Goal: Task Accomplishment & Management: Manage account settings

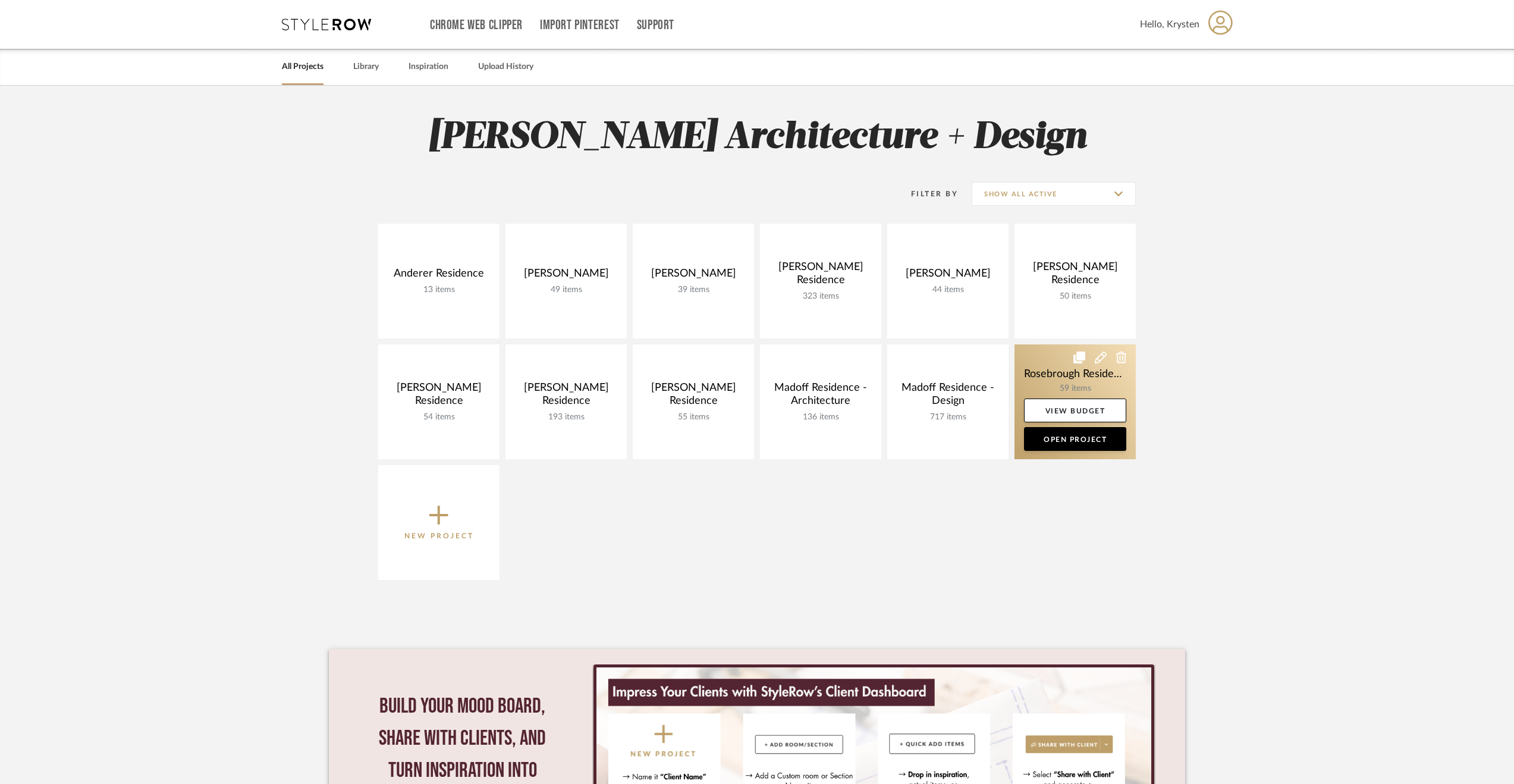
click at [1065, 381] on link at bounding box center [1075, 401] width 121 height 114
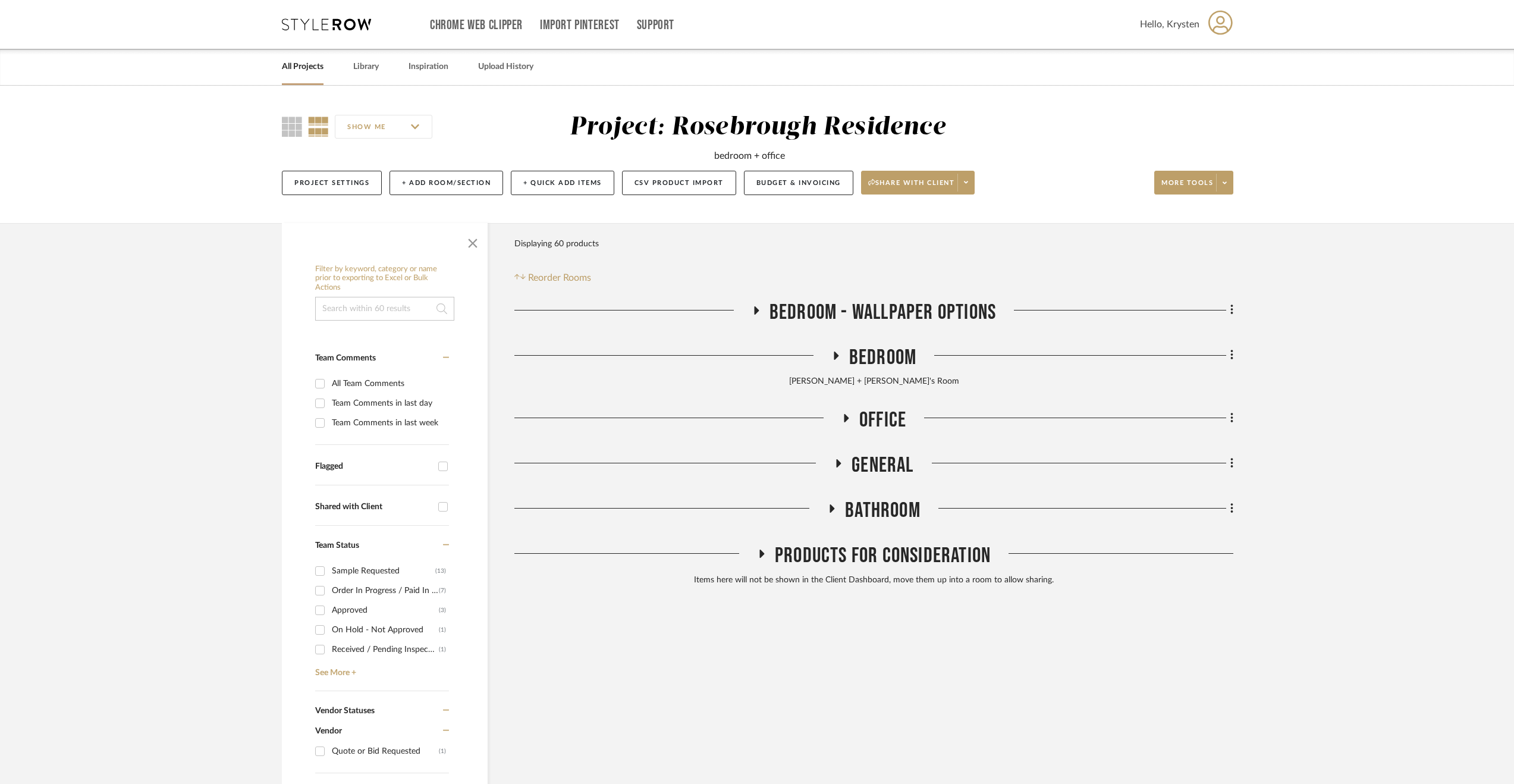
click at [884, 314] on span "Bedroom - Wallpaper Options" at bounding box center [883, 313] width 227 height 26
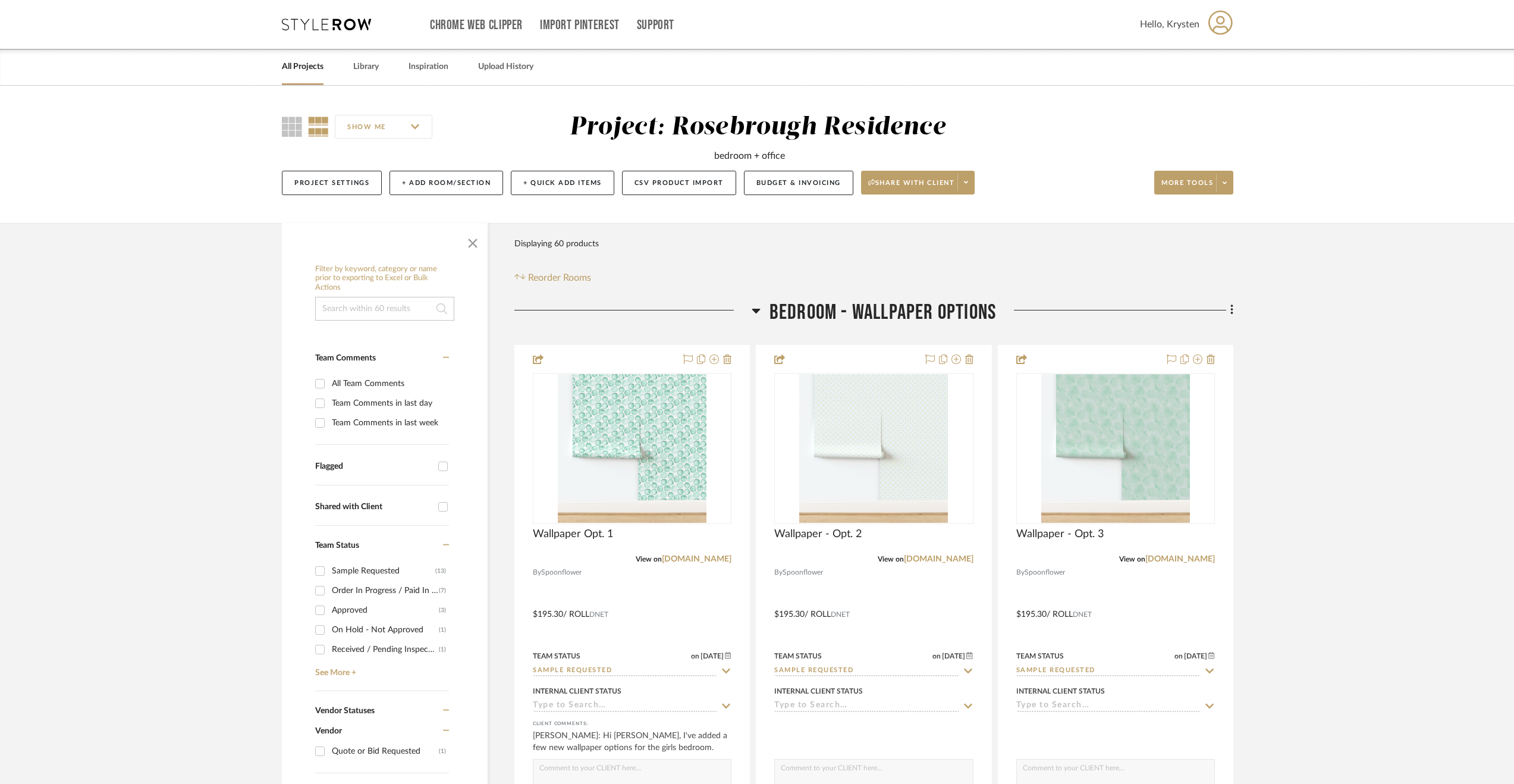
click at [884, 314] on span "Bedroom - Wallpaper Options" at bounding box center [883, 313] width 227 height 26
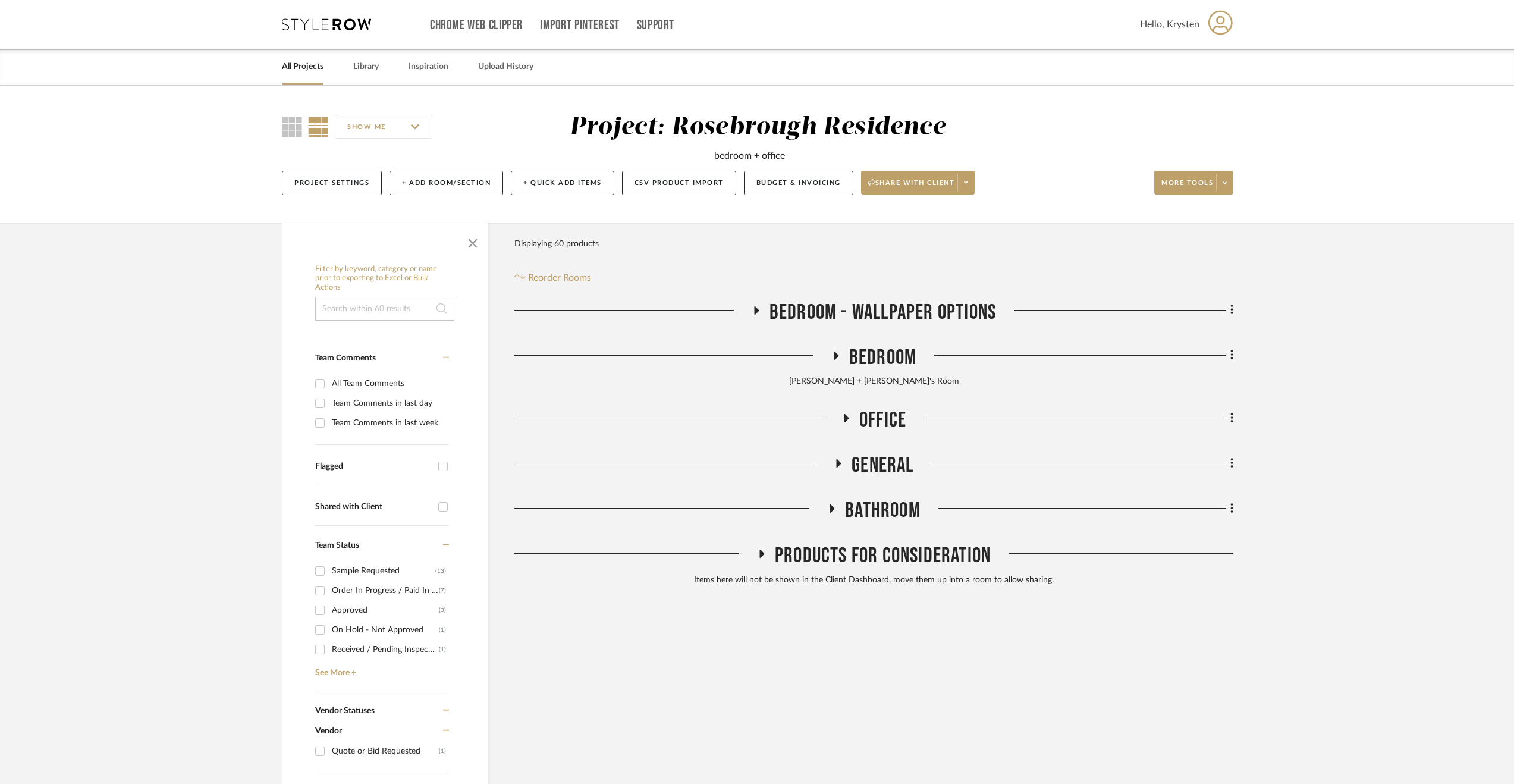
click at [889, 360] on span "Bedroom" at bounding box center [882, 358] width 67 height 26
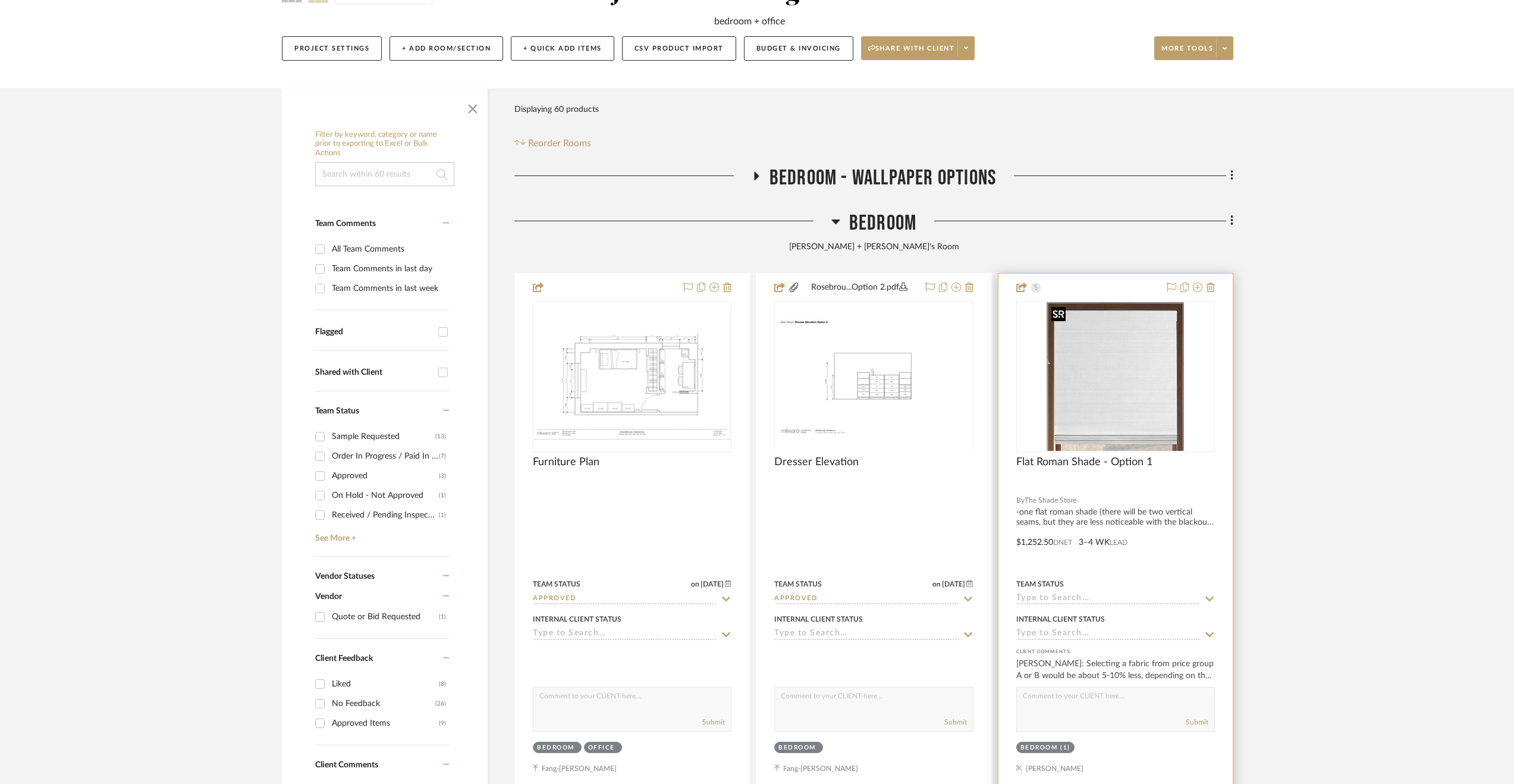
scroll to position [238, 0]
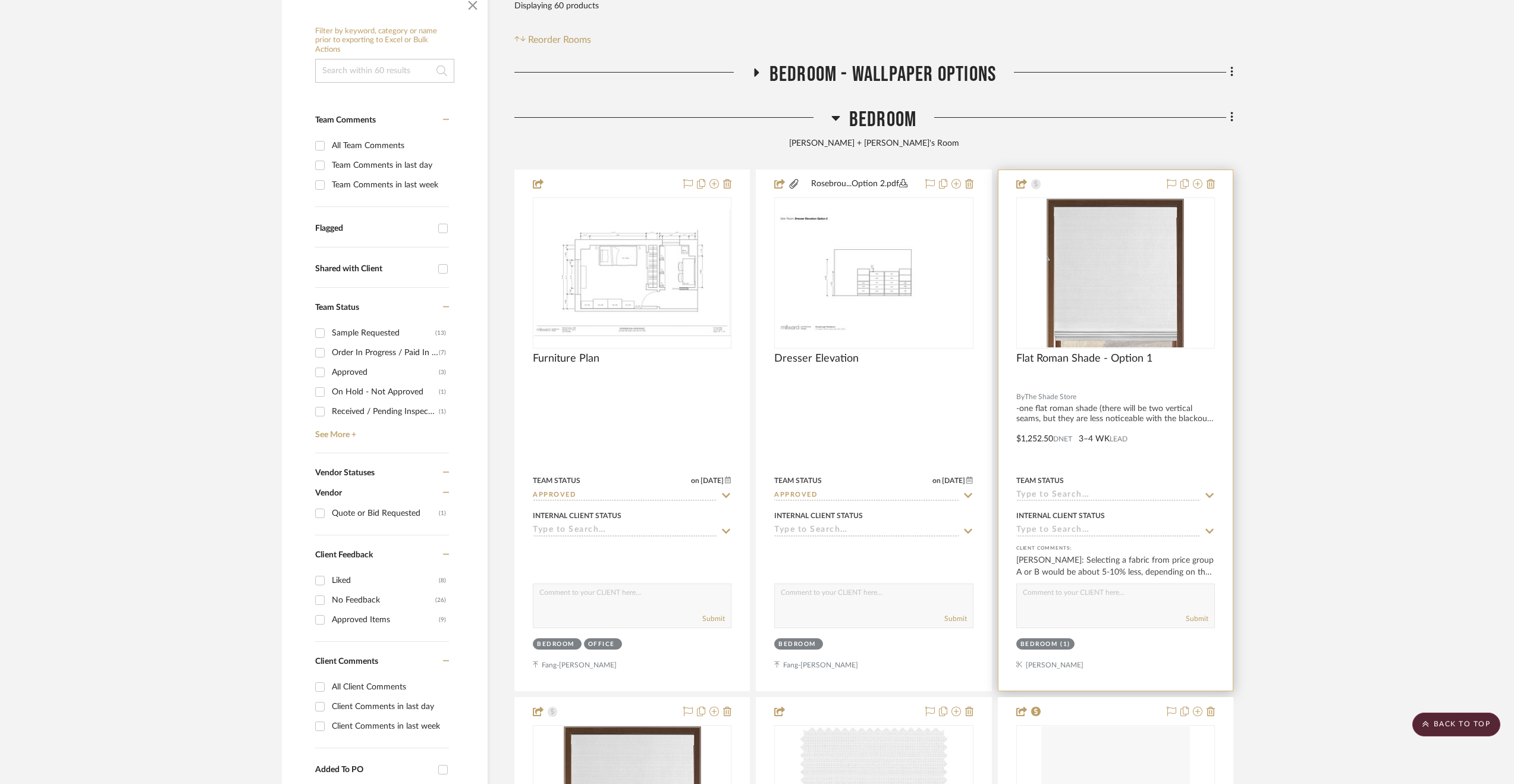
click at [1192, 422] on div at bounding box center [1115, 430] width 234 height 520
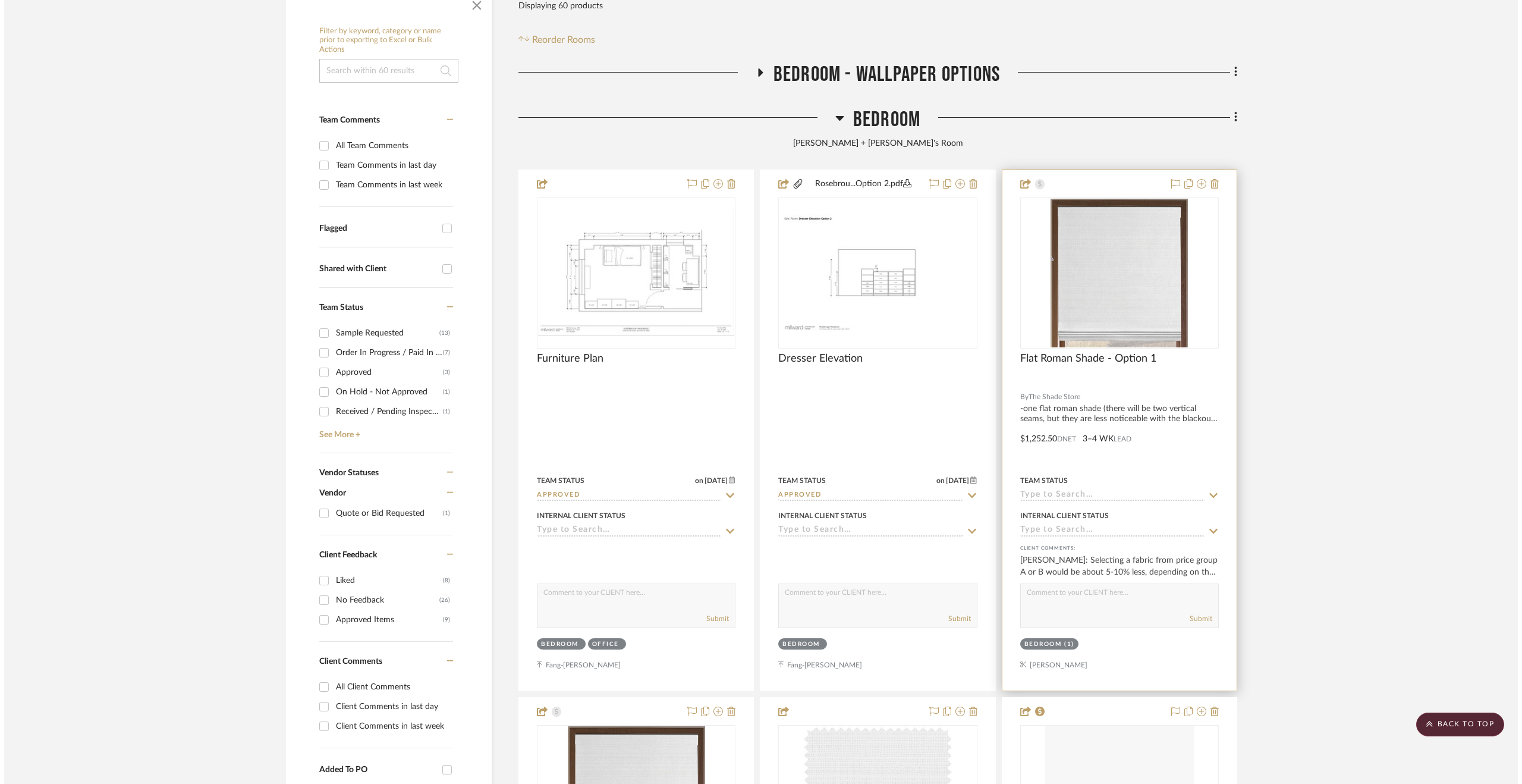
scroll to position [0, 0]
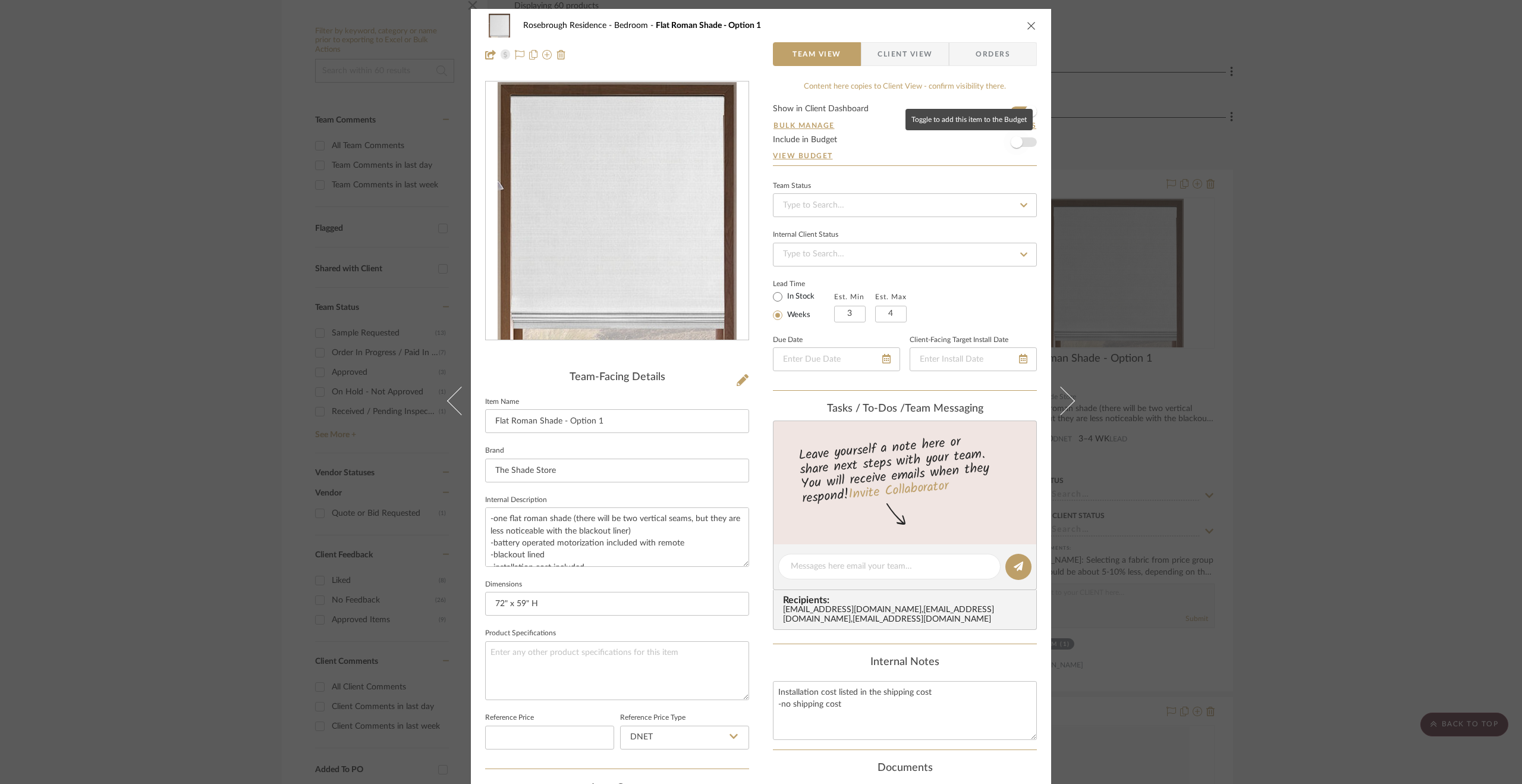
click at [1017, 145] on span "button" at bounding box center [1017, 142] width 12 height 12
click at [1342, 325] on div "Rosebrough Residence Bedroom Flat Roman Shade - Option 1 Team View Client View …" at bounding box center [761, 392] width 1522 height 784
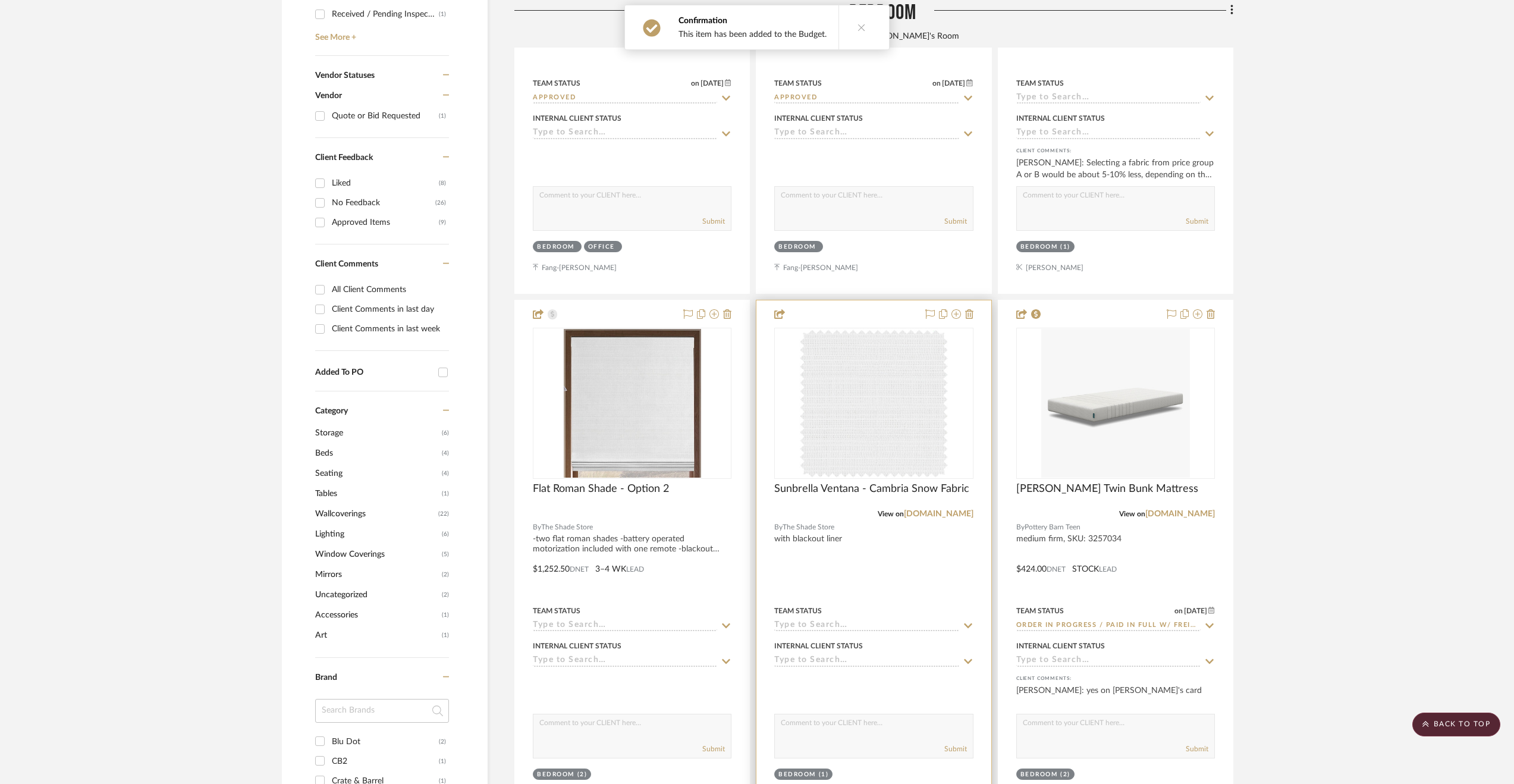
scroll to position [654, 0]
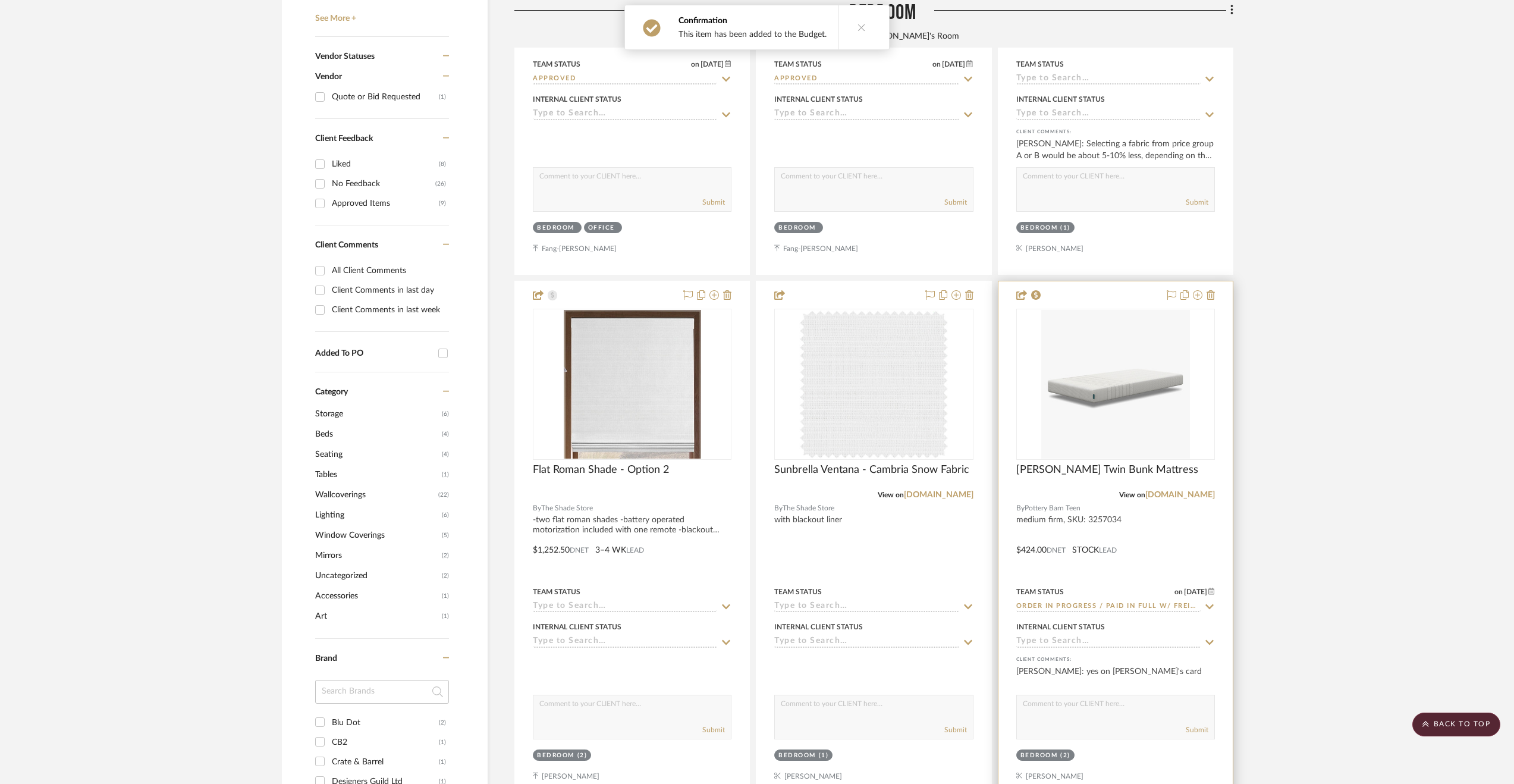
click at [1182, 553] on div at bounding box center [1115, 541] width 234 height 520
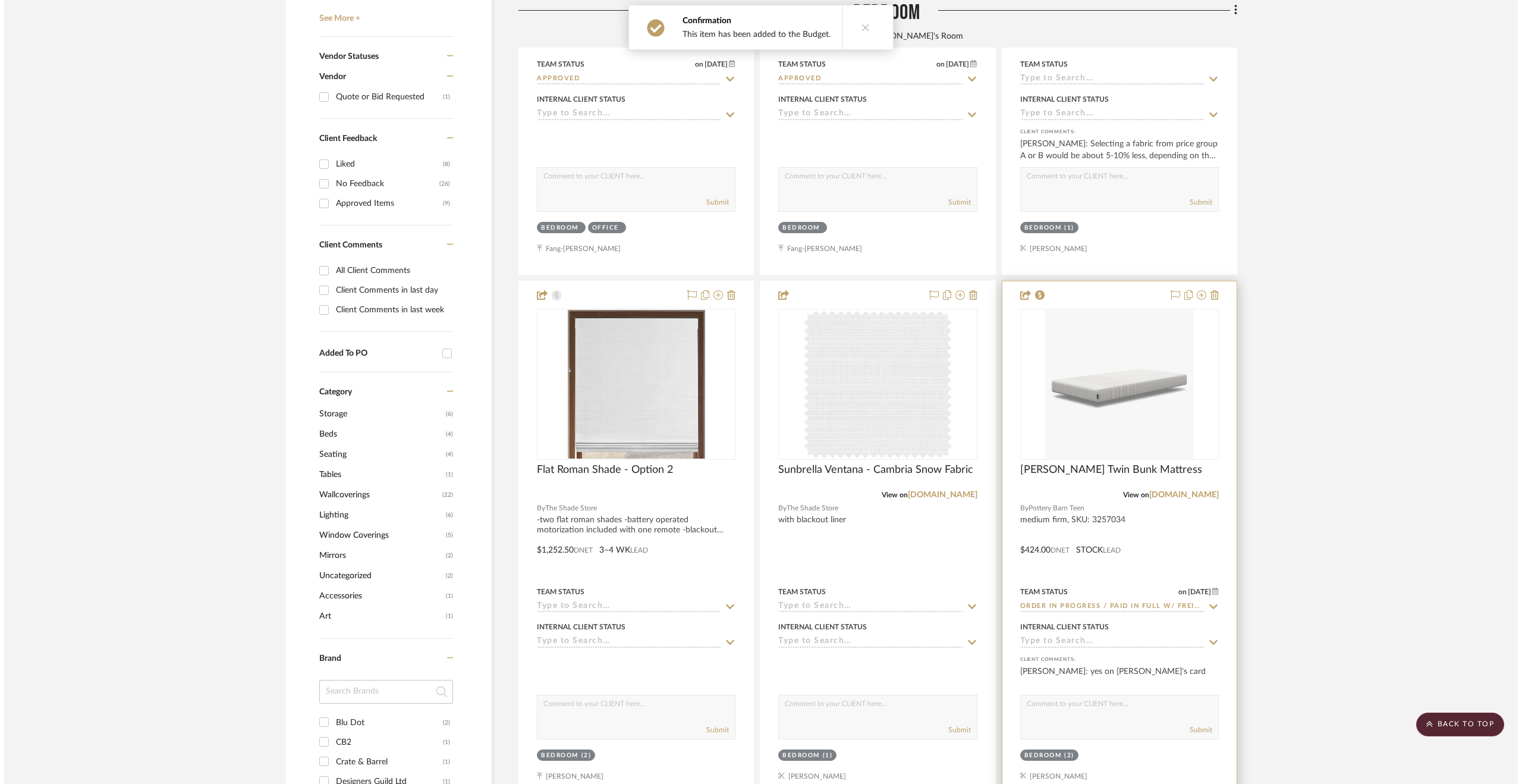
scroll to position [0, 0]
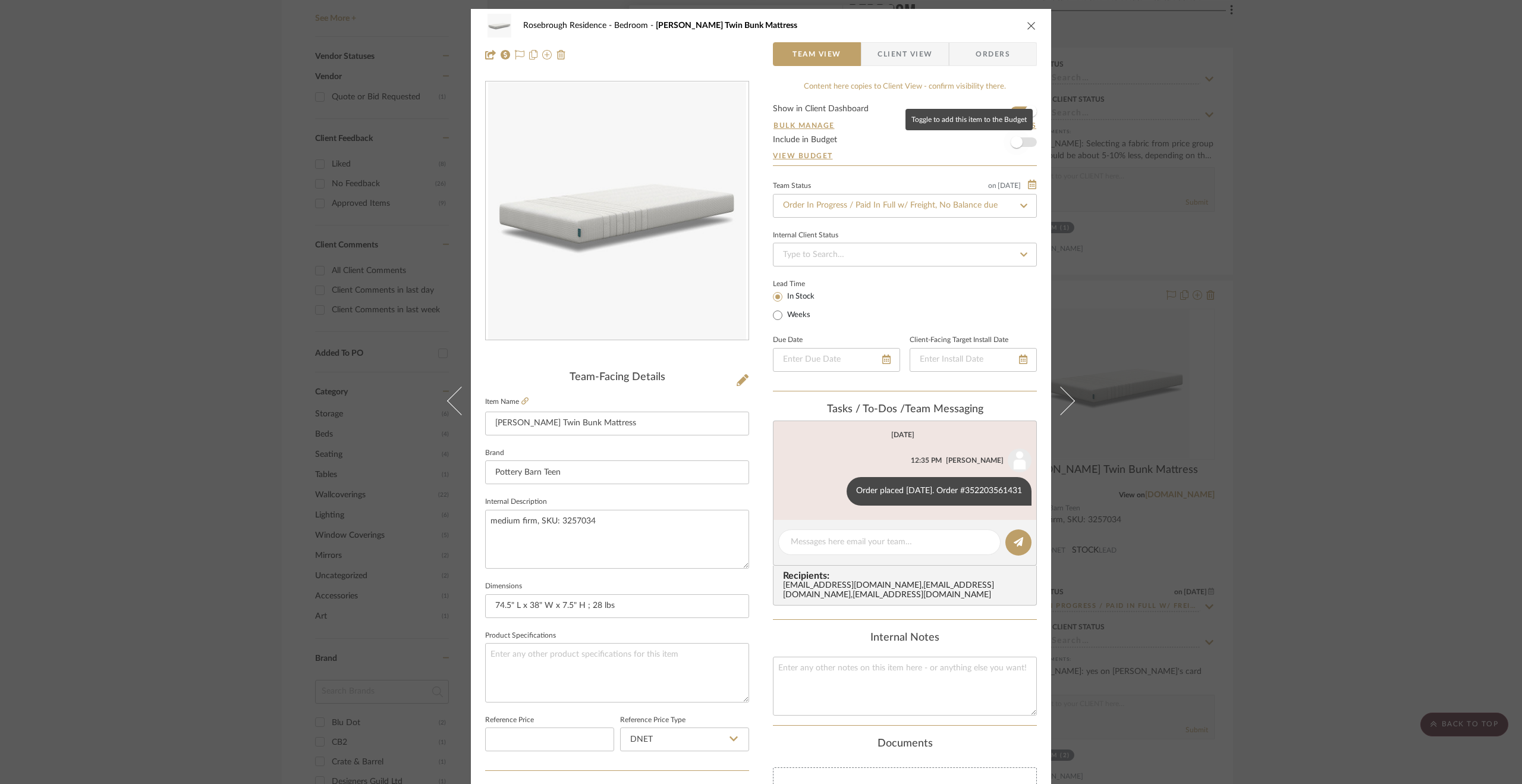
click at [1015, 148] on span "button" at bounding box center [1017, 142] width 26 height 26
click at [1299, 361] on div "Rosebrough Residence Bedroom Leesa Twin Bunk Mattress Team View Client View Ord…" at bounding box center [761, 392] width 1522 height 784
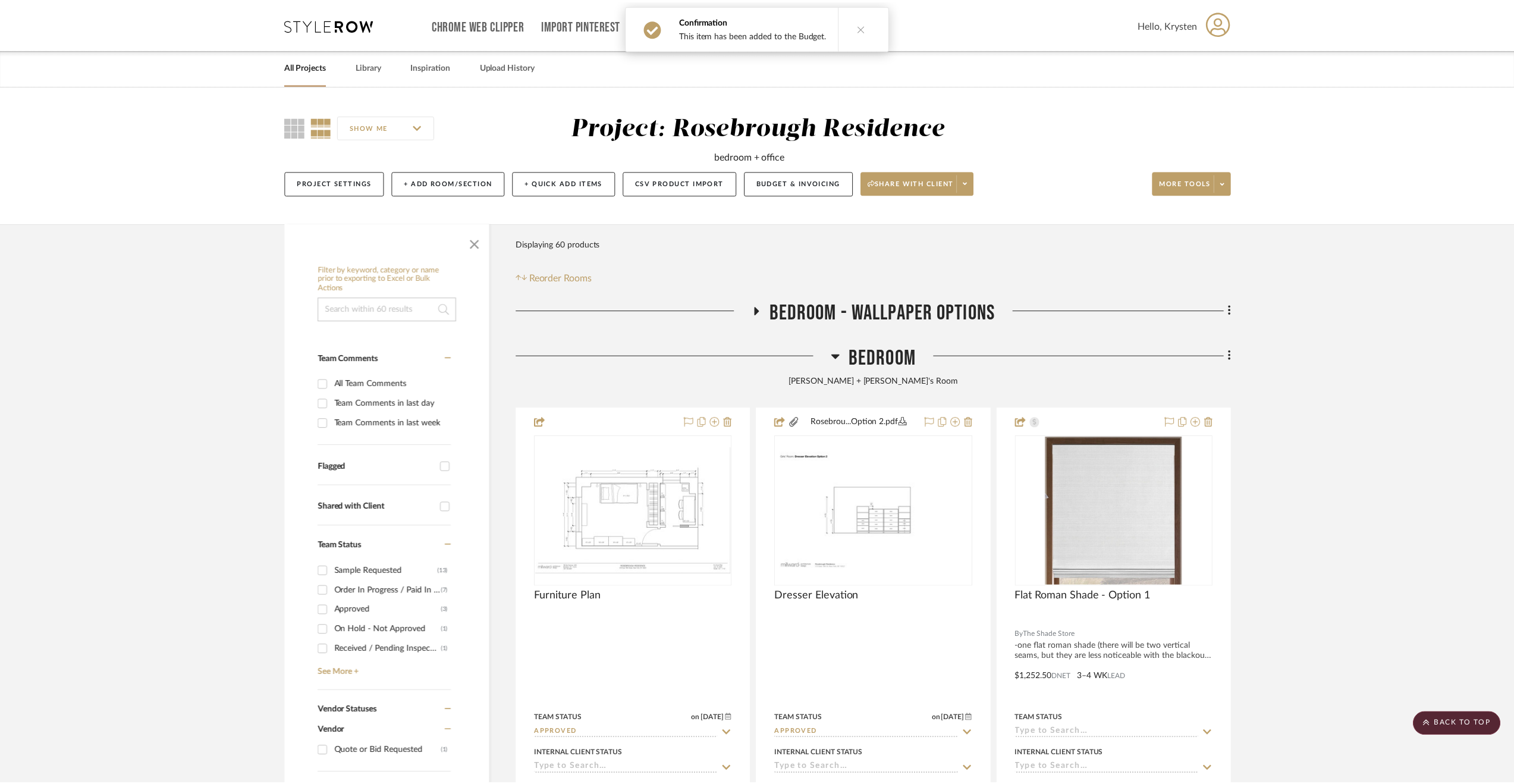
scroll to position [654, 0]
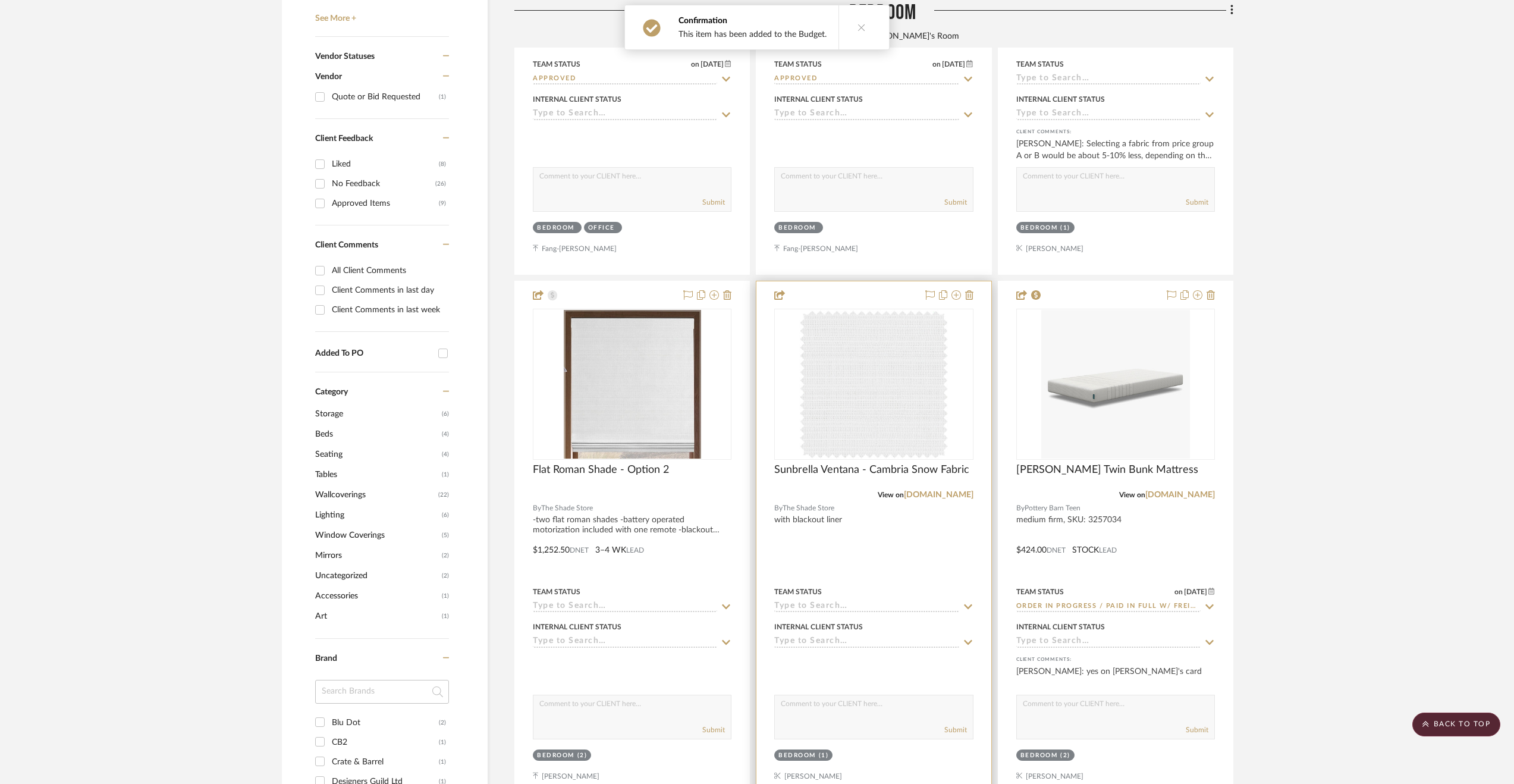
click at [886, 530] on div at bounding box center [874, 541] width 234 height 520
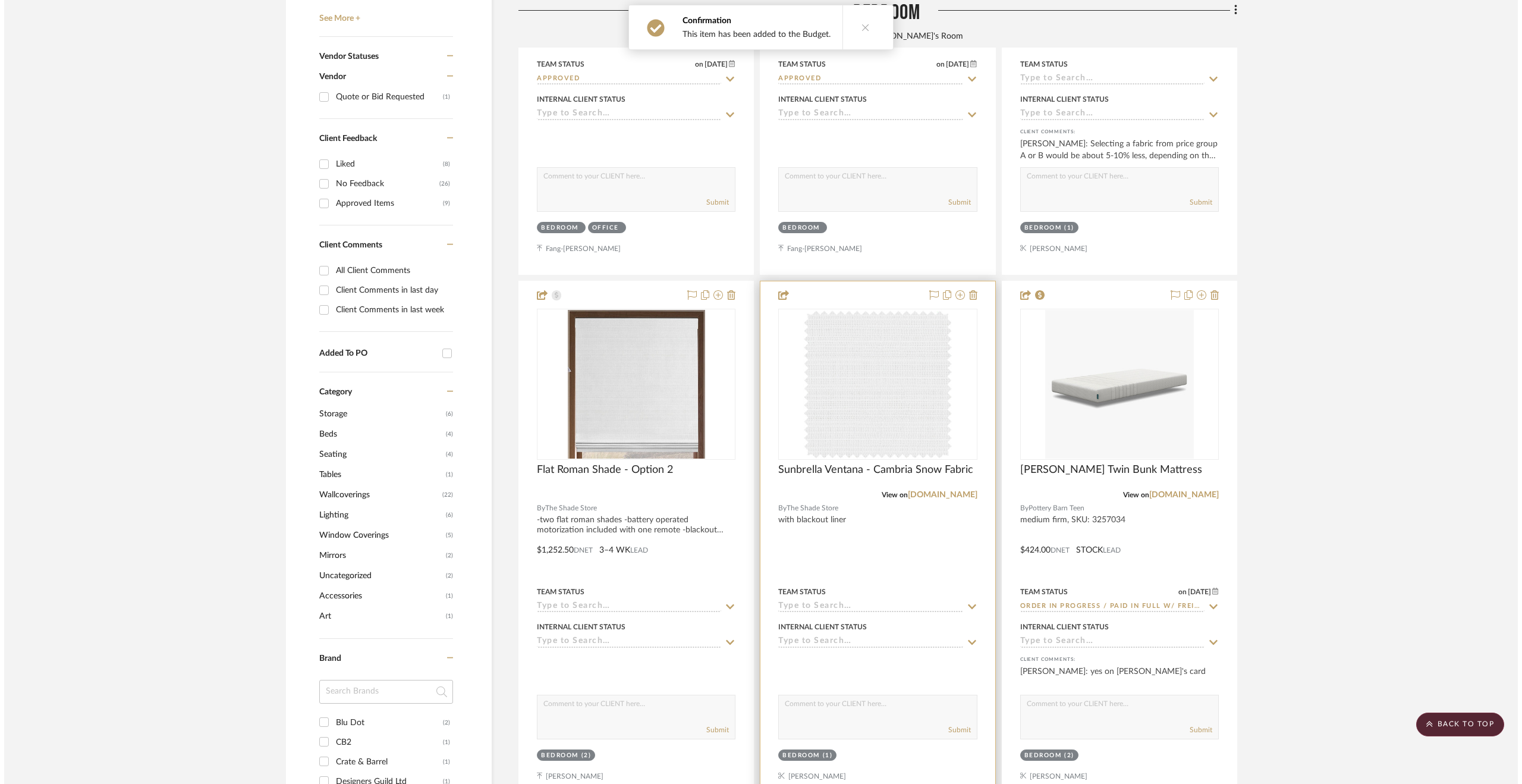
scroll to position [0, 0]
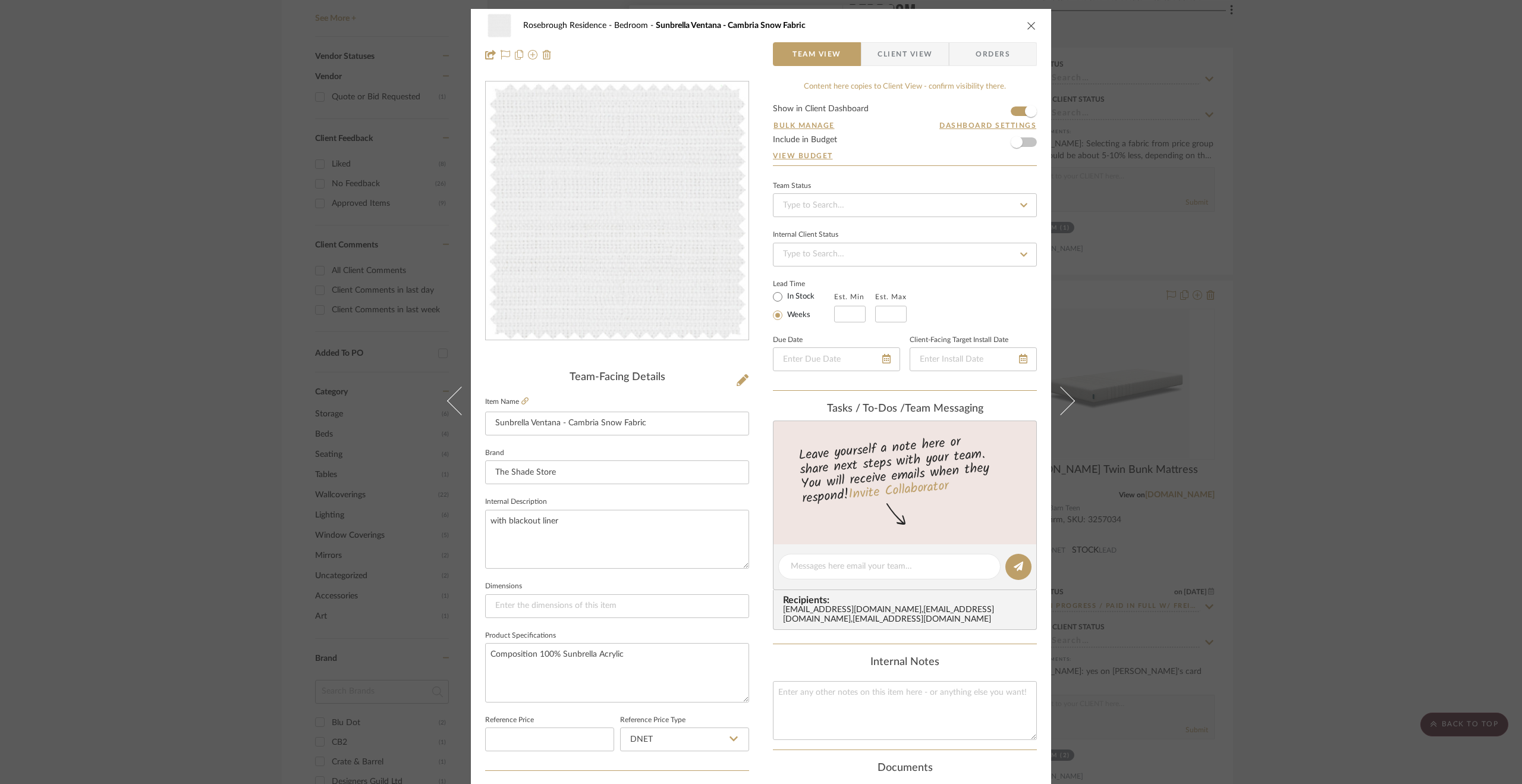
click at [1200, 303] on div "Rosebrough Residence Bedroom Sunbrella Ventana - Cambria Snow Fabric Team View …" at bounding box center [761, 392] width 1522 height 784
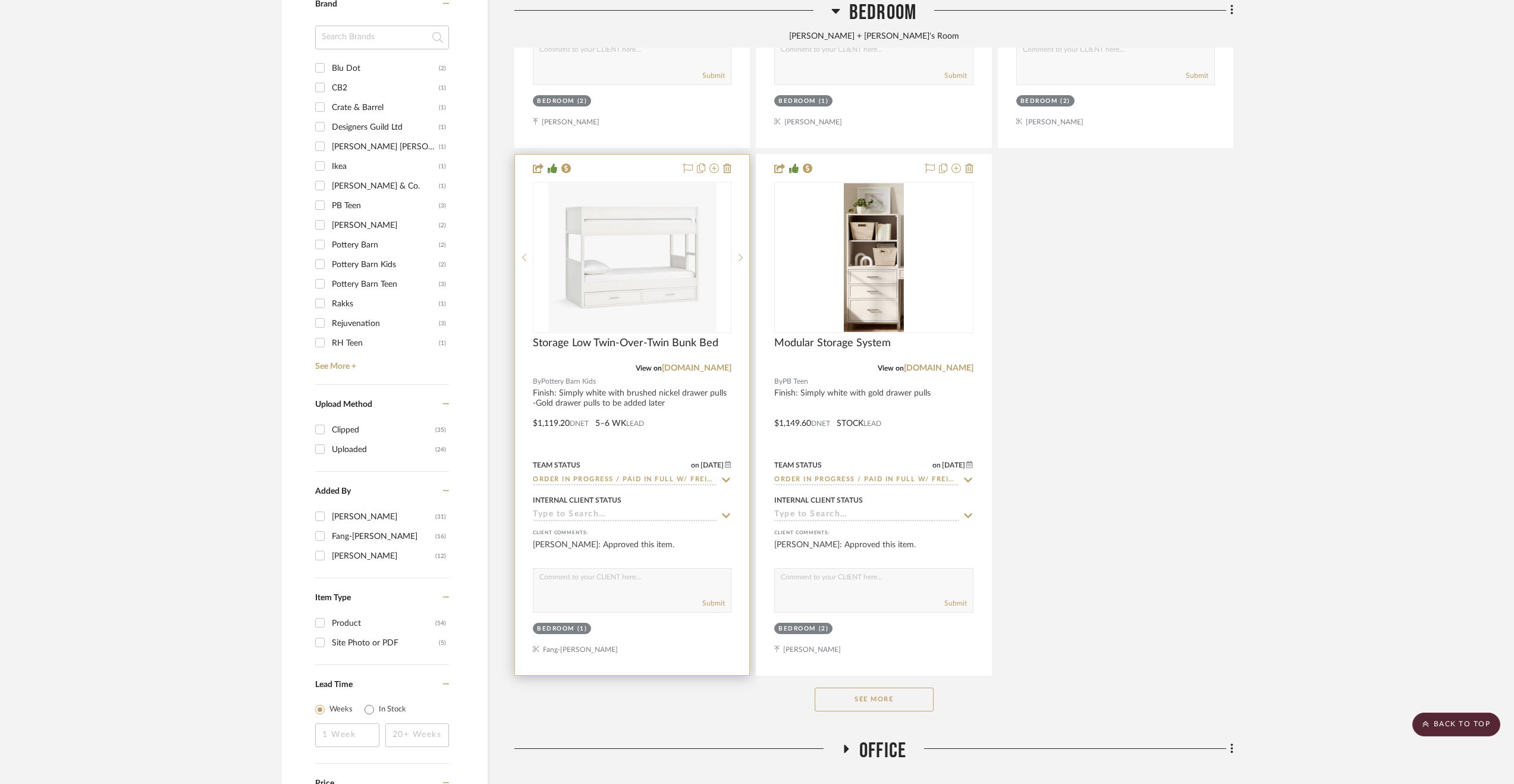
scroll to position [1540, 0]
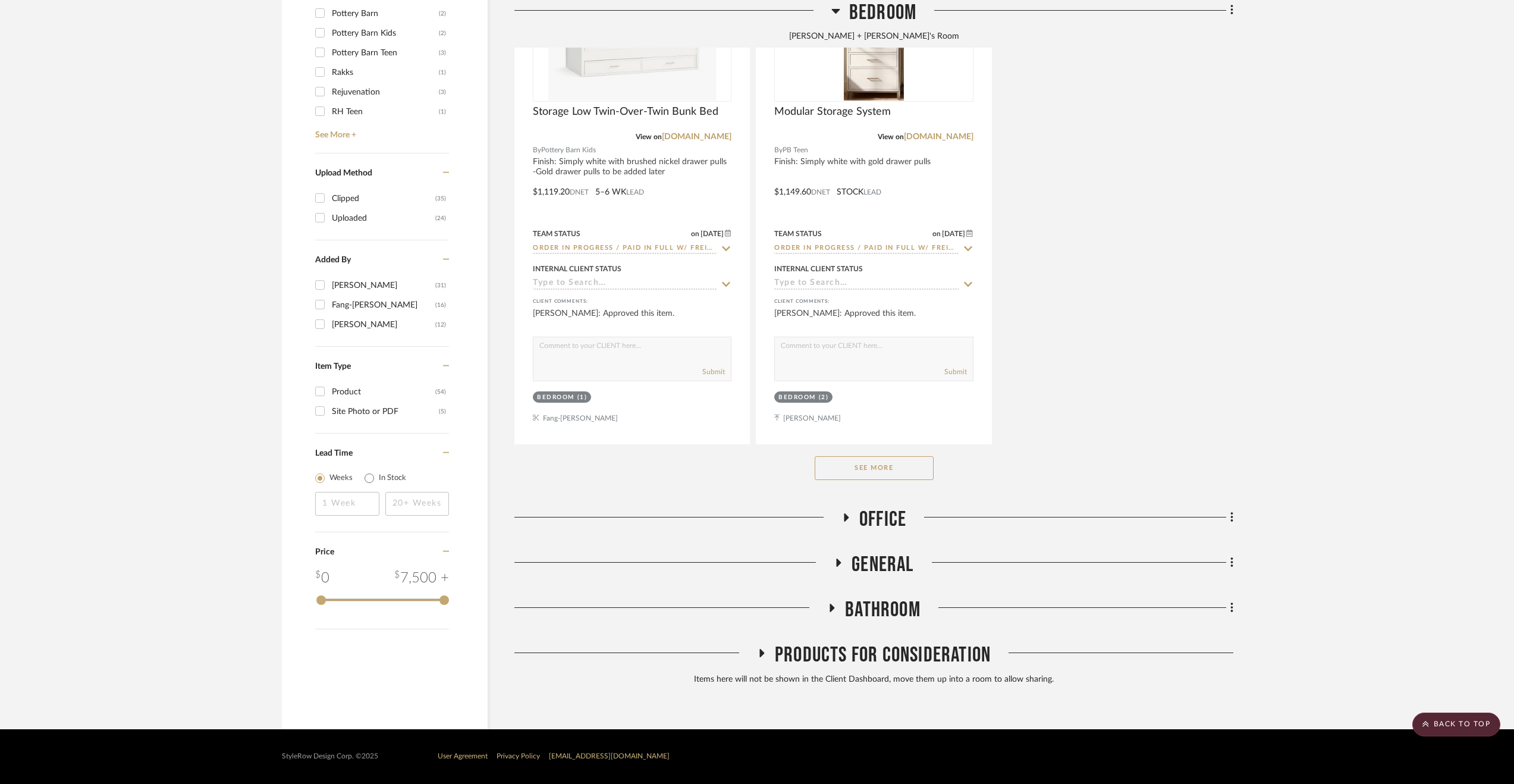
click at [888, 513] on span "Office" at bounding box center [882, 519] width 47 height 26
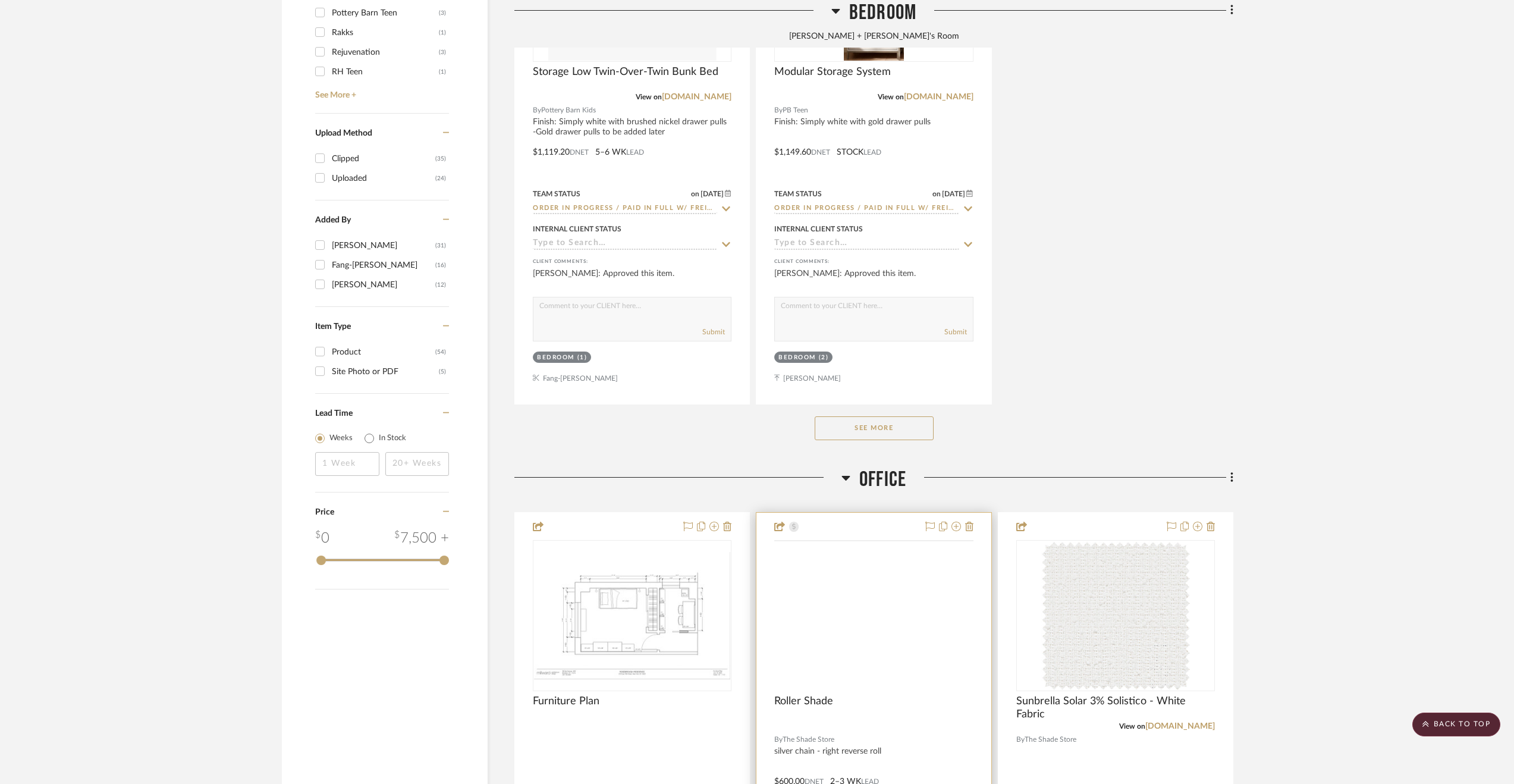
scroll to position [1837, 0]
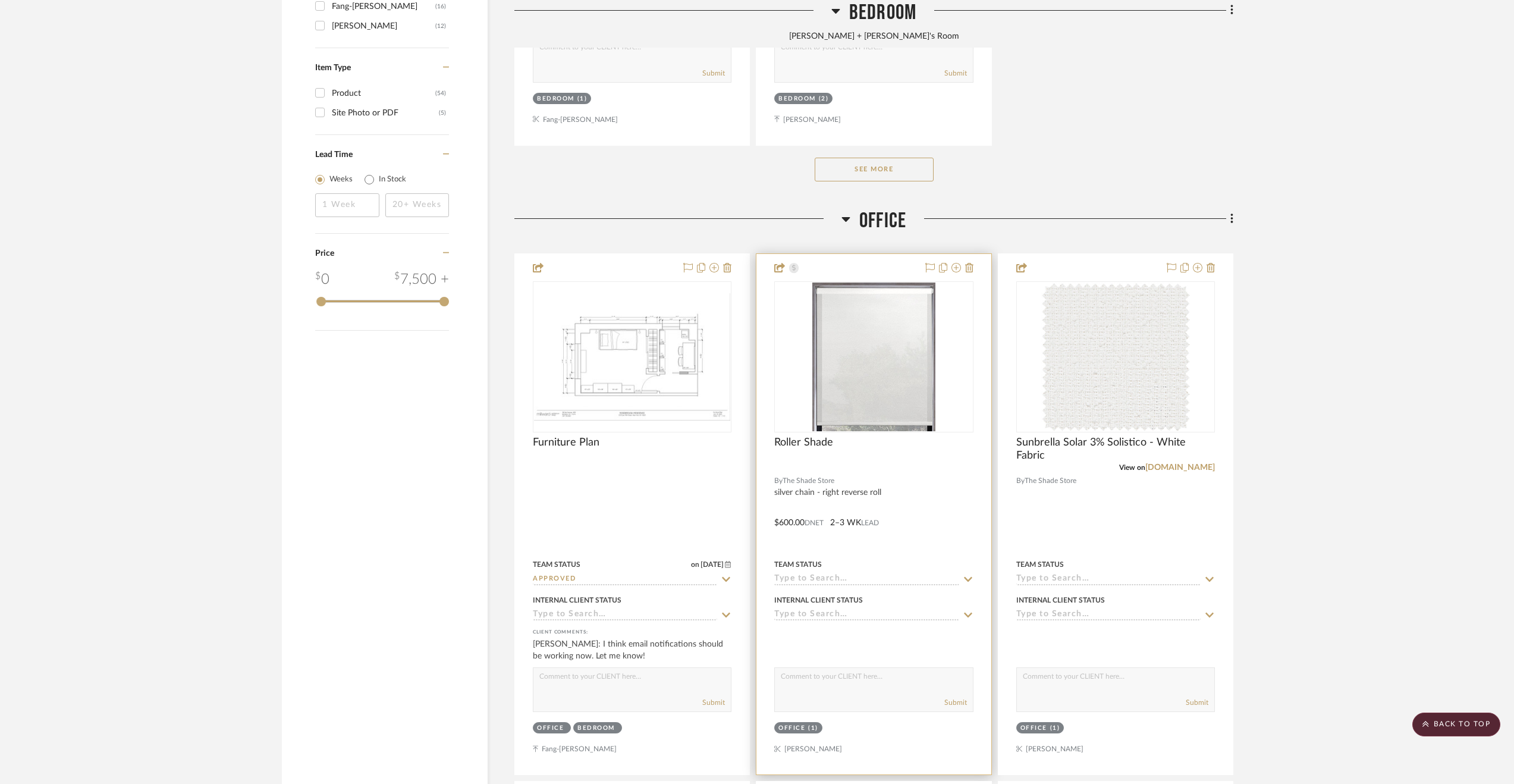
click at [941, 549] on div at bounding box center [874, 514] width 234 height 520
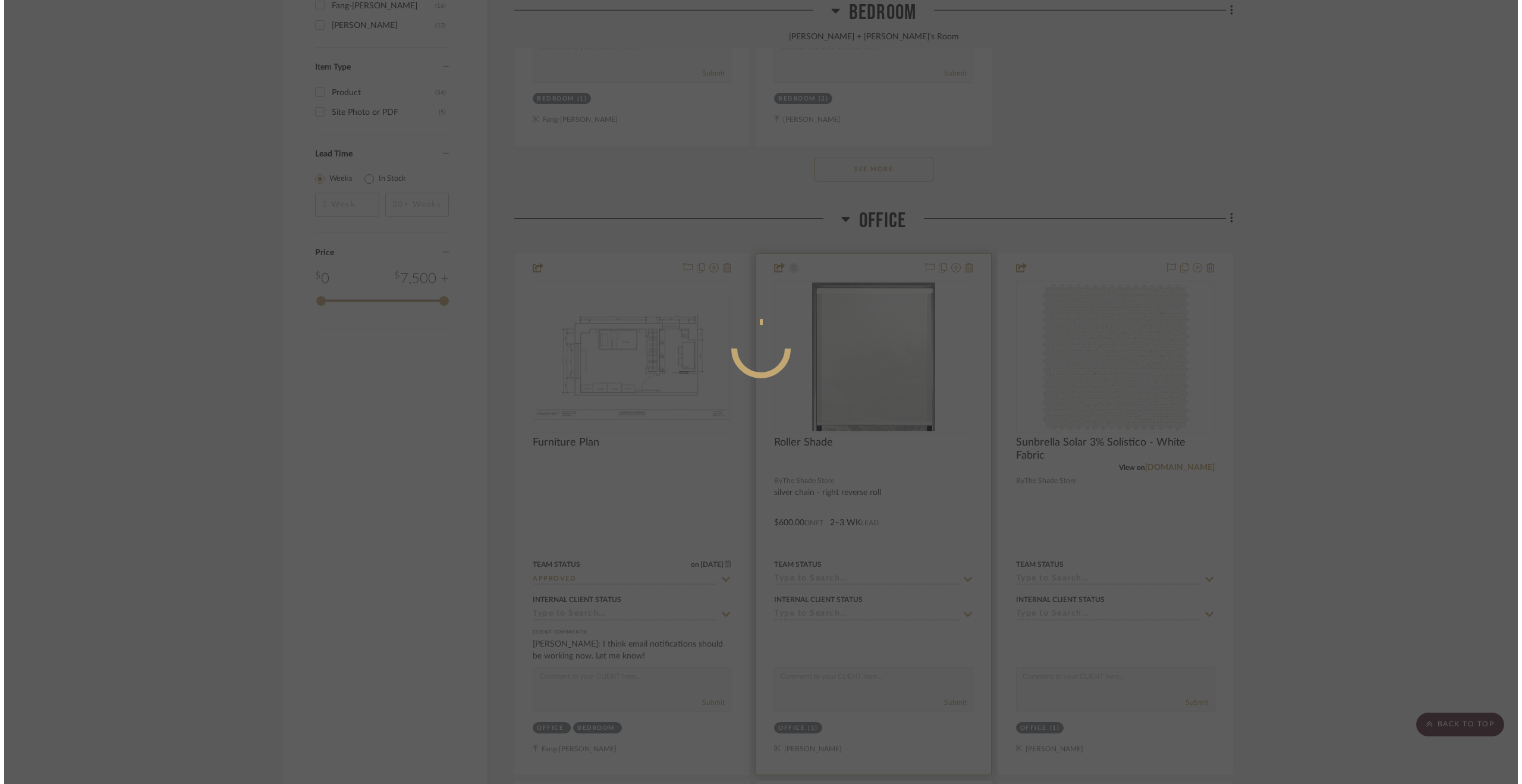
scroll to position [0, 0]
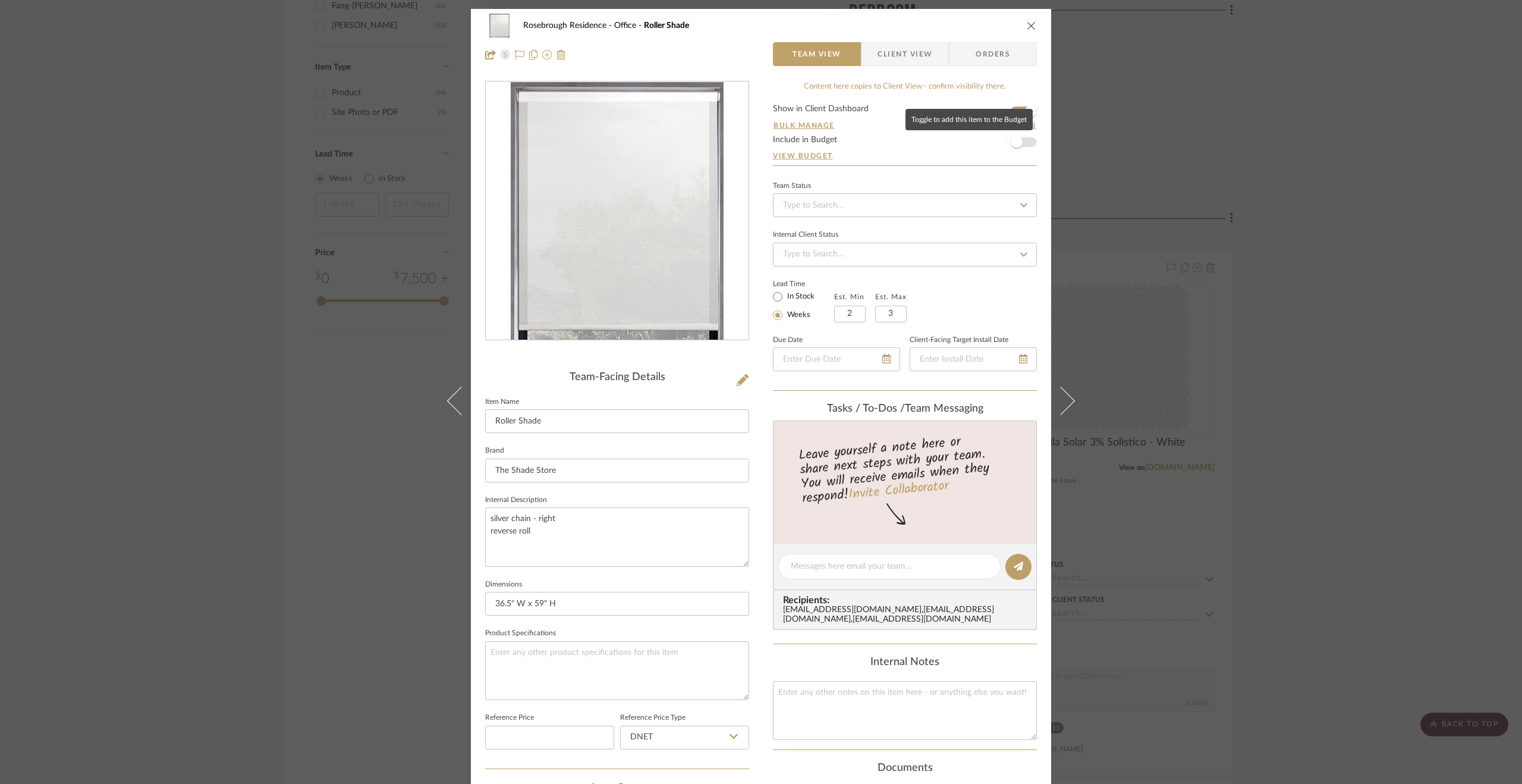
click at [1004, 141] on span "button" at bounding box center [1017, 142] width 26 height 26
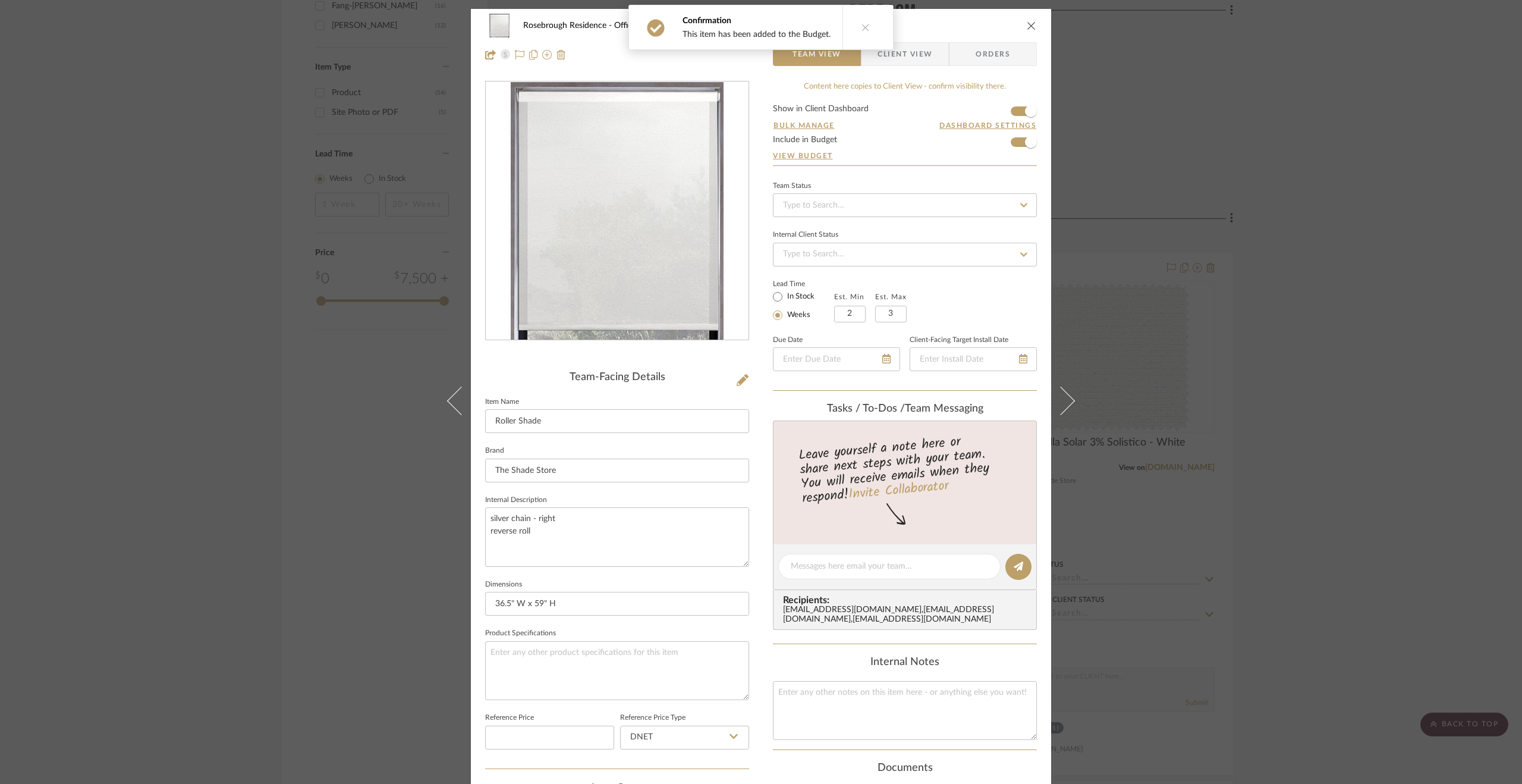
click at [1293, 517] on div "Rosebrough Residence Office Roller Shade Team View Client View Orders Team-Faci…" at bounding box center [761, 392] width 1522 height 784
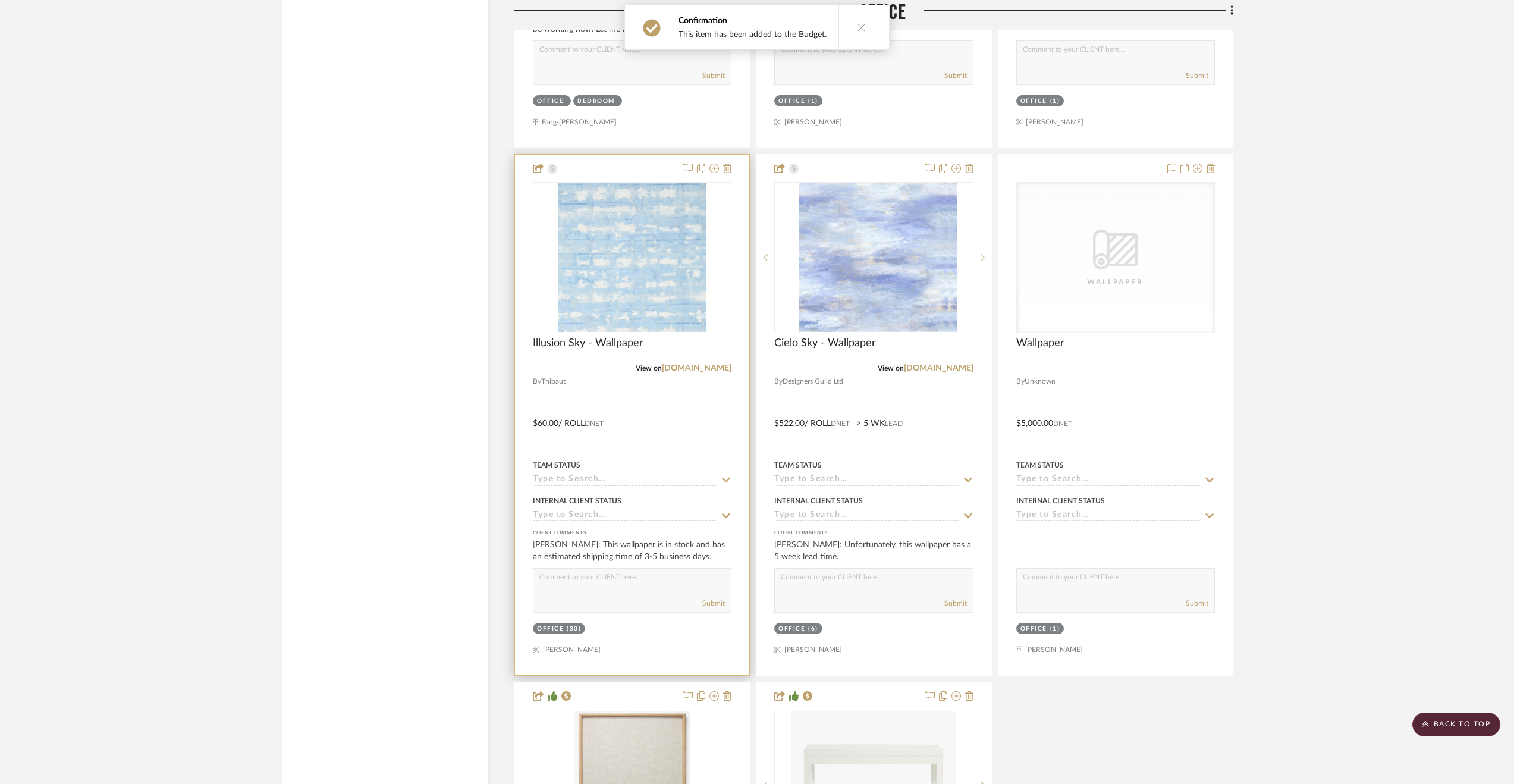
scroll to position [2551, 0]
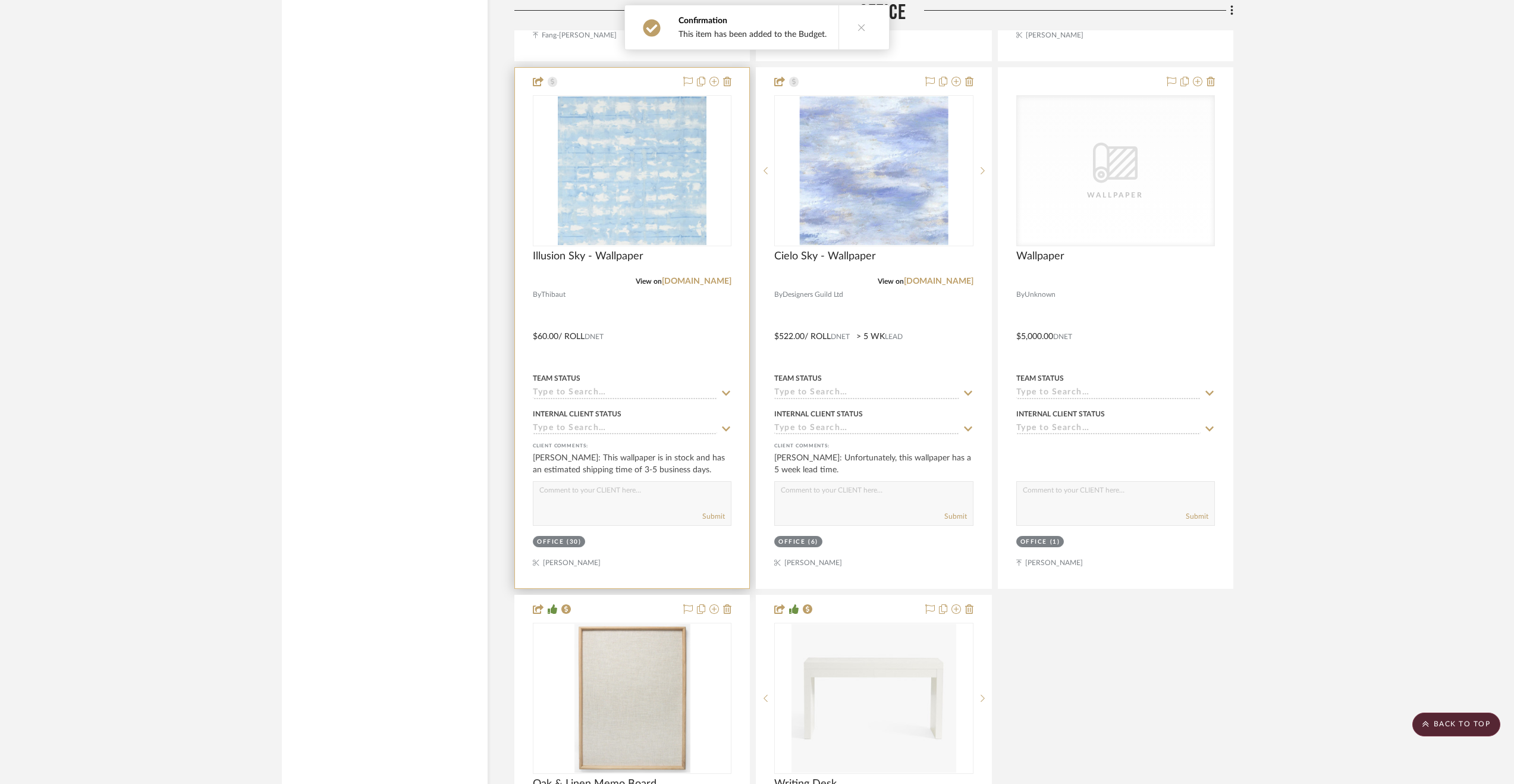
click at [677, 377] on div "Team Status" at bounding box center [632, 378] width 198 height 11
click at [695, 342] on div at bounding box center [632, 327] width 234 height 520
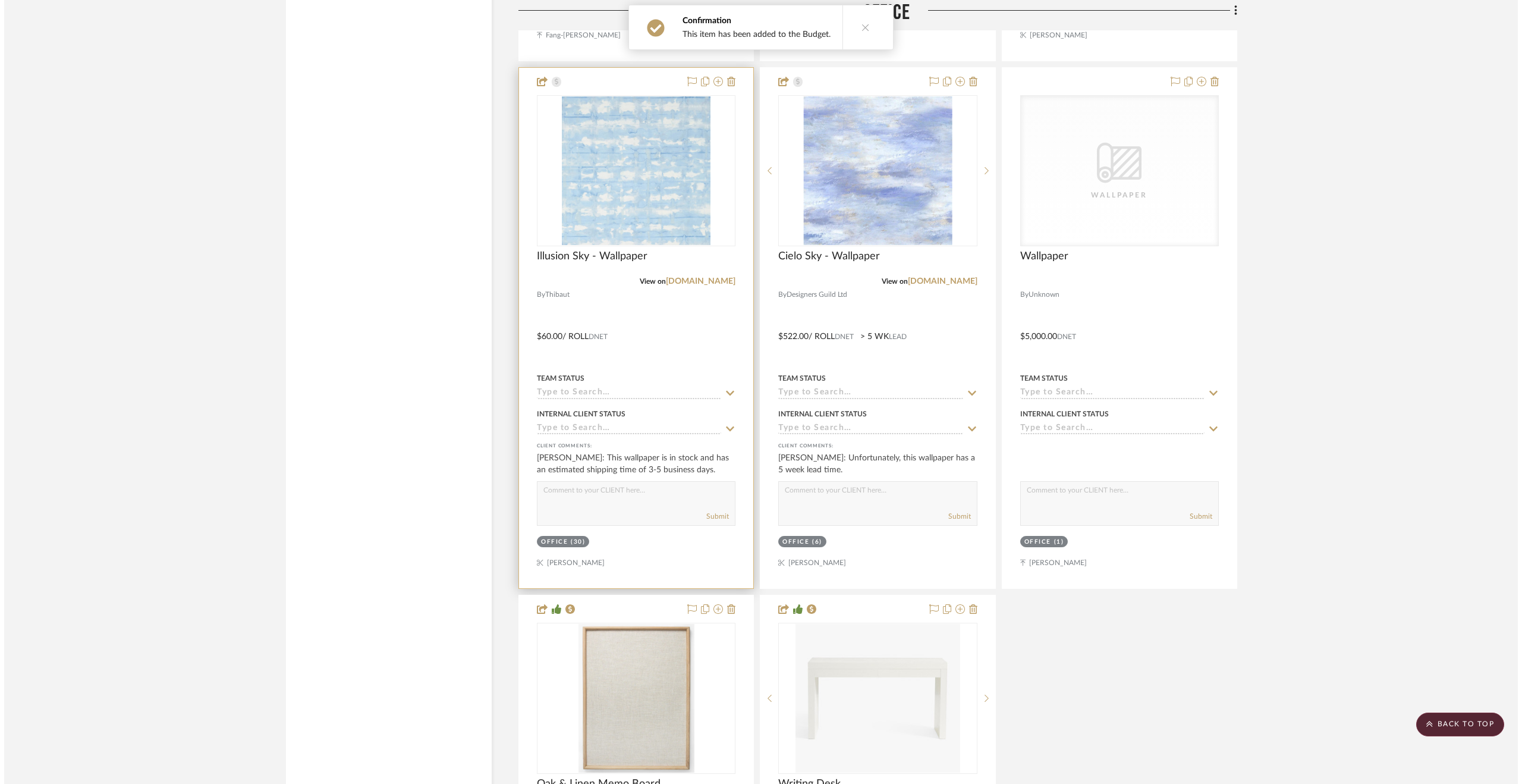
scroll to position [0, 0]
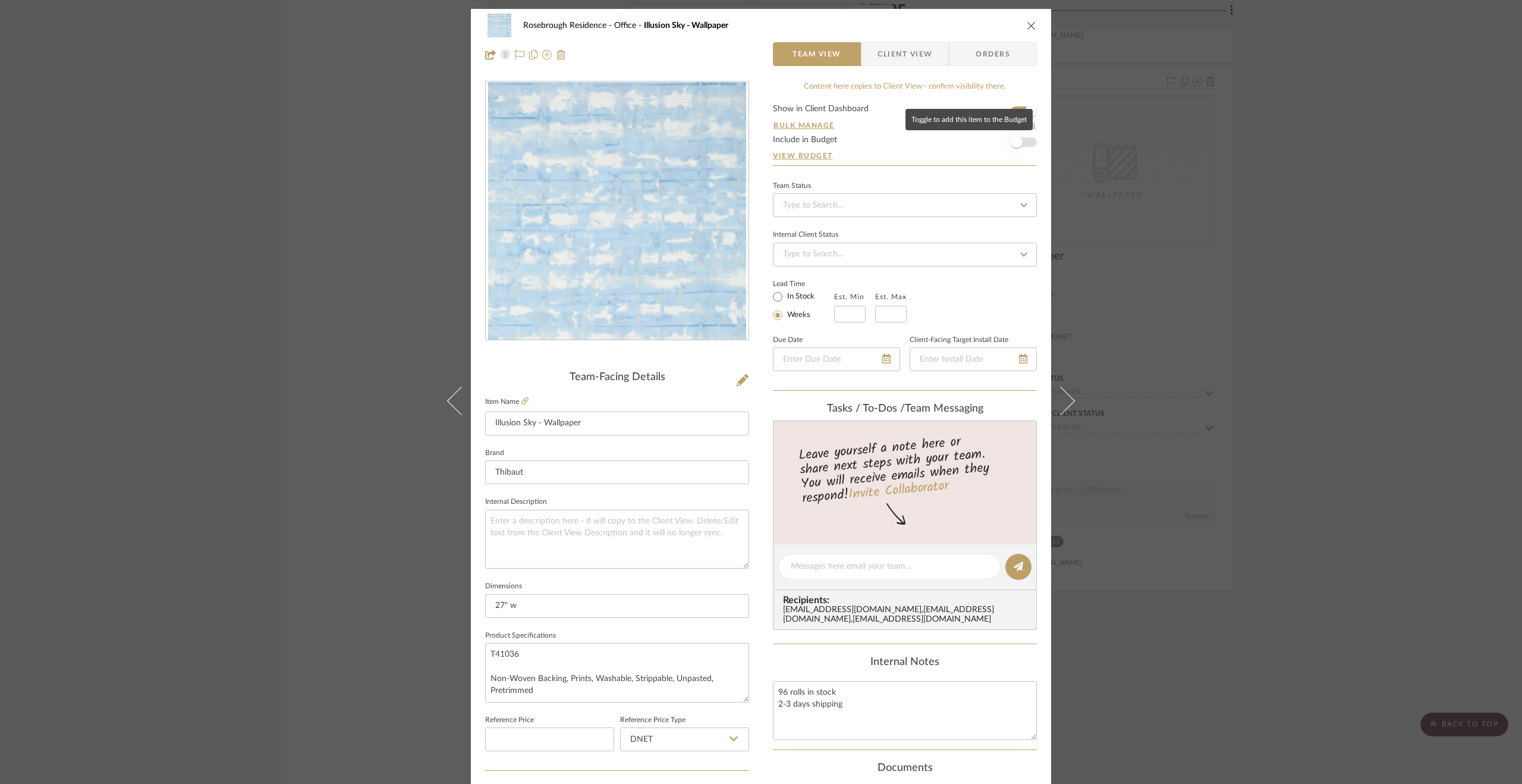
click at [1016, 142] on span "button" at bounding box center [1017, 142] width 12 height 12
click at [1379, 427] on div "Rosebrough Residence Office Illusion Sky - Wallpaper Team View Client View Orde…" at bounding box center [761, 392] width 1522 height 784
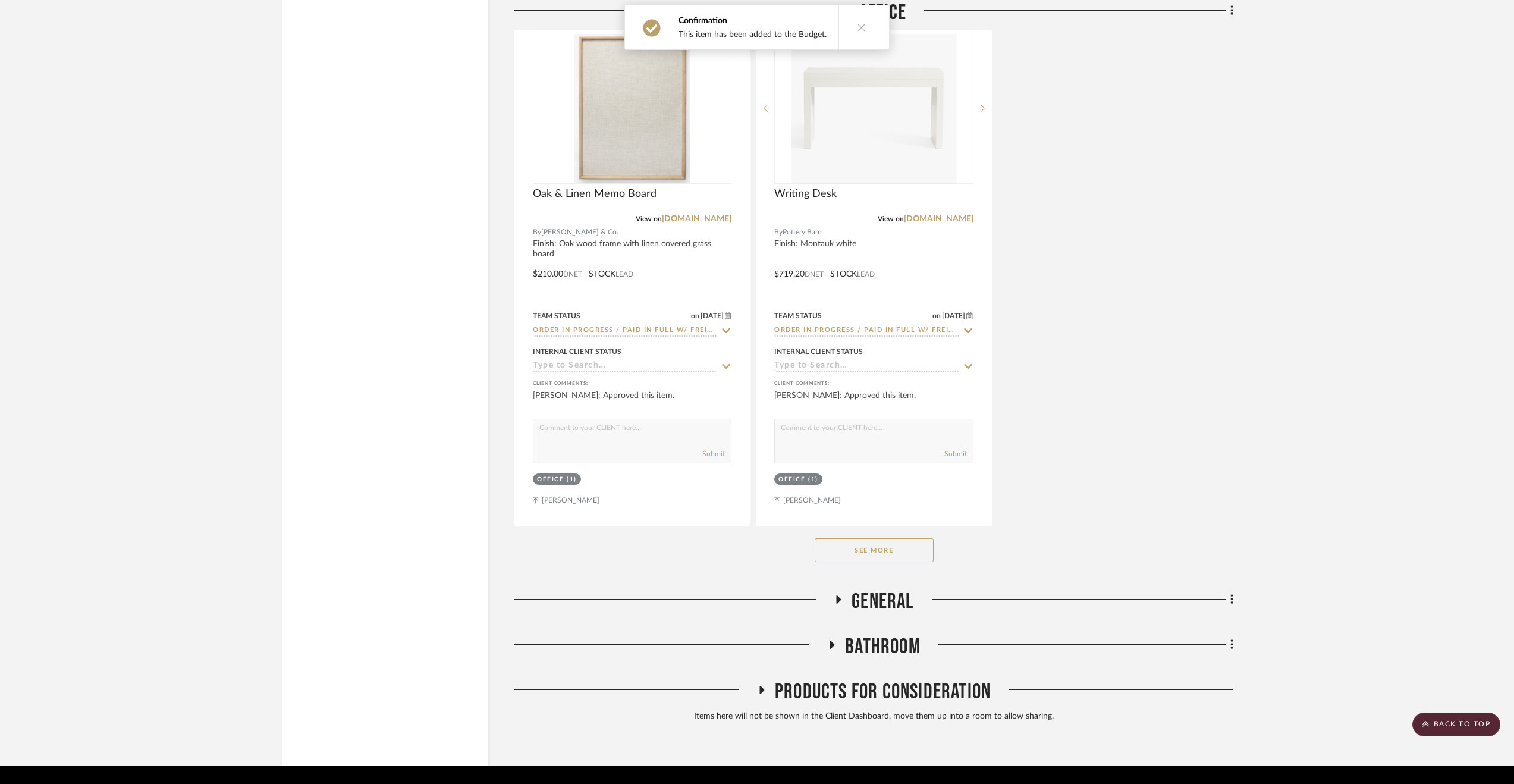
scroll to position [3180, 0]
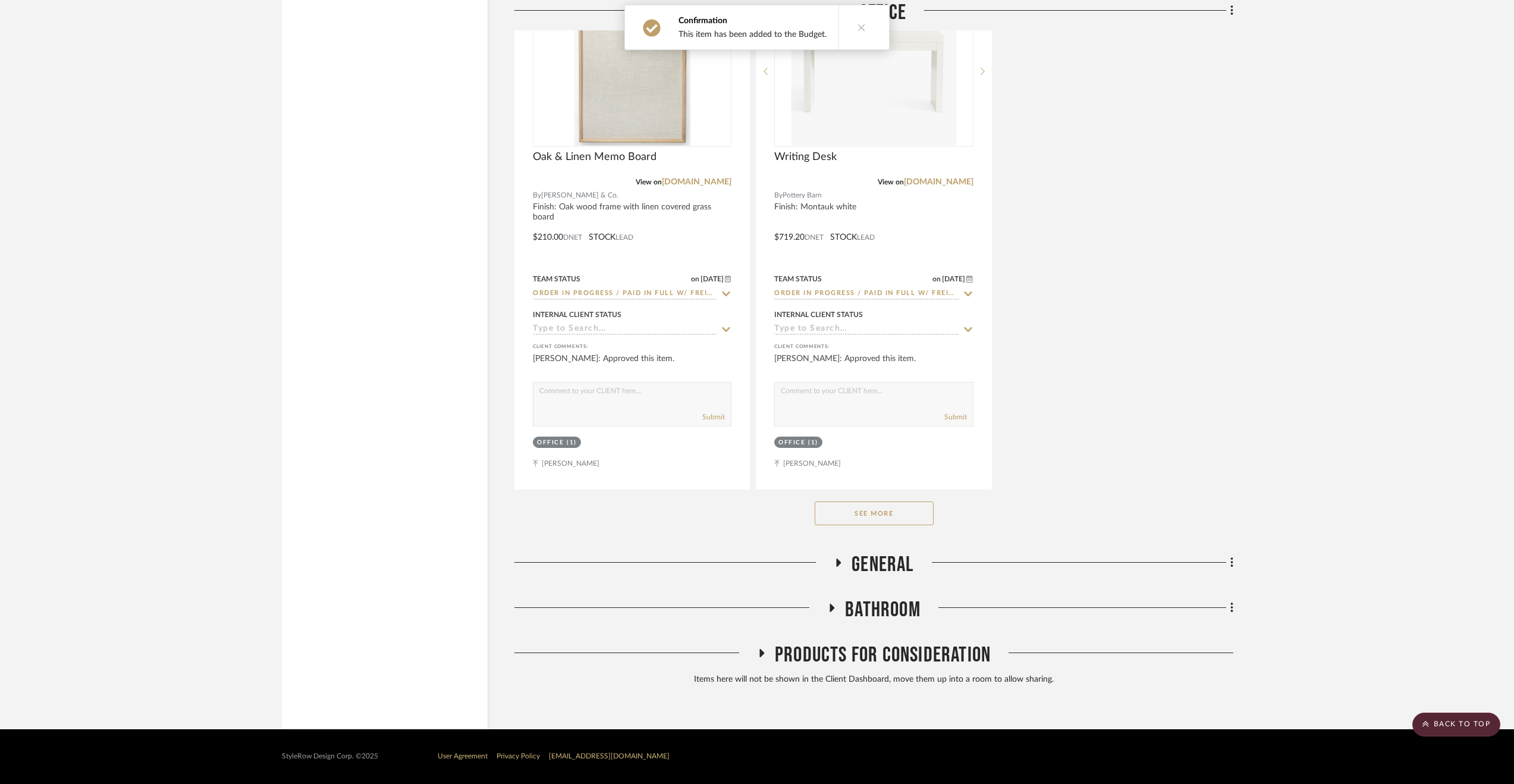
click at [881, 566] on span "General" at bounding box center [882, 564] width 62 height 26
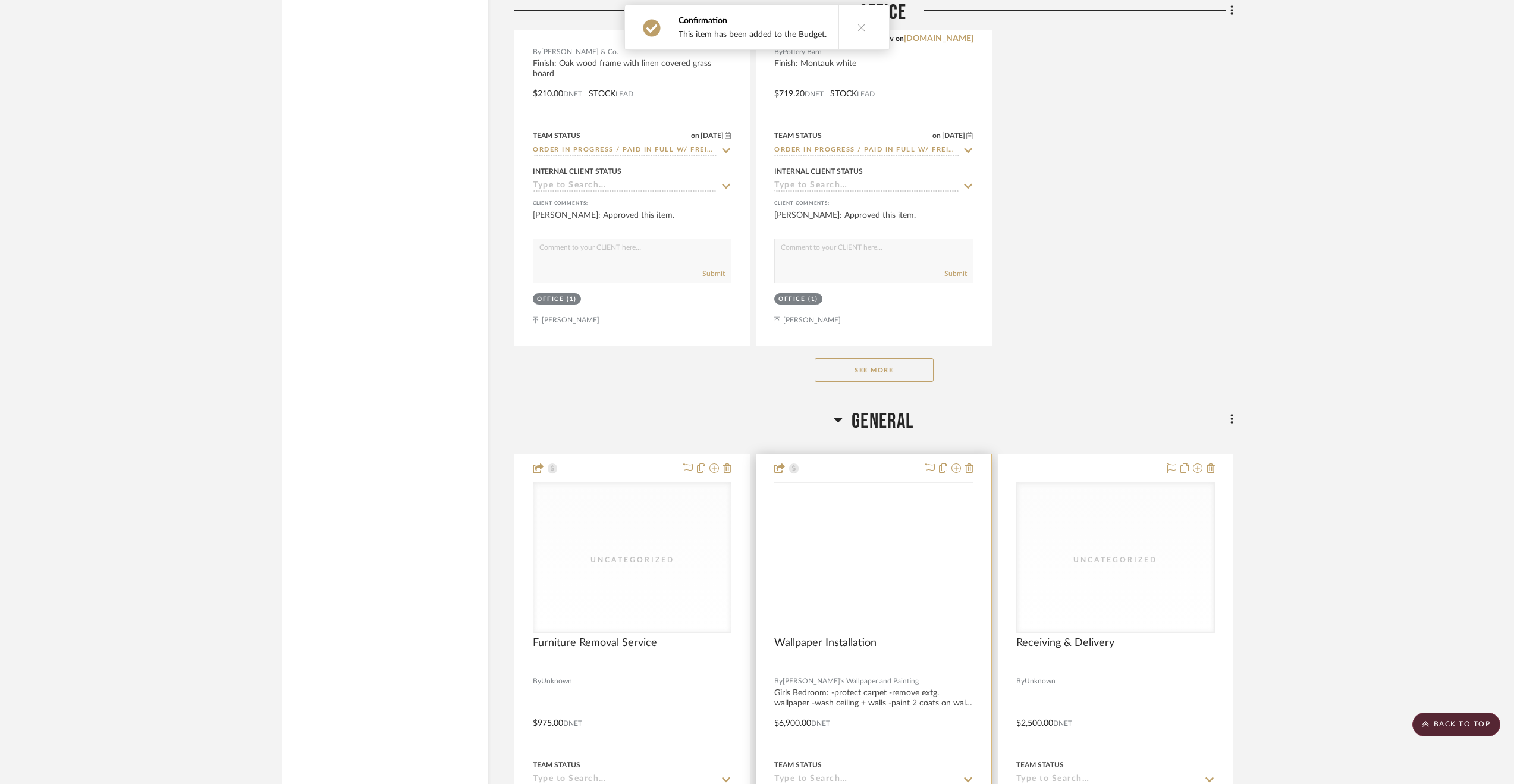
scroll to position [3477, 0]
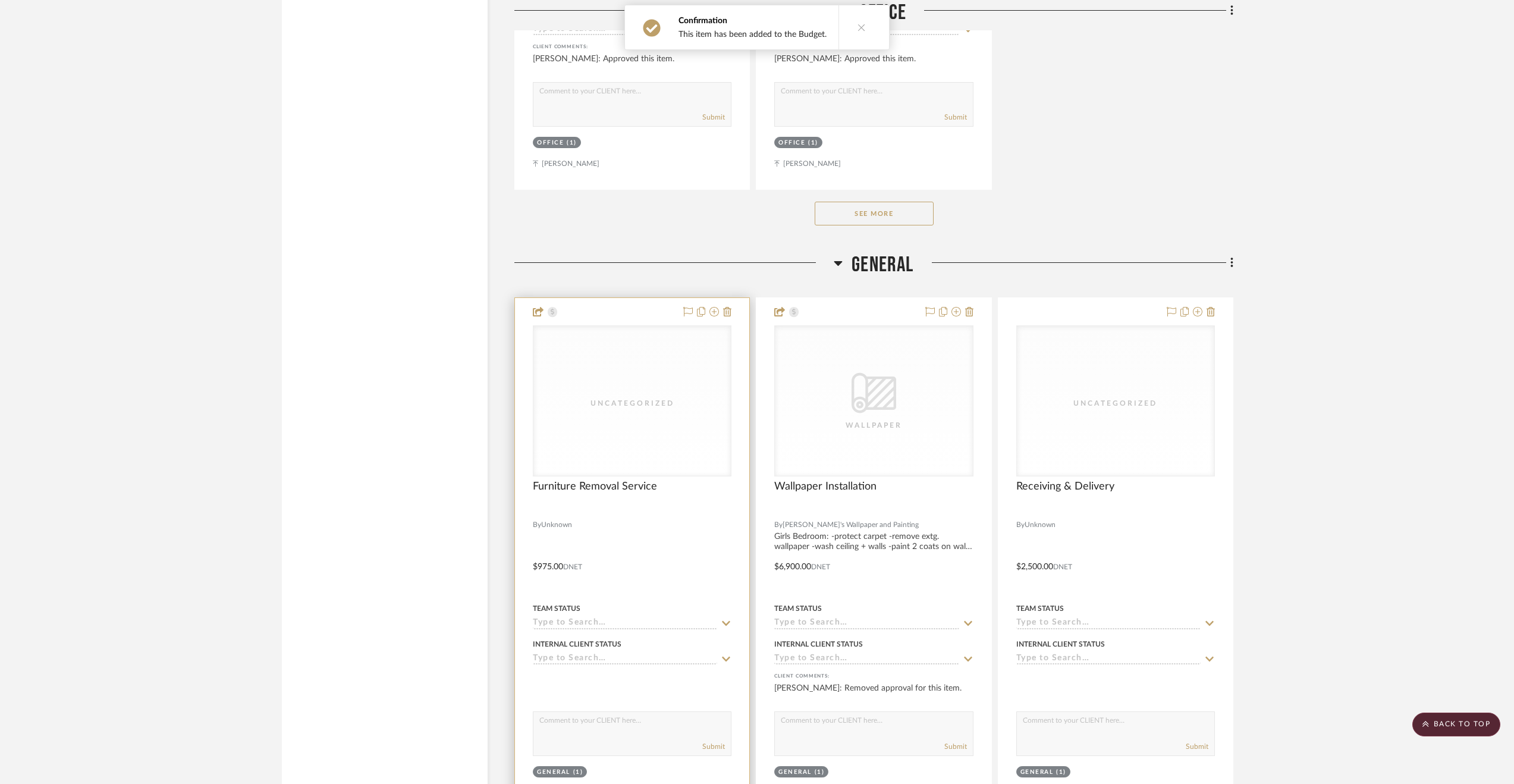
click at [684, 550] on div at bounding box center [632, 558] width 234 height 520
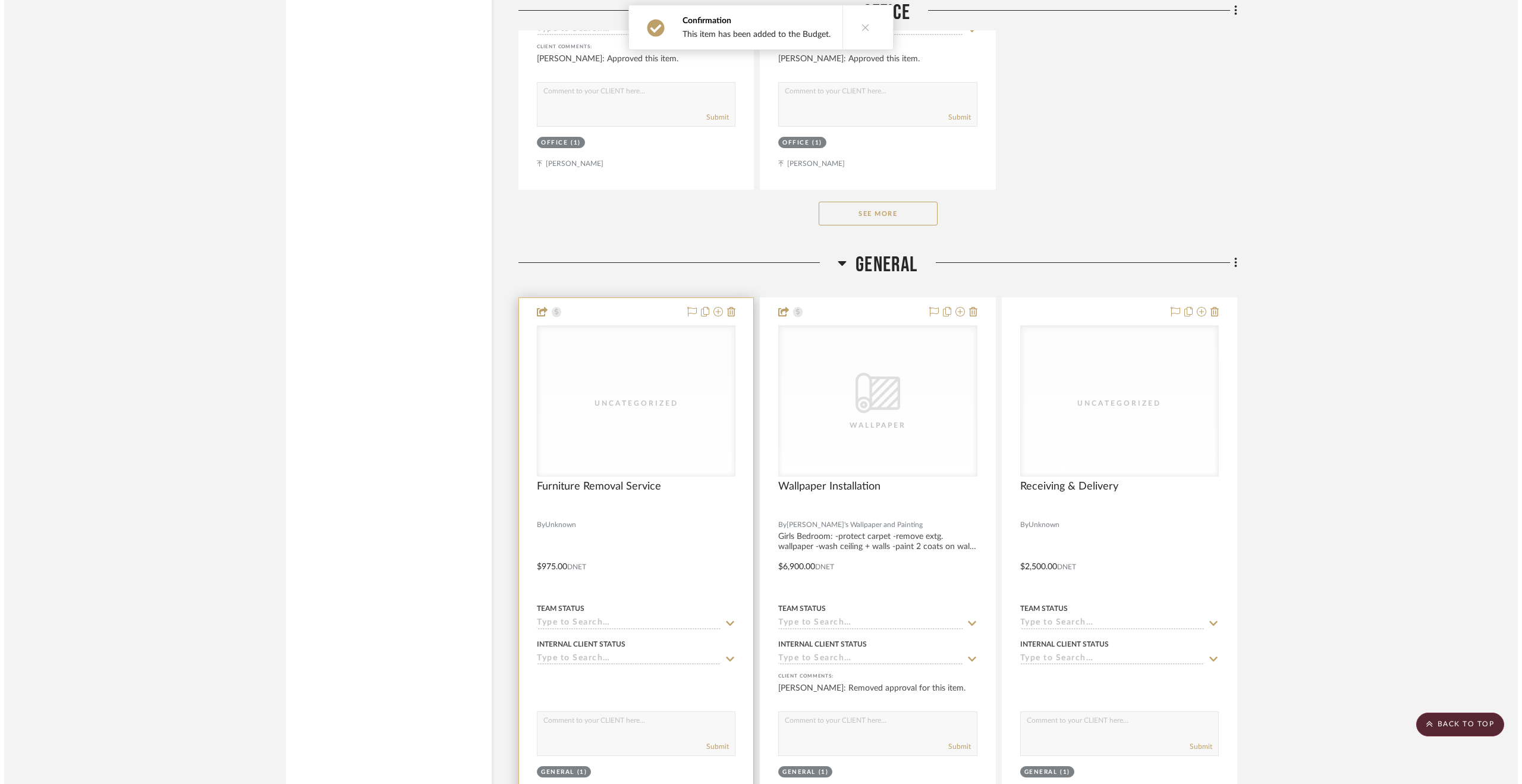
scroll to position [0, 0]
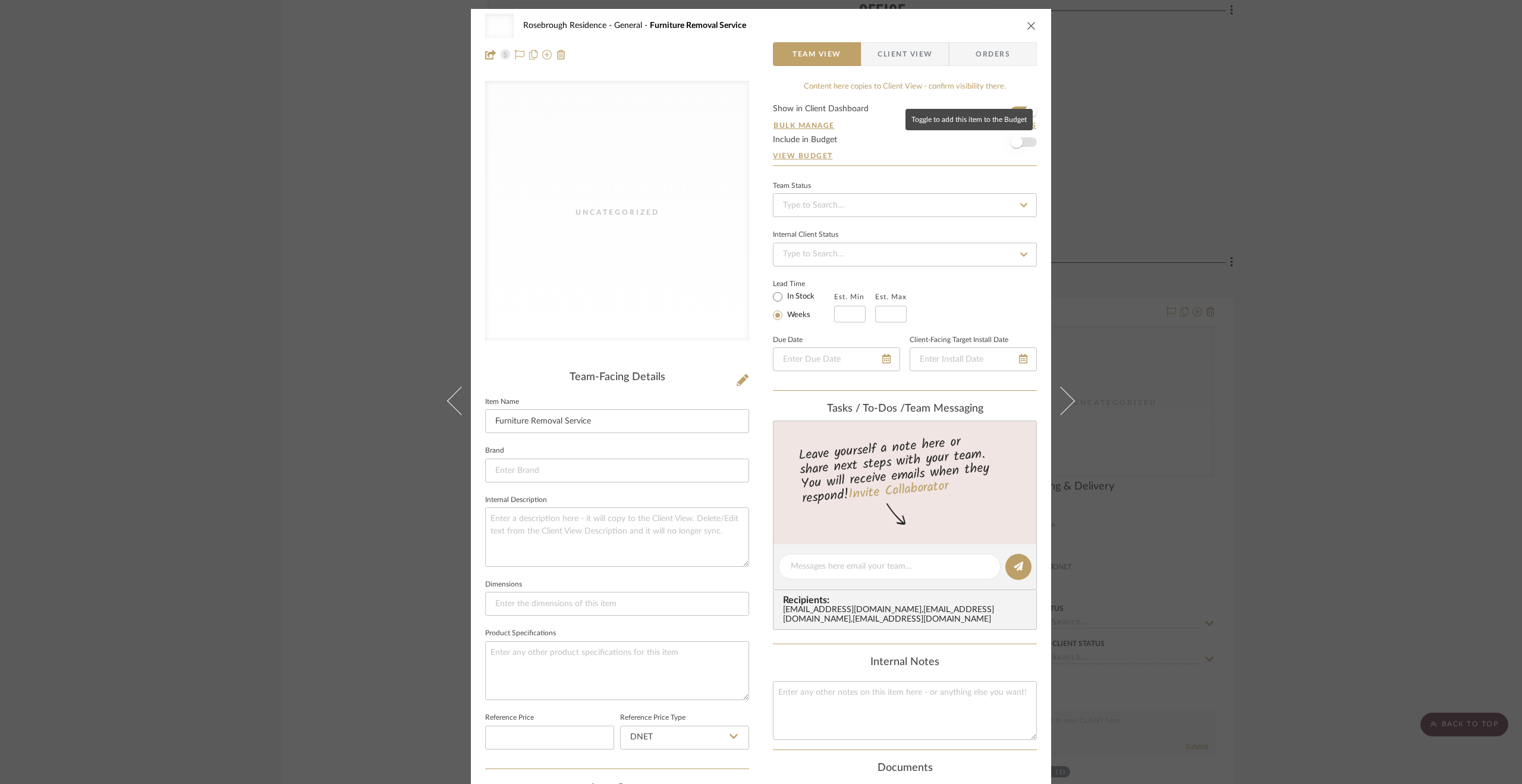
click at [1011, 145] on span "button" at bounding box center [1017, 142] width 12 height 12
click at [1367, 214] on div "Uncategorized Rosebrough Residence General Furniture Removal Service Team View …" at bounding box center [761, 392] width 1522 height 784
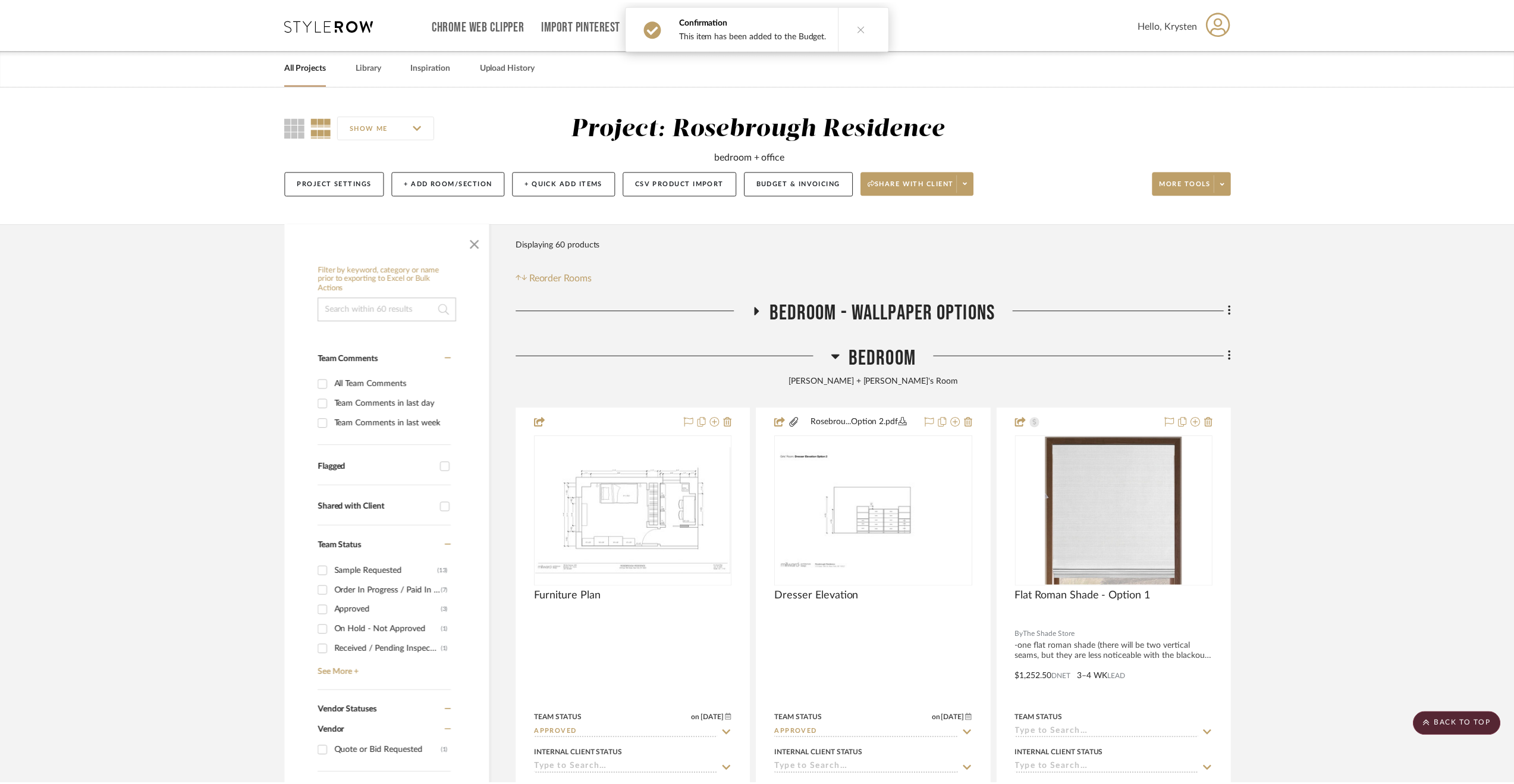
scroll to position [3477, 0]
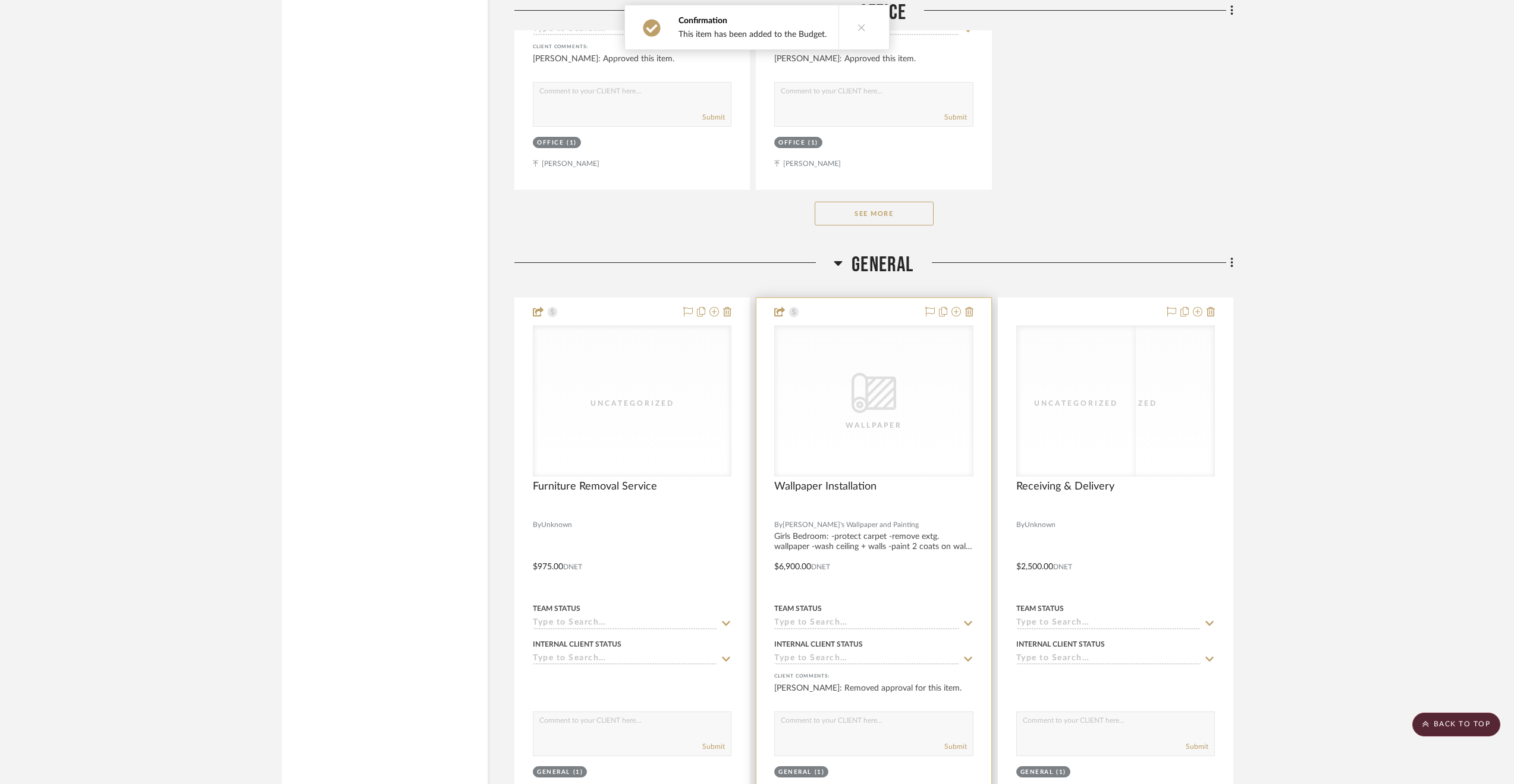
click at [961, 557] on div at bounding box center [874, 558] width 234 height 520
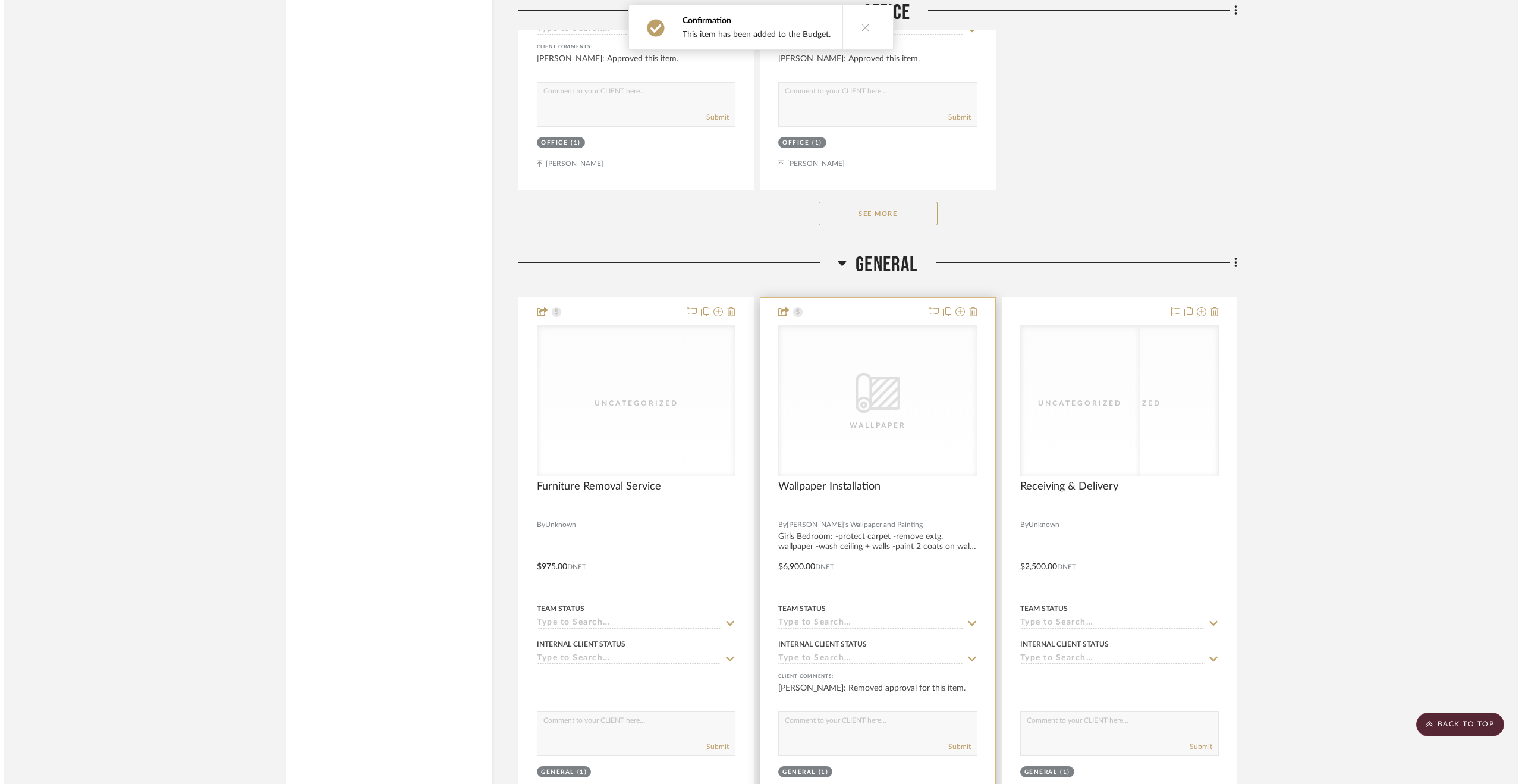
scroll to position [0, 0]
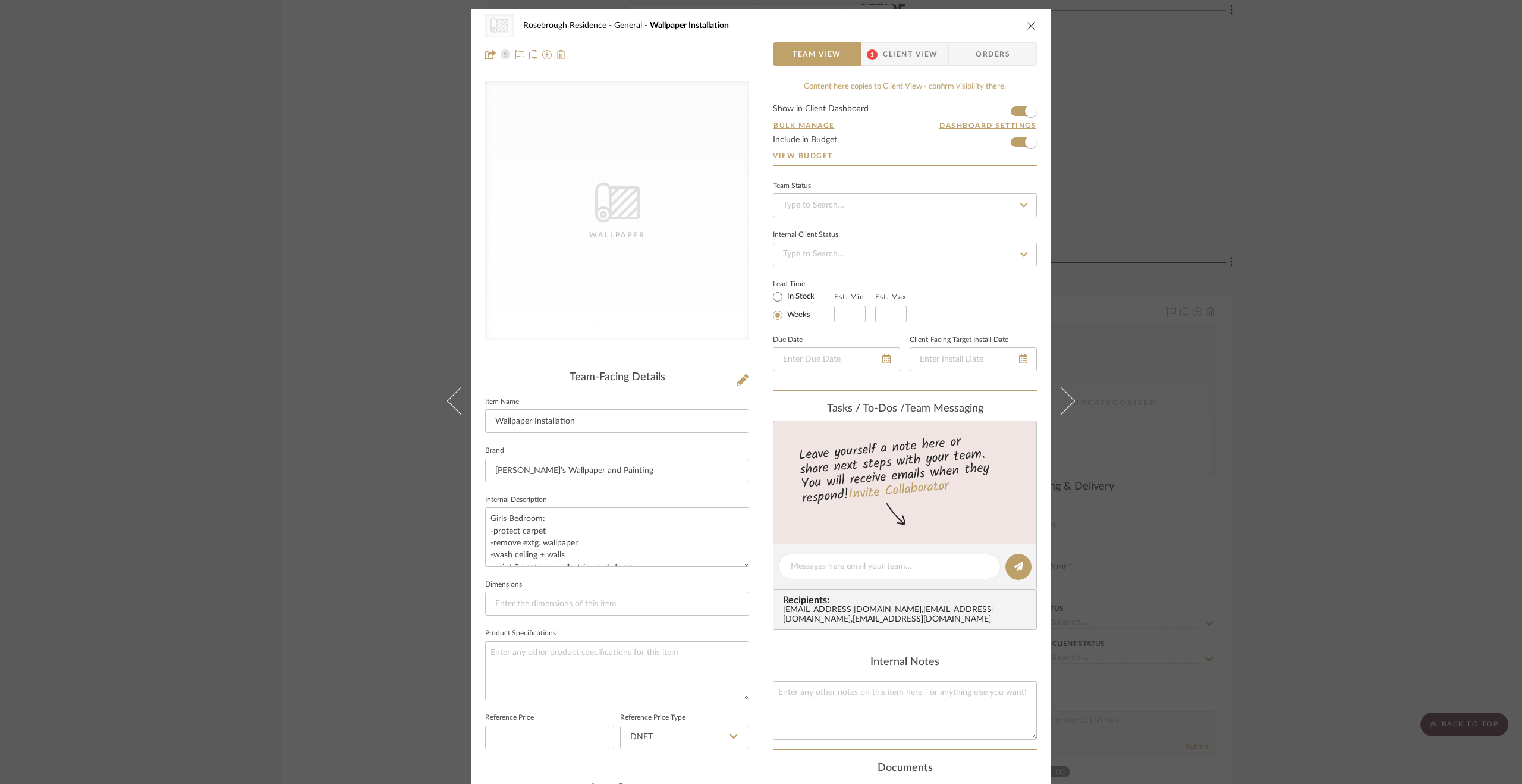
click at [1334, 334] on div "CategoryIconWallcovering Created with Sketch. Wallpaper Rosebrough Residence Ge…" at bounding box center [761, 392] width 1522 height 784
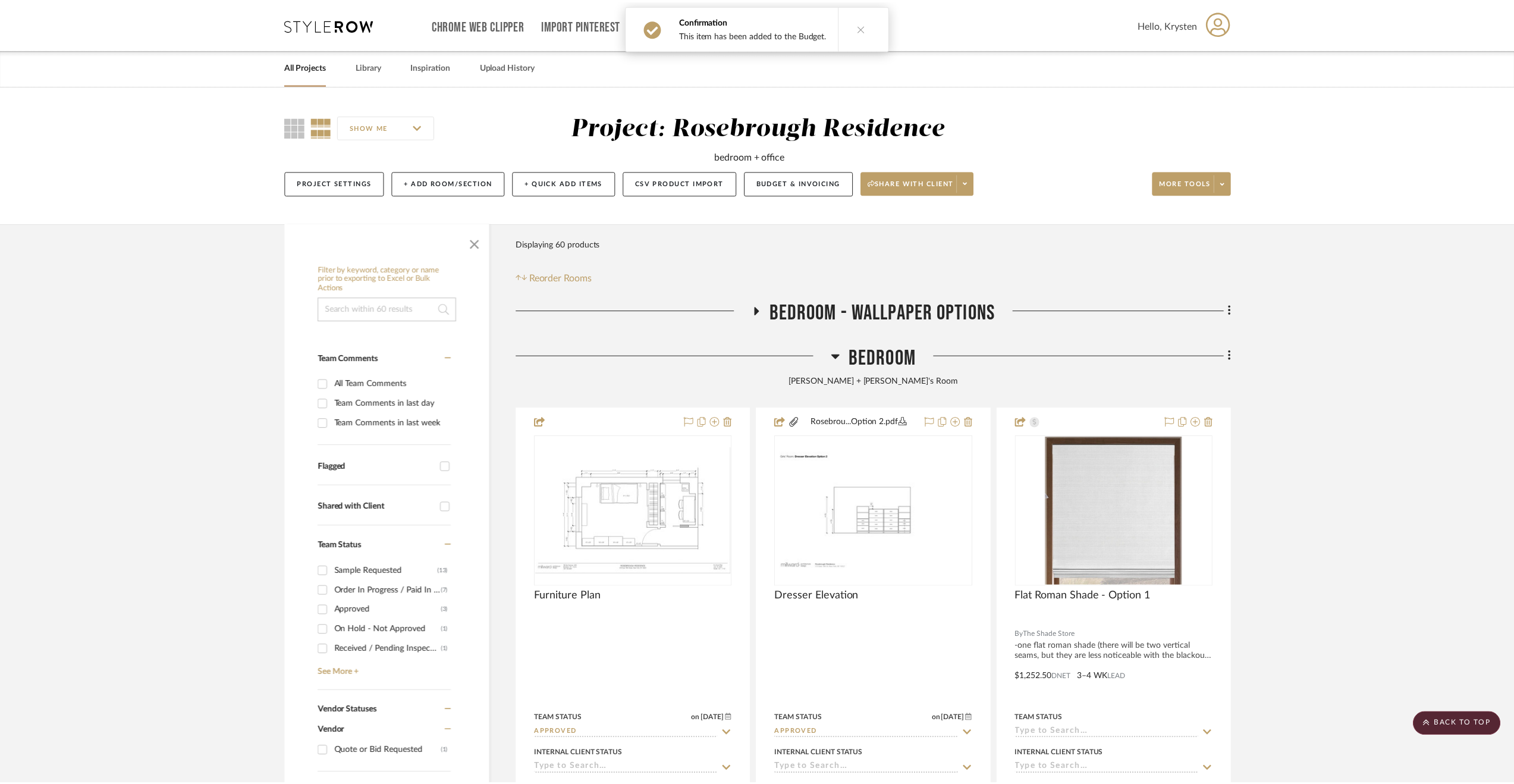
scroll to position [3477, 0]
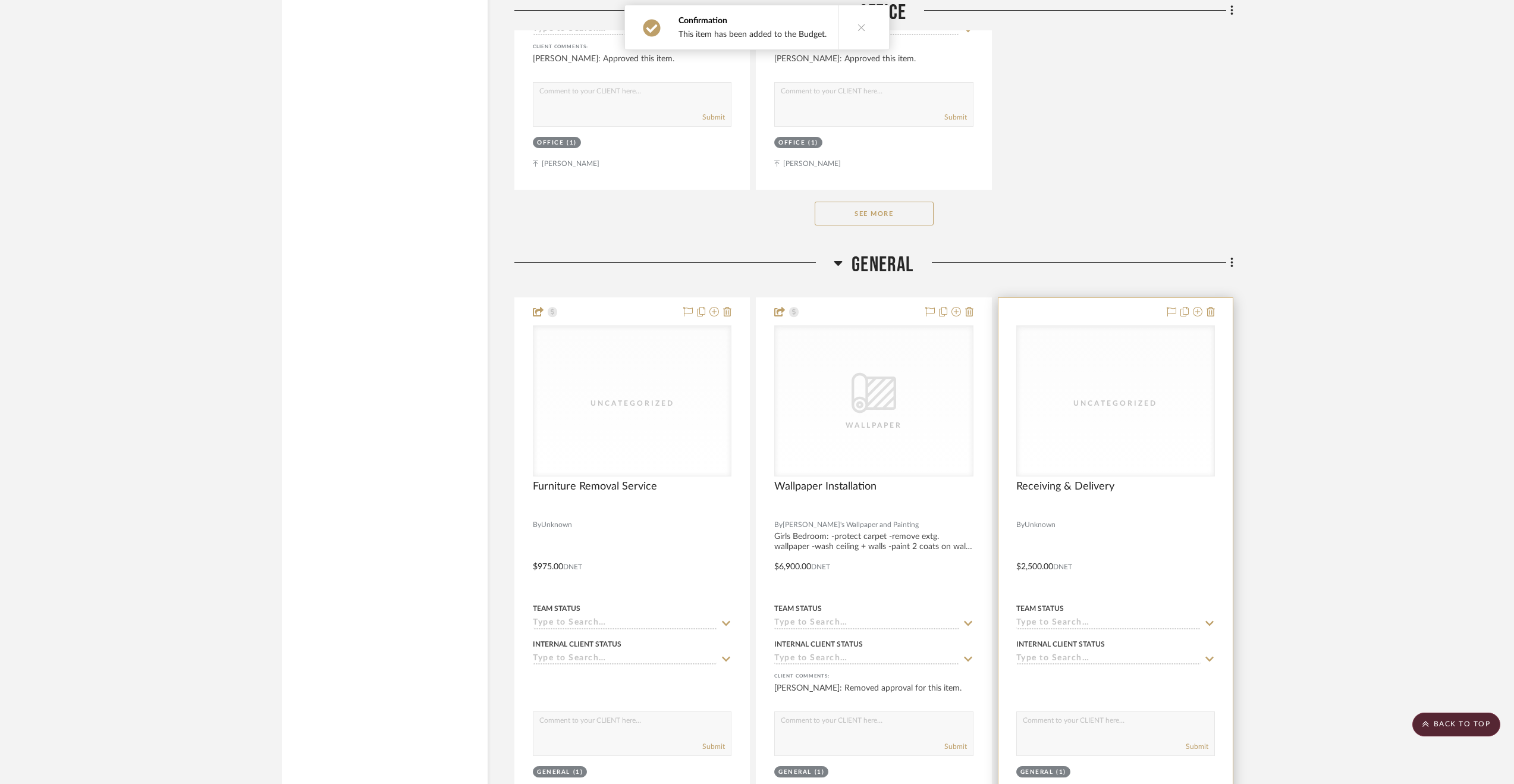
click at [1188, 560] on div at bounding box center [1115, 558] width 234 height 520
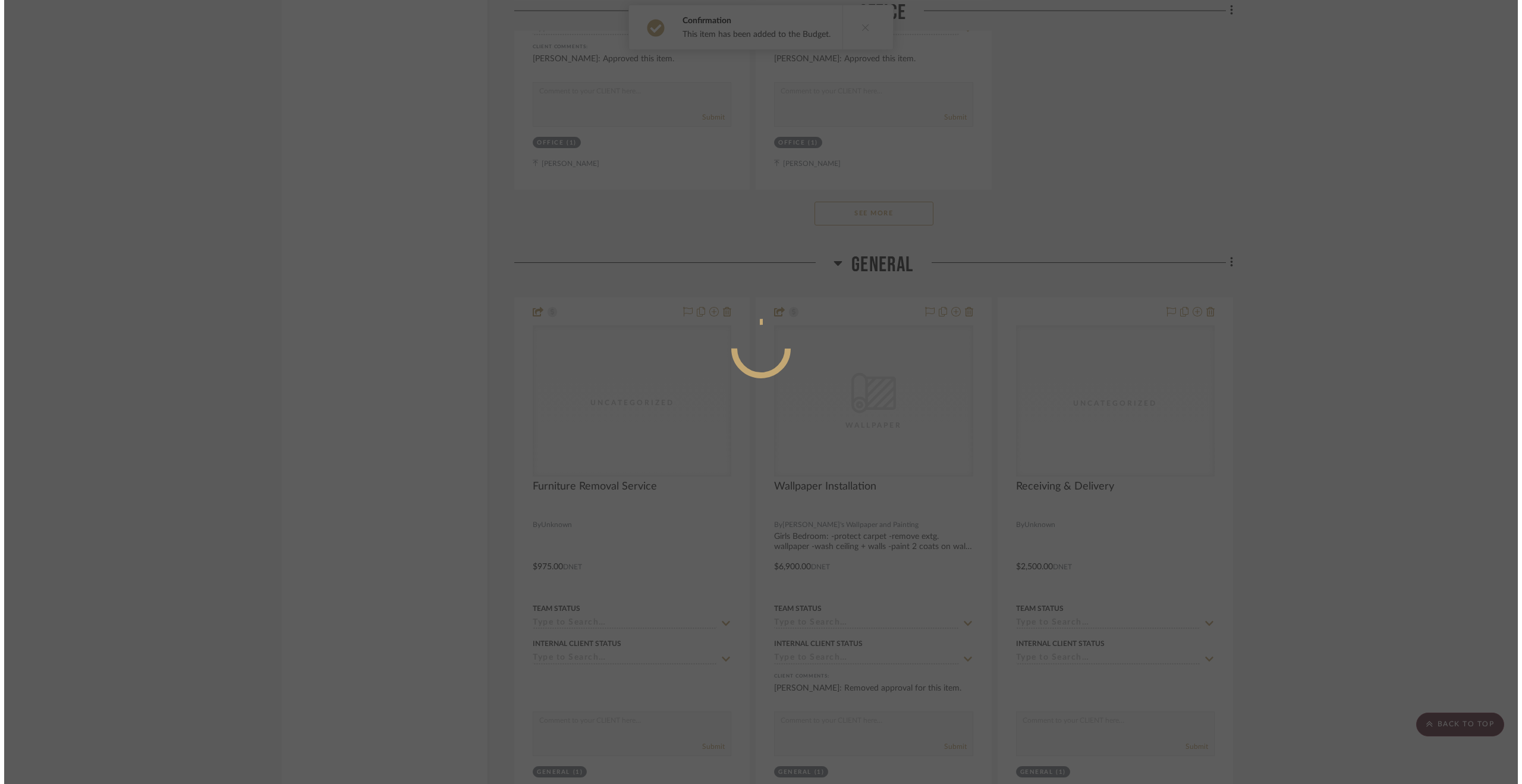
scroll to position [0, 0]
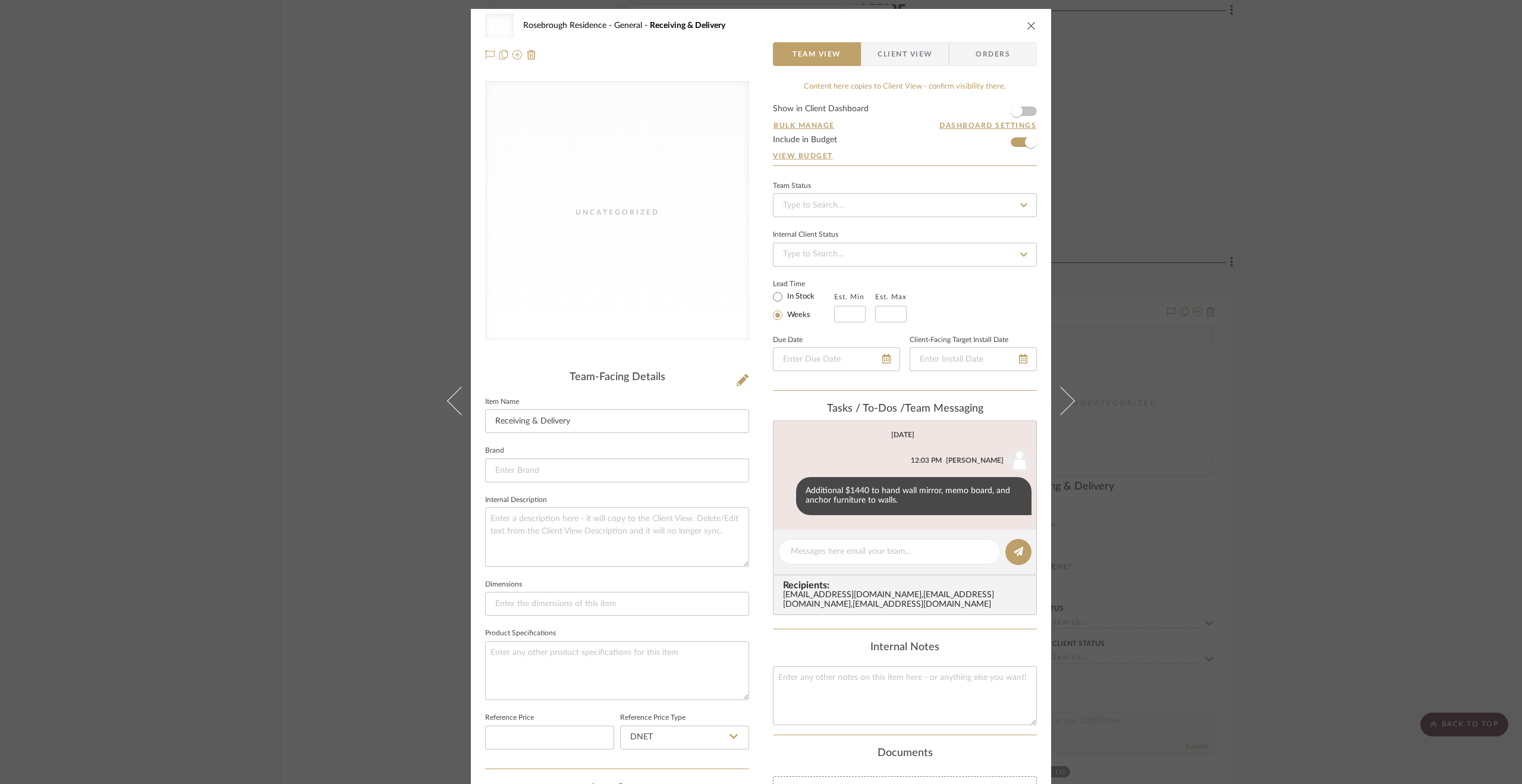
click at [1254, 233] on div "Uncategorized Rosebrough Residence General Receiving & Delivery Team View Clien…" at bounding box center [761, 392] width 1522 height 784
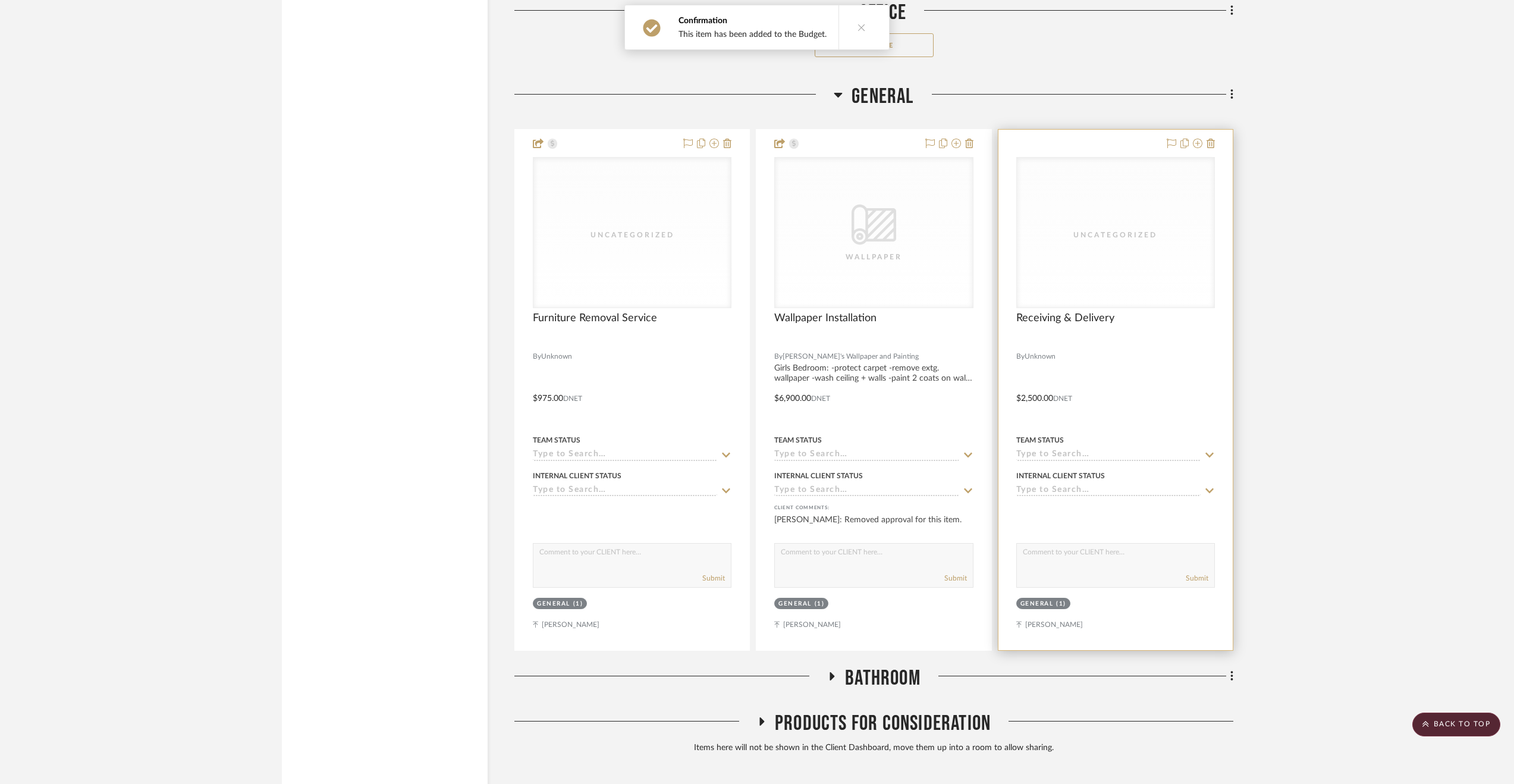
scroll to position [3717, 0]
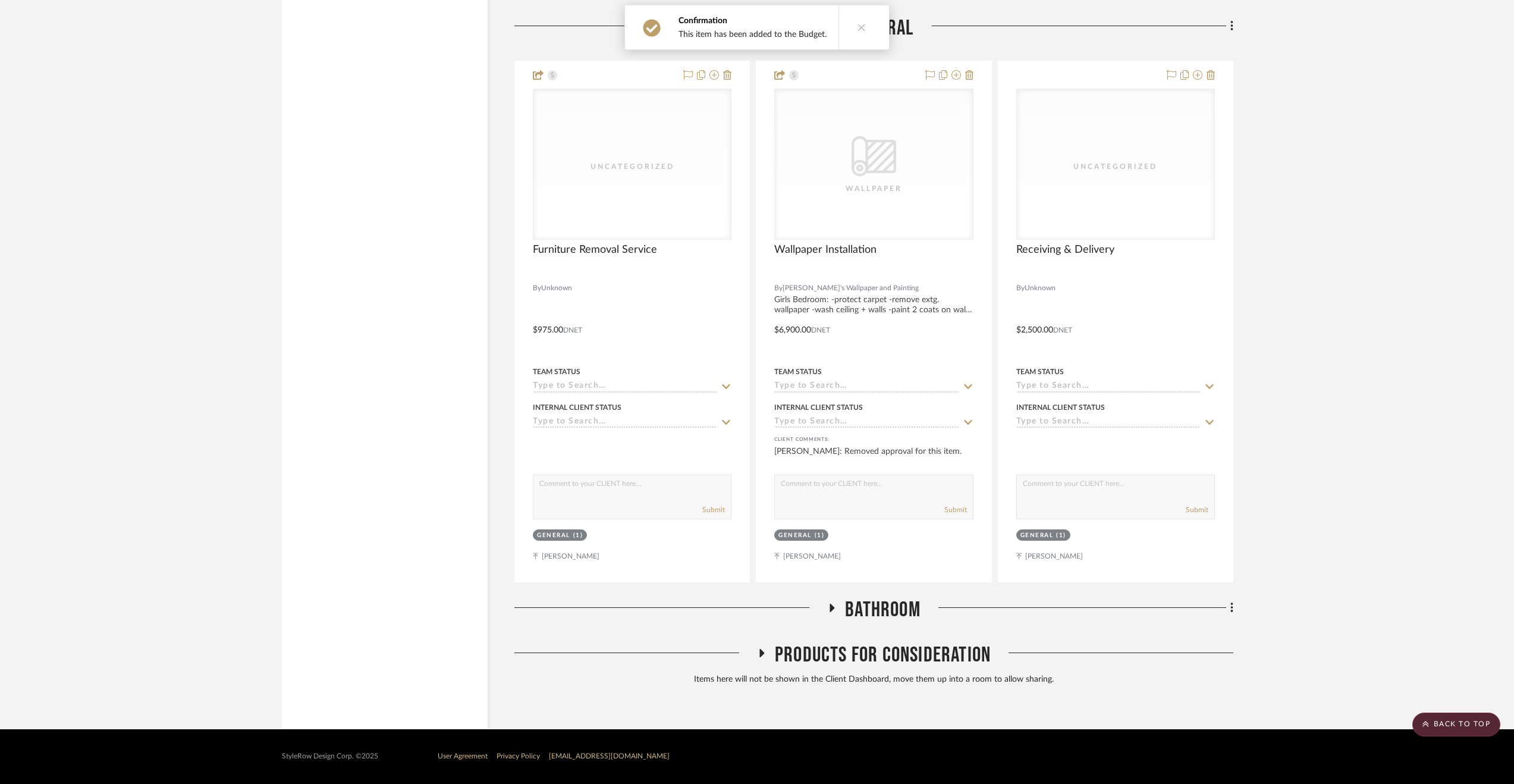
click at [893, 612] on span "Bathroom" at bounding box center [883, 610] width 76 height 26
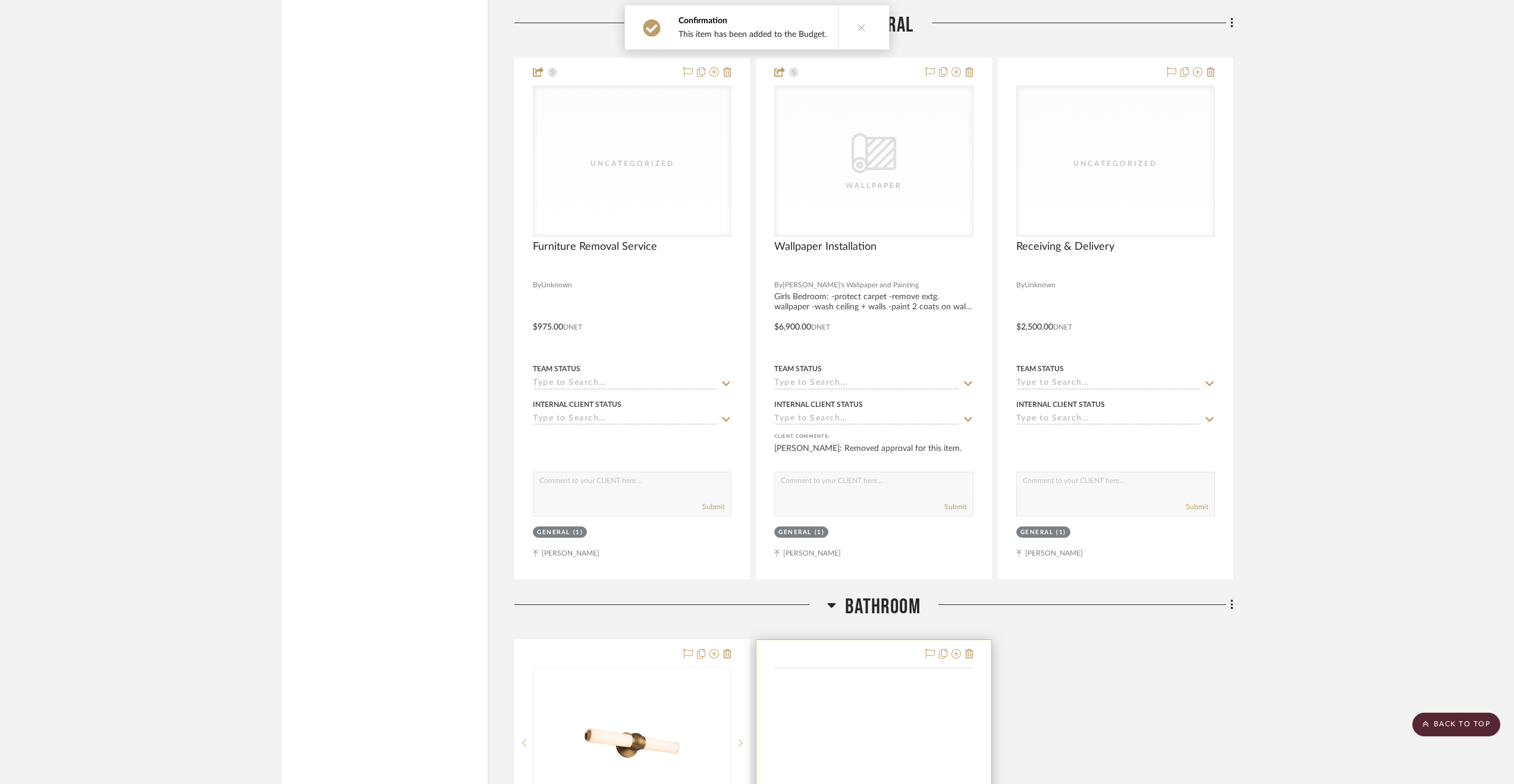
scroll to position [4014, 0]
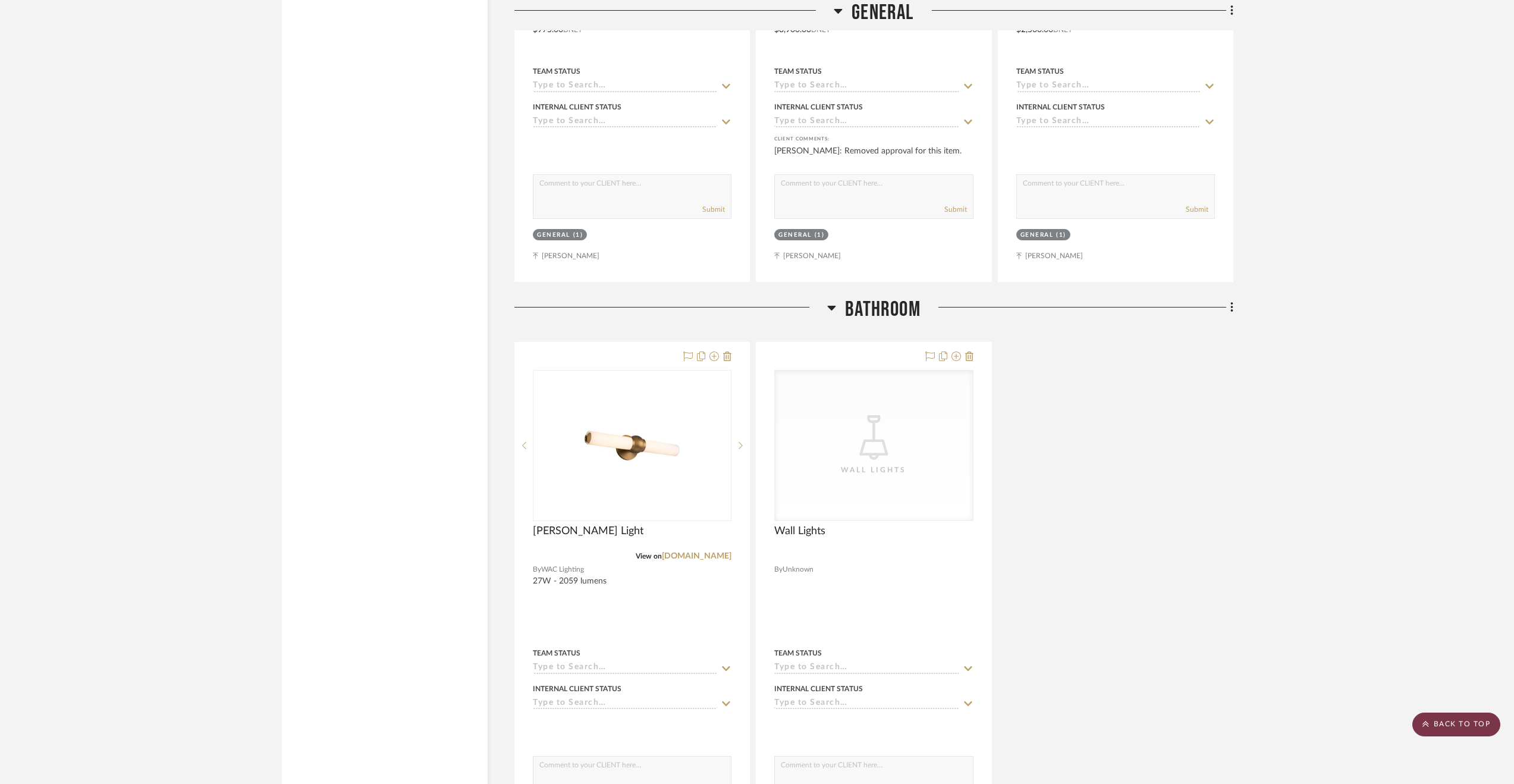
click at [1437, 720] on scroll-to-top-button "BACK TO TOP" at bounding box center [1456, 724] width 88 height 24
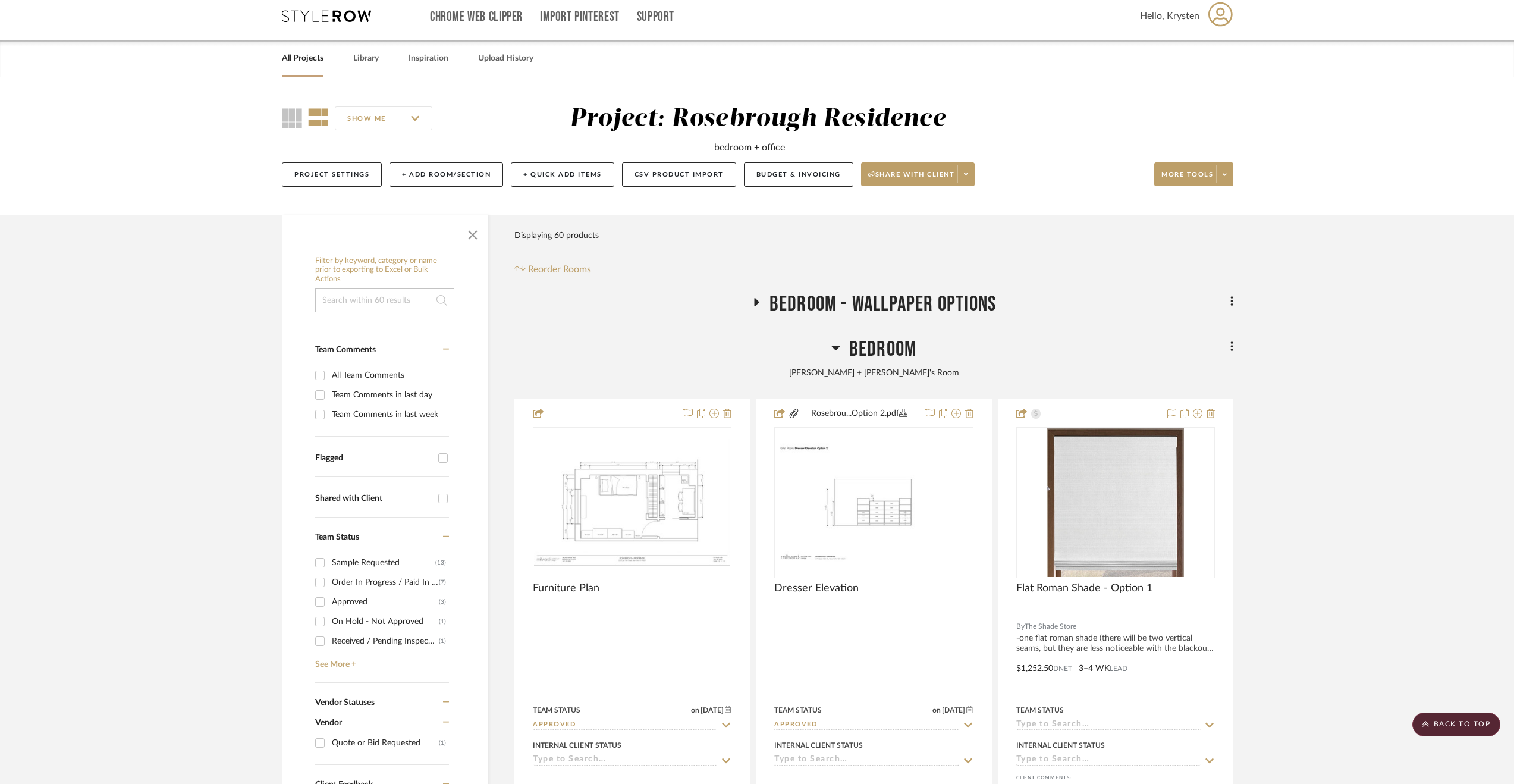
scroll to position [0, 0]
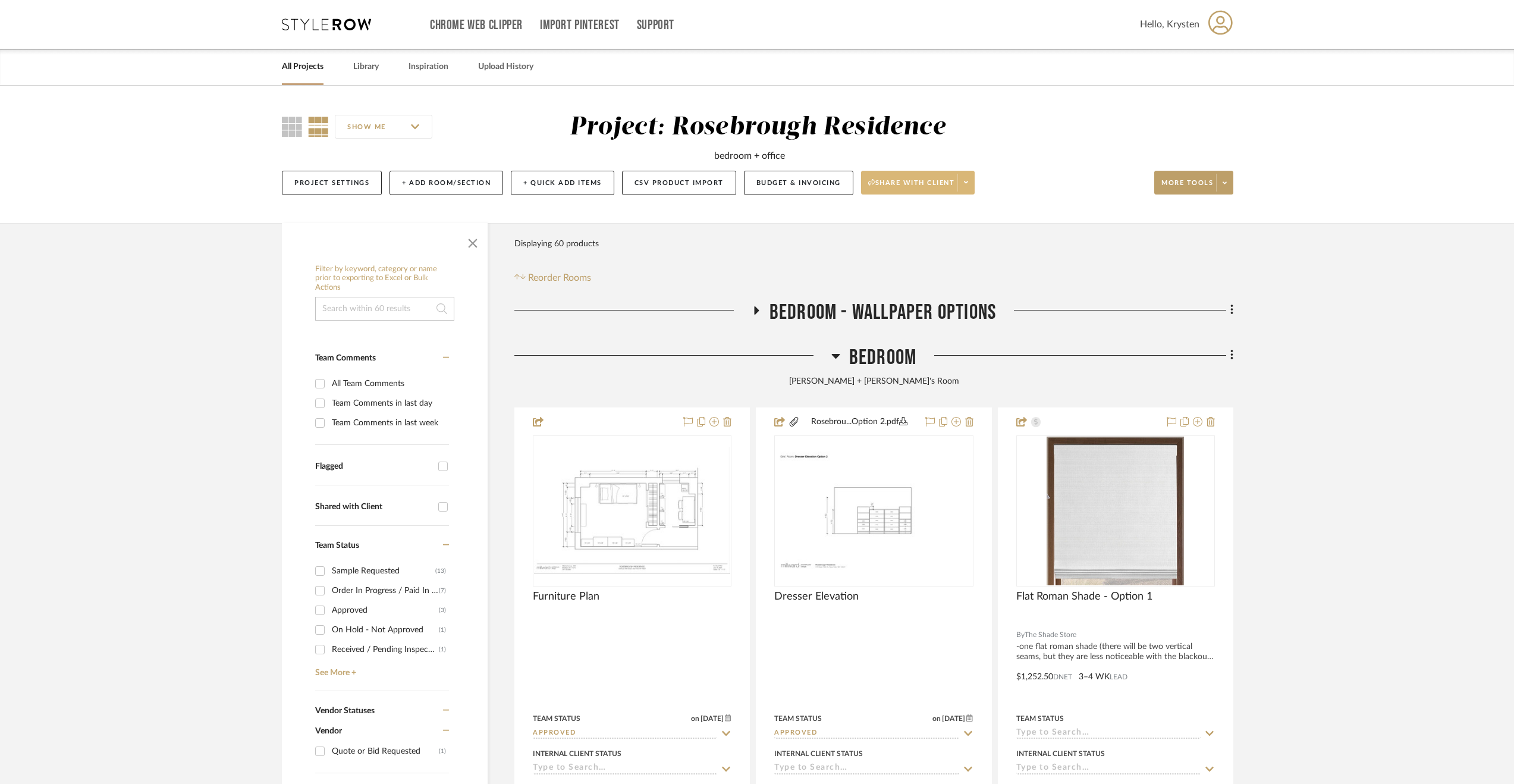
click at [923, 184] on span "Share with client" at bounding box center [912, 186] width 87 height 18
click at [822, 182] on div at bounding box center [757, 392] width 1514 height 784
click at [782, 184] on button "Budget & Invoicing" at bounding box center [798, 183] width 110 height 24
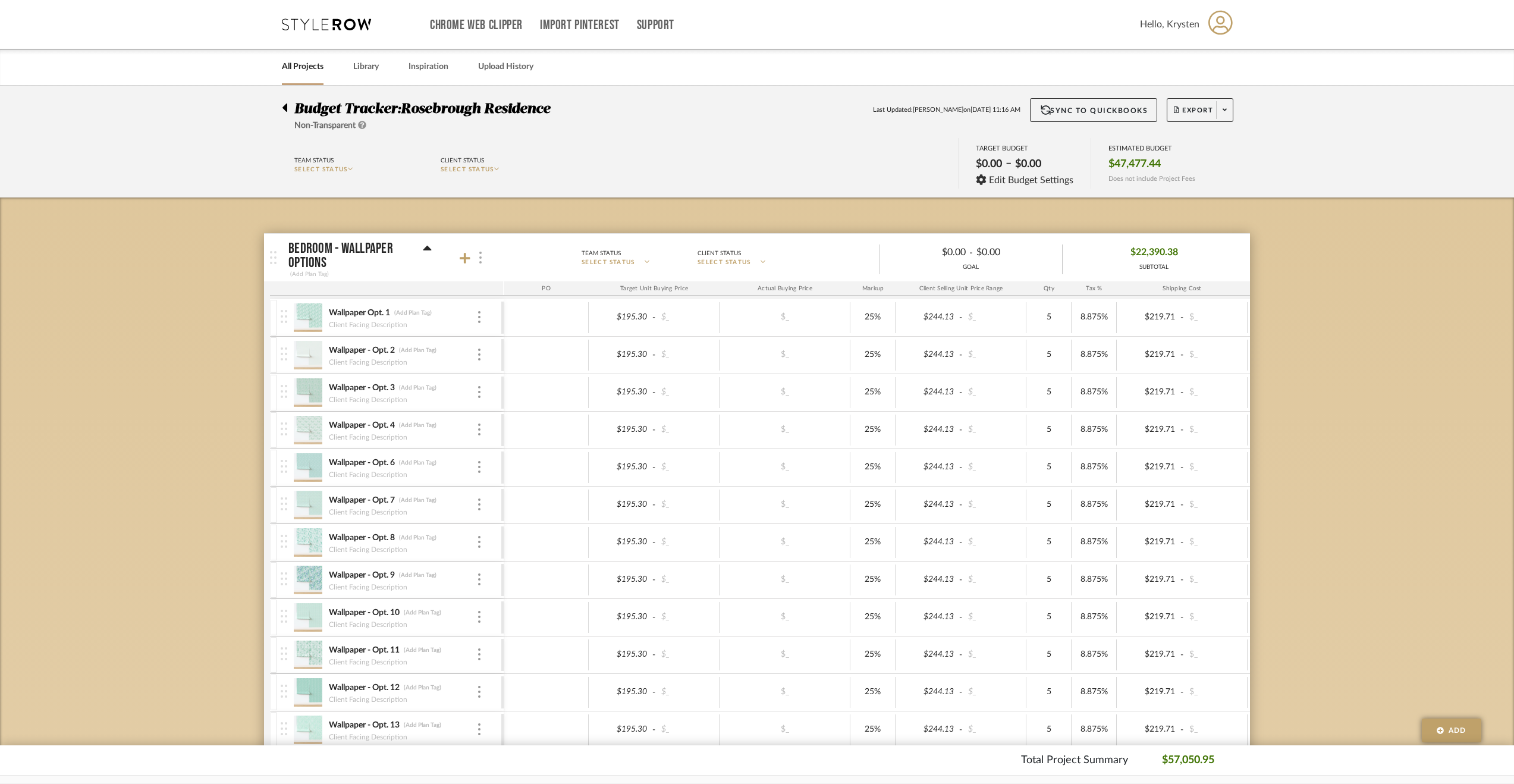
click at [481, 259] on img at bounding box center [481, 257] width 3 height 12
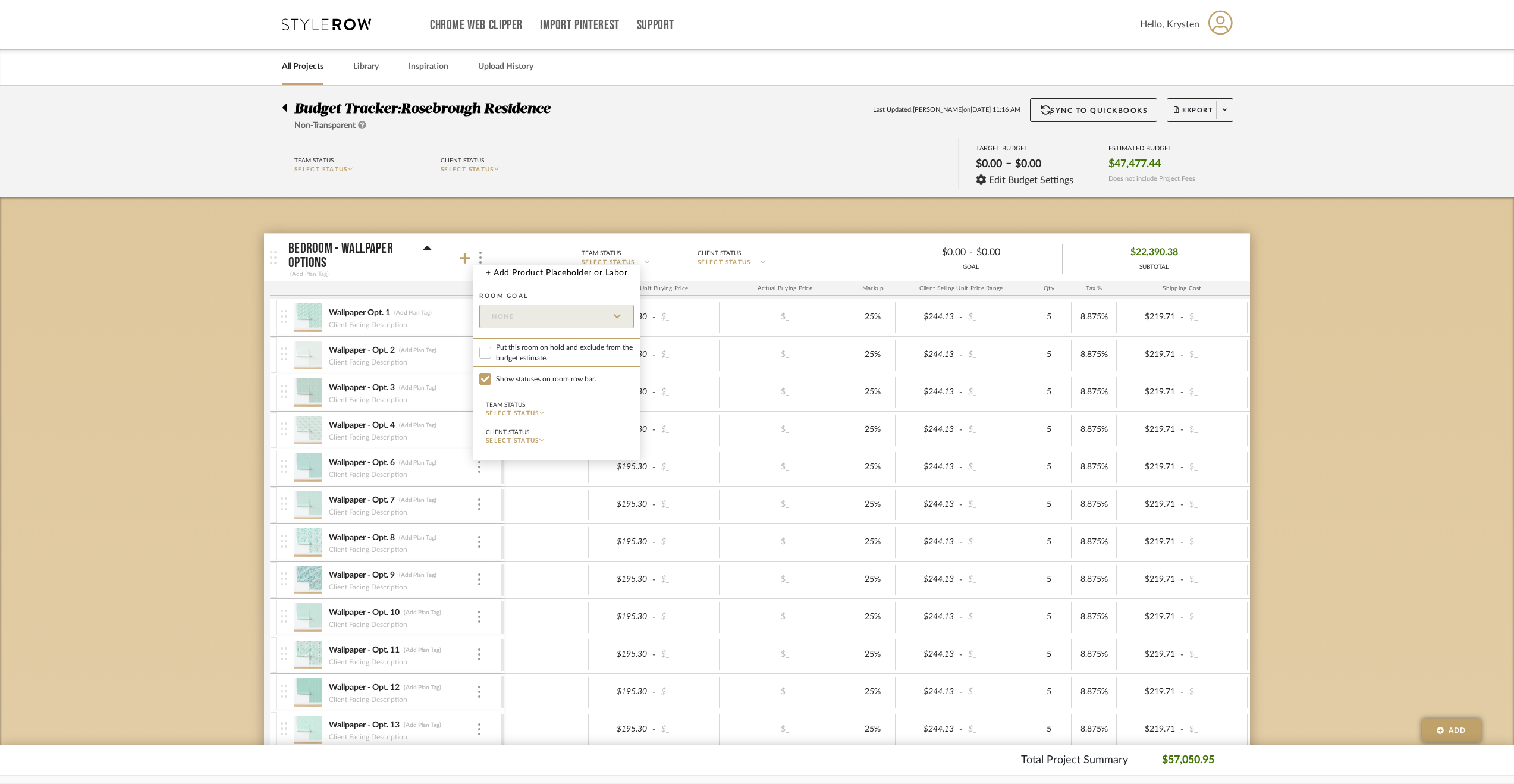
click at [530, 344] on span "Put this room on hold and exclude from the budget estimate." at bounding box center [566, 352] width 138 height 21
click at [491, 347] on input "Put this room on hold and exclude from the budget estimate." at bounding box center [485, 352] width 12 height 12
checkbox input "true"
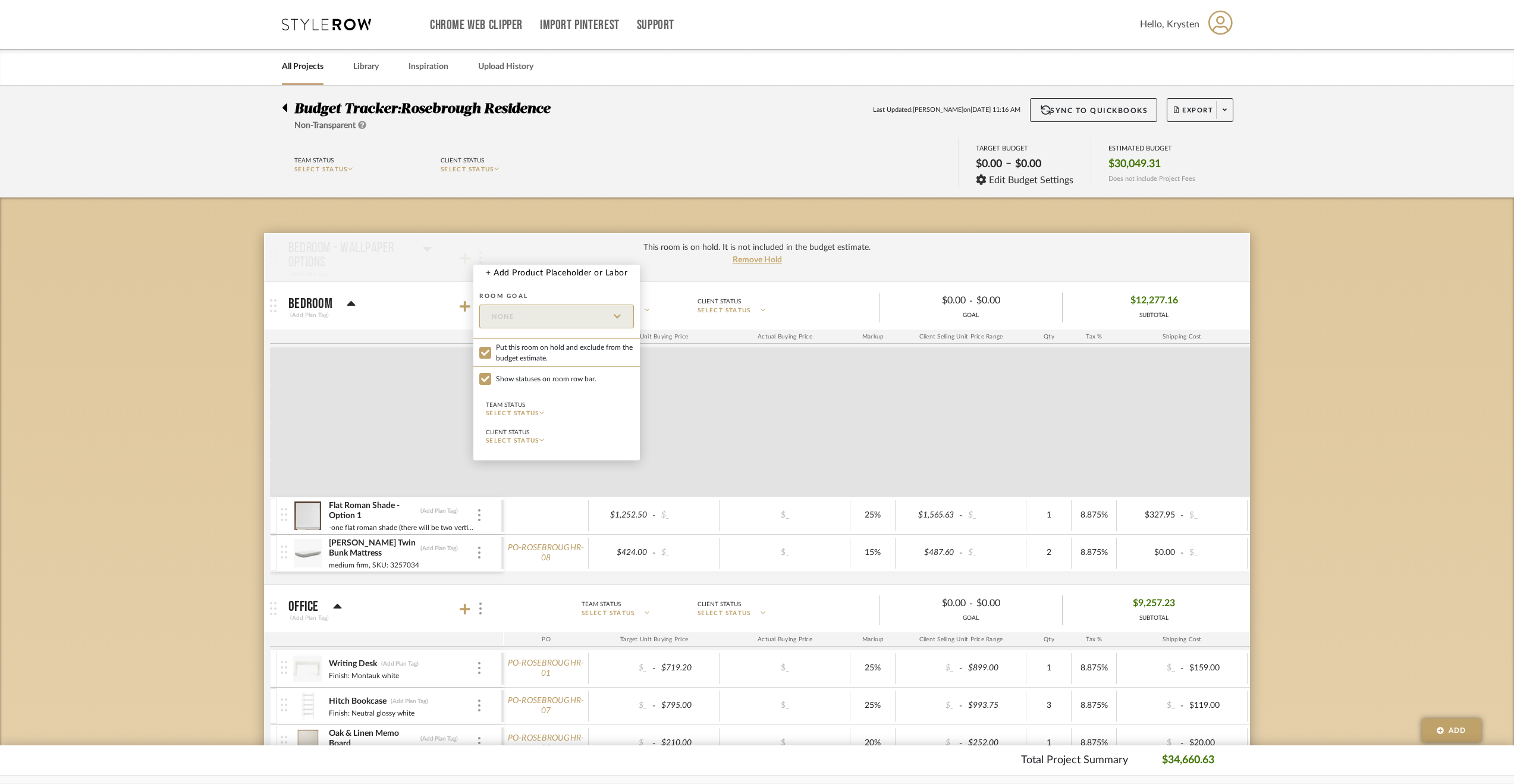
click at [1411, 360] on div at bounding box center [757, 392] width 1514 height 784
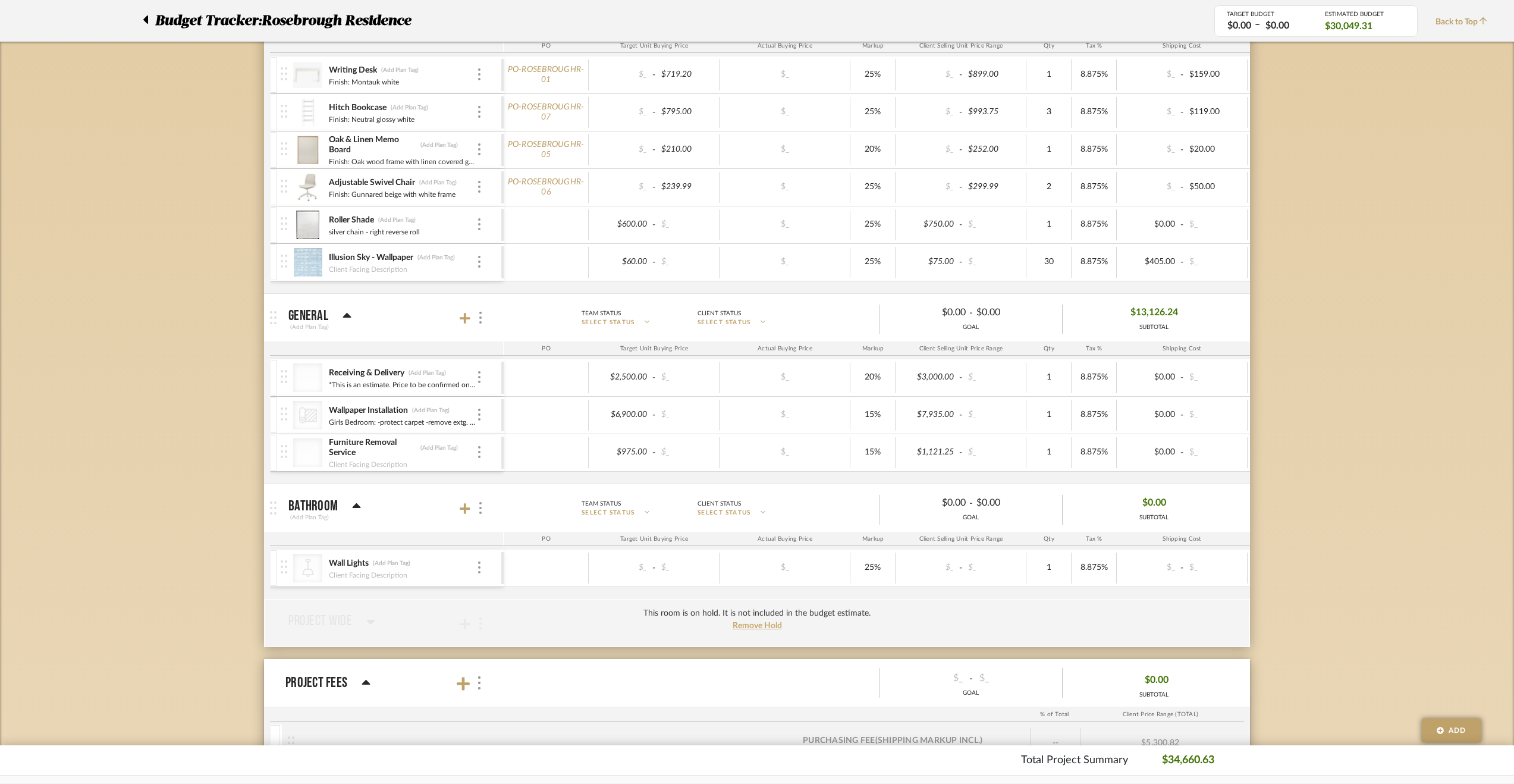
scroll to position [595, 0]
click at [478, 506] on div at bounding box center [480, 506] width 13 height 16
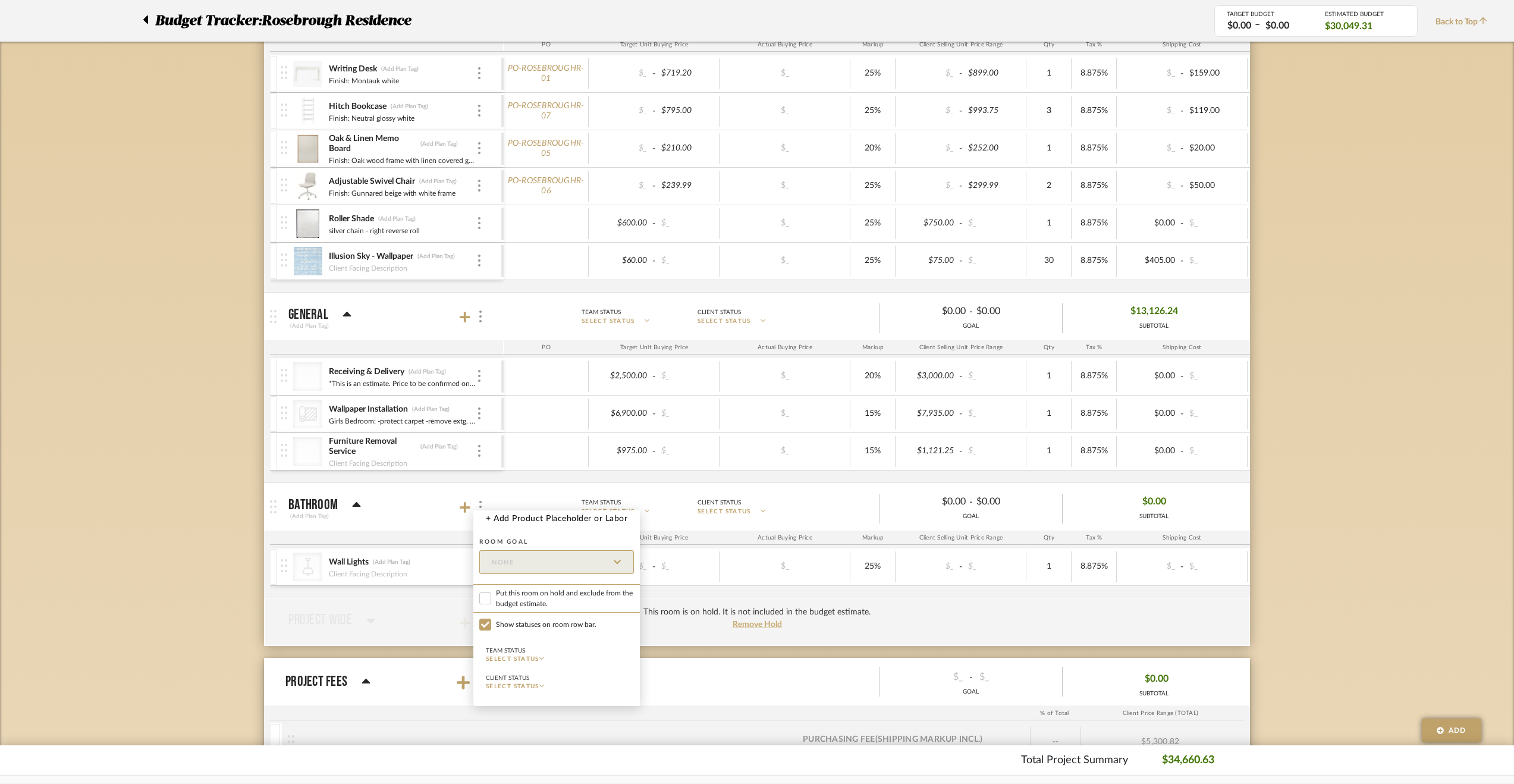
click at [547, 596] on span "Put this room on hold and exclude from the budget estimate." at bounding box center [566, 598] width 138 height 21
click at [491, 596] on input "Put this room on hold and exclude from the budget estimate." at bounding box center [485, 598] width 12 height 12
checkbox input "true"
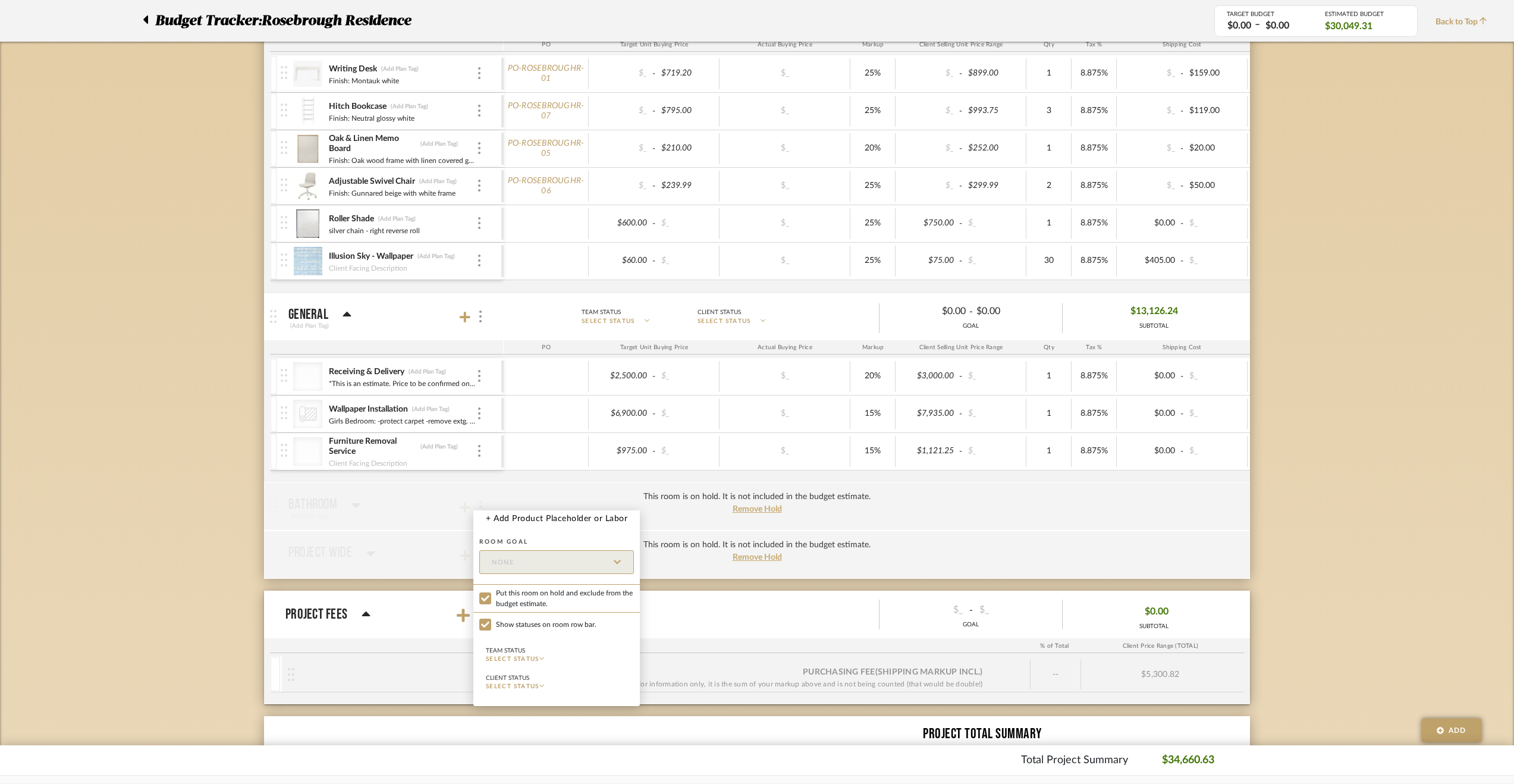
click at [189, 431] on div at bounding box center [757, 392] width 1514 height 784
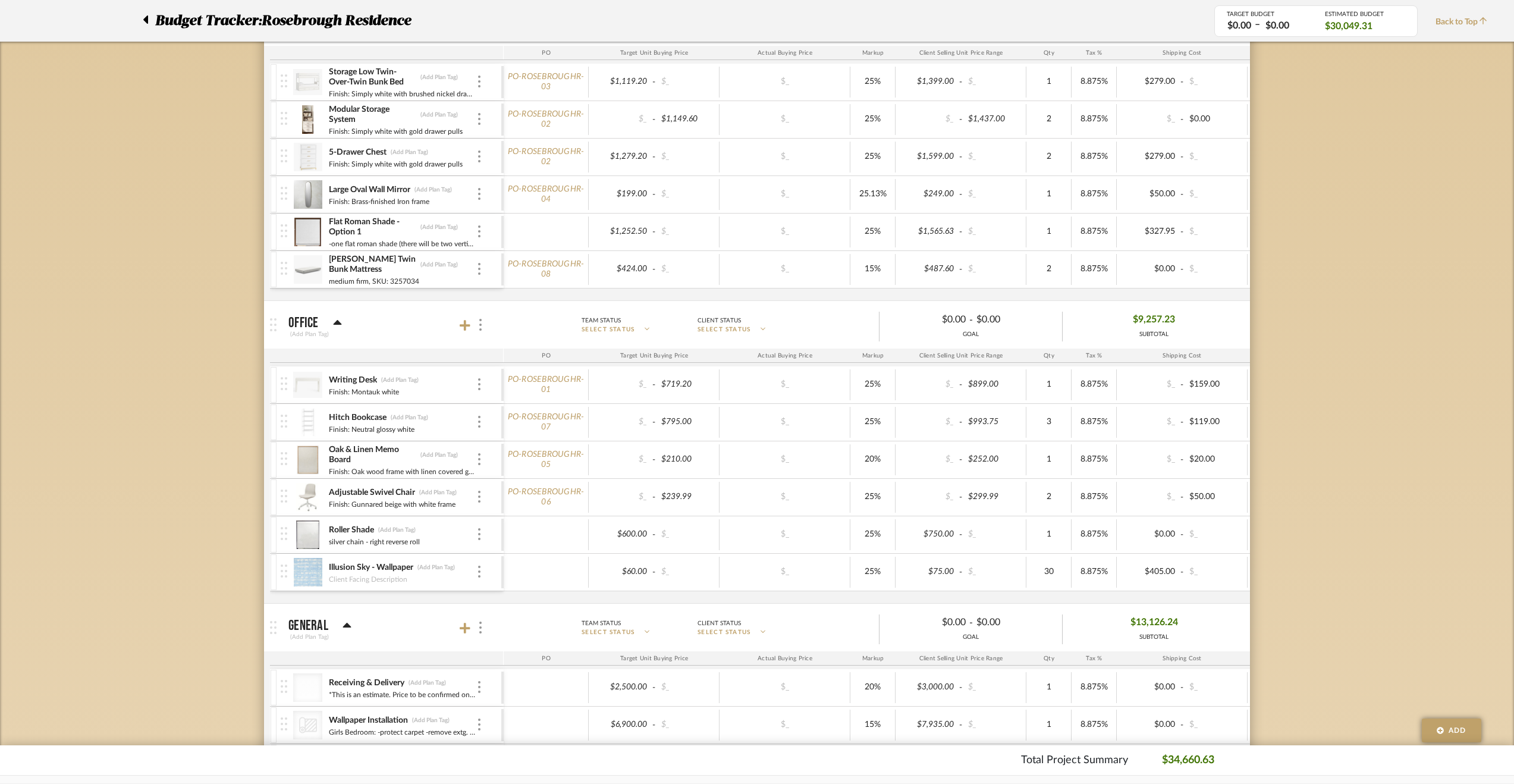
scroll to position [180, 0]
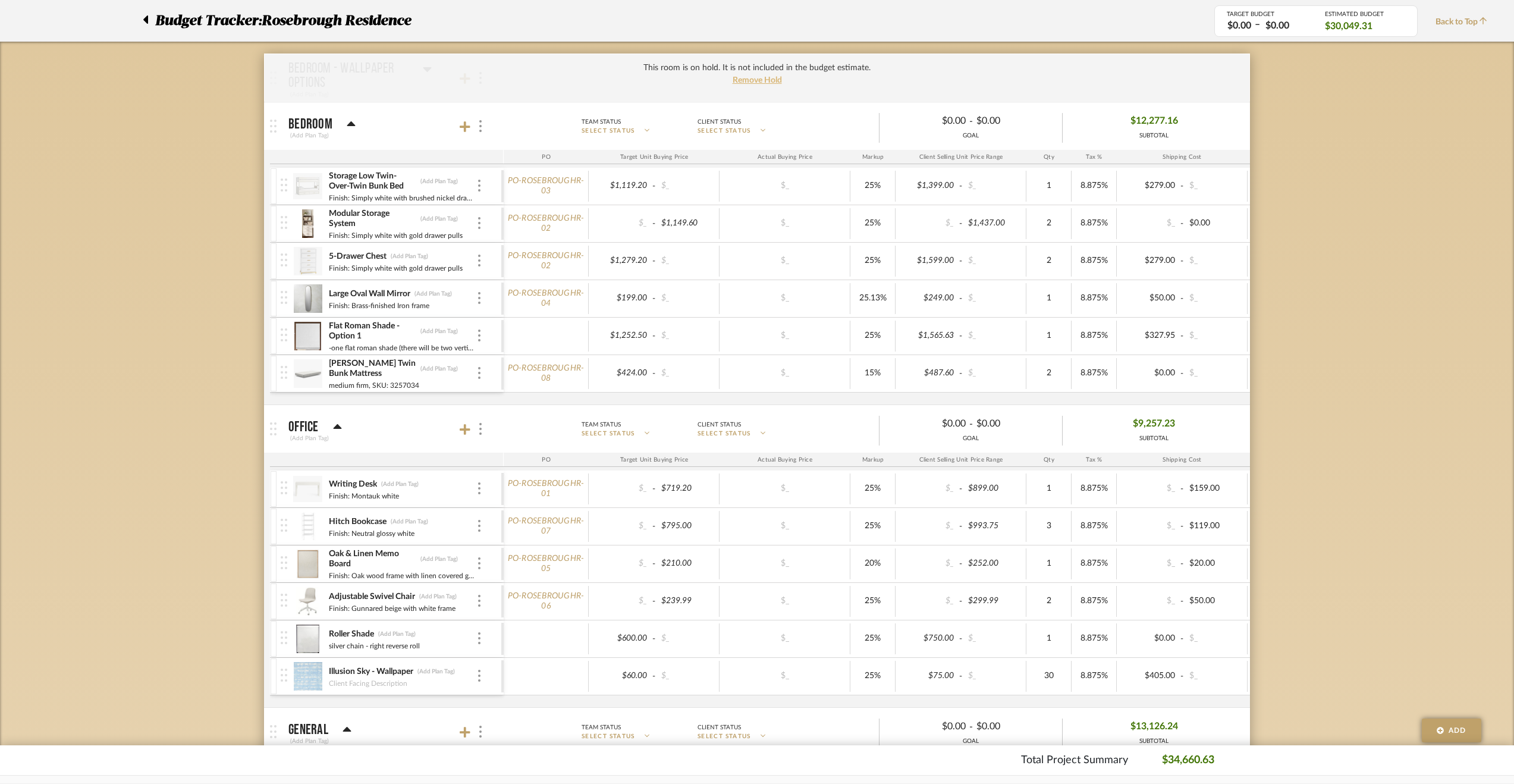
click at [764, 83] on span "Remove Hold" at bounding box center [757, 80] width 49 height 8
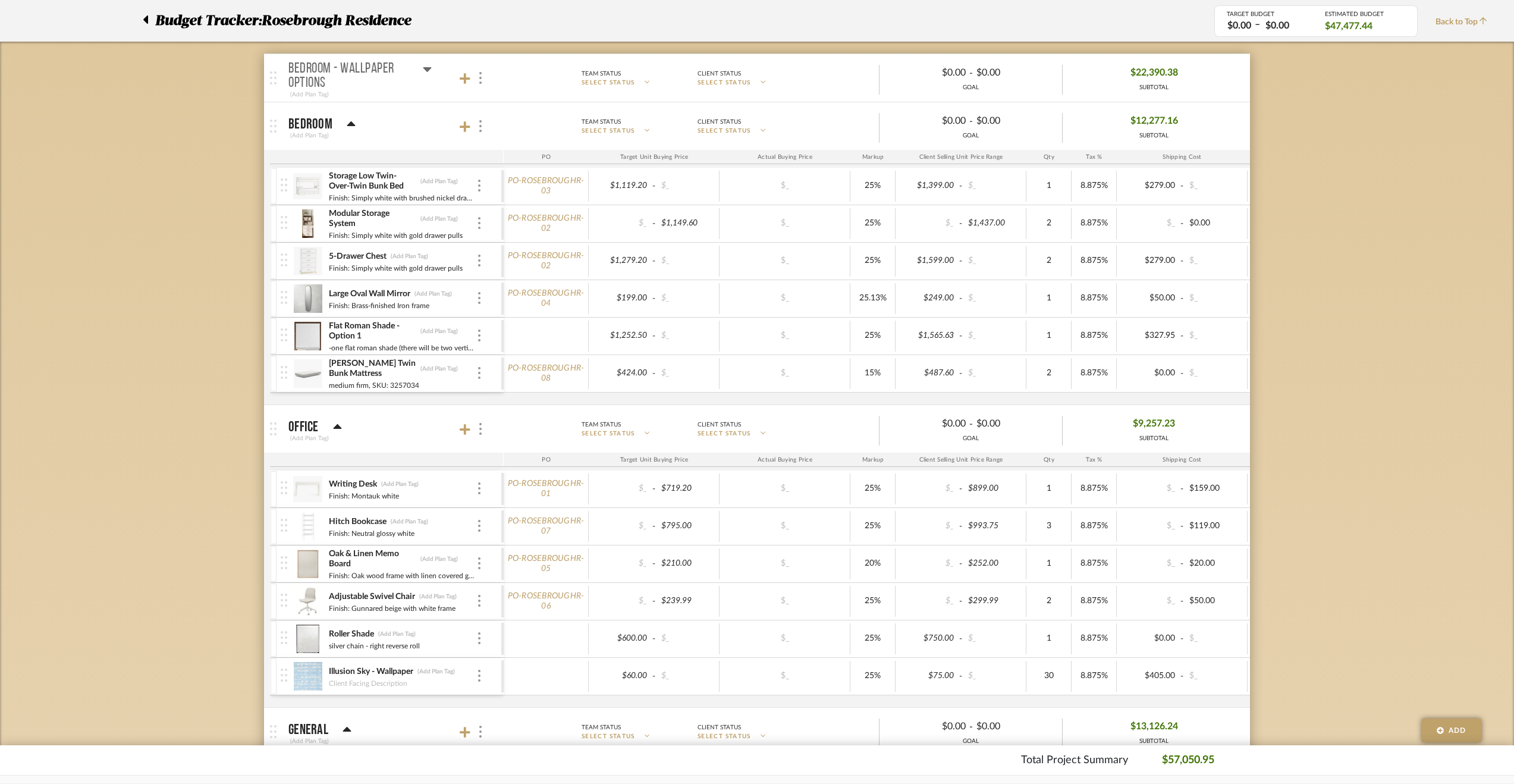
click at [433, 69] on mat-panel-title "Bedroom - Wallpaper Options (Add Plan Tag)" at bounding box center [393, 77] width 209 height 43
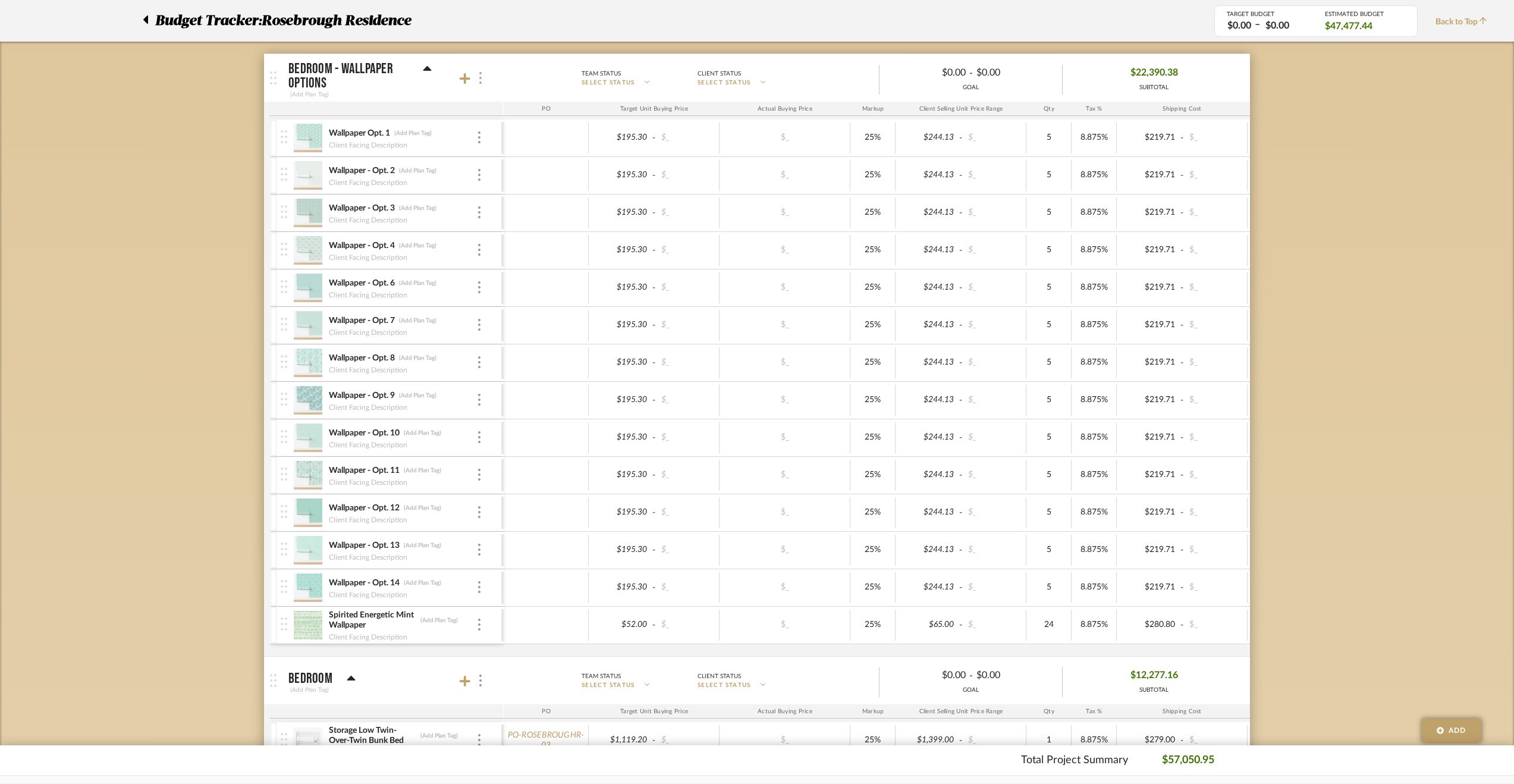
click at [482, 82] on div at bounding box center [480, 77] width 13 height 16
click at [565, 168] on span "Put this room on hold and exclude from the budget estimate." at bounding box center [566, 172] width 138 height 21
click at [491, 168] on input "Put this room on hold and exclude from the budget estimate." at bounding box center [485, 172] width 12 height 12
checkbox input "true"
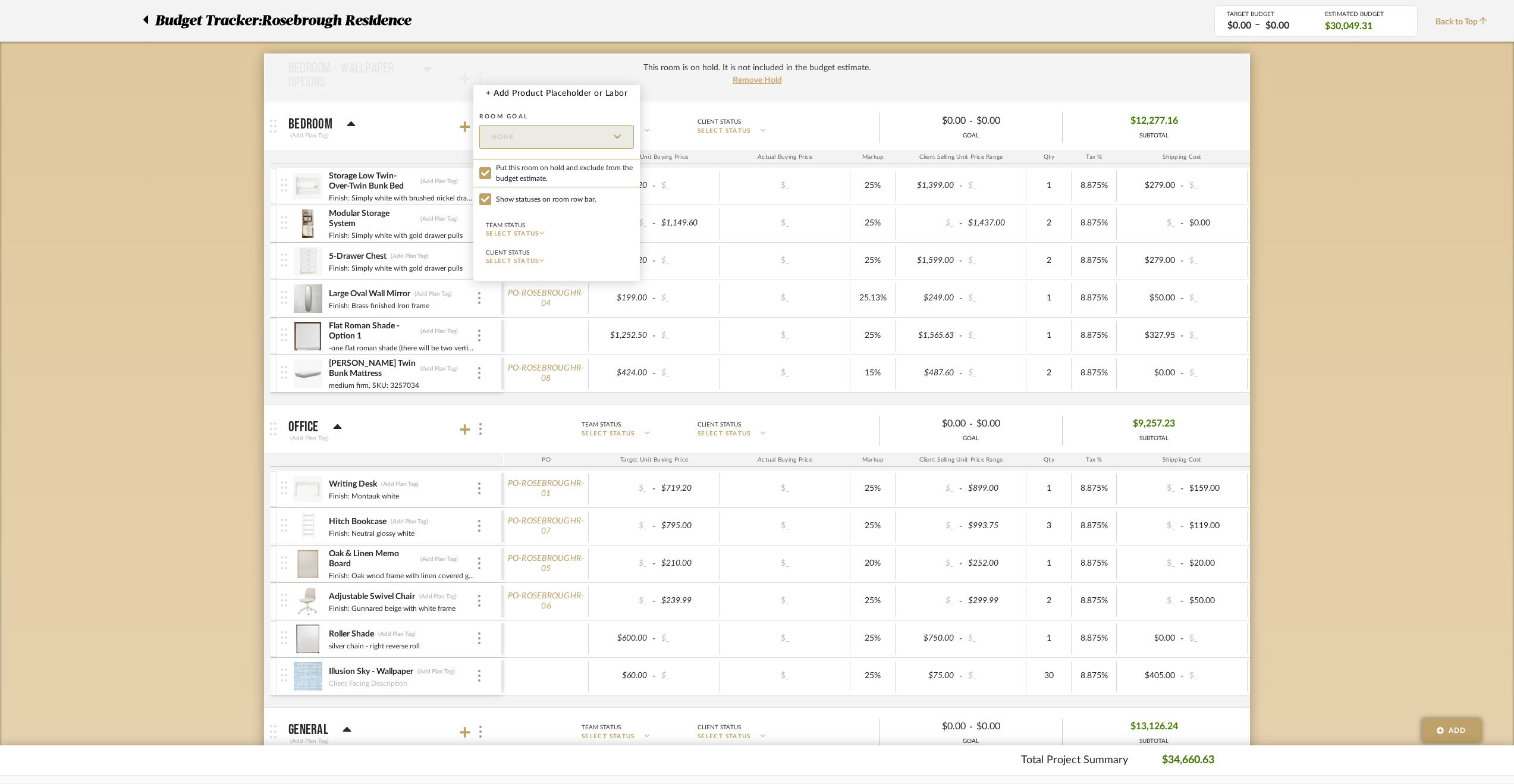
click at [178, 410] on div at bounding box center [757, 392] width 1514 height 784
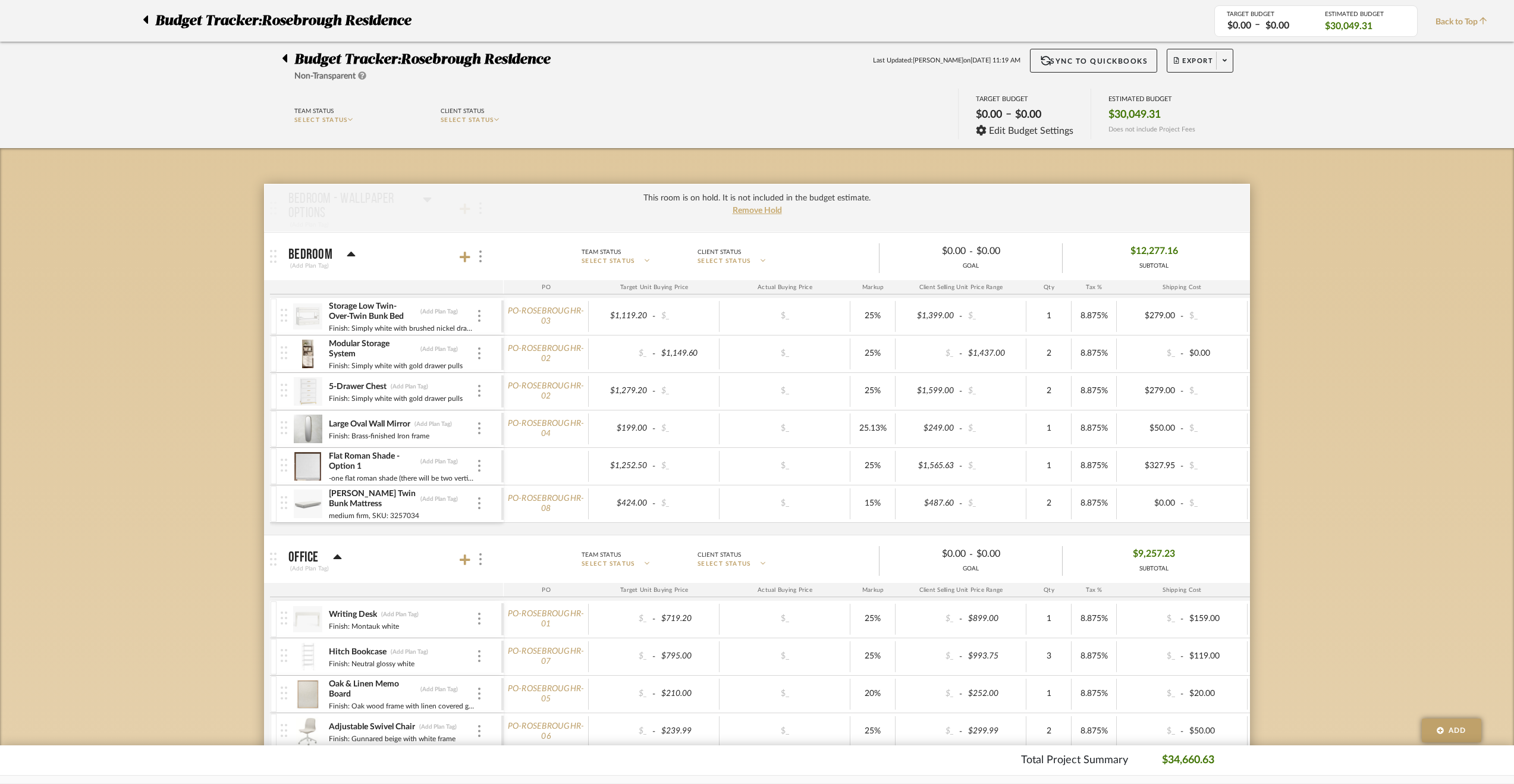
scroll to position [0, 0]
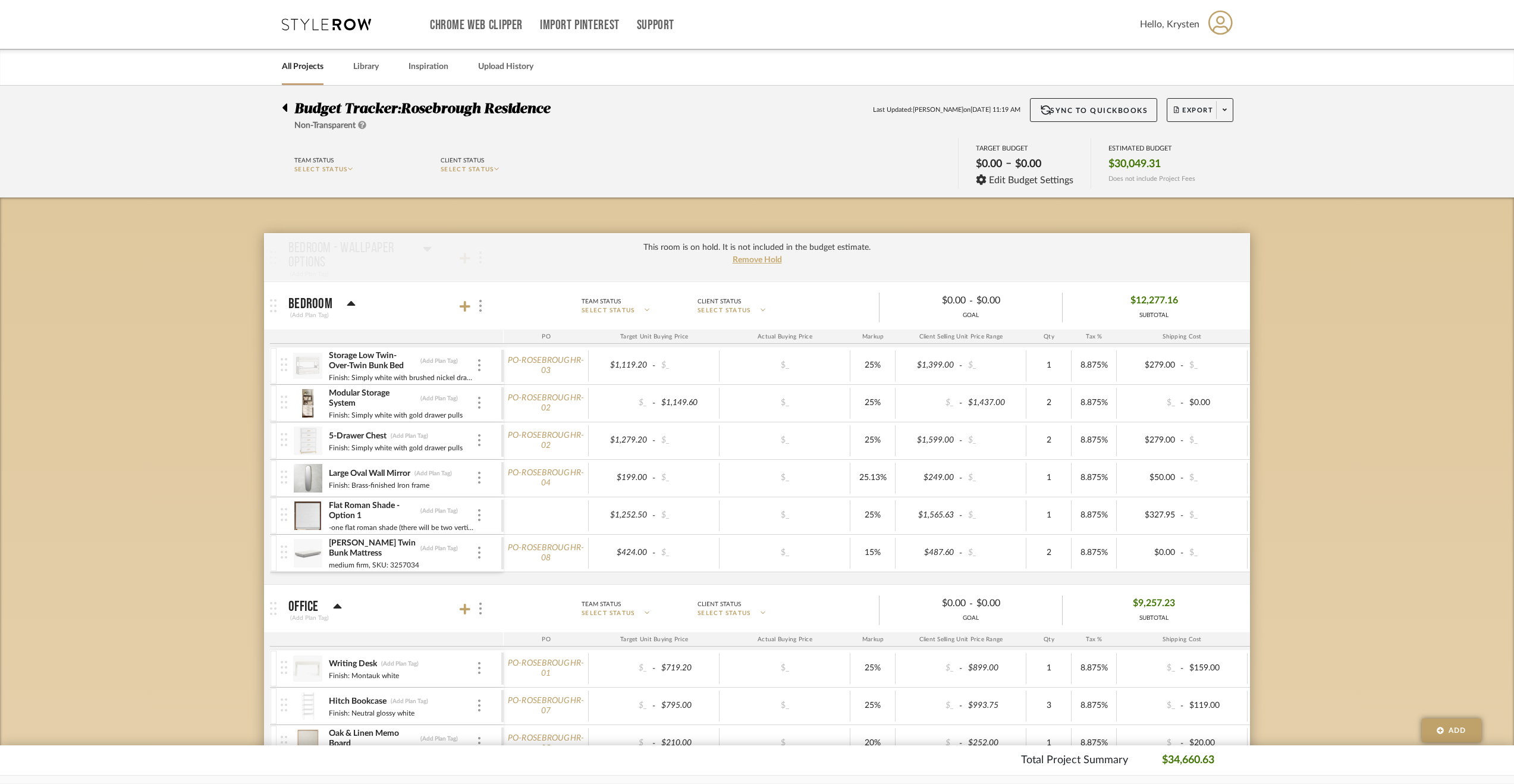
click at [284, 109] on icon at bounding box center [284, 107] width 5 height 8
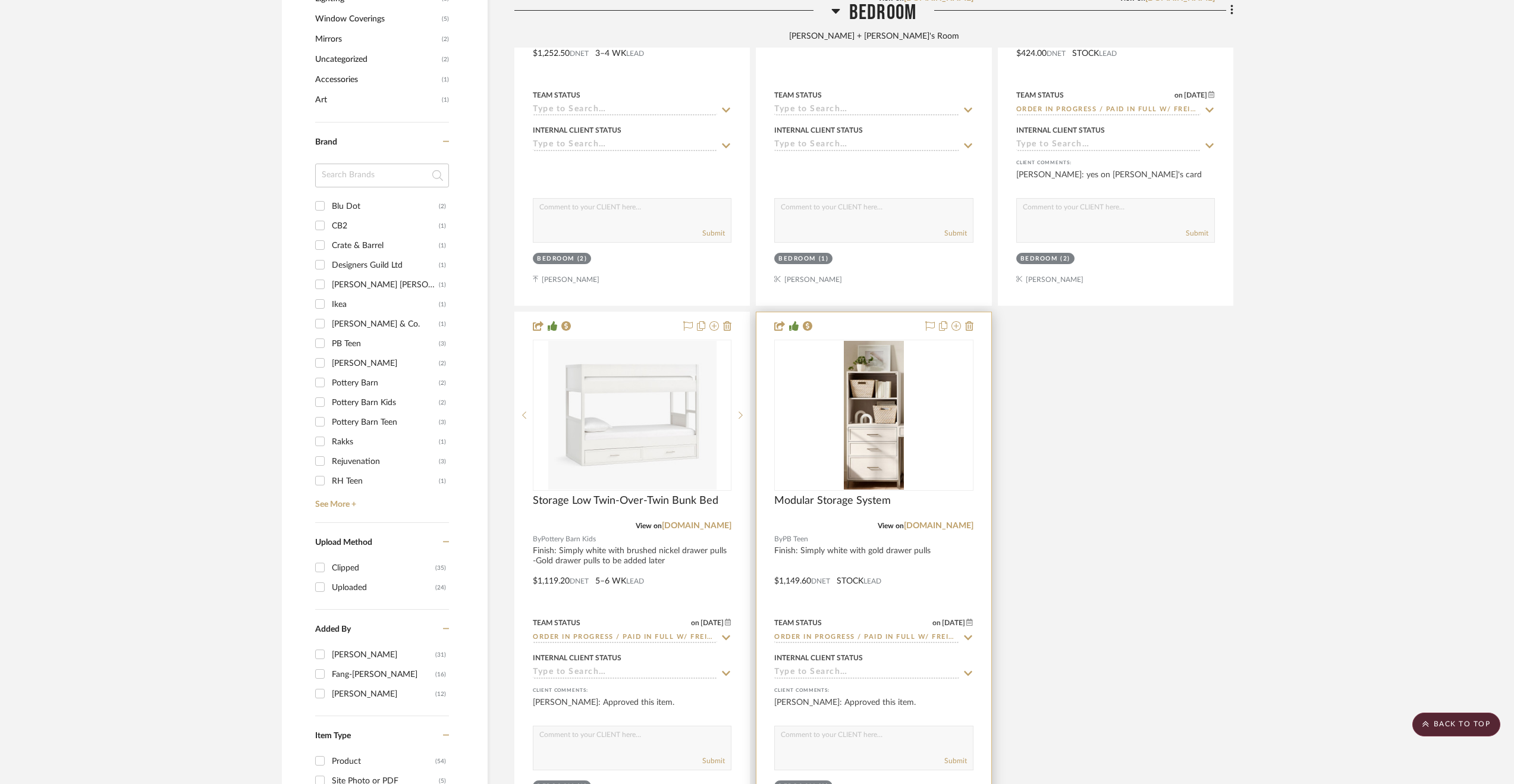
scroll to position [1308, 0]
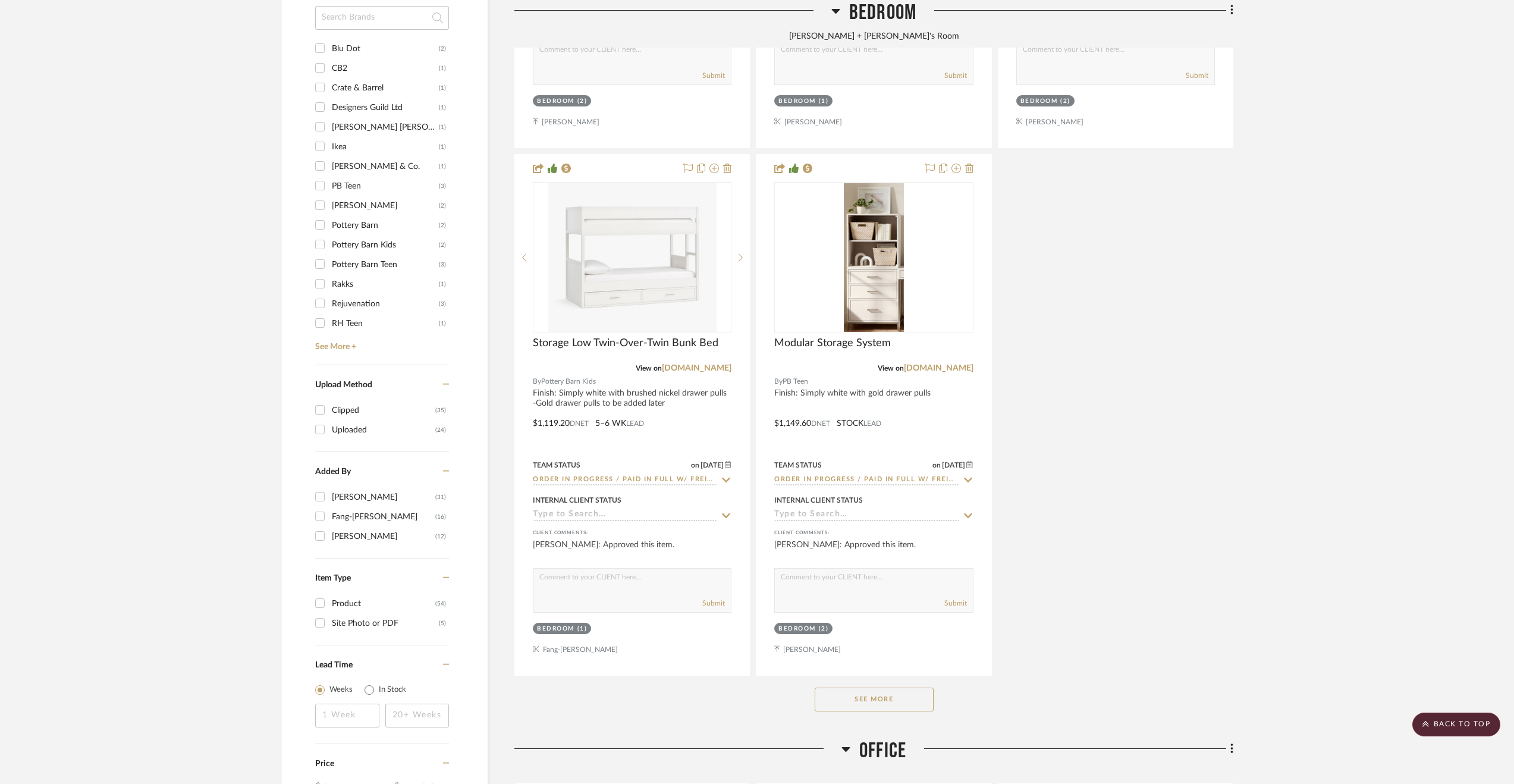
click at [872, 696] on button "See More" at bounding box center [874, 699] width 119 height 24
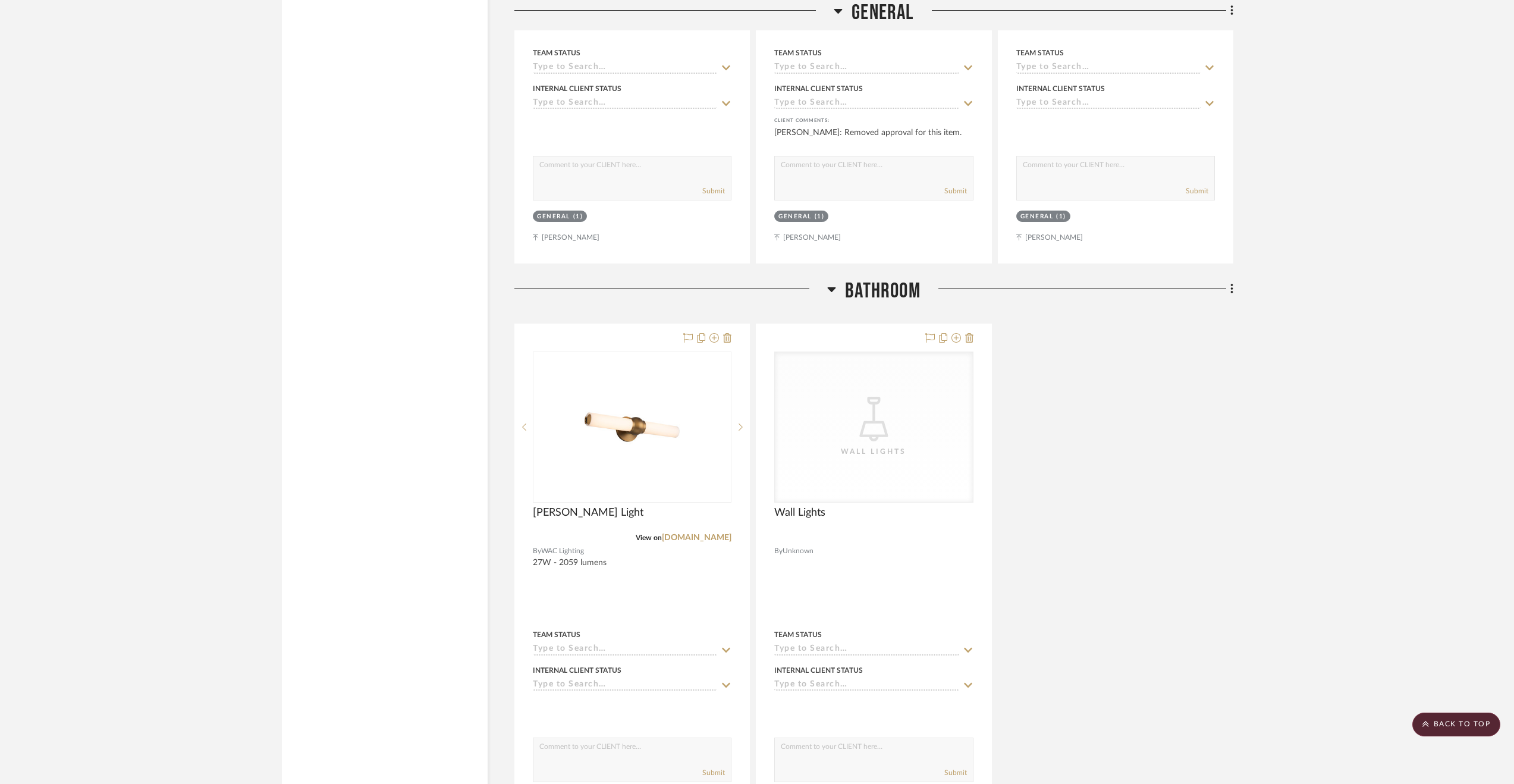
scroll to position [4697, 0]
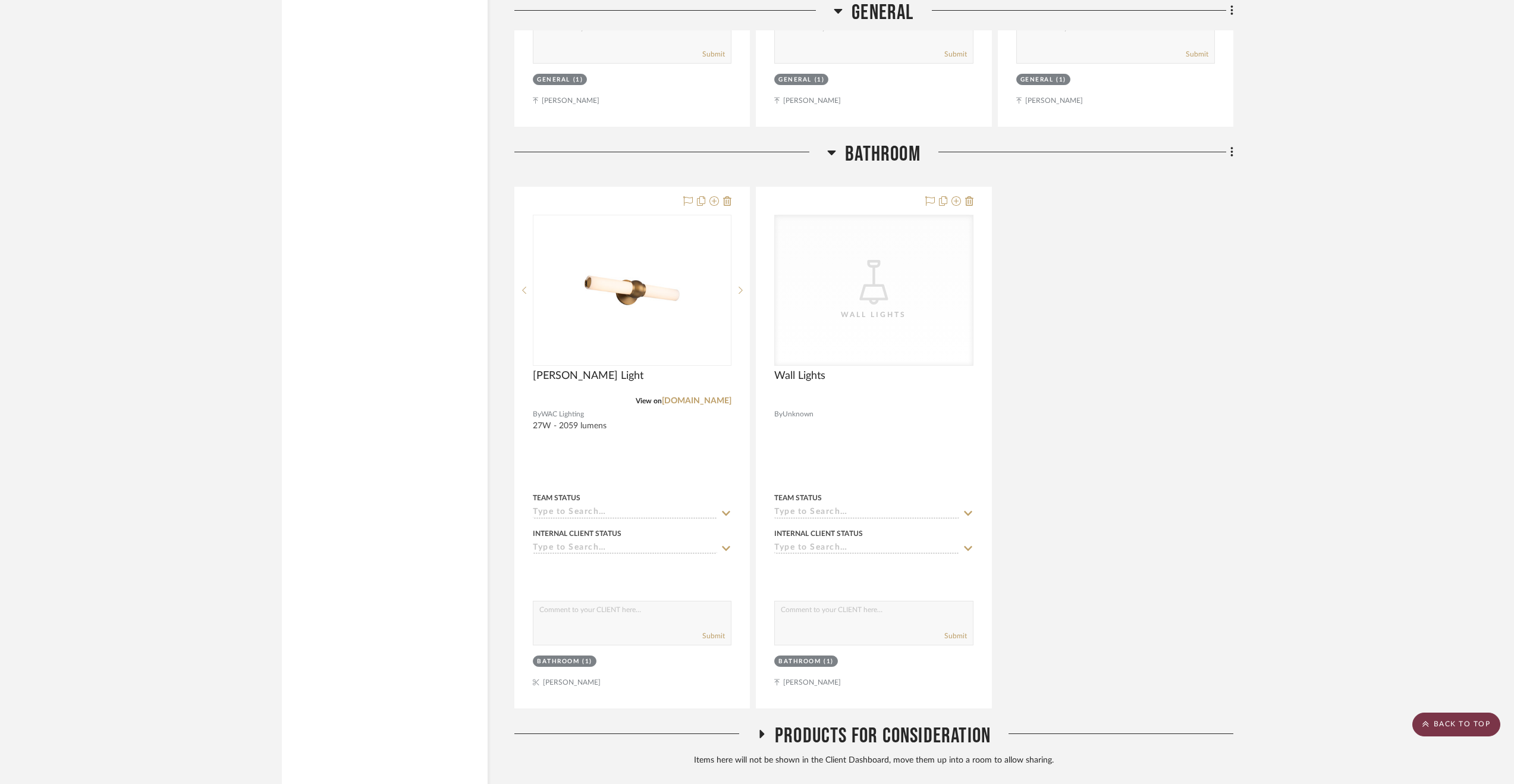
click at [1446, 717] on scroll-to-top-button "BACK TO TOP" at bounding box center [1456, 724] width 88 height 24
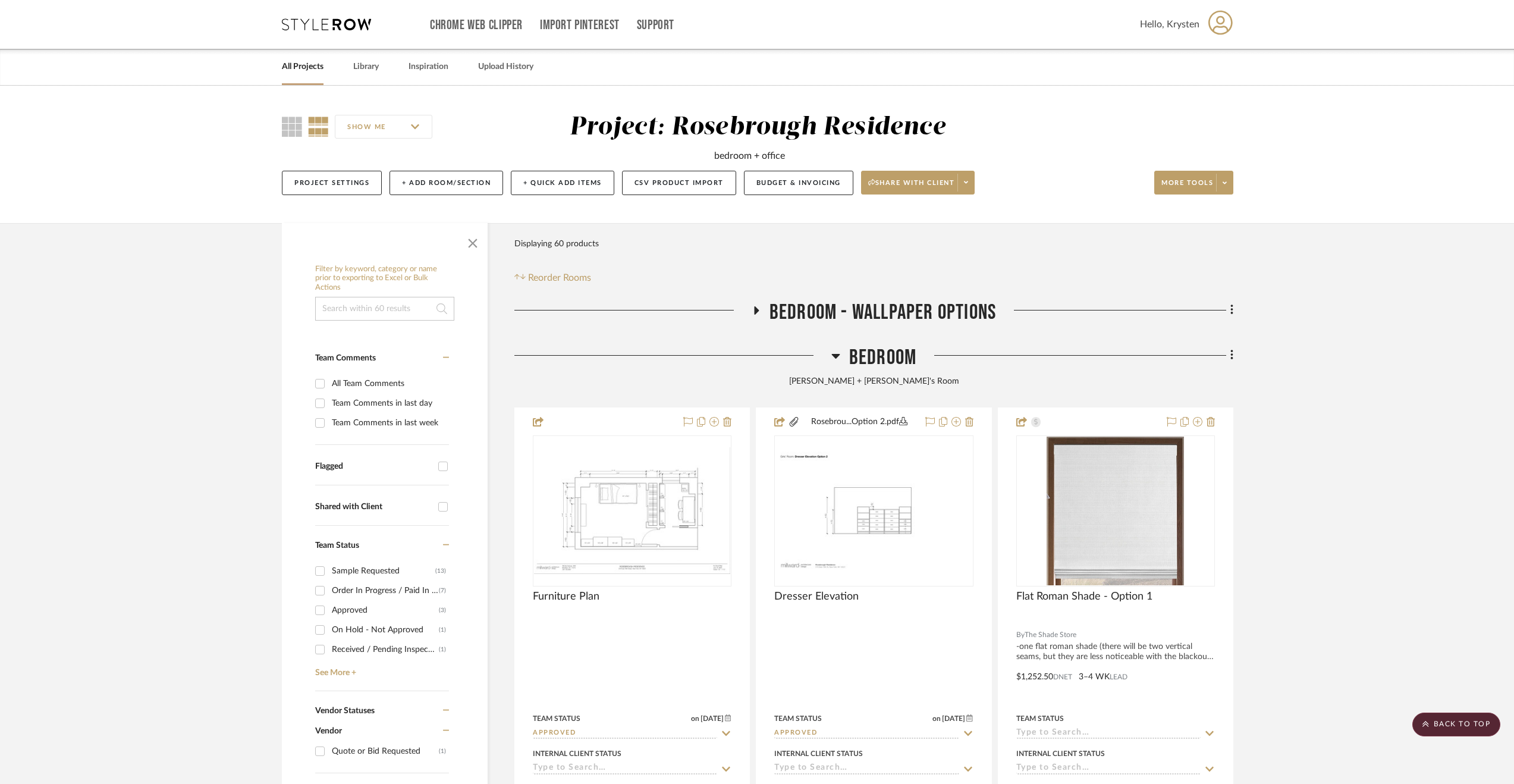
scroll to position [0, 0]
click at [876, 350] on span "Bedroom" at bounding box center [882, 358] width 67 height 26
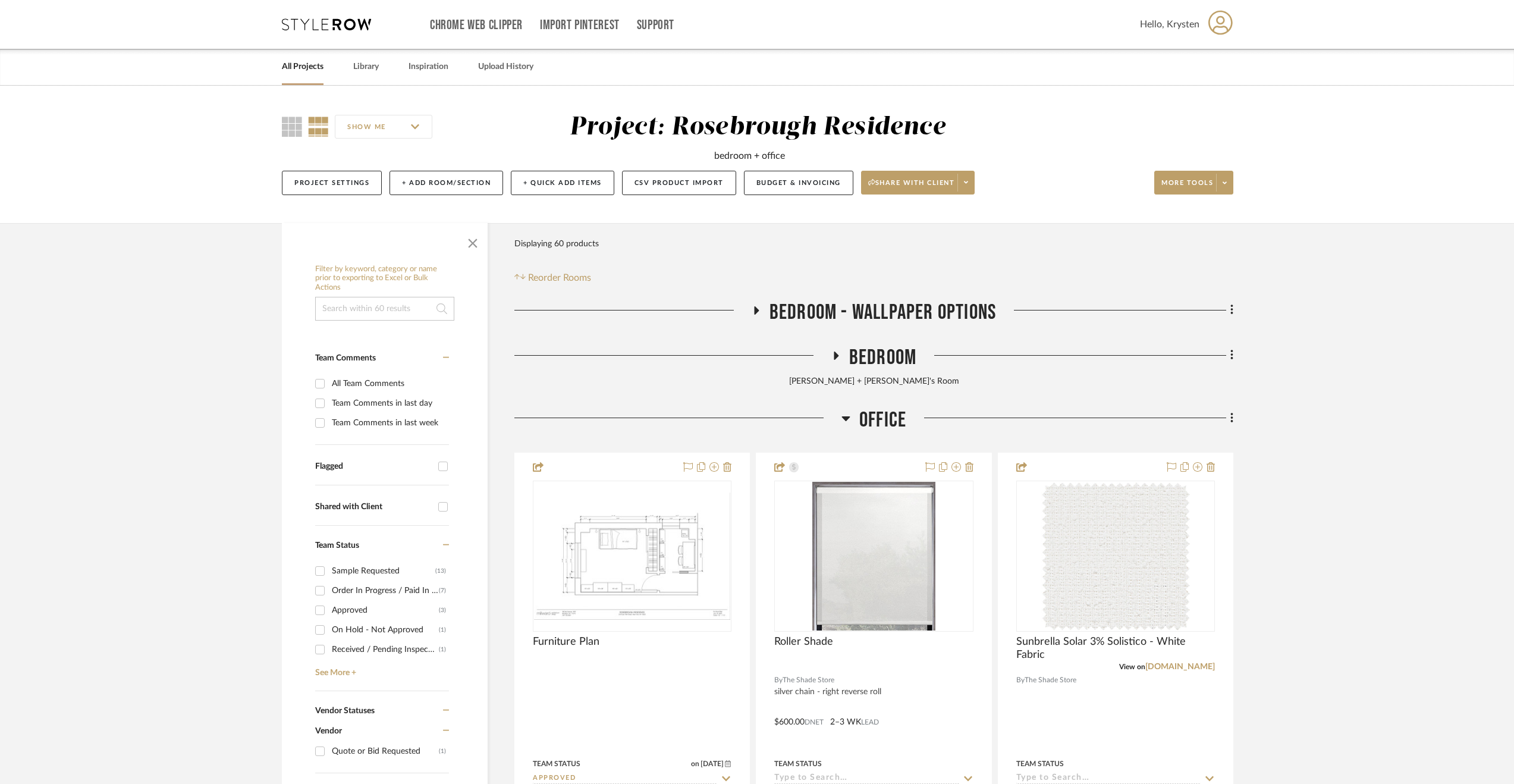
click at [879, 416] on span "Office" at bounding box center [882, 421] width 47 height 26
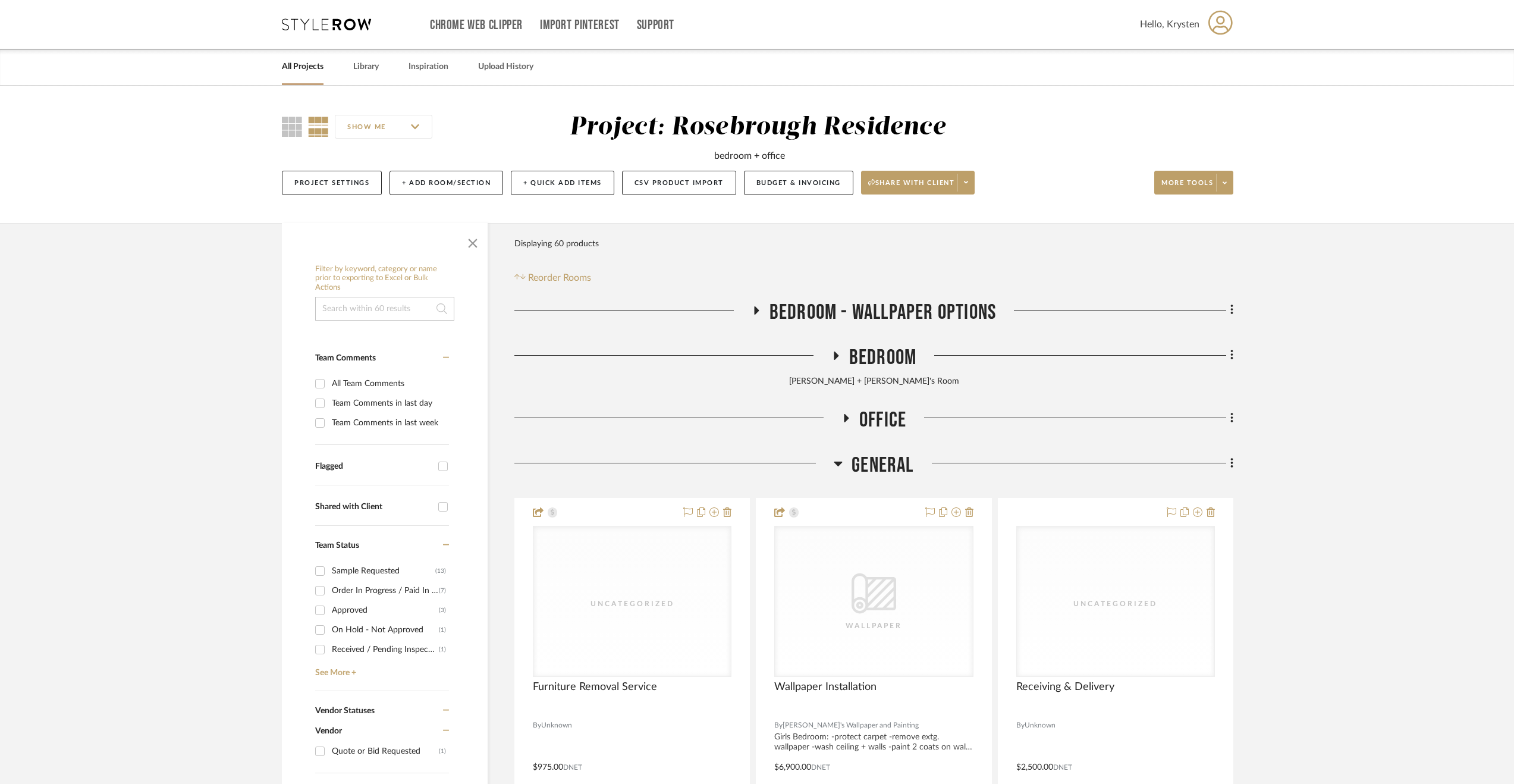
click at [872, 462] on span "General" at bounding box center [882, 466] width 62 height 26
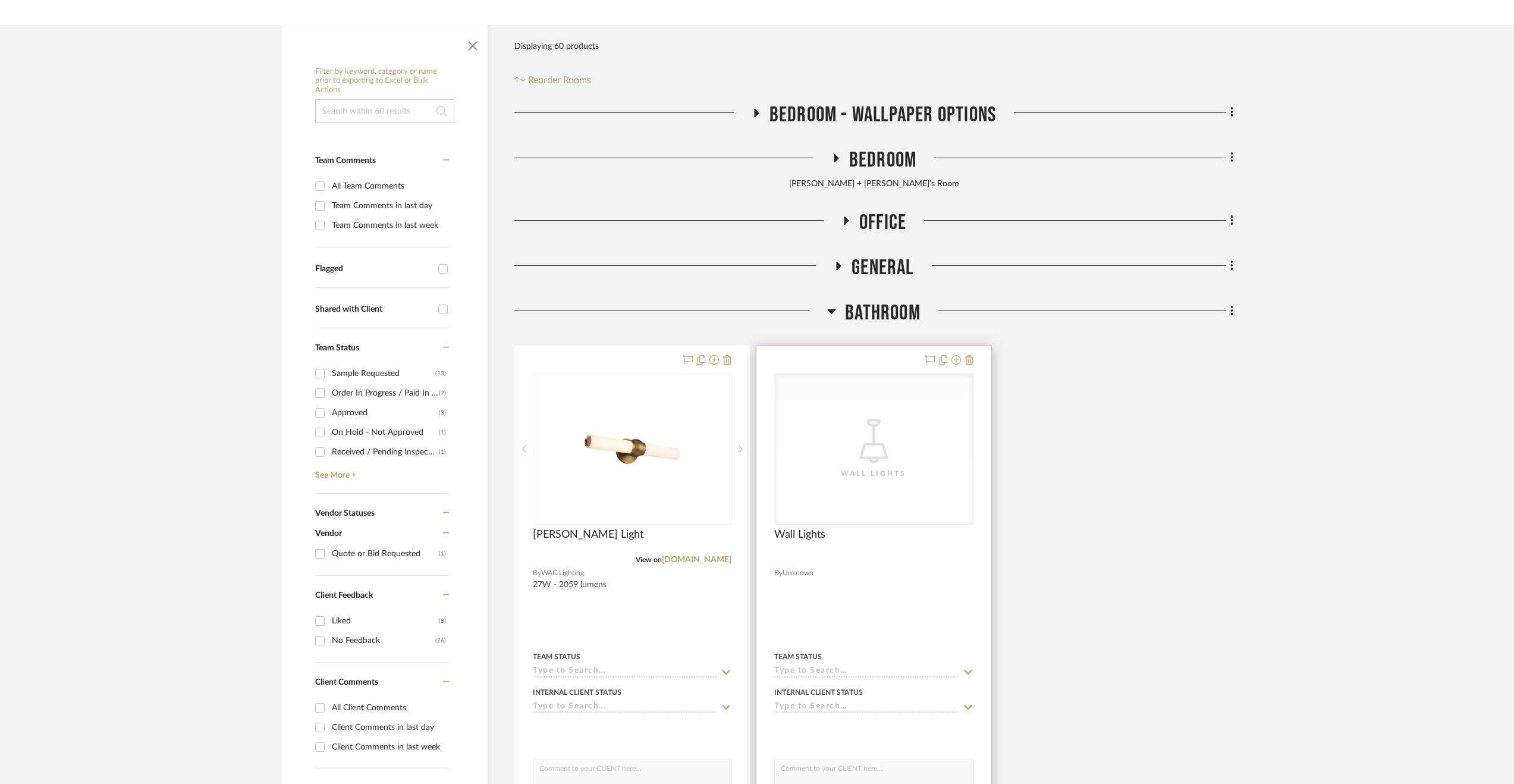
scroll to position [238, 0]
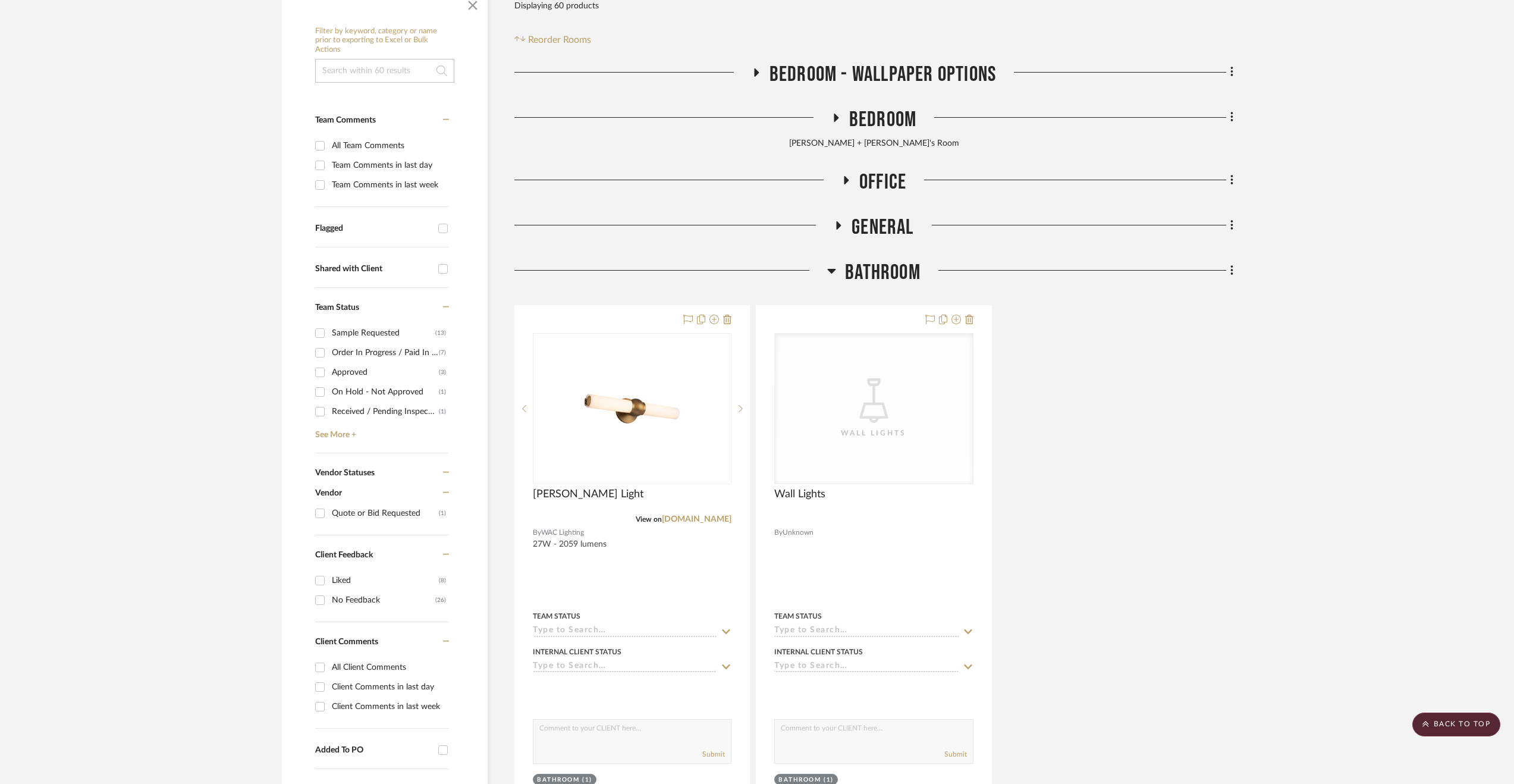
click at [857, 271] on span "Bathroom" at bounding box center [883, 273] width 76 height 26
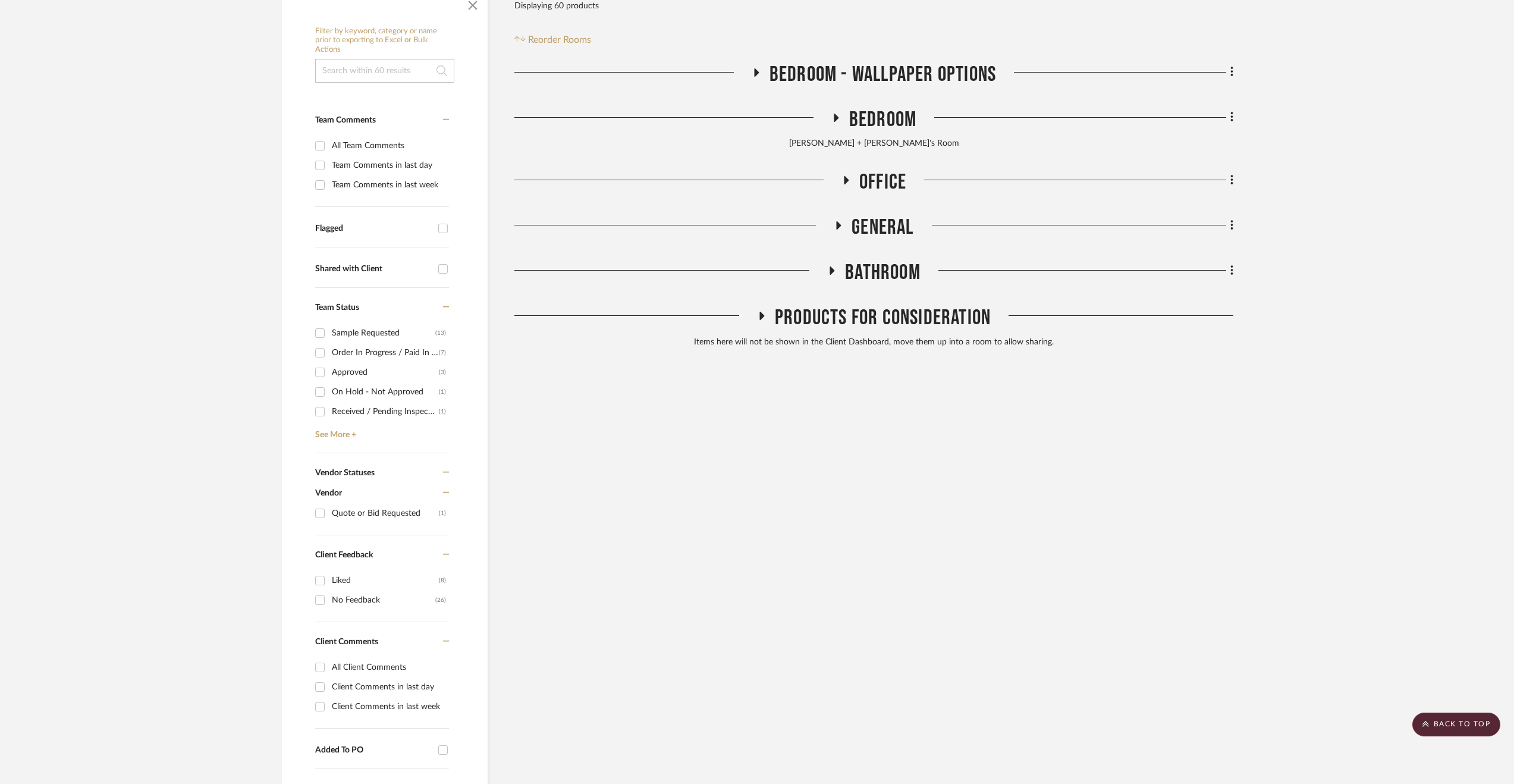
click at [857, 269] on span "Bathroom" at bounding box center [883, 273] width 76 height 26
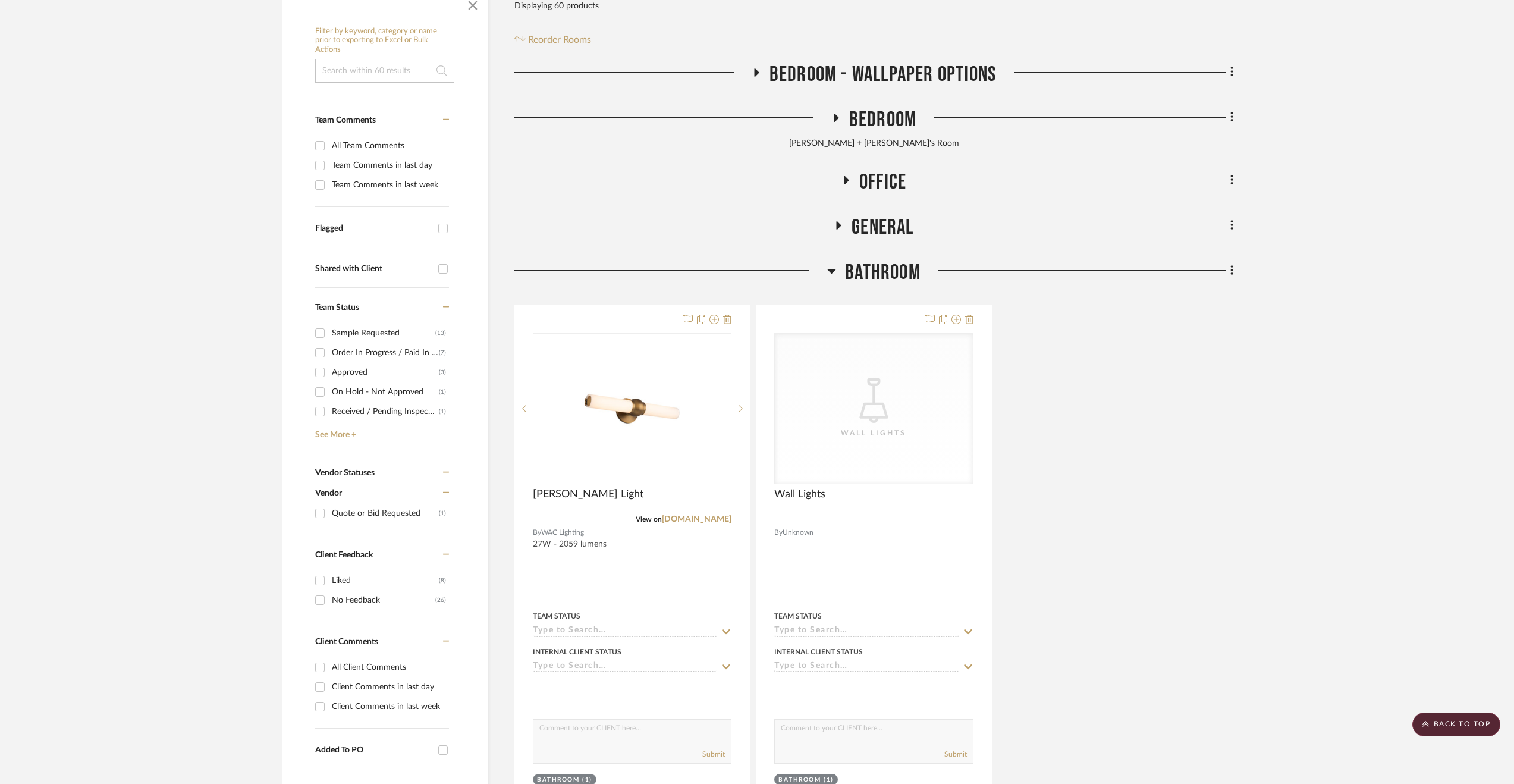
click at [855, 273] on span "Bathroom" at bounding box center [883, 273] width 76 height 26
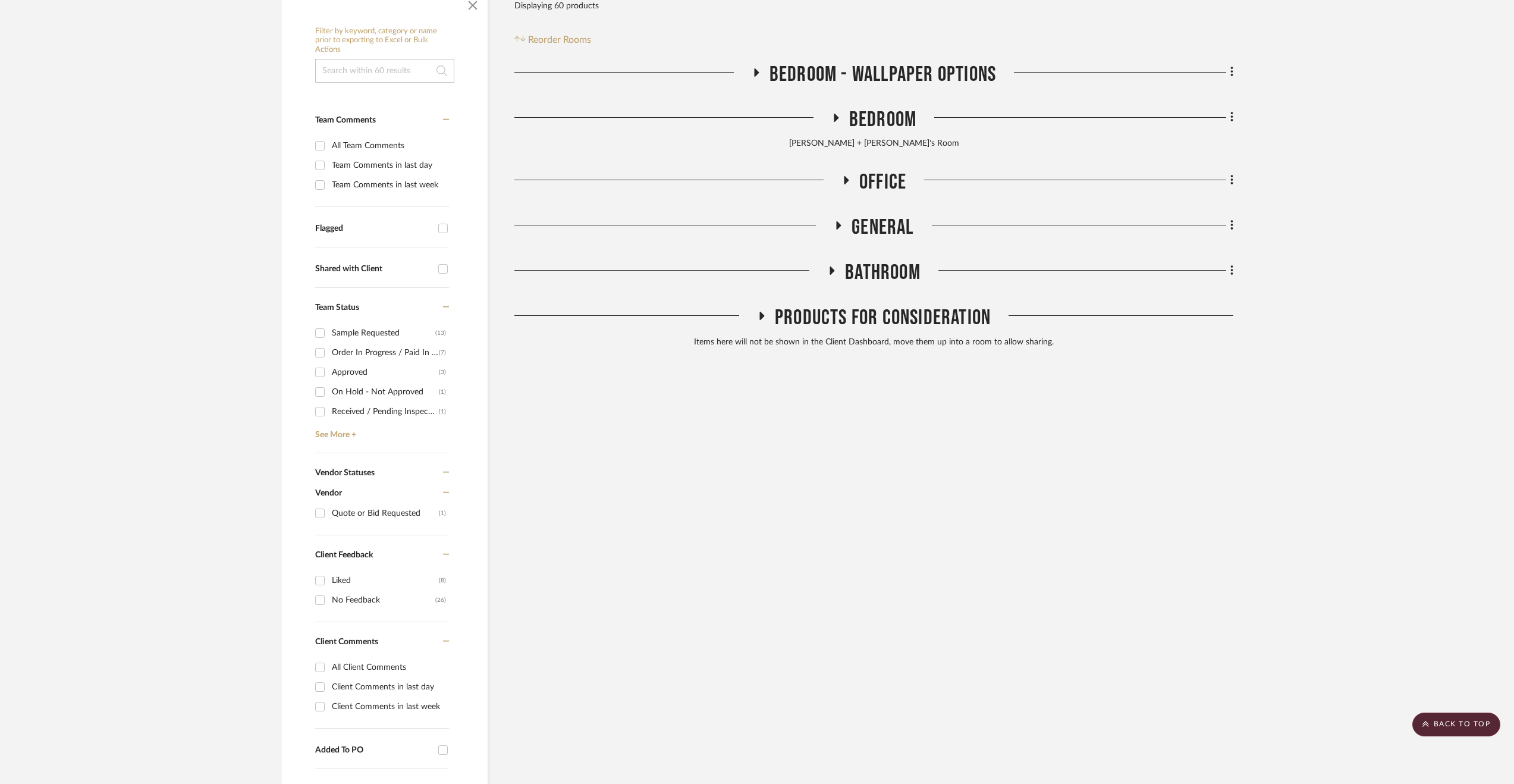
click at [864, 221] on span "General" at bounding box center [882, 228] width 62 height 26
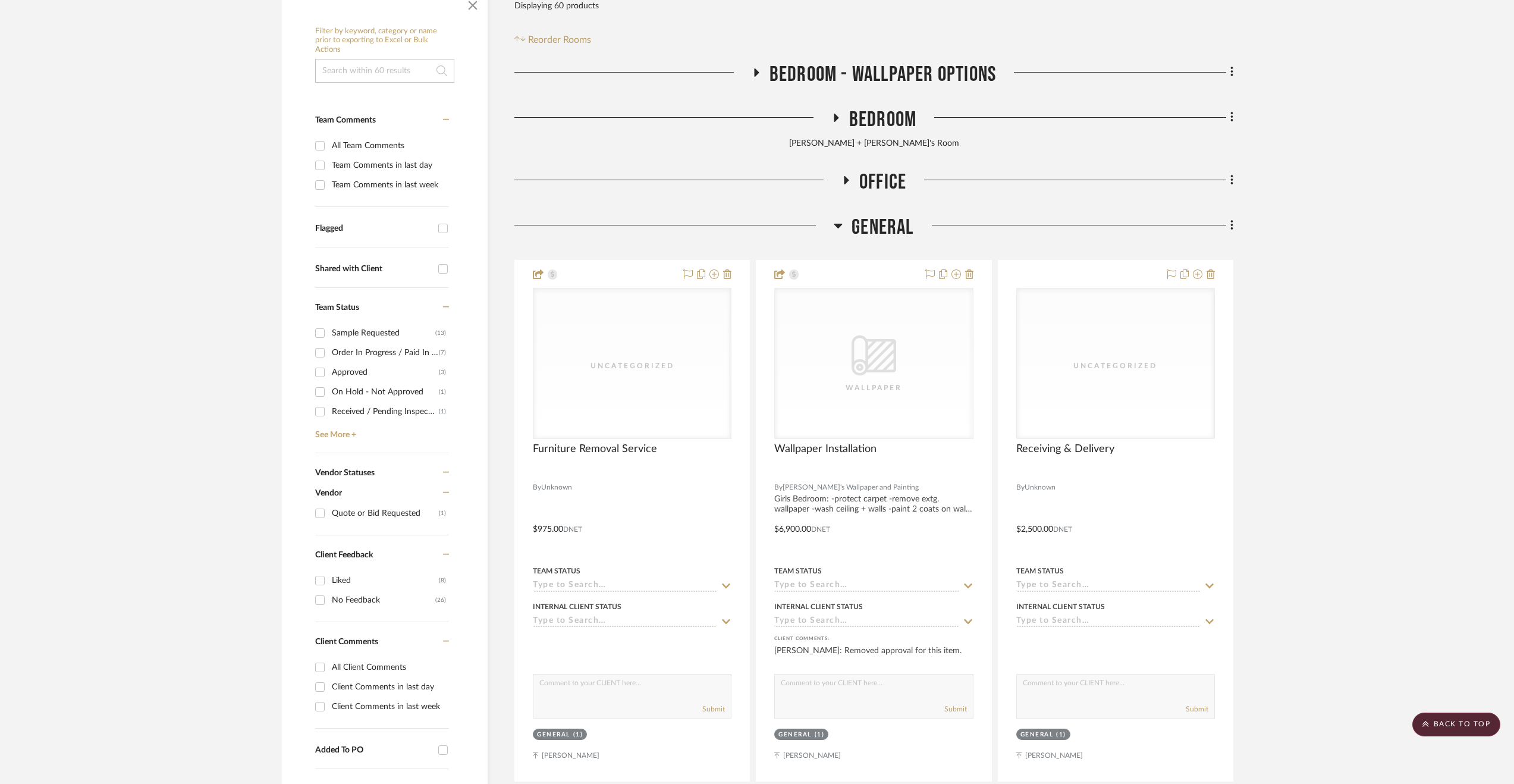
click at [869, 180] on span "Office" at bounding box center [882, 183] width 47 height 26
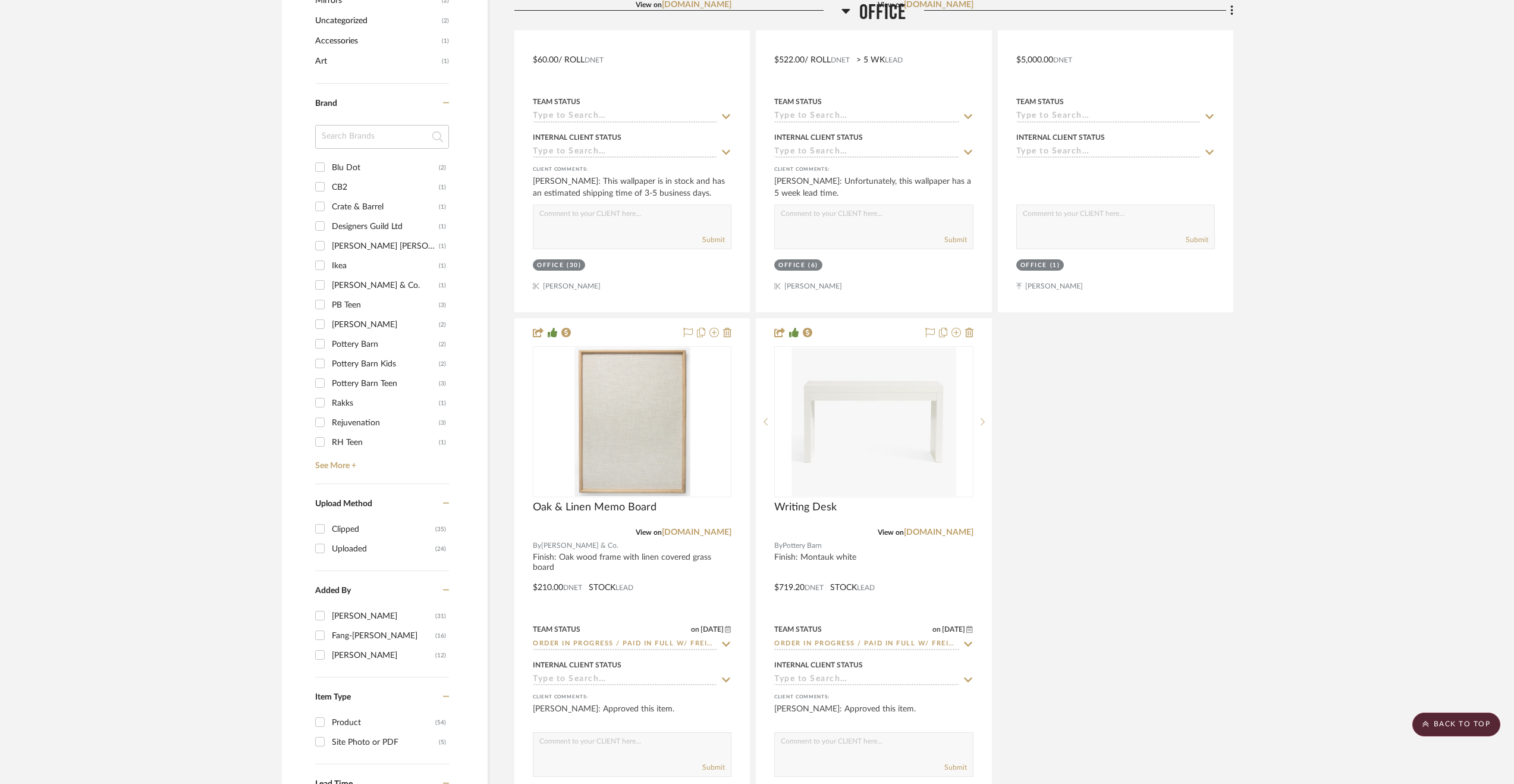
scroll to position [892, 0]
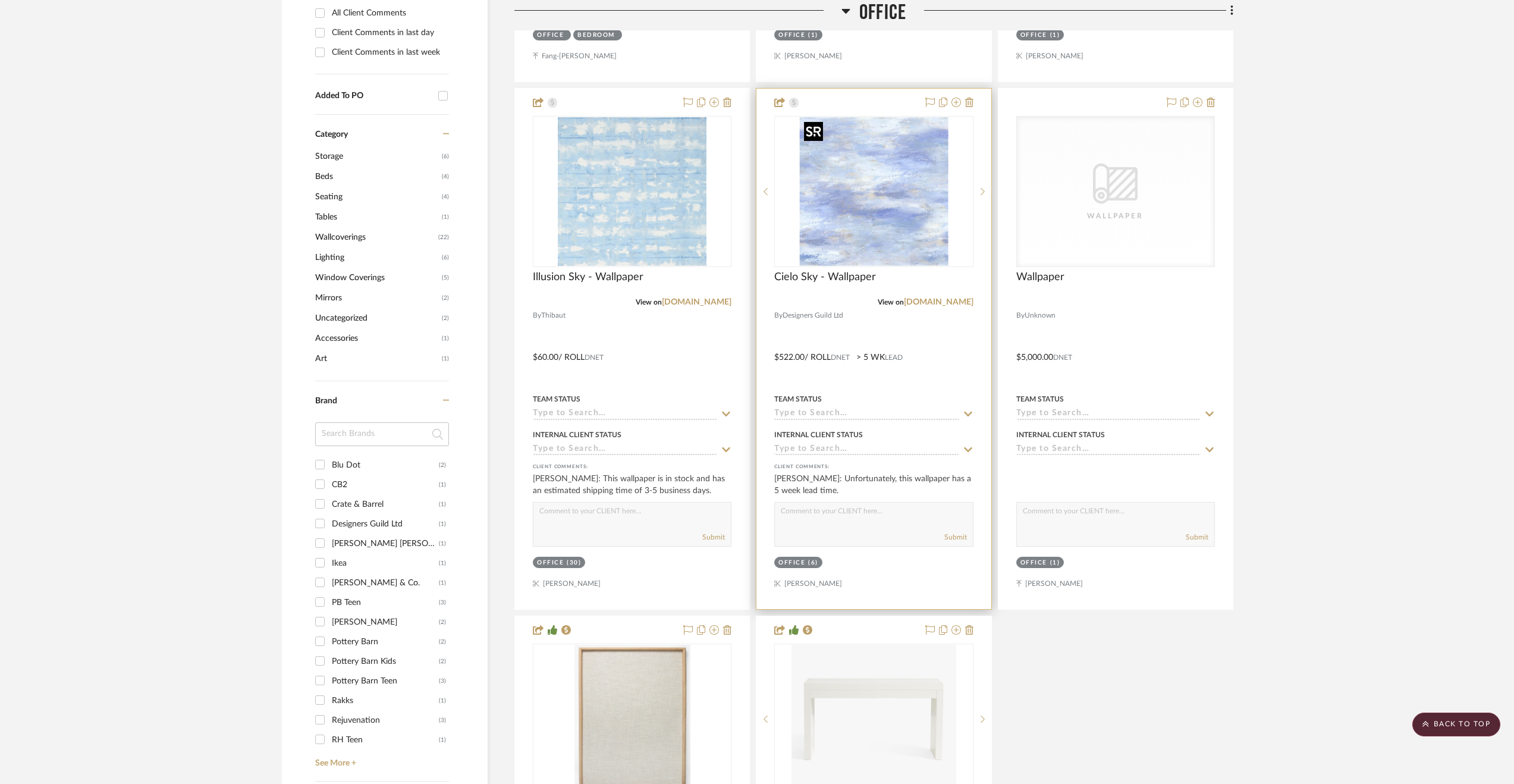
click at [892, 217] on img "0" at bounding box center [873, 191] width 149 height 148
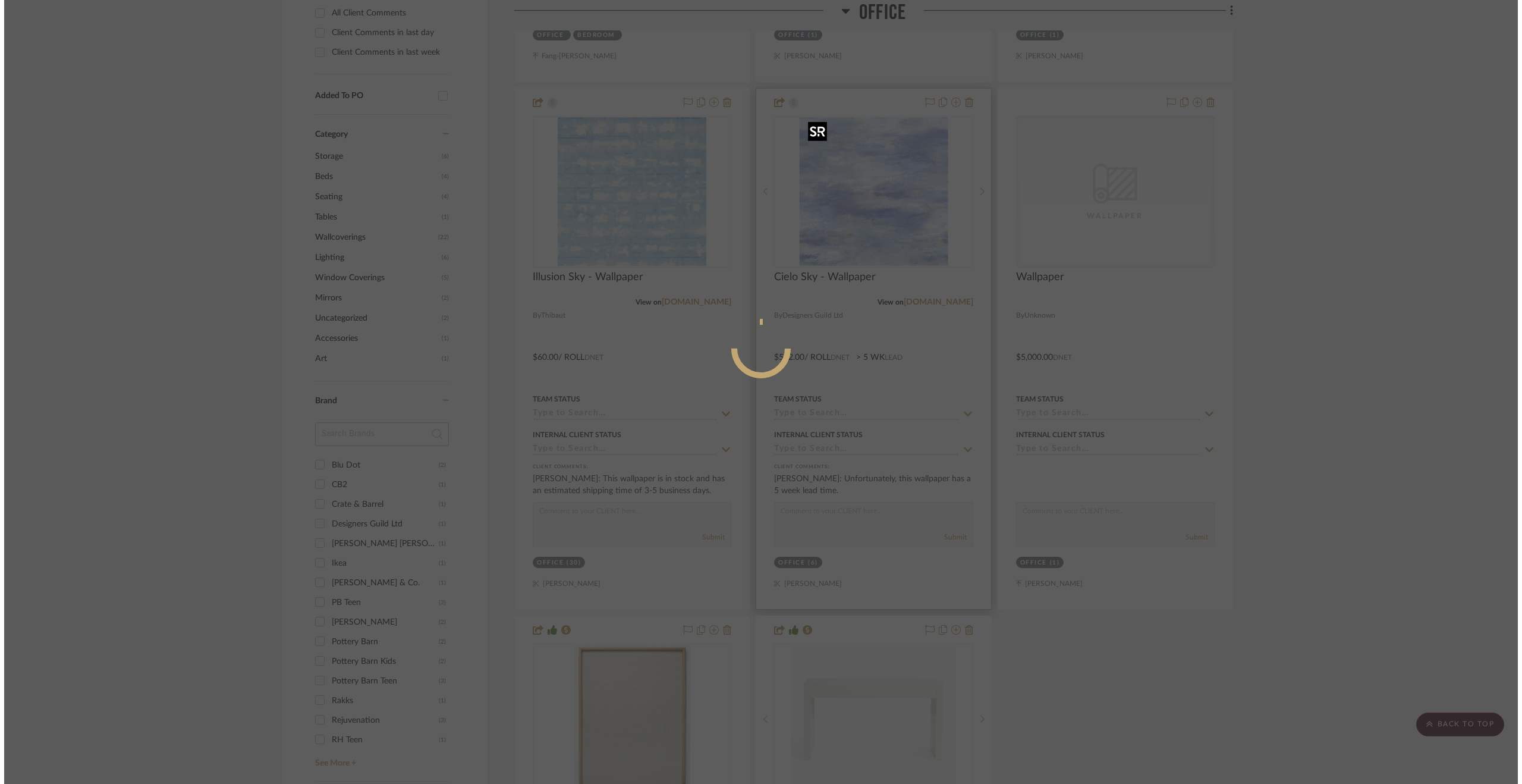
scroll to position [0, 0]
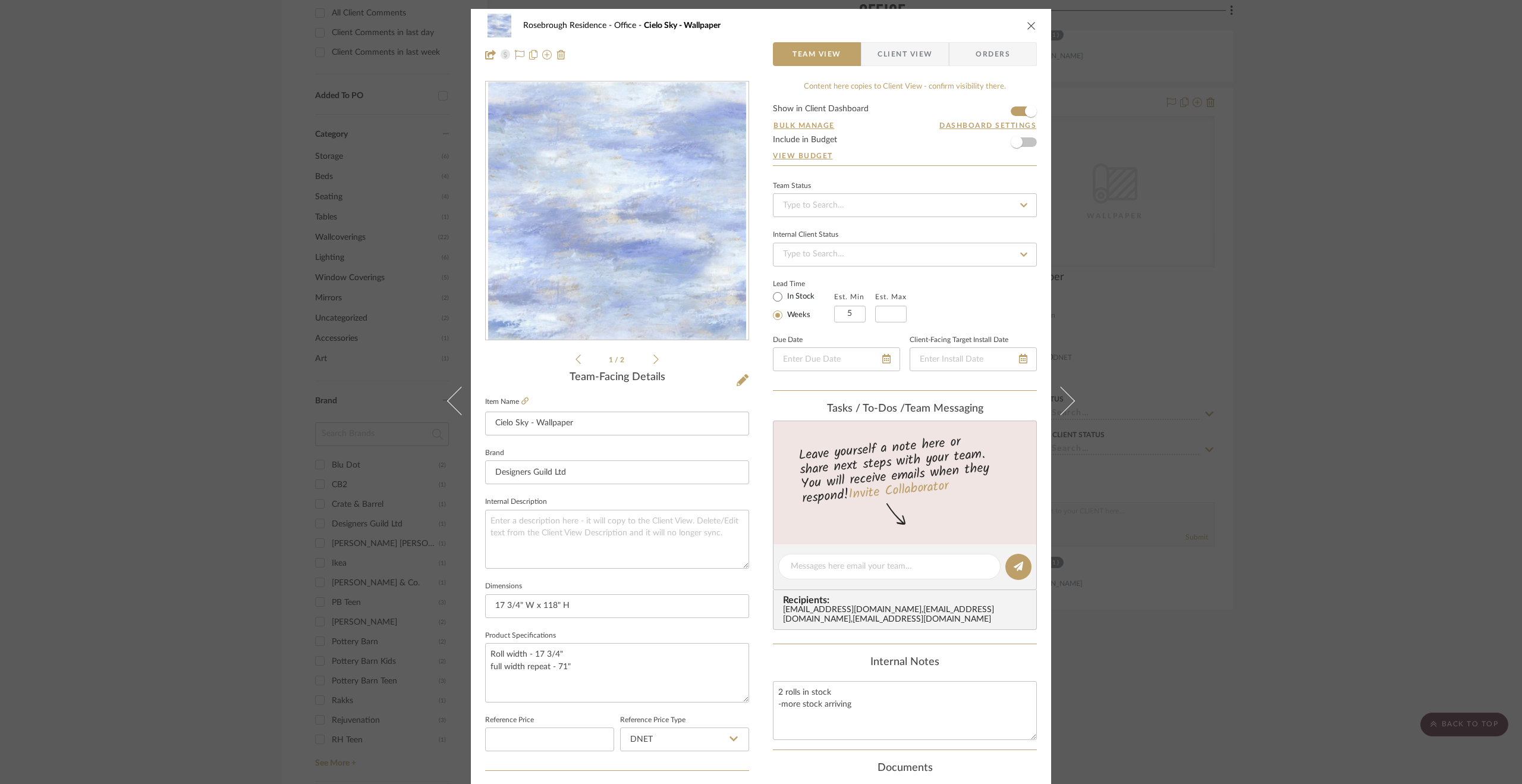
click at [654, 357] on icon at bounding box center [656, 360] width 6 height 11
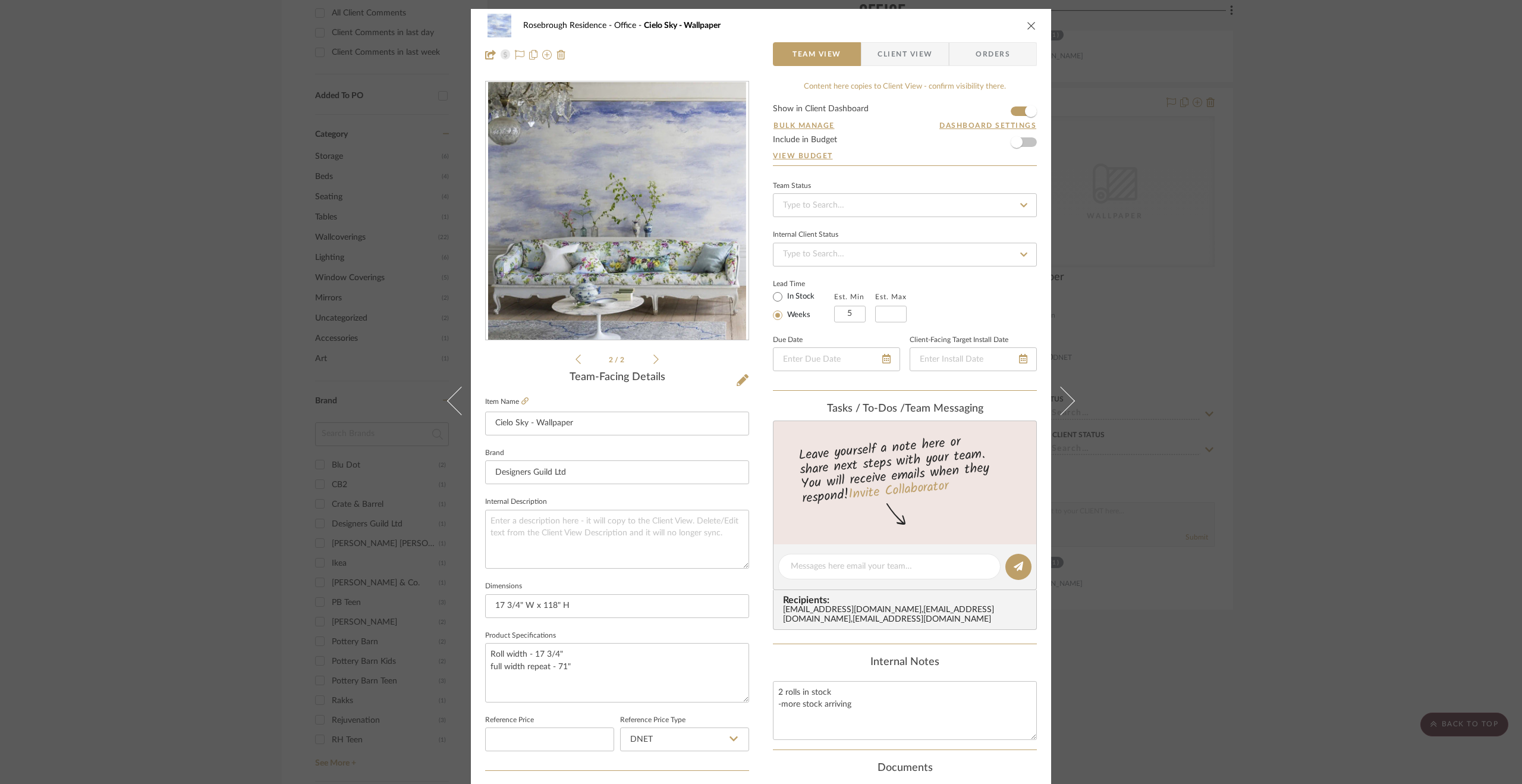
click at [654, 357] on icon at bounding box center [656, 360] width 6 height 11
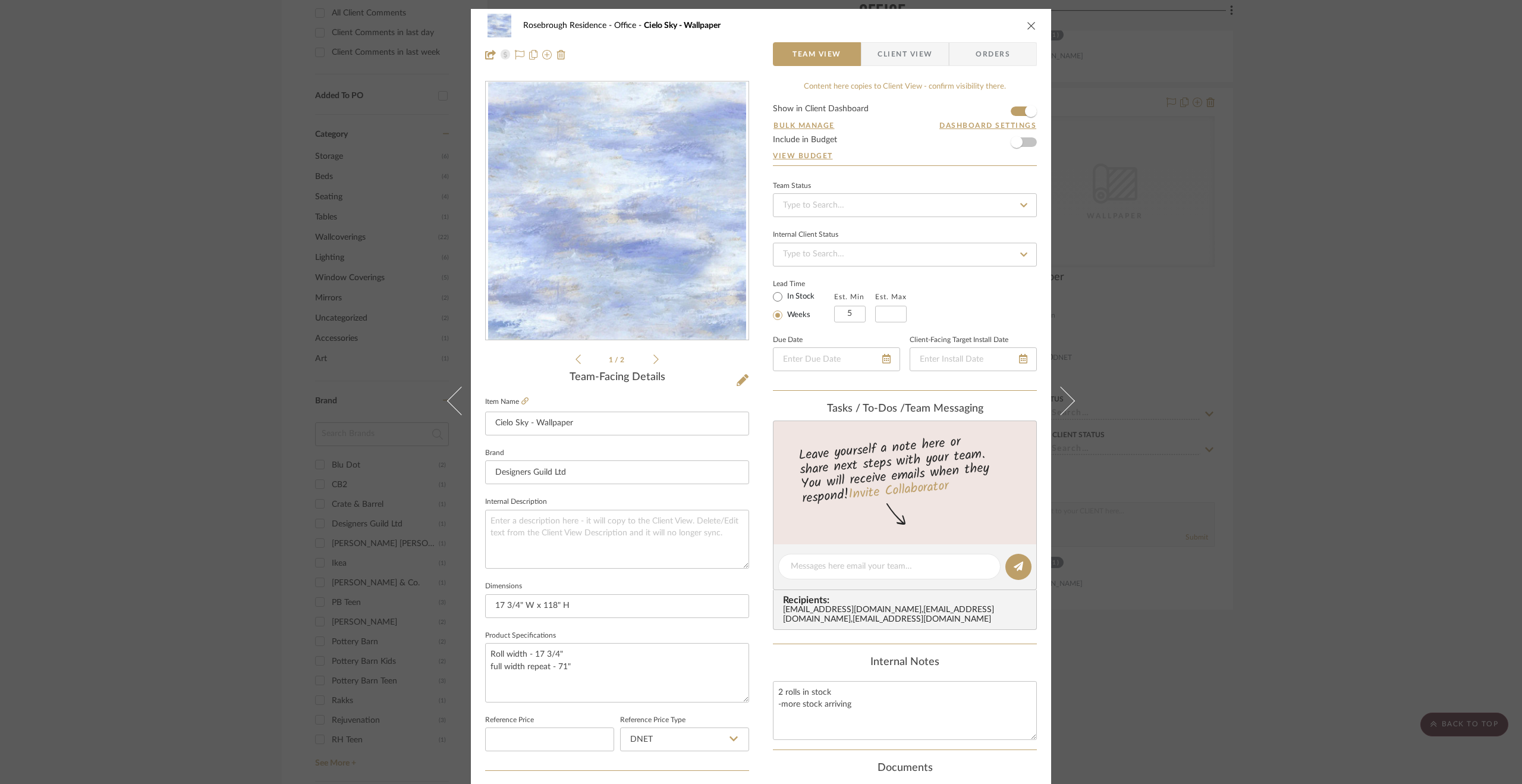
click at [654, 357] on icon at bounding box center [656, 360] width 6 height 11
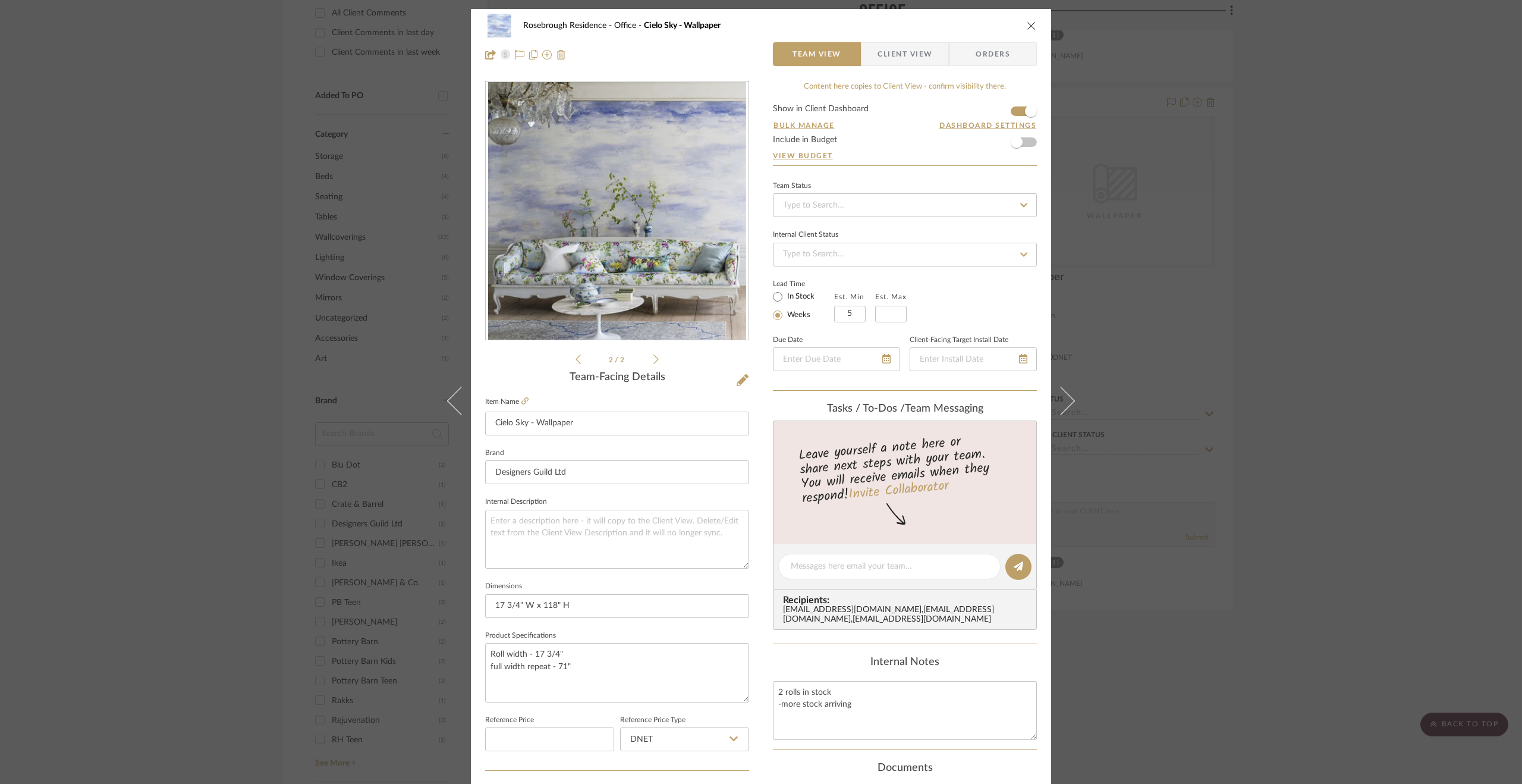
click at [1326, 315] on div "Rosebrough Residence Office Cielo Sky - Wallpaper Team View Client View Orders …" at bounding box center [761, 392] width 1522 height 784
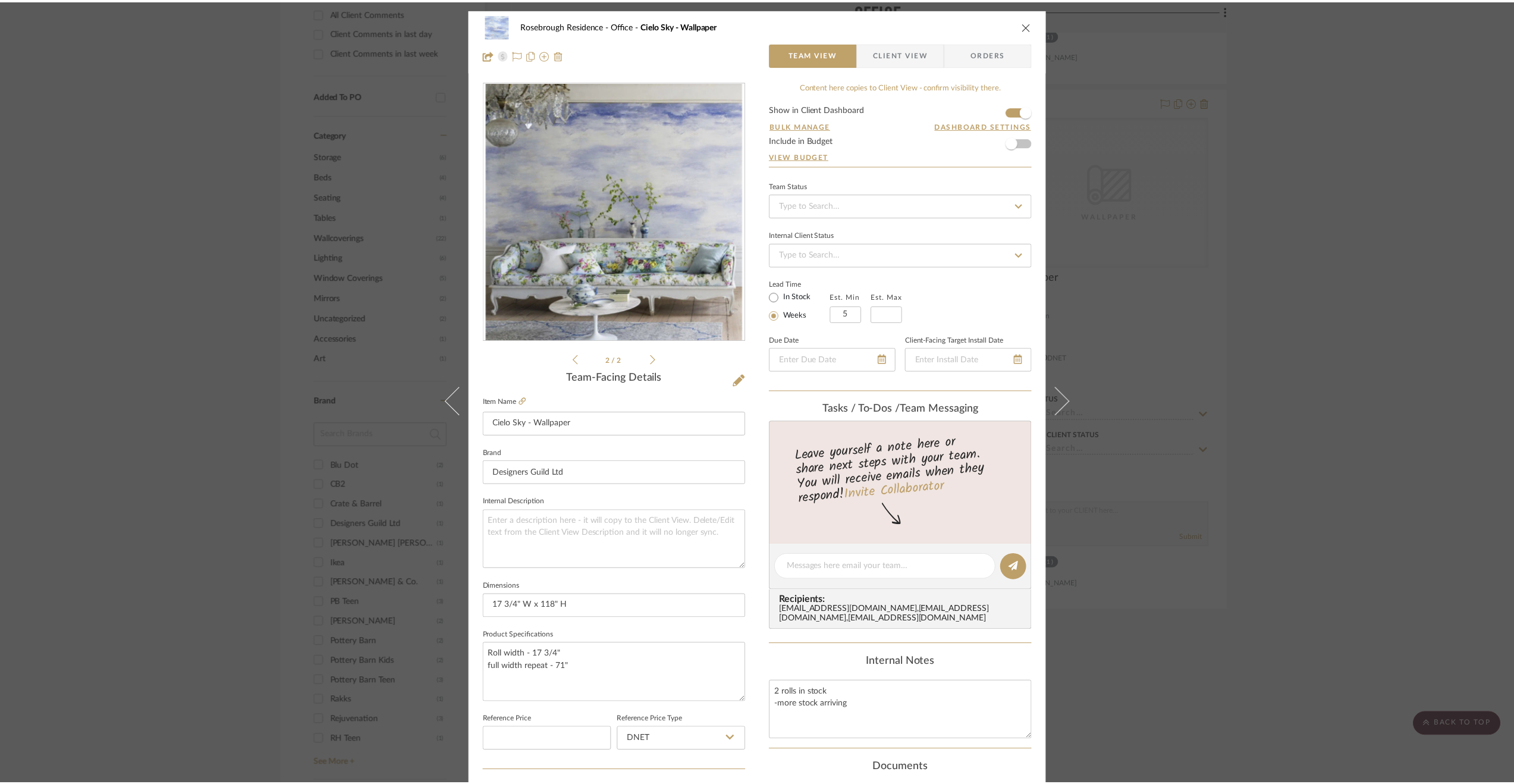
scroll to position [892, 0]
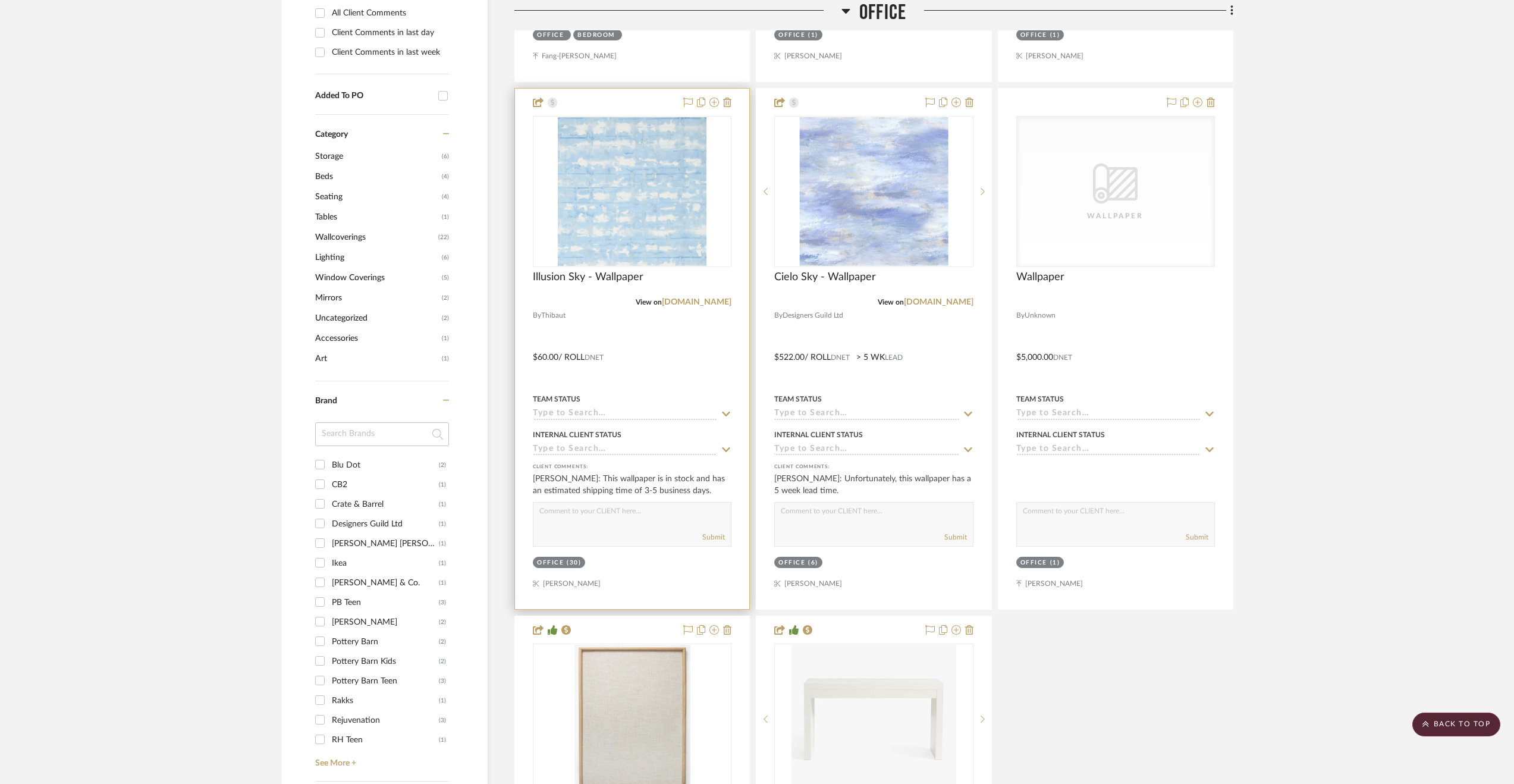
click at [721, 354] on div at bounding box center [632, 349] width 234 height 520
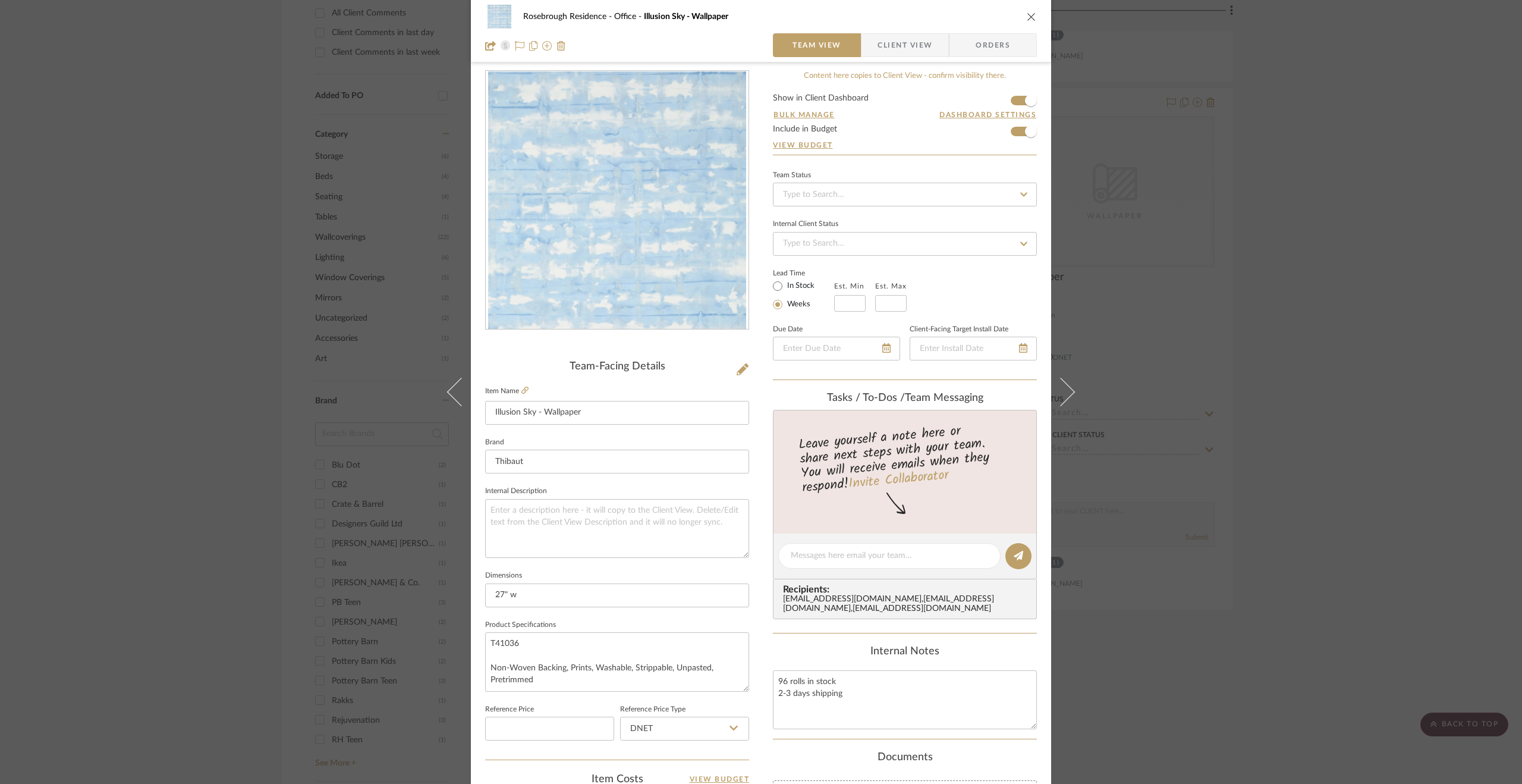
scroll to position [0, 0]
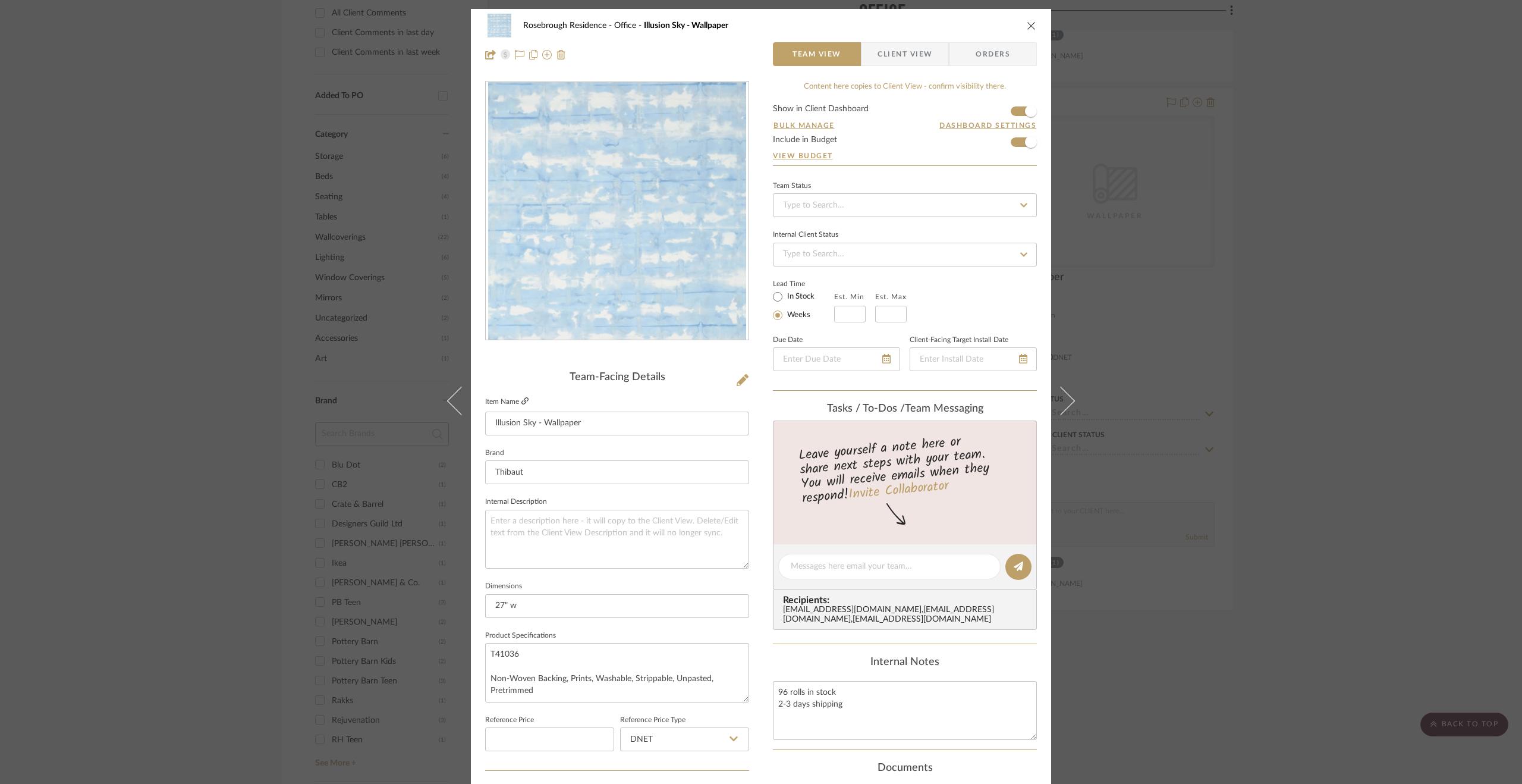
click at [521, 398] on icon at bounding box center [525, 401] width 7 height 7
click at [1345, 596] on div "Rosebrough Residence Office Illusion Sky - Wallpaper Team View Client View Orde…" at bounding box center [761, 392] width 1522 height 784
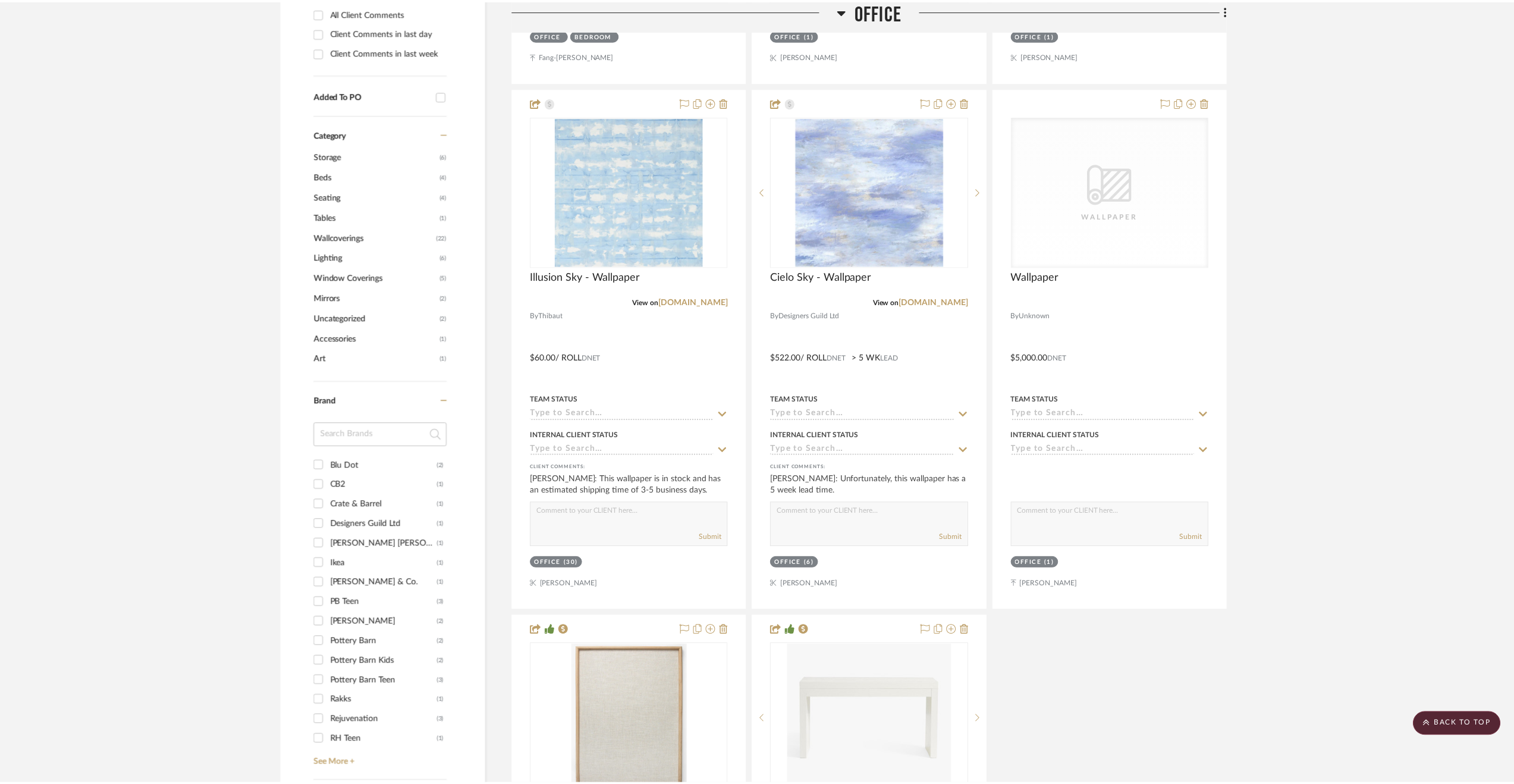
scroll to position [892, 0]
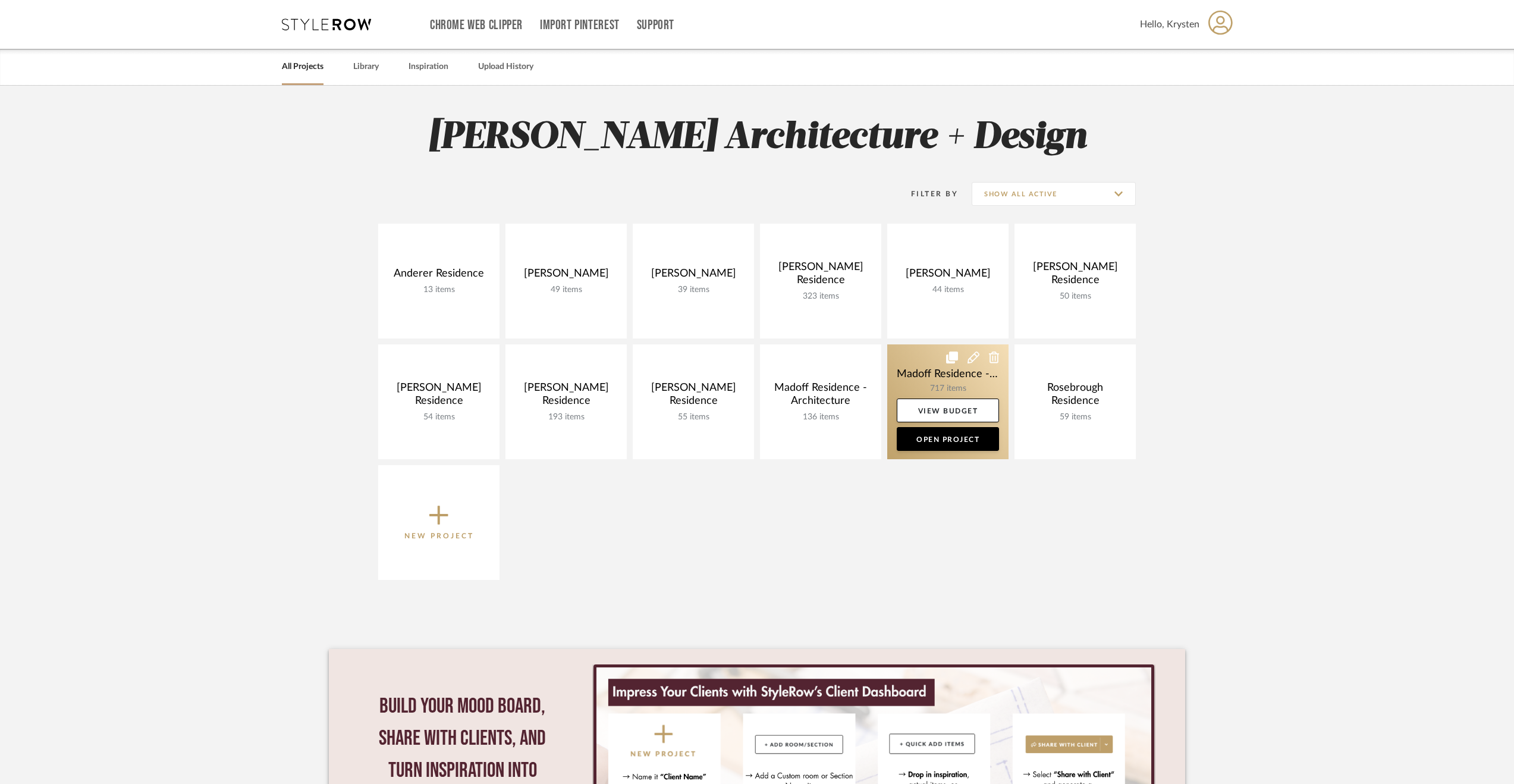
click at [933, 377] on link at bounding box center [948, 401] width 121 height 114
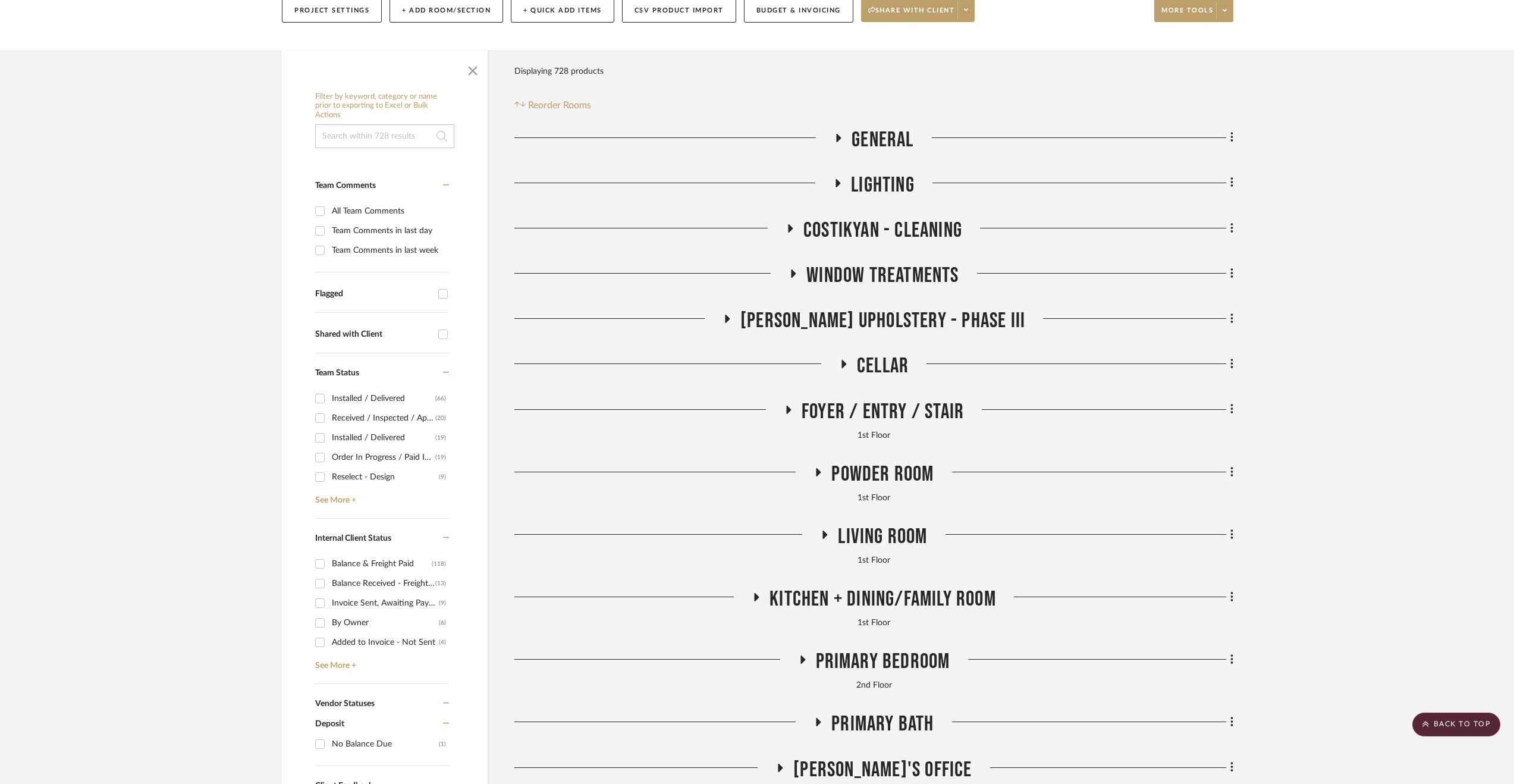
scroll to position [119, 0]
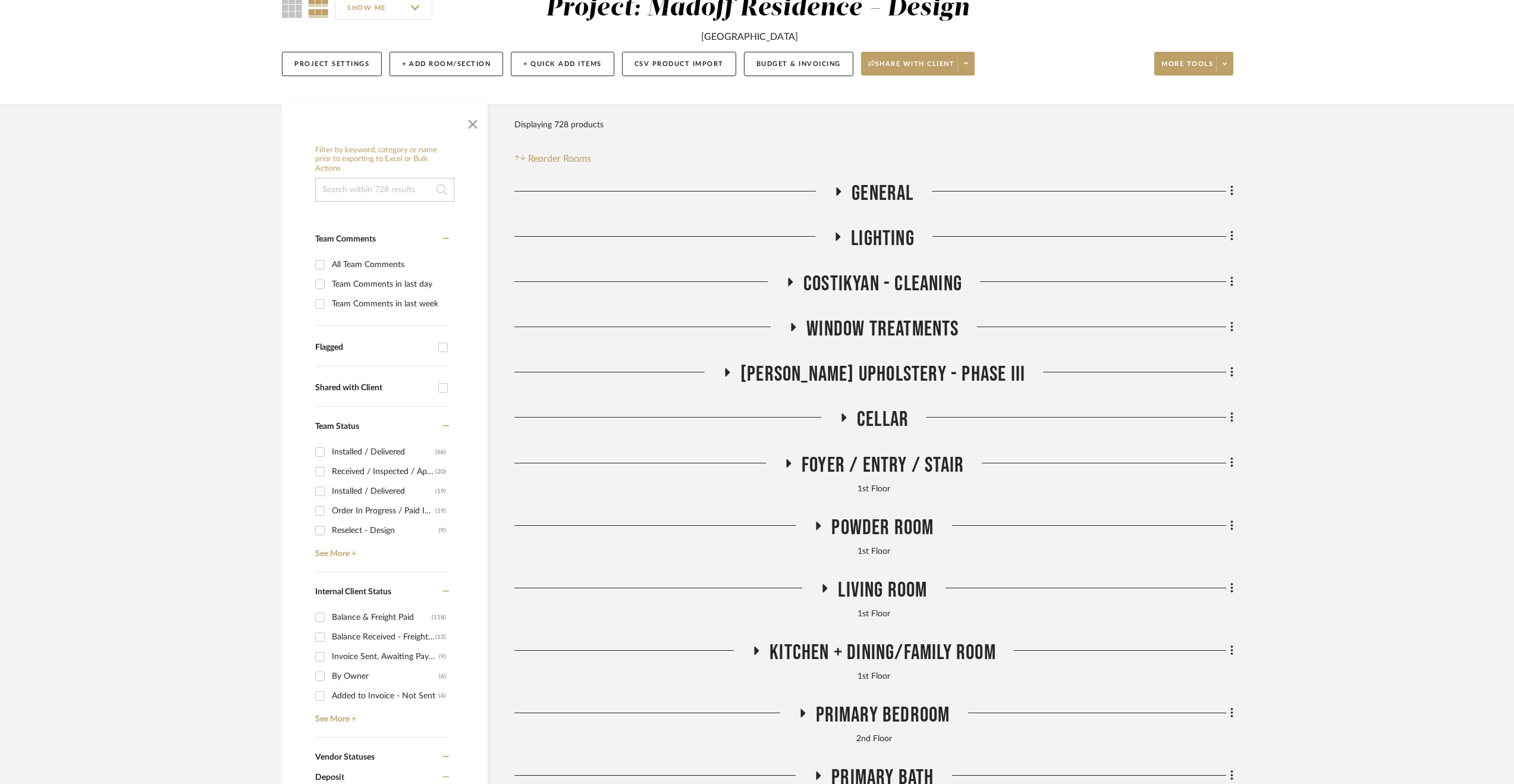
click at [806, 378] on span "Walter's Upholstery - Phase III" at bounding box center [882, 374] width 285 height 26
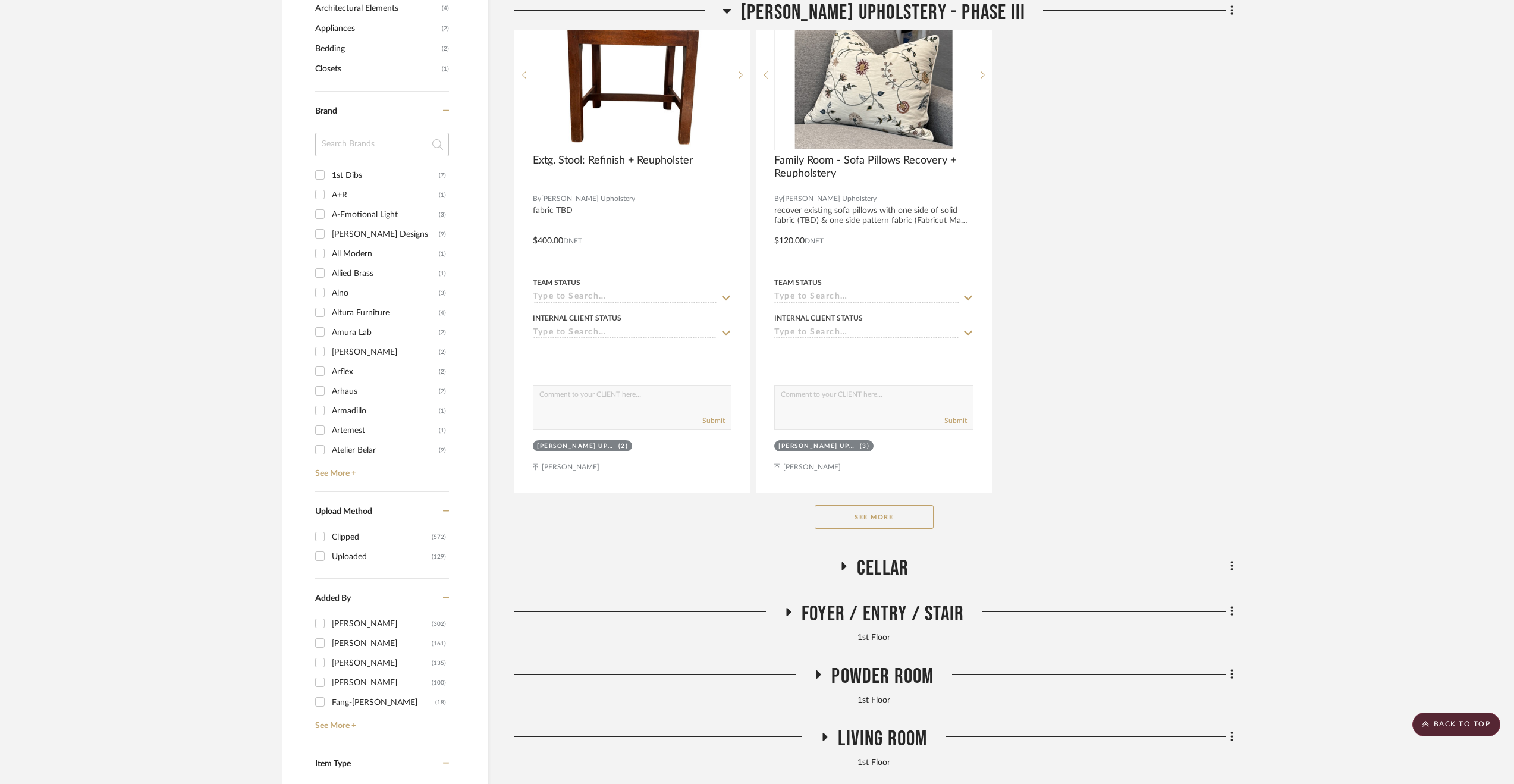
scroll to position [1724, 0]
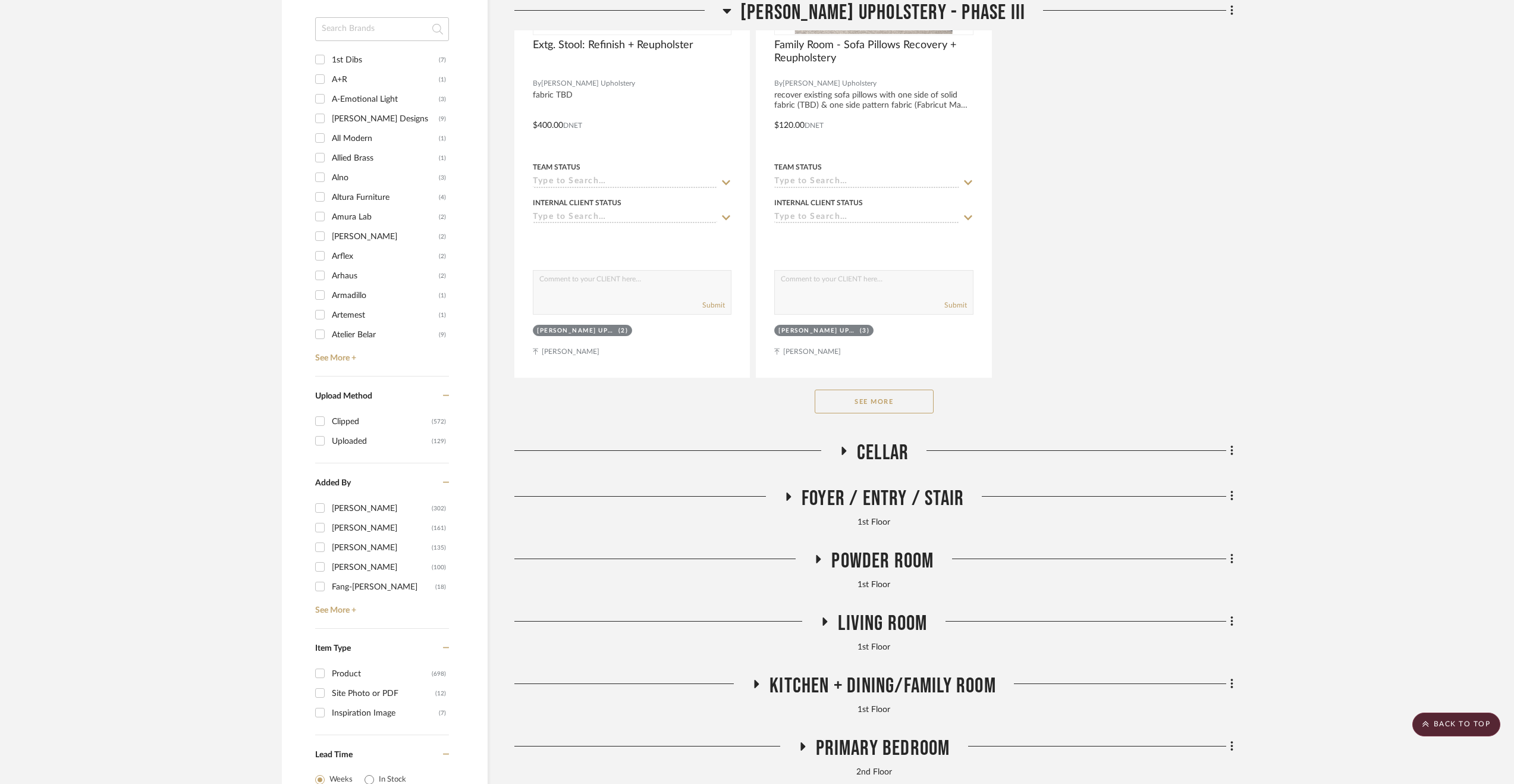
click at [867, 398] on button "See More" at bounding box center [874, 401] width 119 height 24
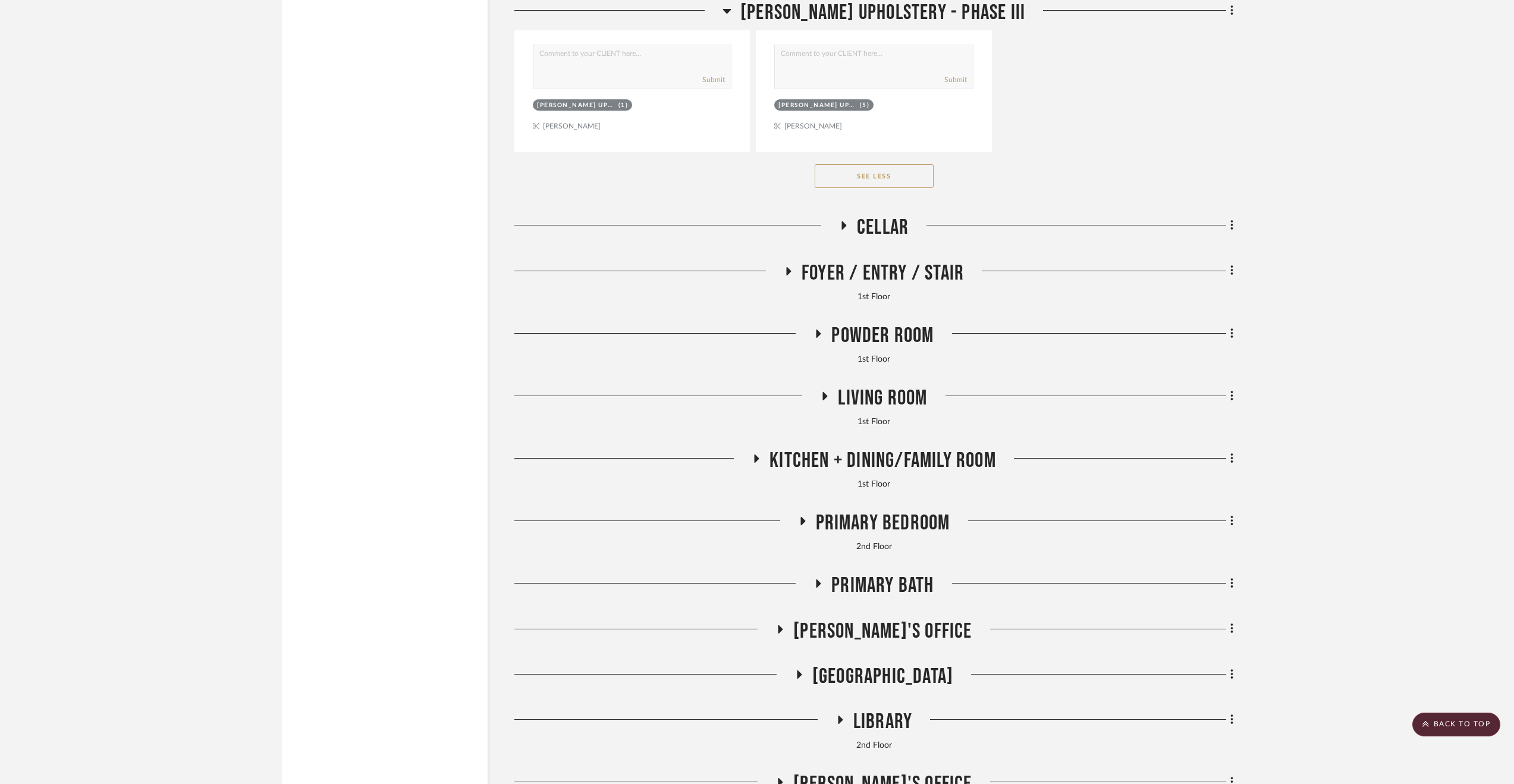
scroll to position [3567, 0]
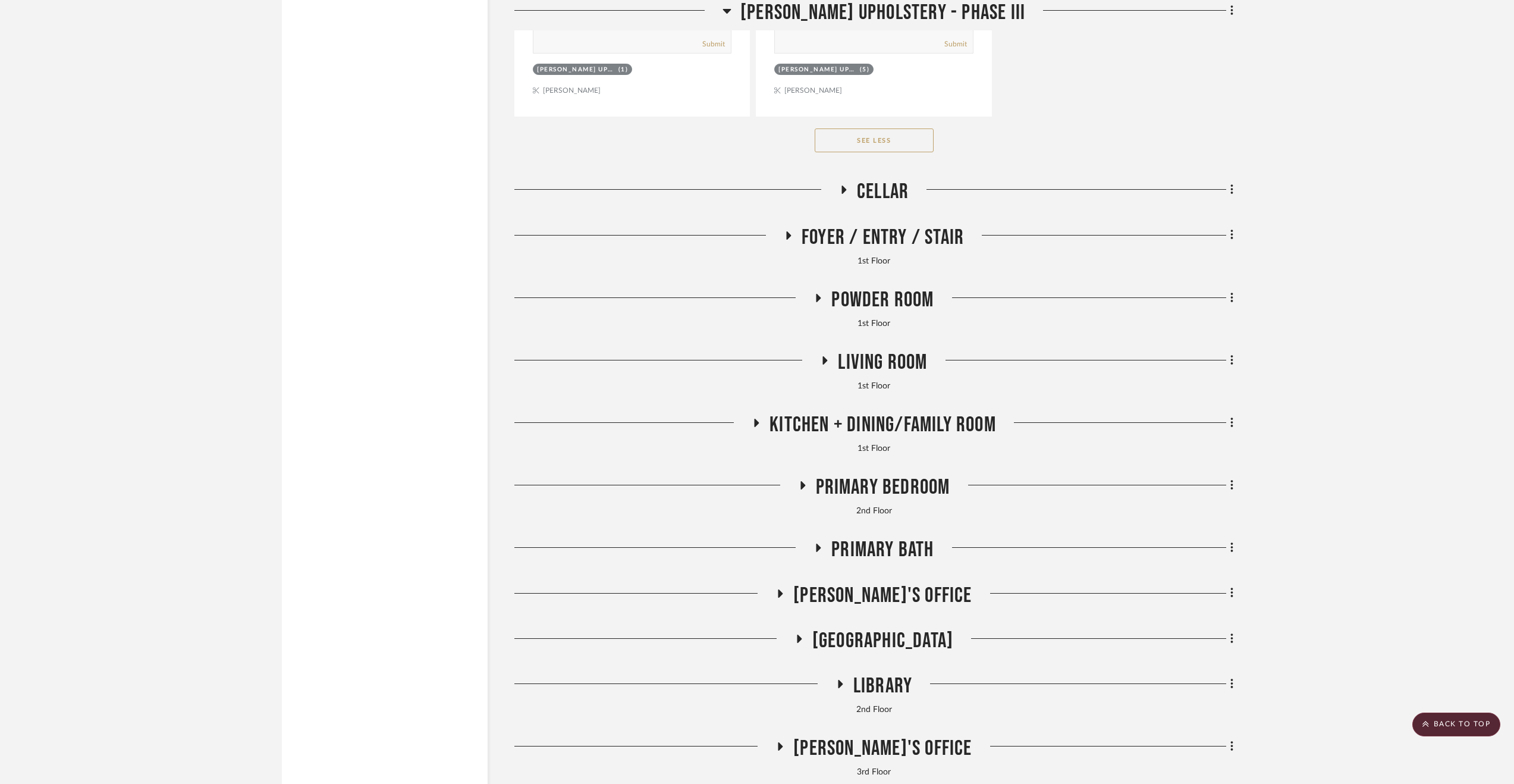
click at [830, 374] on h3 "Living Room" at bounding box center [874, 362] width 107 height 26
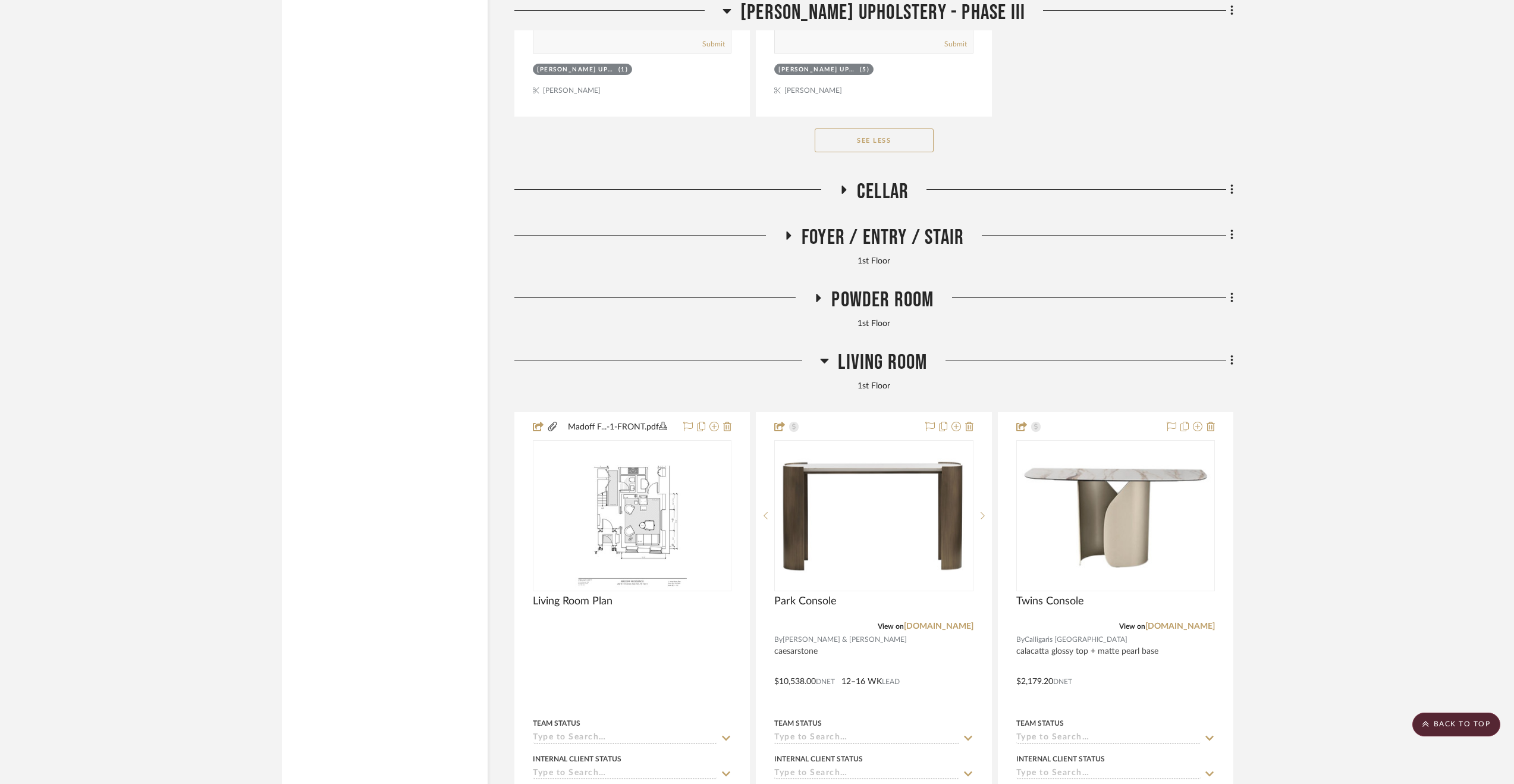
click at [848, 368] on span "Living Room" at bounding box center [882, 362] width 89 height 26
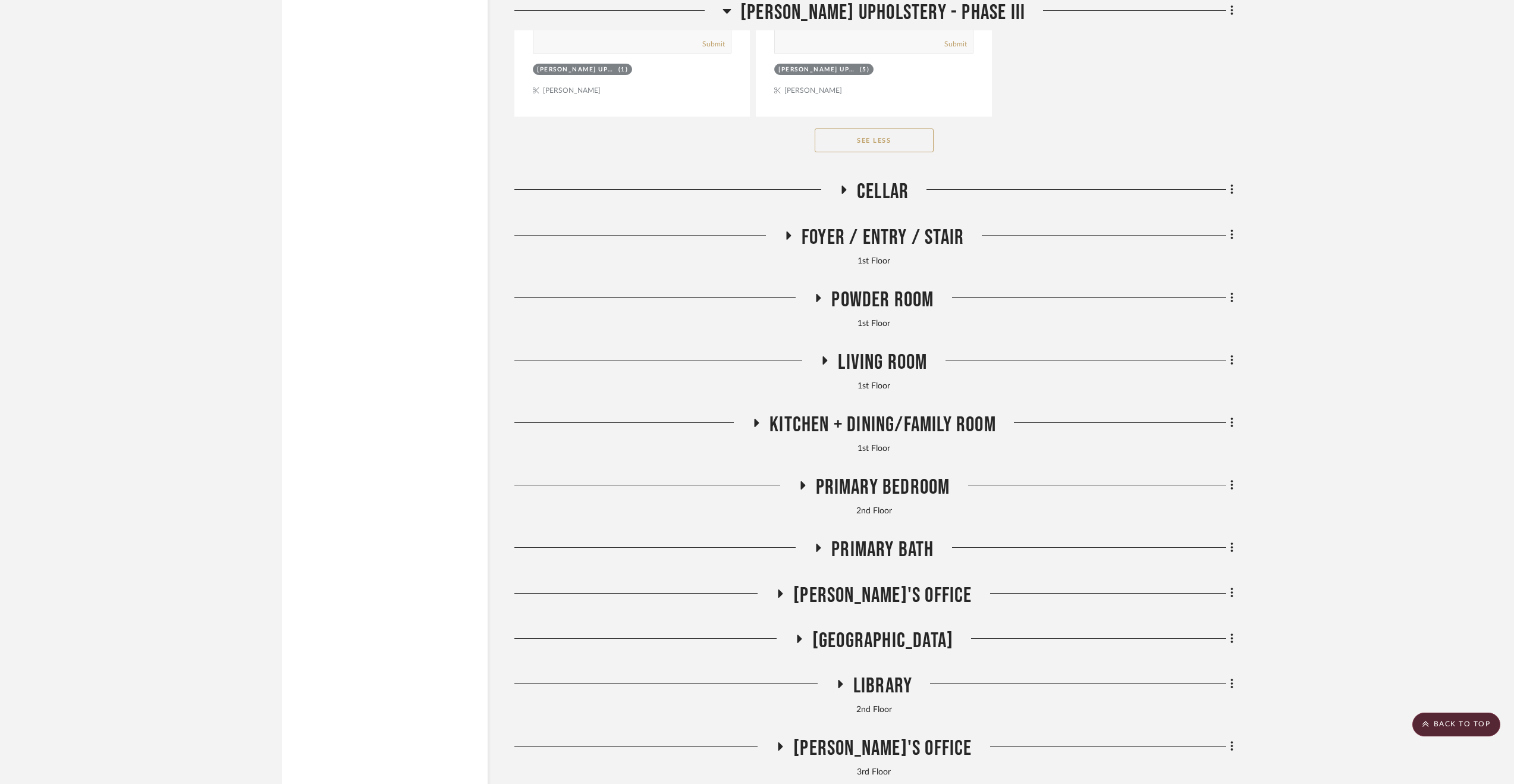
click at [943, 424] on span "Kitchen + Dining/Family Room" at bounding box center [883, 425] width 227 height 26
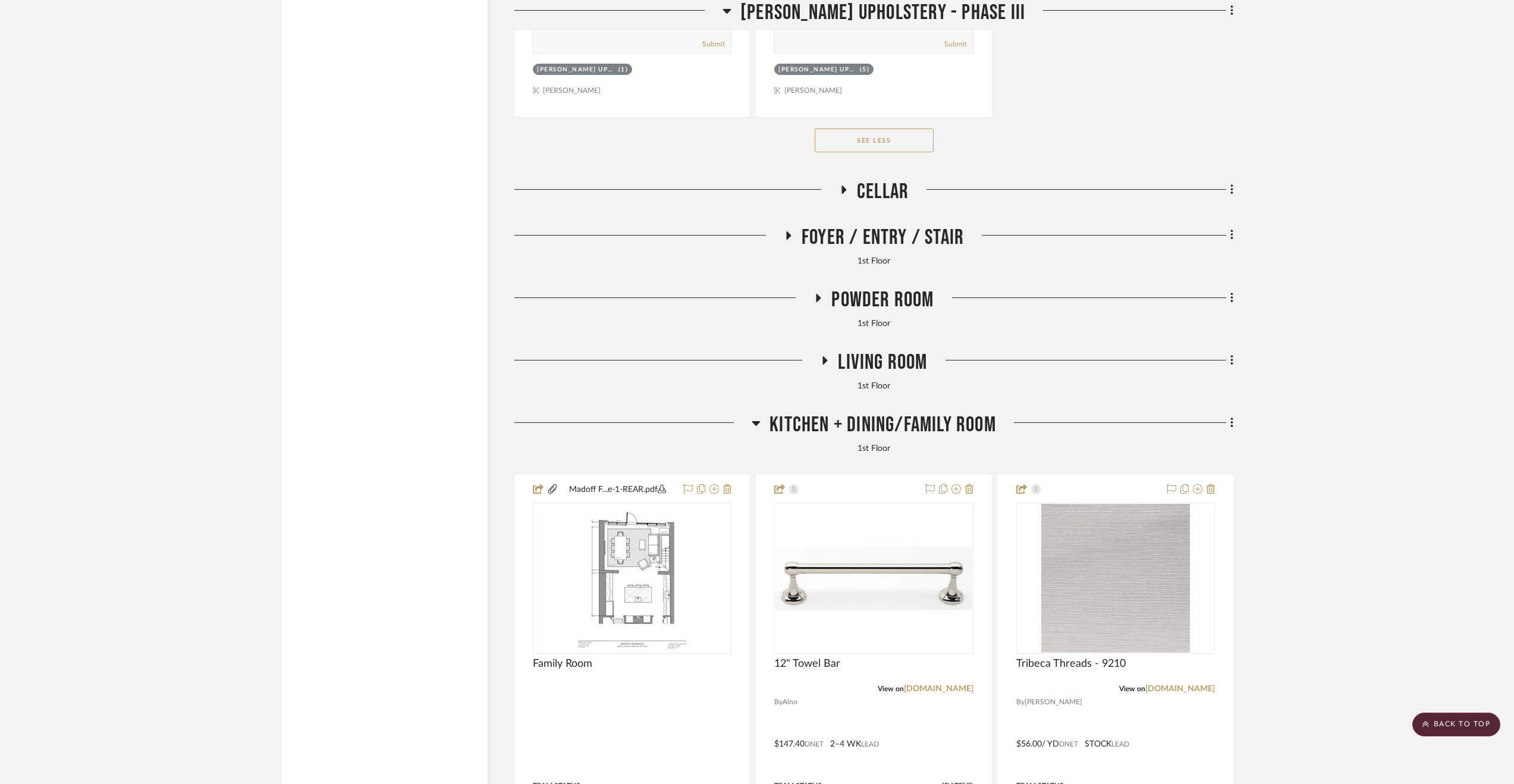
click at [943, 424] on span "Kitchen + Dining/Family Room" at bounding box center [883, 425] width 227 height 26
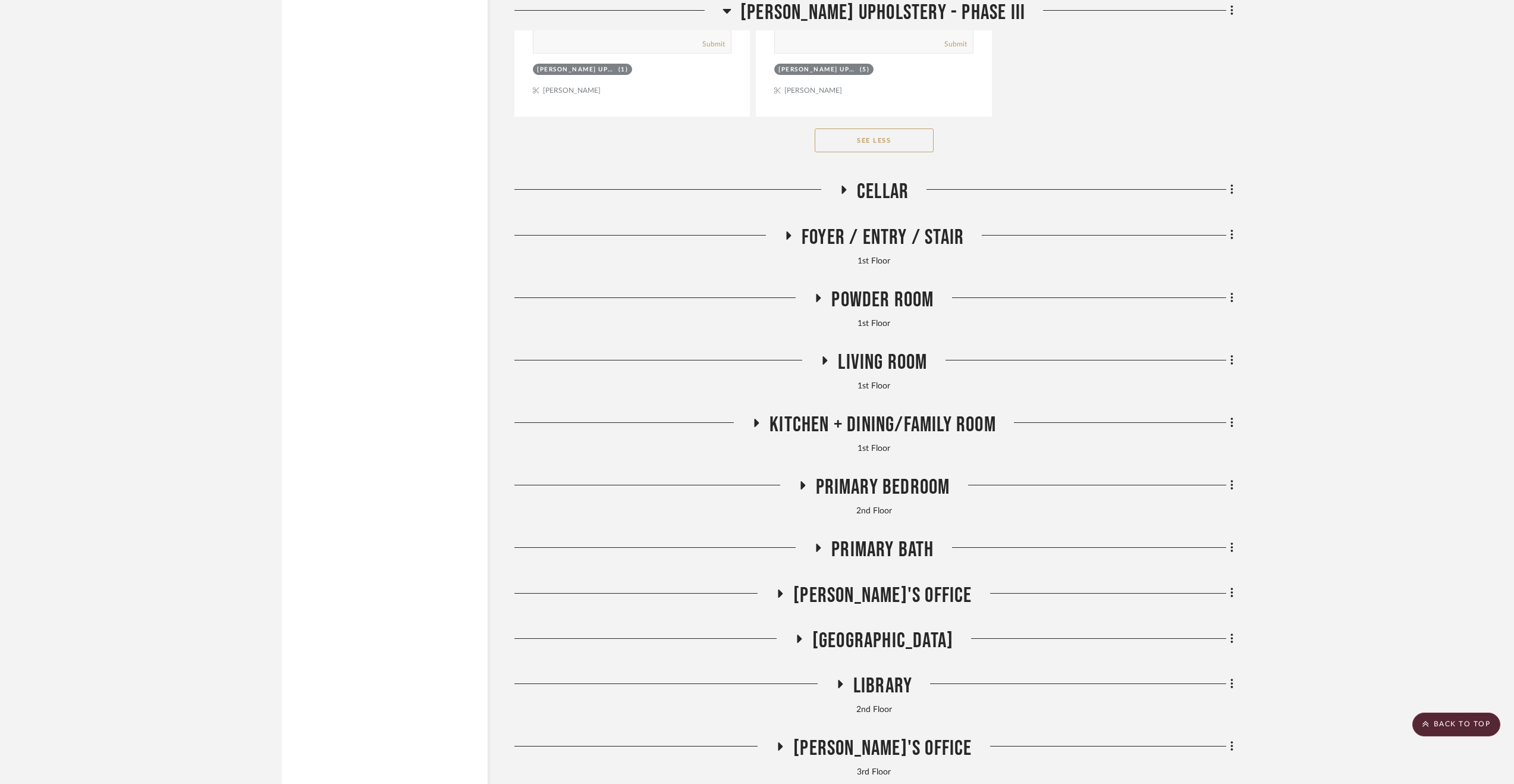
click at [881, 487] on span "Primary Bedroom" at bounding box center [883, 487] width 135 height 26
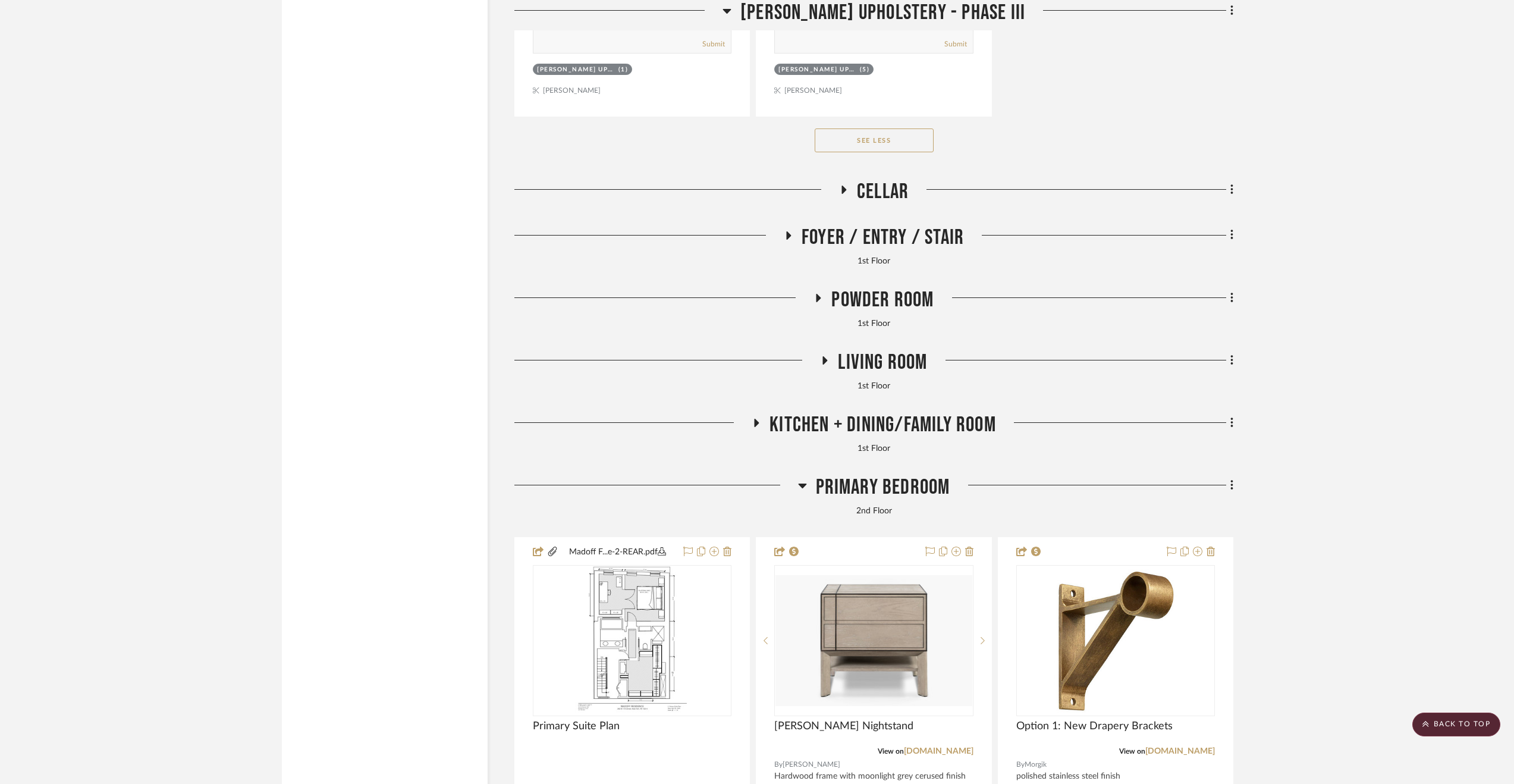
click at [863, 498] on span "Primary Bedroom" at bounding box center [883, 487] width 135 height 26
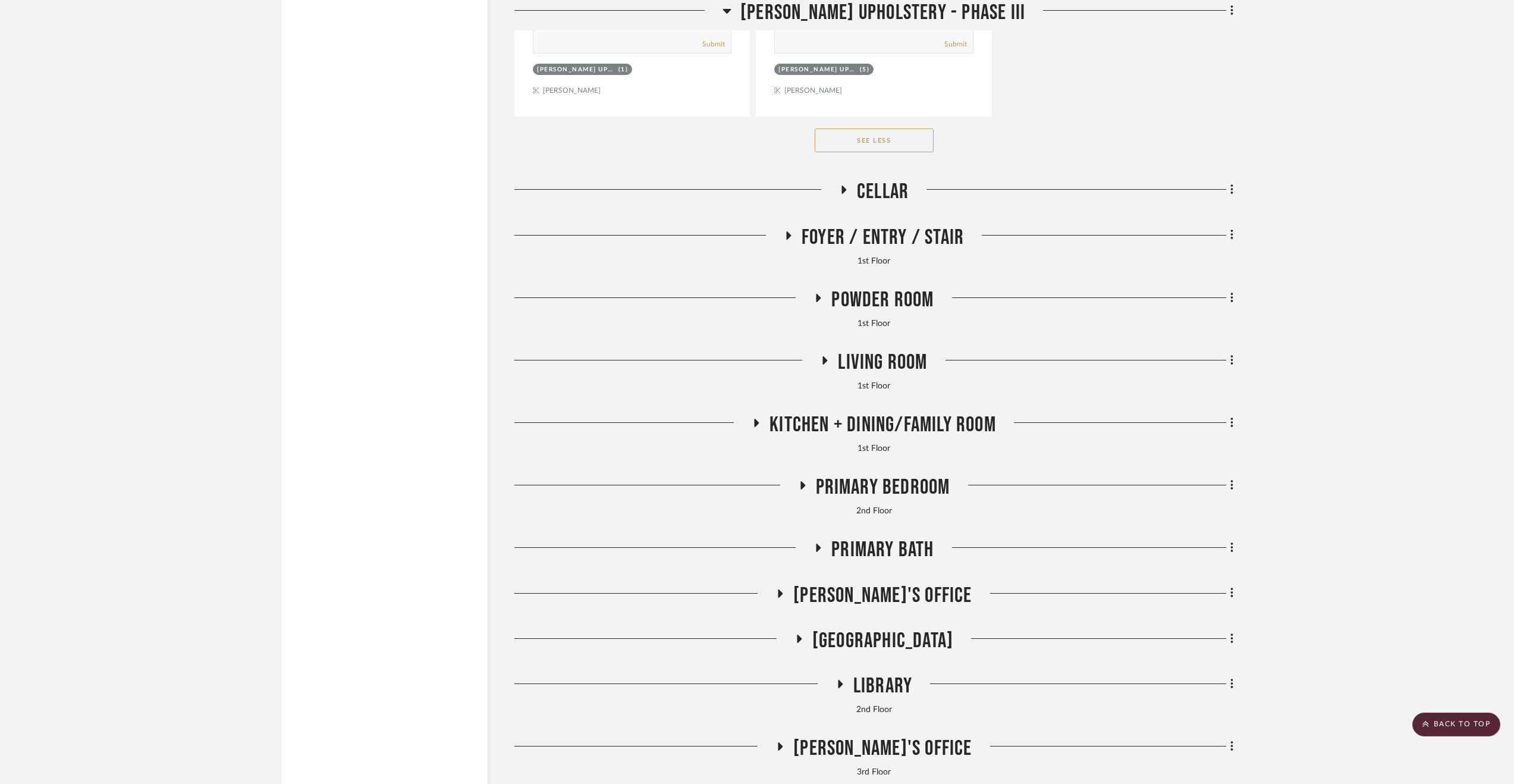
click at [863, 498] on span "Primary Bedroom" at bounding box center [883, 487] width 135 height 26
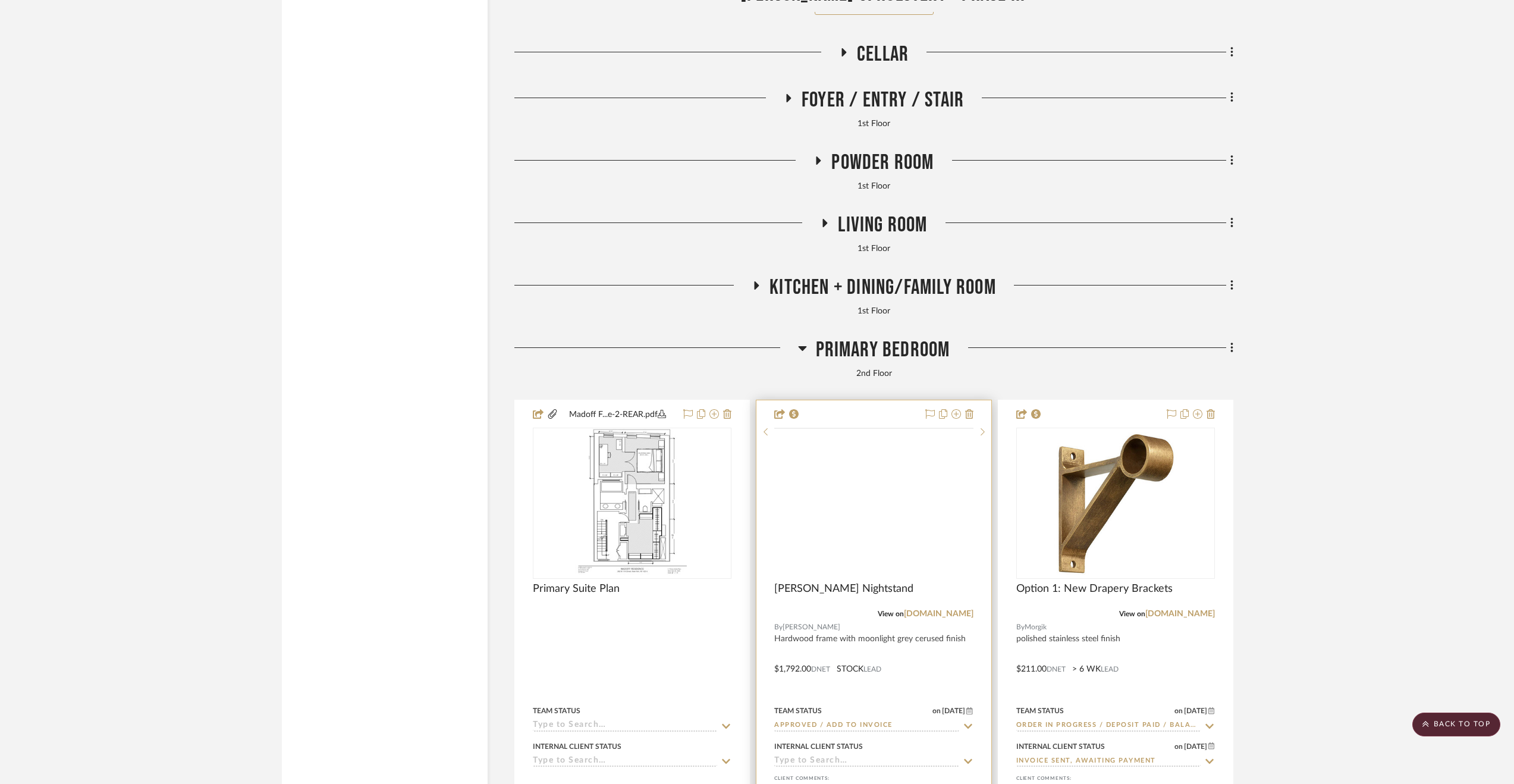
scroll to position [3805, 0]
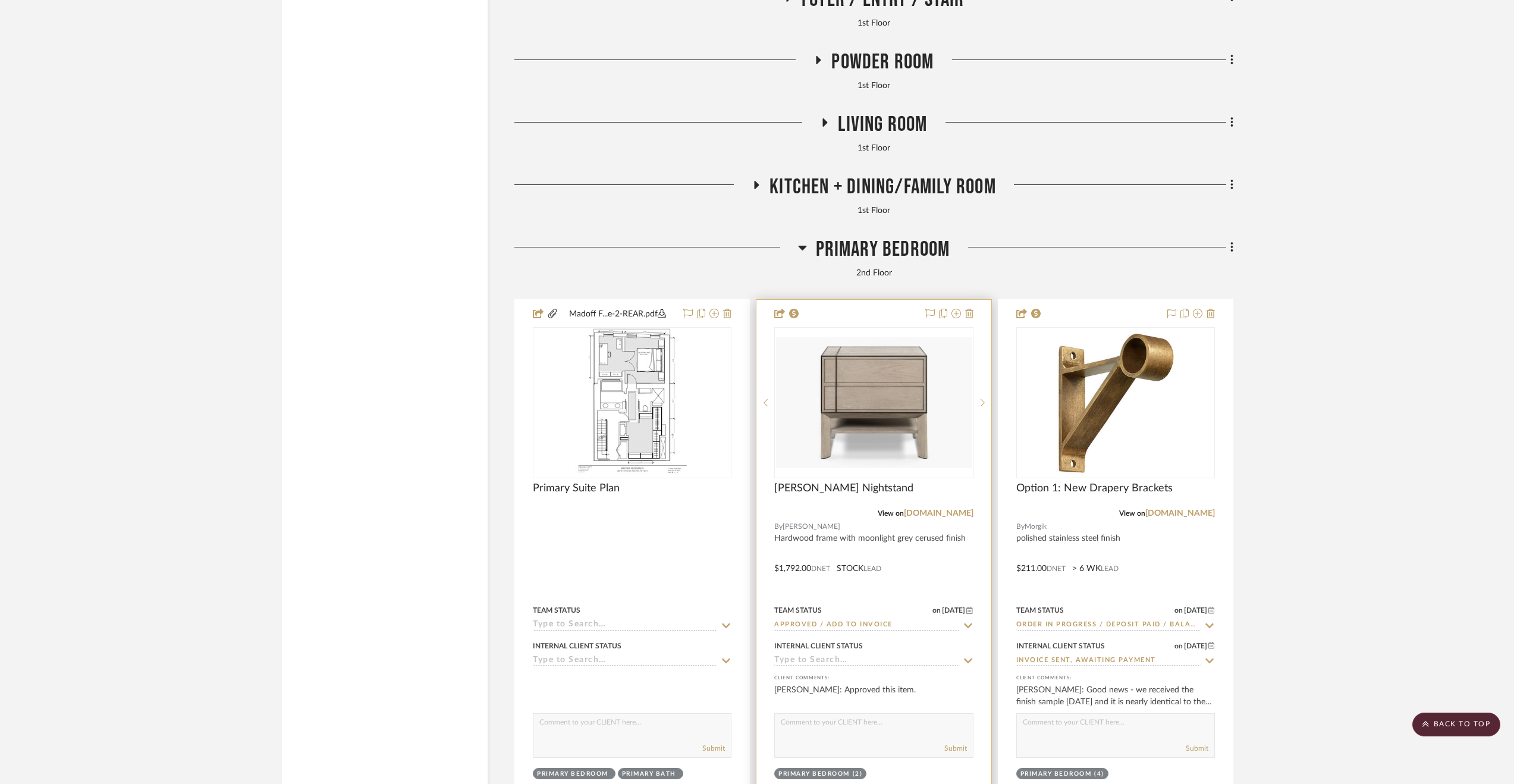
click at [948, 573] on div at bounding box center [874, 560] width 234 height 520
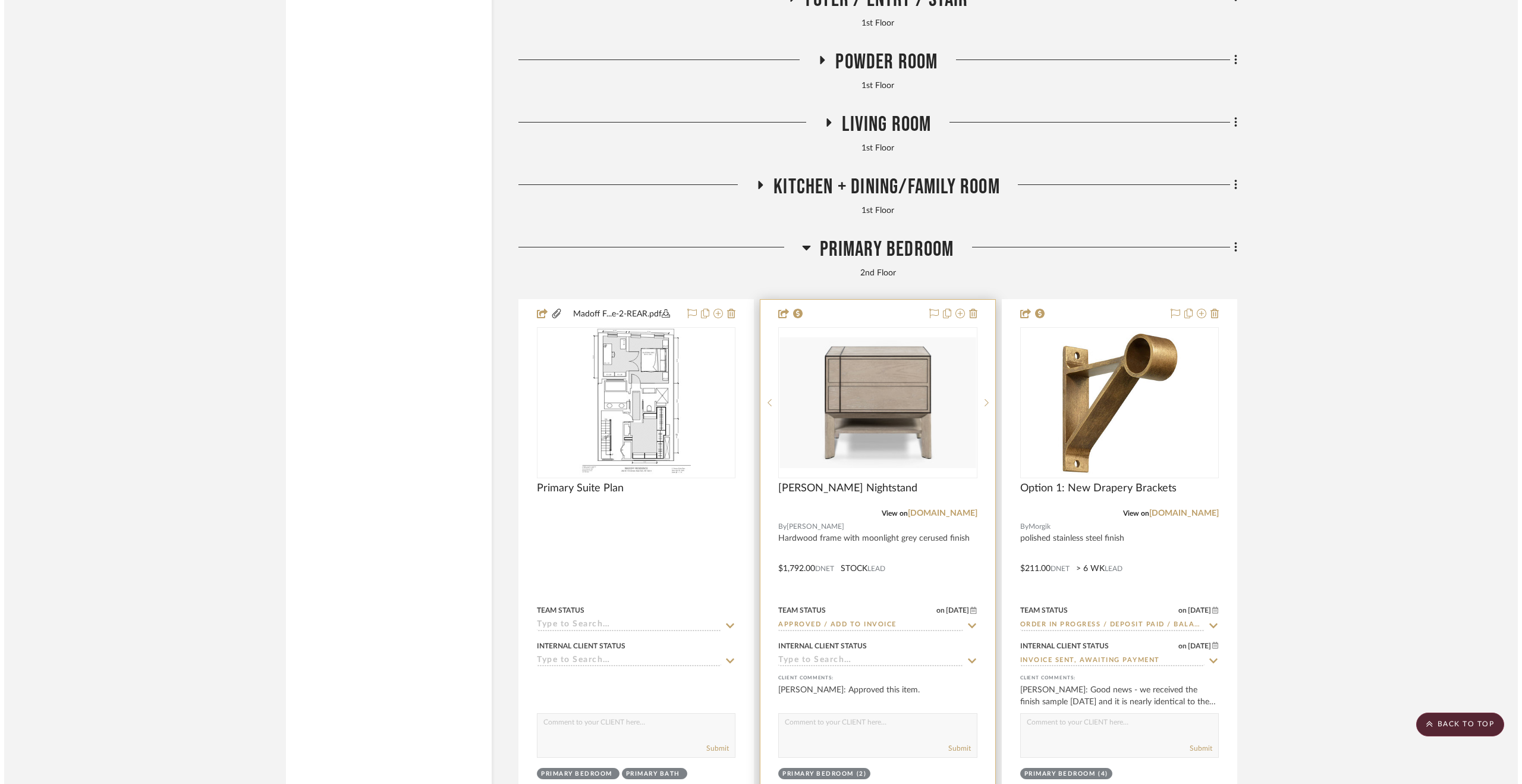
scroll to position [0, 0]
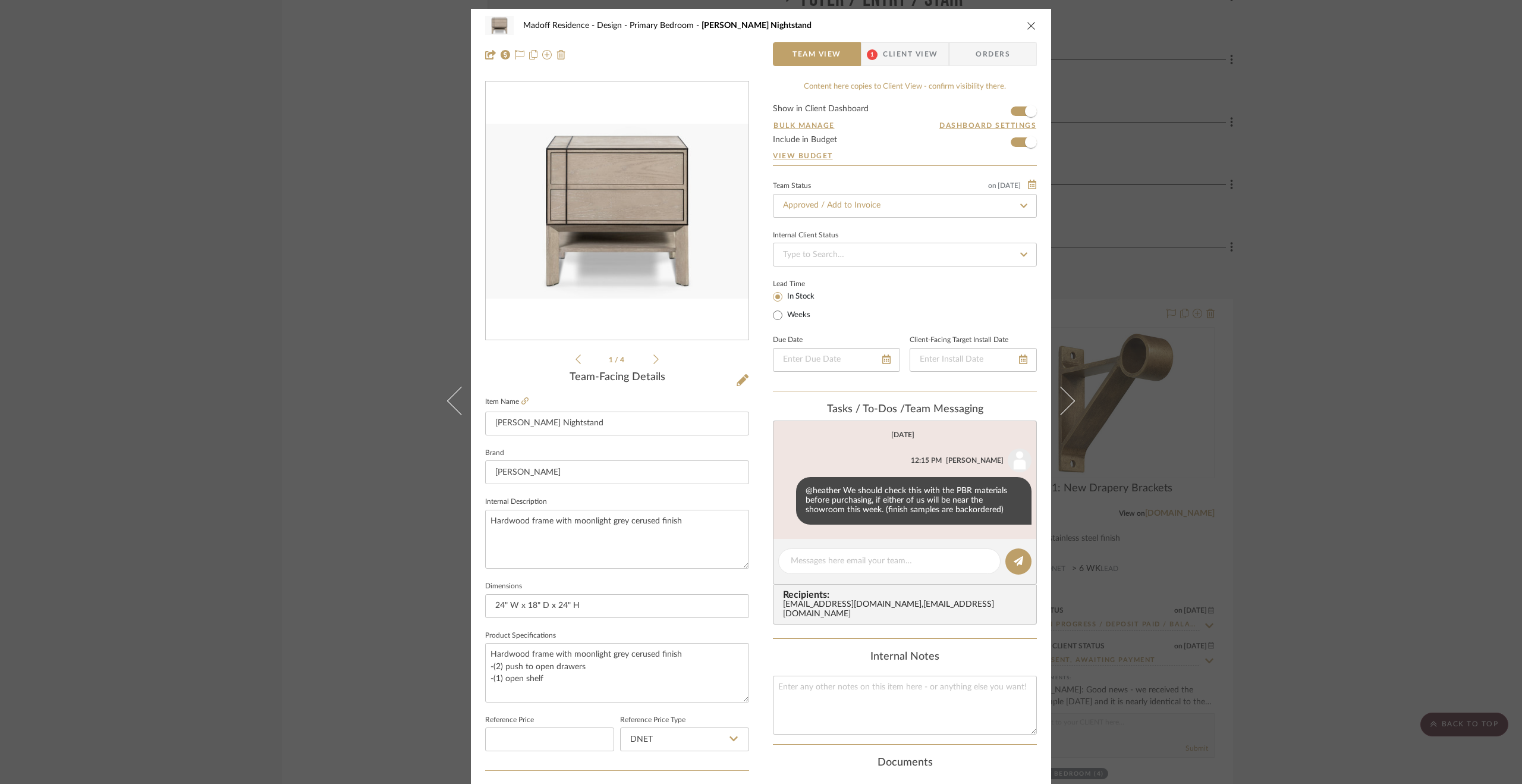
click at [1301, 579] on div "Madoff Residence - Design Primary Bedroom Burke Nightstand Team View 1 Client V…" at bounding box center [761, 392] width 1522 height 784
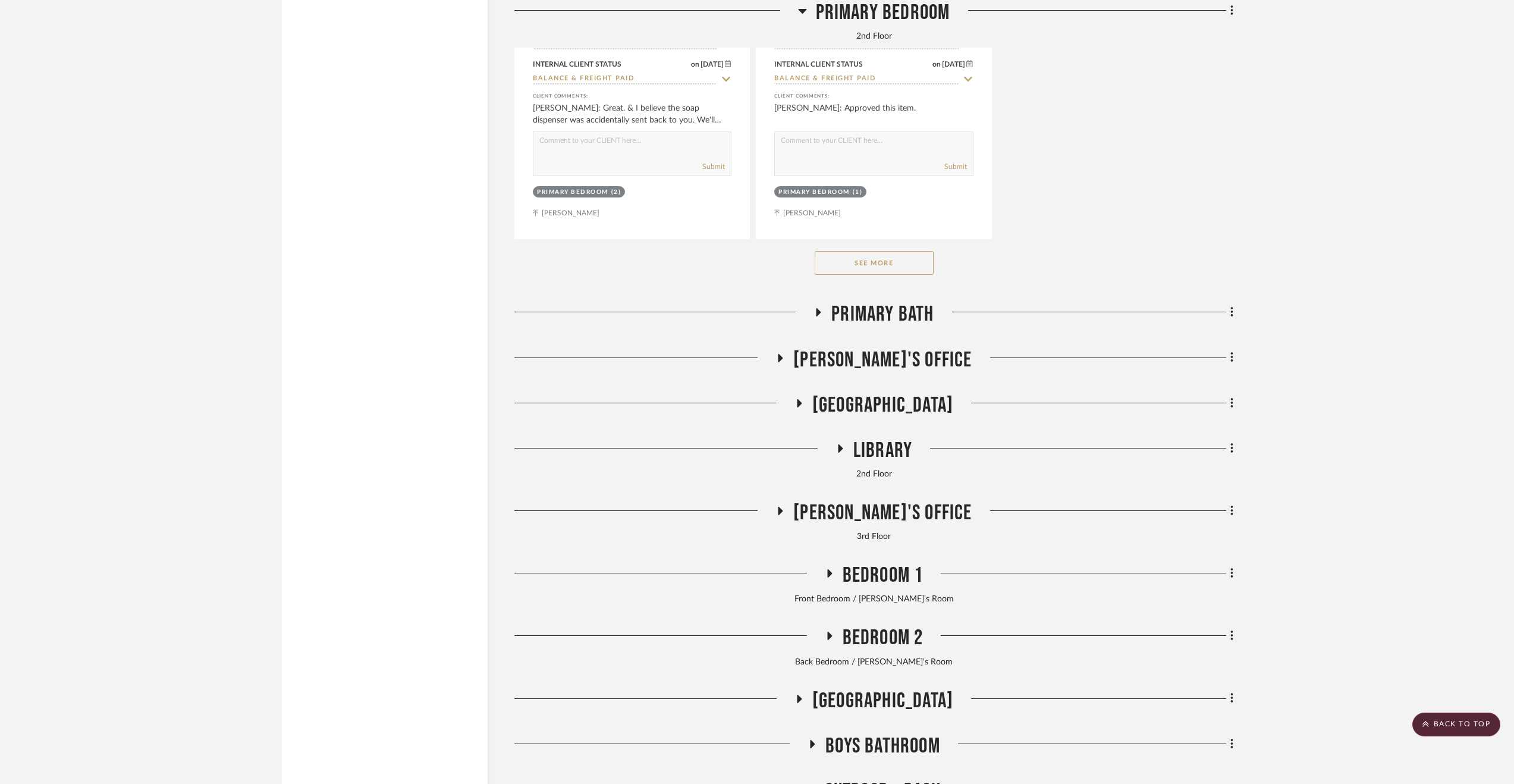
scroll to position [5529, 0]
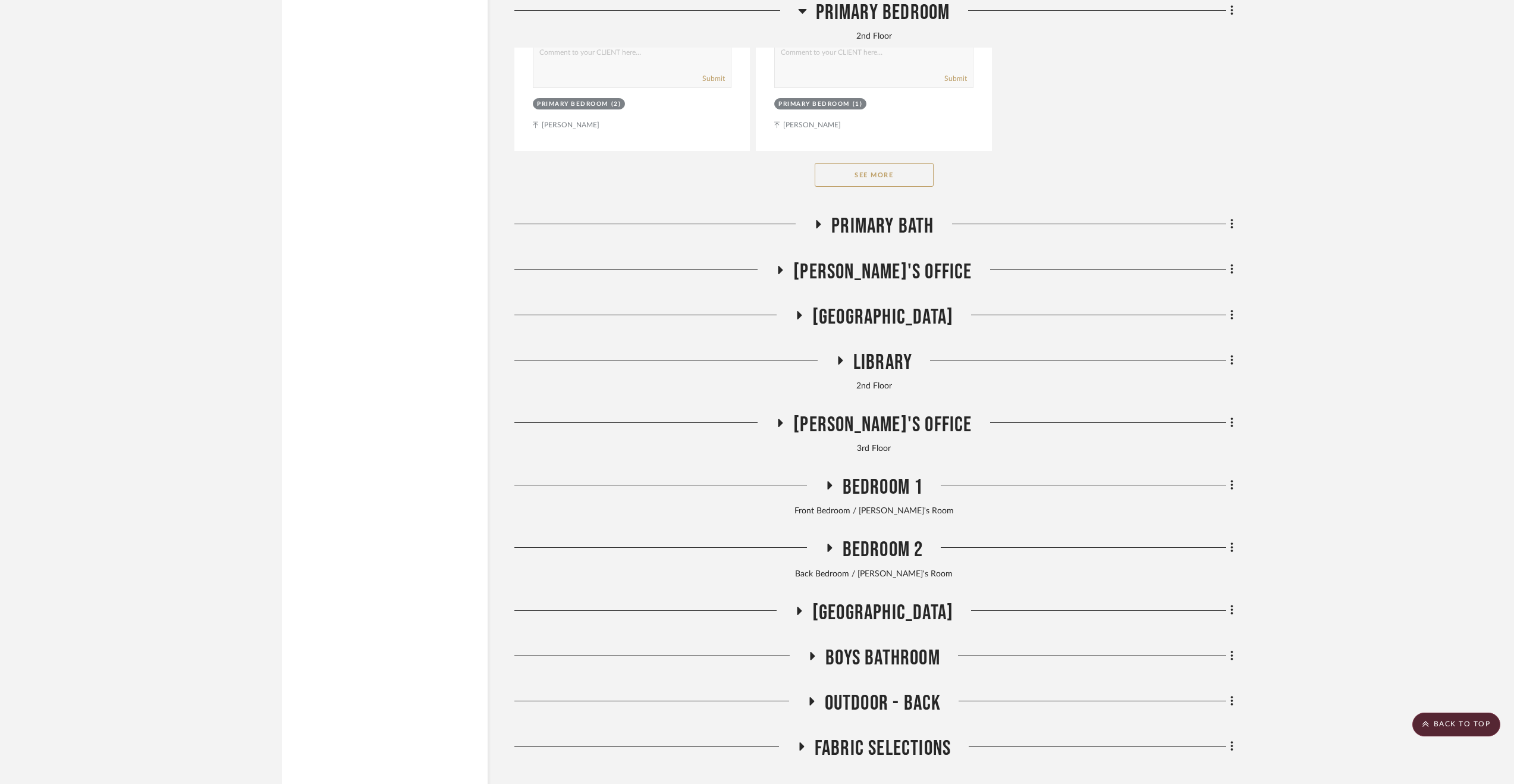
click at [839, 710] on span "Outdoor - Back" at bounding box center [883, 703] width 116 height 26
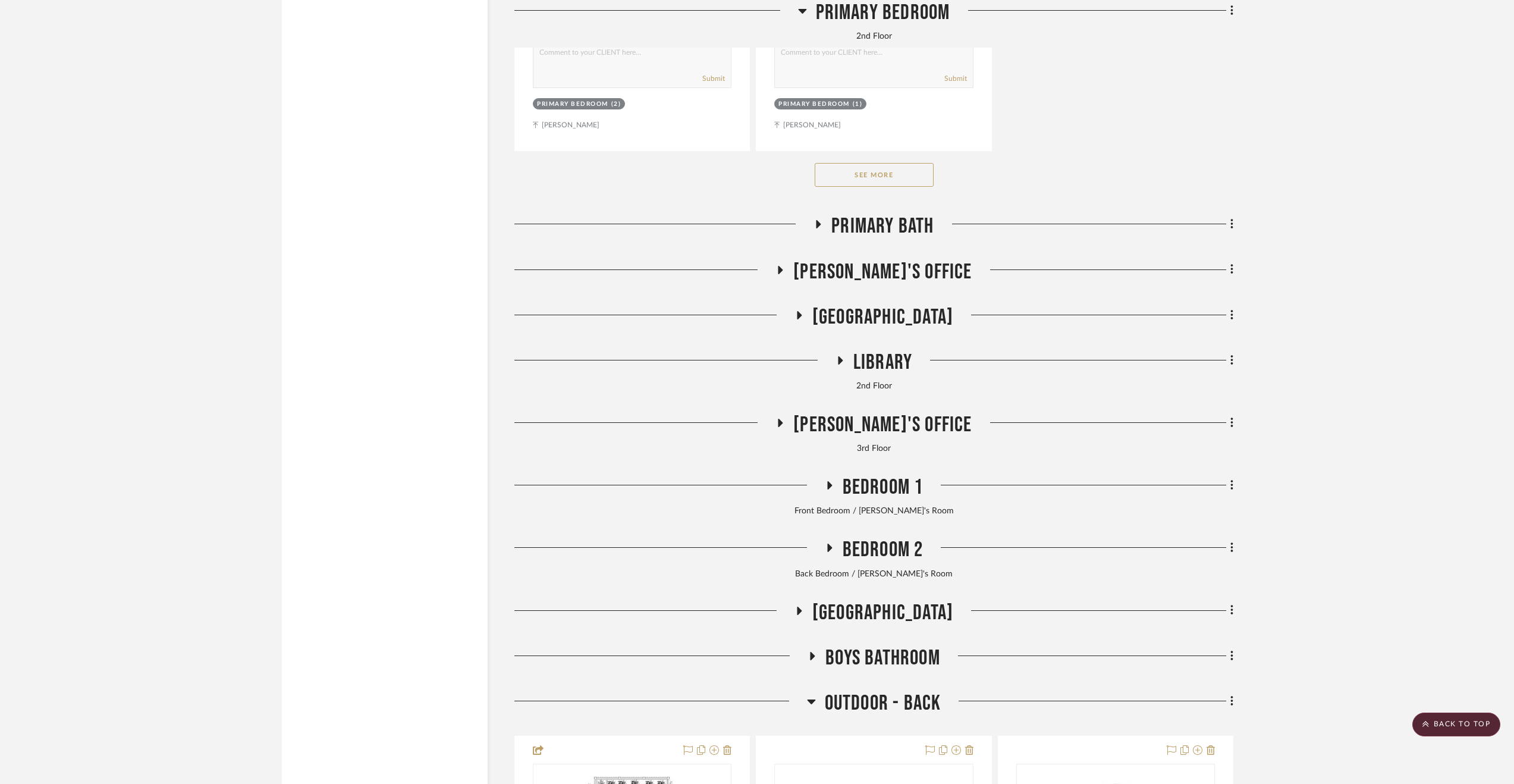
click at [833, 702] on span "Outdoor - Back" at bounding box center [883, 703] width 116 height 26
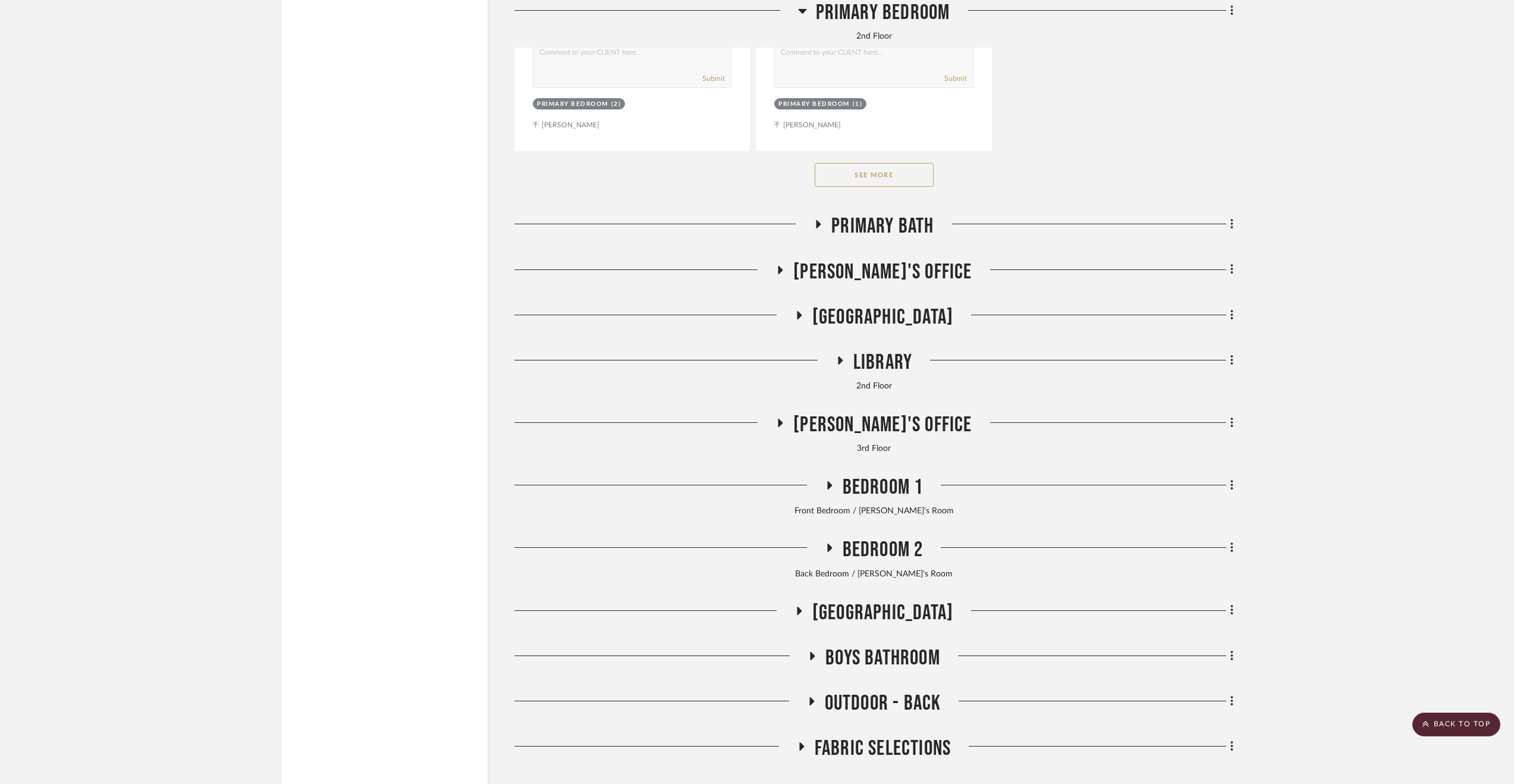
click at [851, 661] on span "Boys Bathroom" at bounding box center [883, 658] width 114 height 26
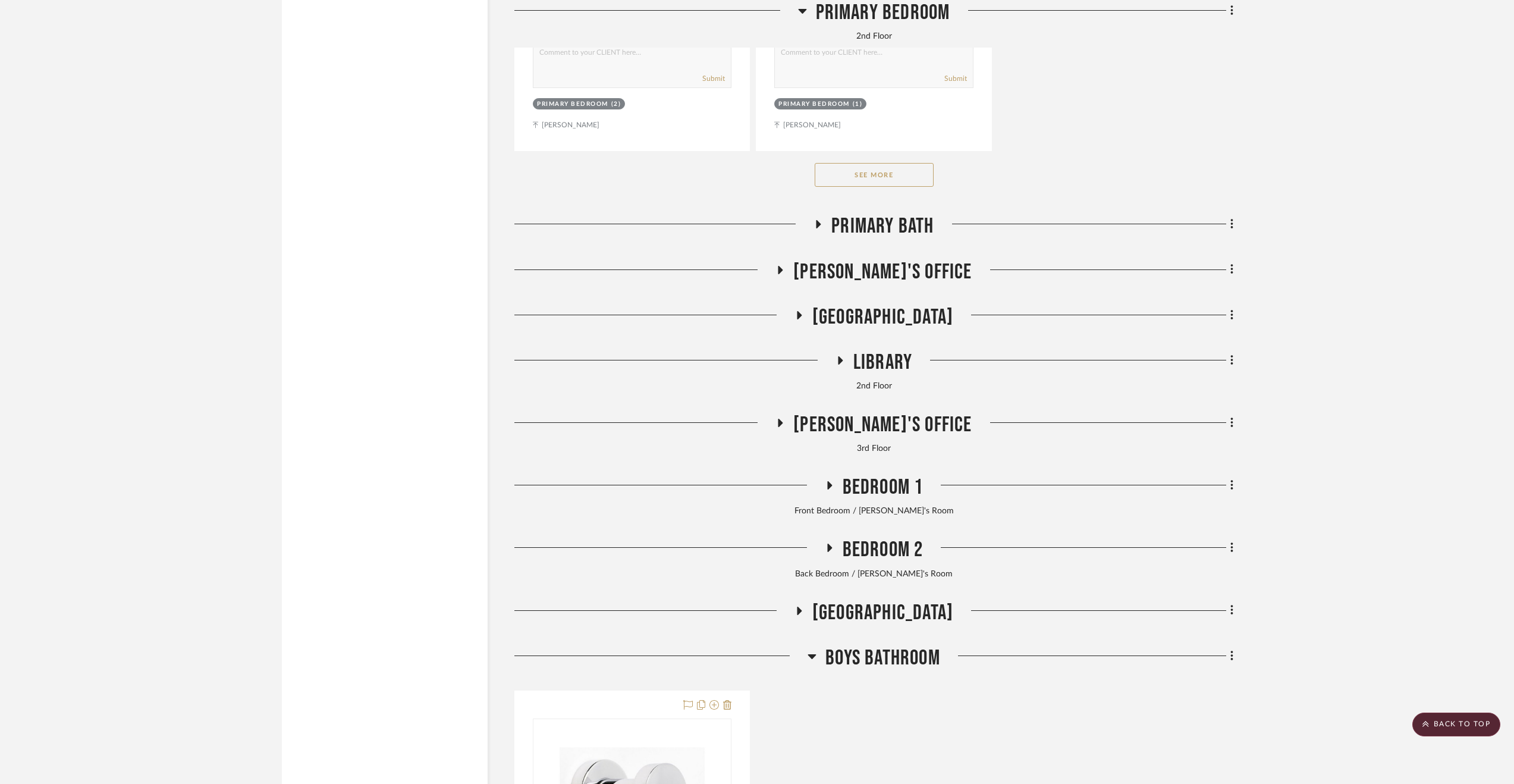
click at [847, 657] on span "Boys Bathroom" at bounding box center [883, 658] width 114 height 26
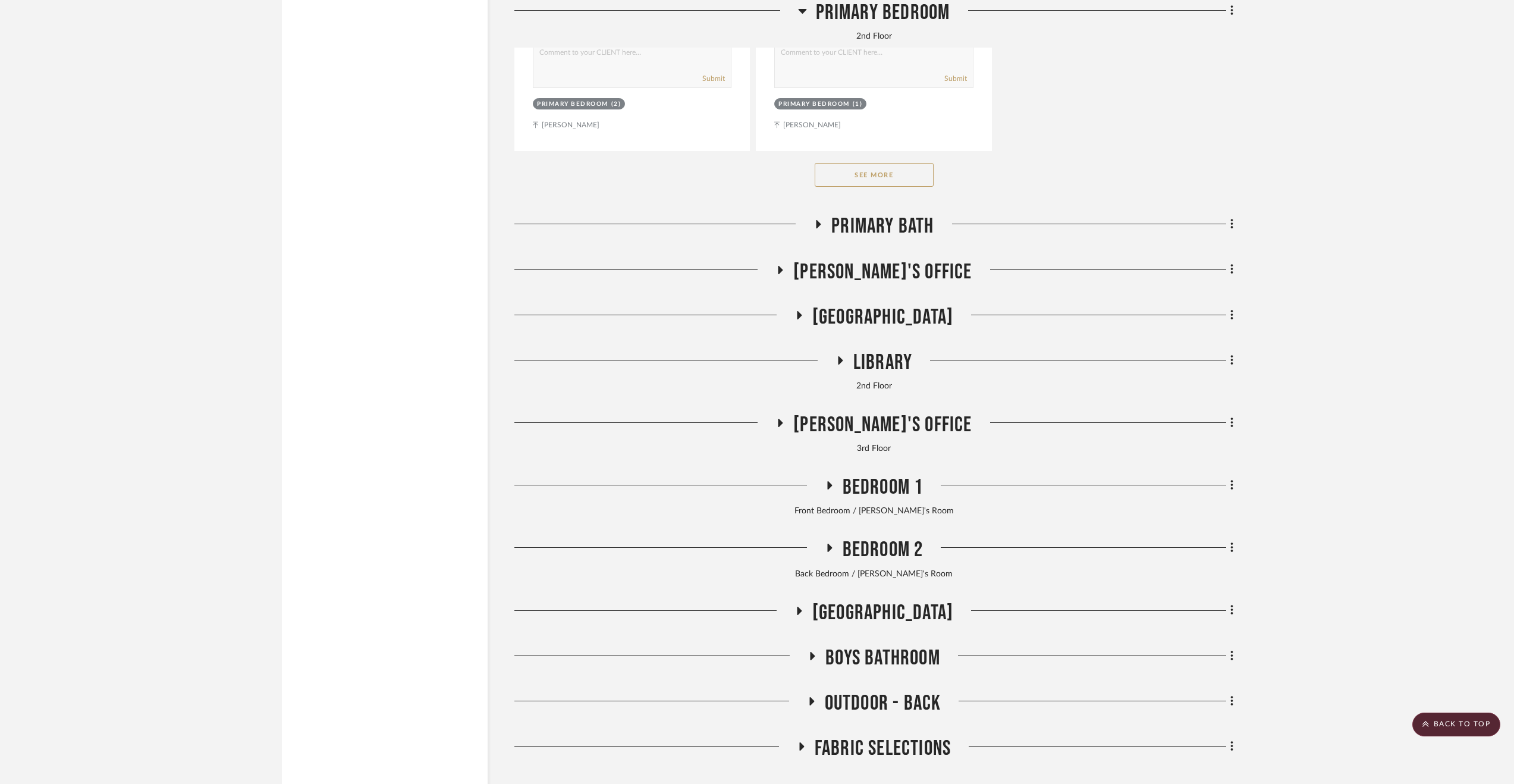
click at [830, 610] on span "3rd Floor Stair Hall" at bounding box center [882, 612] width 141 height 26
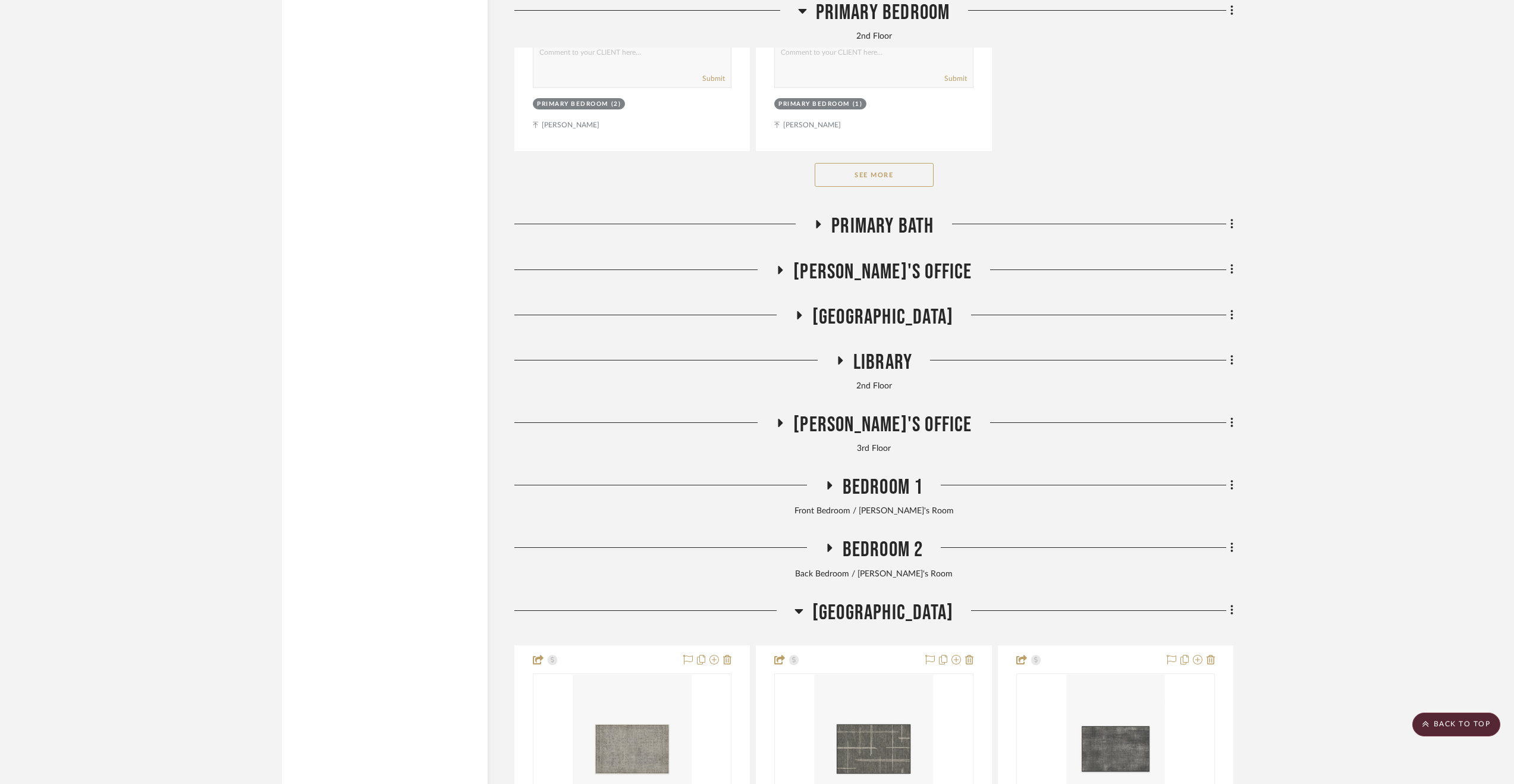
click at [828, 610] on span "3rd Floor Stair Hall" at bounding box center [882, 612] width 141 height 26
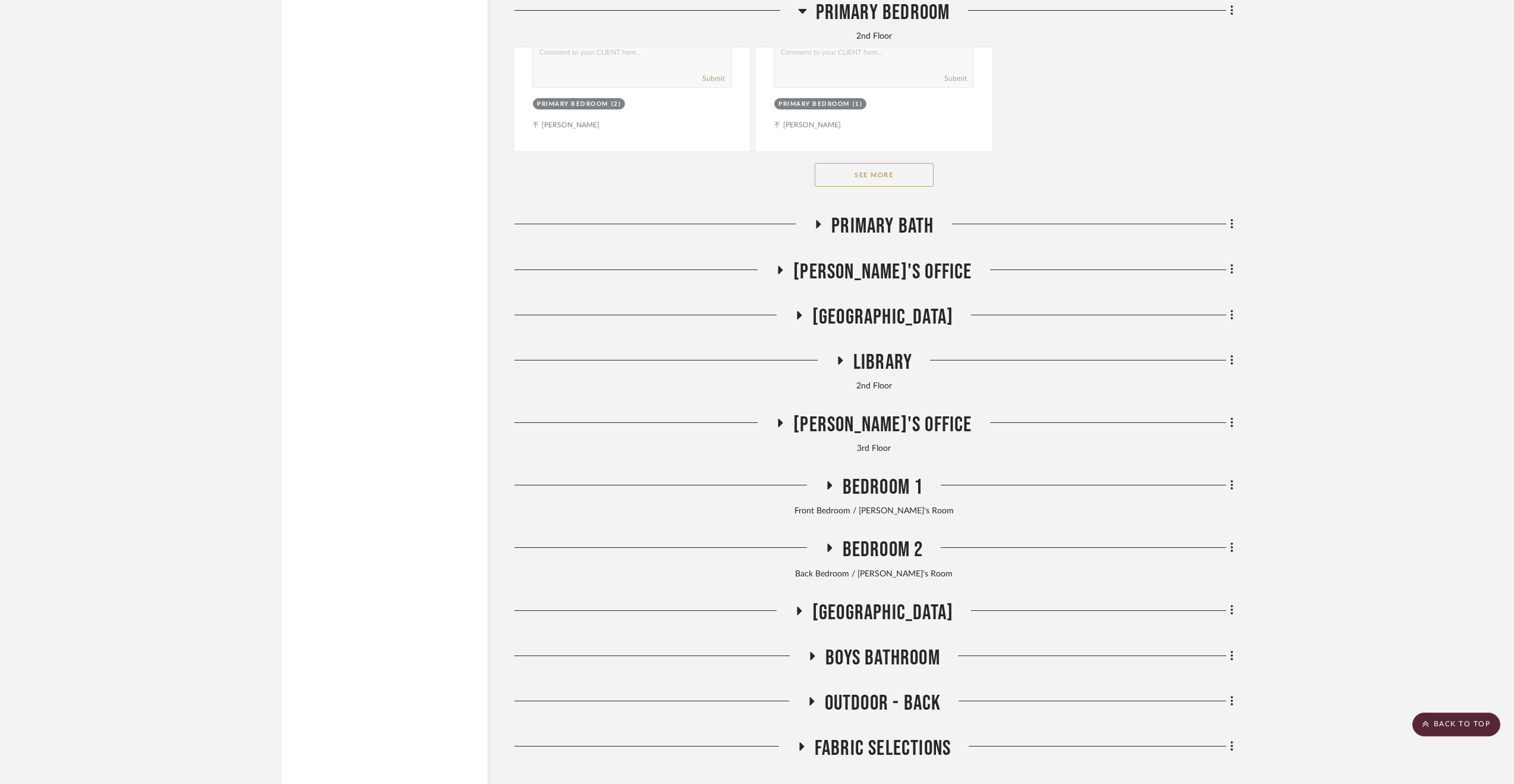
click at [867, 551] on span "Bedroom 2" at bounding box center [883, 550] width 81 height 26
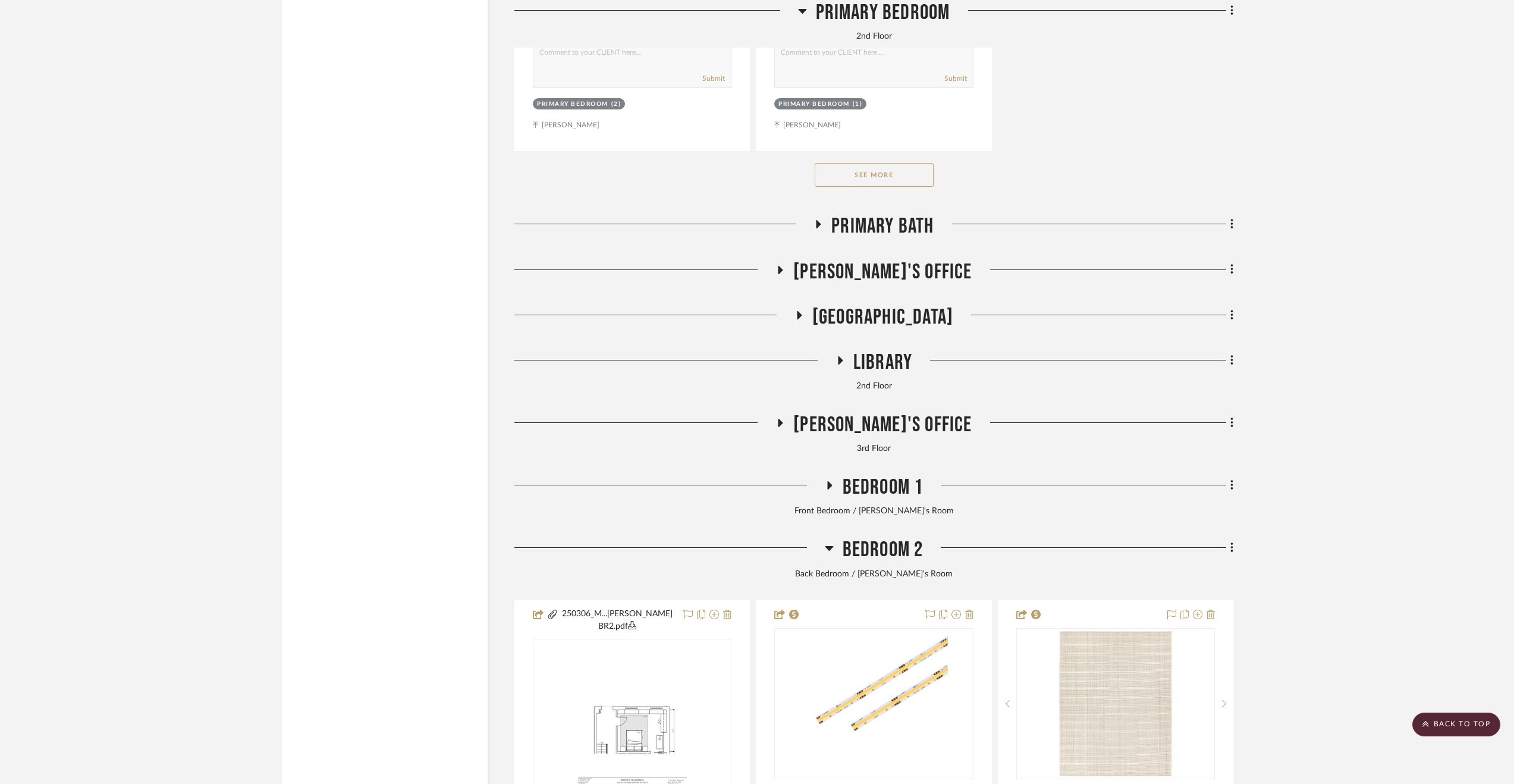
click at [865, 551] on span "Bedroom 2" at bounding box center [883, 550] width 81 height 26
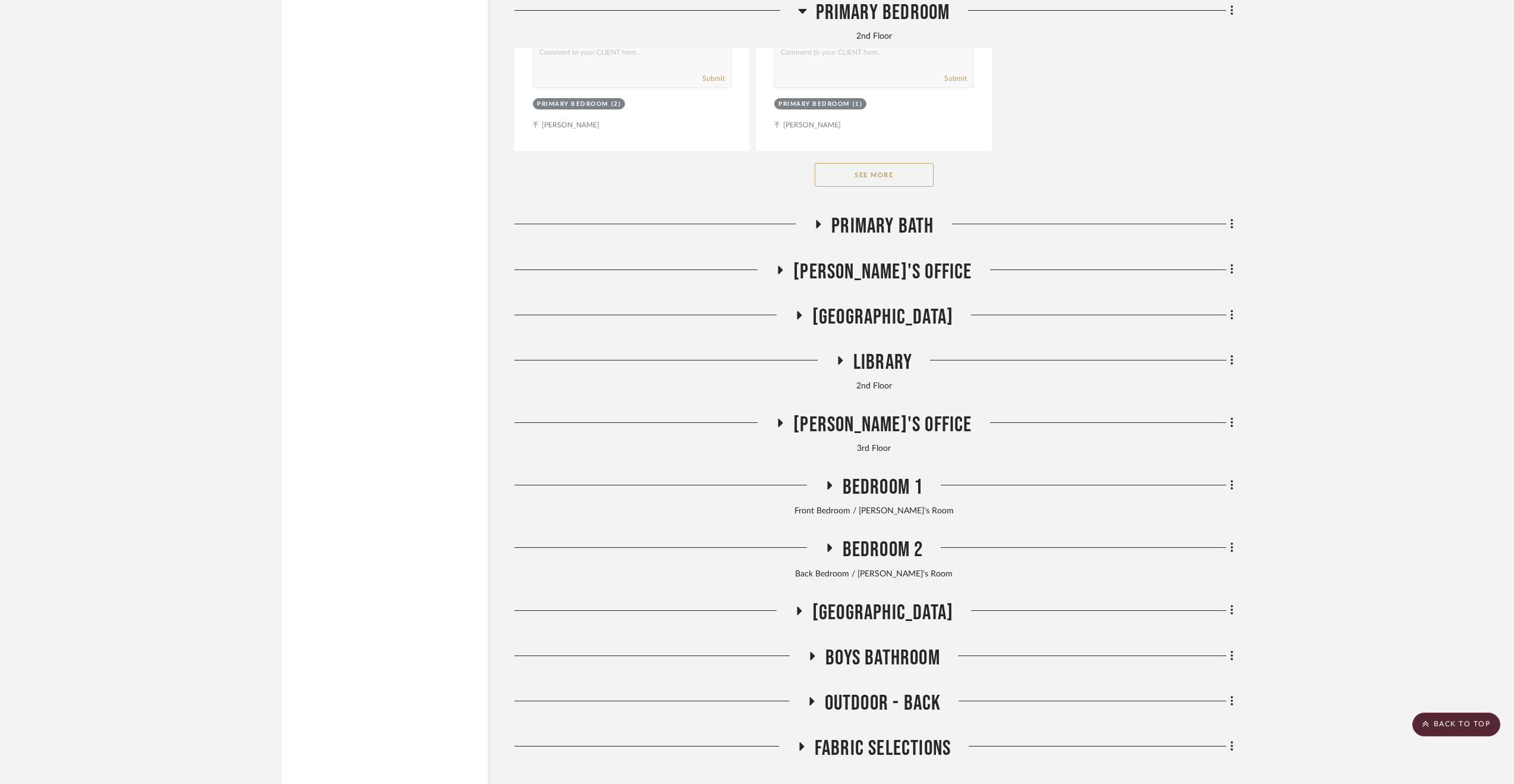
click at [867, 493] on span "Bedroom 1" at bounding box center [883, 487] width 81 height 26
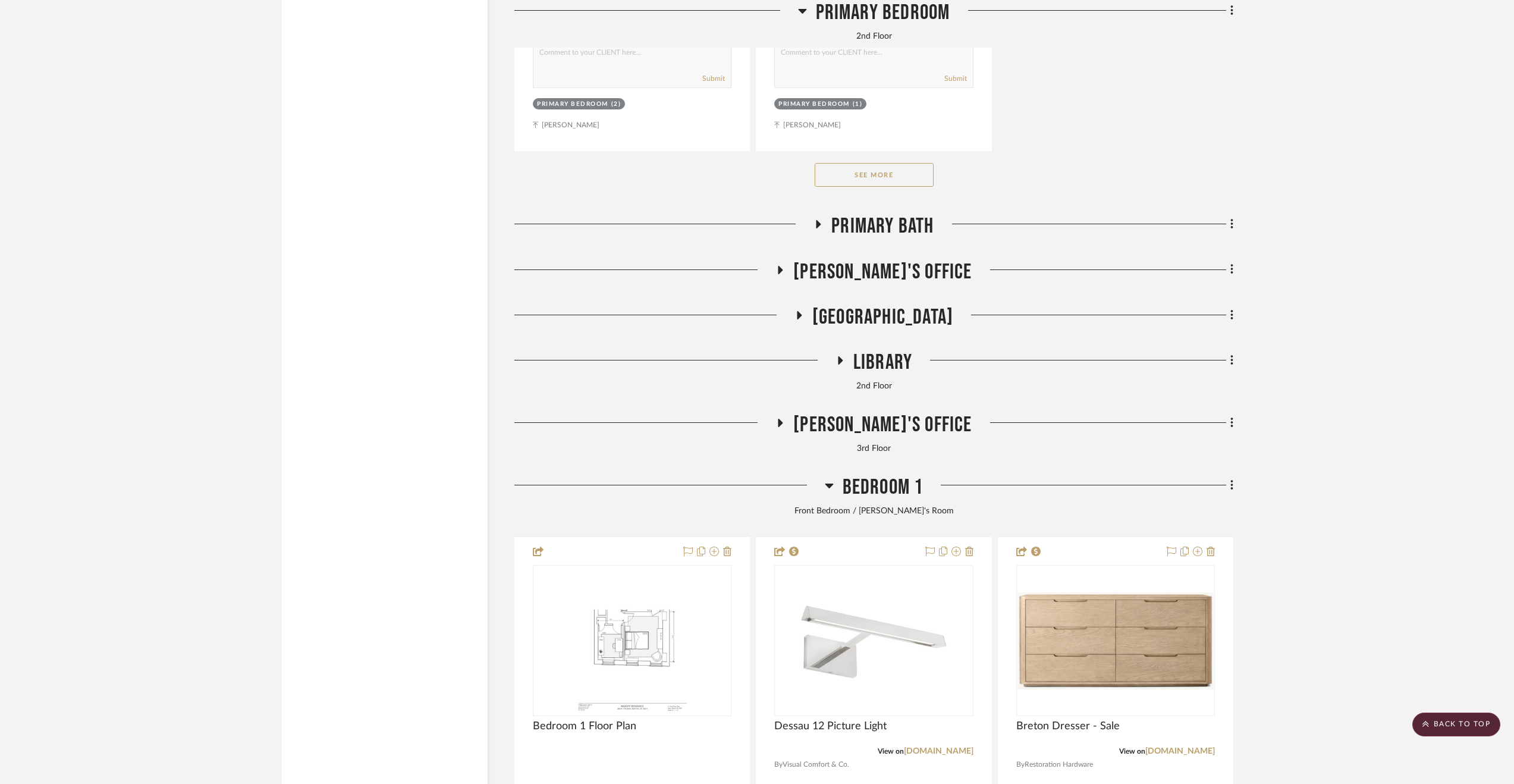
click at [865, 493] on span "Bedroom 1" at bounding box center [883, 487] width 81 height 26
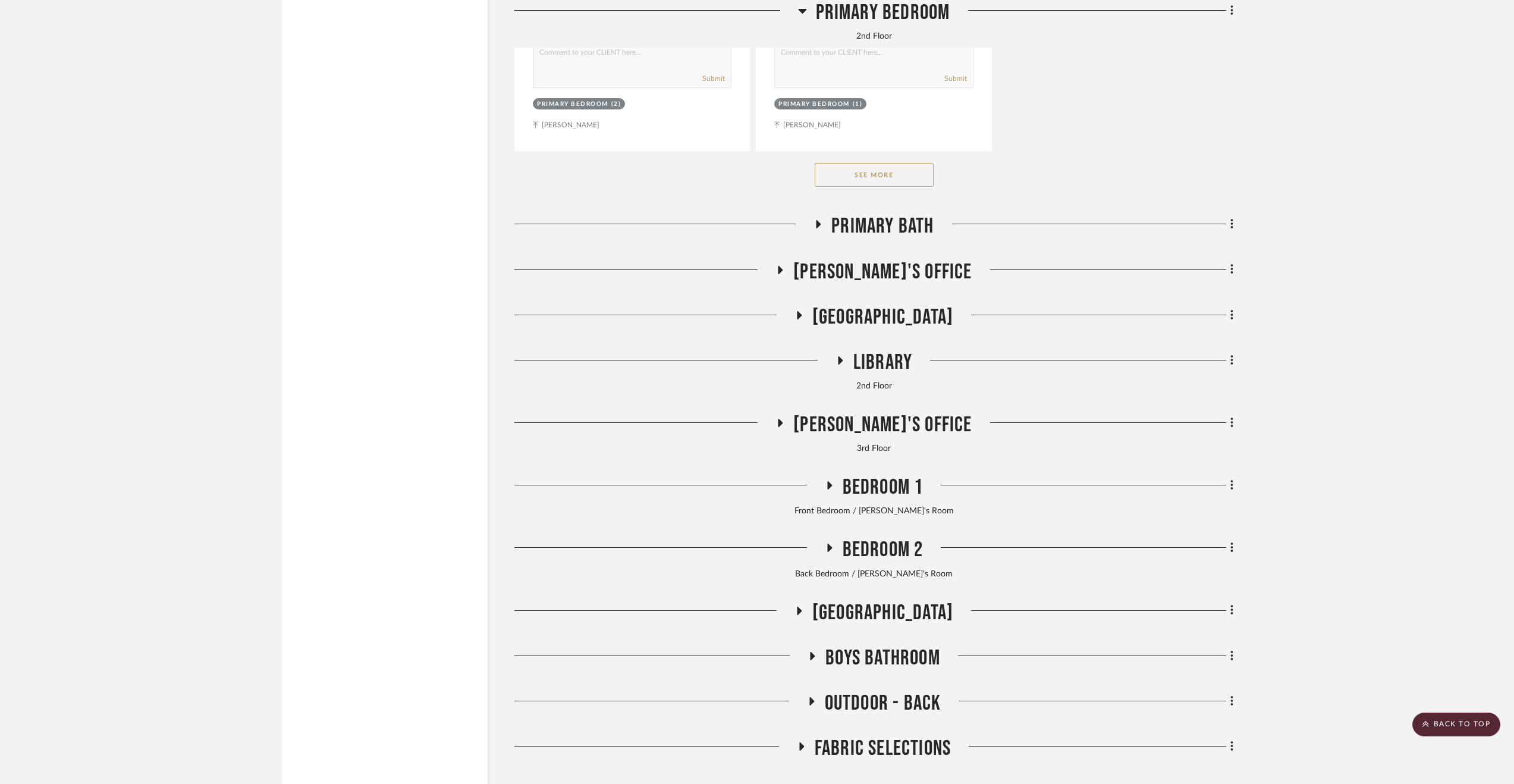
click at [857, 422] on span "Eric's Office" at bounding box center [882, 425] width 178 height 26
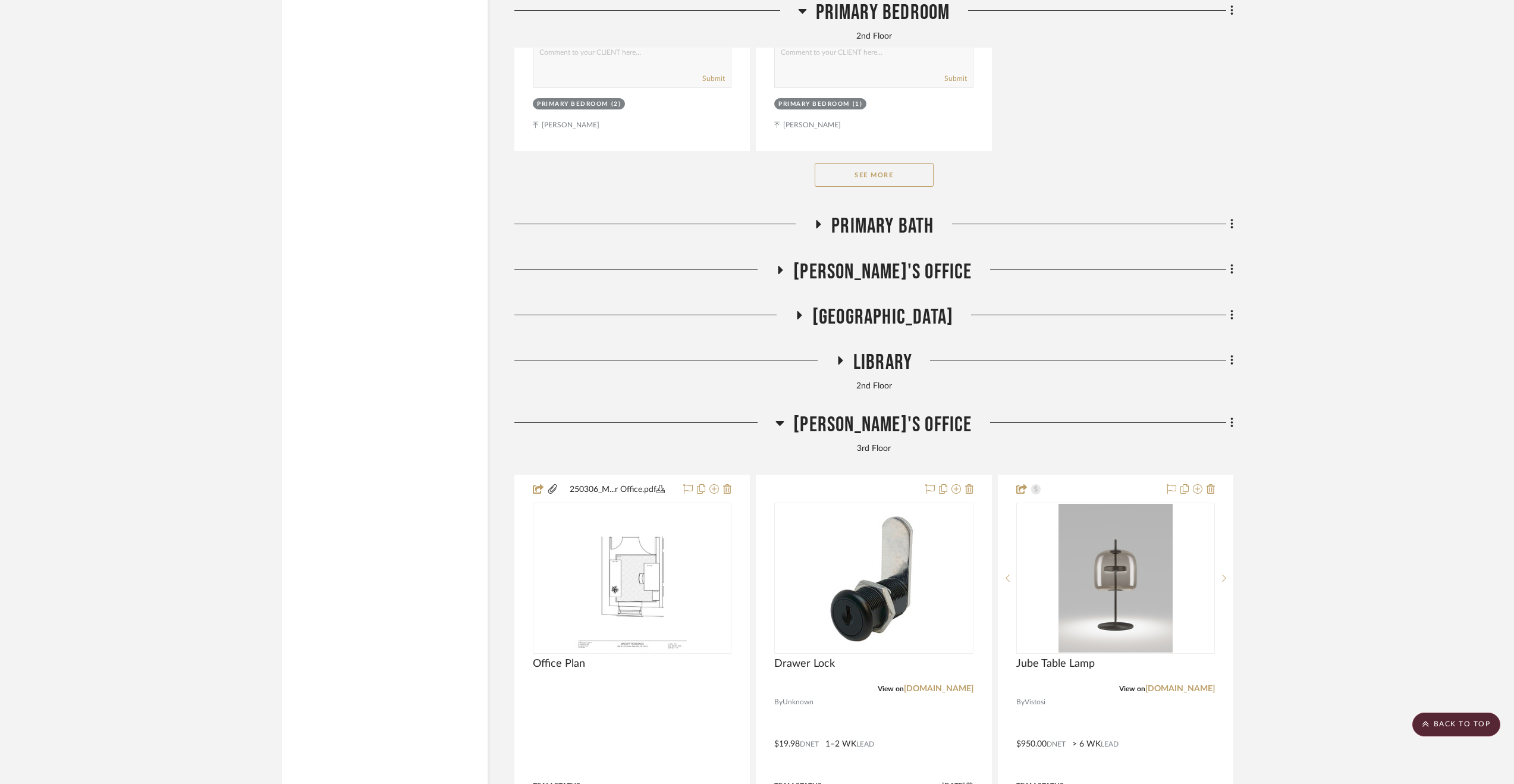
click at [857, 426] on span "Eric's Office" at bounding box center [882, 425] width 178 height 26
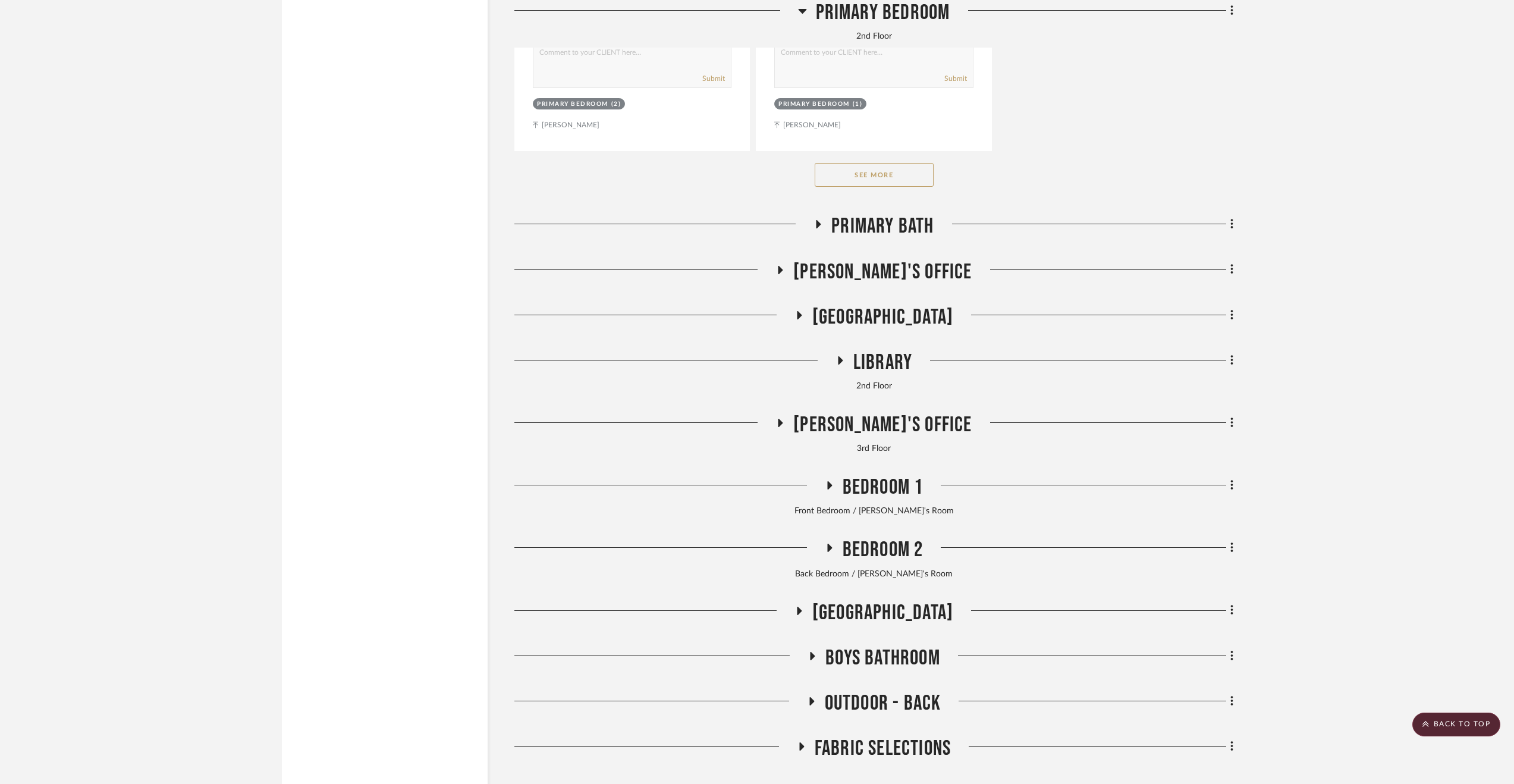
click at [859, 354] on span "Library" at bounding box center [883, 362] width 59 height 26
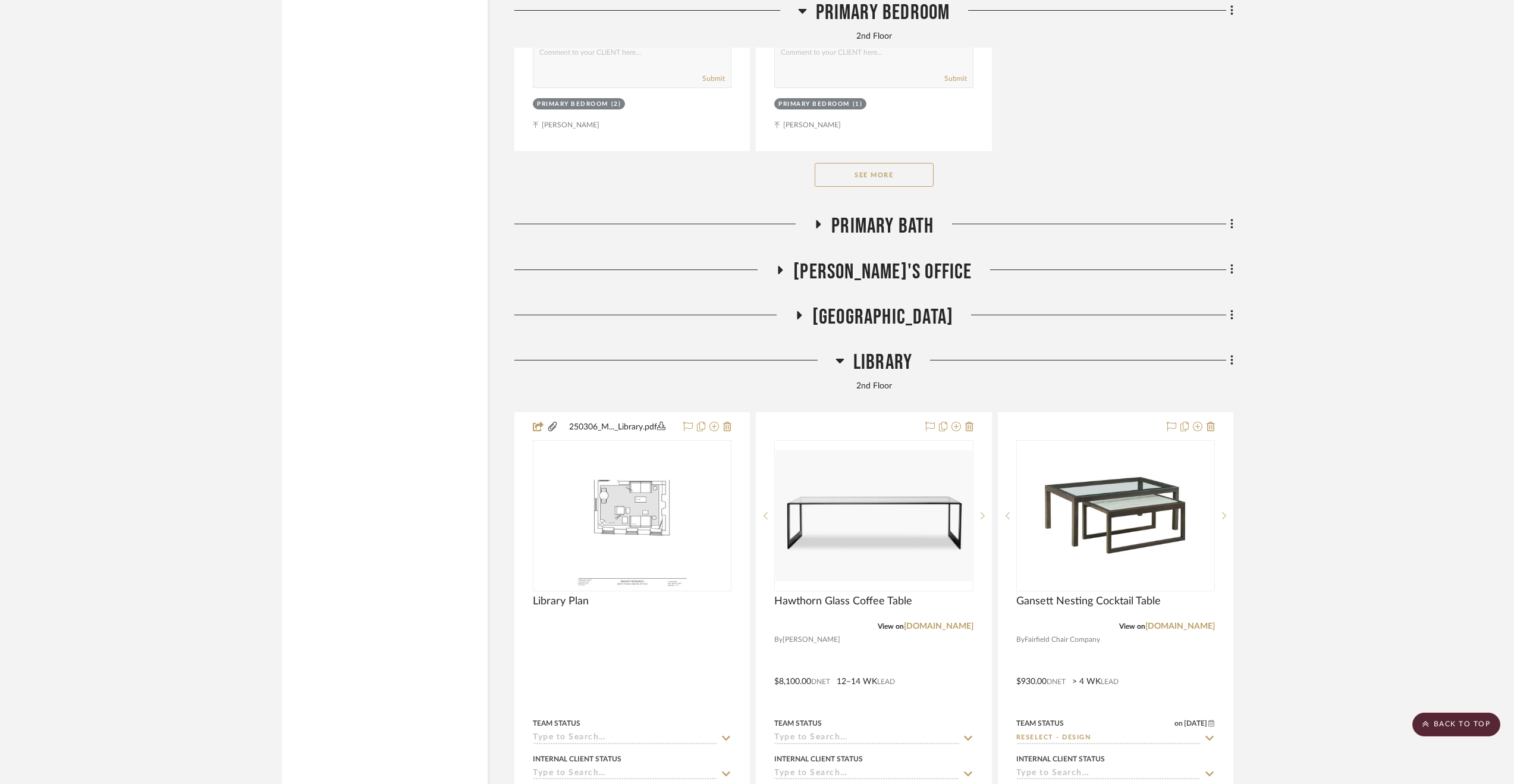
click at [855, 357] on span "Library" at bounding box center [883, 362] width 59 height 26
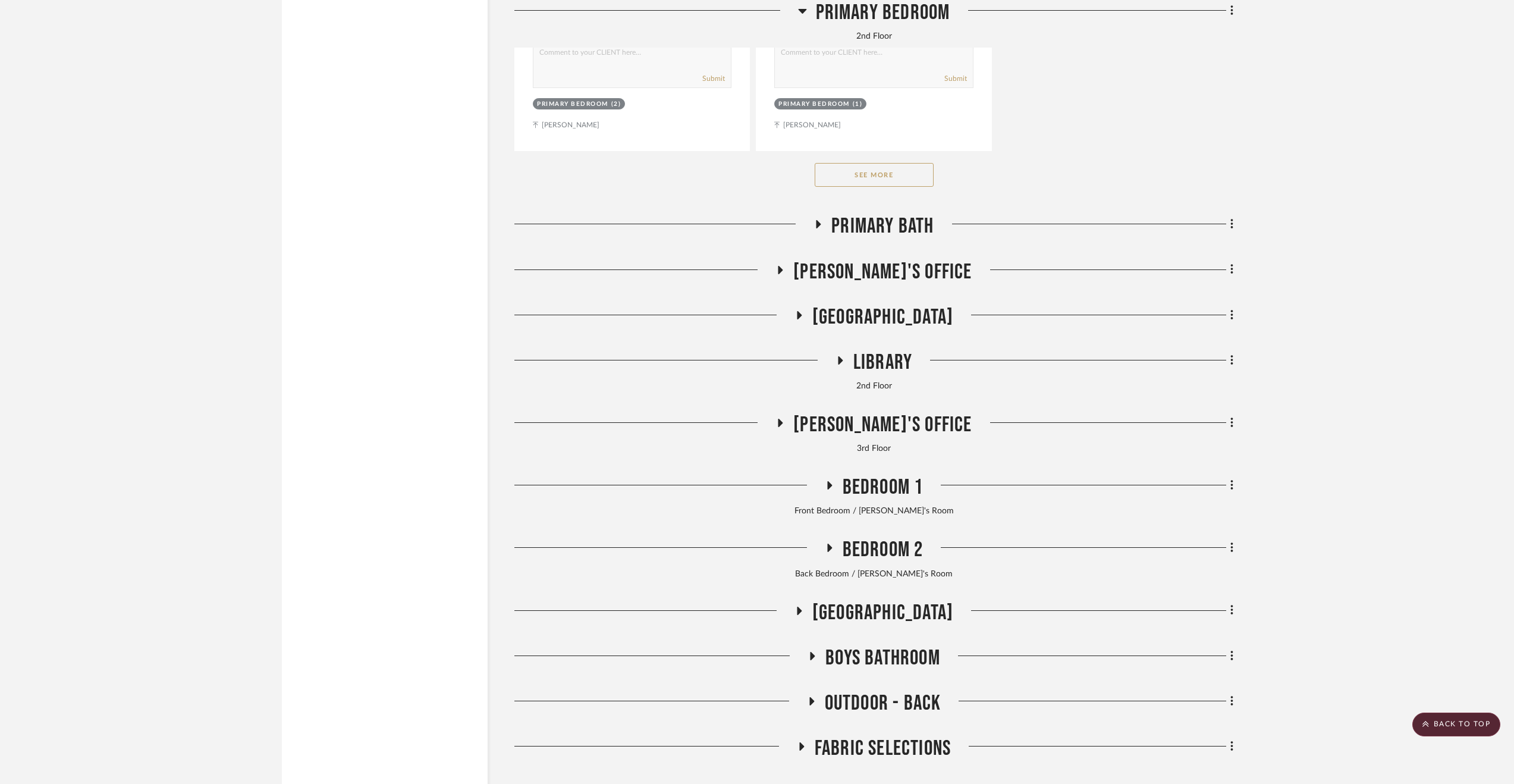
click at [893, 311] on span "2nd Floor Stair Hall" at bounding box center [882, 317] width 141 height 26
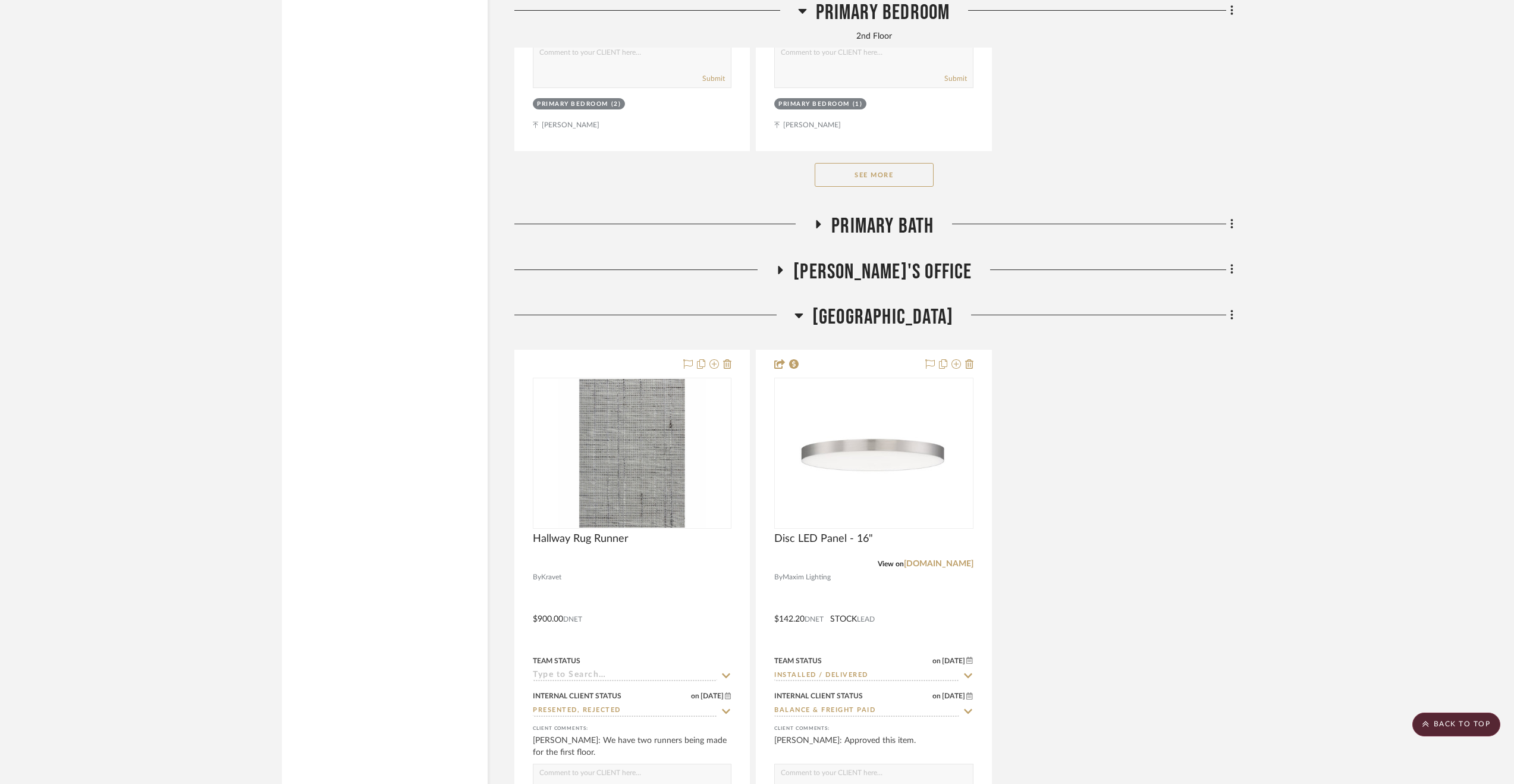
click at [893, 311] on span "2nd Floor Stair Hall" at bounding box center [882, 317] width 141 height 26
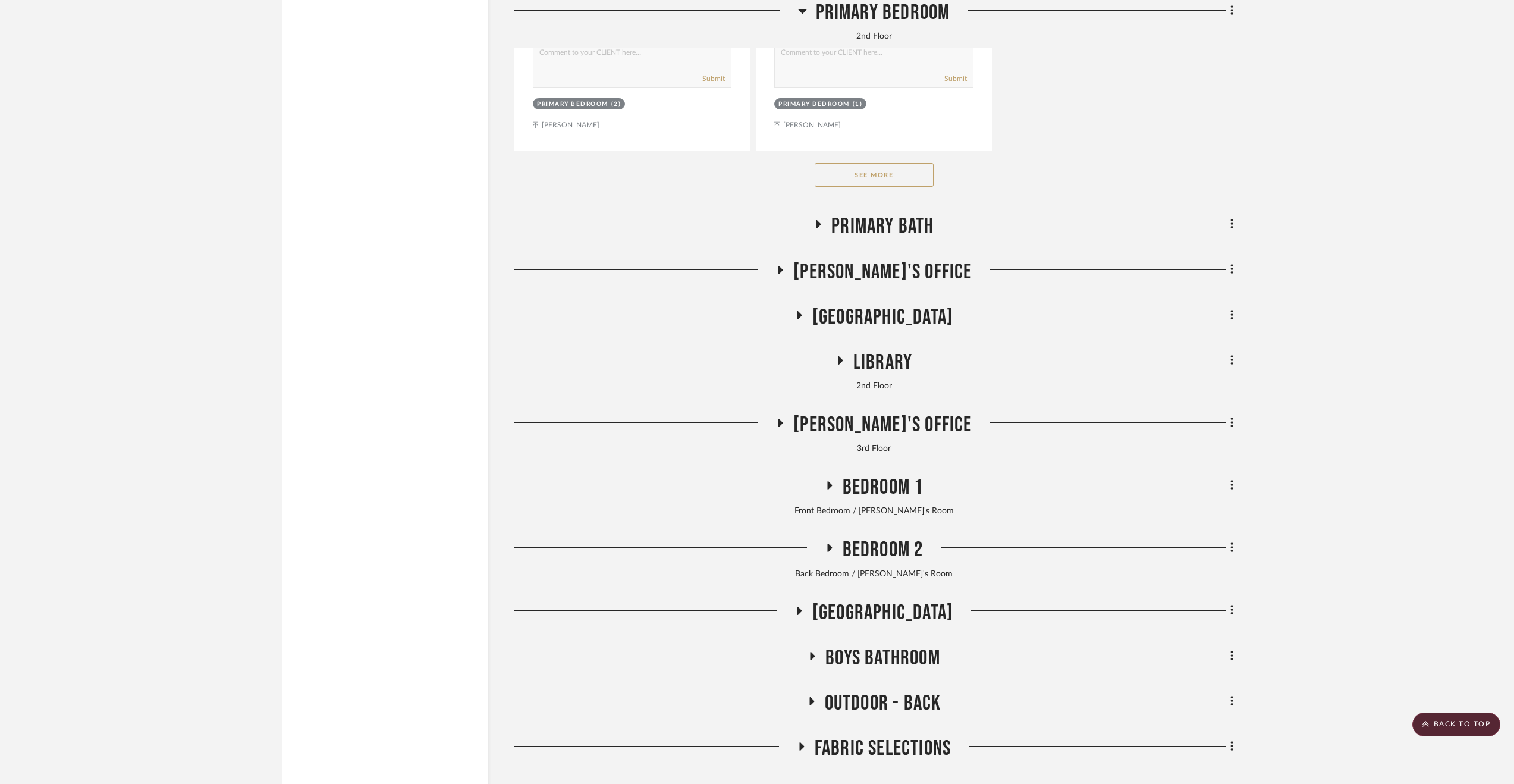
click at [896, 279] on span "Paula's Office" at bounding box center [882, 272] width 178 height 26
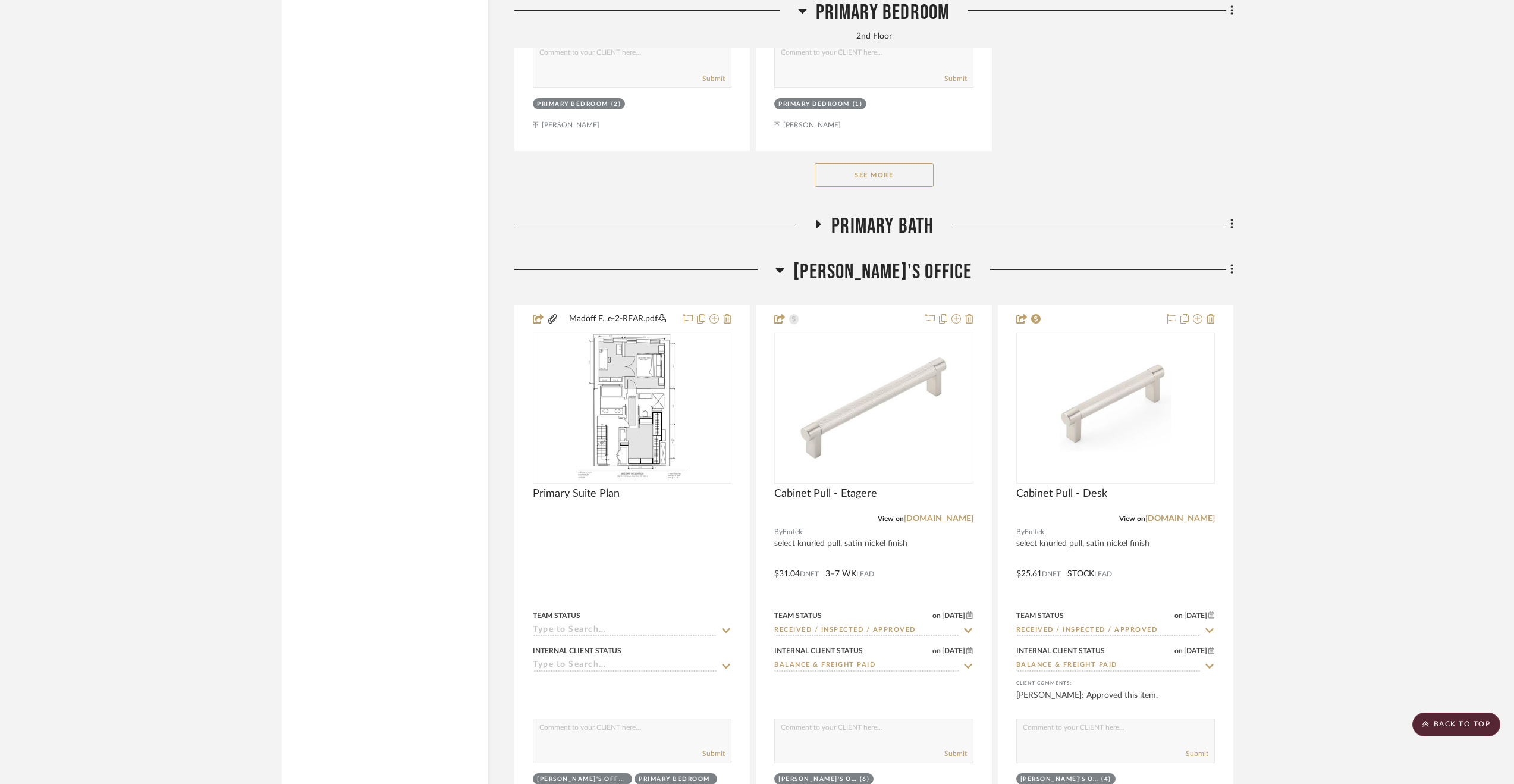
click at [896, 279] on span "Paula's Office" at bounding box center [882, 272] width 178 height 26
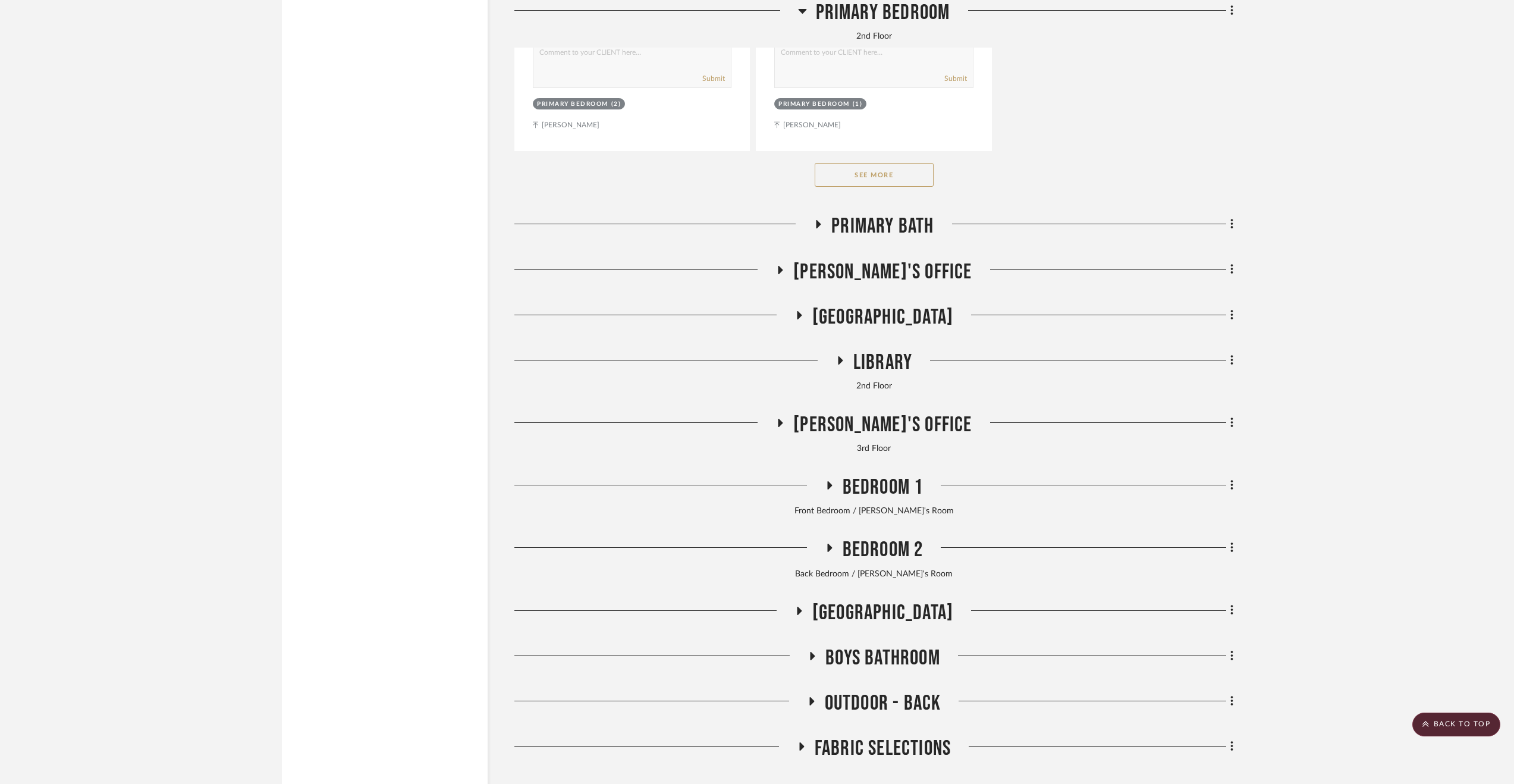
click at [874, 230] on span "Primary Bath" at bounding box center [882, 226] width 102 height 26
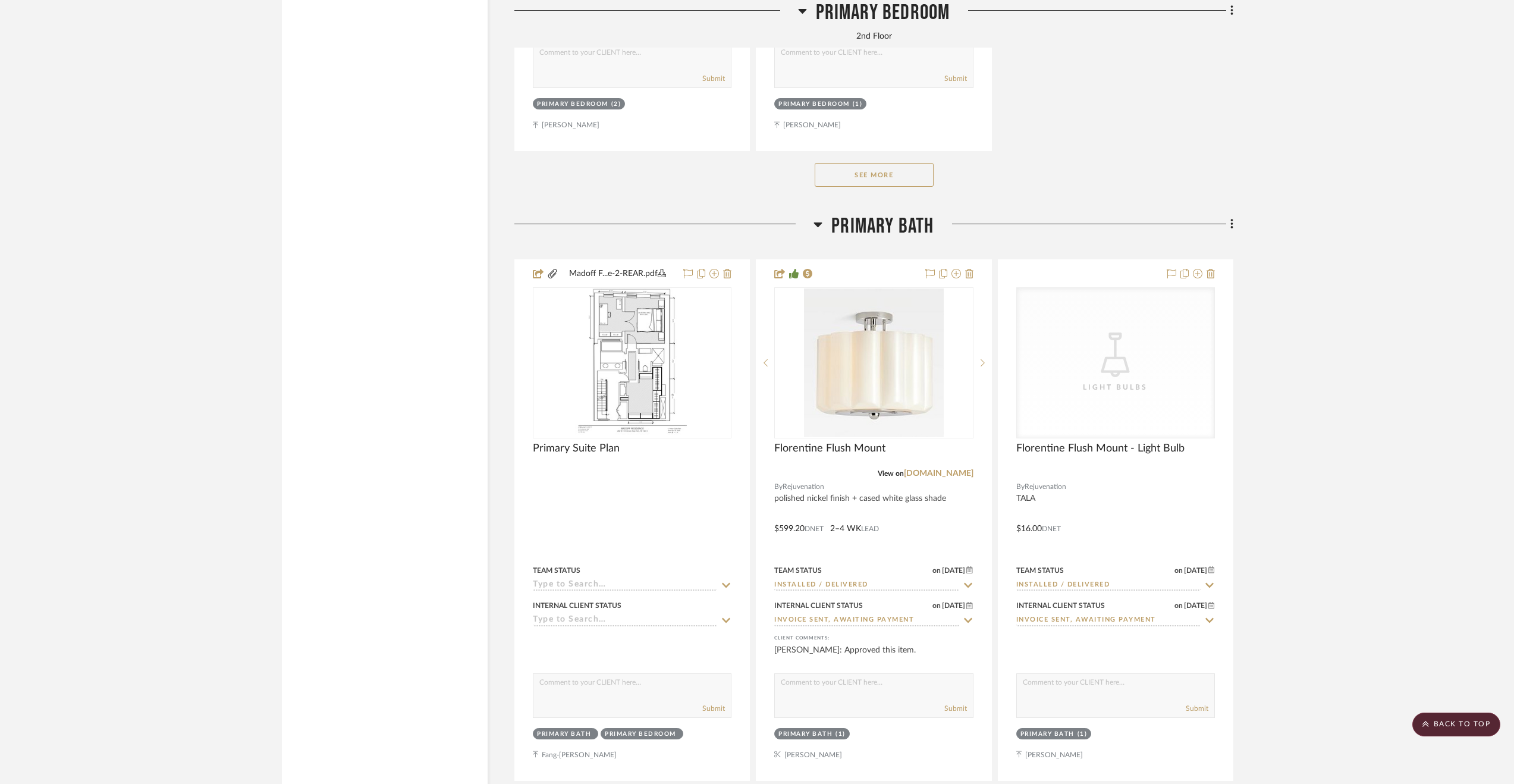
click at [873, 230] on span "Primary Bath" at bounding box center [882, 226] width 102 height 26
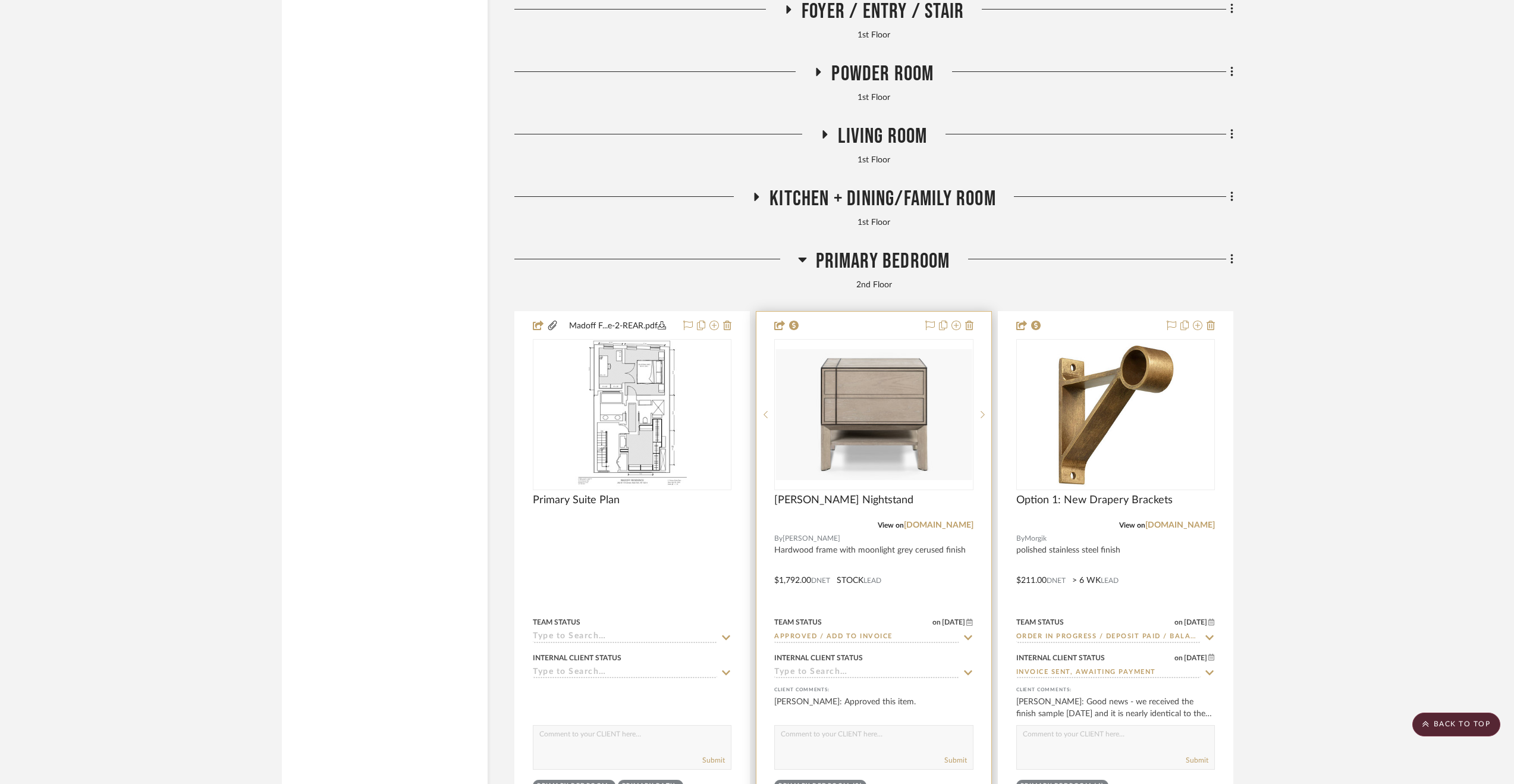
scroll to position [3627, 0]
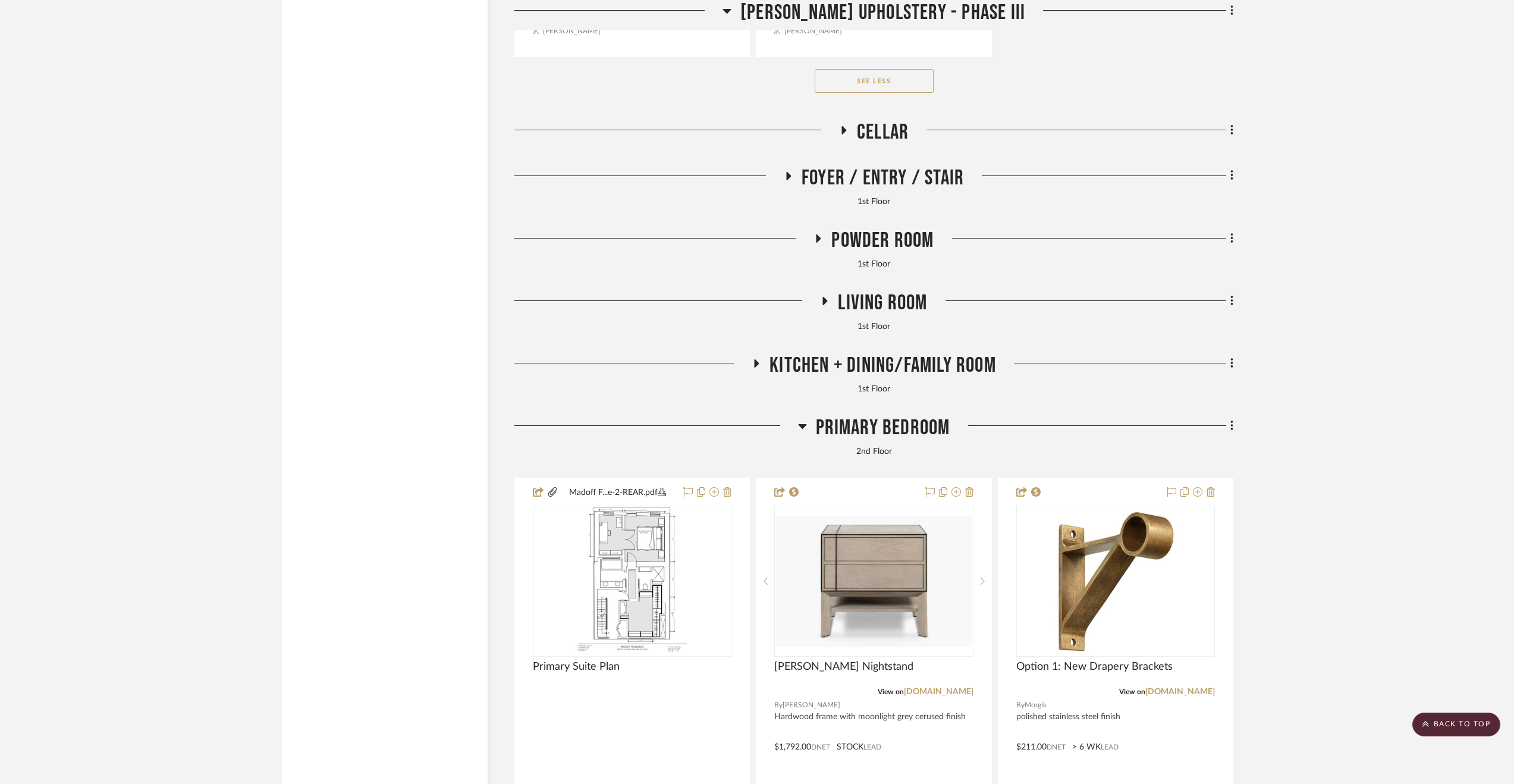
click at [879, 362] on span "Kitchen + Dining/Family Room" at bounding box center [883, 365] width 227 height 26
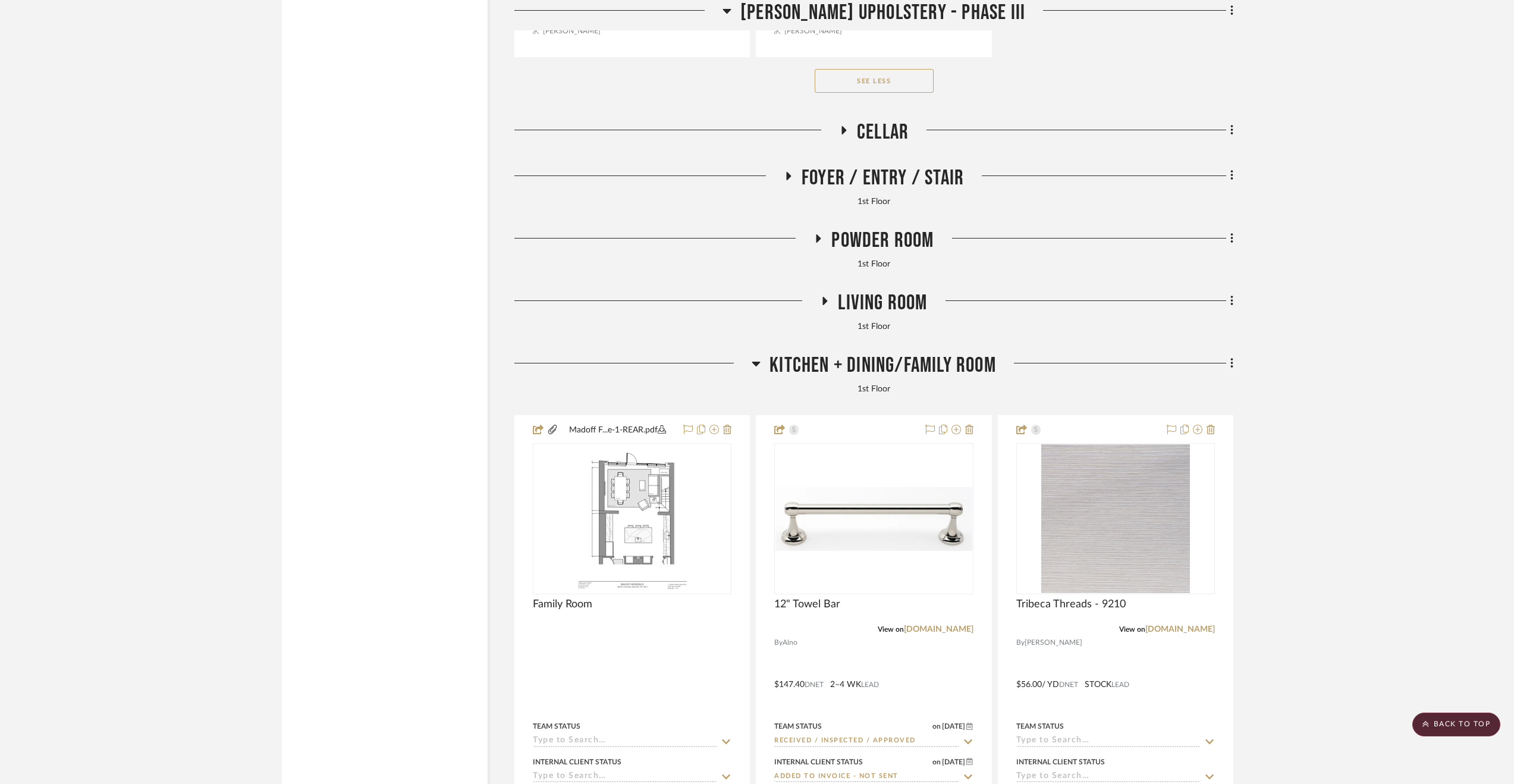
click at [889, 301] on span "Living Room" at bounding box center [882, 303] width 89 height 26
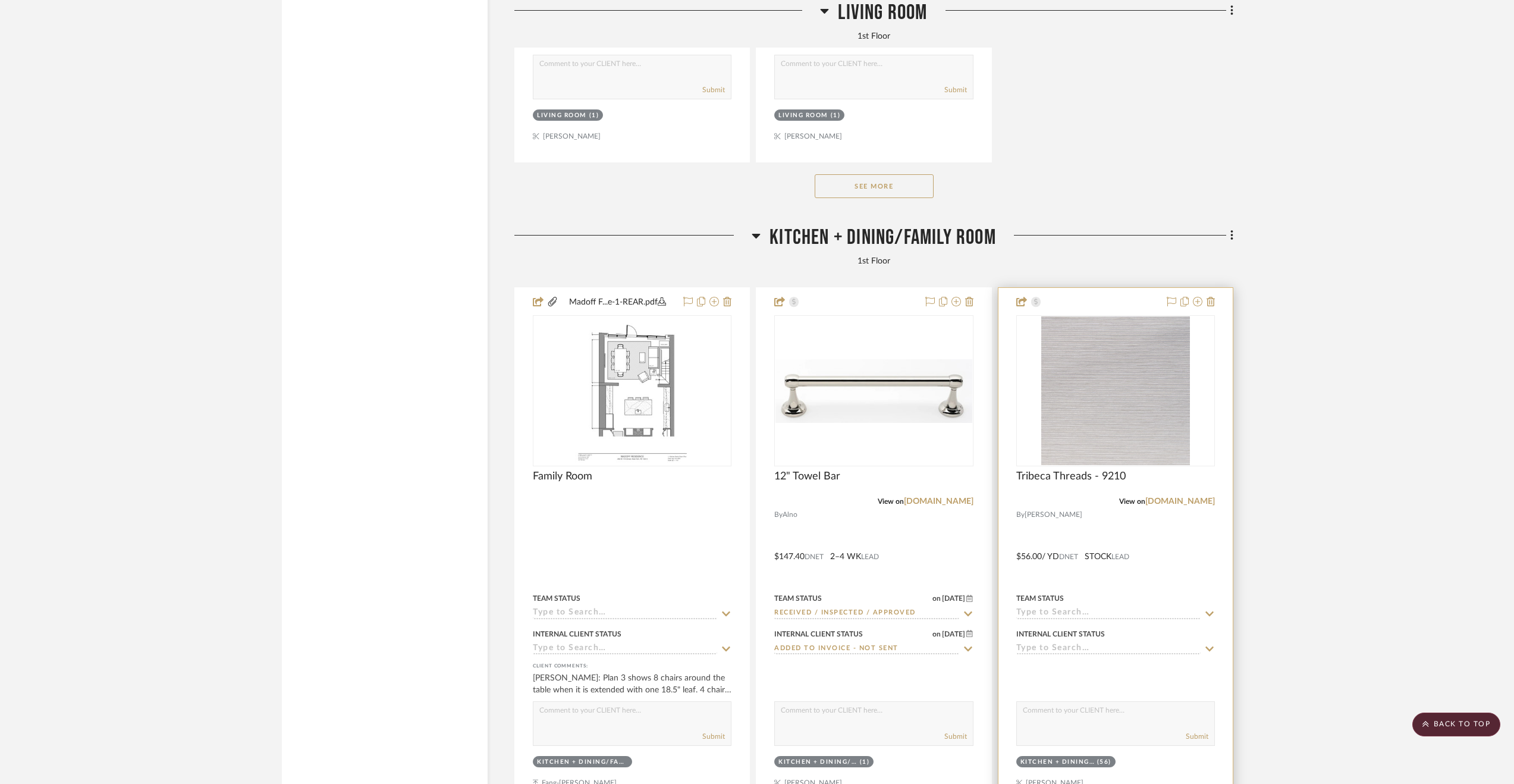
scroll to position [5356, 0]
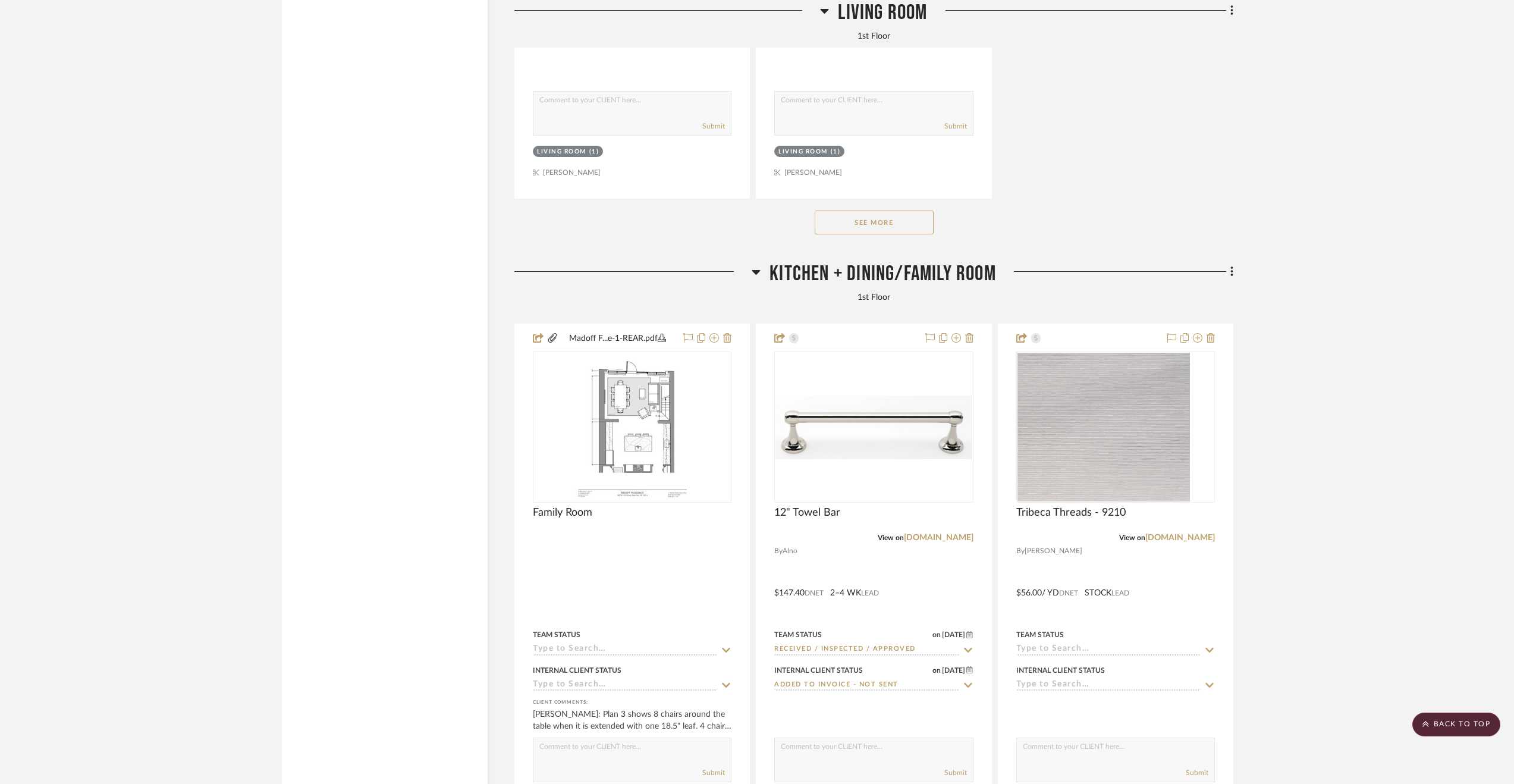
click at [908, 280] on span "Kitchen + Dining/Family Room" at bounding box center [883, 274] width 227 height 26
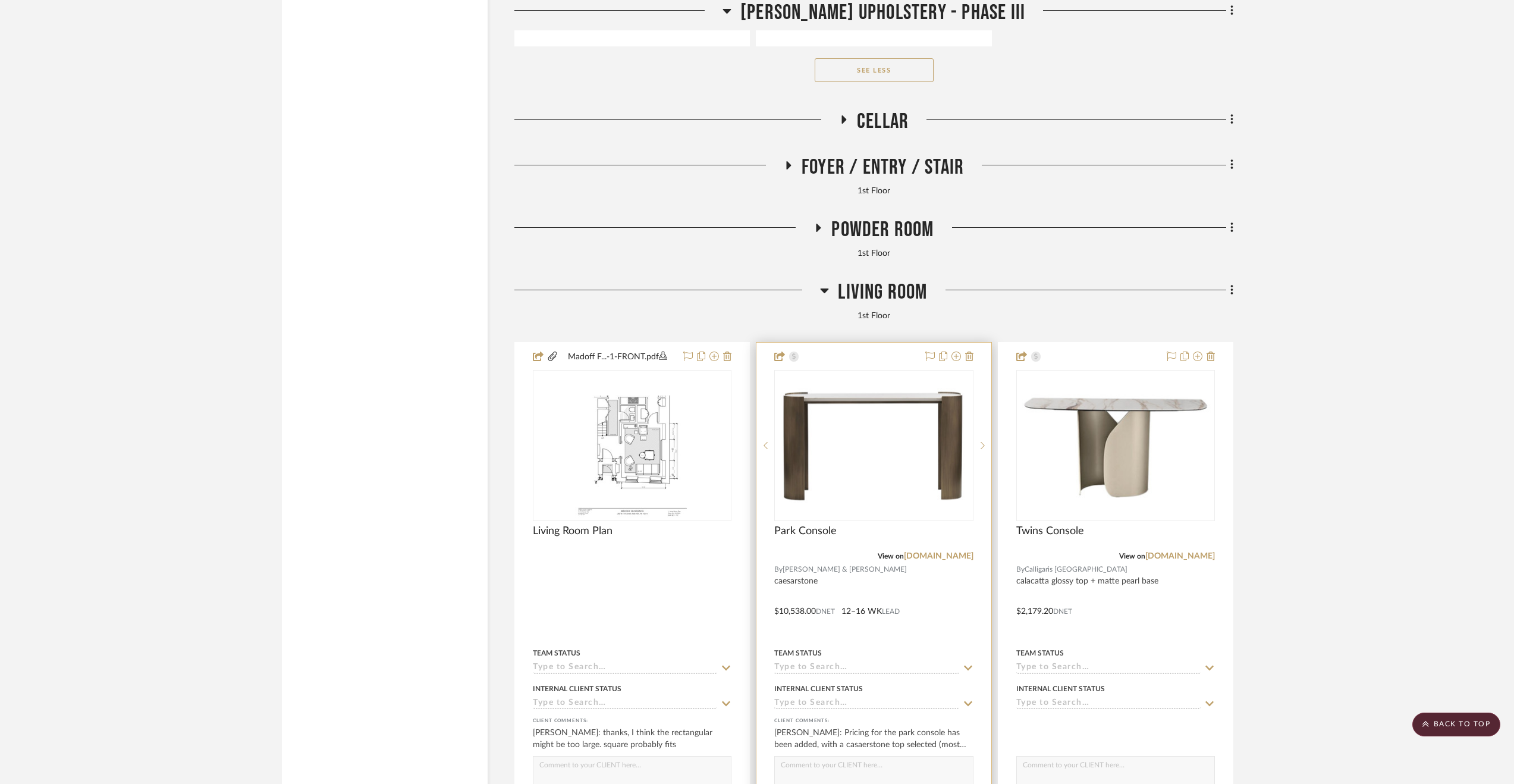
scroll to position [3573, 0]
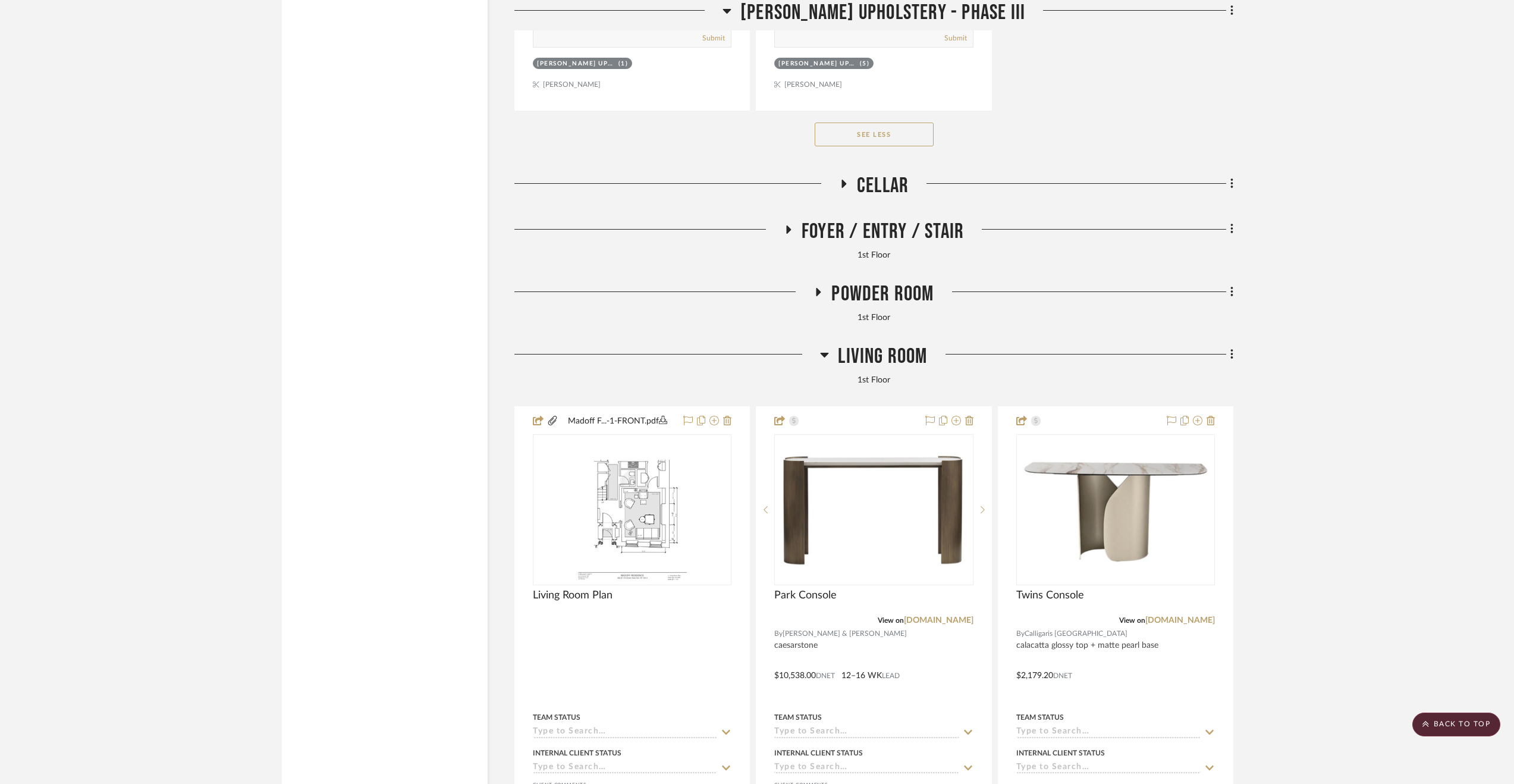
click at [865, 290] on span "Powder Room" at bounding box center [882, 294] width 102 height 26
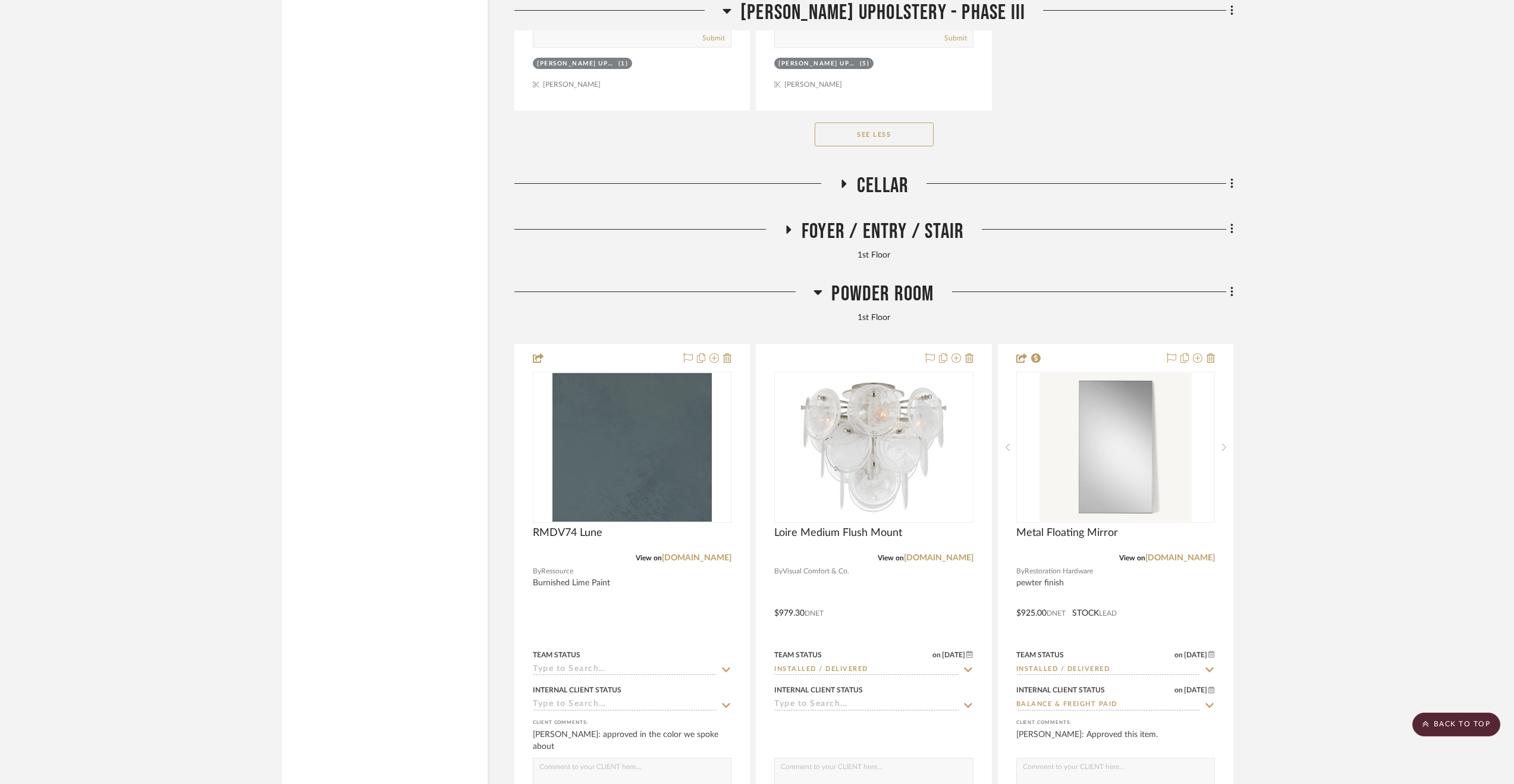
click at [881, 238] on span "Foyer / Entry / Stair" at bounding box center [883, 232] width 162 height 26
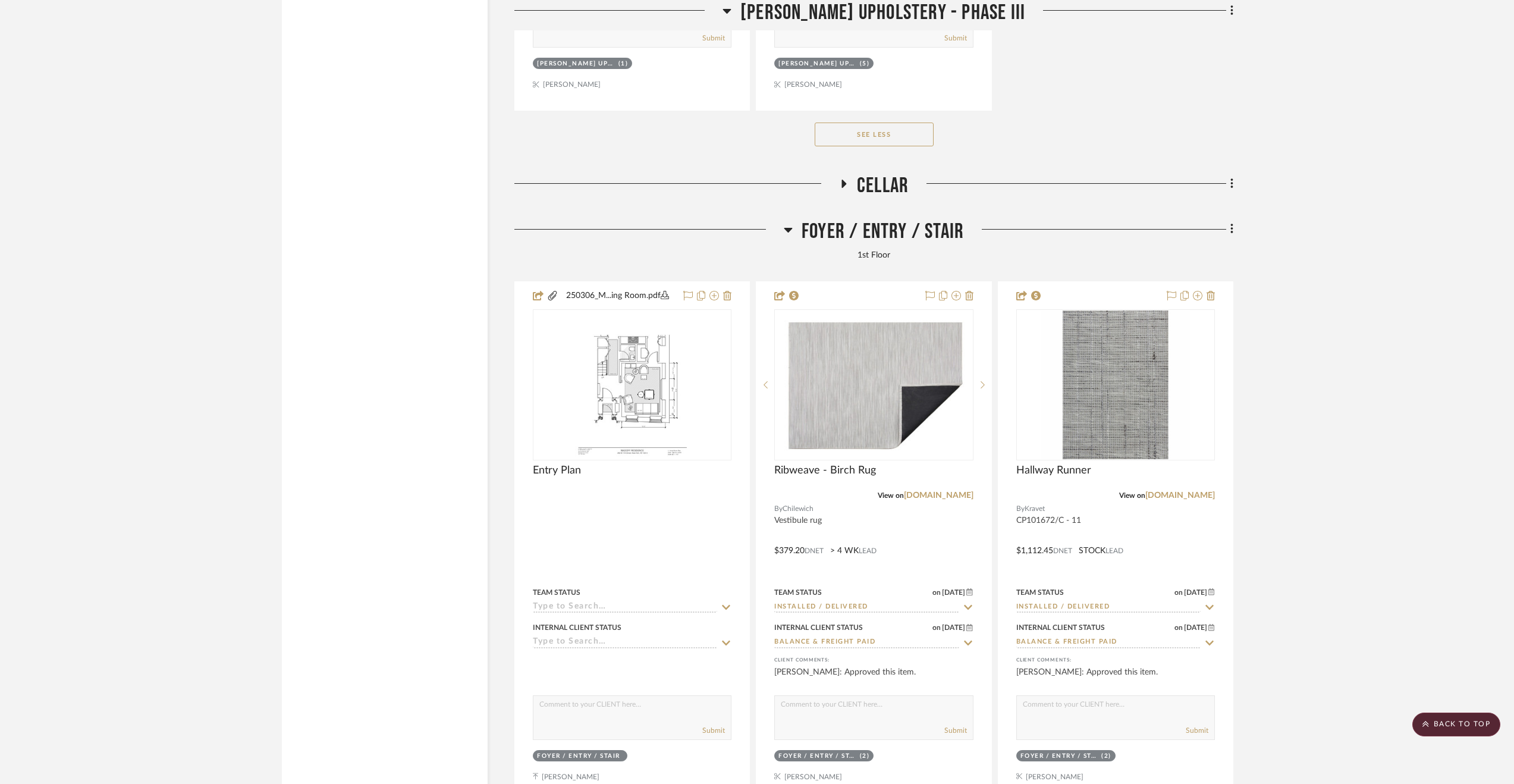
click at [867, 184] on span "Cellar" at bounding box center [883, 186] width 52 height 26
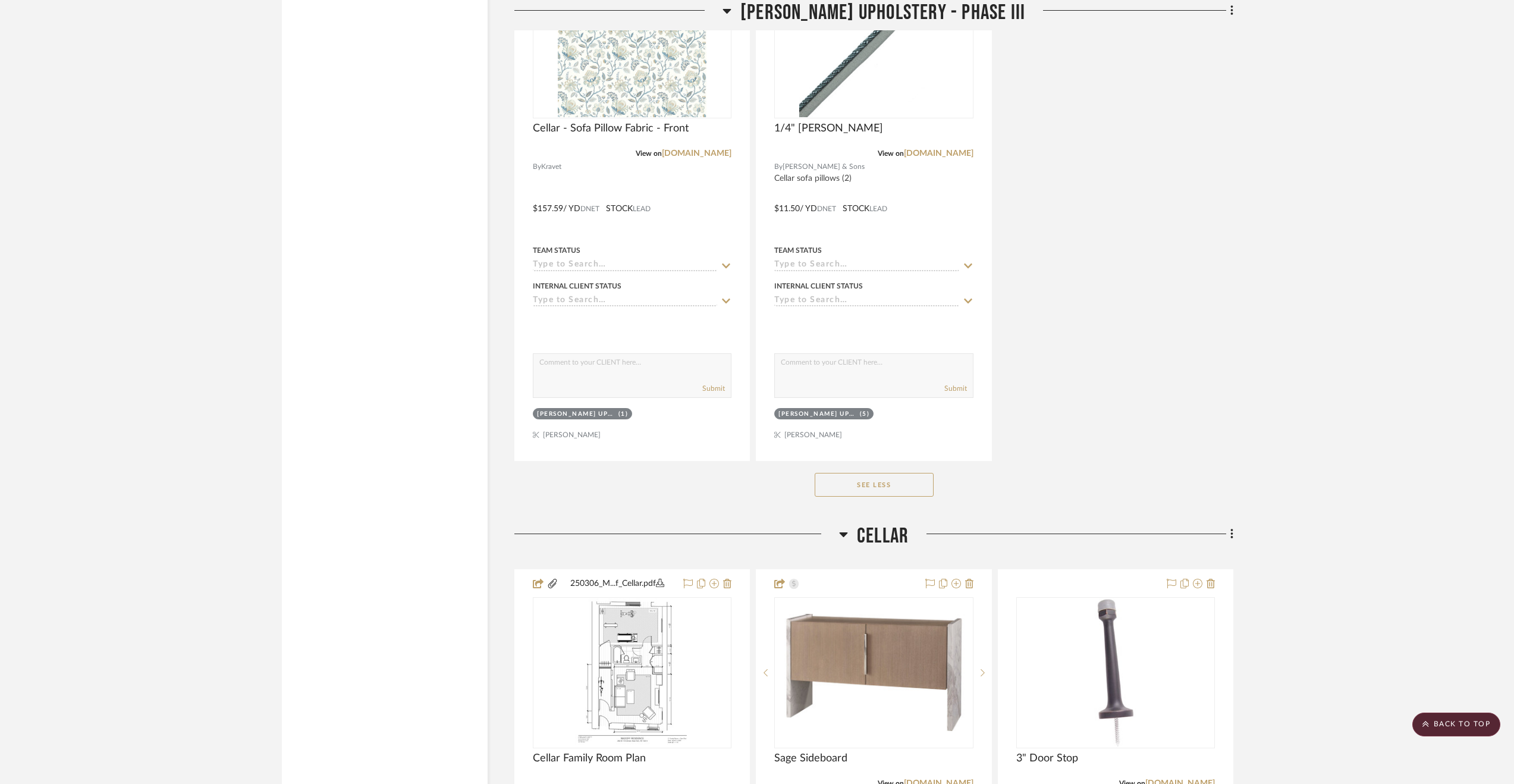
scroll to position [3276, 0]
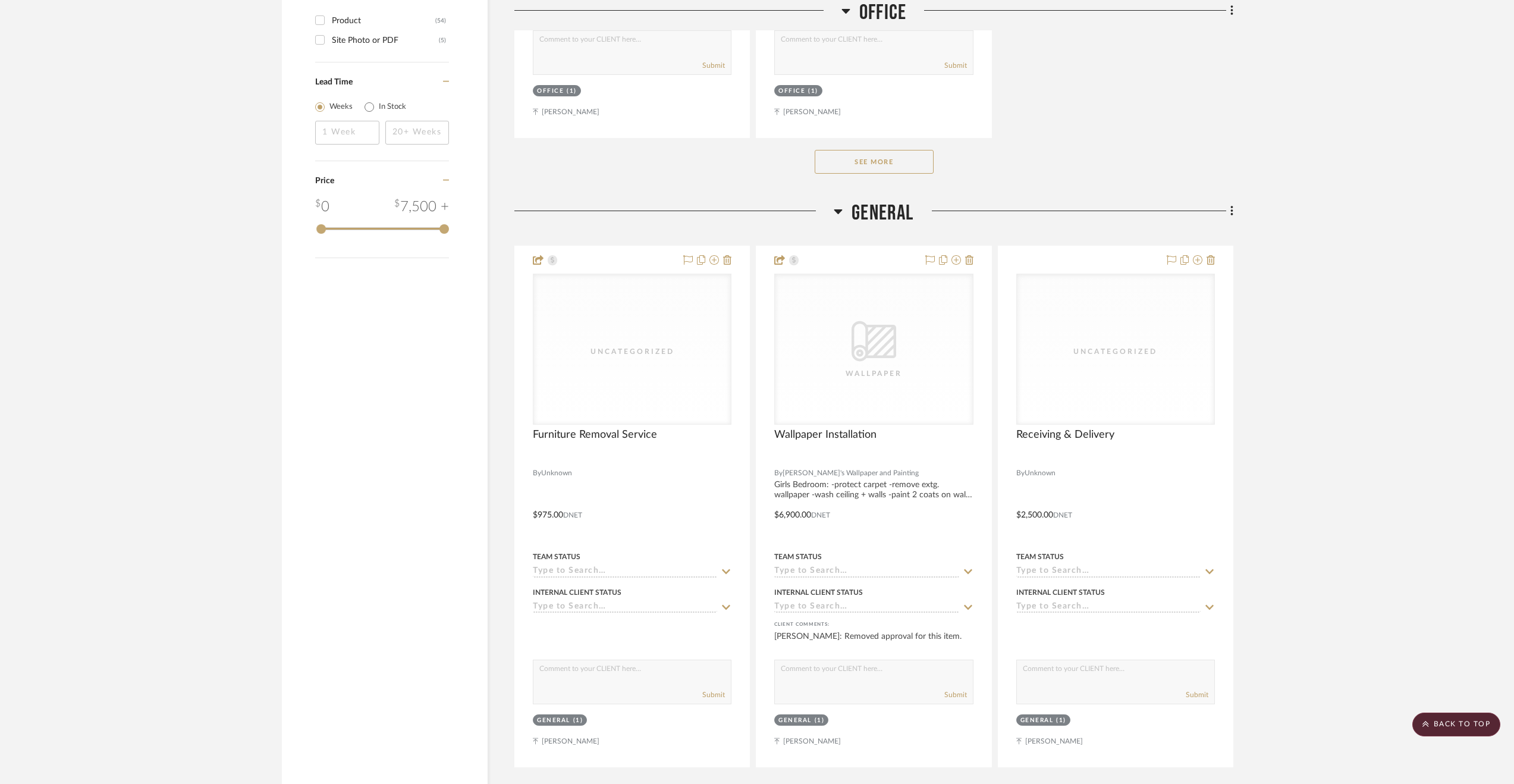
scroll to position [2077, 0]
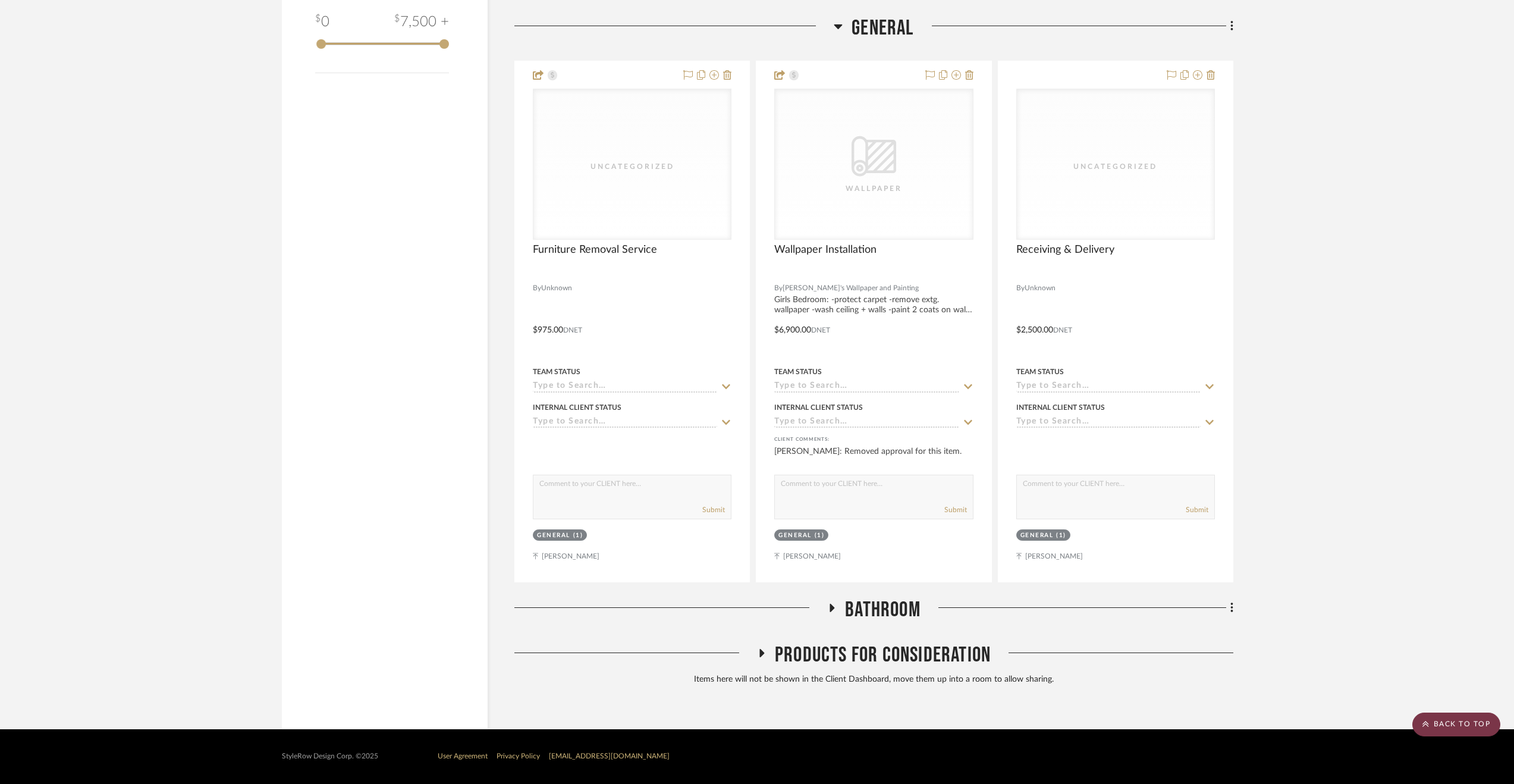
click at [1439, 723] on scroll-to-top-button "BACK TO TOP" at bounding box center [1456, 724] width 88 height 24
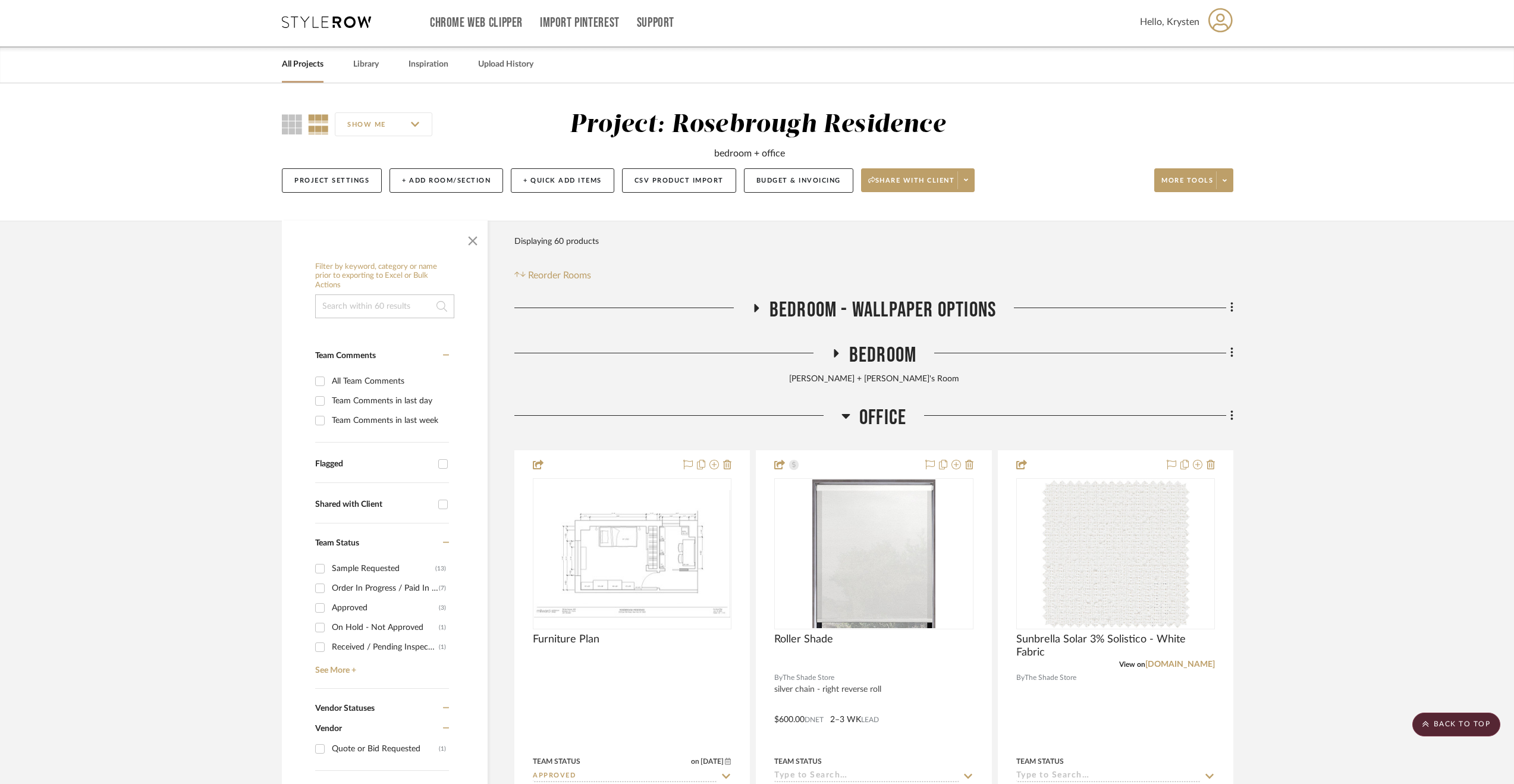
scroll to position [0, 0]
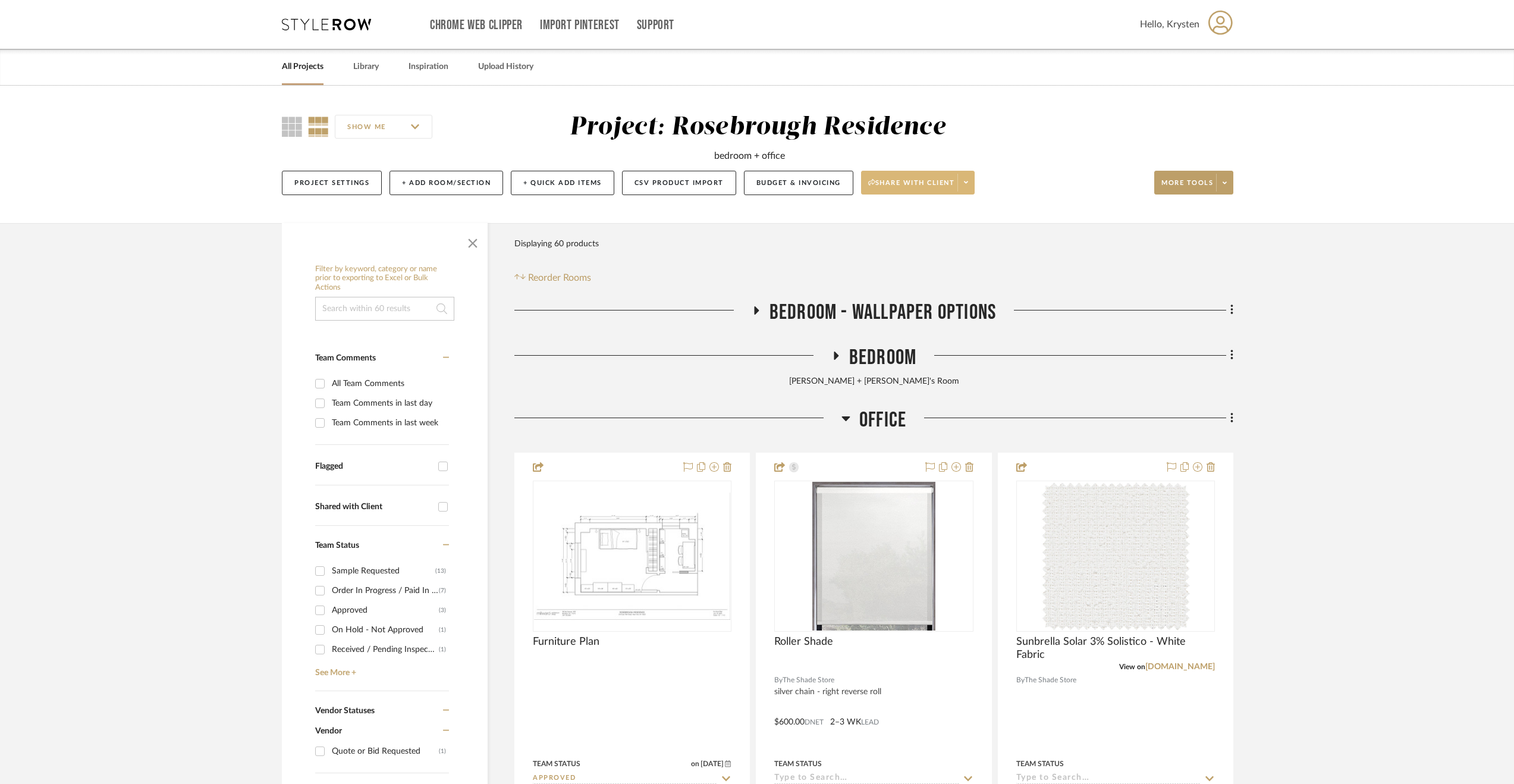
click at [902, 179] on span "Share with client" at bounding box center [912, 186] width 87 height 18
click at [929, 225] on button "Preview Client Dashboard" at bounding box center [921, 216] width 125 height 29
click at [786, 184] on button "Budget & Invoicing" at bounding box center [798, 183] width 110 height 24
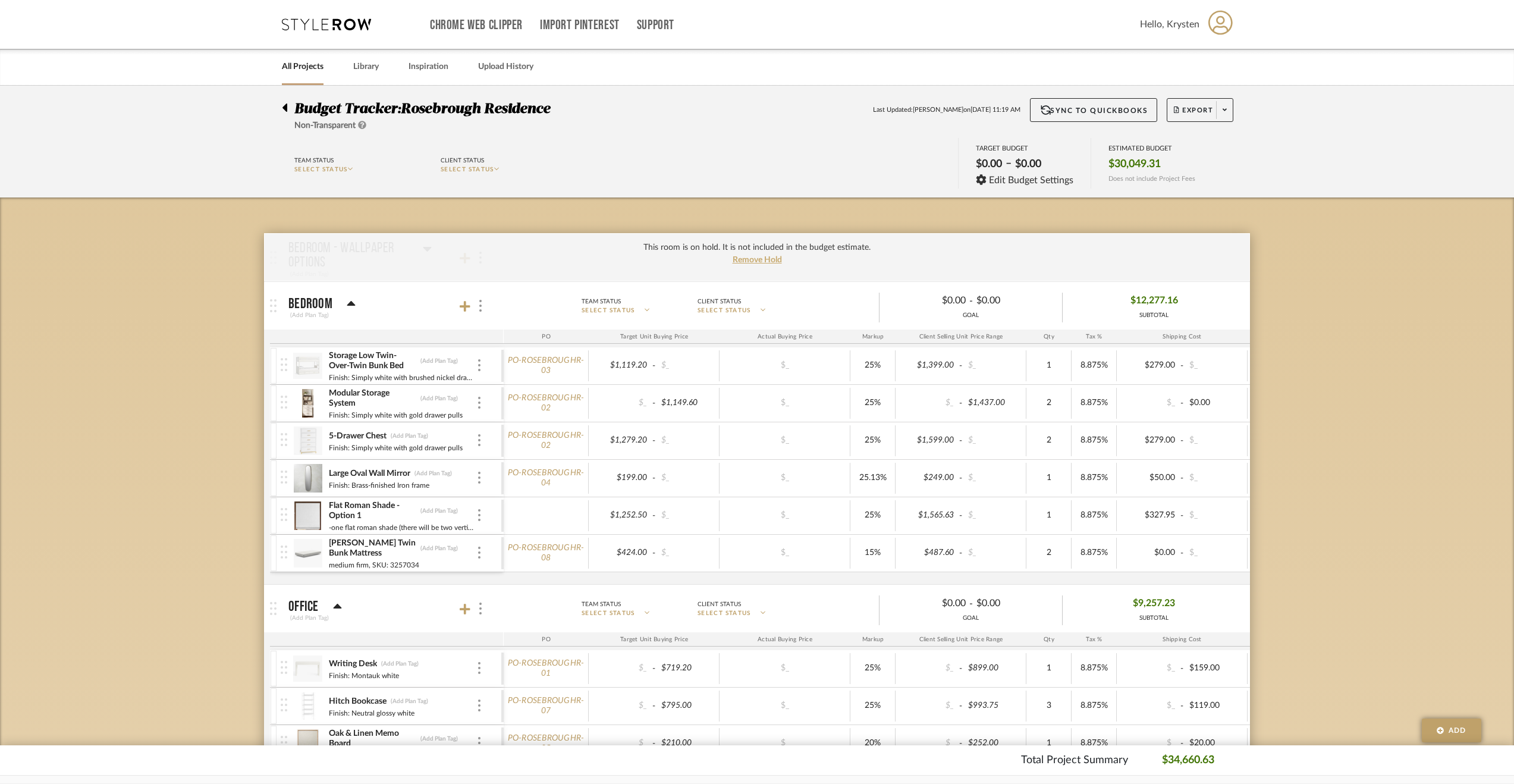
click at [283, 103] on icon at bounding box center [285, 107] width 6 height 14
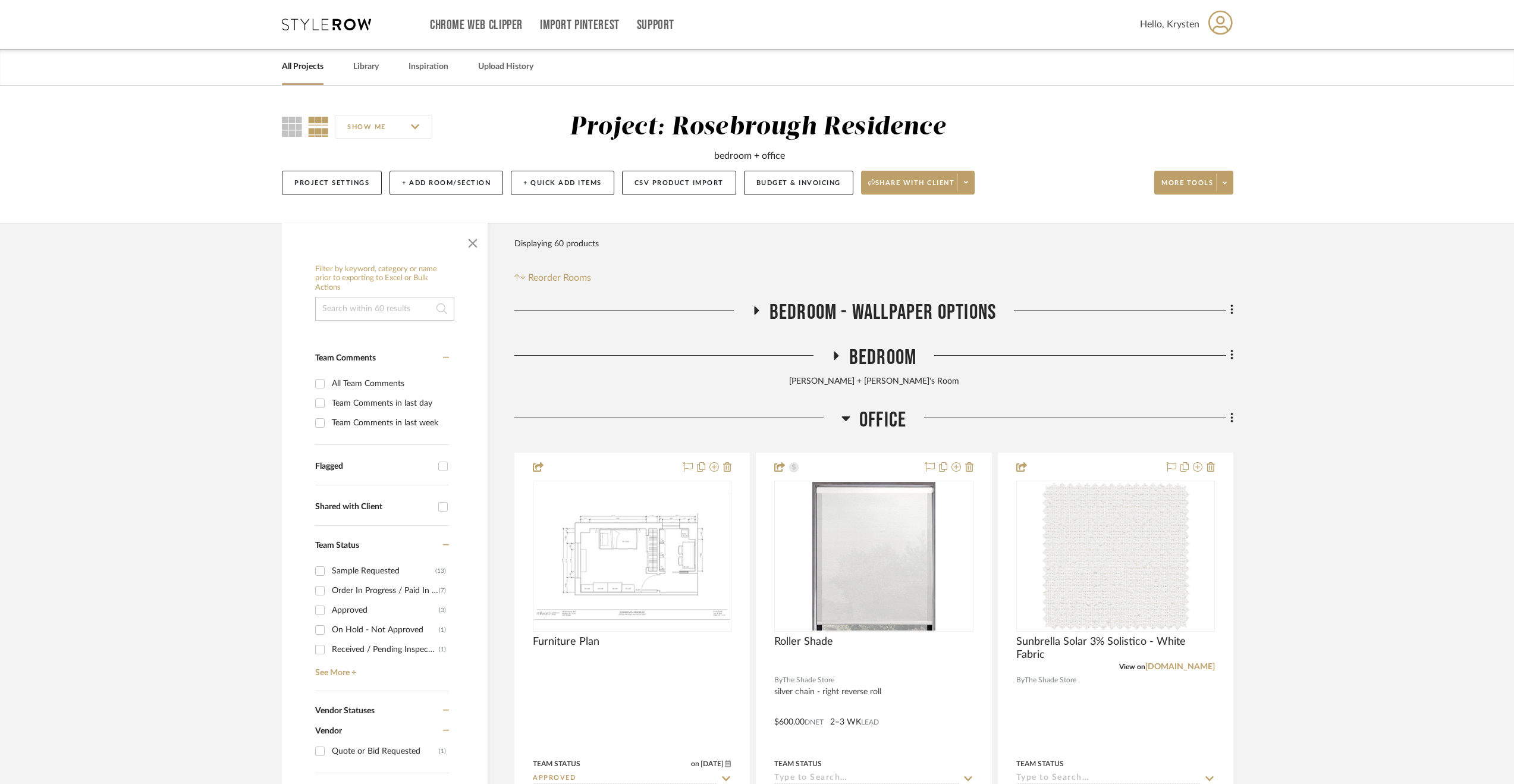
click at [895, 303] on span "Bedroom - Wallpaper Options" at bounding box center [883, 313] width 227 height 26
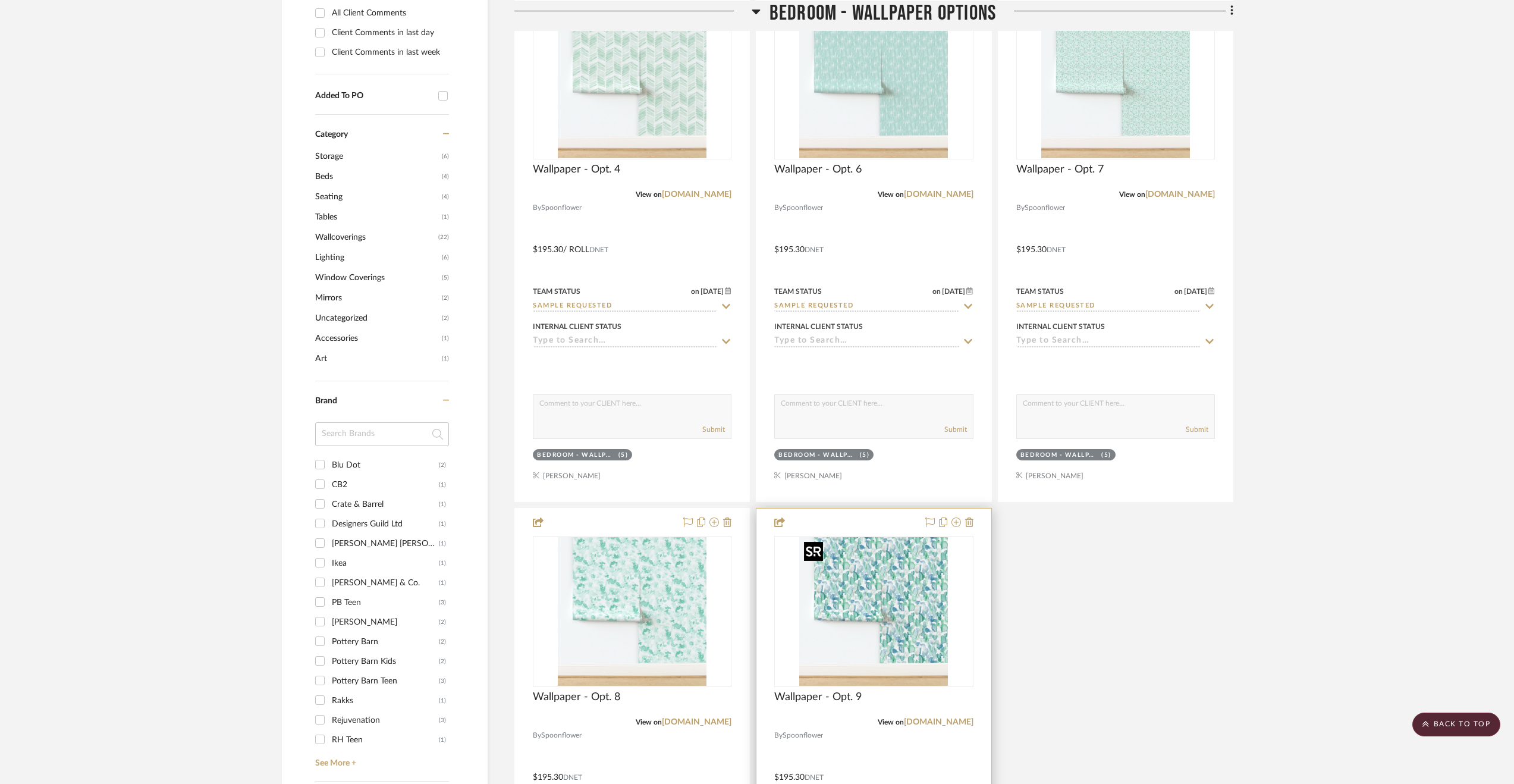
scroll to position [1189, 0]
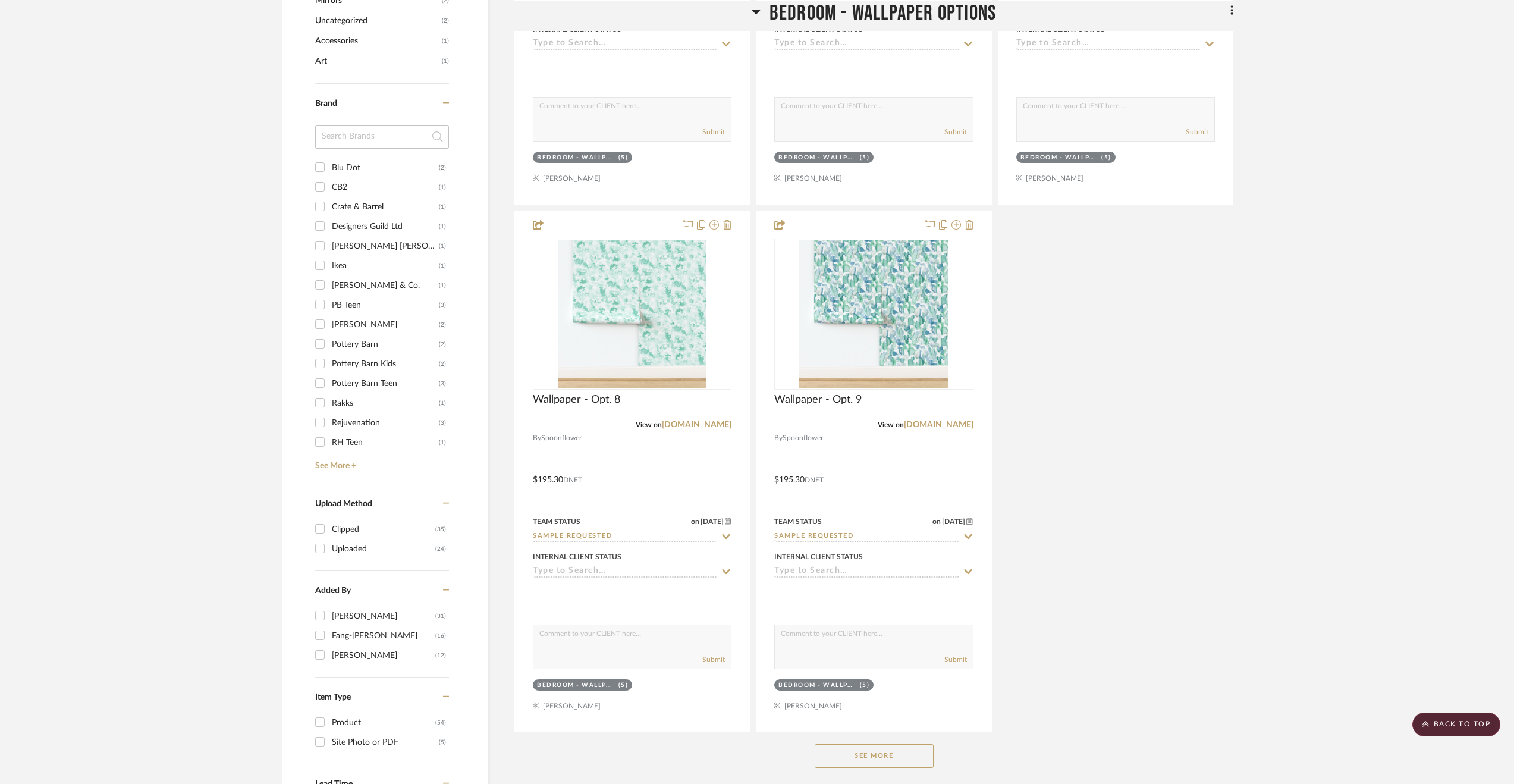
click at [904, 759] on button "See More" at bounding box center [874, 755] width 119 height 24
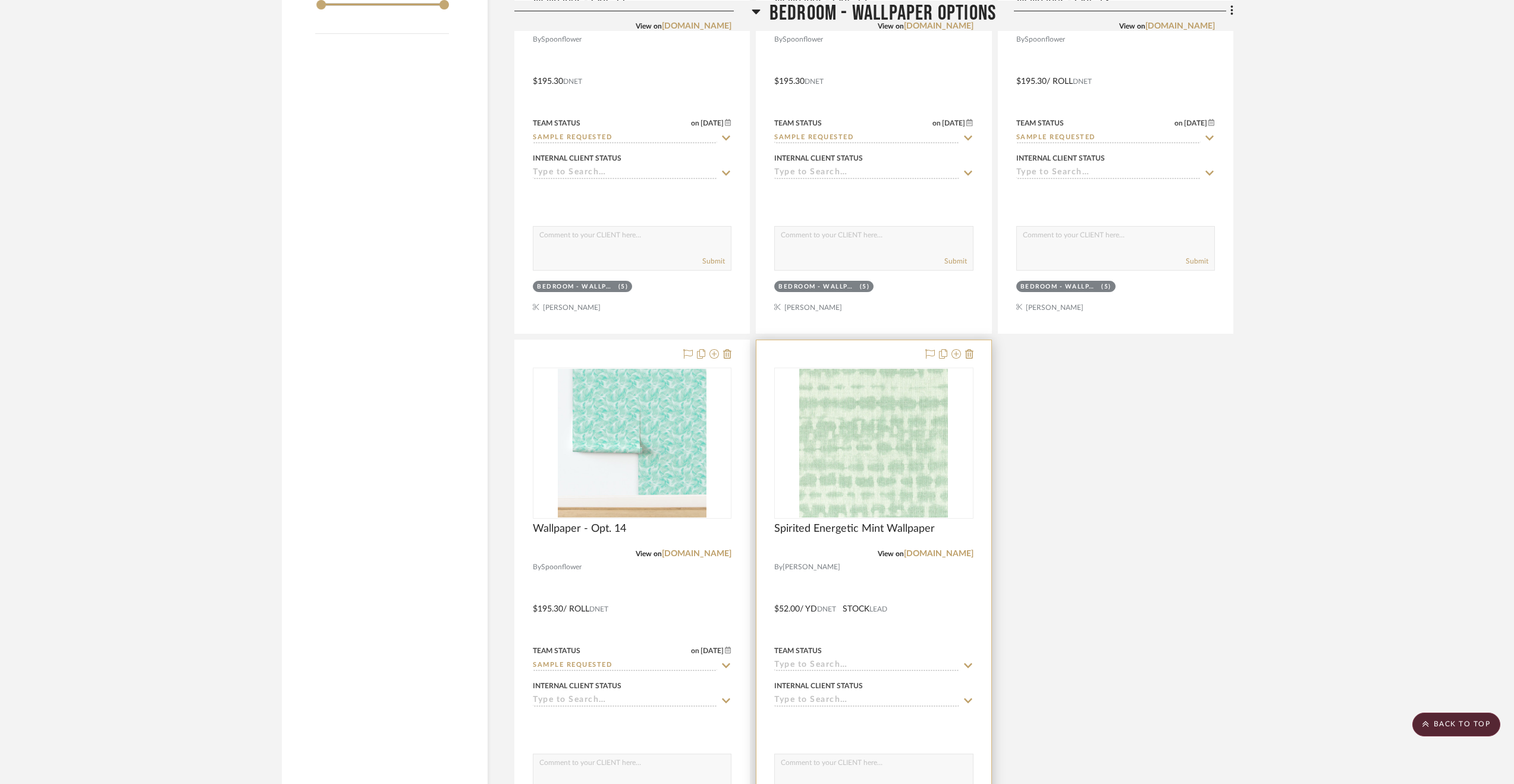
scroll to position [2140, 0]
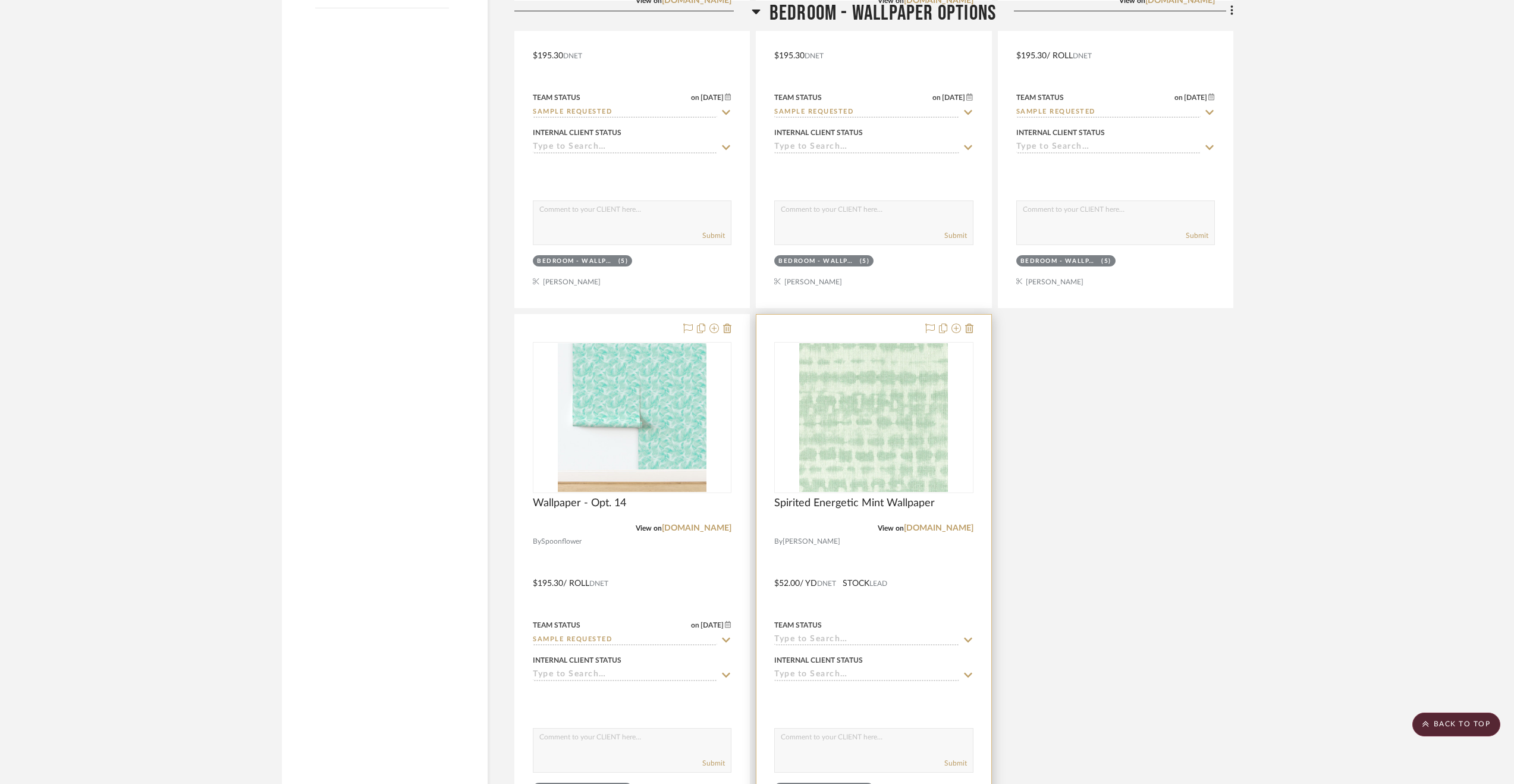
click at [941, 596] on div at bounding box center [874, 575] width 234 height 520
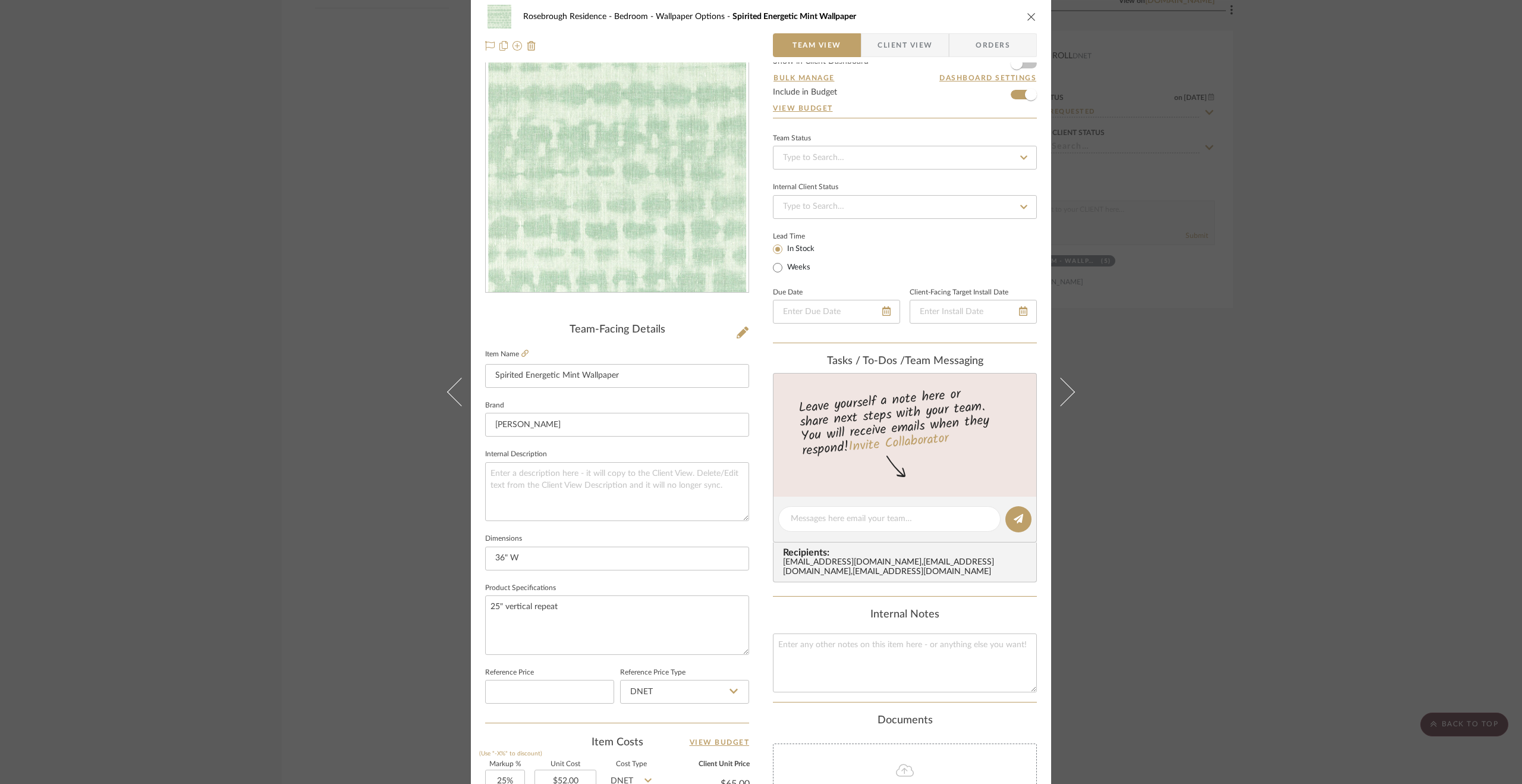
scroll to position [0, 0]
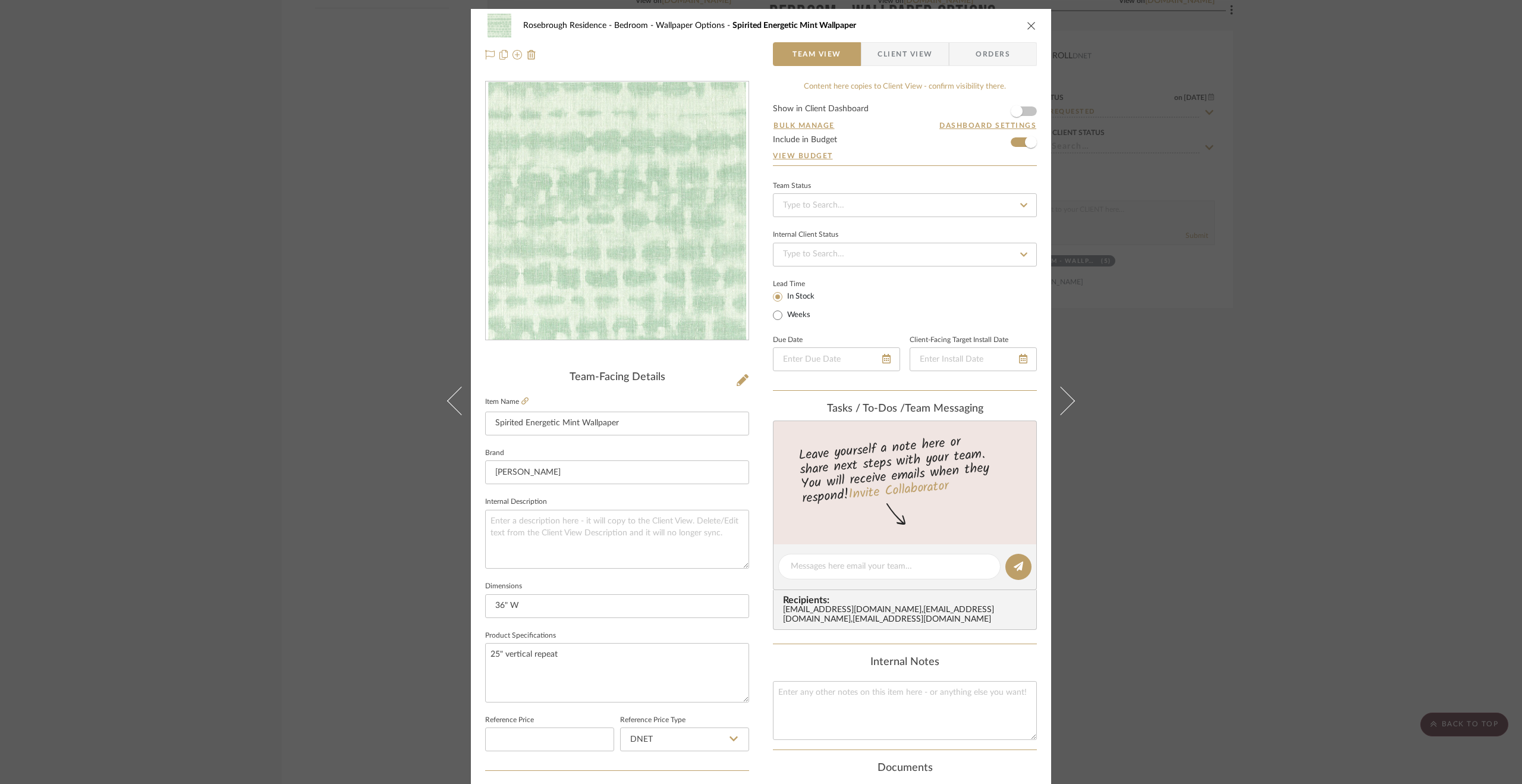
click at [1194, 472] on div "Rosebrough Residence Bedroom - Wallpaper Options Spirited Energetic Mint Wallpa…" at bounding box center [761, 392] width 1522 height 784
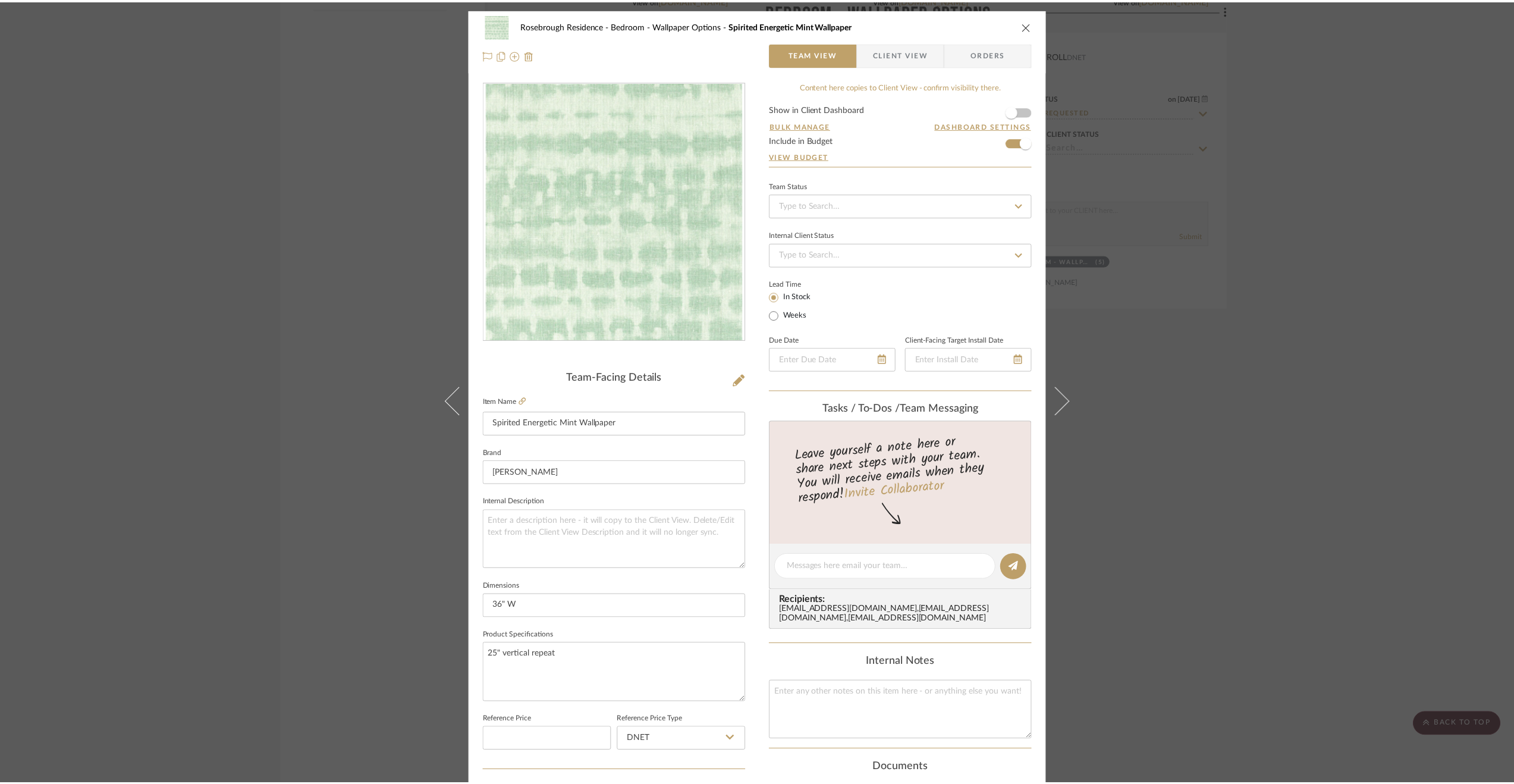
scroll to position [2140, 0]
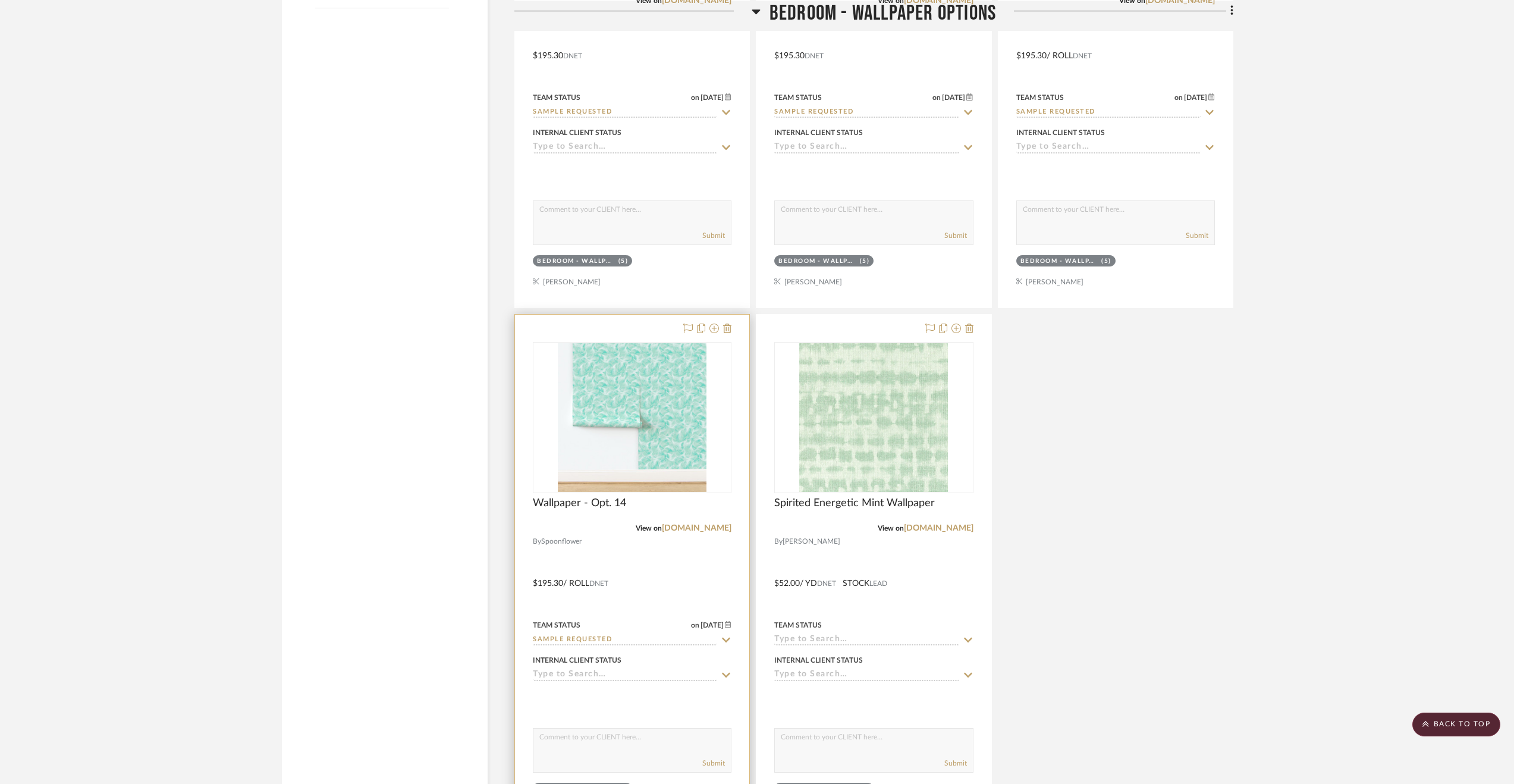
click at [719, 564] on div at bounding box center [632, 575] width 234 height 520
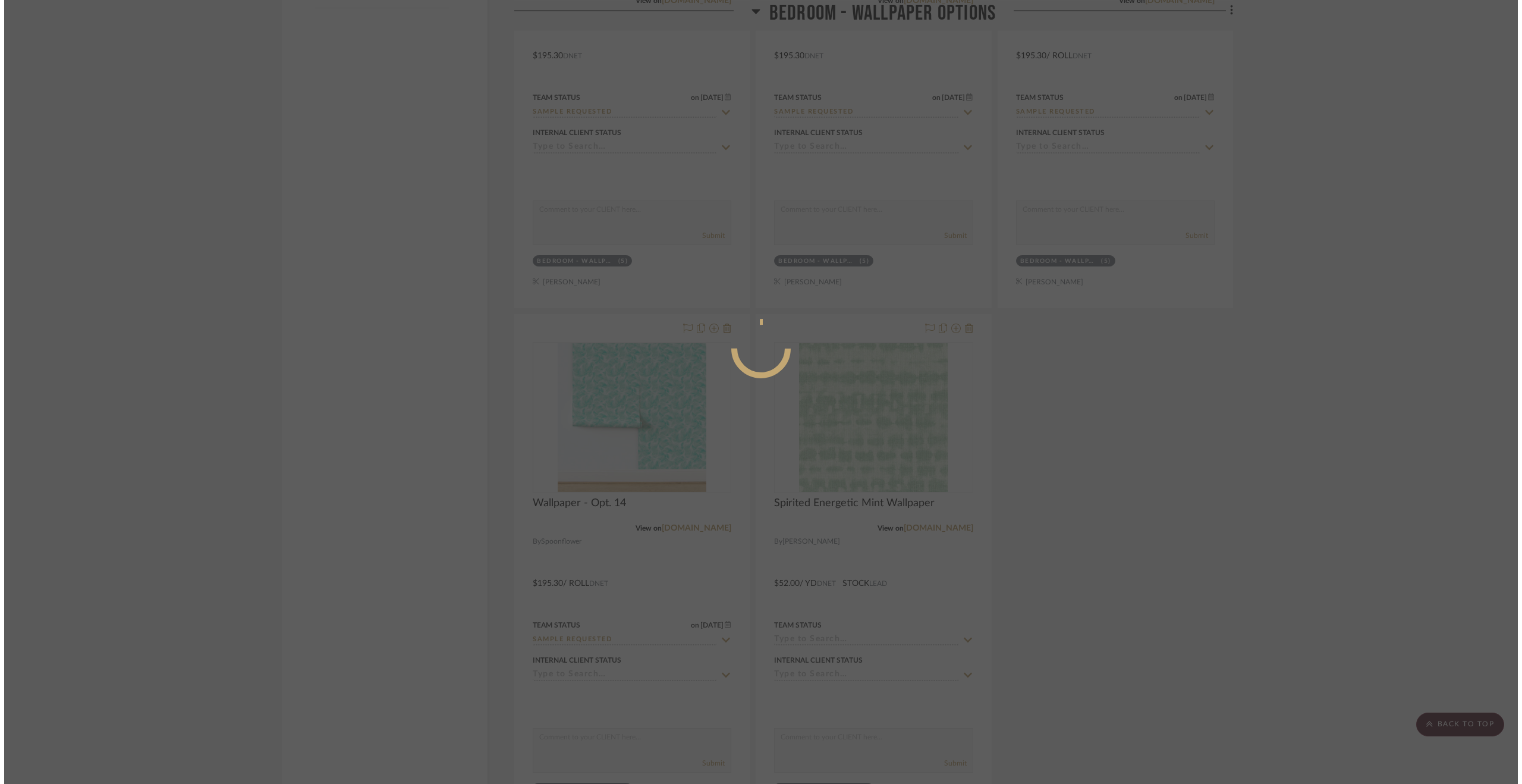
scroll to position [0, 0]
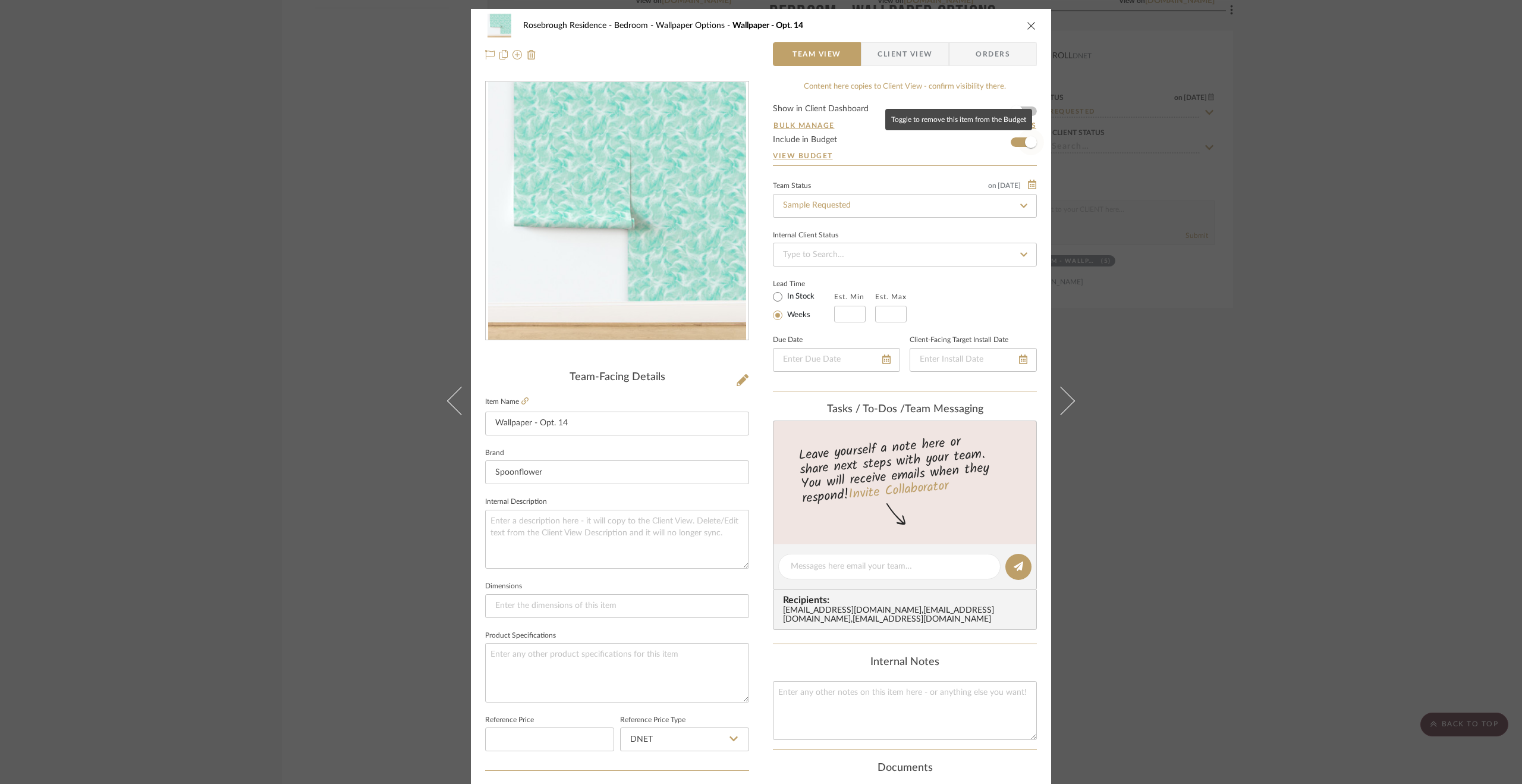
click at [1021, 151] on span "button" at bounding box center [1030, 142] width 26 height 26
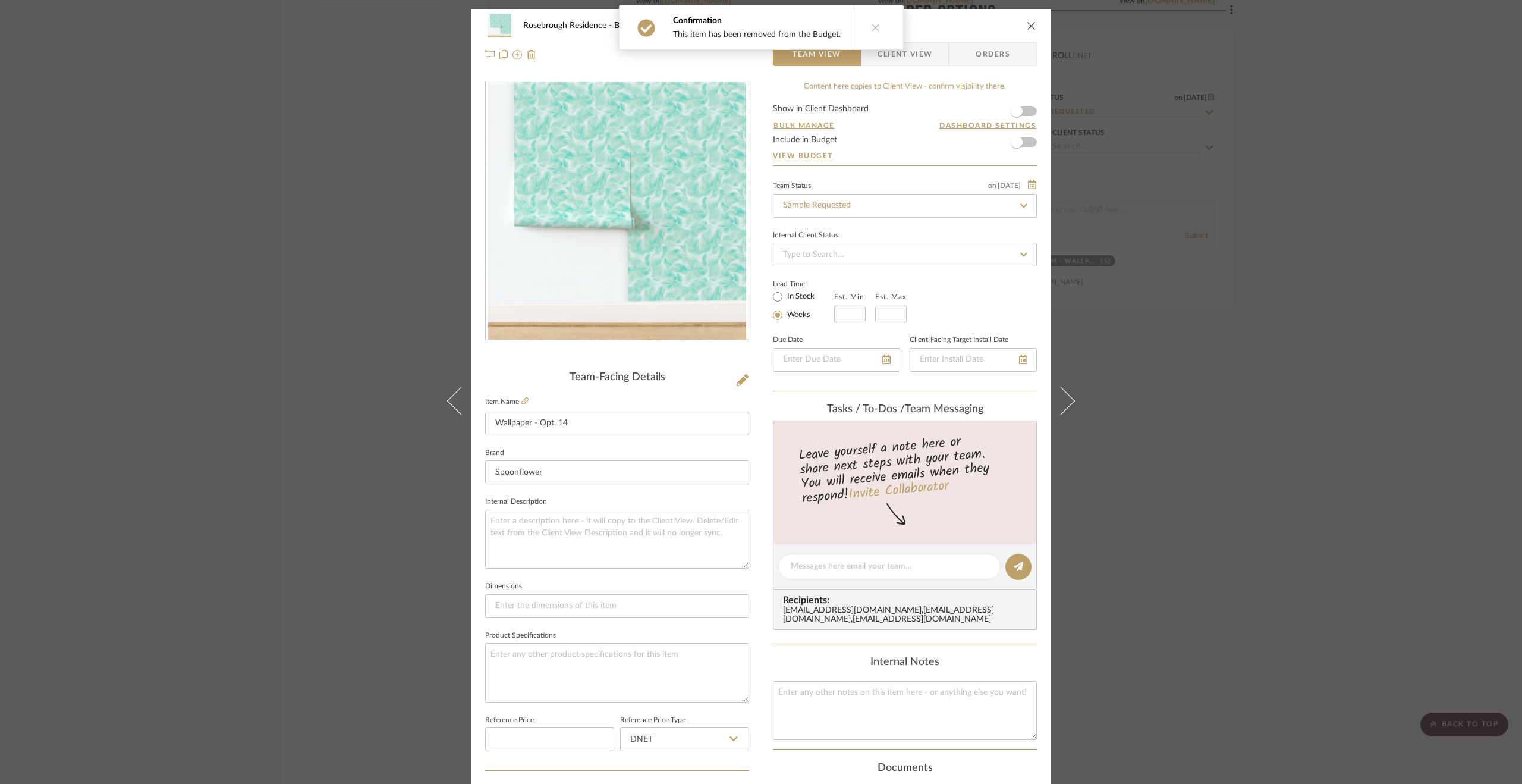
click at [470, 408] on div "Rosebrough Residence Bedroom - Wallpaper Options Wallpaper - Opt. 14 Team View …" at bounding box center [760, 558] width 580 height 1099
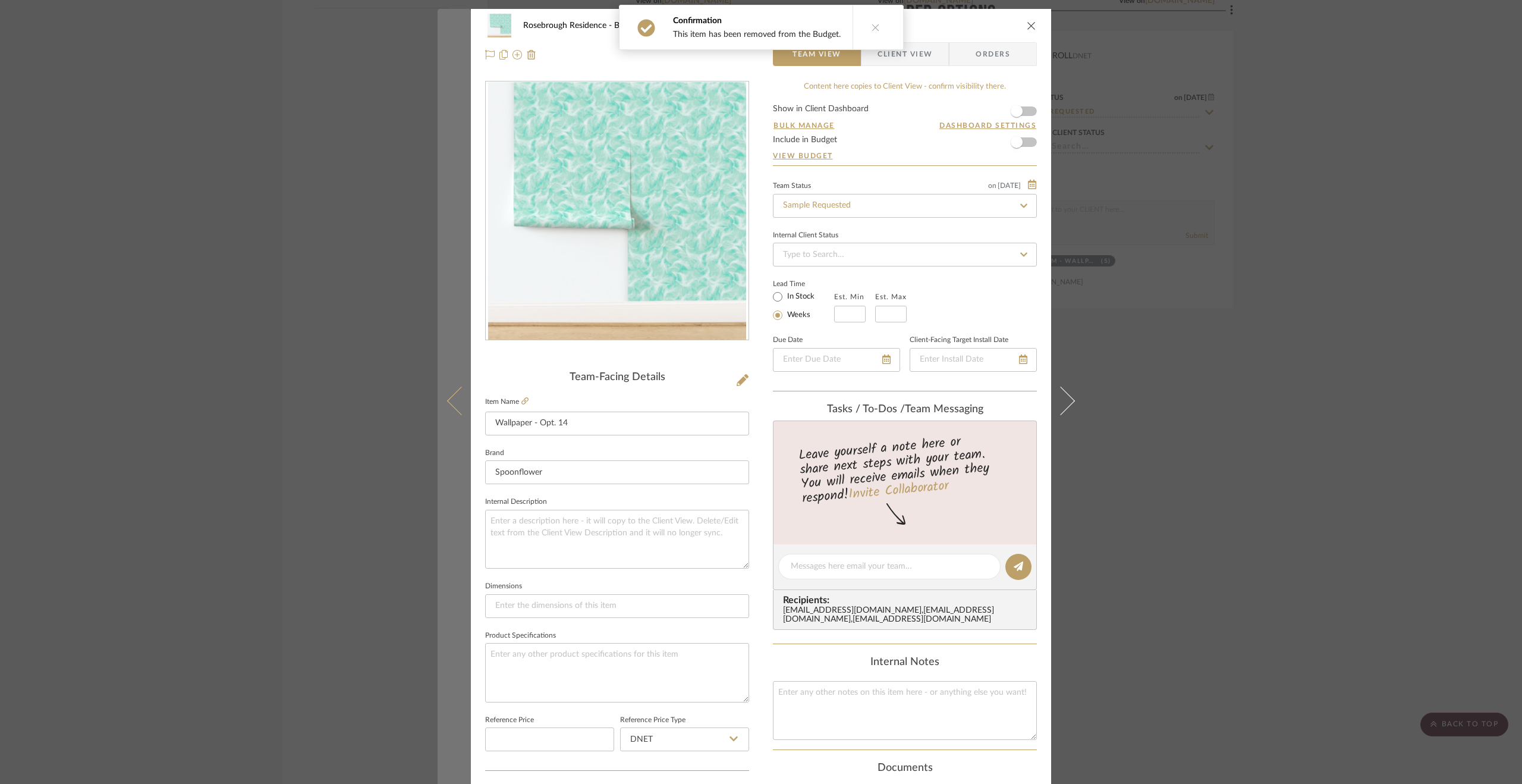
click at [447, 398] on icon at bounding box center [461, 400] width 29 height 29
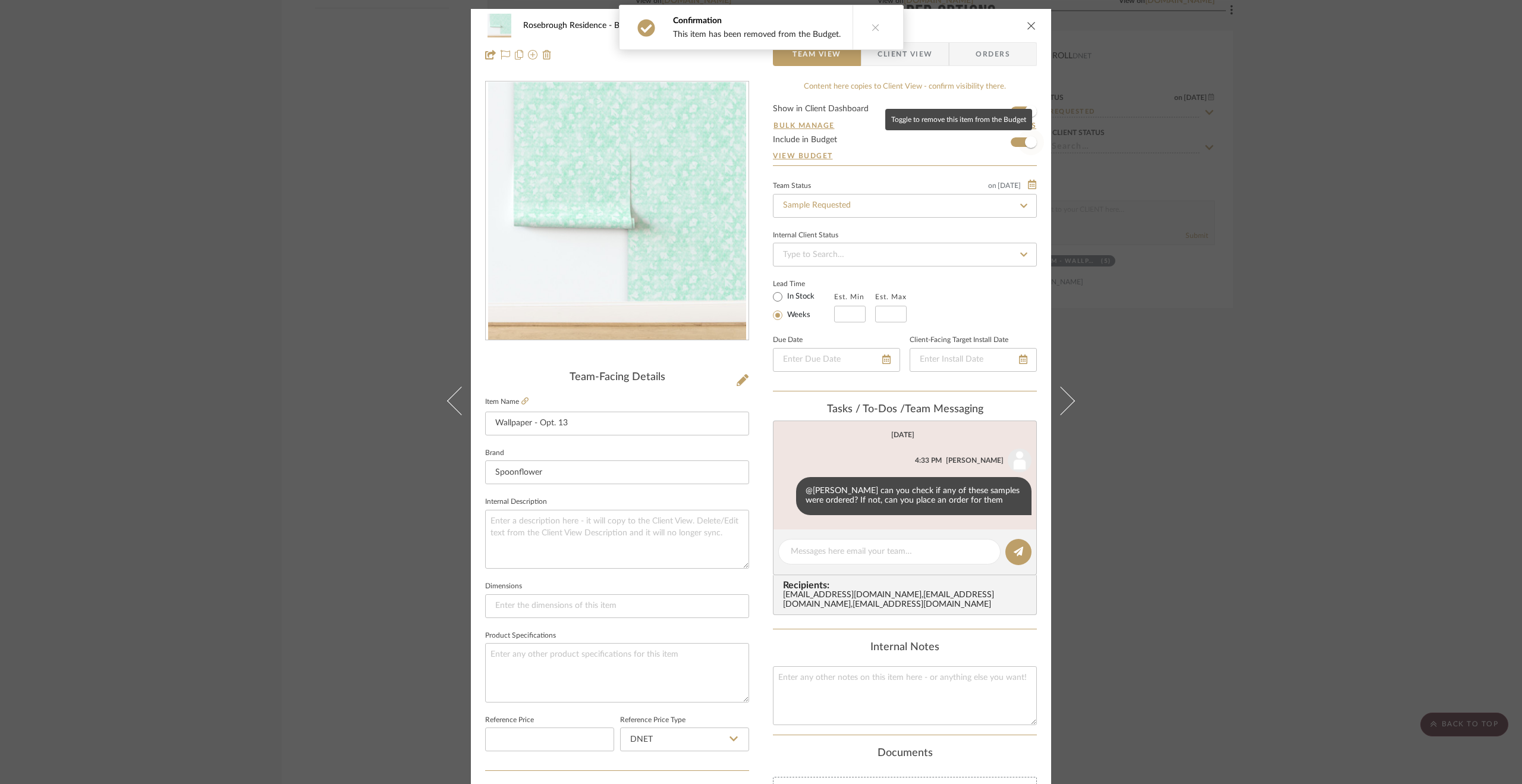
click at [1032, 141] on span "button" at bounding box center [1030, 142] width 12 height 12
click at [460, 388] on button at bounding box center [454, 401] width 33 height 784
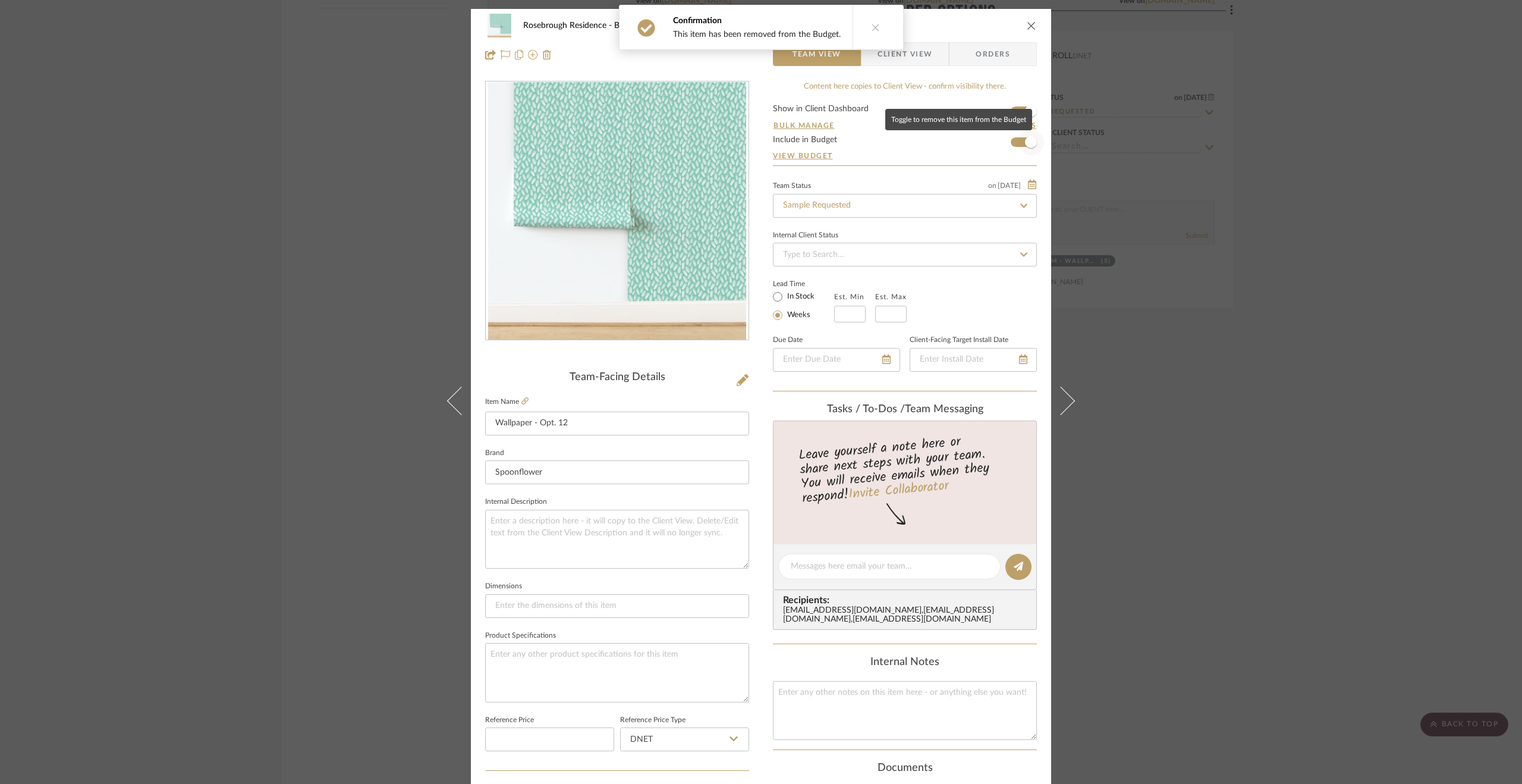
click at [1029, 137] on span "button" at bounding box center [1030, 142] width 12 height 12
click at [437, 413] on button at bounding box center [454, 401] width 33 height 784
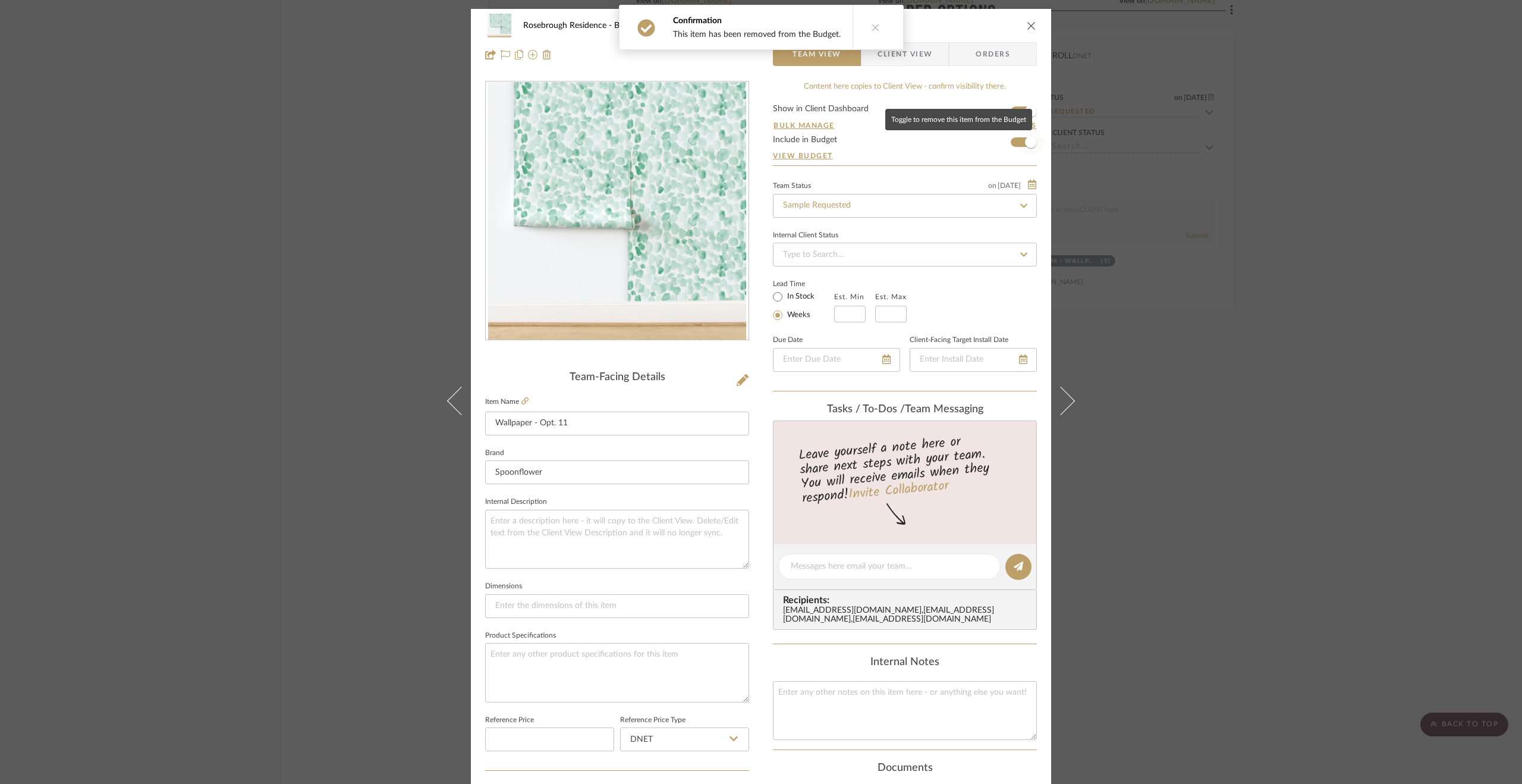
click at [1028, 147] on span "button" at bounding box center [1030, 142] width 12 height 12
drag, startPoint x: 449, startPoint y: 397, endPoint x: 461, endPoint y: 397, distance: 12.0
click at [448, 397] on icon at bounding box center [461, 400] width 29 height 29
click at [1027, 144] on span "button" at bounding box center [1030, 142] width 12 height 12
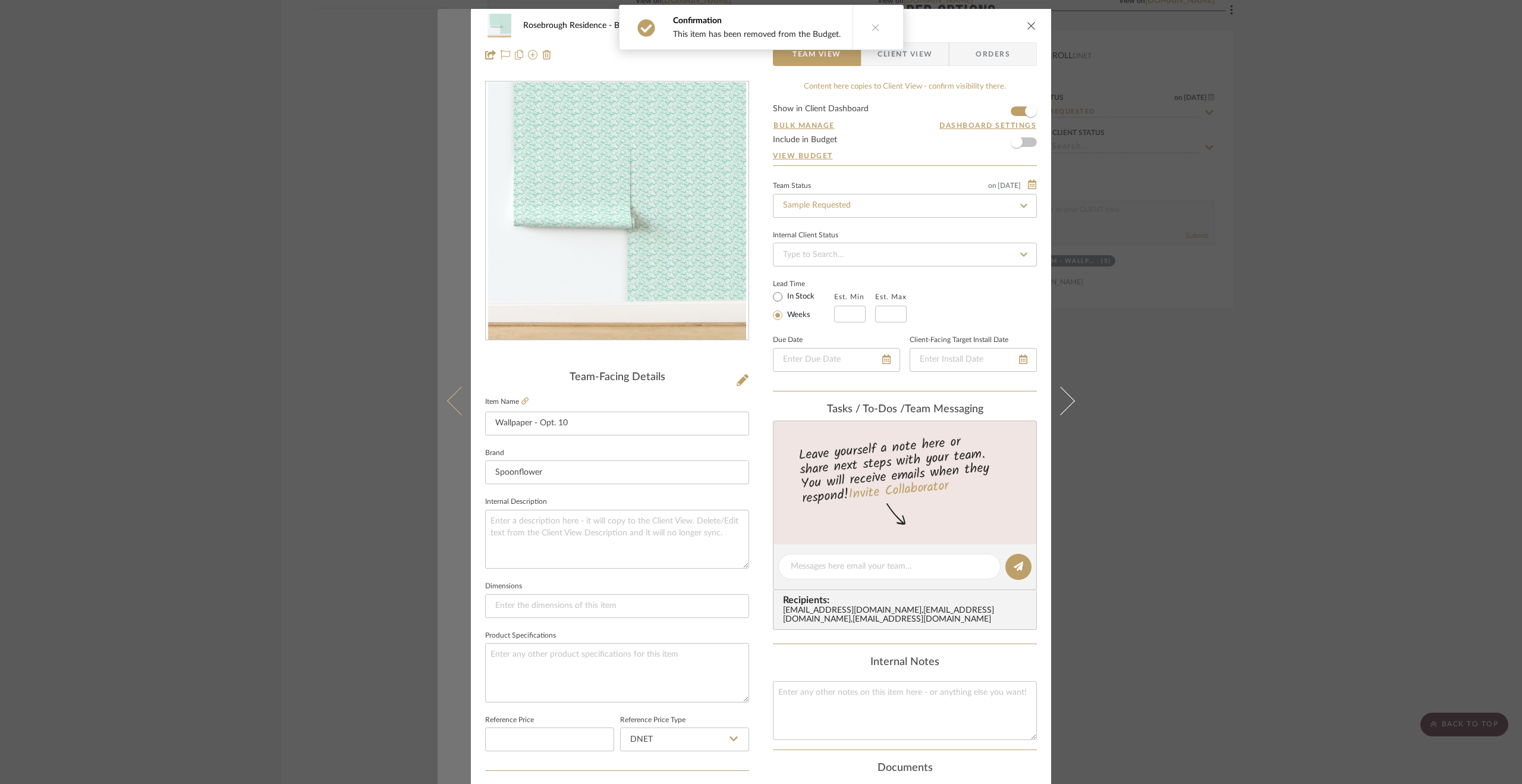
click at [456, 403] on icon at bounding box center [461, 400] width 29 height 29
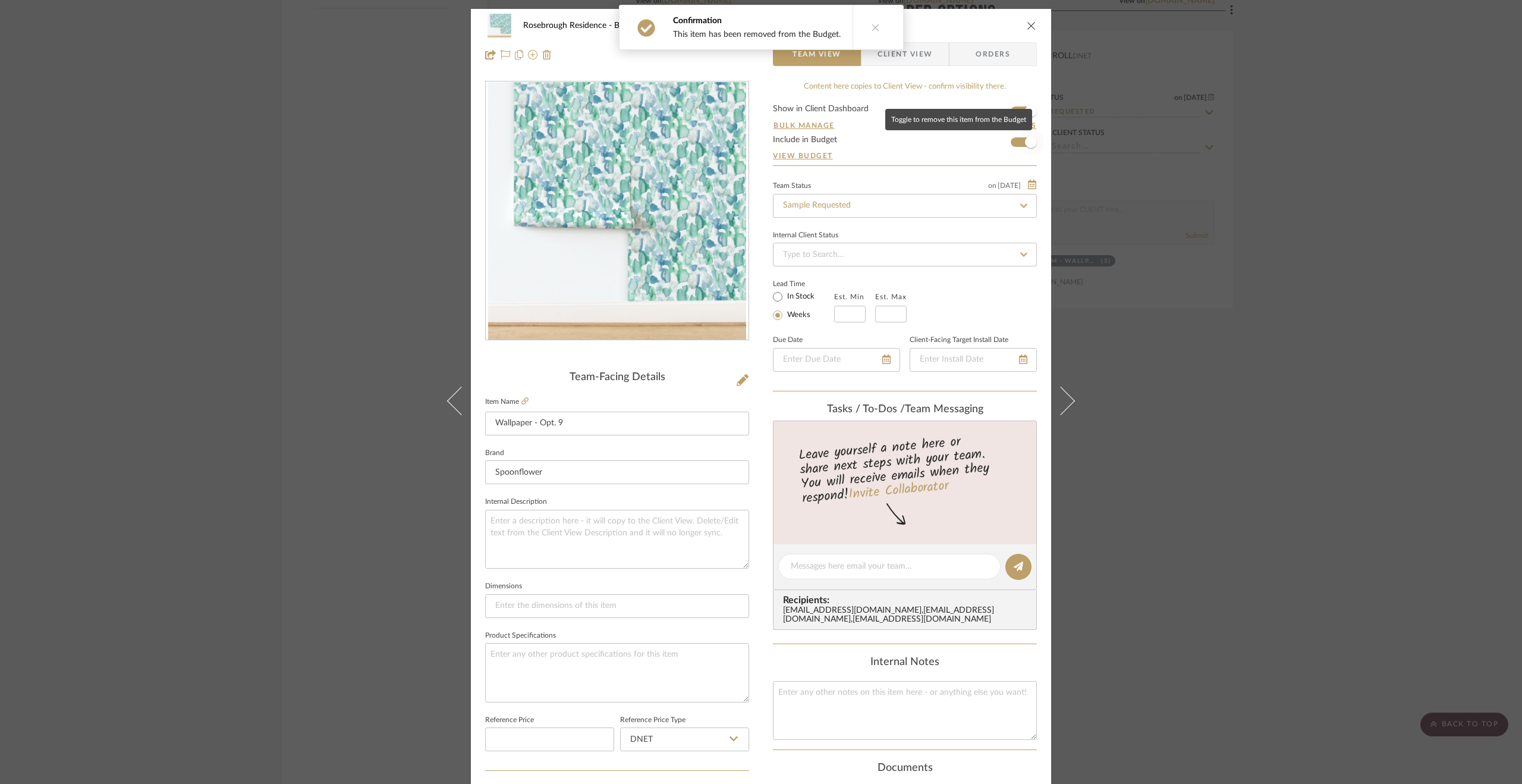
click at [1032, 137] on span "button" at bounding box center [1030, 142] width 26 height 26
click at [446, 412] on button at bounding box center [454, 401] width 33 height 784
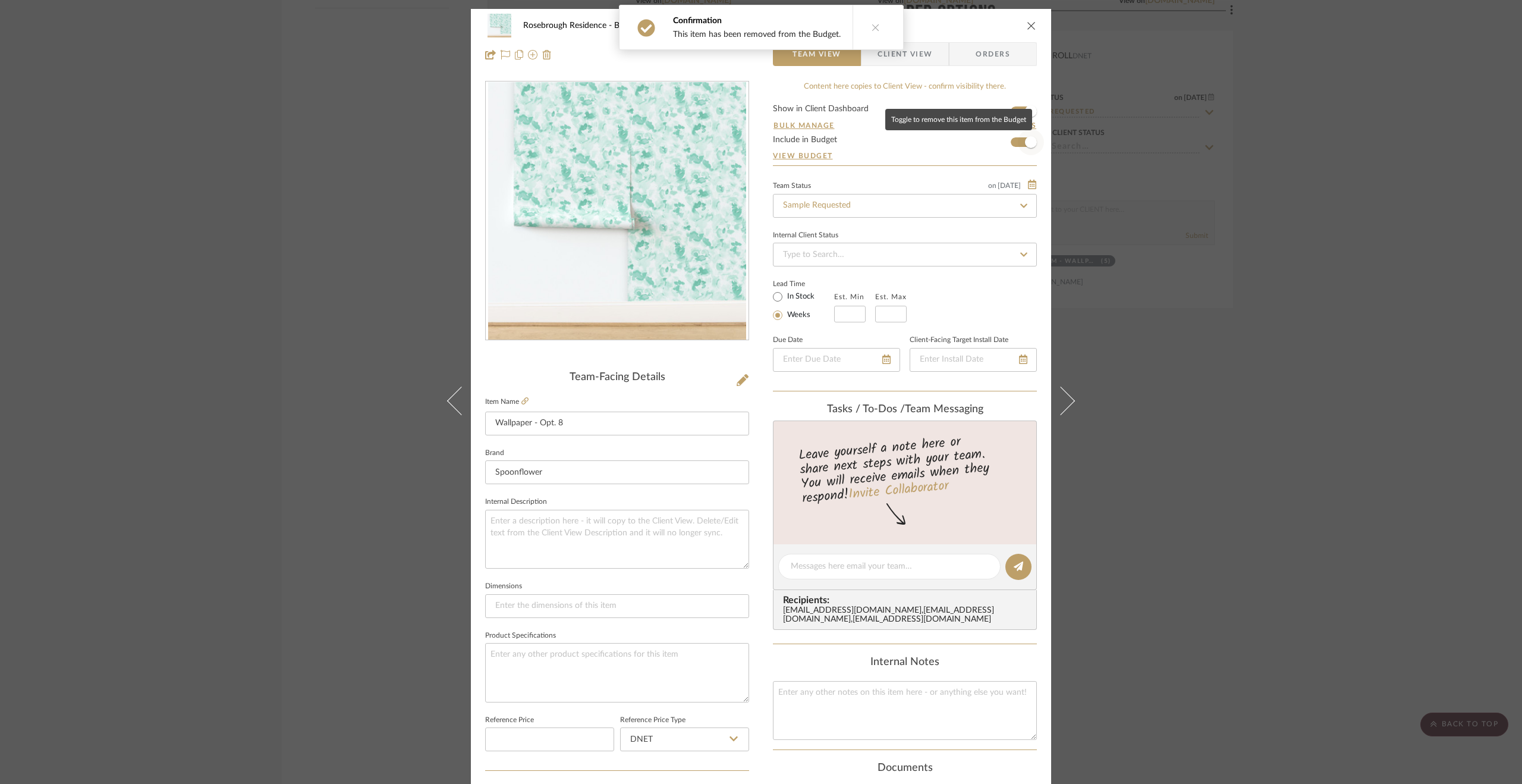
click at [1025, 138] on span "button" at bounding box center [1030, 142] width 12 height 12
click at [468, 404] on icon at bounding box center [461, 400] width 29 height 29
click at [1029, 141] on span "button" at bounding box center [1030, 142] width 12 height 12
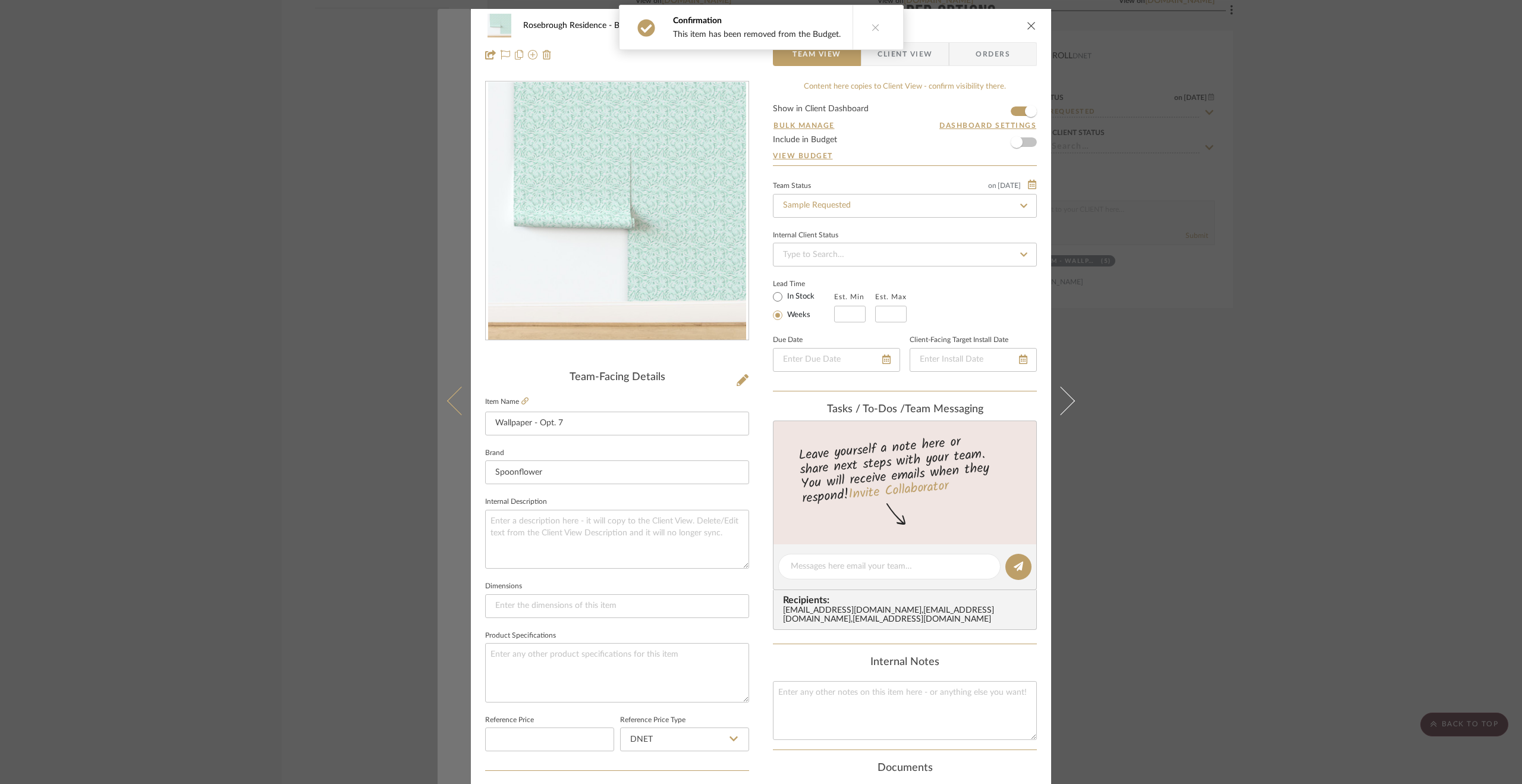
click at [451, 394] on icon at bounding box center [461, 400] width 29 height 29
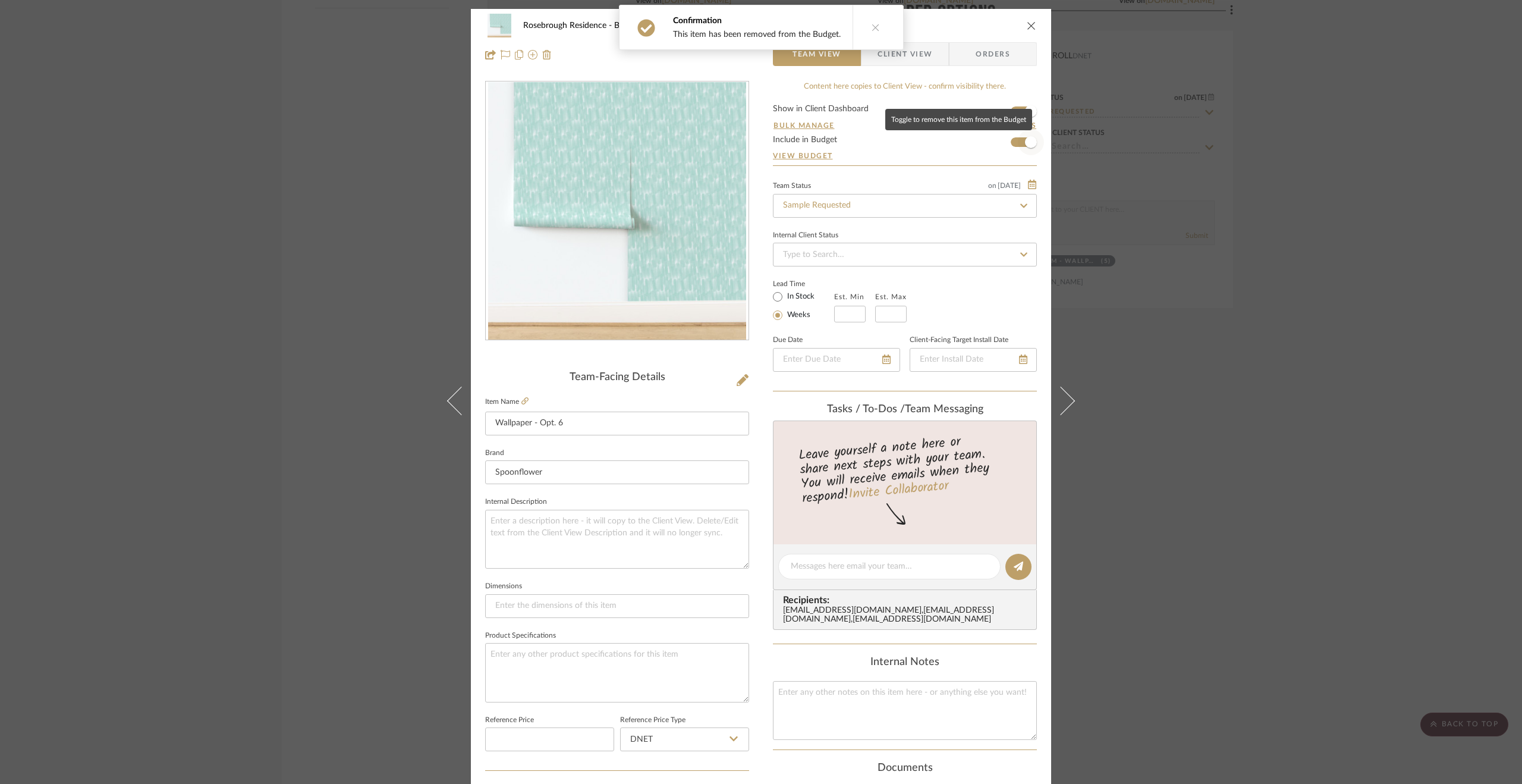
click at [1020, 142] on span "button" at bounding box center [1030, 142] width 26 height 26
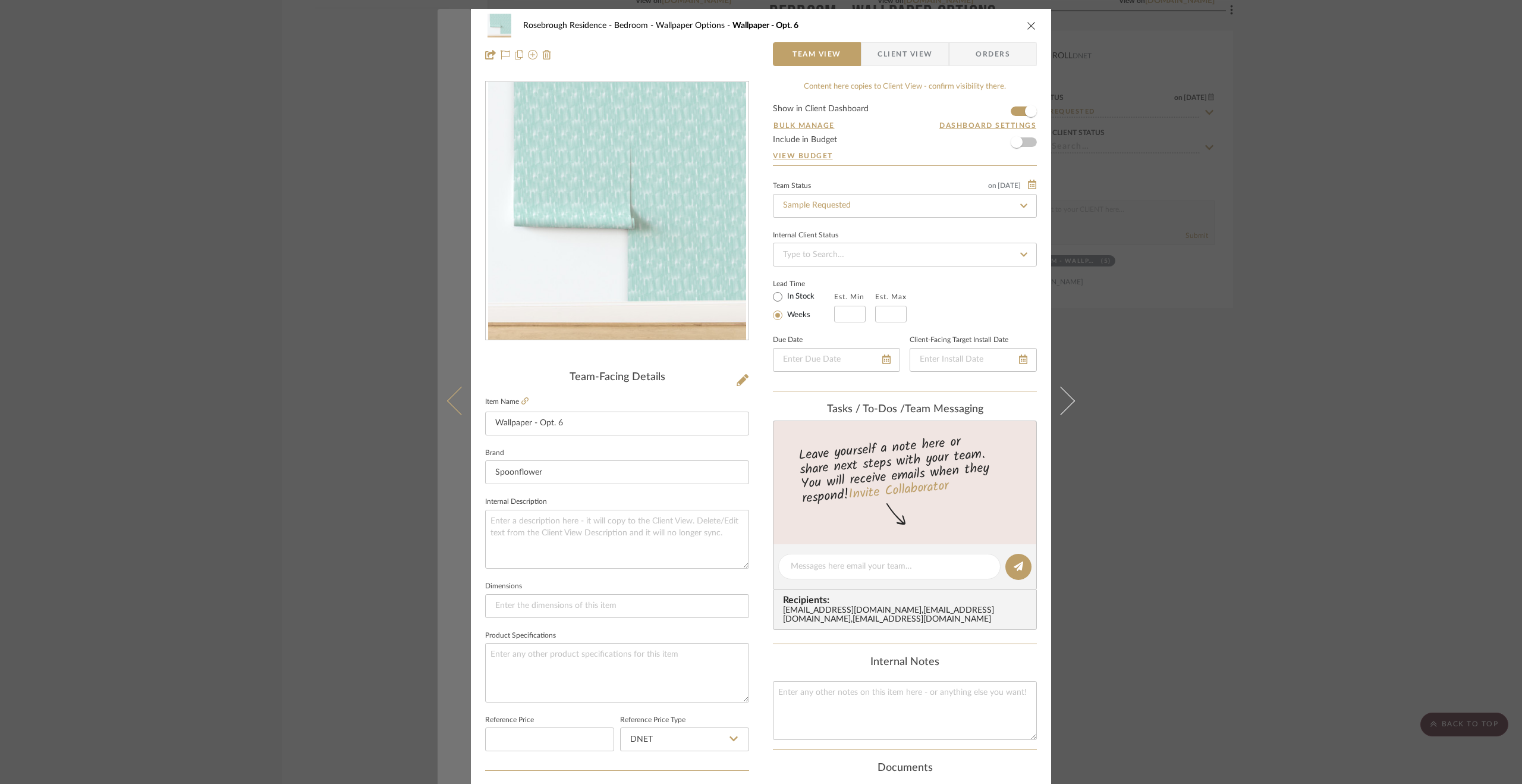
click at [468, 405] on icon at bounding box center [461, 400] width 29 height 29
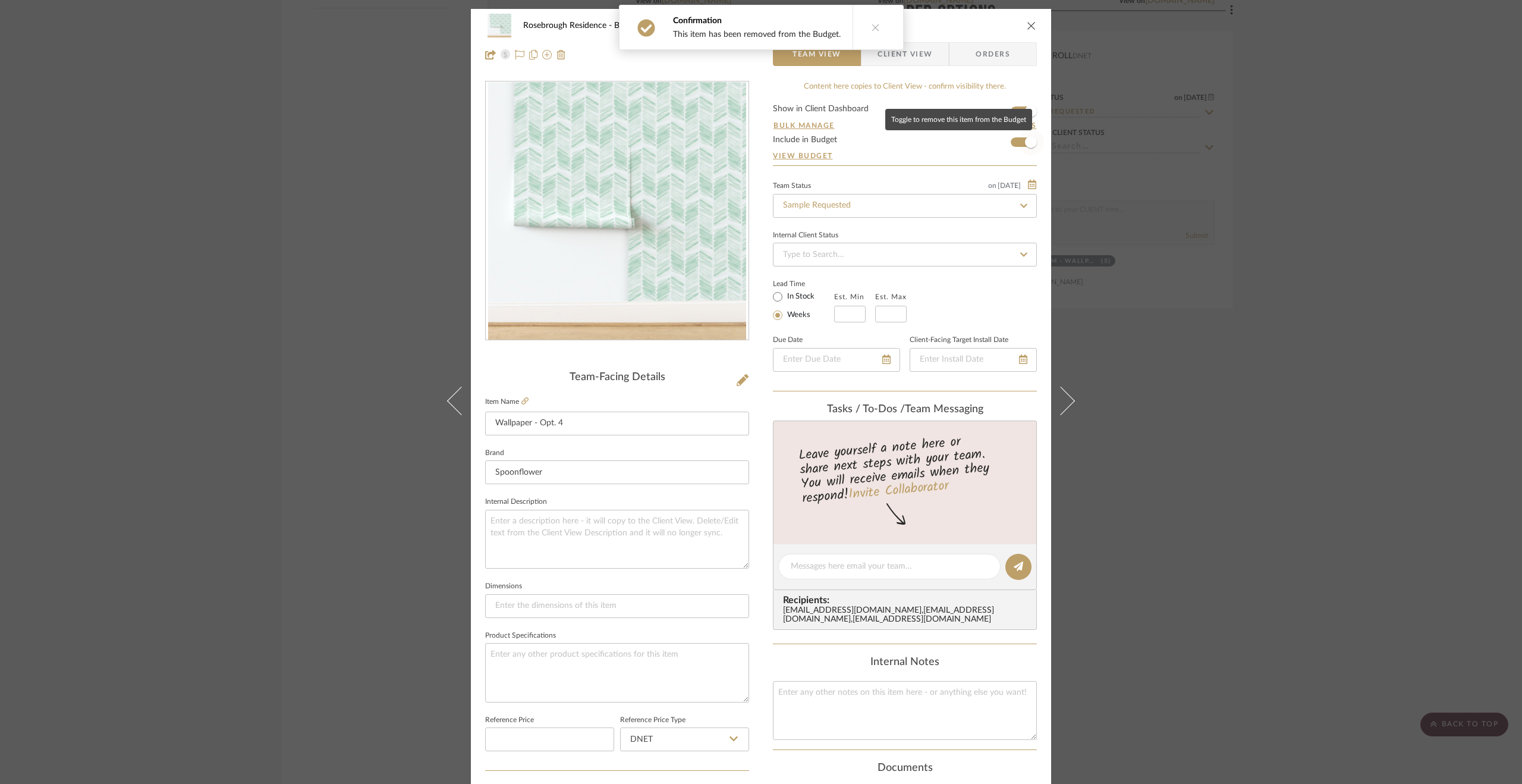
click at [1026, 144] on span "button" at bounding box center [1030, 142] width 12 height 12
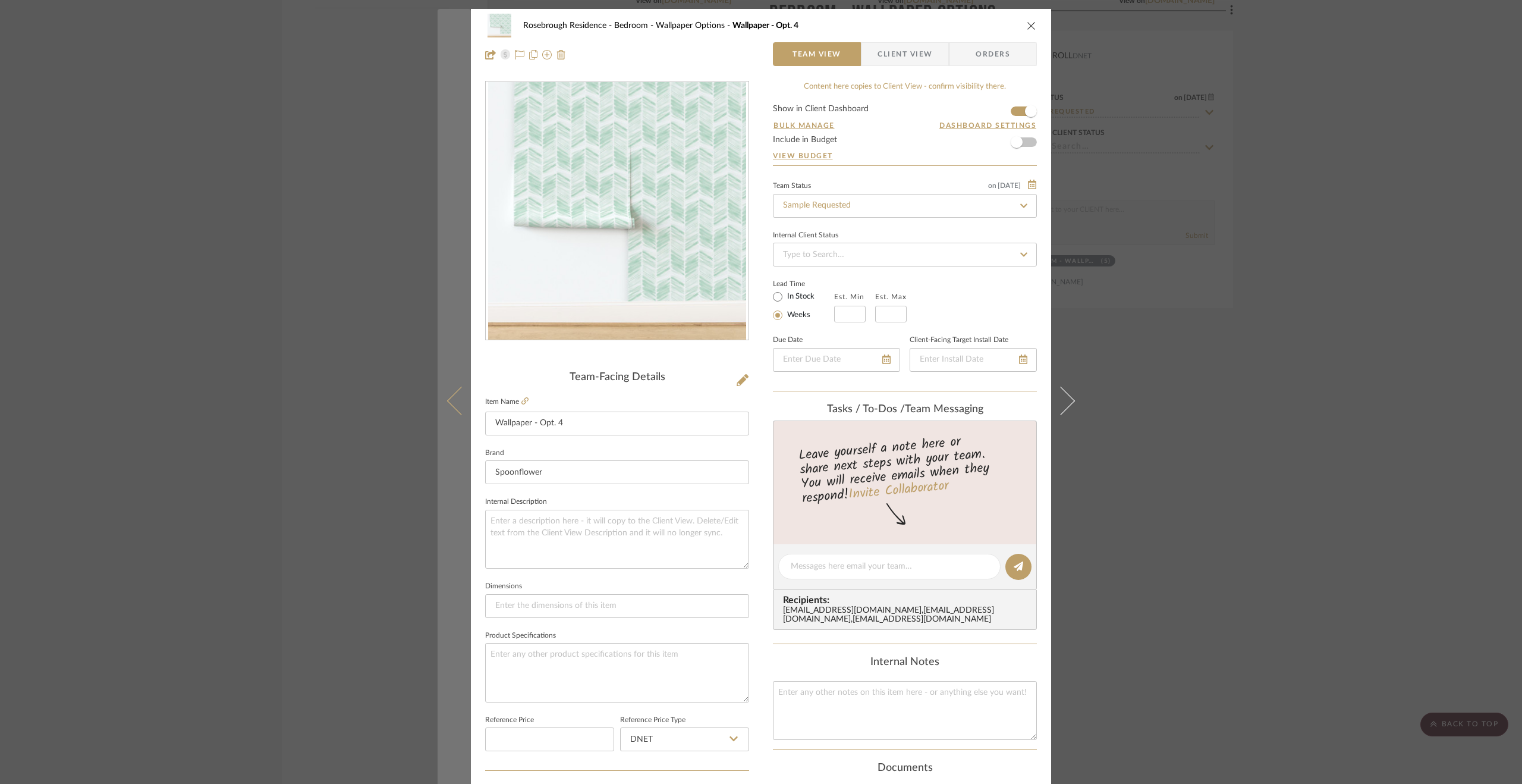
click at [449, 389] on button at bounding box center [454, 401] width 33 height 784
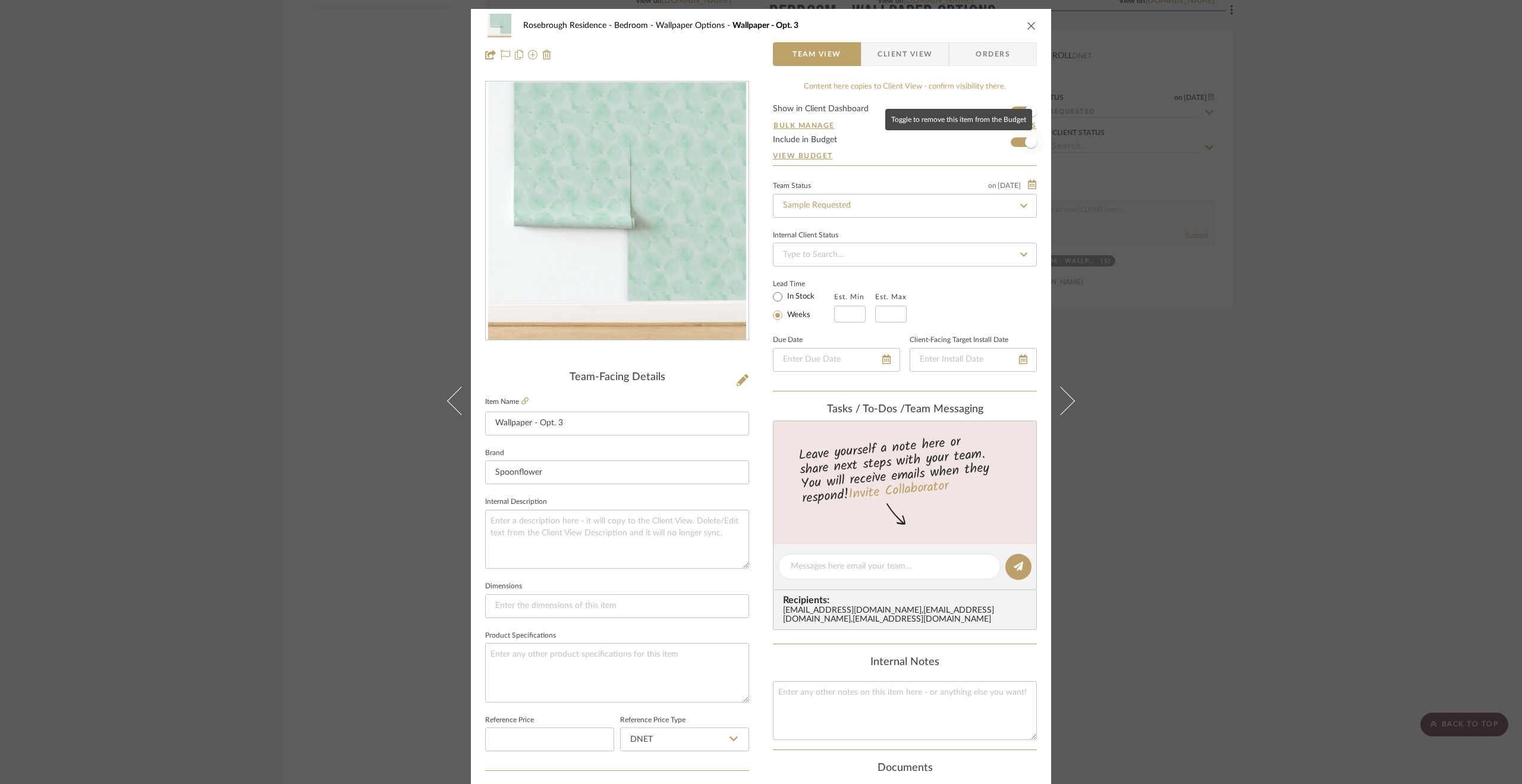
click at [1027, 142] on span "button" at bounding box center [1030, 142] width 12 height 12
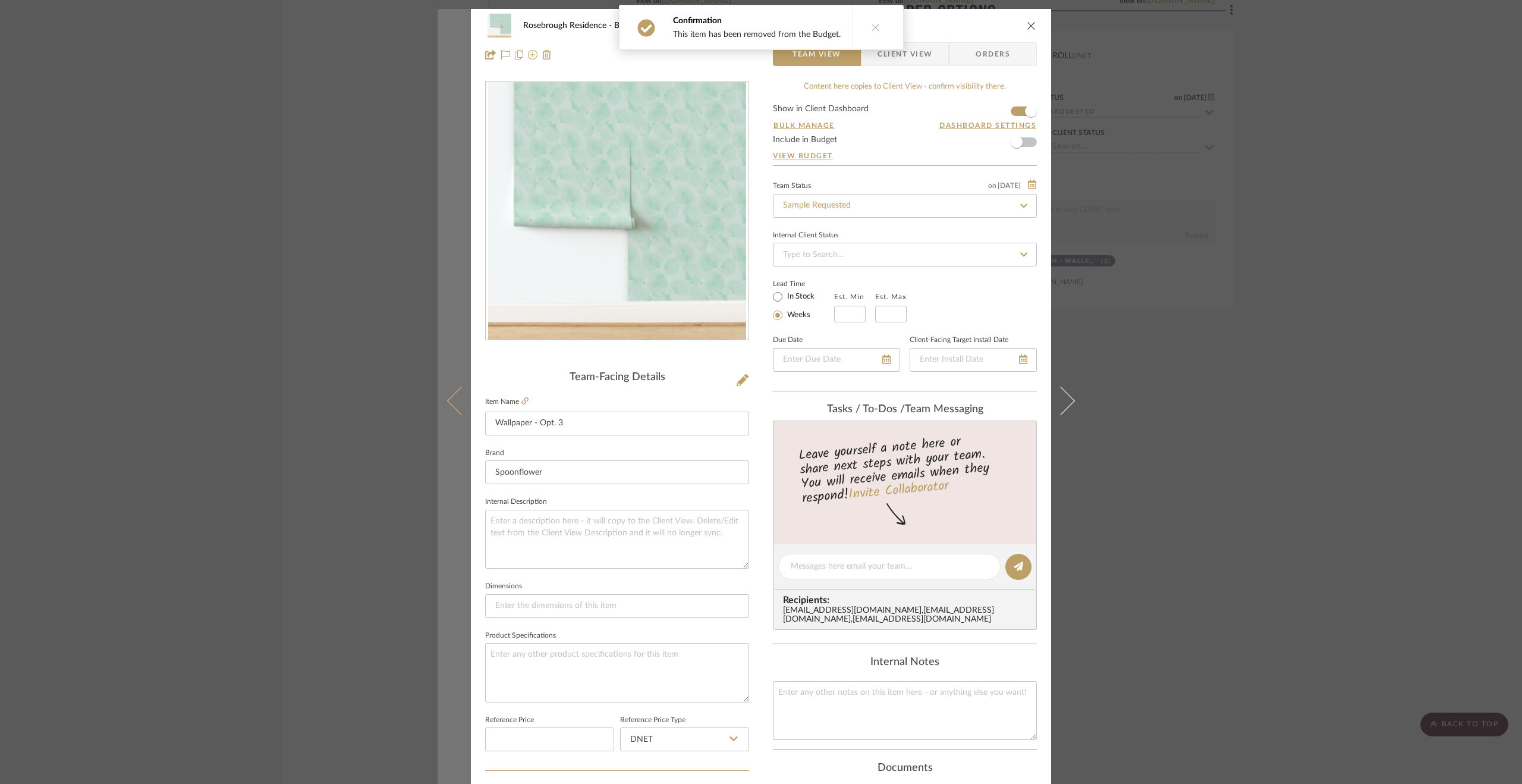
click at [464, 401] on icon at bounding box center [461, 400] width 29 height 29
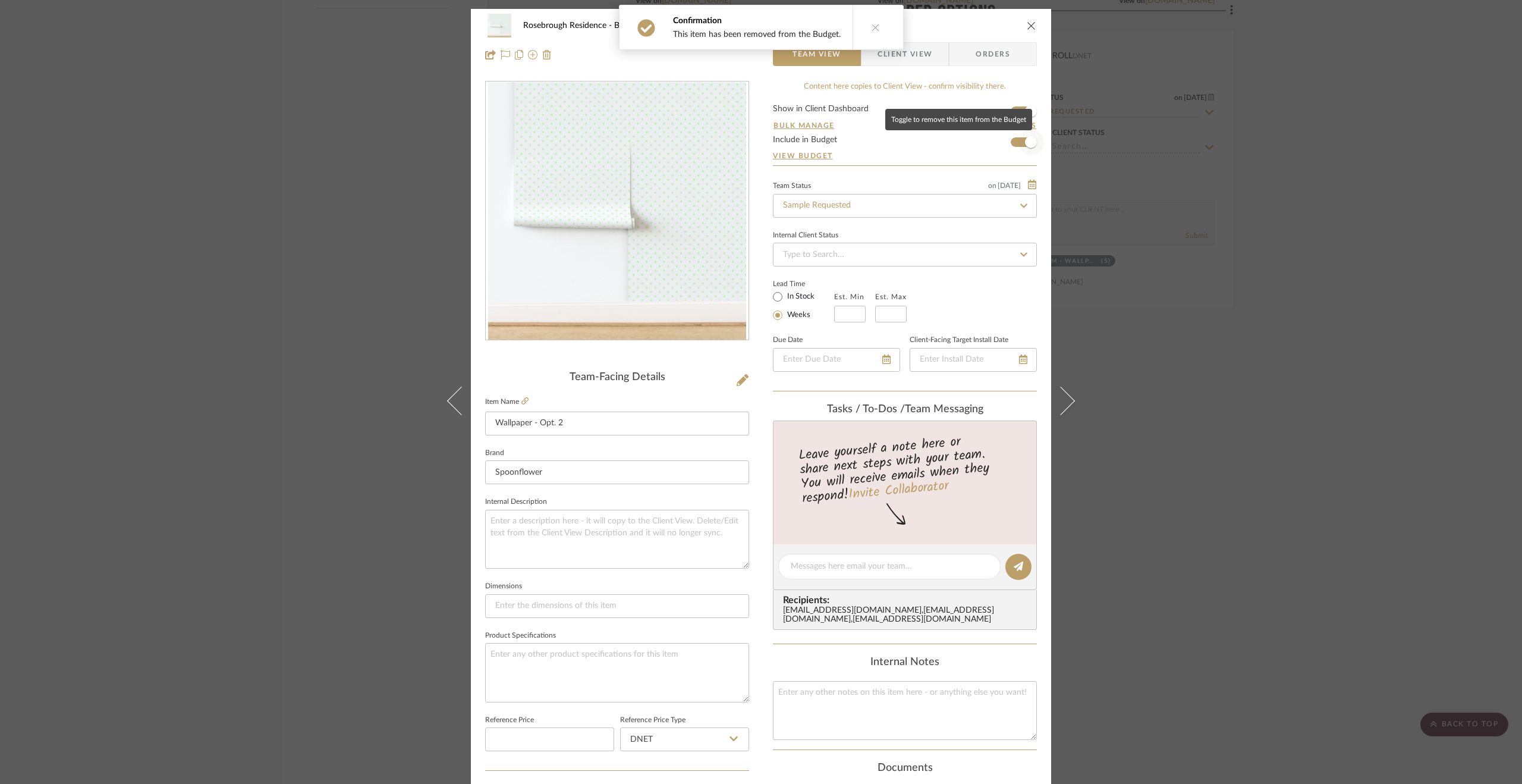
click at [1029, 145] on span "button" at bounding box center [1030, 142] width 12 height 12
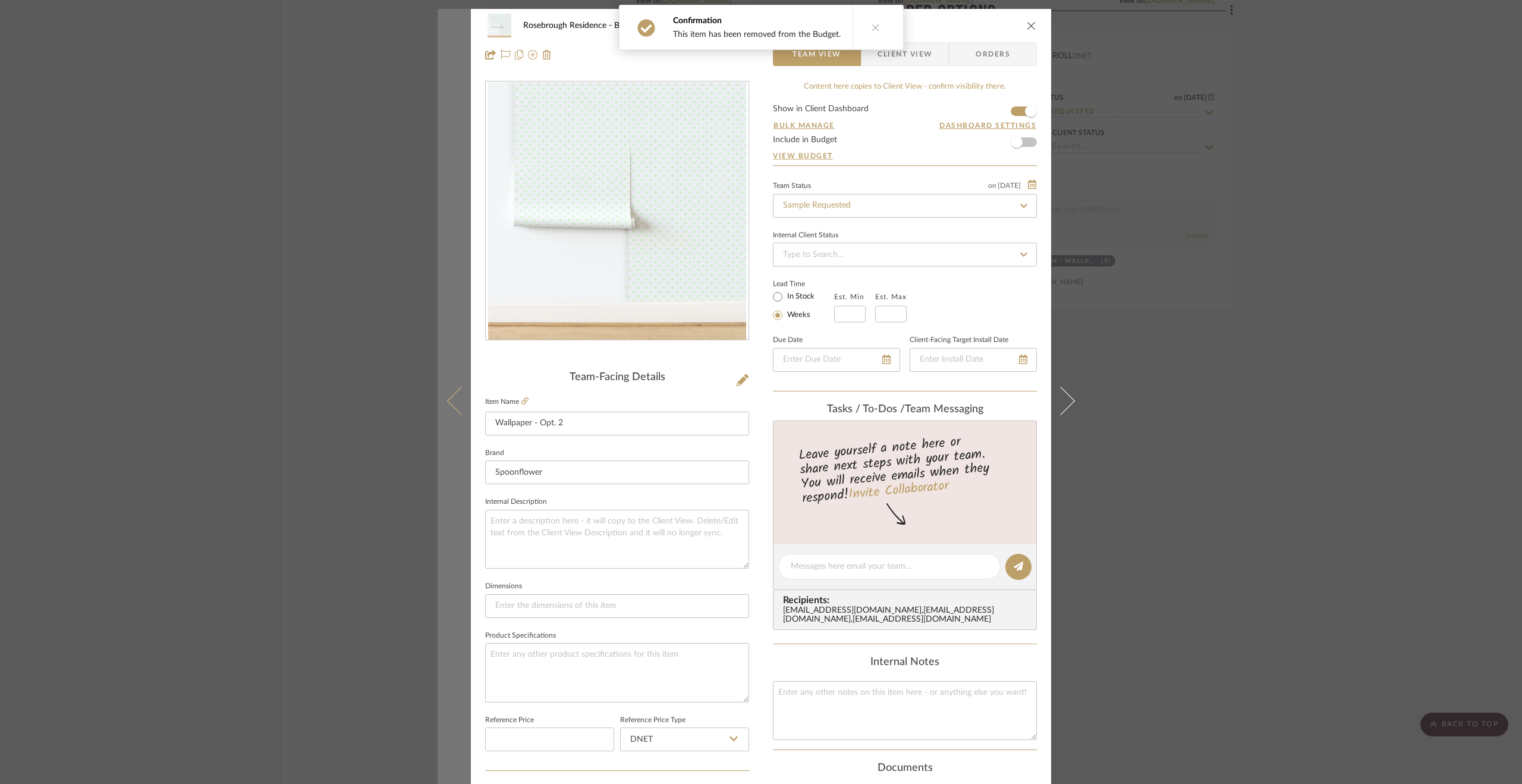
click at [459, 421] on button at bounding box center [454, 401] width 33 height 784
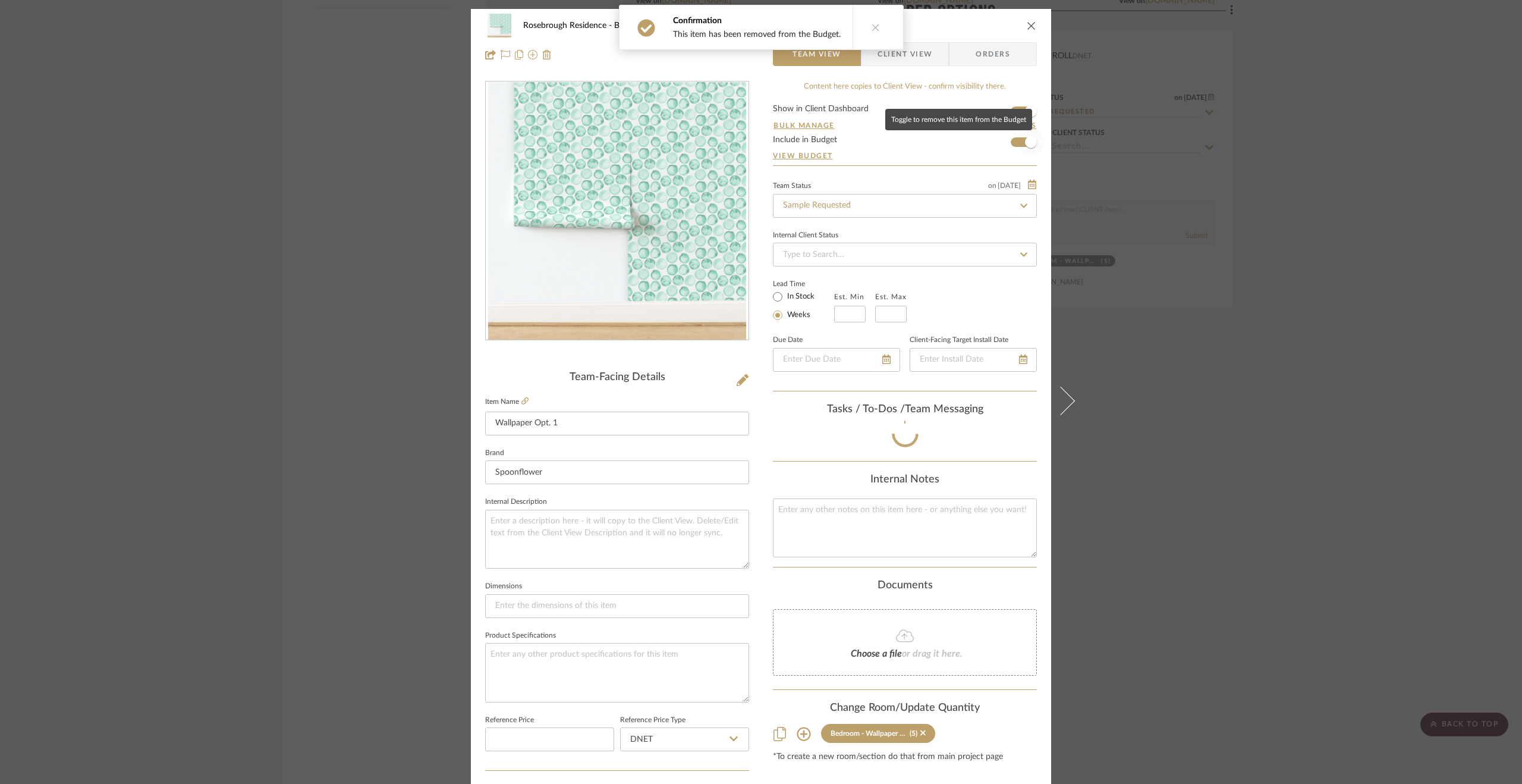
click at [1028, 133] on span "button" at bounding box center [1030, 142] width 26 height 26
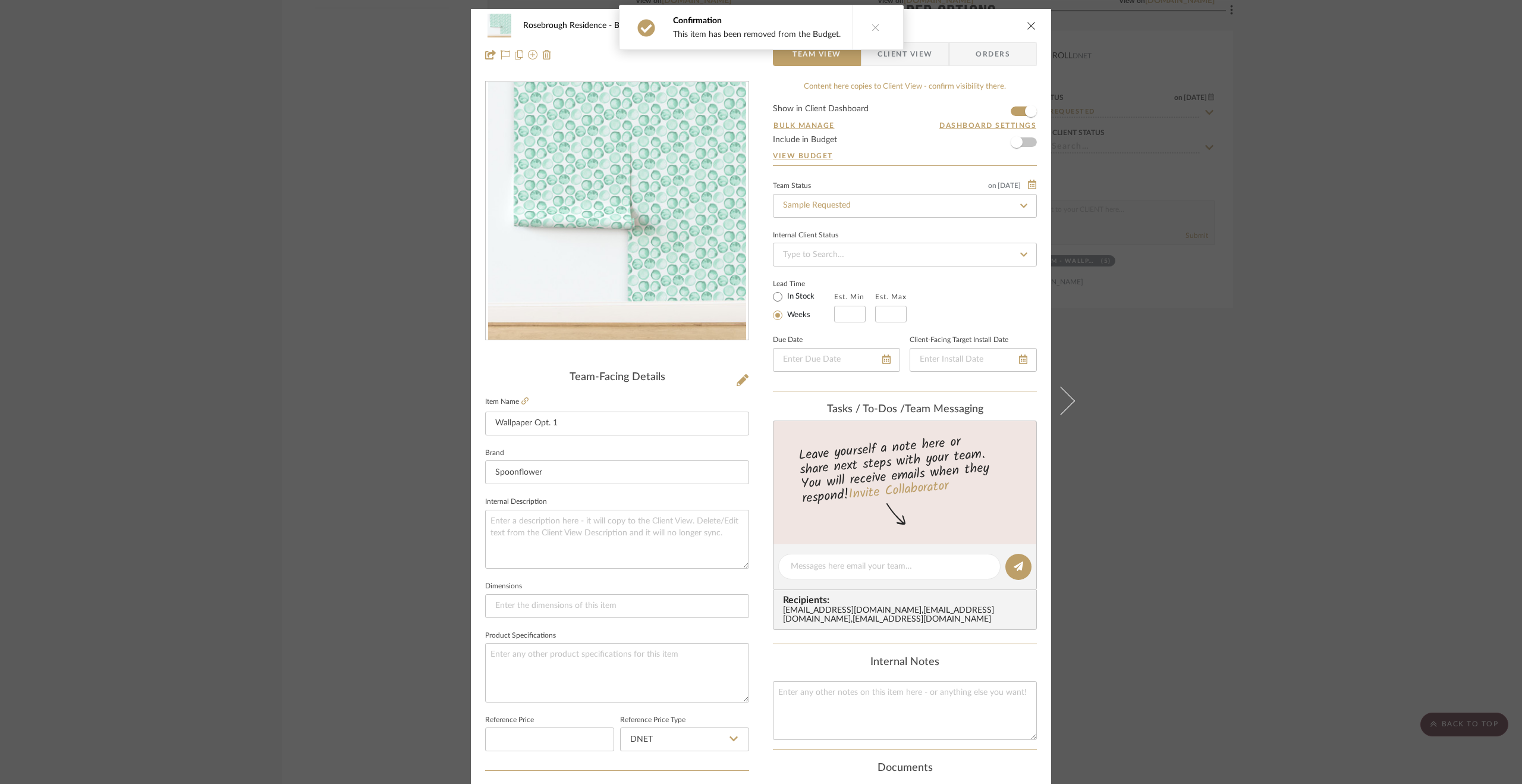
click at [1369, 372] on div "Rosebrough Residence Bedroom - Wallpaper Options Wallpaper Opt. 1 Team View Cli…" at bounding box center [761, 392] width 1522 height 784
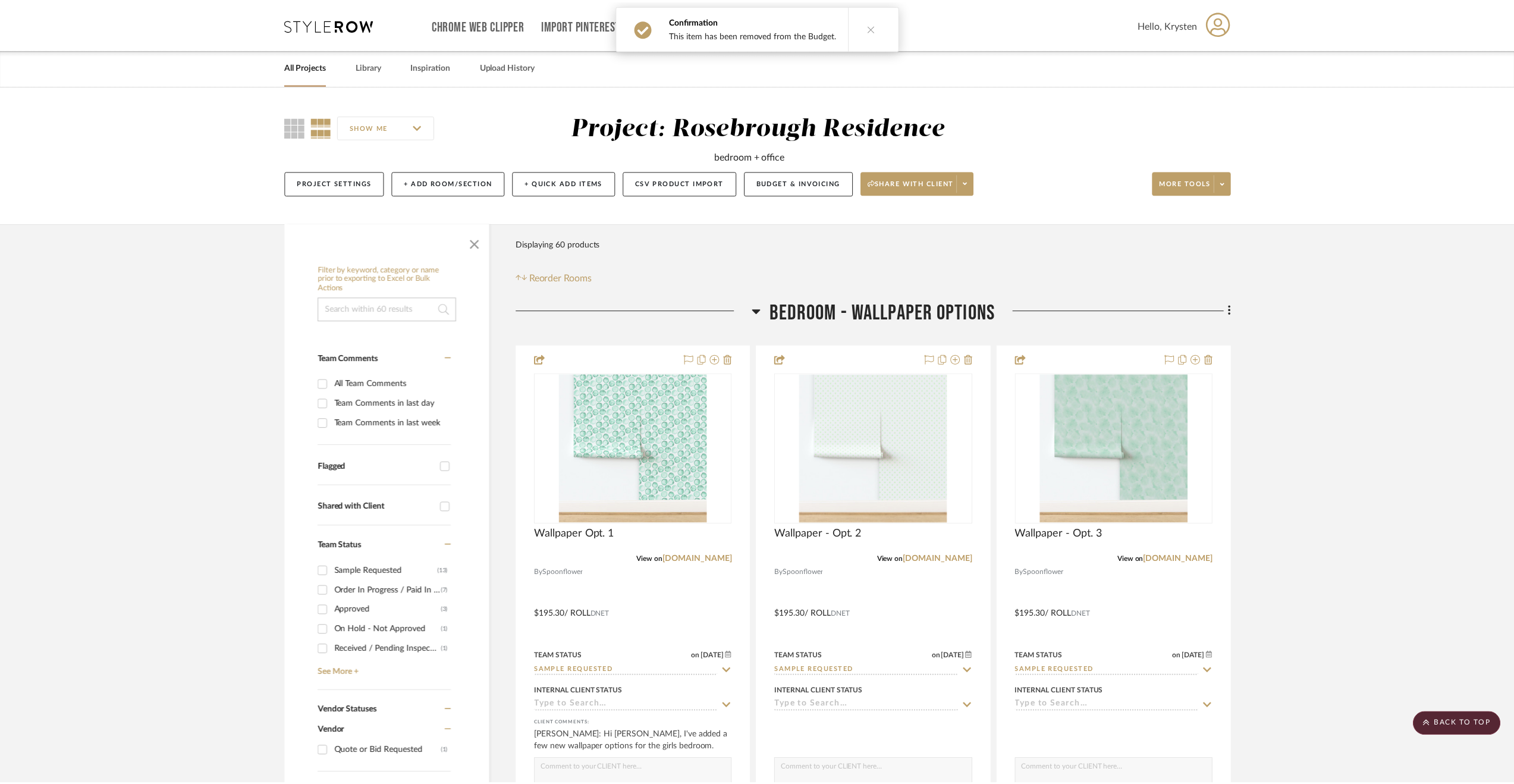
scroll to position [2140, 0]
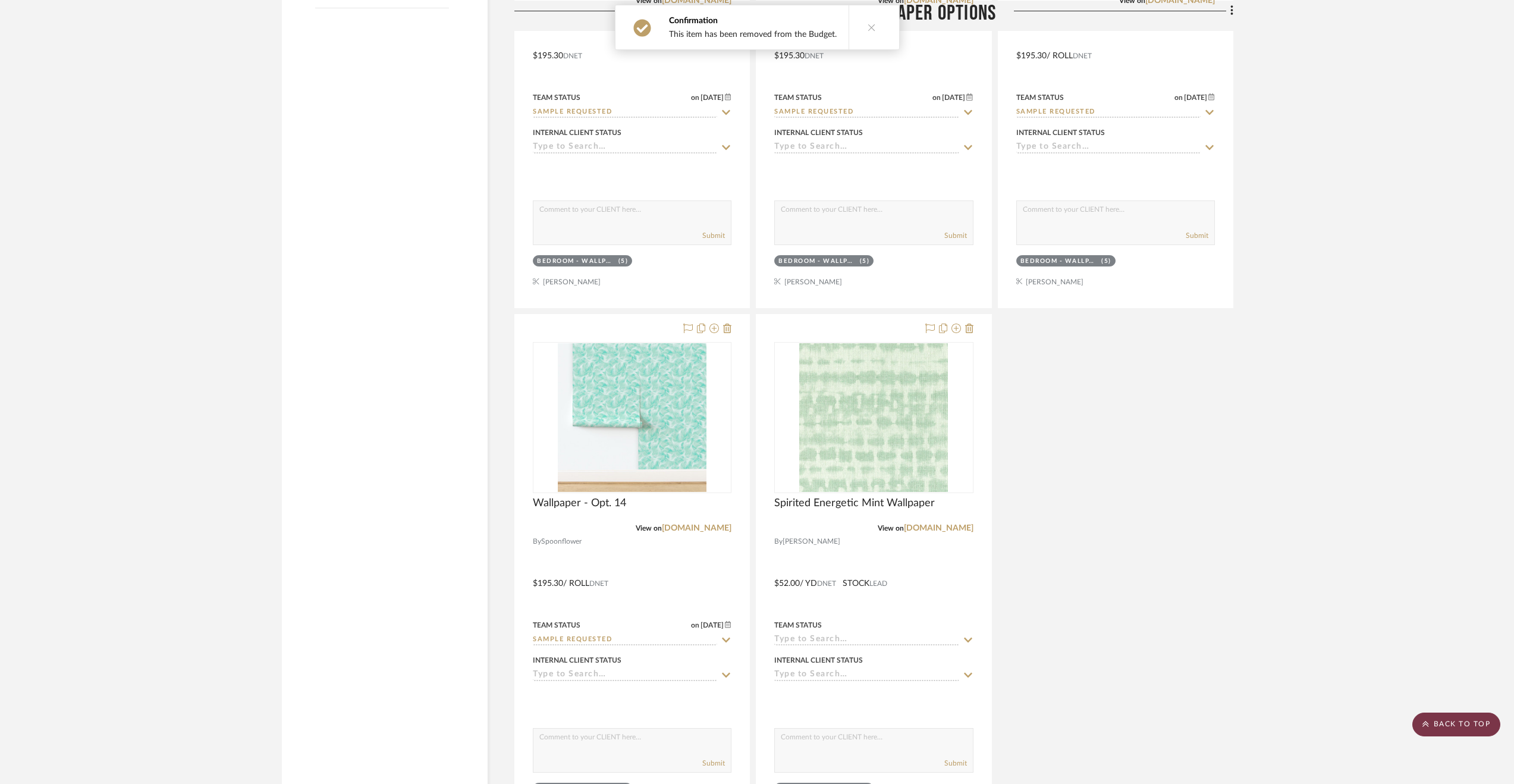
click at [1445, 717] on scroll-to-top-button "BACK TO TOP" at bounding box center [1456, 724] width 88 height 24
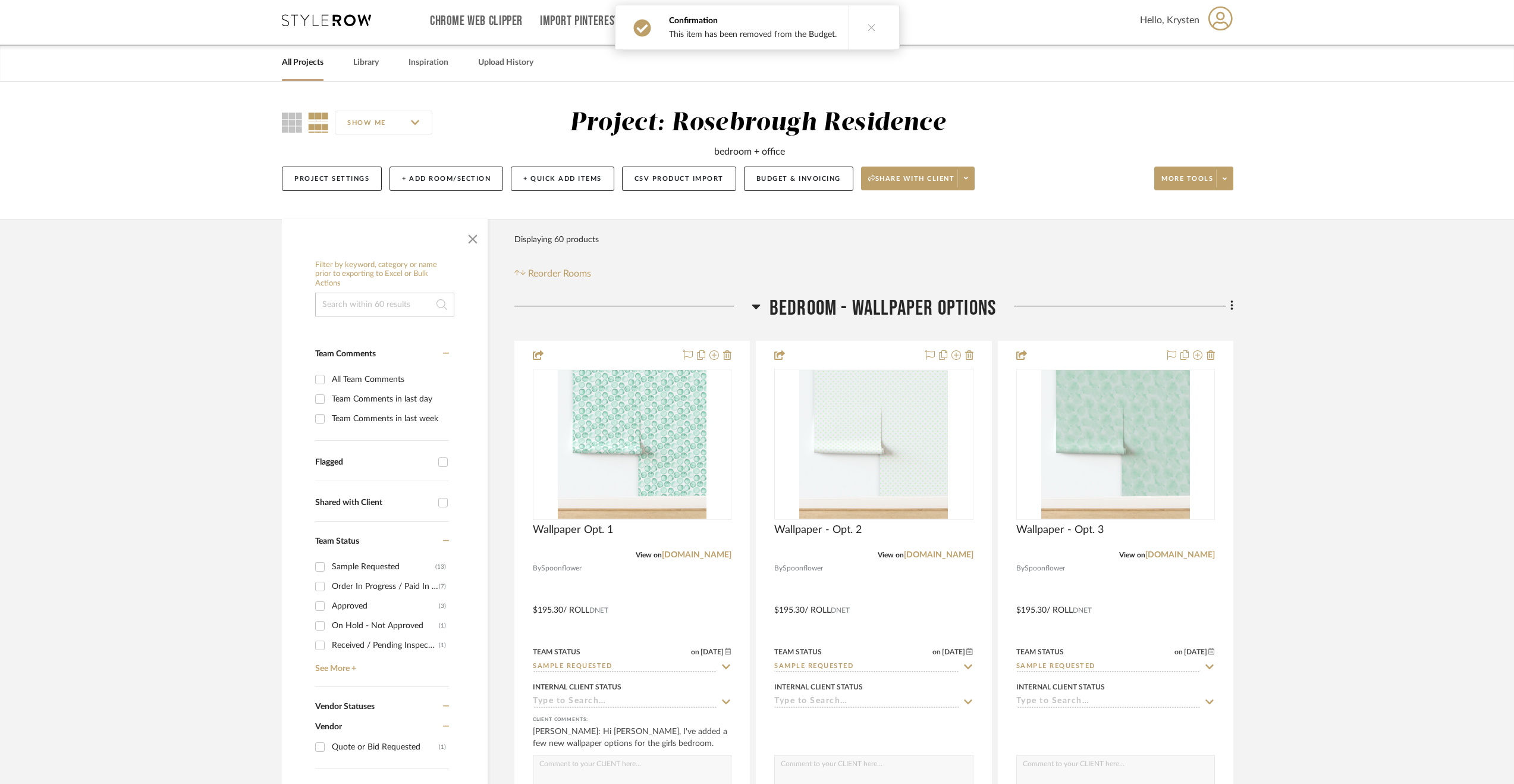
scroll to position [0, 0]
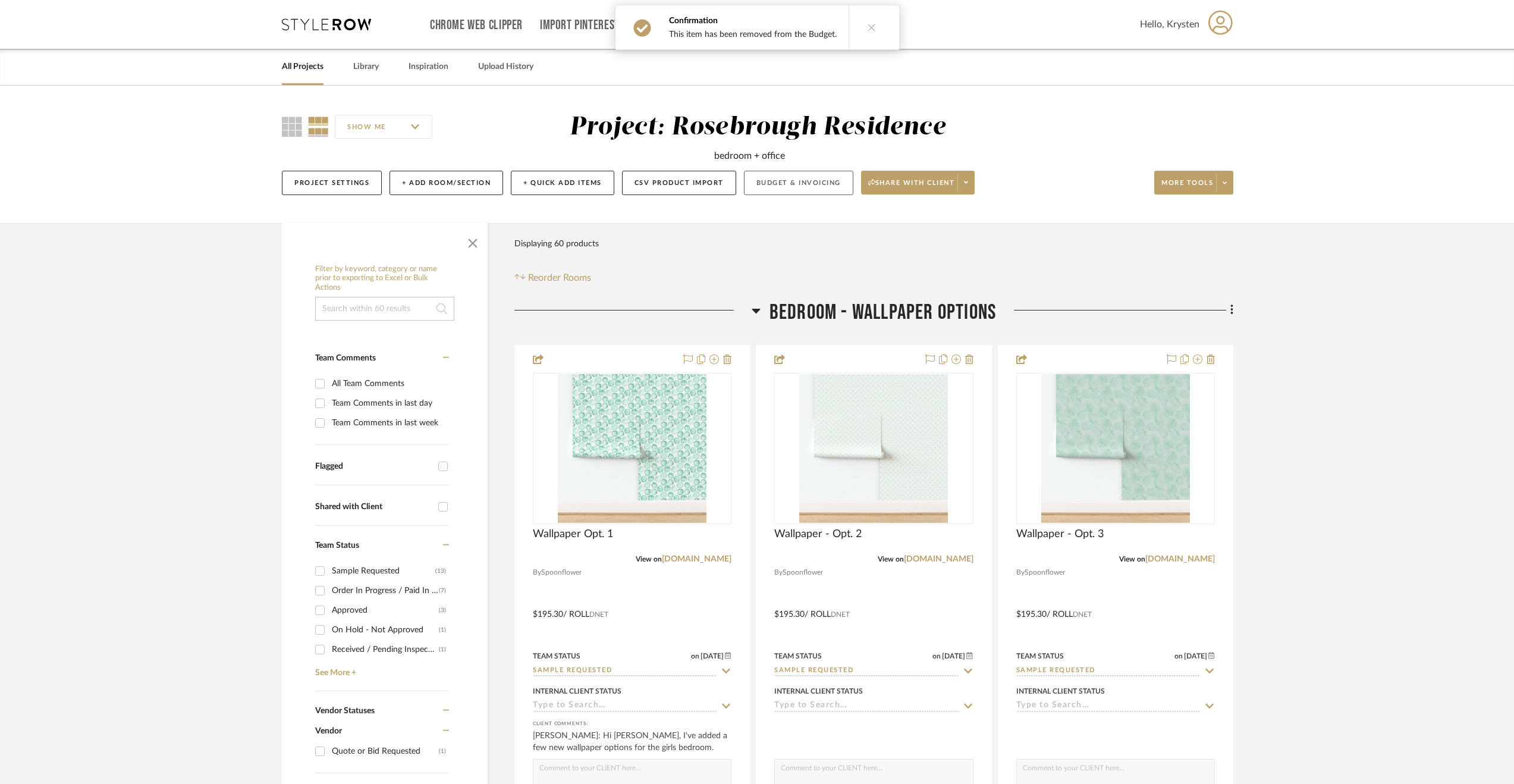
click at [784, 184] on button "Budget & Invoicing" at bounding box center [798, 183] width 110 height 24
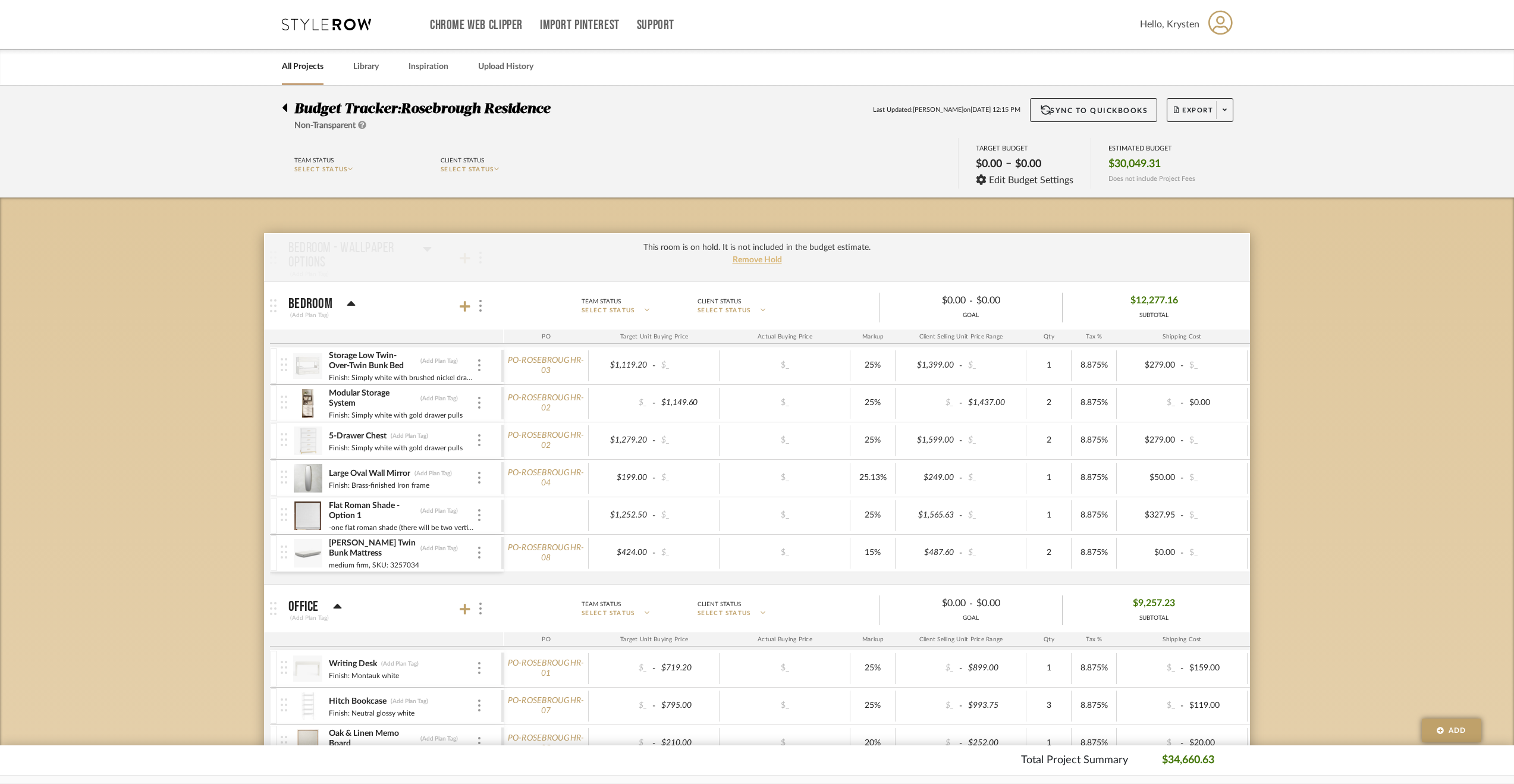
click at [754, 260] on span "Remove Hold" at bounding box center [757, 259] width 49 height 8
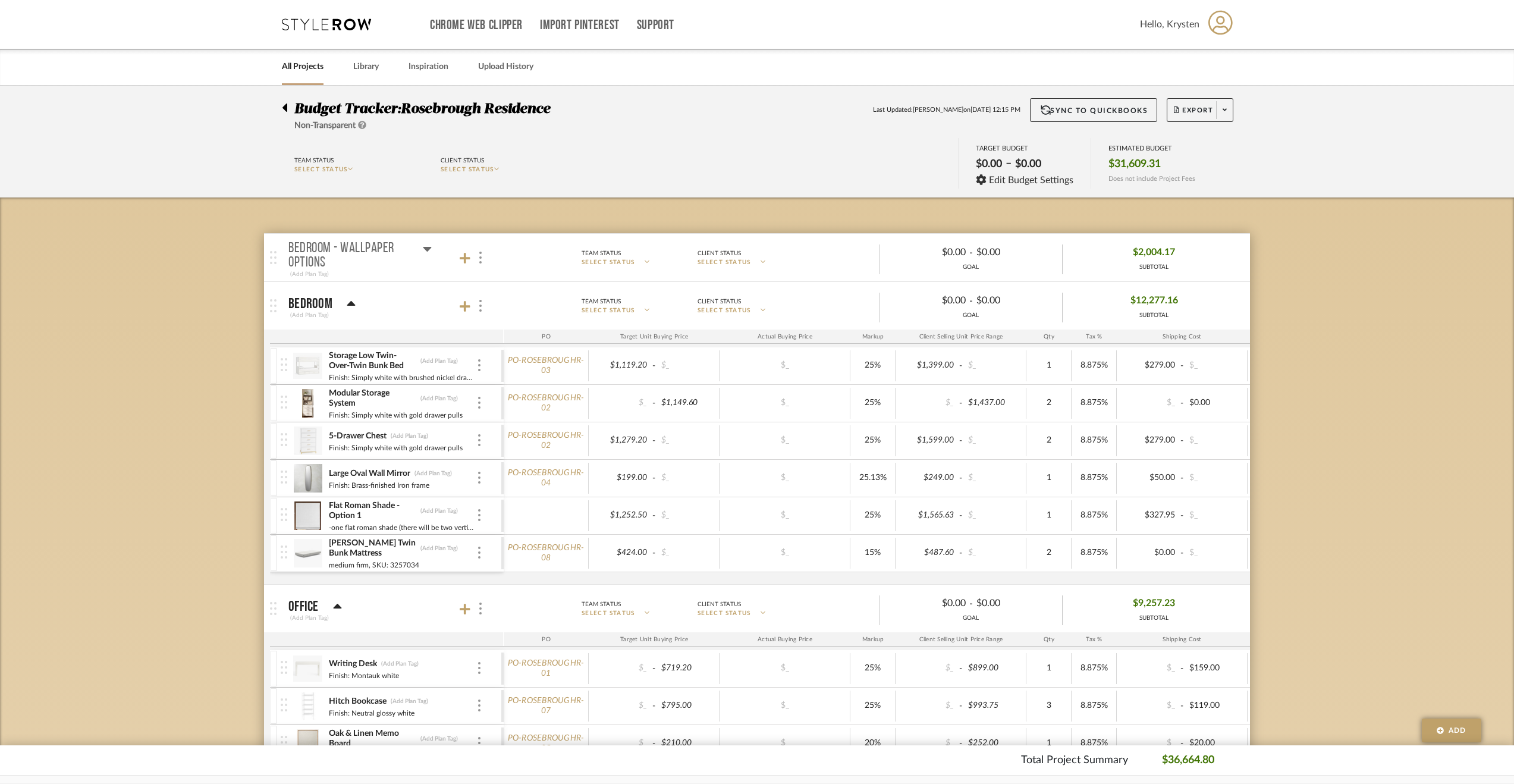
click at [431, 246] on icon at bounding box center [427, 248] width 8 height 5
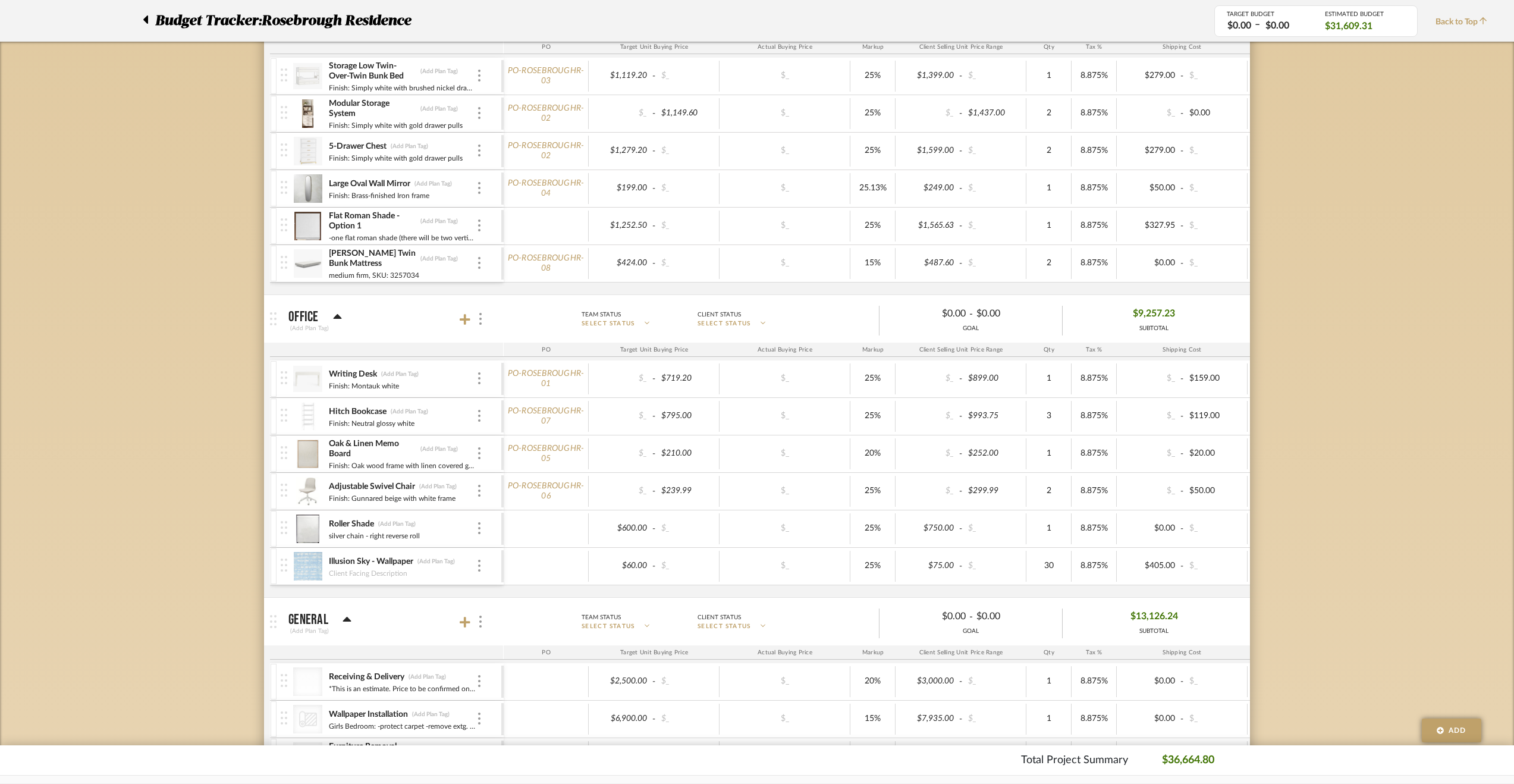
scroll to position [713, 0]
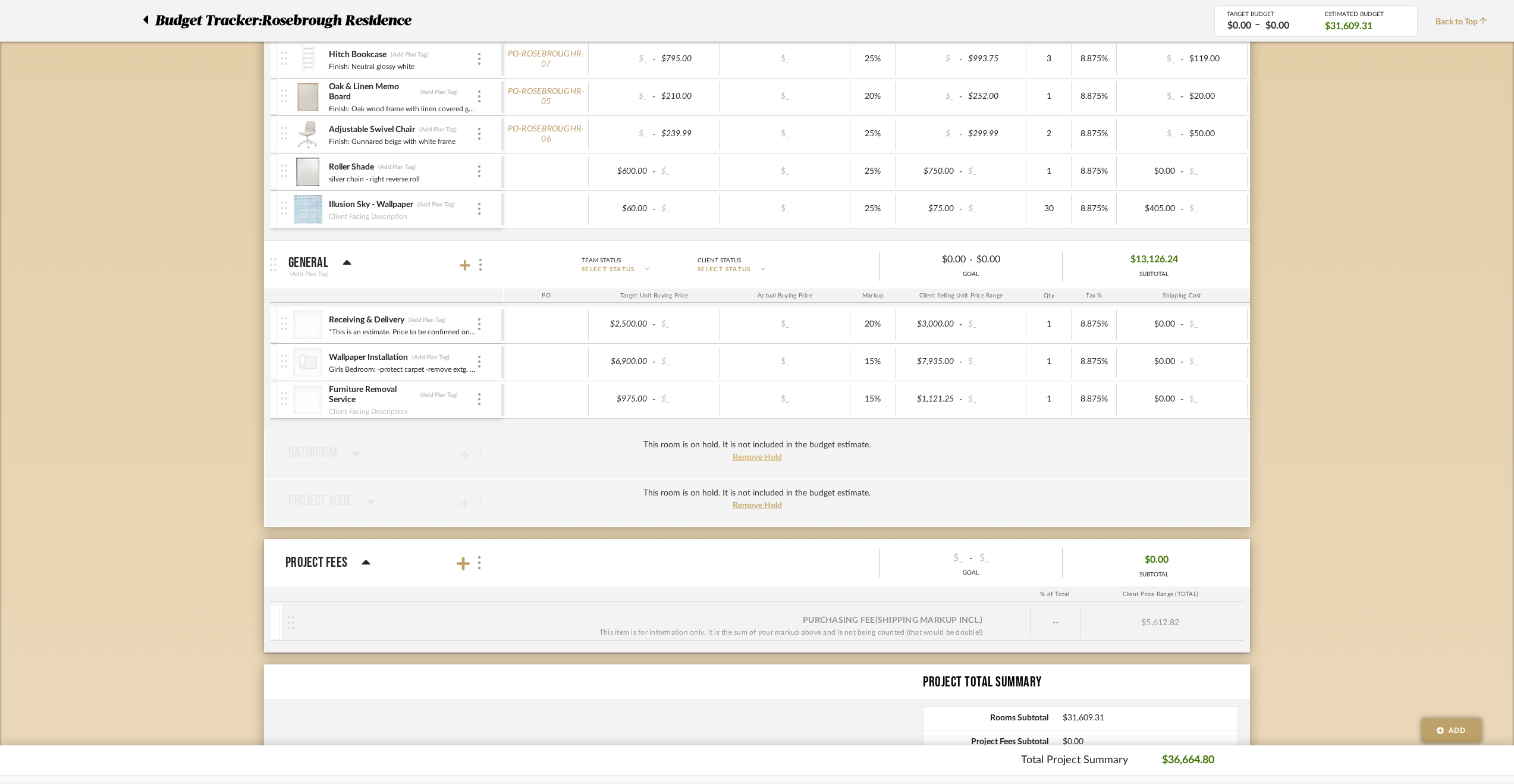
click at [764, 453] on span "Remove Hold" at bounding box center [757, 457] width 49 height 8
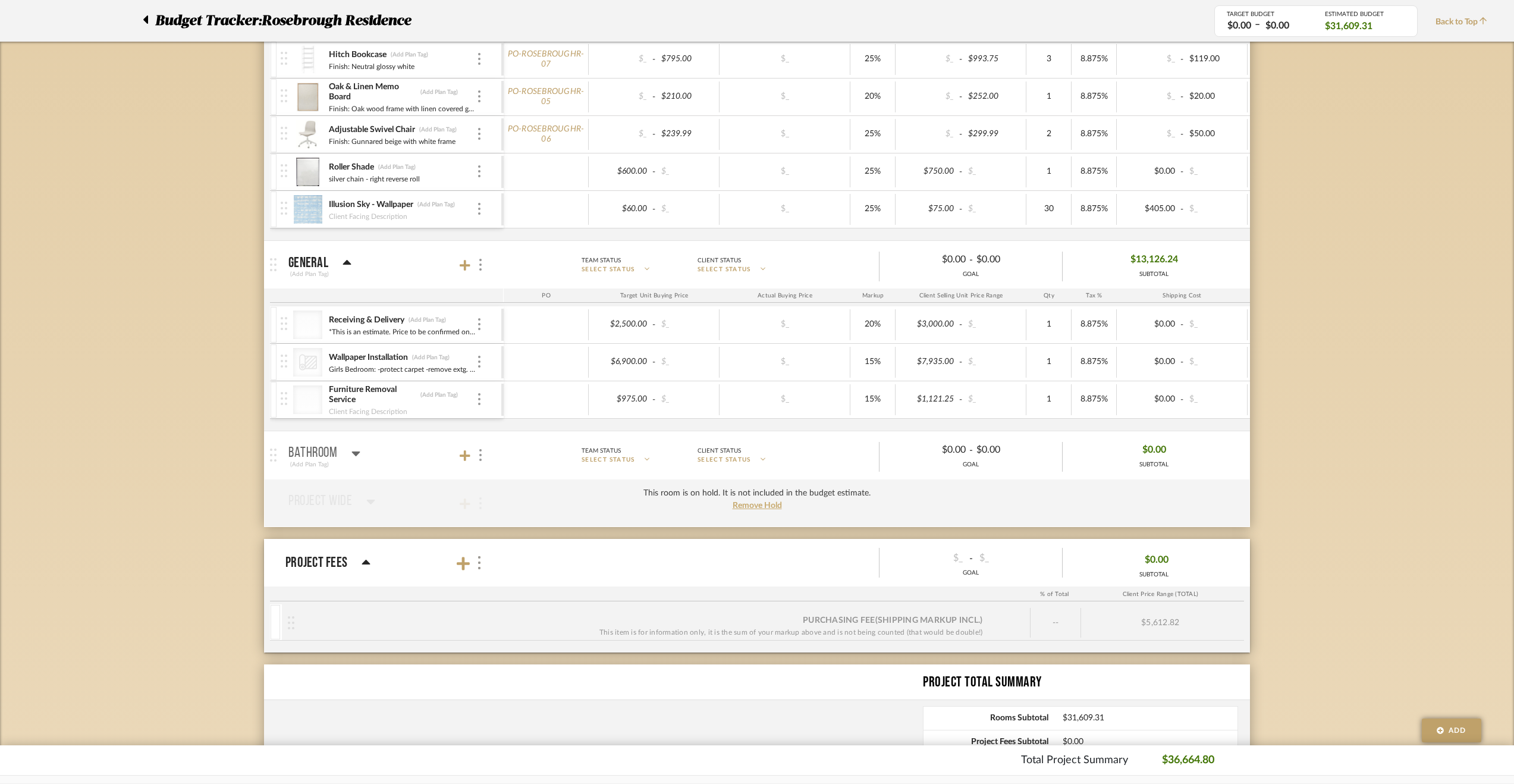
click at [363, 447] on mat-panel-title "Bathroom (Add Plan Tag)" at bounding box center [393, 456] width 209 height 30
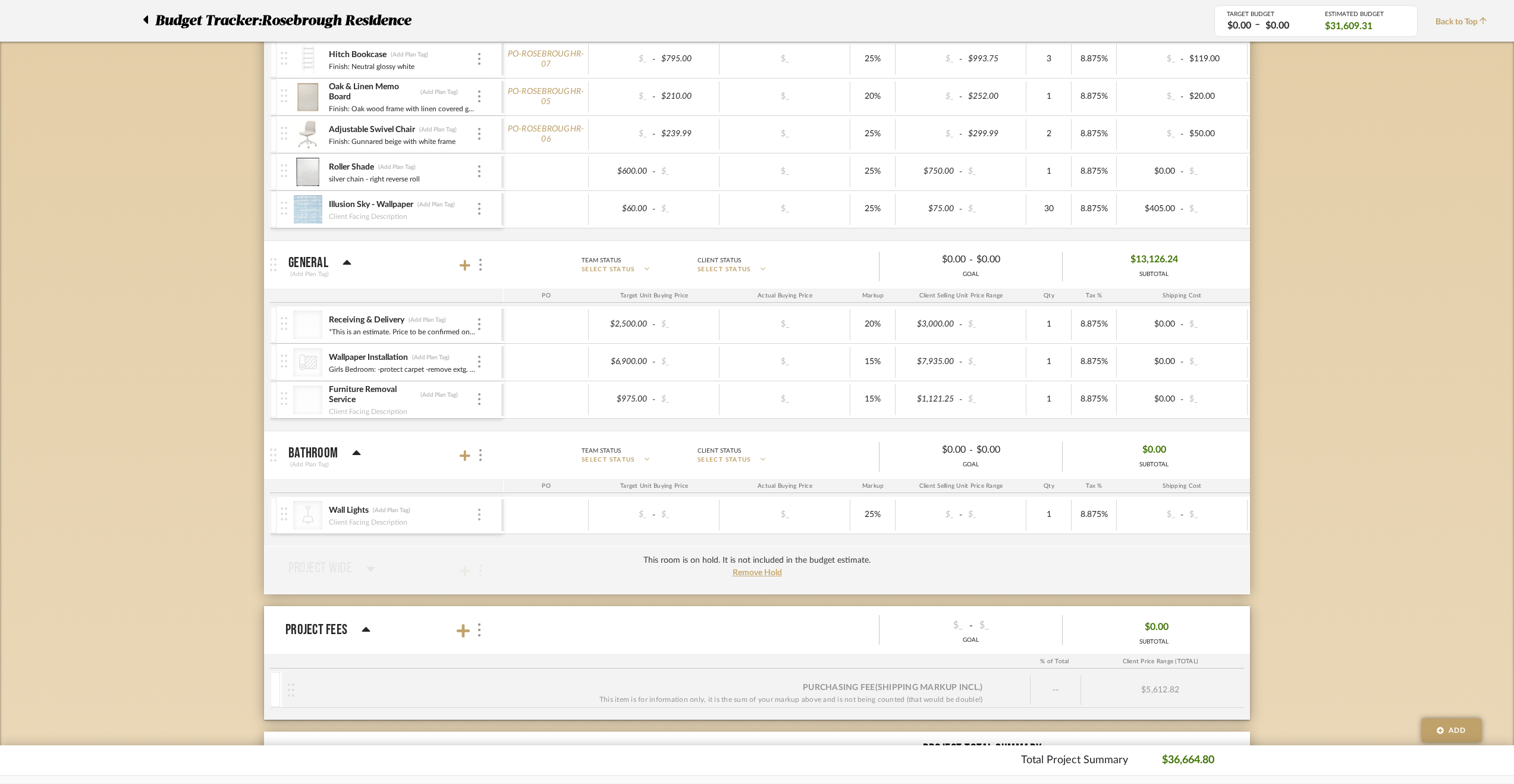
click at [480, 511] on img at bounding box center [479, 514] width 3 height 12
click at [507, 533] on span "Manage Item" at bounding box center [538, 535] width 71 height 10
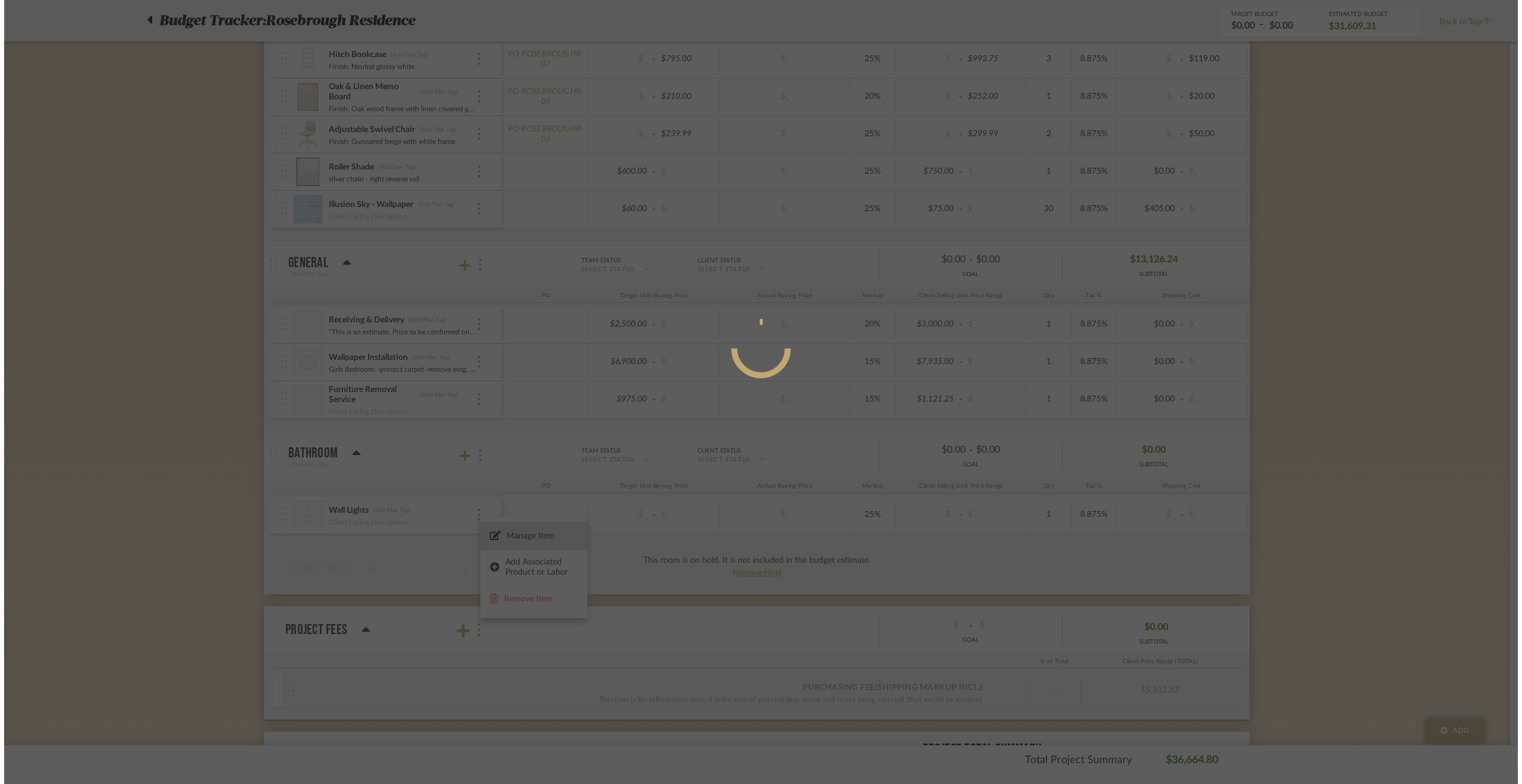
scroll to position [0, 0]
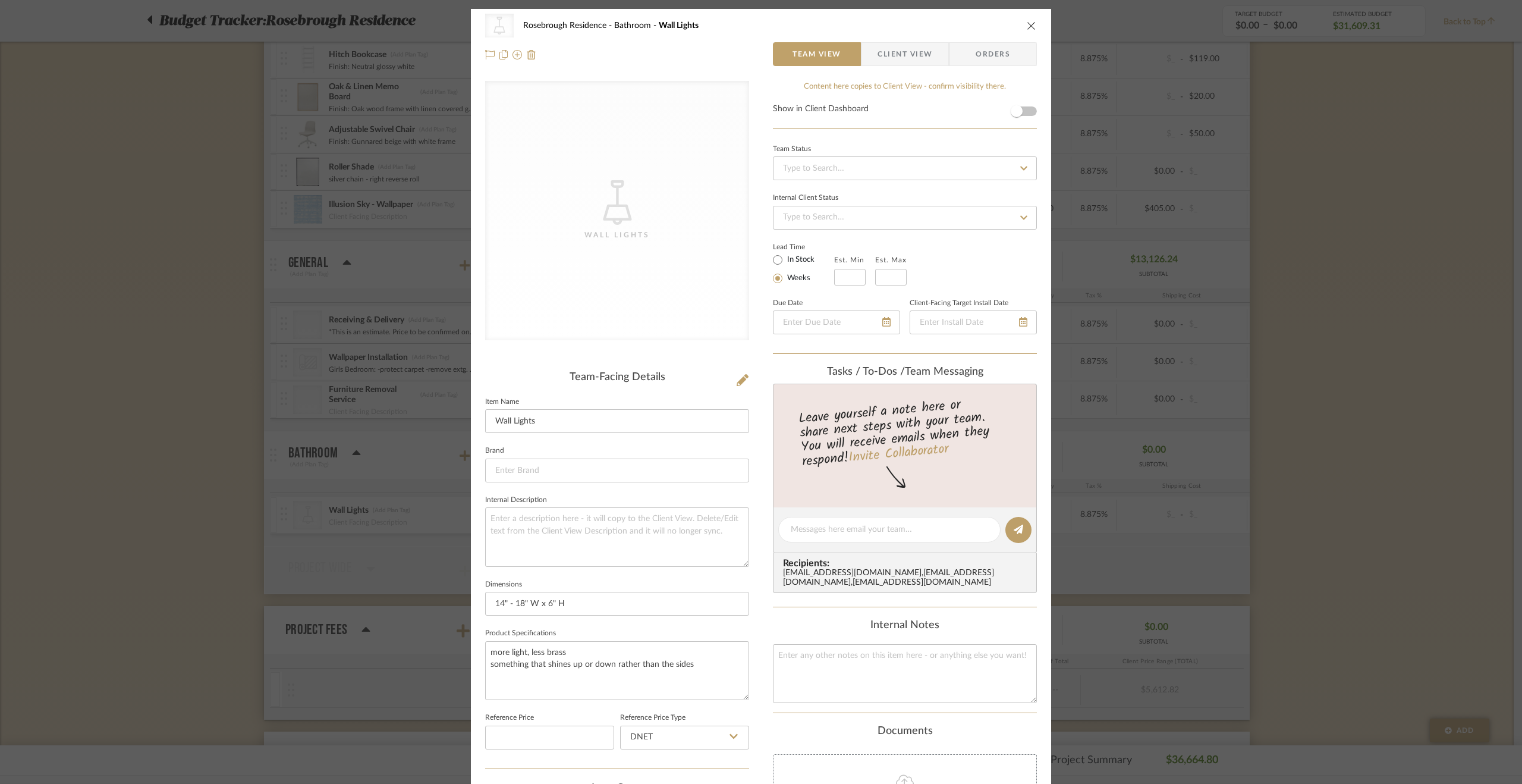
click at [1421, 336] on div "CategoryIconLighting Created with Sketch. Wall Lights [GEOGRAPHIC_DATA] Bathroo…" at bounding box center [761, 392] width 1522 height 784
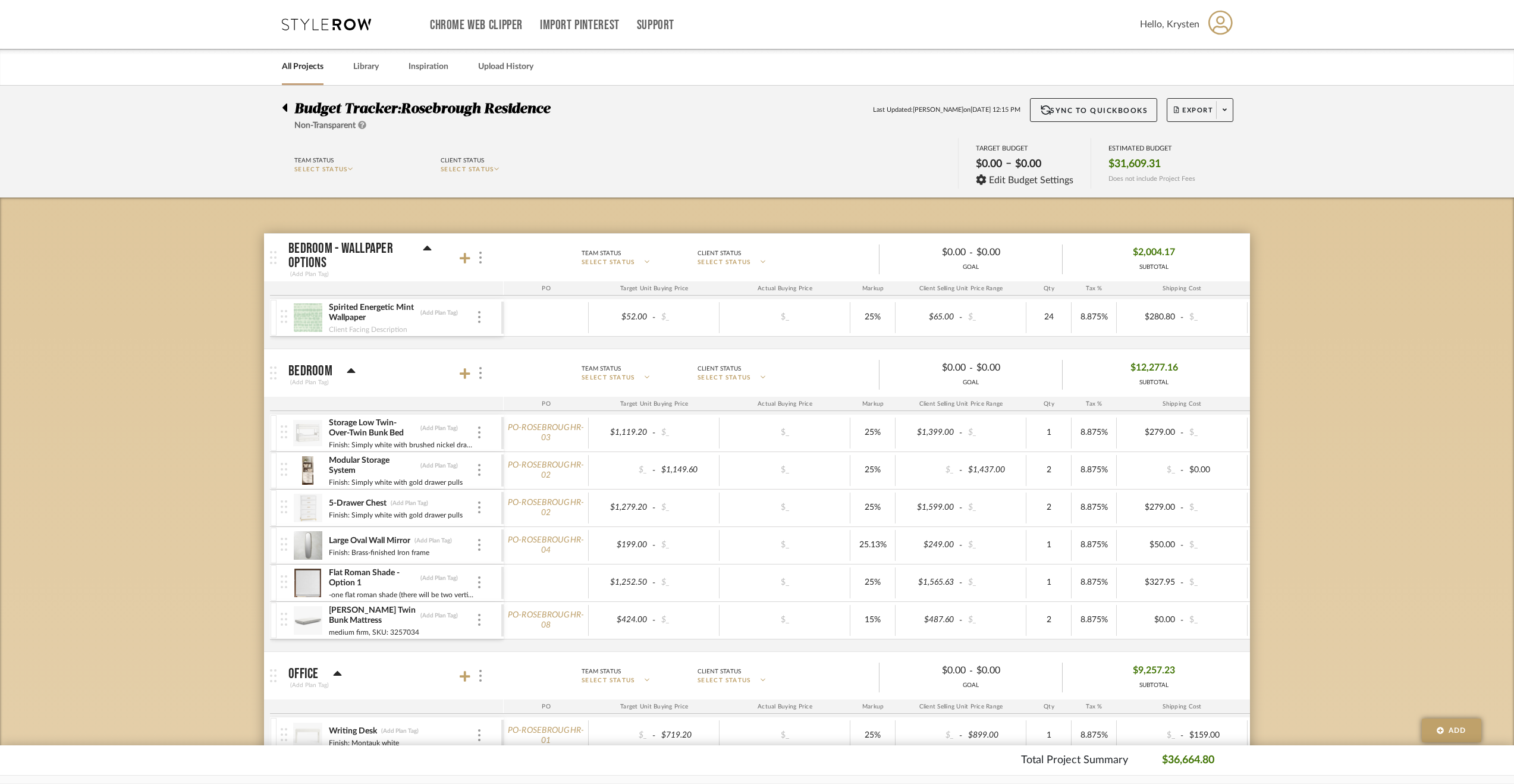
click at [289, 106] on div at bounding box center [289, 104] width 13 height 14
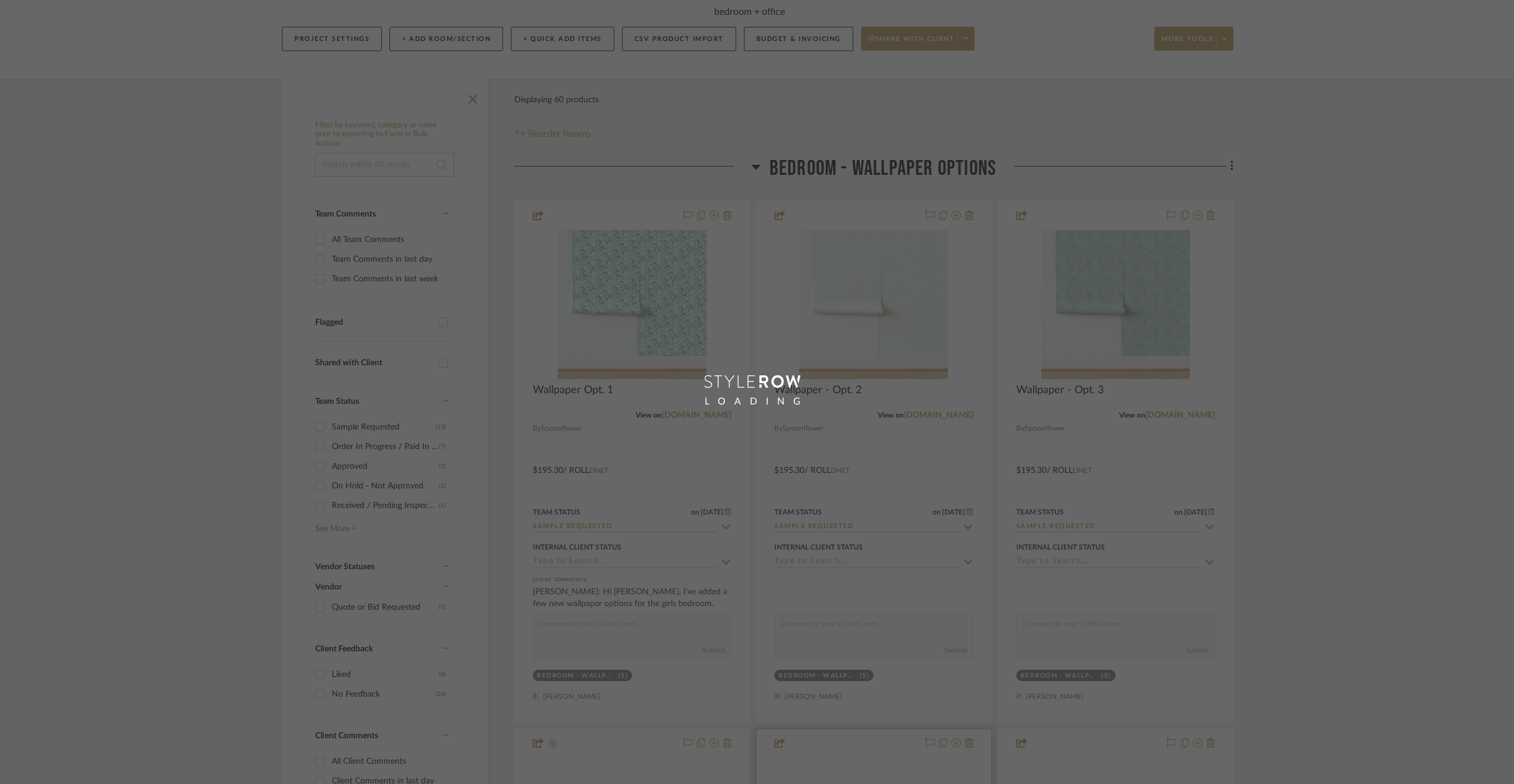
scroll to position [238, 0]
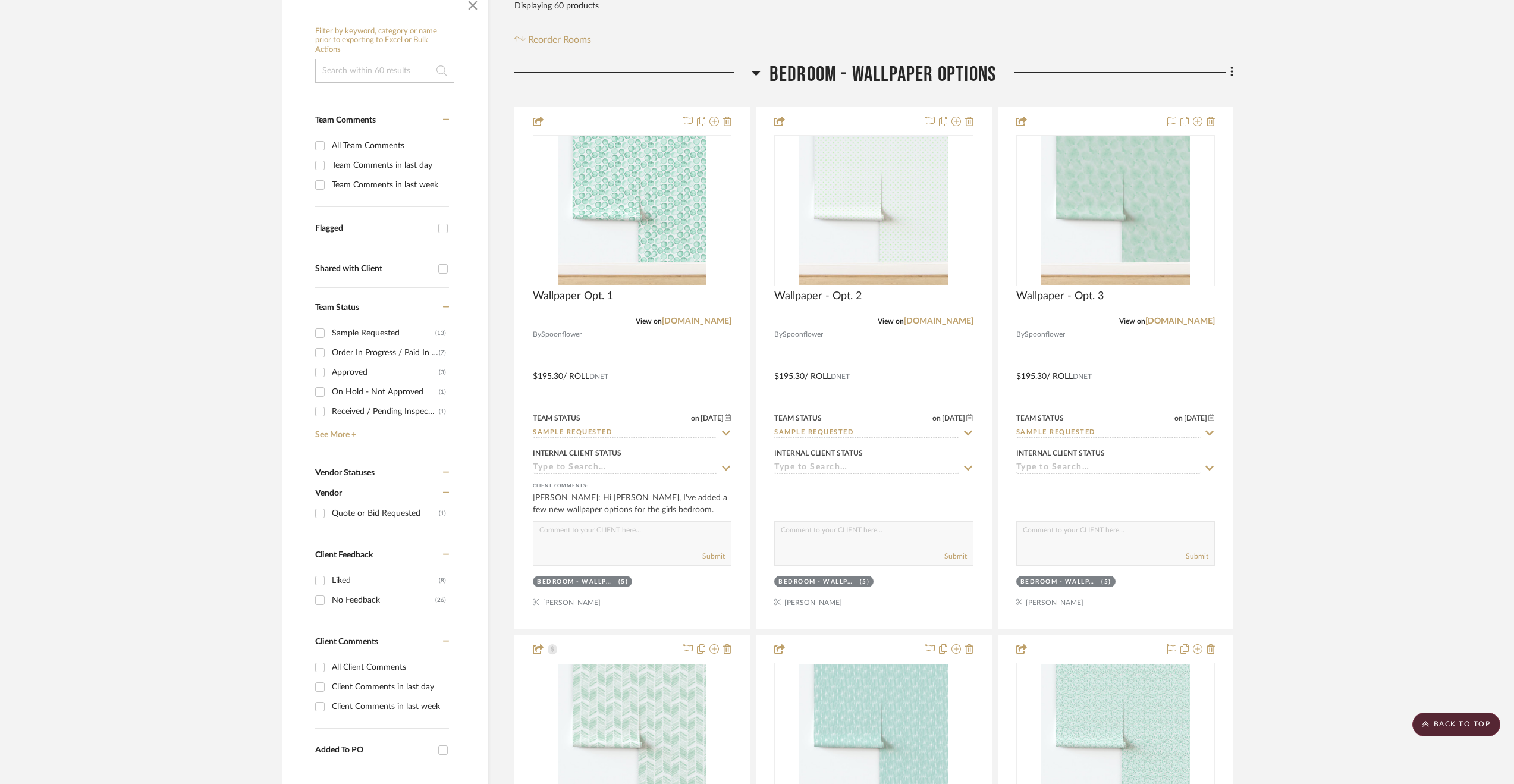
click at [778, 73] on span "Bedroom - Wallpaper Options" at bounding box center [883, 75] width 227 height 26
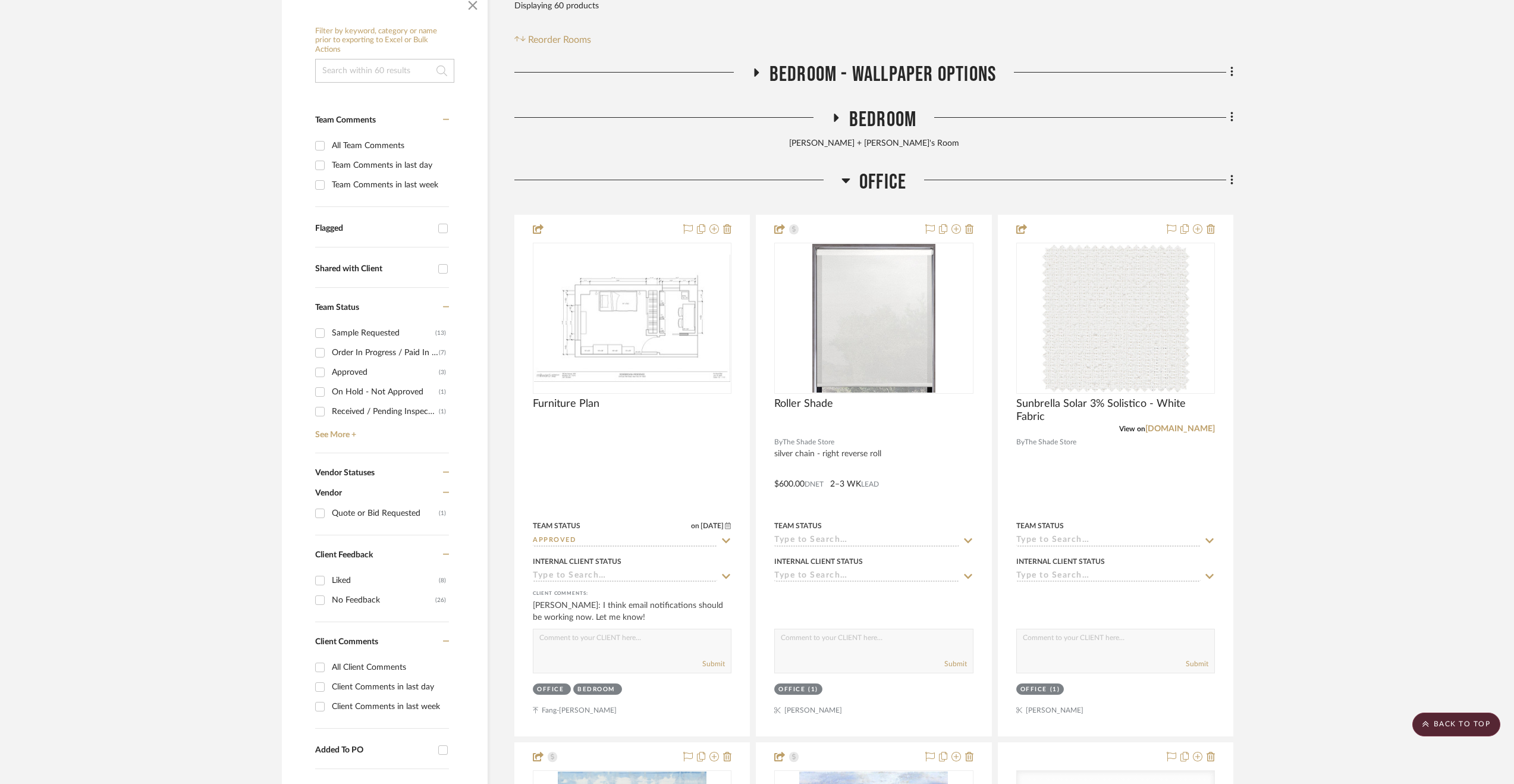
click at [879, 182] on span "Office" at bounding box center [882, 183] width 47 height 26
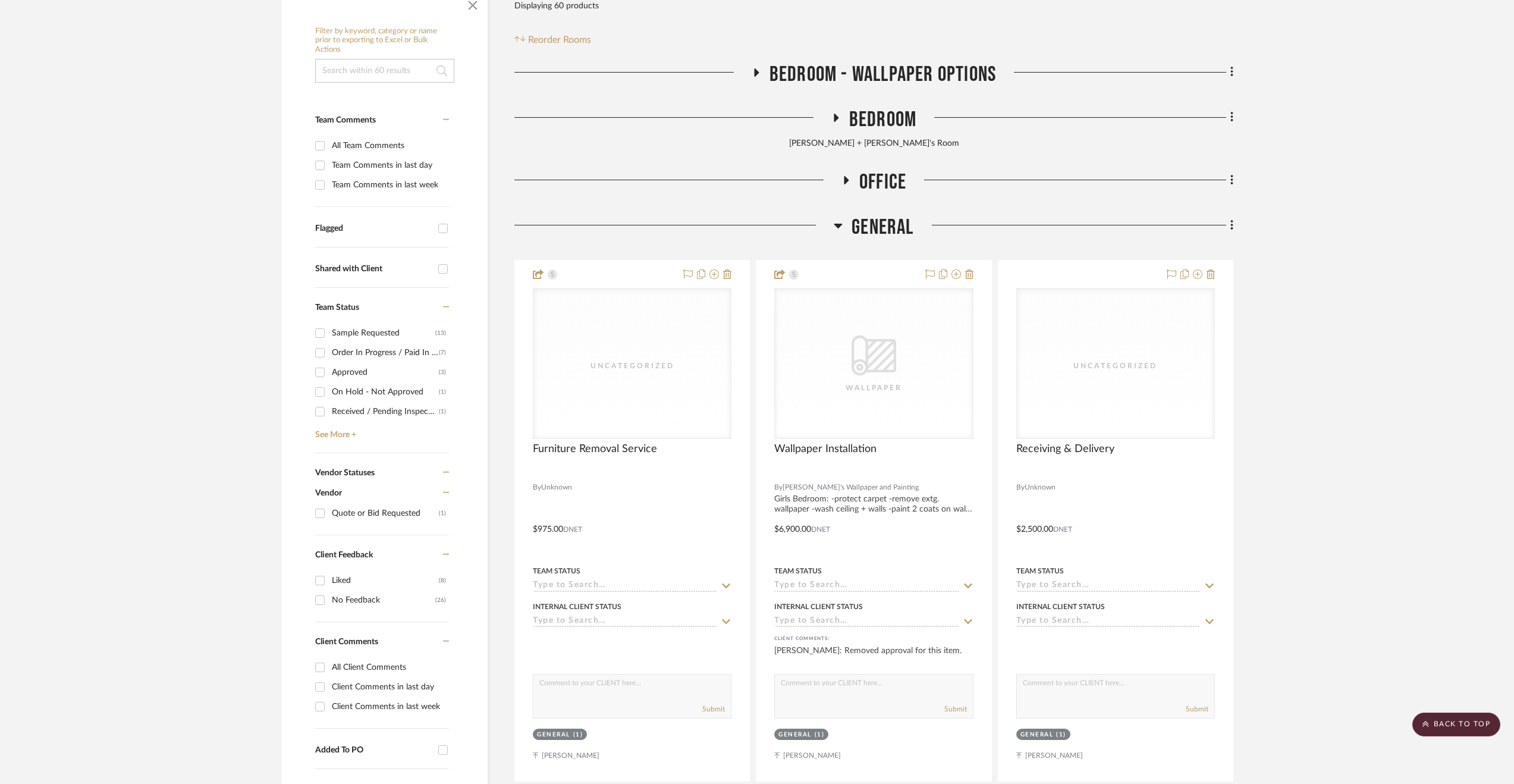
click at [876, 221] on span "General" at bounding box center [882, 228] width 62 height 26
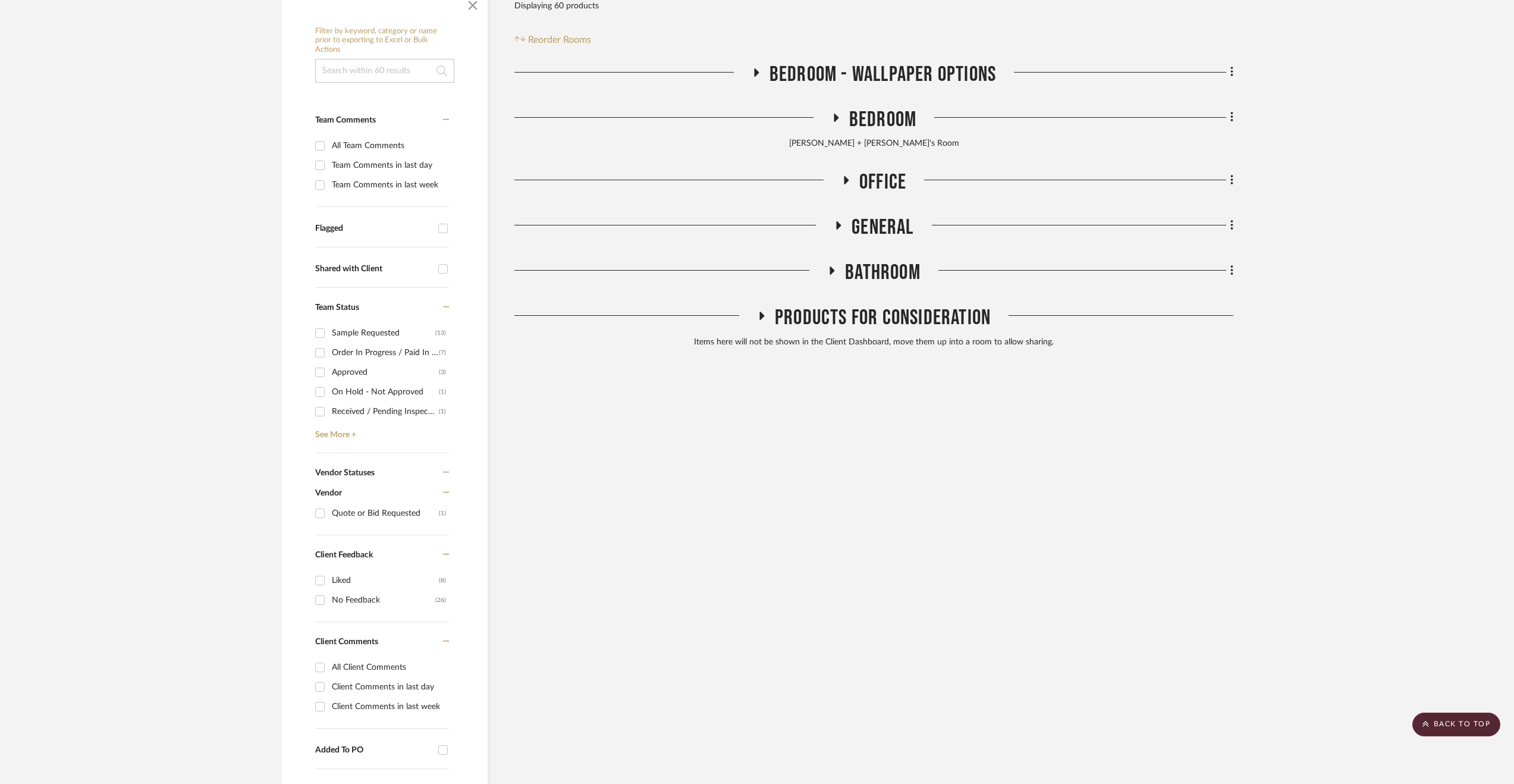
click at [861, 273] on span "Bathroom" at bounding box center [883, 273] width 76 height 26
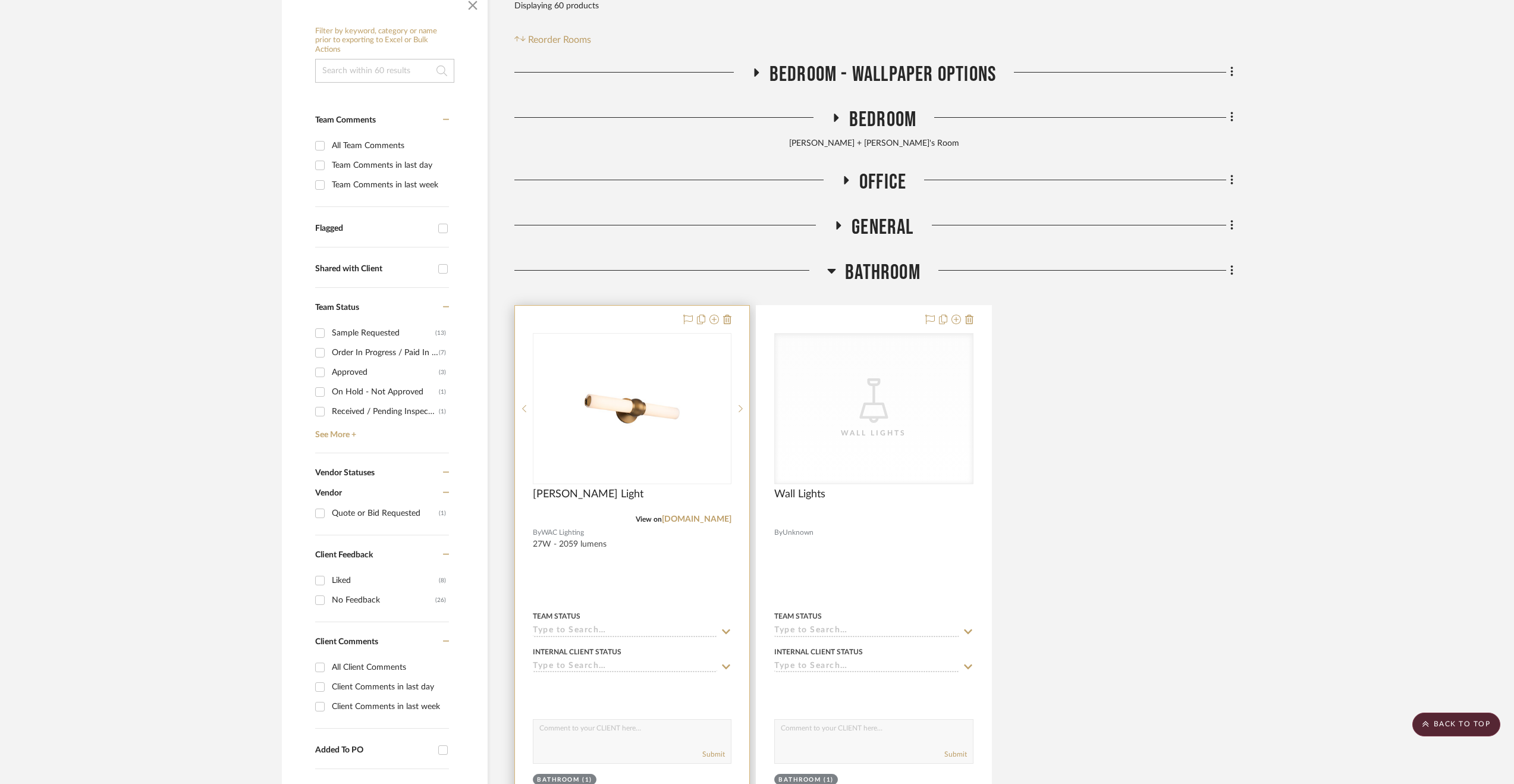
click at [660, 576] on div at bounding box center [632, 565] width 234 height 520
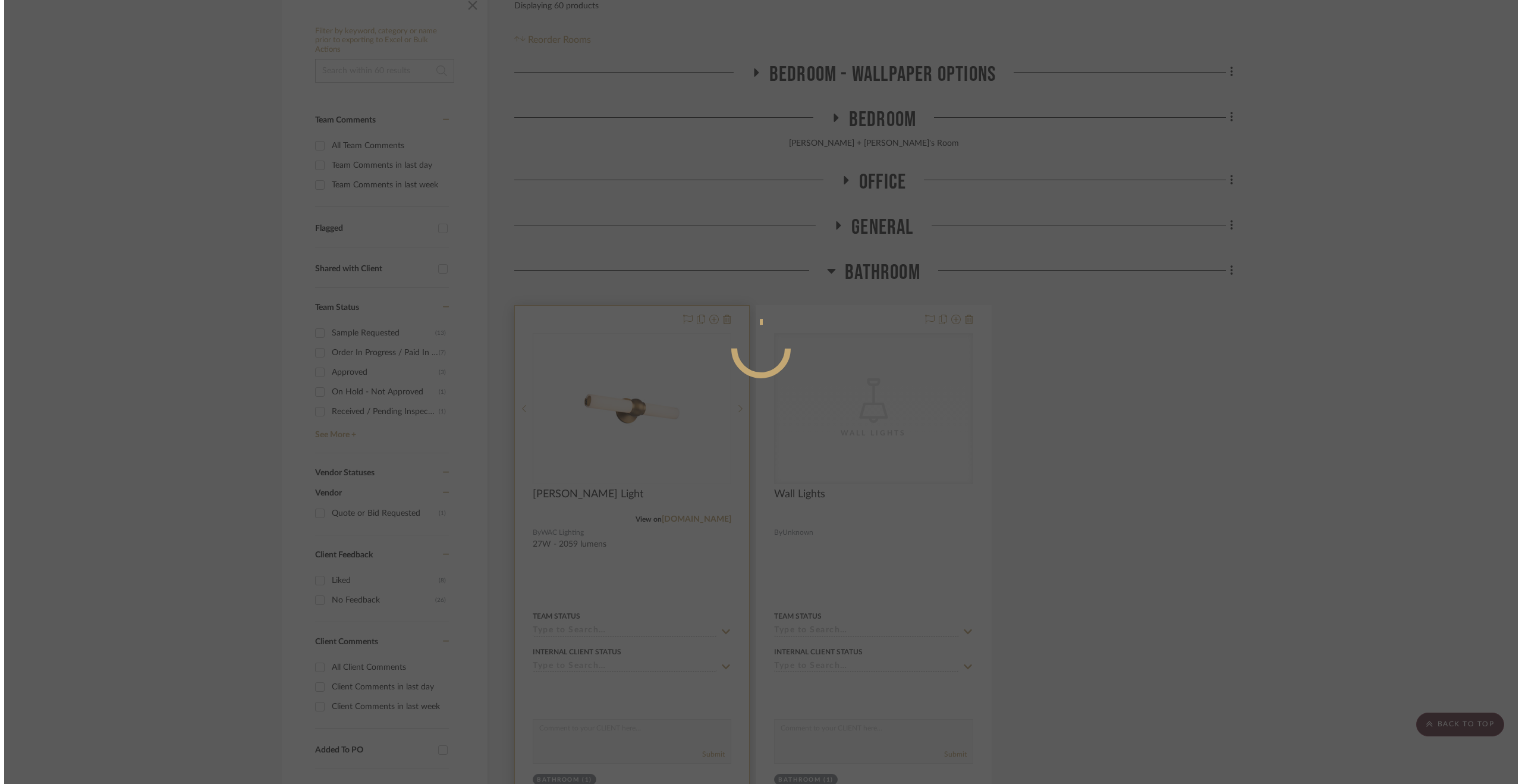
scroll to position [0, 0]
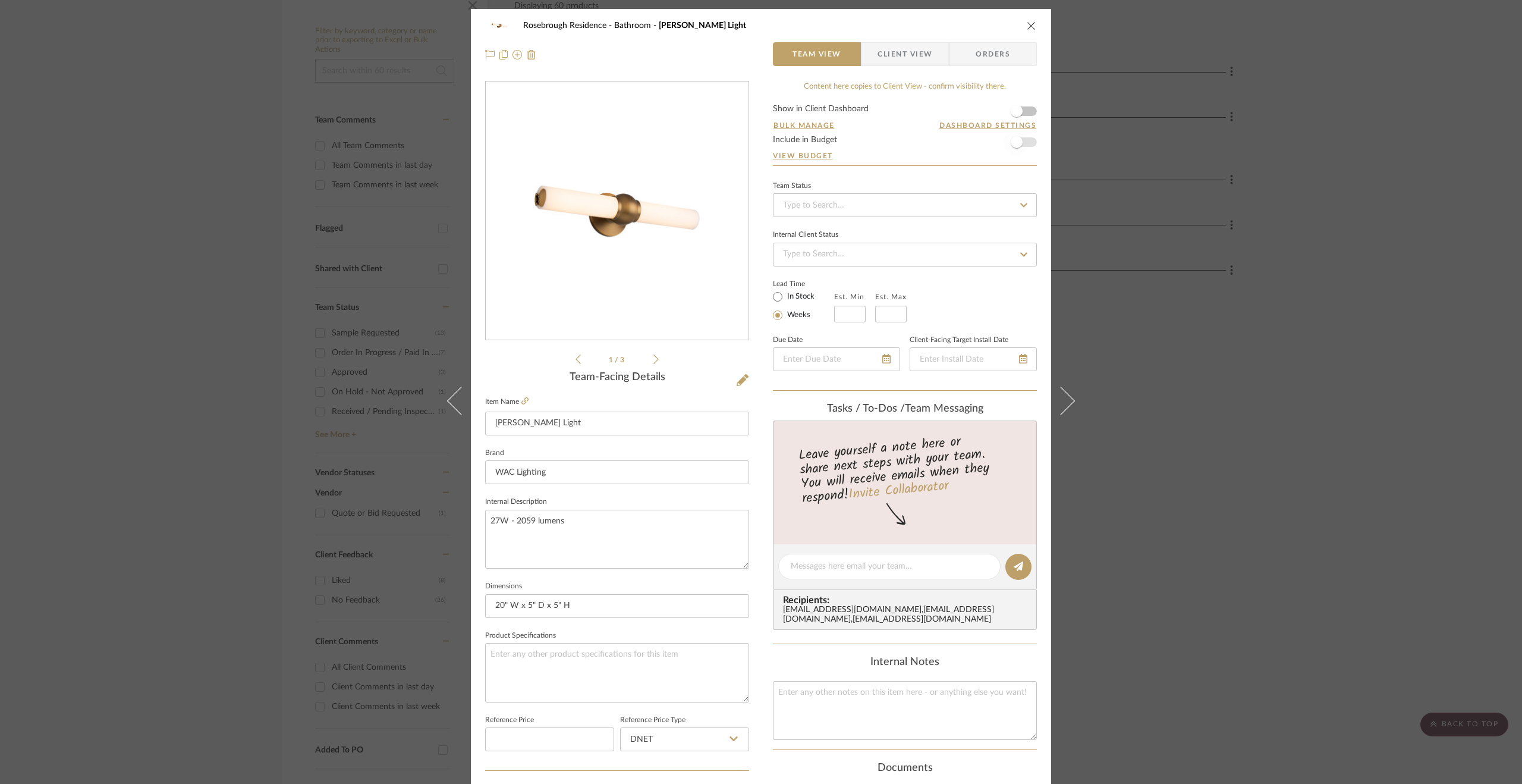
click at [1017, 141] on span "button" at bounding box center [1017, 142] width 12 height 12
click at [1263, 493] on div "Rosebrough Residence Bathroom Juliet Vanity Light Team View Client View Orders …" at bounding box center [761, 392] width 1522 height 784
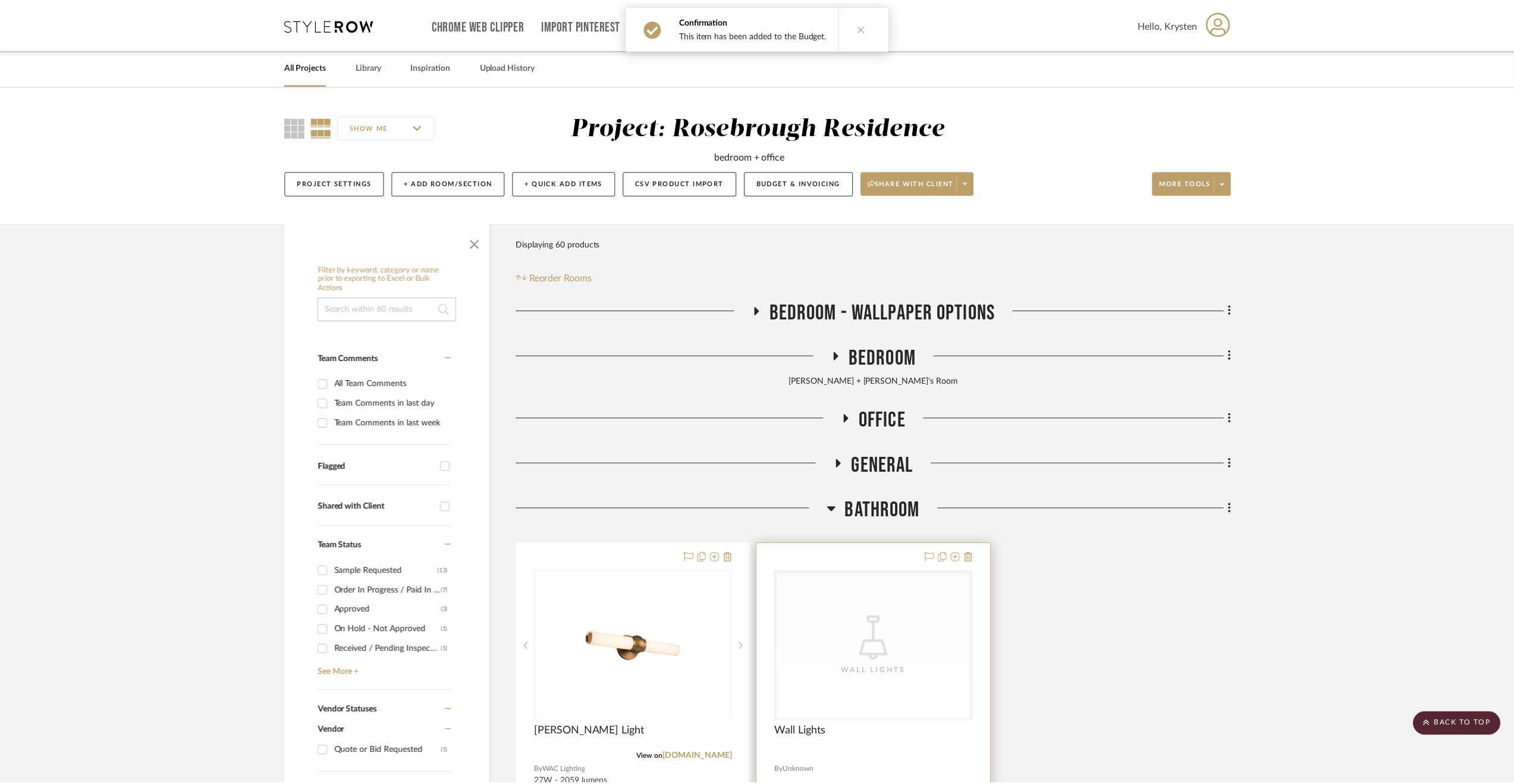
scroll to position [238, 0]
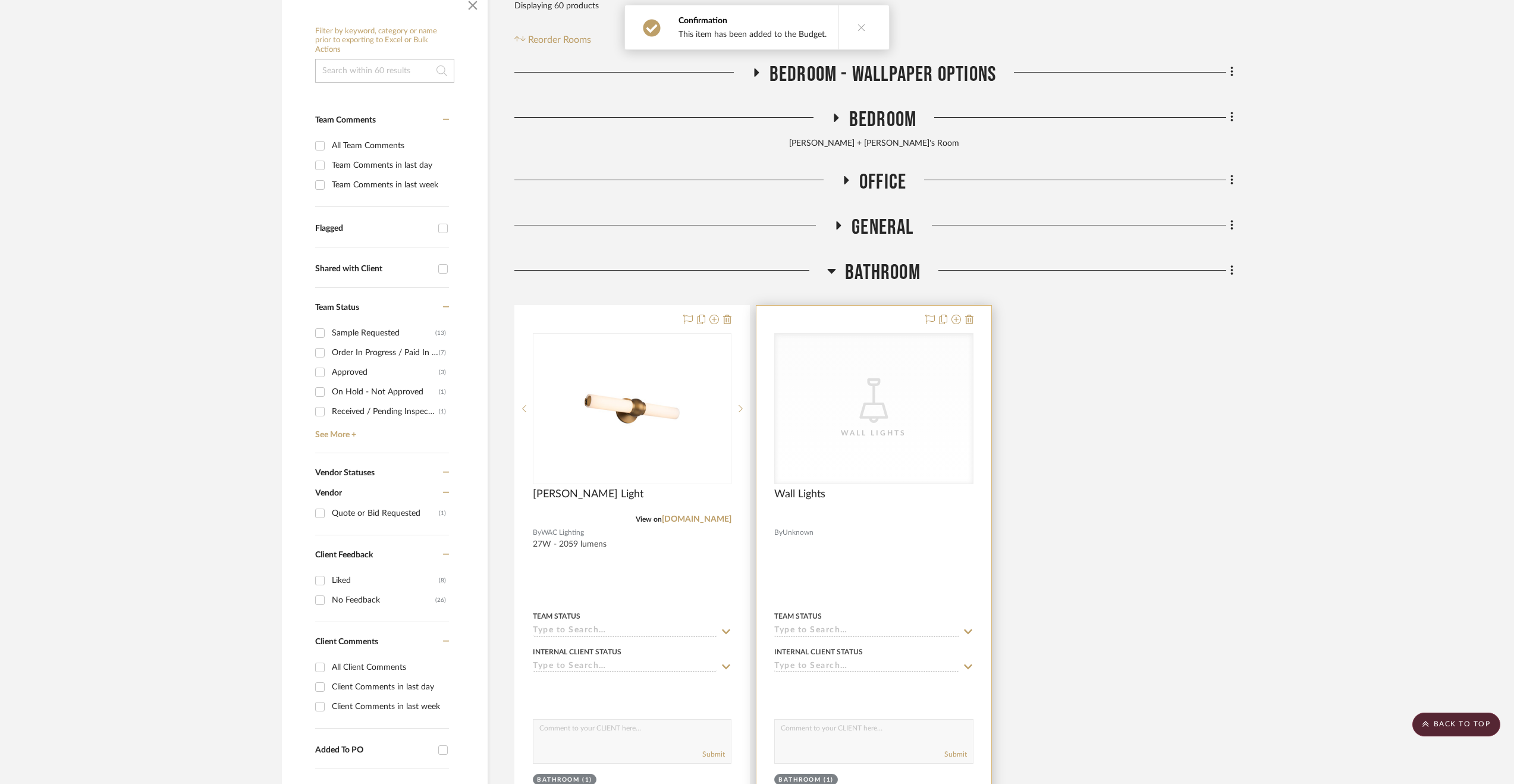
click at [807, 533] on span "Unknown" at bounding box center [798, 532] width 31 height 11
click at [864, 594] on div at bounding box center [874, 565] width 234 height 520
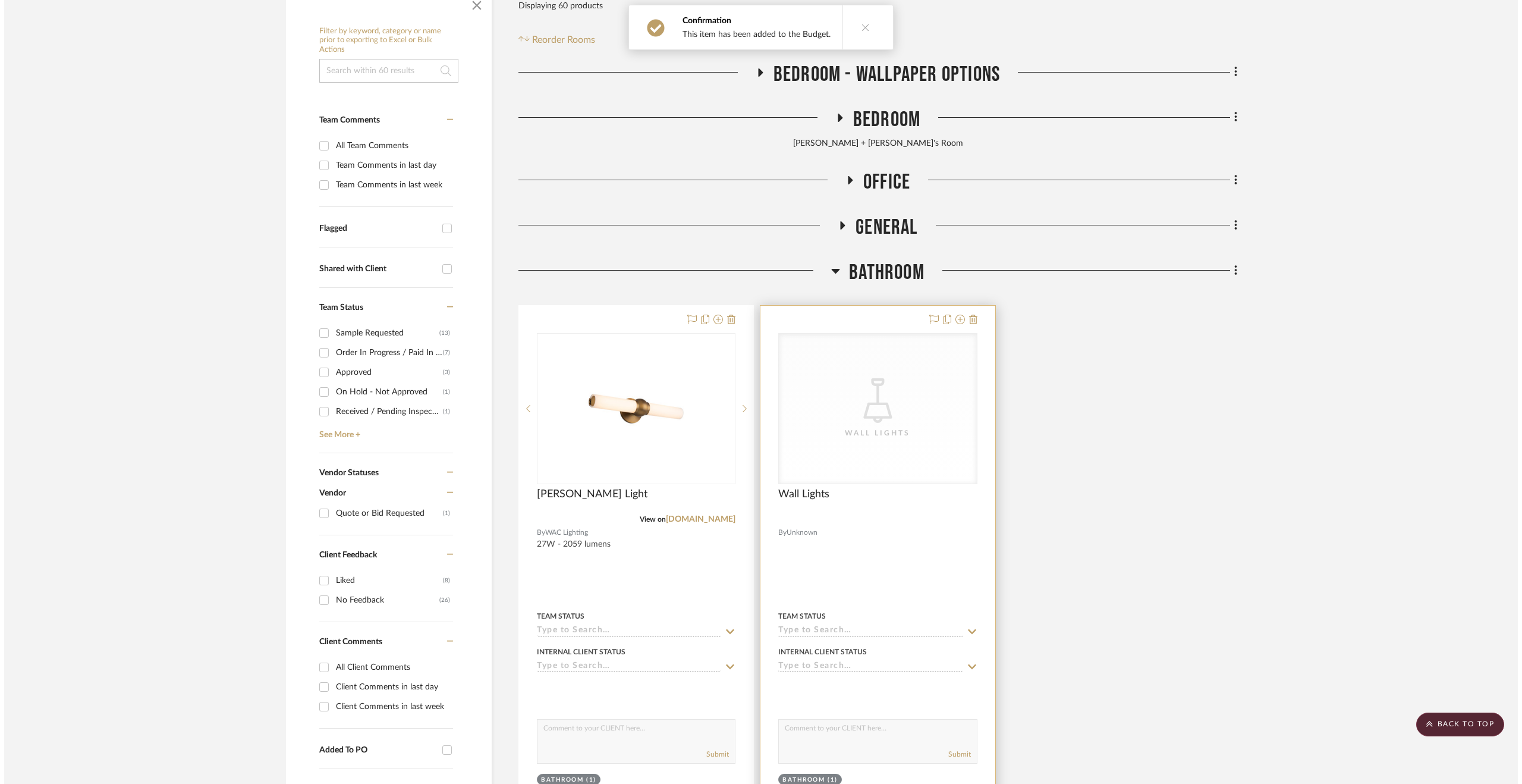
scroll to position [0, 0]
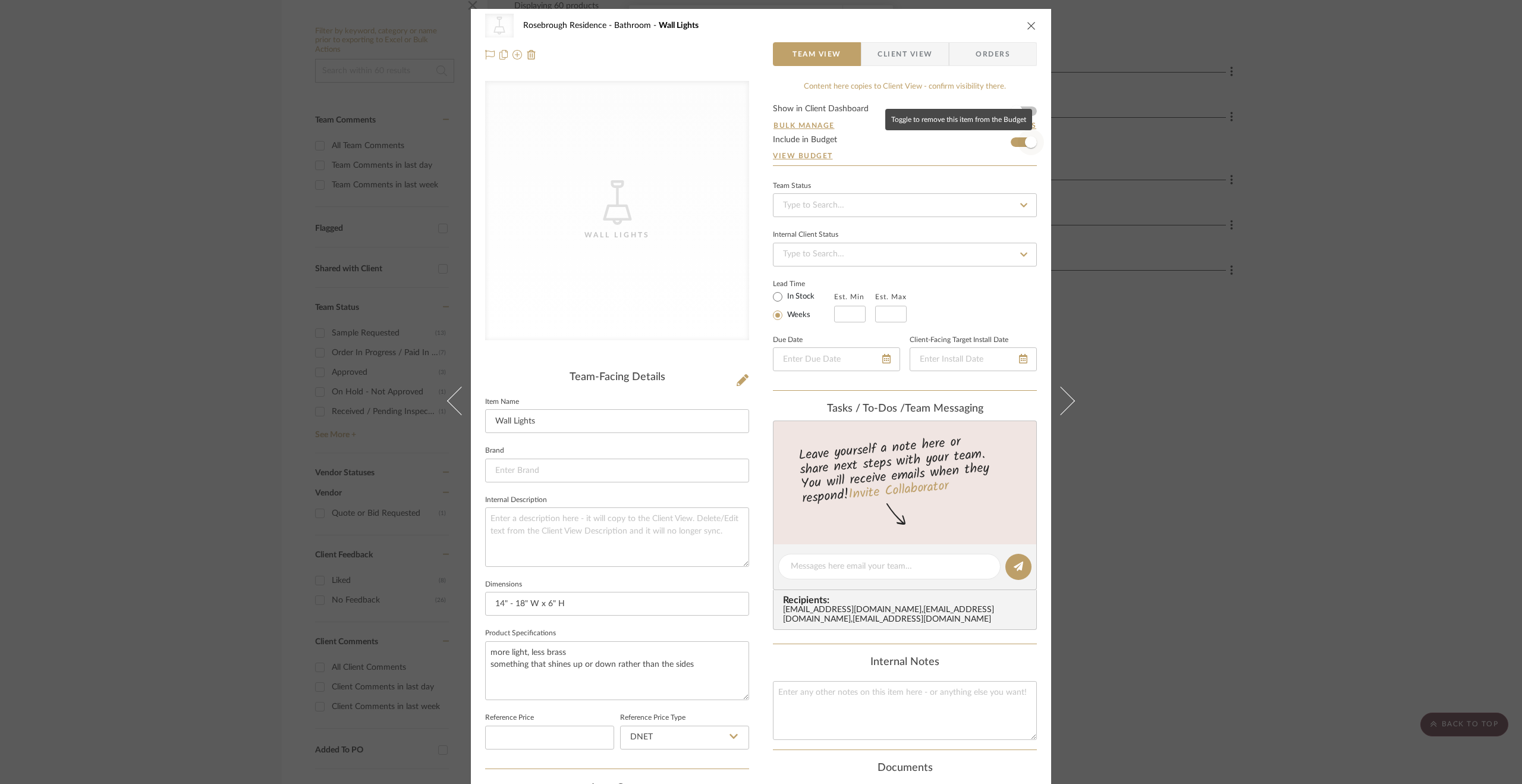
click at [1025, 141] on span "button" at bounding box center [1030, 142] width 12 height 12
drag, startPoint x: 1311, startPoint y: 311, endPoint x: 1314, endPoint y: 340, distance: 29.2
click at [1309, 312] on div "CategoryIconLighting Created with Sketch. Wall Lights [GEOGRAPHIC_DATA] Bathroo…" at bounding box center [761, 392] width 1522 height 784
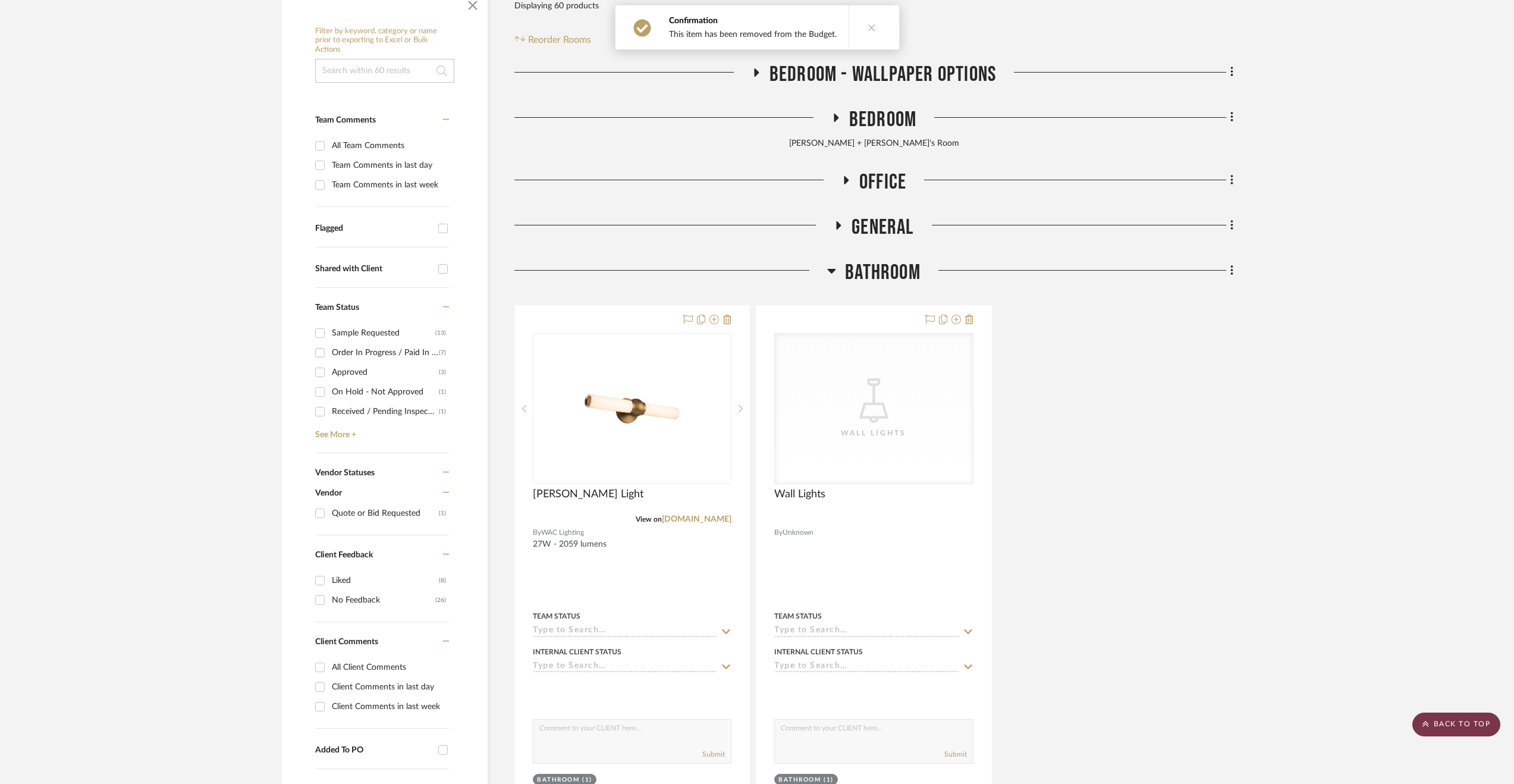
click at [1448, 731] on scroll-to-top-button "BACK TO TOP" at bounding box center [1456, 724] width 88 height 24
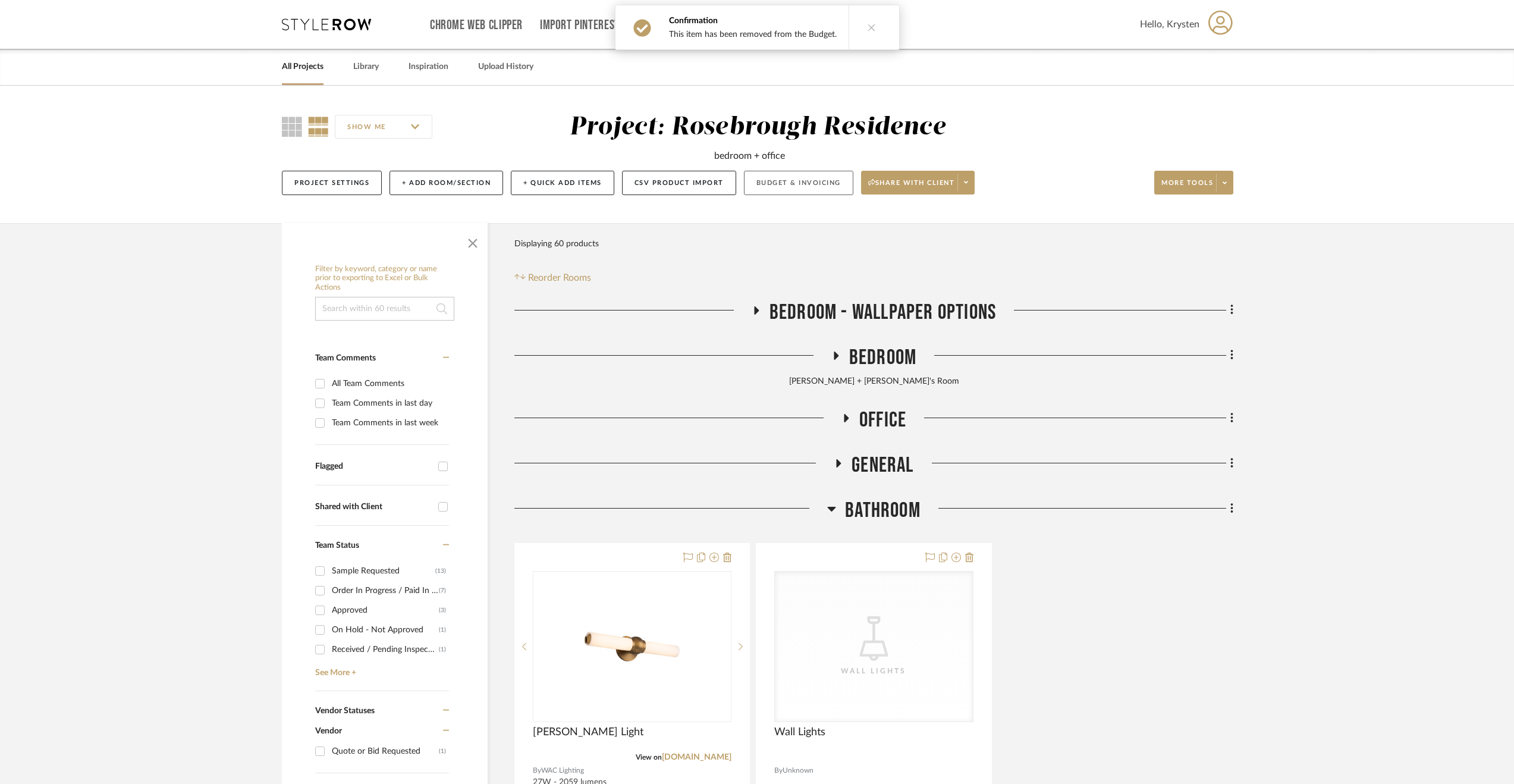
click at [830, 190] on button "Budget & Invoicing" at bounding box center [798, 183] width 110 height 24
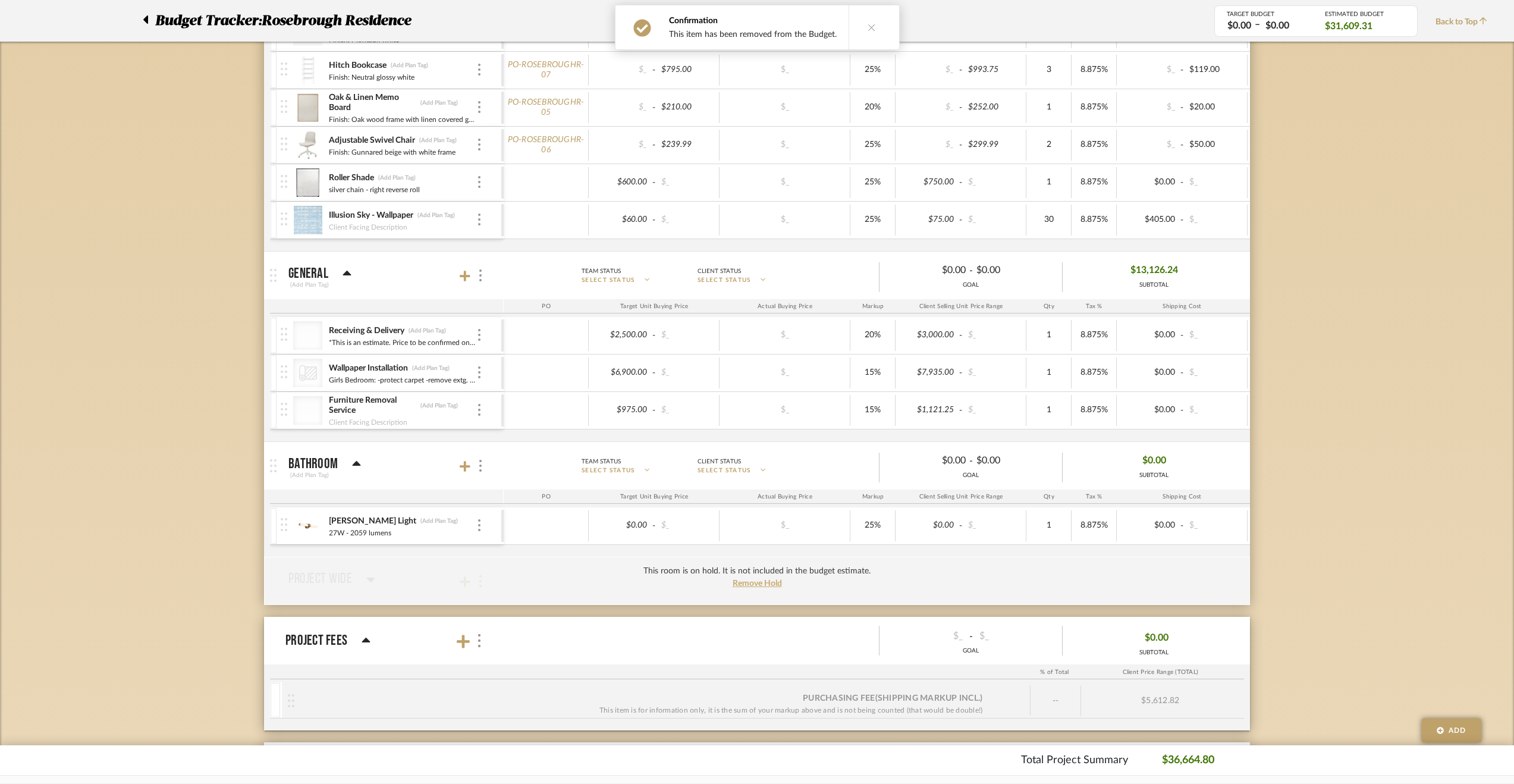
scroll to position [713, 0]
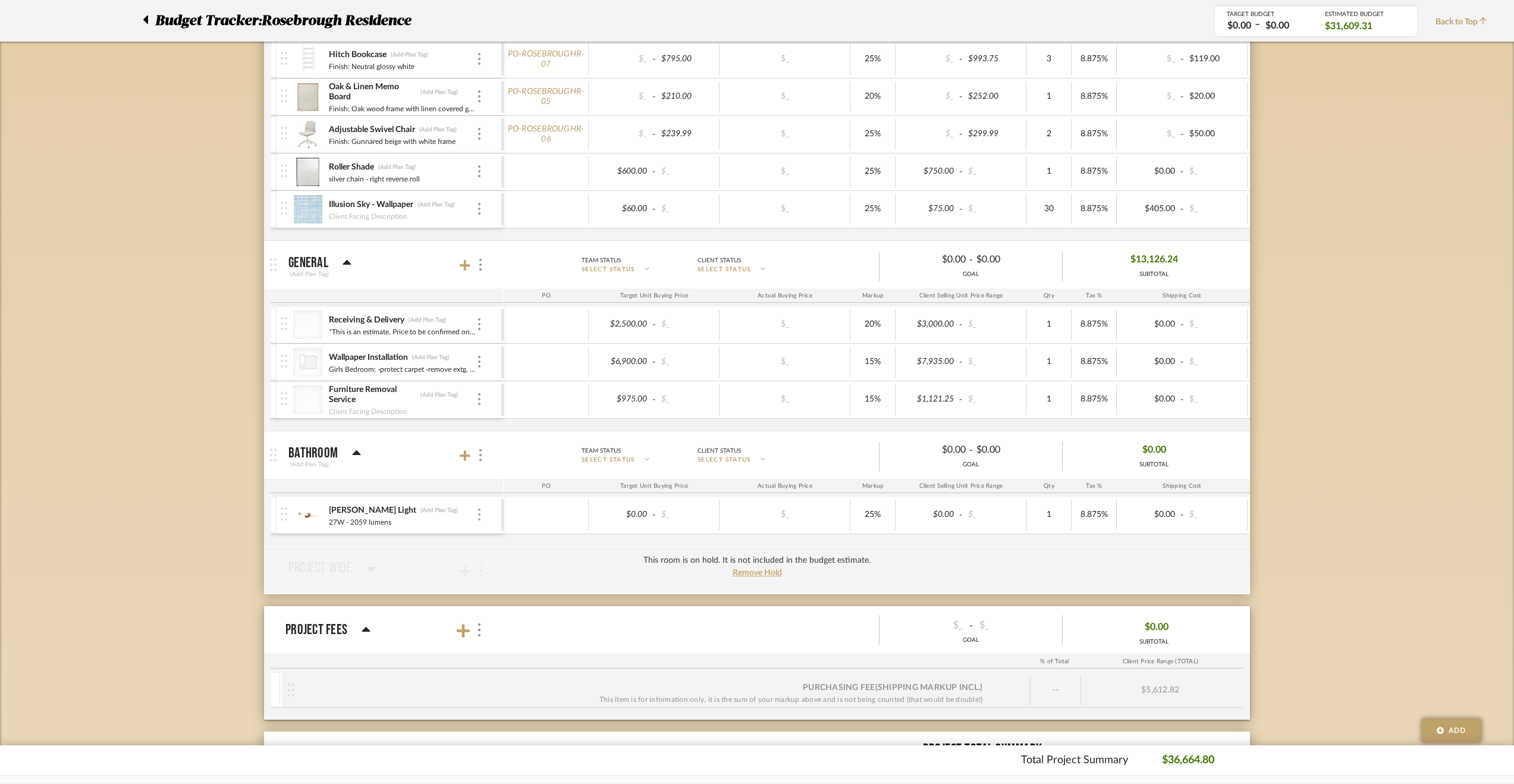
click at [478, 513] on img at bounding box center [479, 514] width 3 height 12
click at [349, 506] on div at bounding box center [757, 392] width 1514 height 784
click at [480, 508] on img at bounding box center [479, 514] width 3 height 12
click at [501, 529] on span "Manage Item" at bounding box center [530, 535] width 88 height 11
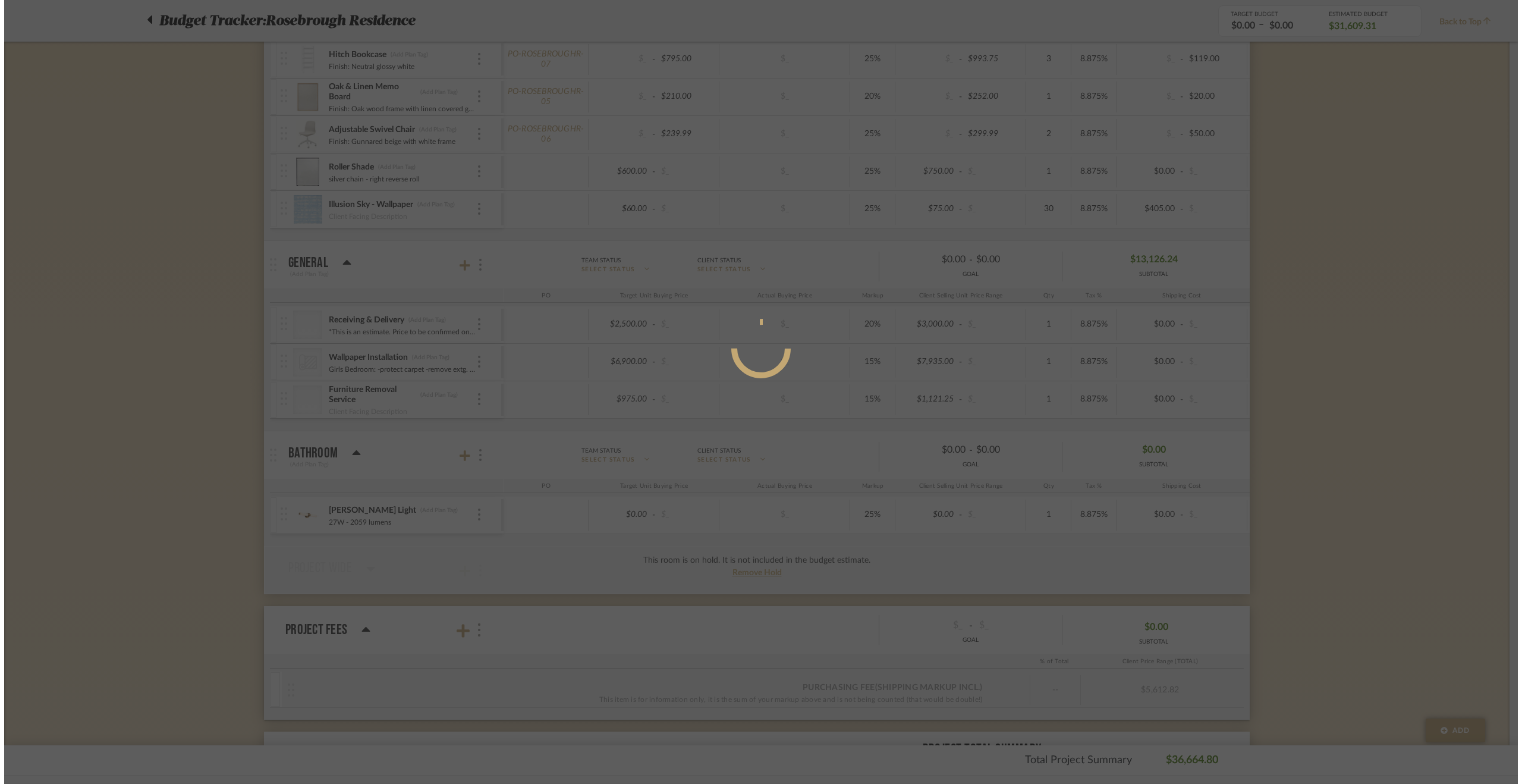
scroll to position [0, 0]
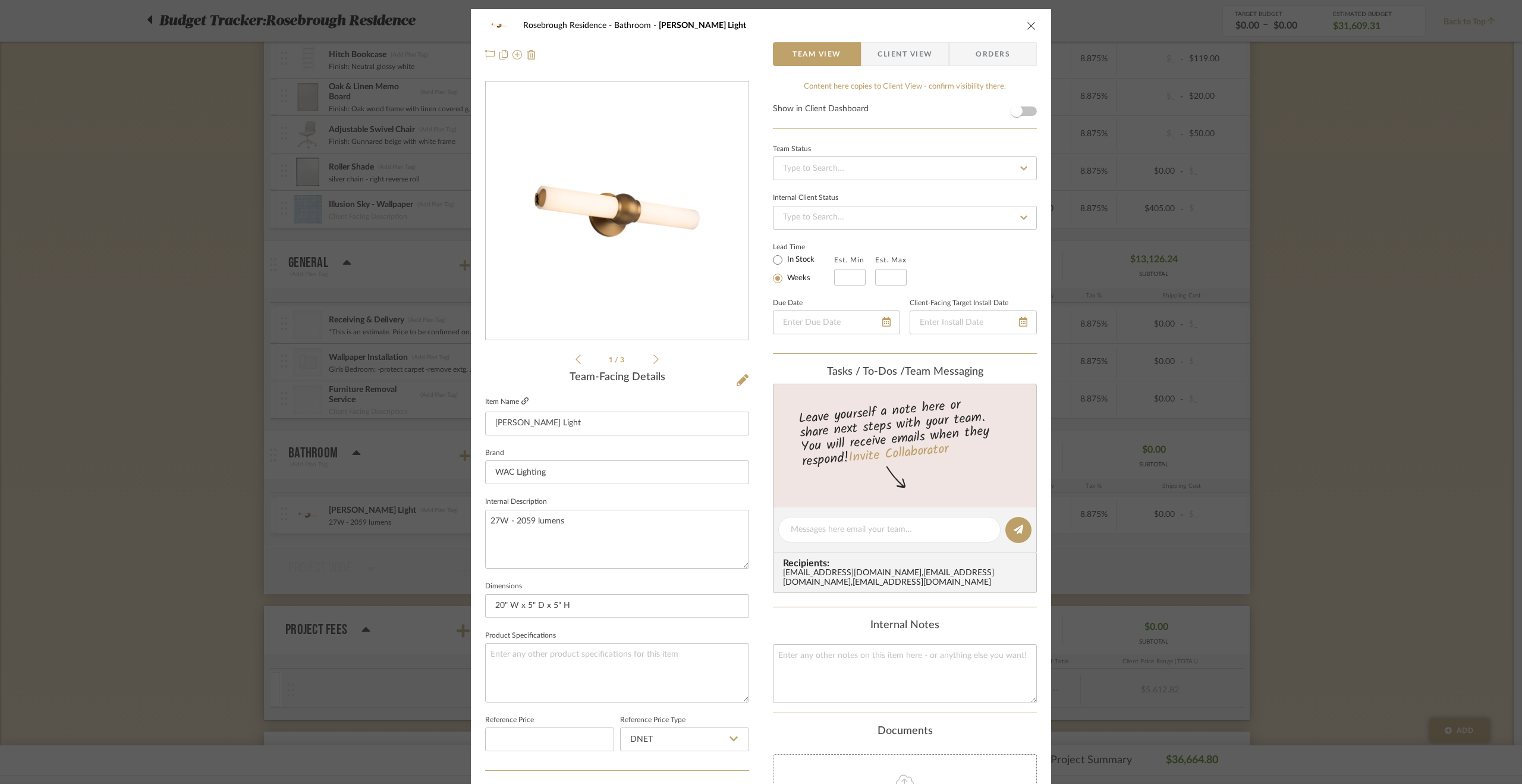
click at [523, 402] on icon at bounding box center [525, 401] width 7 height 7
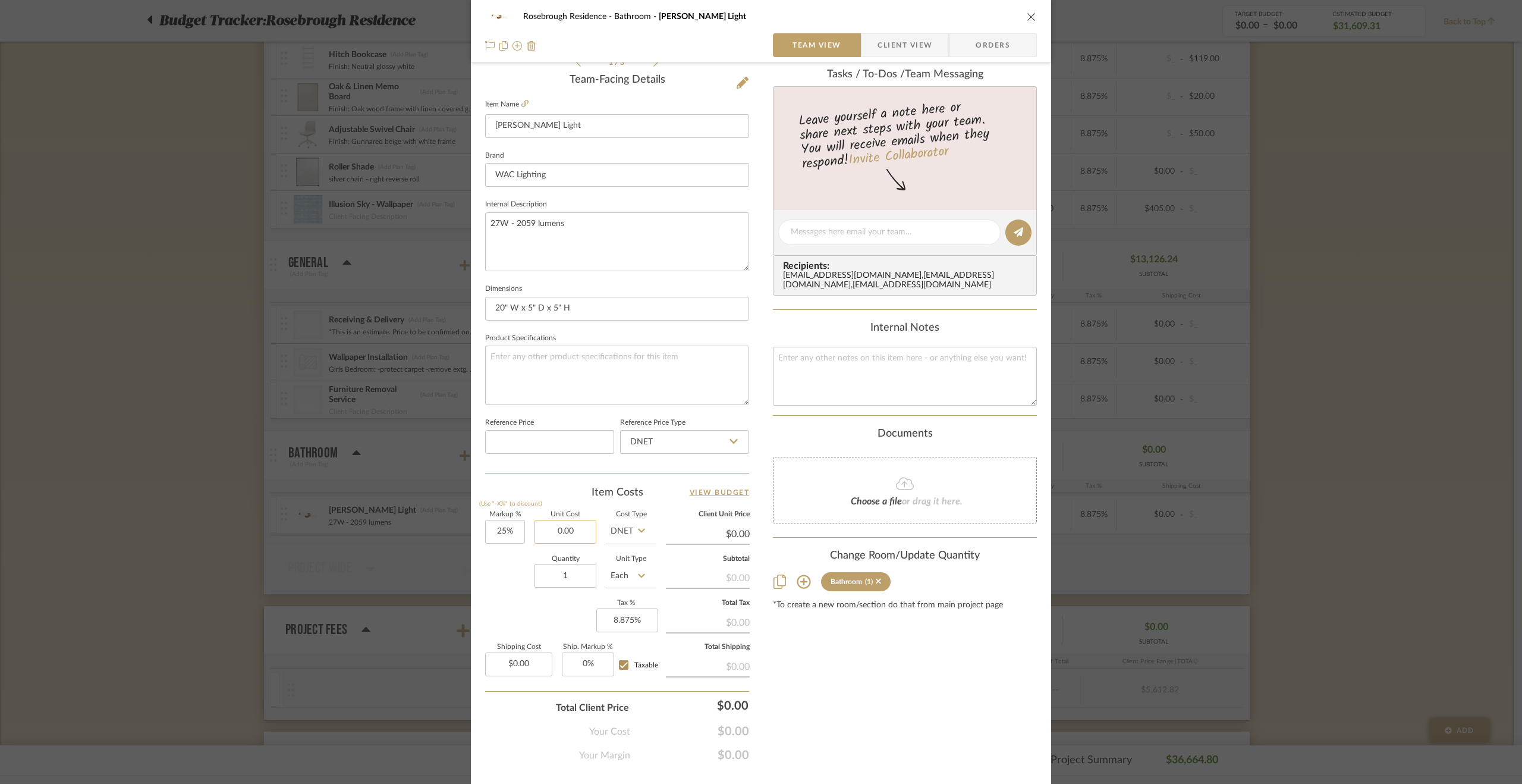
click at [579, 524] on input "0.00" at bounding box center [565, 531] width 62 height 24
click at [880, 690] on div "Content here copies to Client View - confirm visibility there. Show in Client D…" at bounding box center [905, 272] width 264 height 979
type input "$239.40"
type input "$299.25"
type input "$53.87"
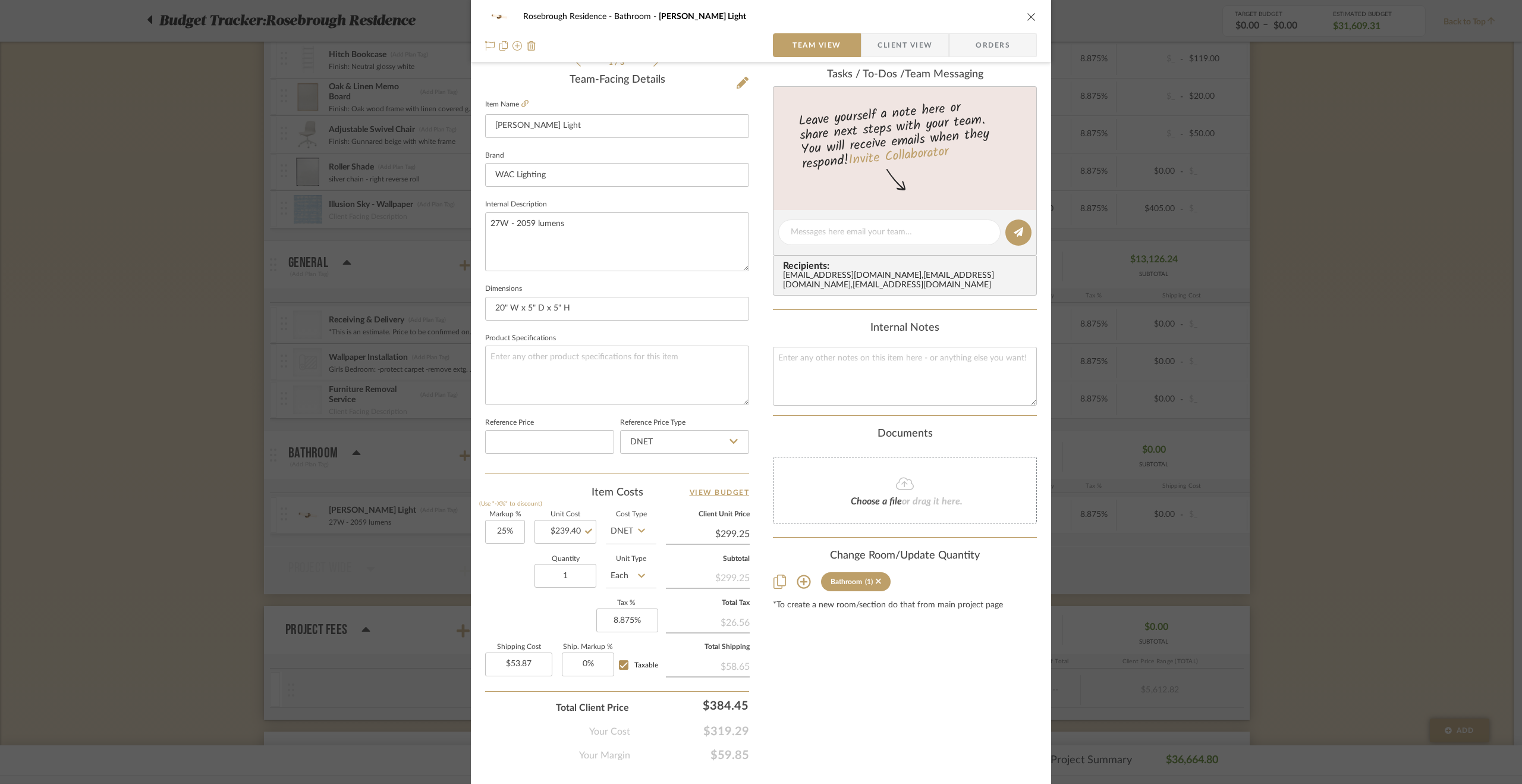
click at [1366, 522] on div "Rosebrough Residence Bathroom Juliet Vanity Light Team View Client View Orders …" at bounding box center [761, 392] width 1522 height 784
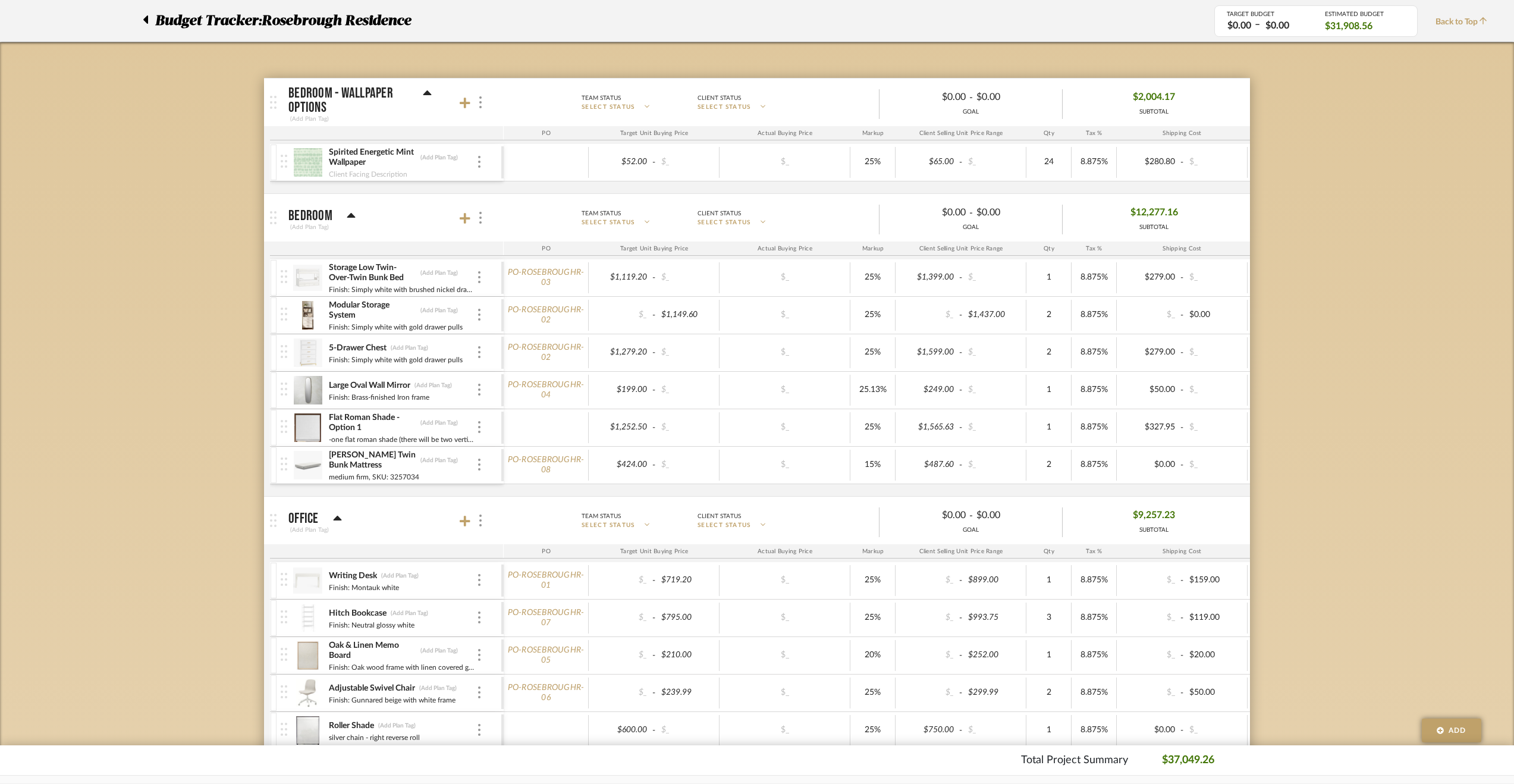
scroll to position [76, 0]
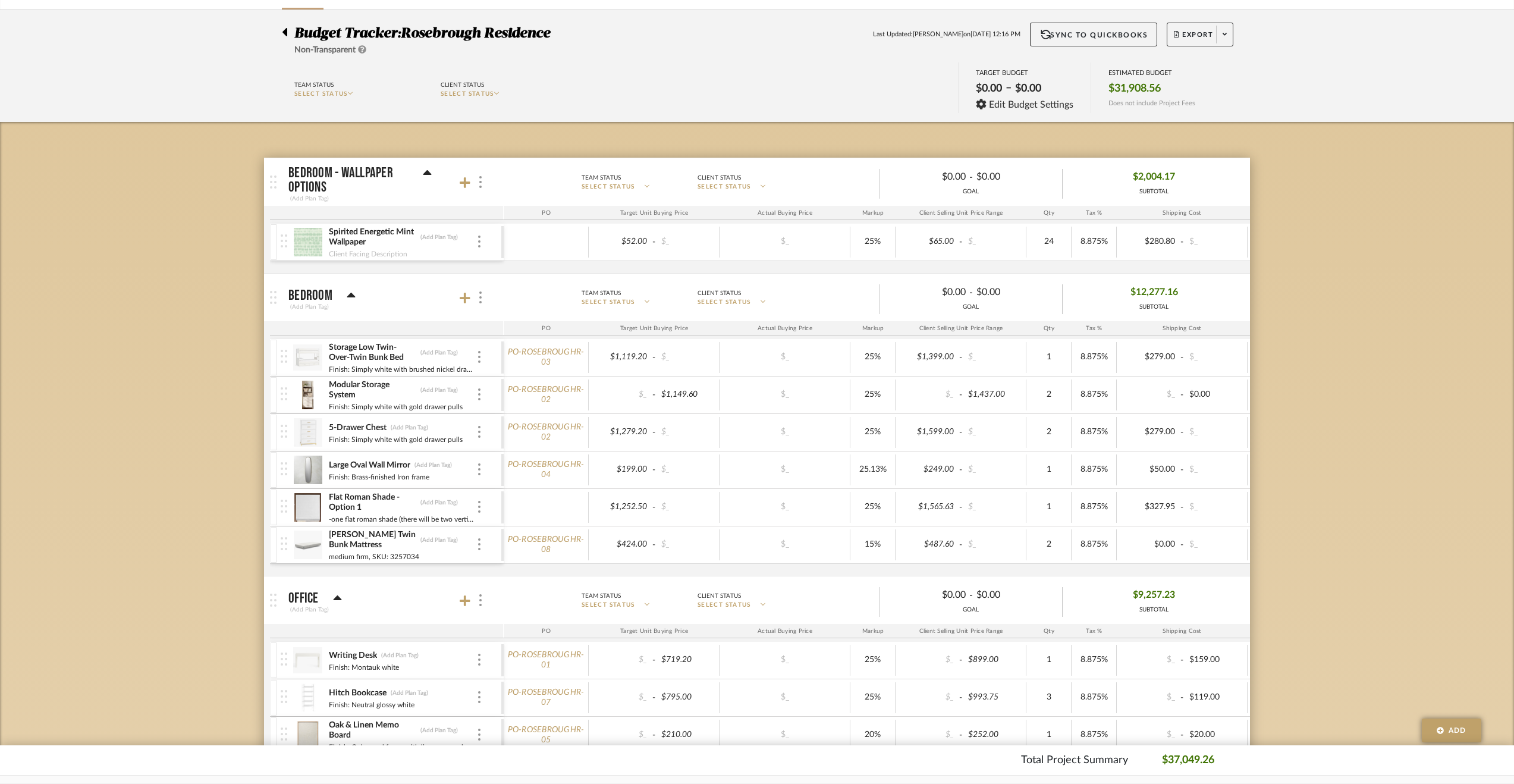
click at [283, 32] on icon at bounding box center [284, 31] width 5 height 8
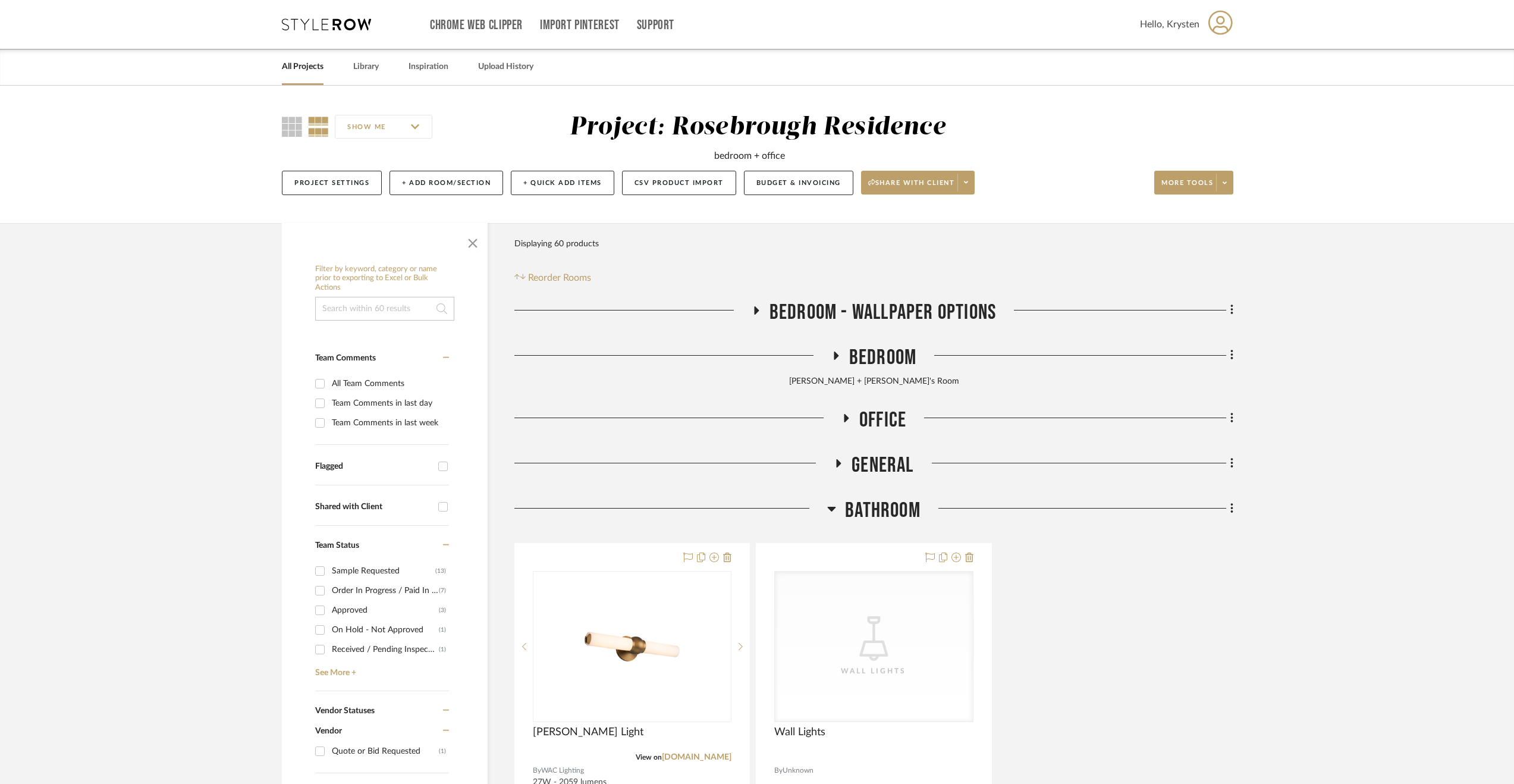
click at [880, 471] on span "General" at bounding box center [882, 466] width 62 height 26
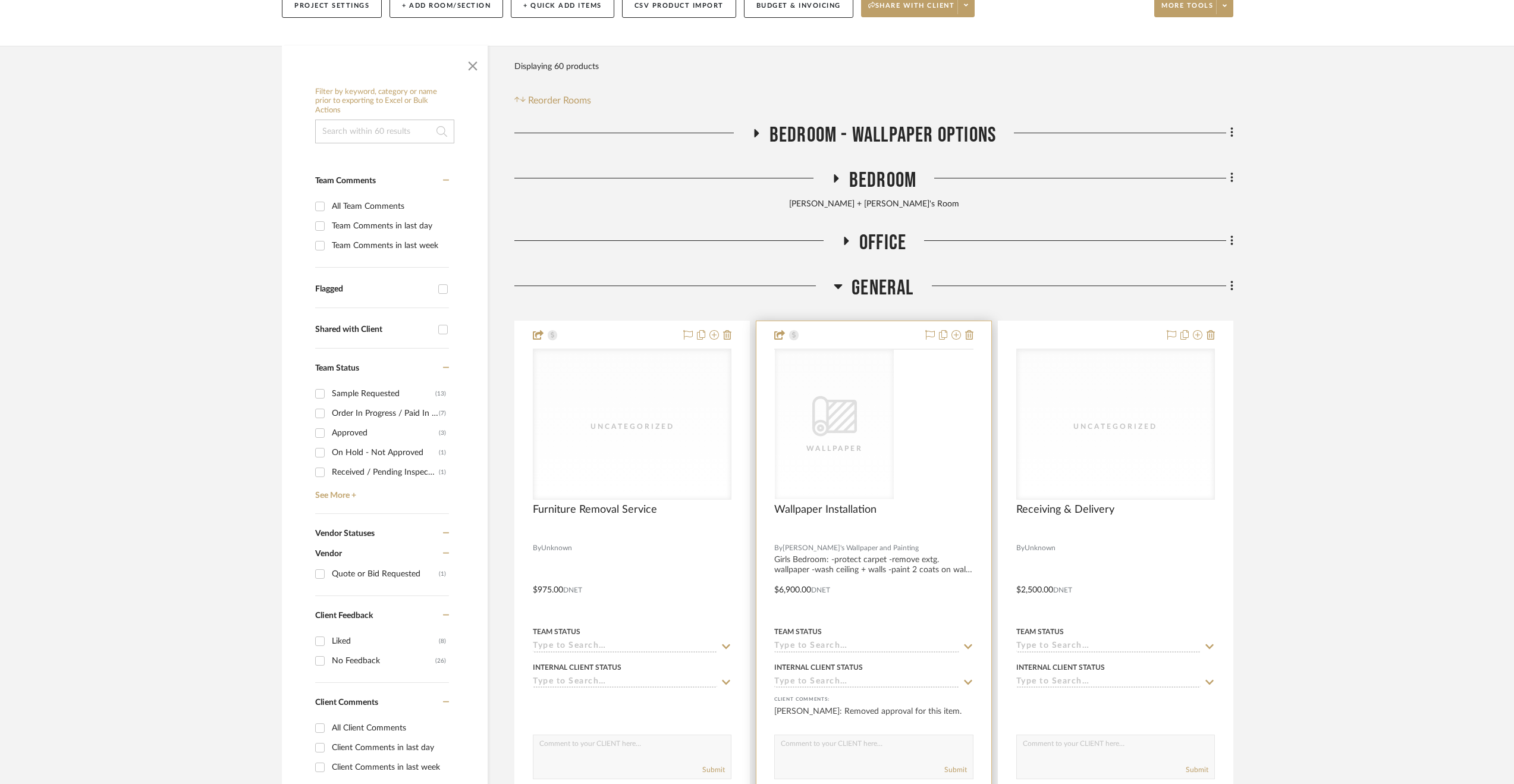
scroll to position [238, 0]
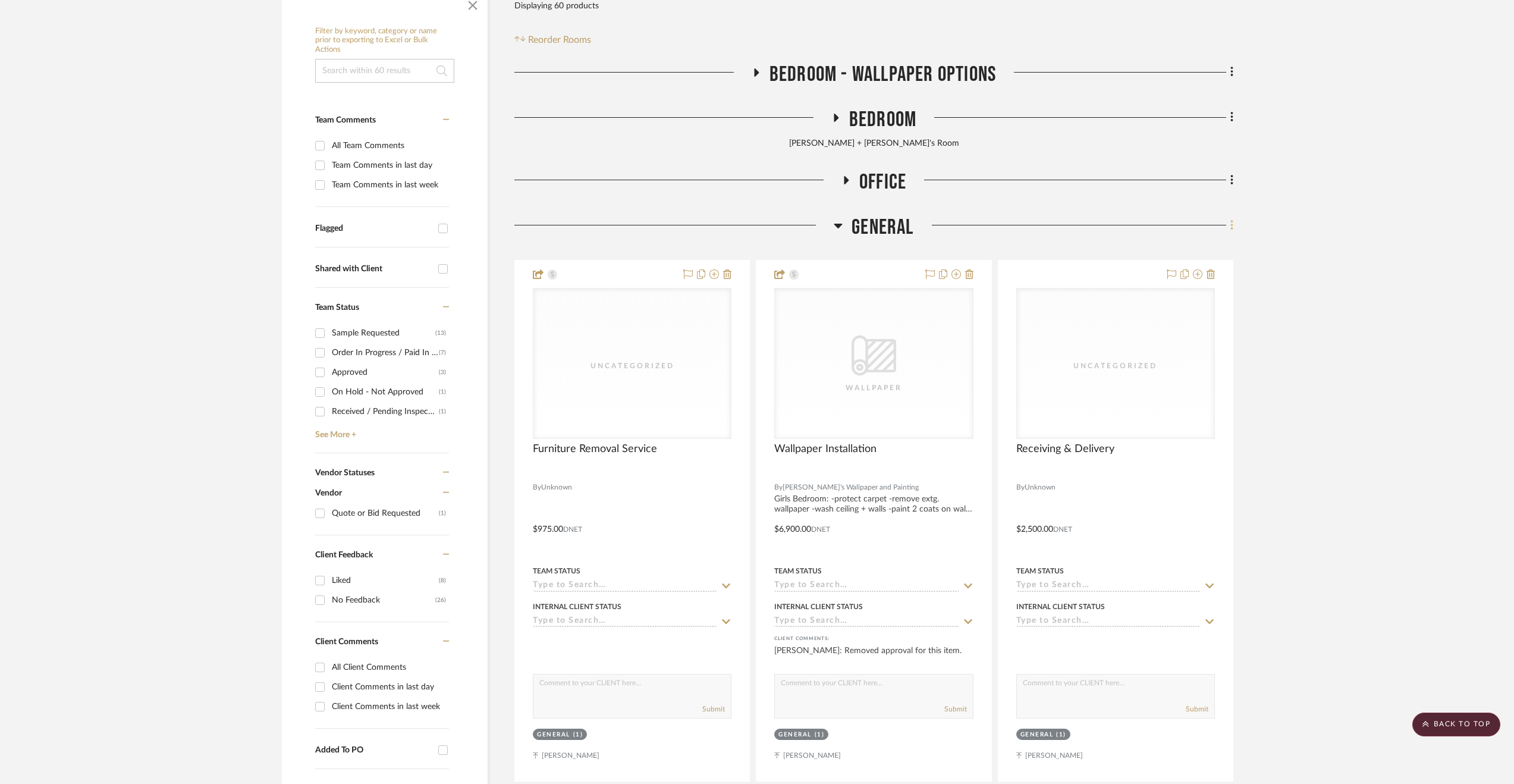
click at [1231, 225] on icon at bounding box center [1233, 225] width 4 height 13
click at [1162, 256] on button "Add New Item" at bounding box center [1177, 251] width 112 height 30
click at [1162, 256] on div "General Uncategorized Furniture Removal Service By Unknown $975.00 DNET Team St…" at bounding box center [874, 498] width 719 height 566
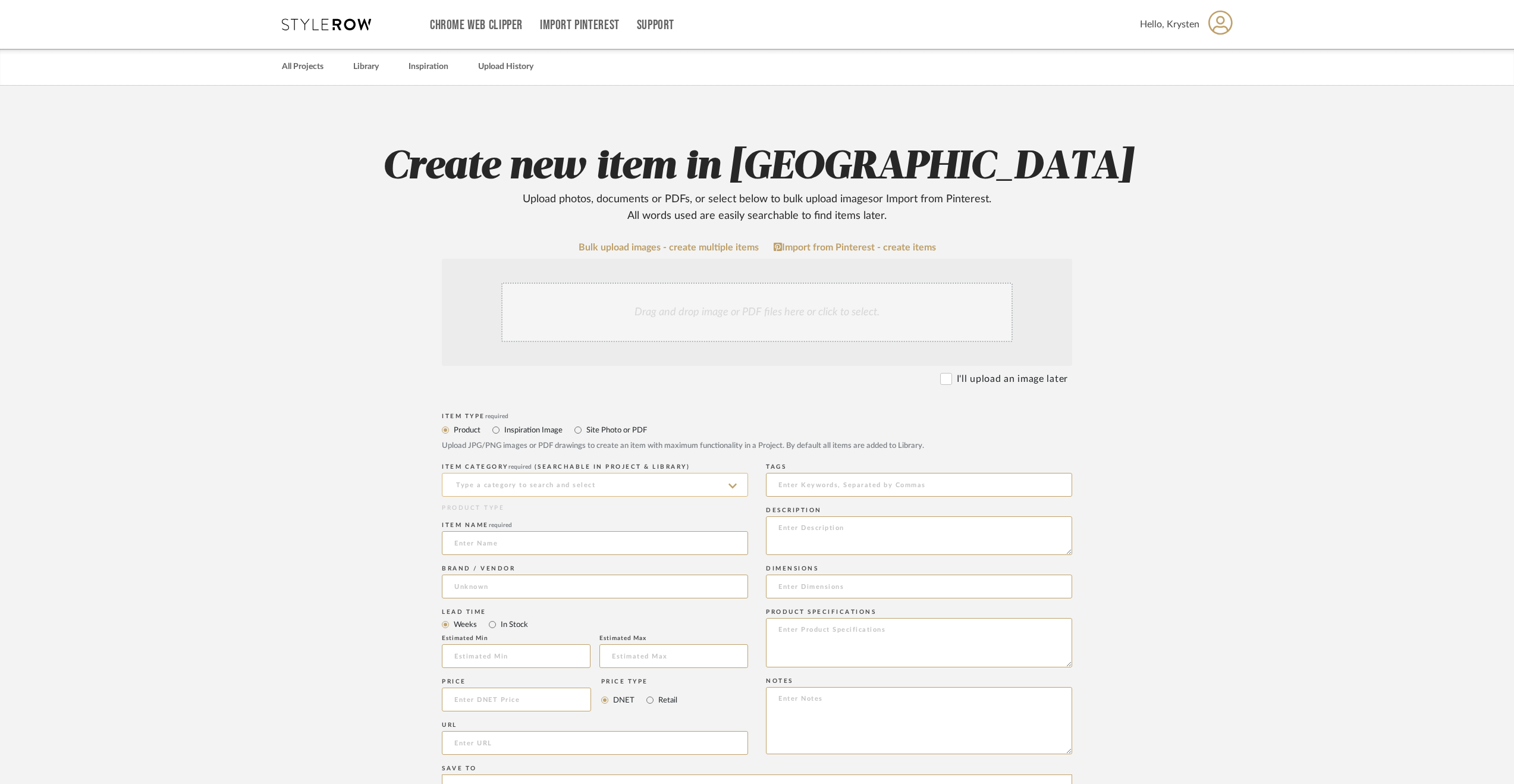
click at [530, 476] on input at bounding box center [595, 484] width 306 height 24
click at [519, 515] on span "Uncategorized" at bounding box center [488, 514] width 69 height 8
type input "Uncategorized"
click at [515, 544] on input at bounding box center [595, 543] width 306 height 24
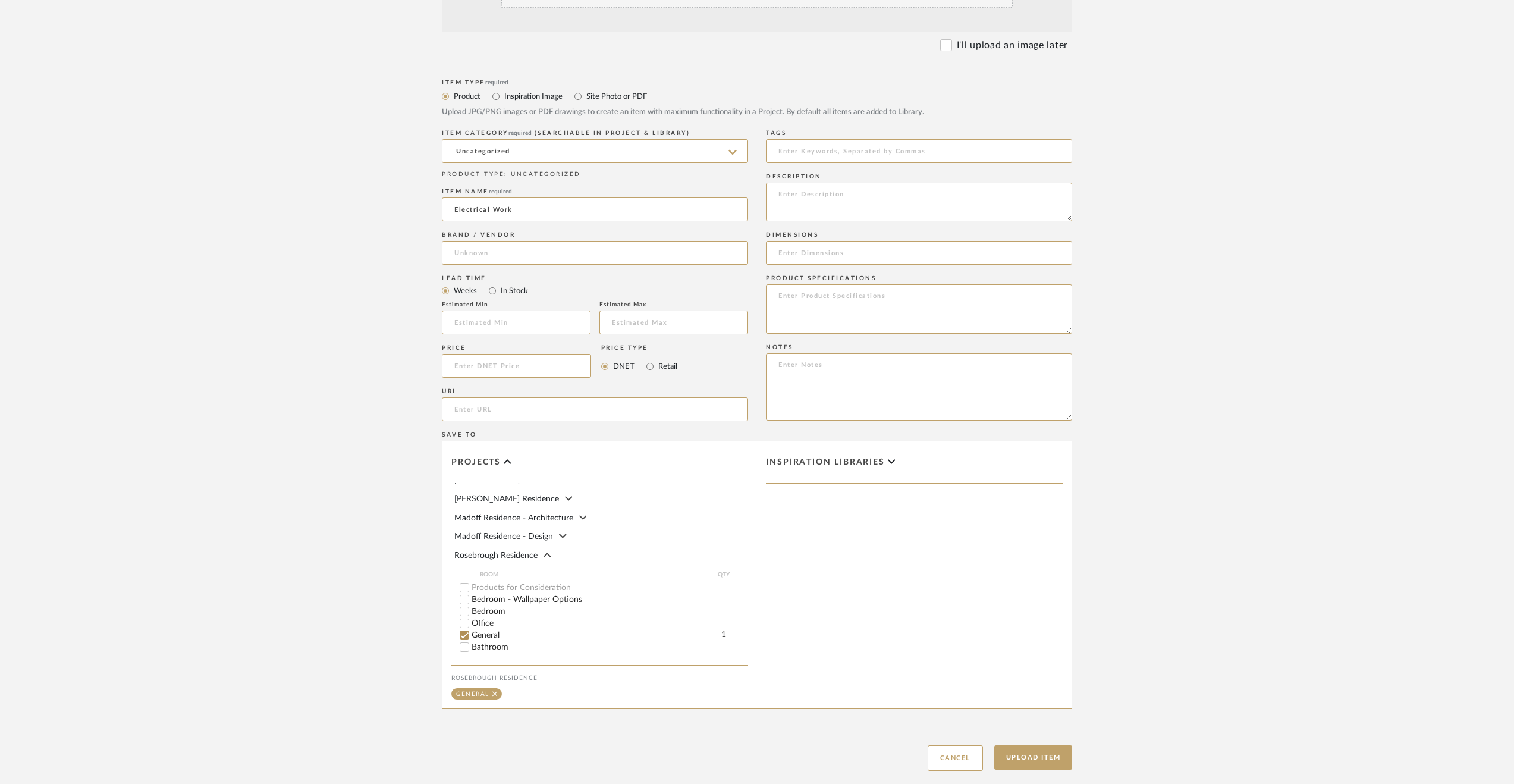
scroll to position [404, 0]
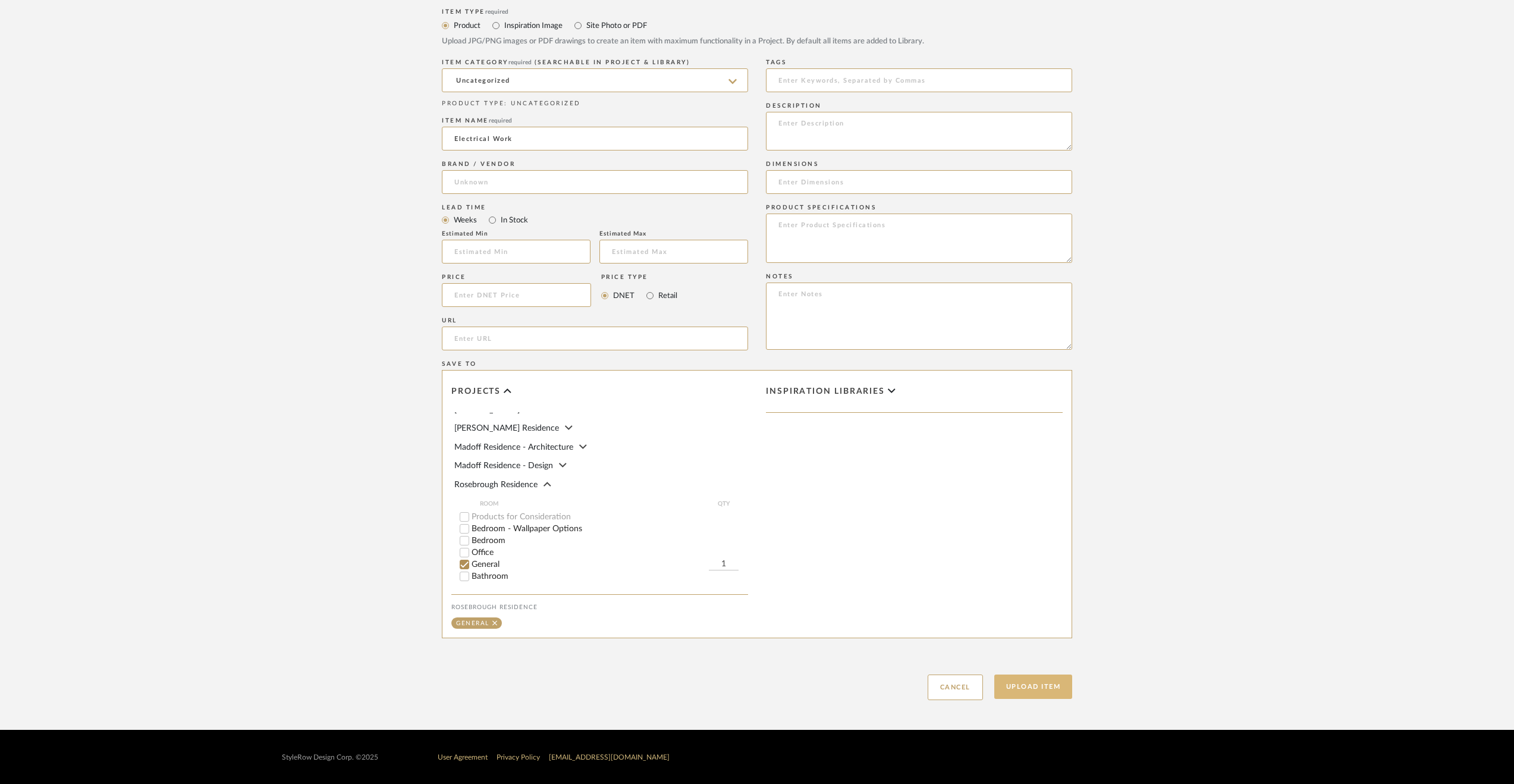
type input "Electrical Work"
click at [1017, 685] on button "Upload Item" at bounding box center [1033, 686] width 78 height 24
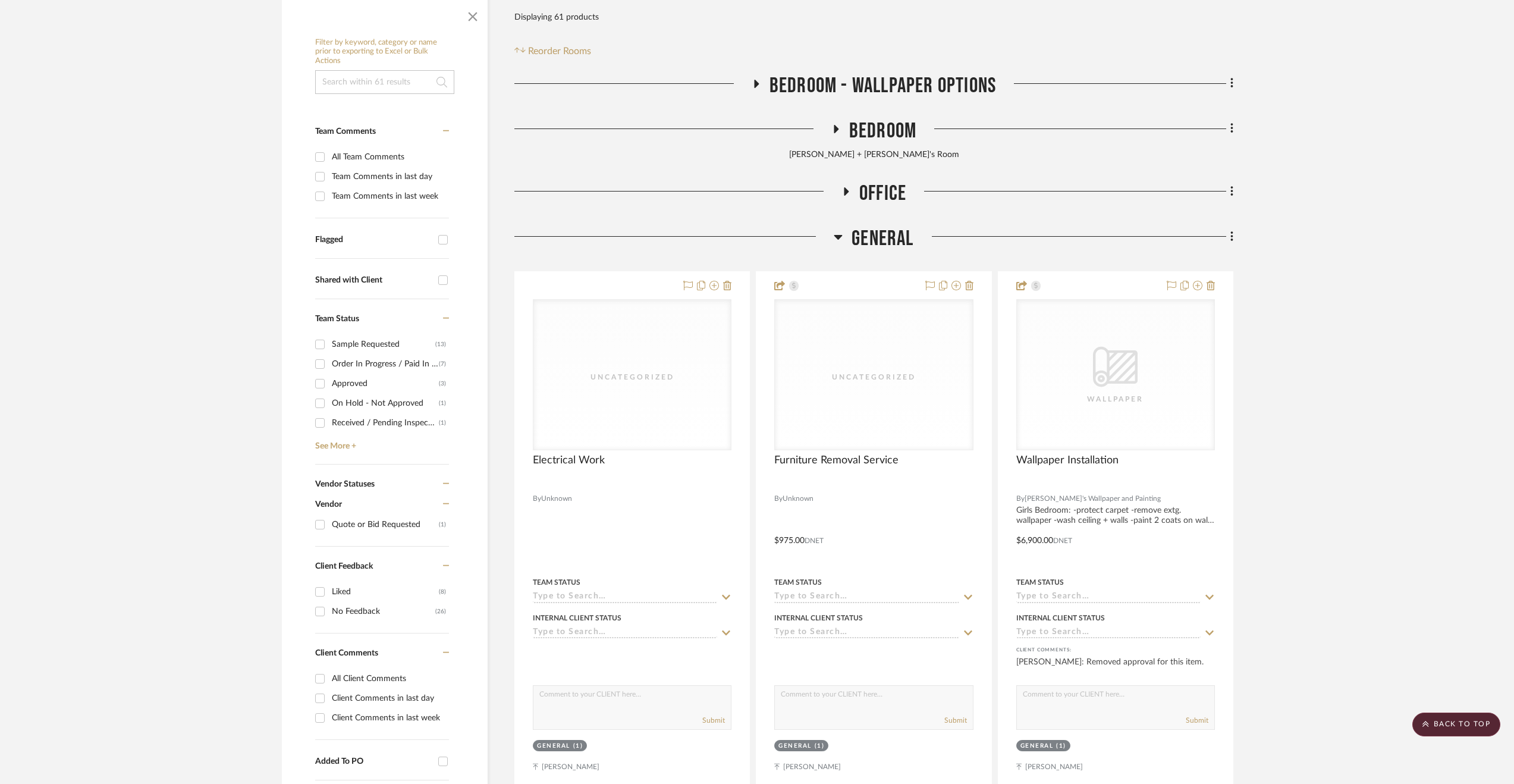
scroll to position [215, 0]
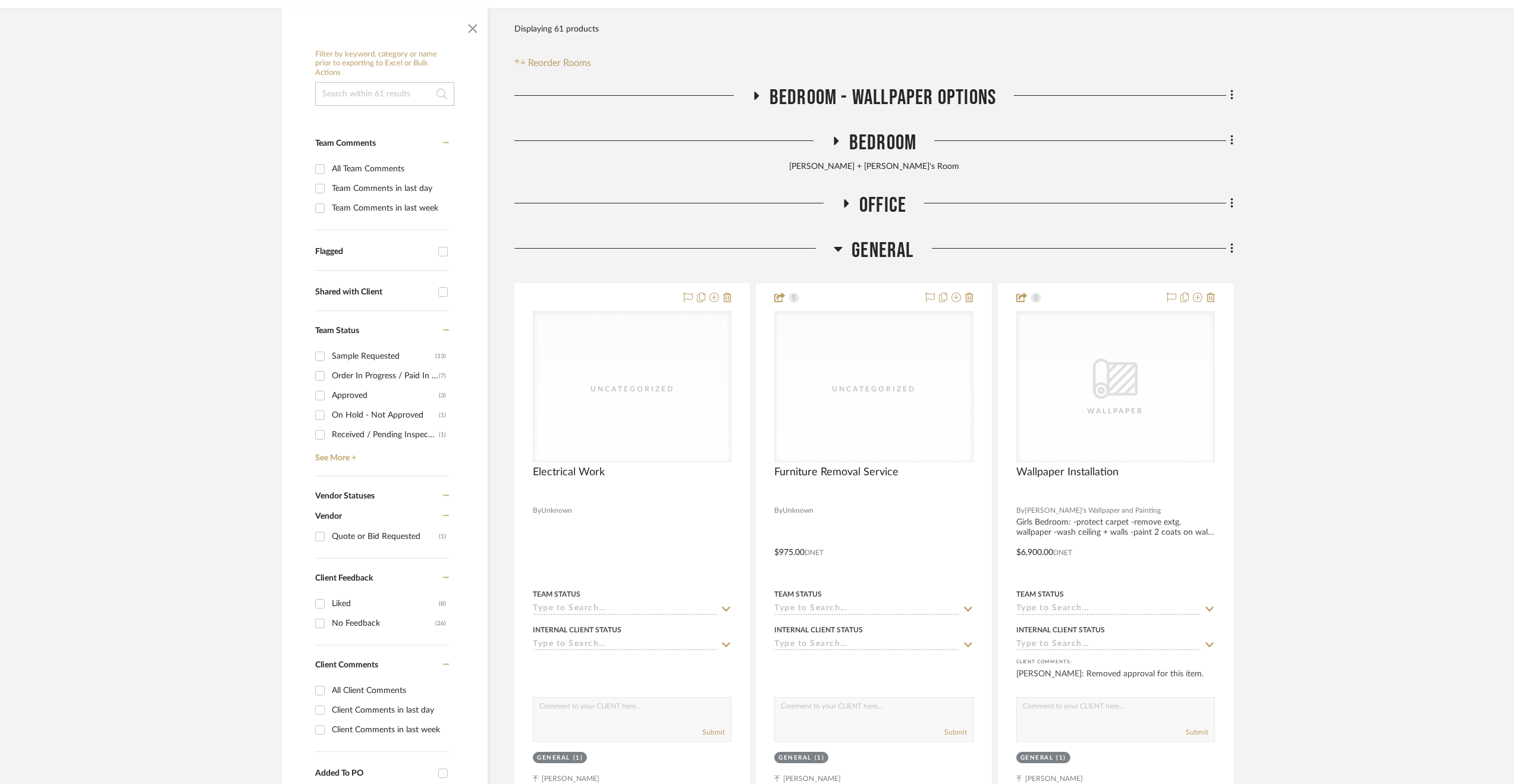
click at [1232, 250] on icon at bounding box center [1233, 248] width 4 height 13
click at [1177, 288] on button "Add New Item" at bounding box center [1177, 274] width 112 height 30
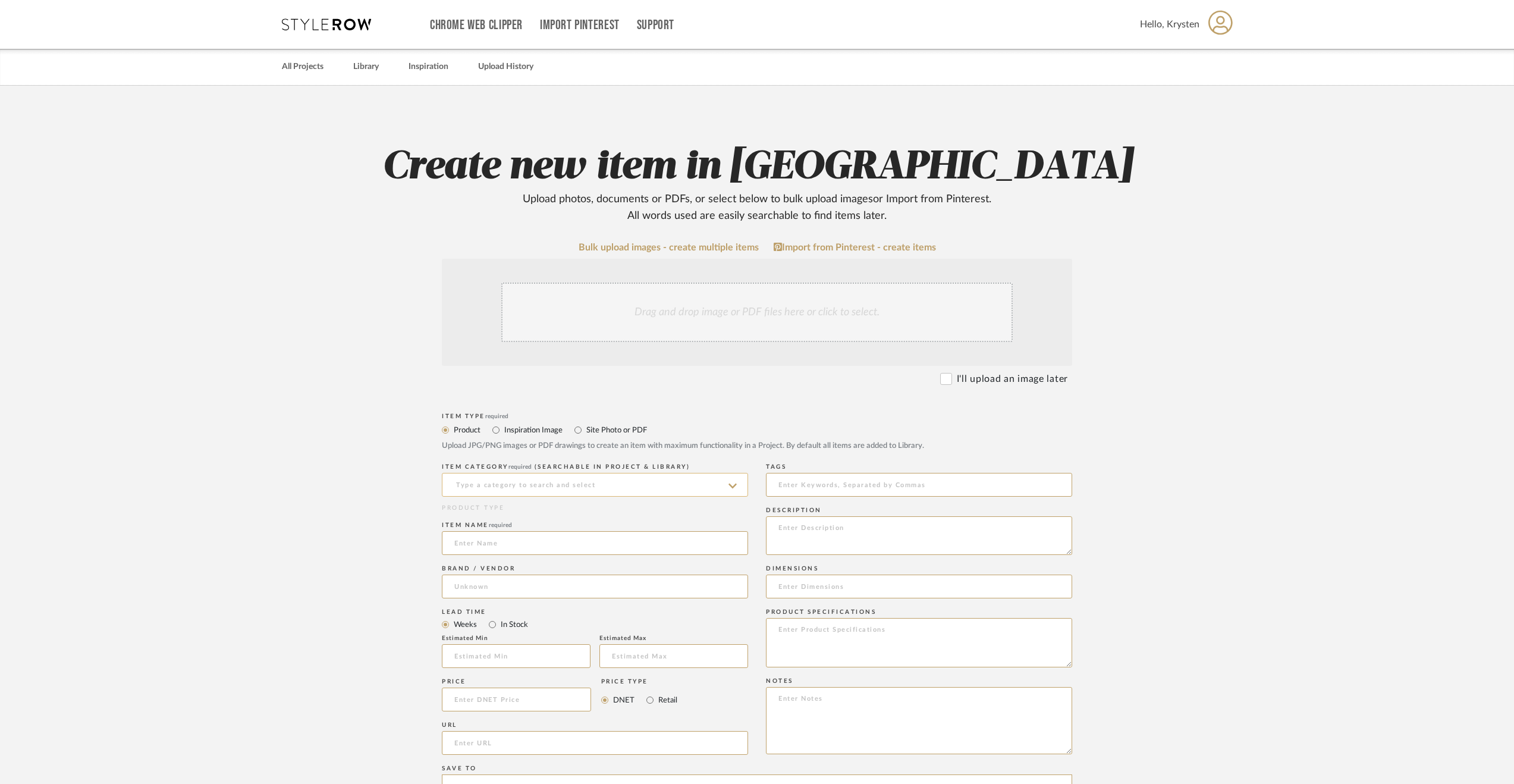
click at [555, 494] on input at bounding box center [595, 484] width 306 height 24
click at [554, 503] on div "Uncategorized" at bounding box center [595, 514] width 305 height 30
type input "Uncategorized"
click at [540, 540] on input at bounding box center [595, 543] width 306 height 24
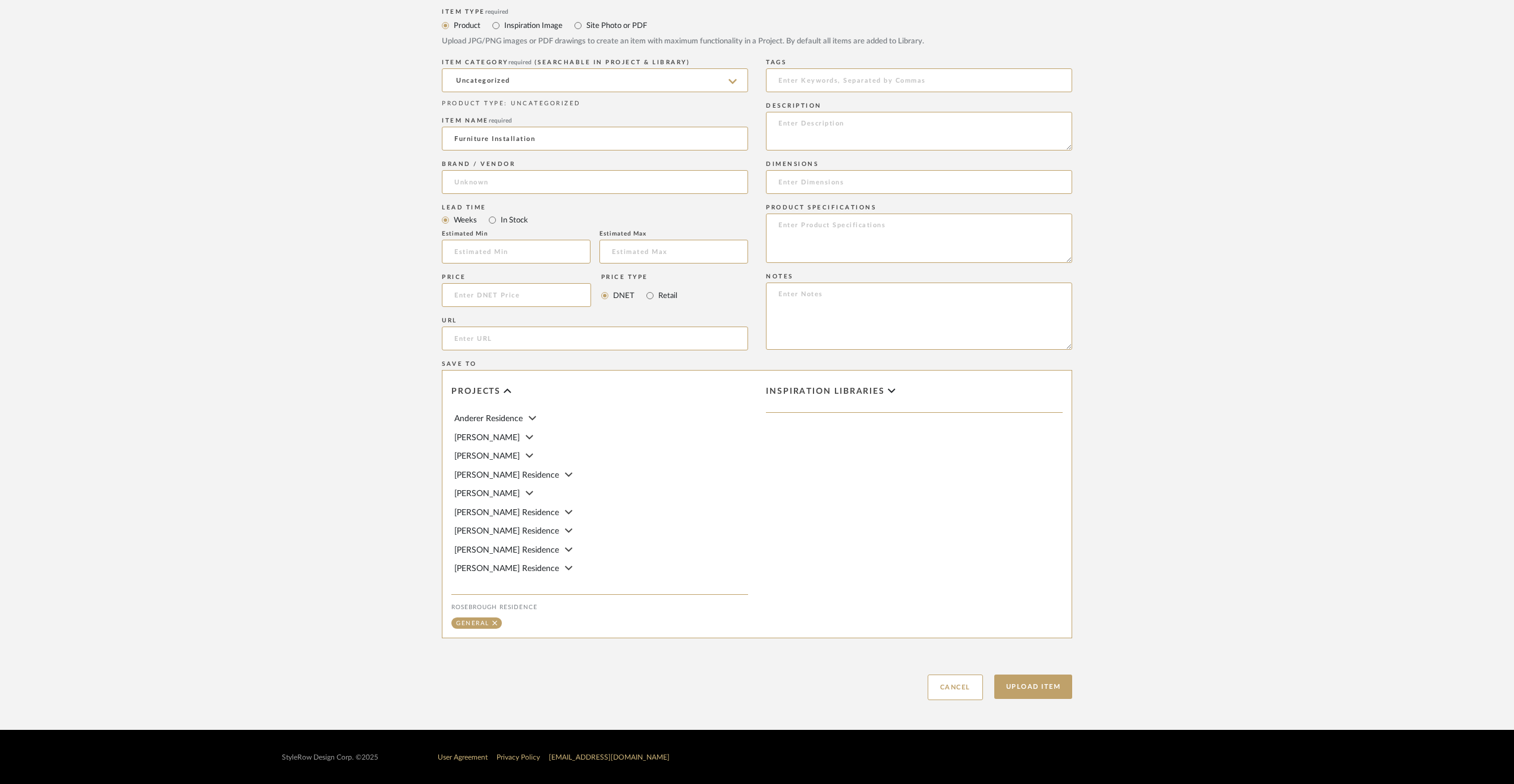
scroll to position [140, 0]
type input "Furniture Installation"
click at [489, 295] on input at bounding box center [517, 295] width 149 height 24
type input "$1,440.00"
click at [1027, 690] on button "Upload Item" at bounding box center [1033, 686] width 78 height 24
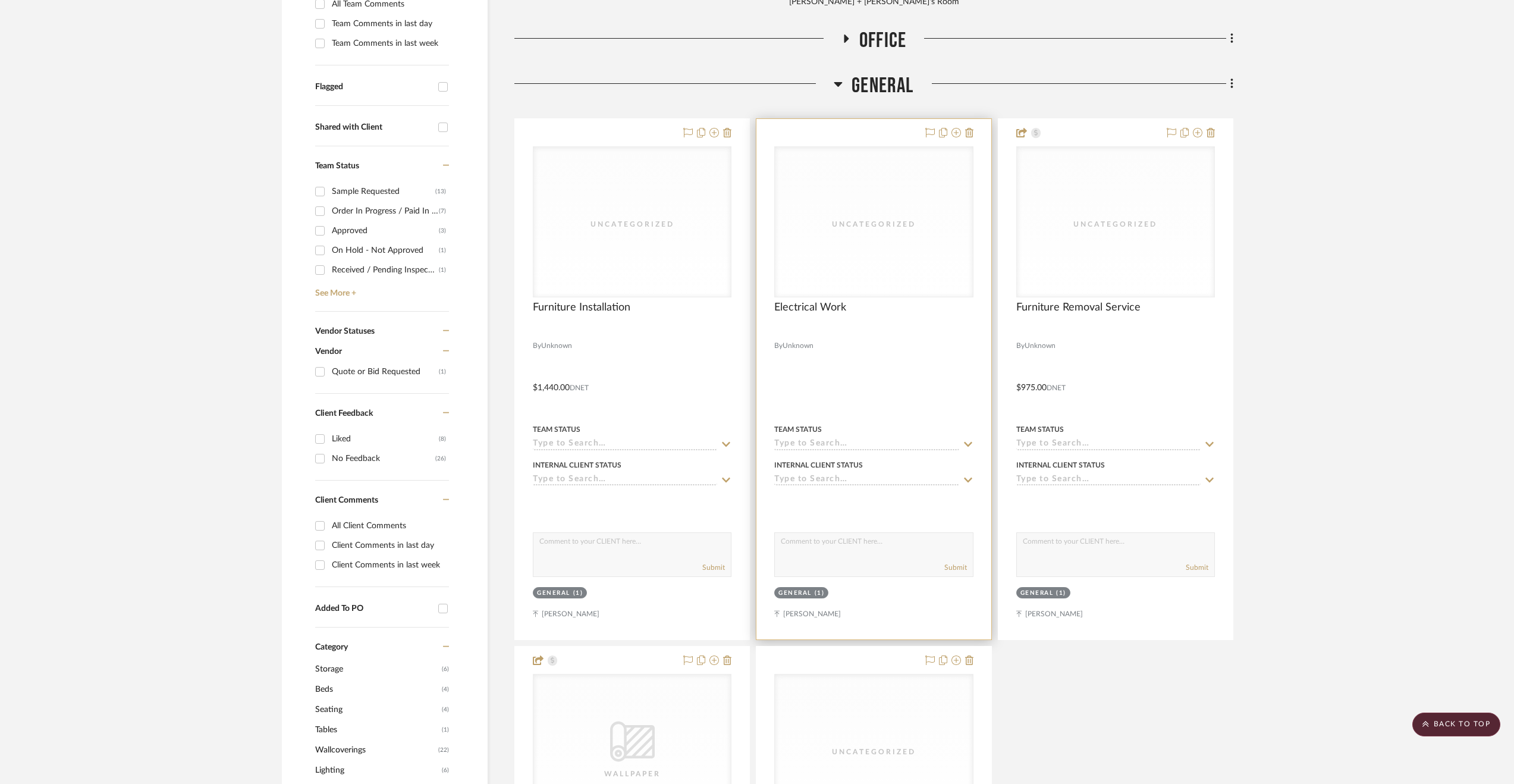
scroll to position [327, 0]
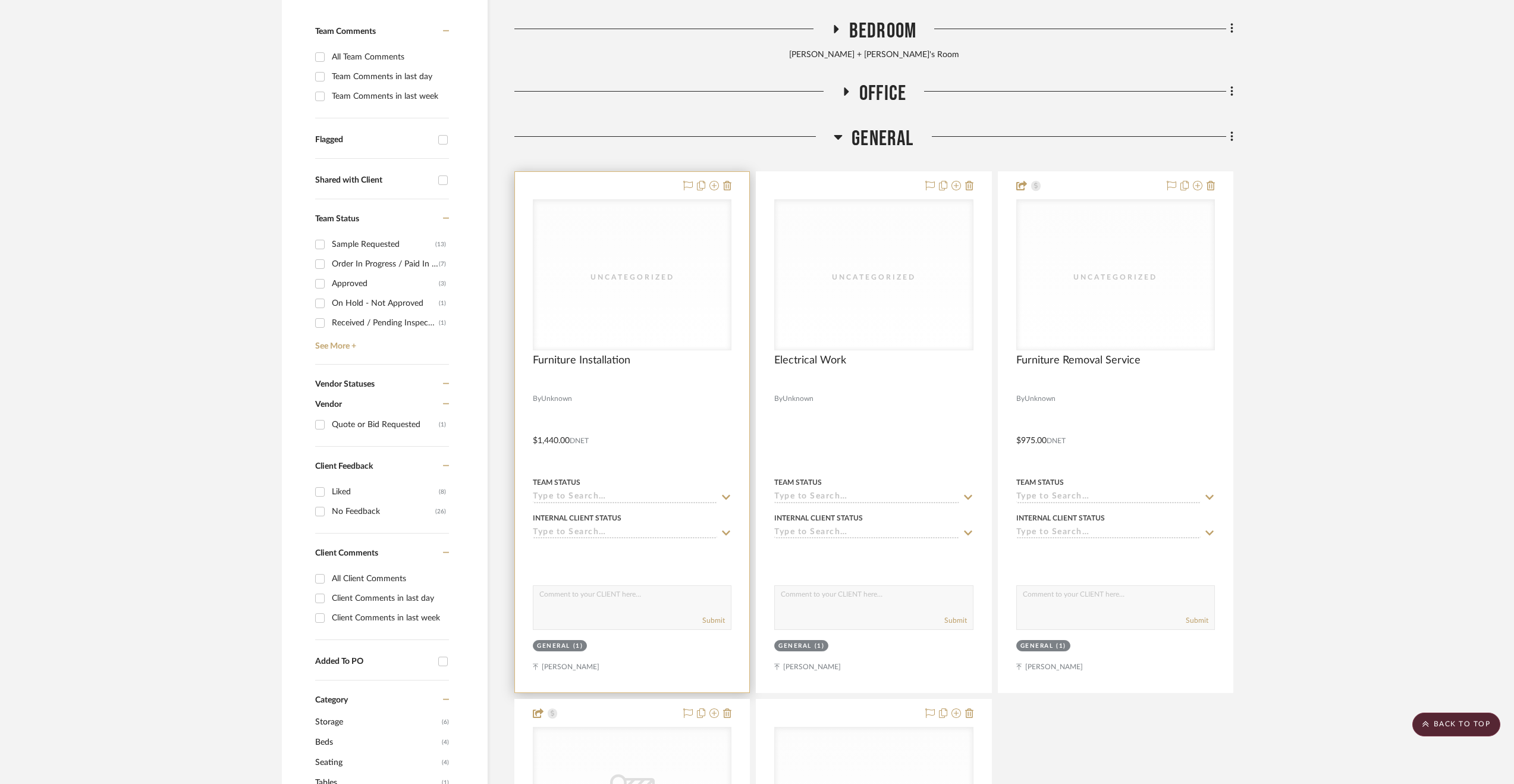
click at [678, 411] on div at bounding box center [632, 432] width 234 height 520
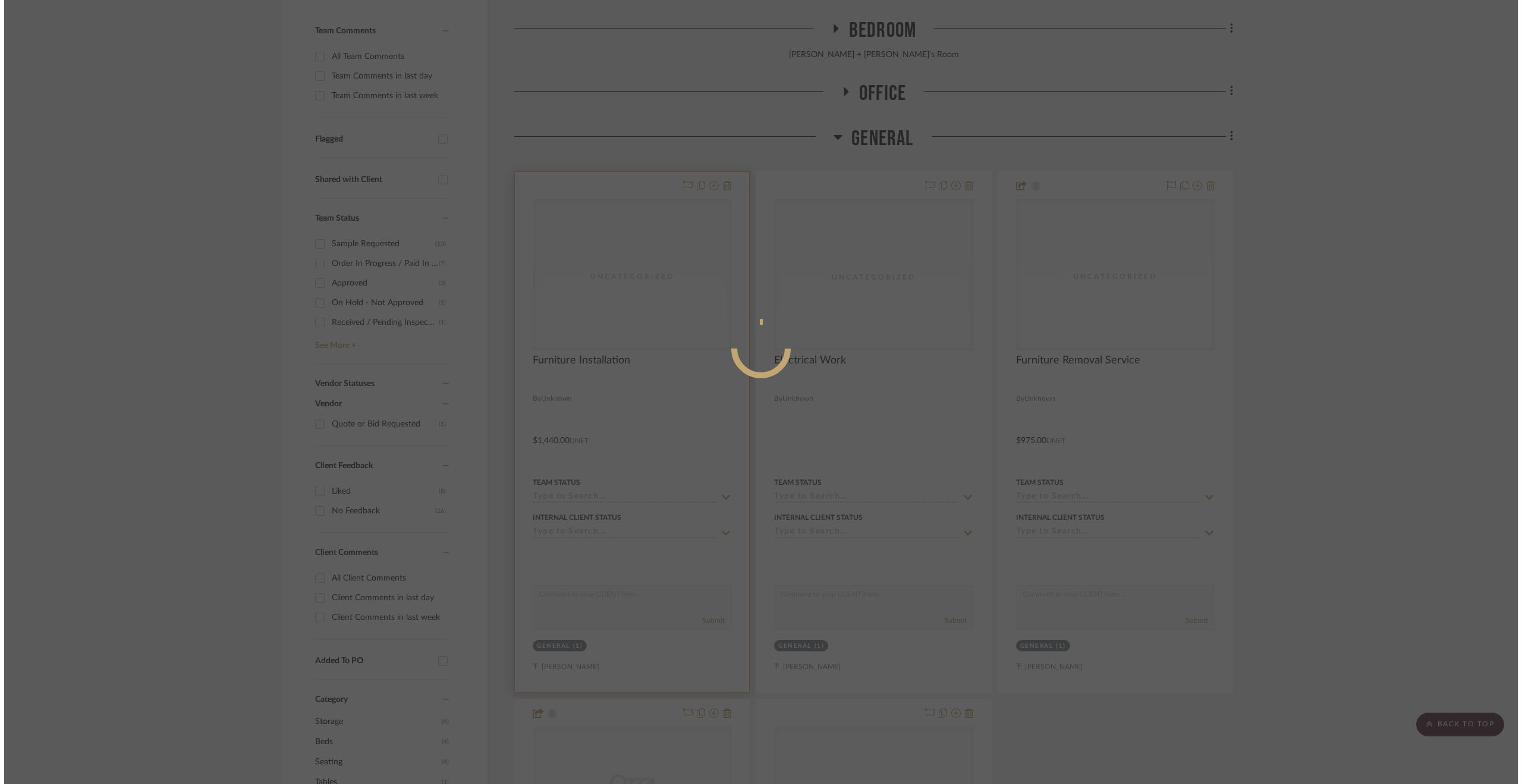
scroll to position [0, 0]
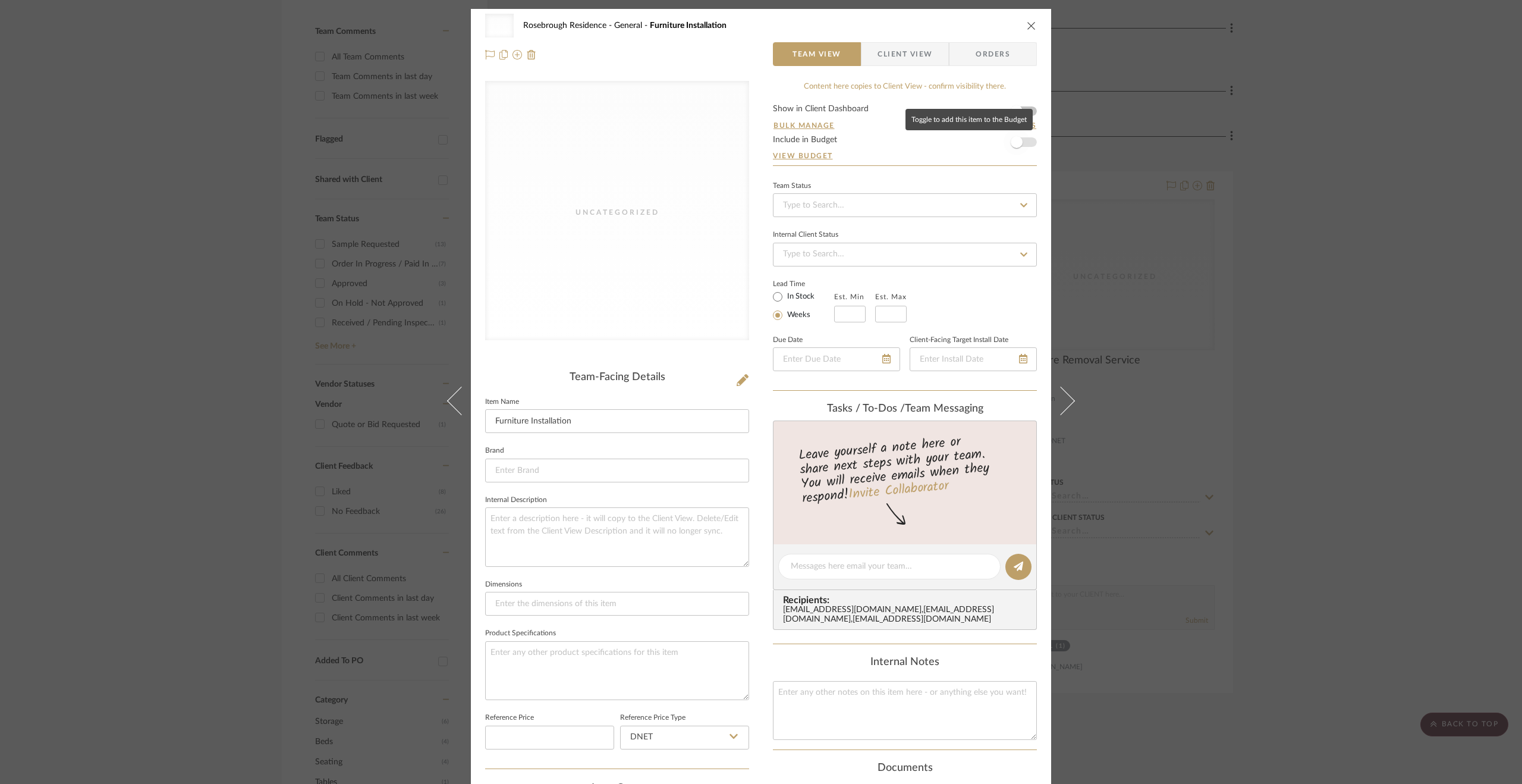
click at [1023, 147] on span "button" at bounding box center [1017, 142] width 26 height 26
click at [1315, 299] on div "Uncategorized Rosebrough Residence General Furniture Installation Team View Cli…" at bounding box center [761, 392] width 1522 height 784
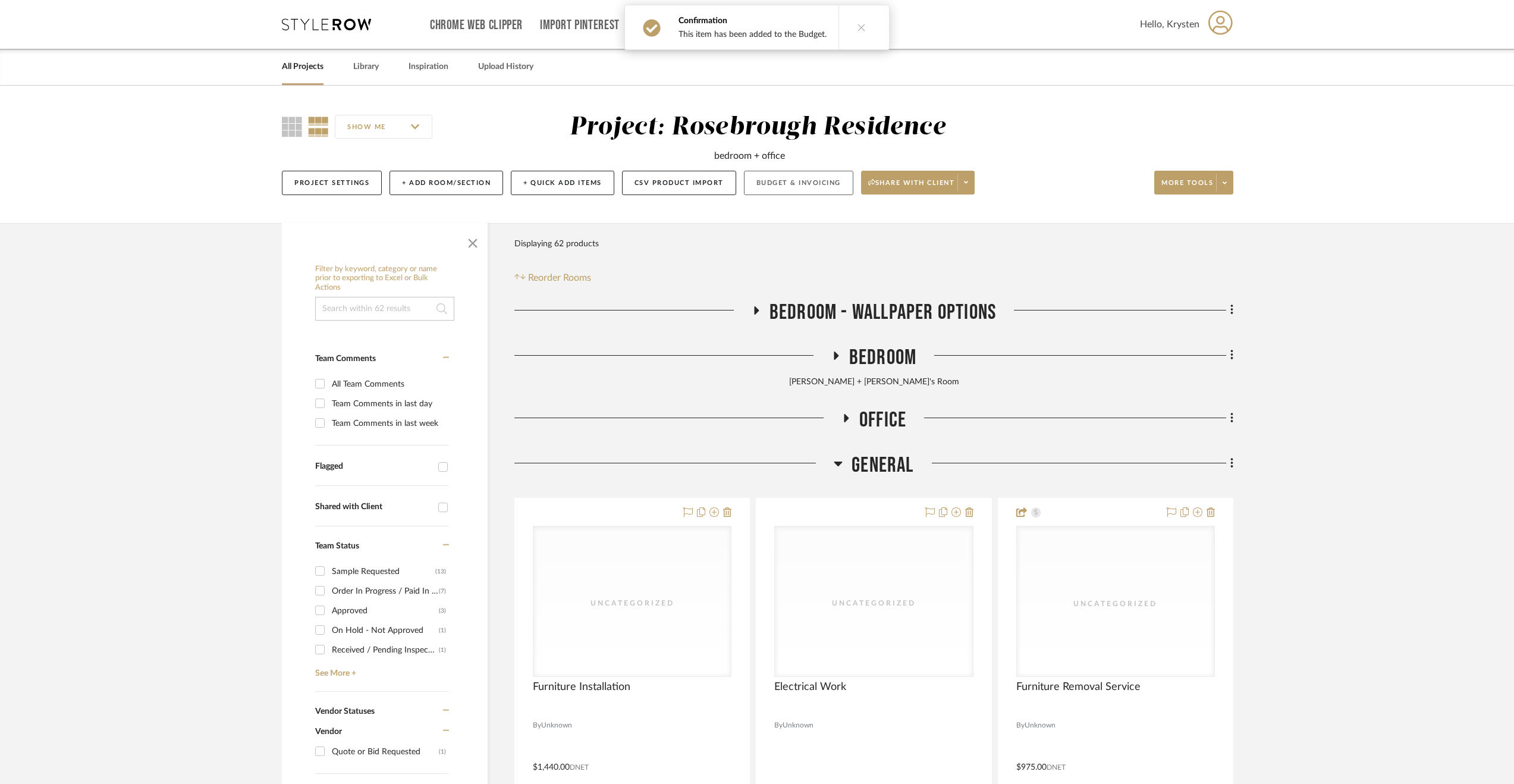
click at [787, 177] on button "Budget & Invoicing" at bounding box center [798, 183] width 110 height 24
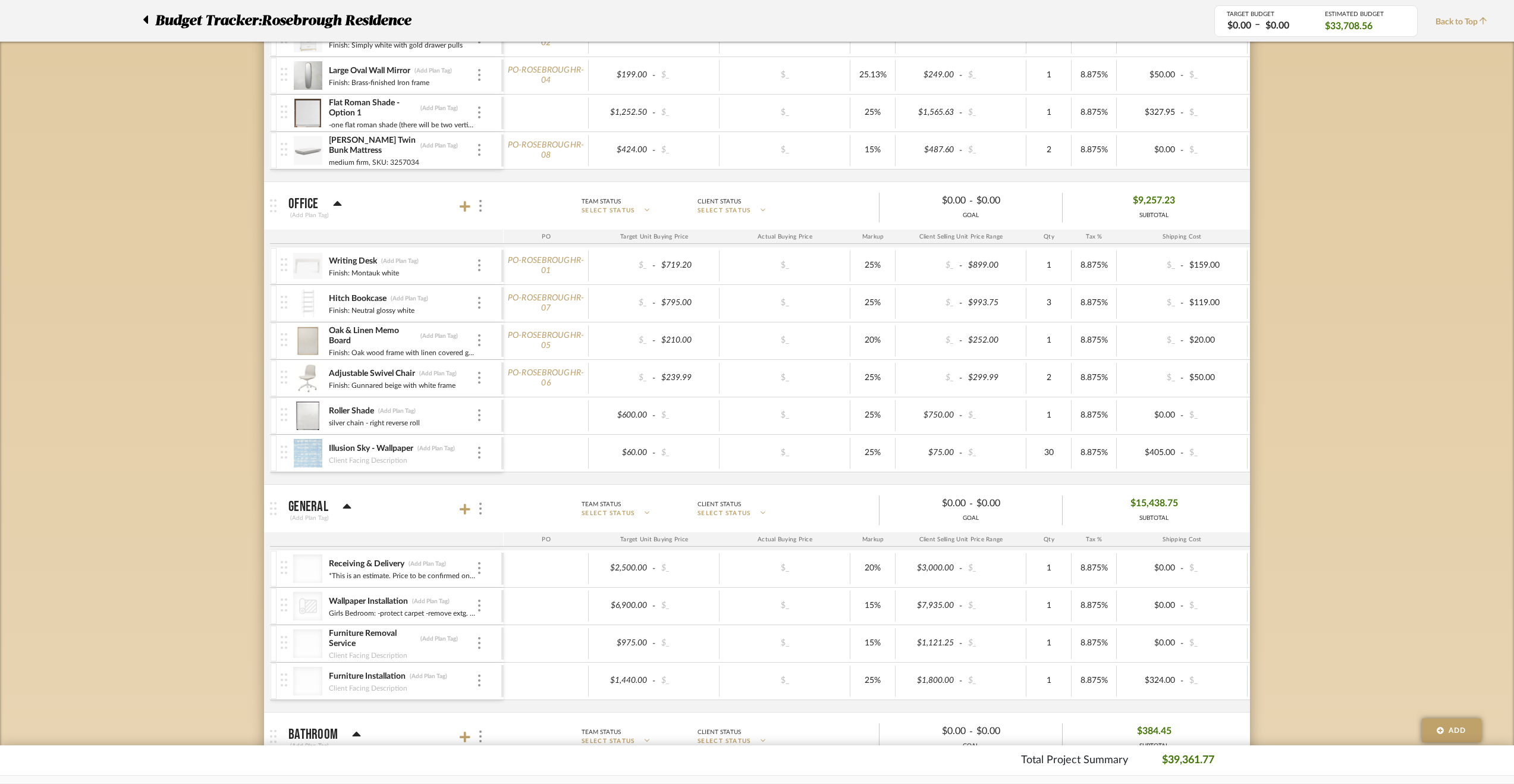
scroll to position [648, 0]
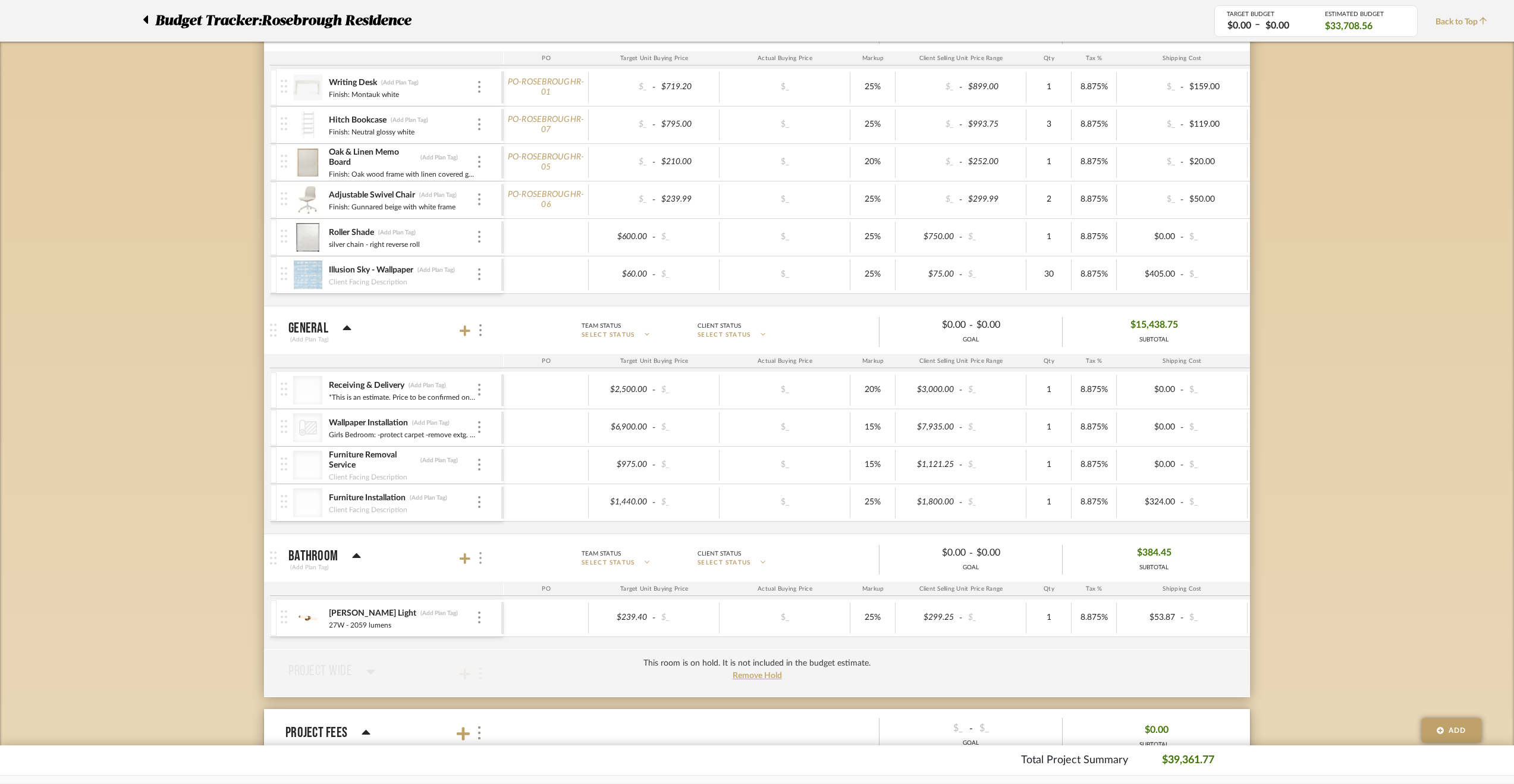
click at [482, 550] on div at bounding box center [480, 557] width 13 height 16
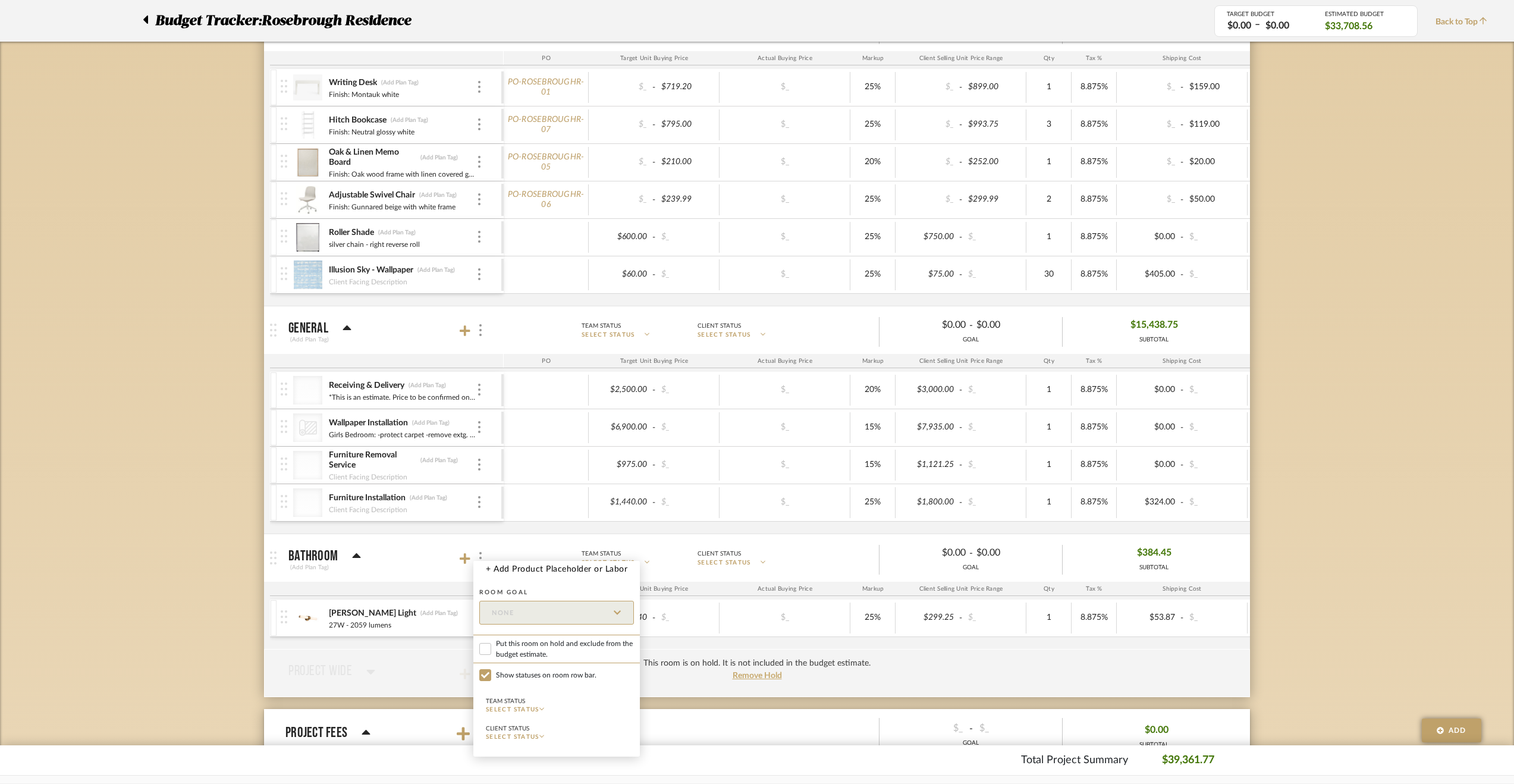
click at [545, 649] on span "Put this room on hold and exclude from the budget estimate." at bounding box center [566, 648] width 138 height 21
click at [491, 649] on input "Put this room on hold and exclude from the budget estimate." at bounding box center [485, 648] width 12 height 12
checkbox input "true"
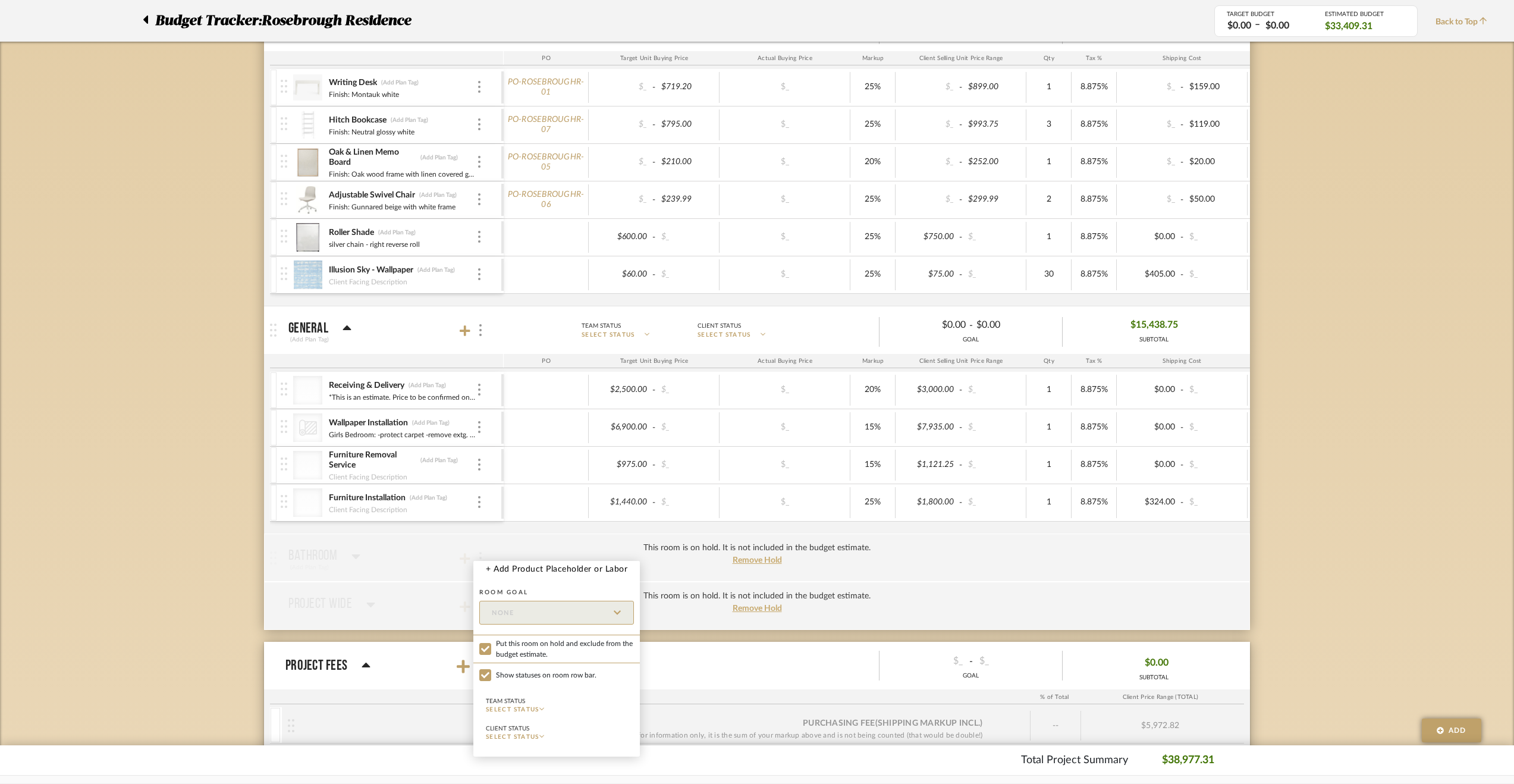
click at [482, 330] on div at bounding box center [757, 392] width 1514 height 784
click at [480, 328] on img at bounding box center [481, 329] width 3 height 12
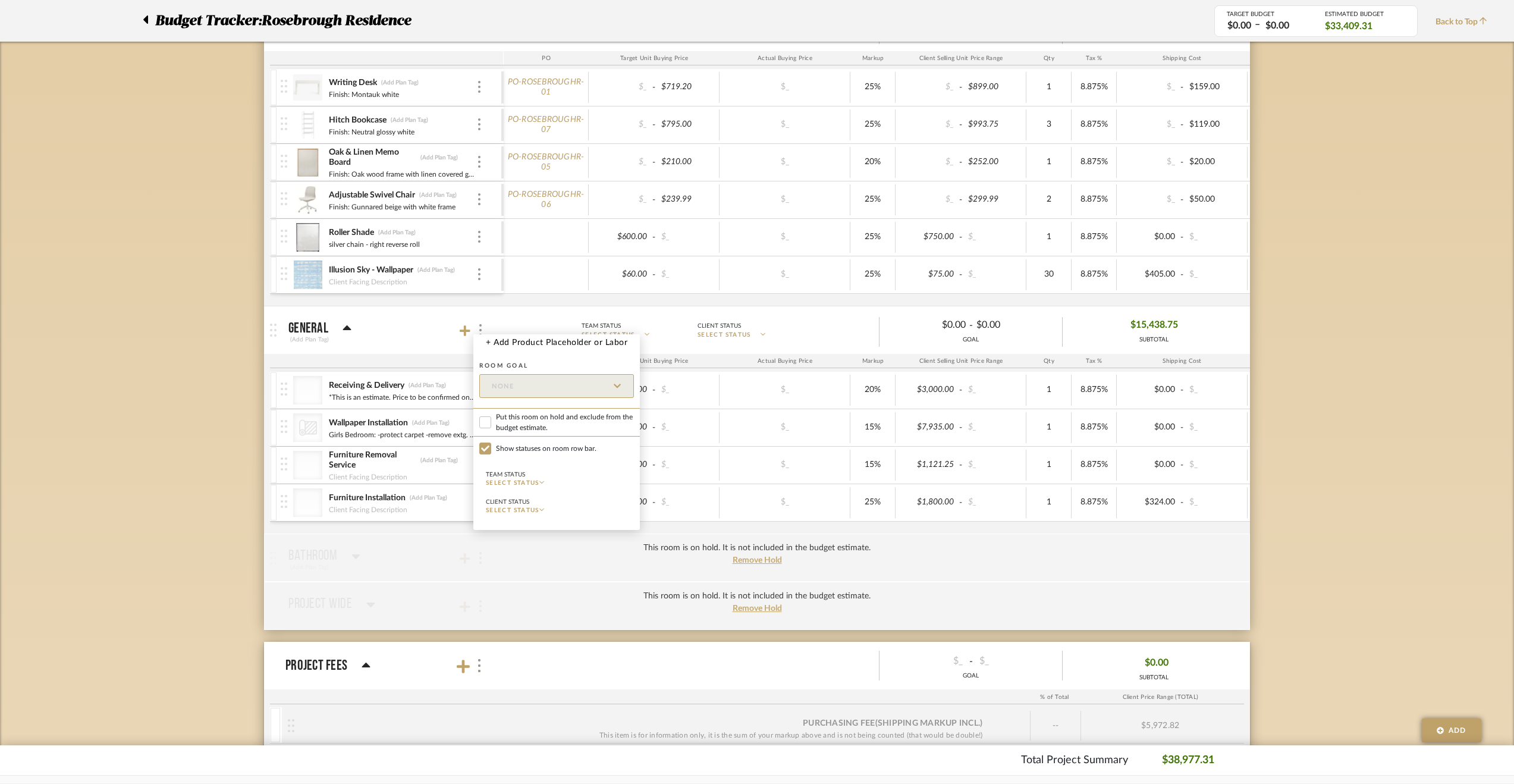
click at [528, 417] on span "Put this room on hold and exclude from the budget estimate." at bounding box center [566, 422] width 138 height 21
click at [491, 417] on input "Put this room on hold and exclude from the budget estimate." at bounding box center [485, 422] width 12 height 12
checkbox input "true"
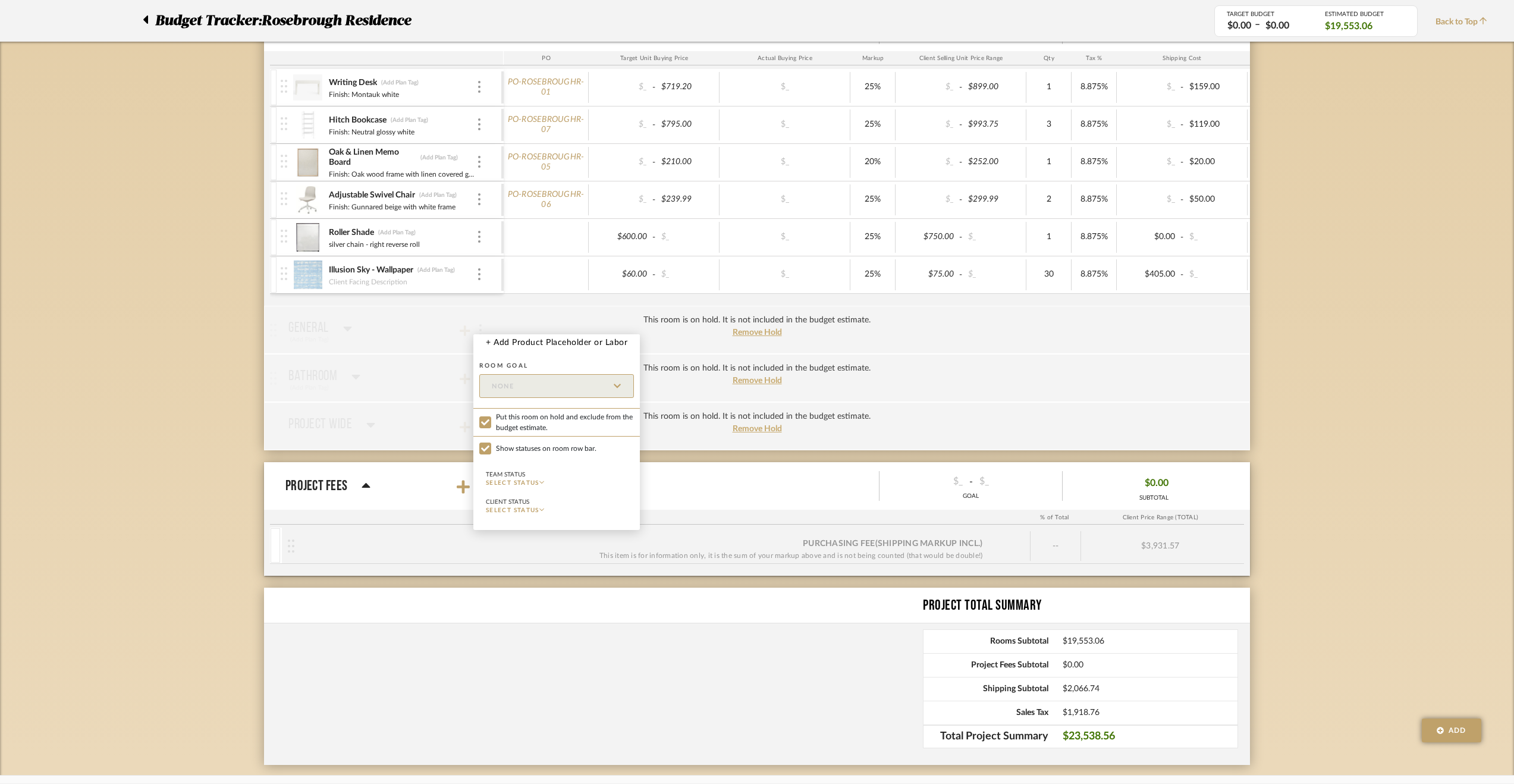
click at [197, 386] on div at bounding box center [757, 392] width 1514 height 784
click at [476, 276] on div "Client Facing Description" at bounding box center [402, 280] width 148 height 9
click at [480, 278] on div "Illusion Sky - Wallpaper (Add Plan Tag) Client Facing Description" at bounding box center [390, 275] width 221 height 37
click at [478, 272] on img at bounding box center [479, 274] width 3 height 12
click at [499, 294] on span "Manage Item" at bounding box center [530, 296] width 88 height 11
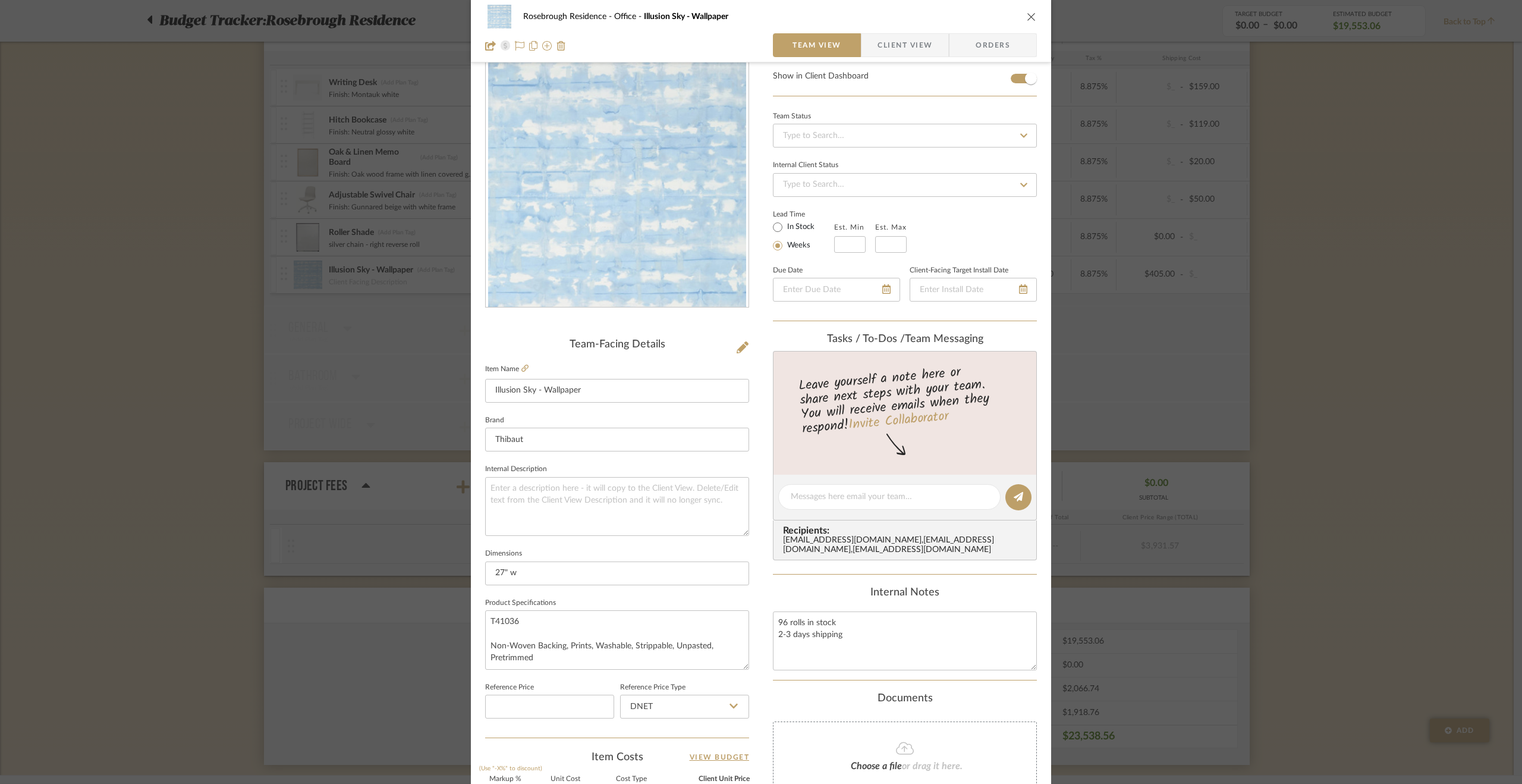
scroll to position [0, 0]
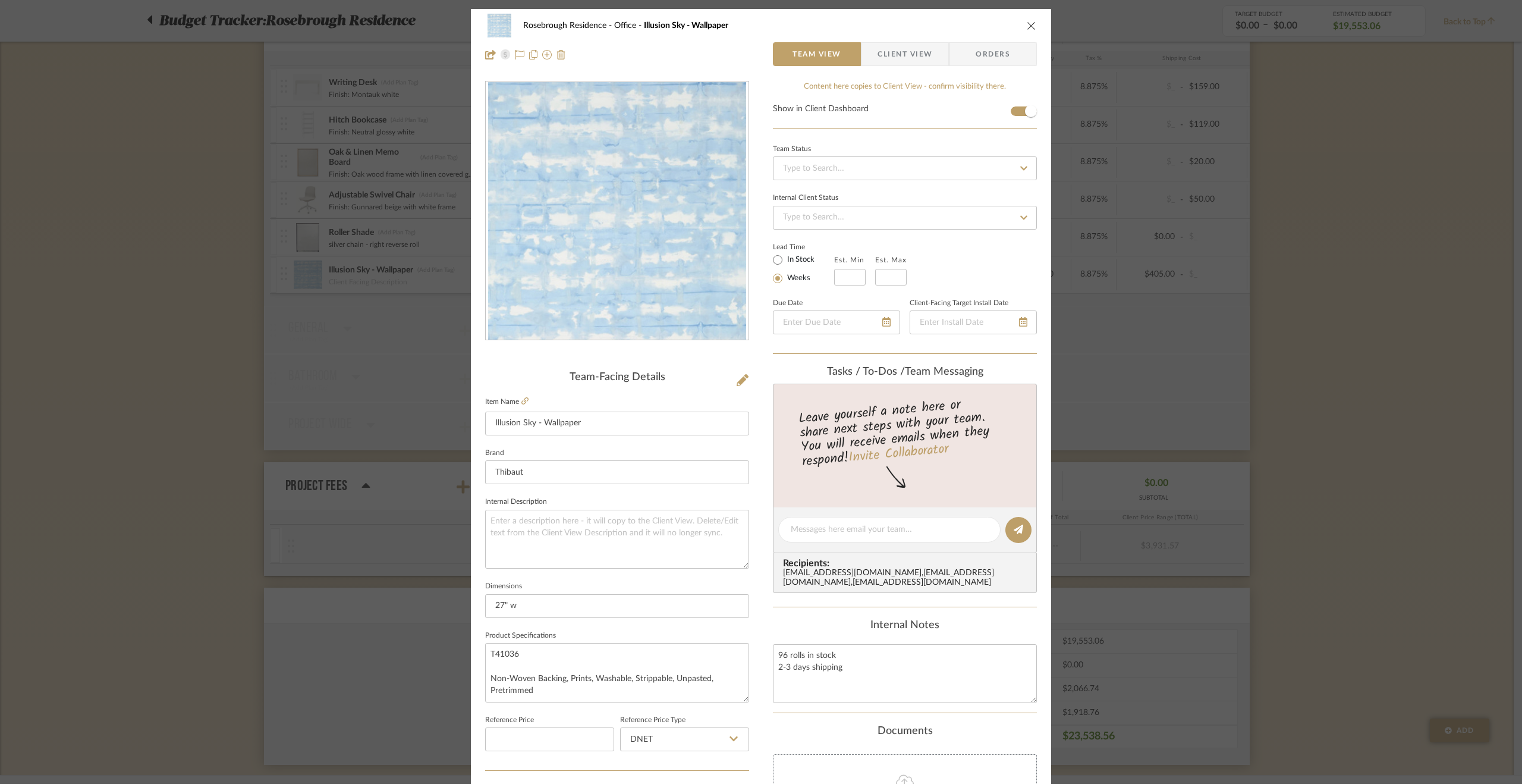
click at [1333, 425] on div "Rosebrough Residence Office Illusion Sky - Wallpaper Team View Client View Orde…" at bounding box center [761, 392] width 1522 height 784
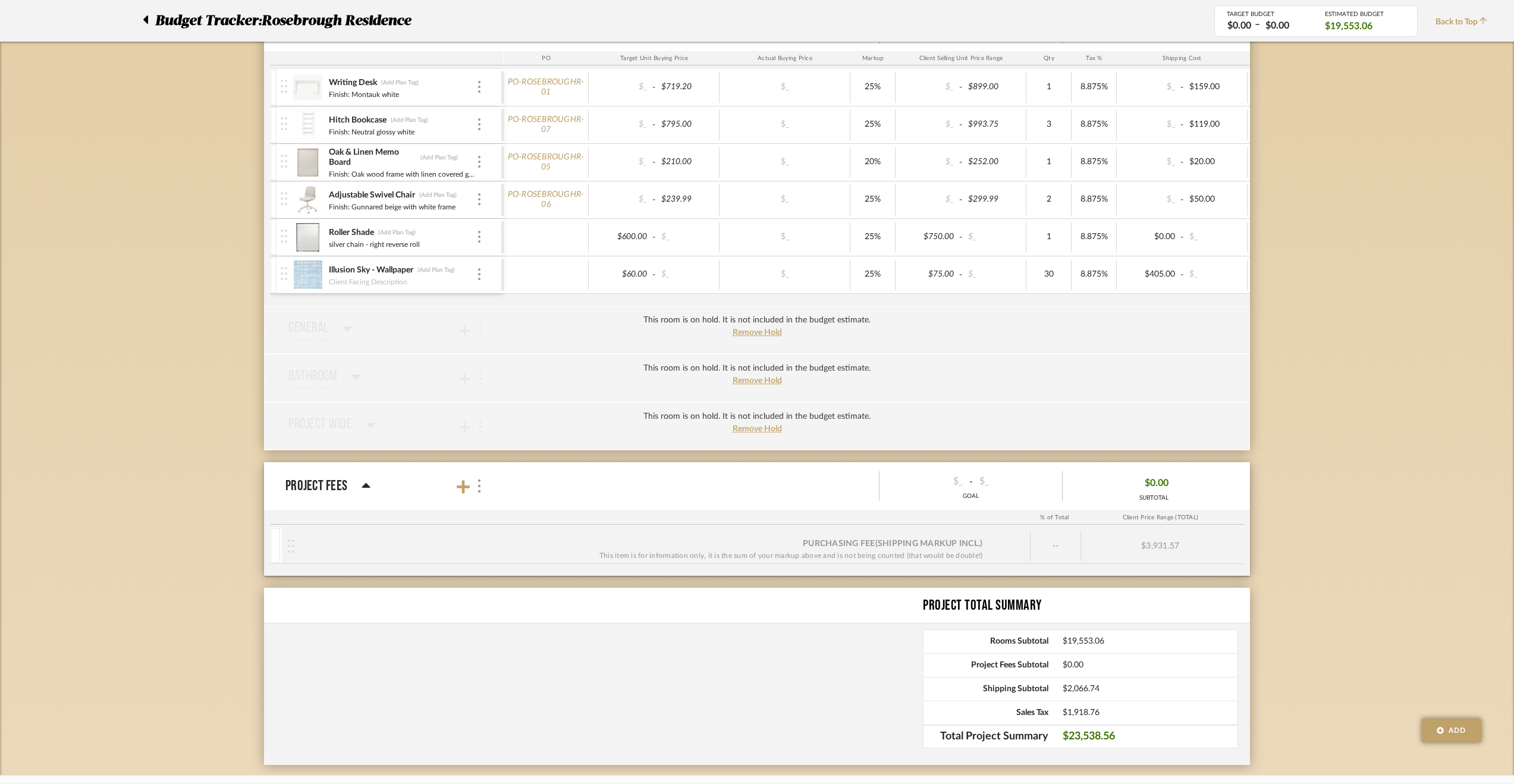
scroll to position [410, 0]
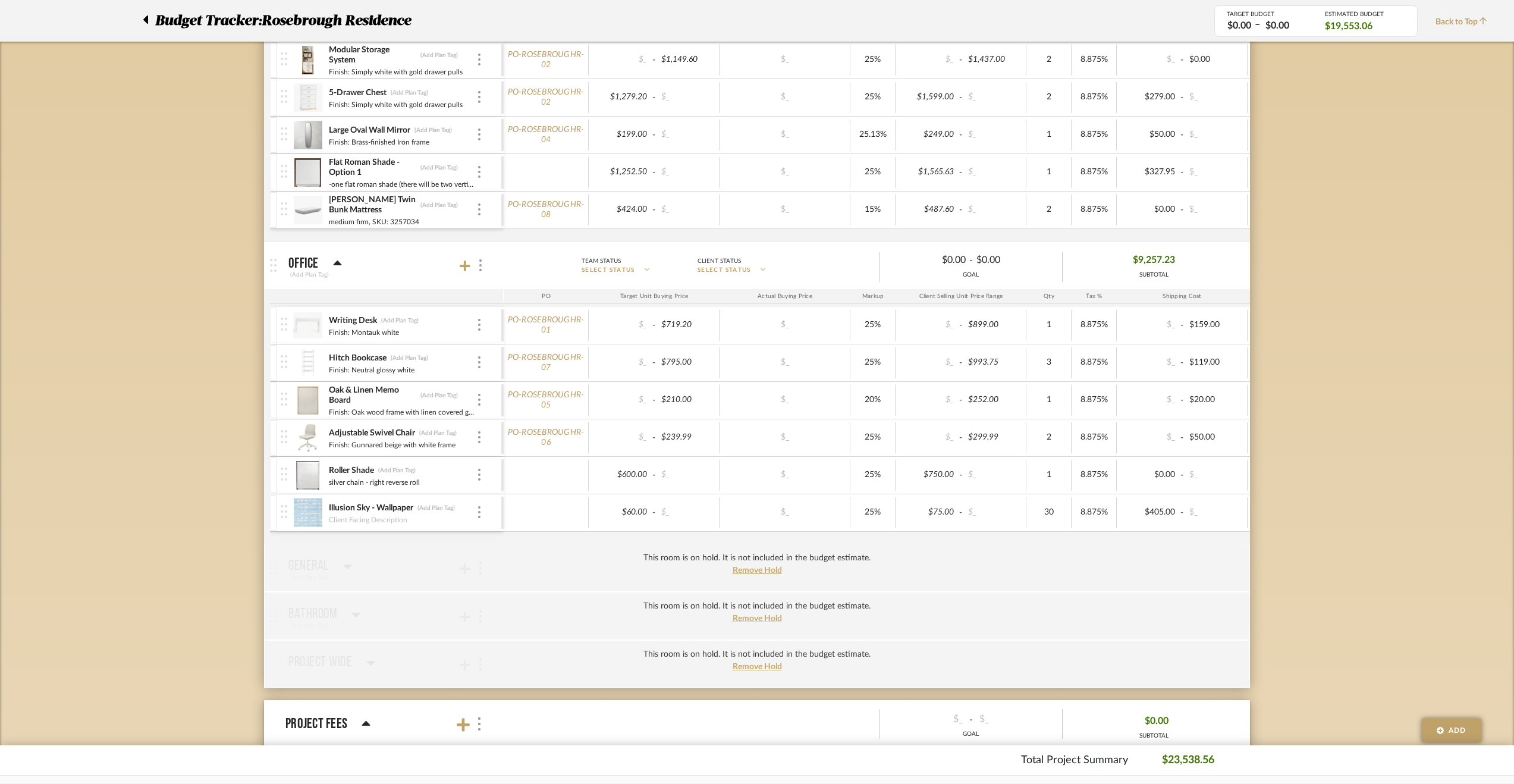
click at [285, 512] on img at bounding box center [283, 511] width 6 height 13
click at [480, 509] on img at bounding box center [479, 512] width 3 height 12
click at [525, 593] on span "Remove Item" at bounding box center [537, 597] width 74 height 10
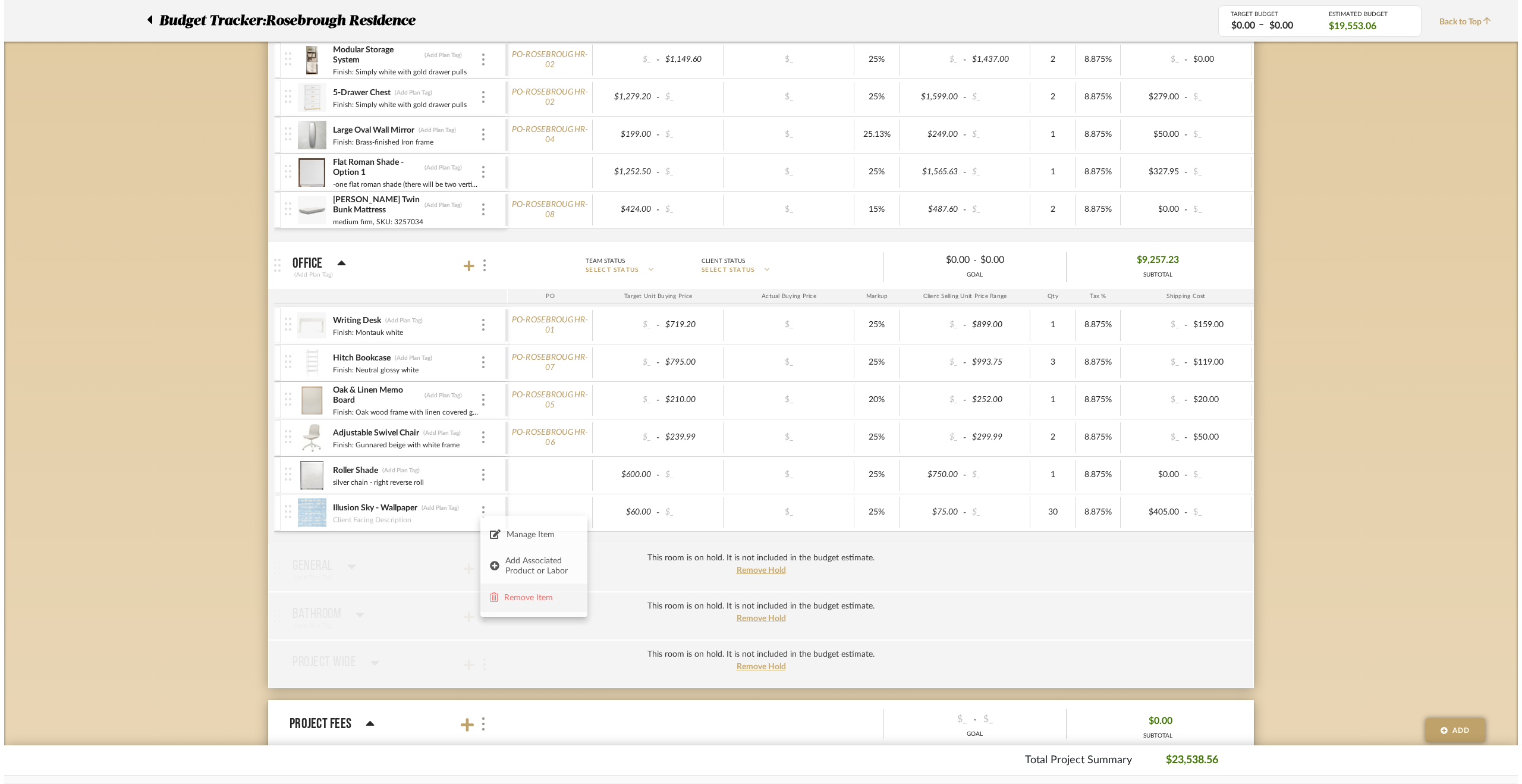
scroll to position [0, 0]
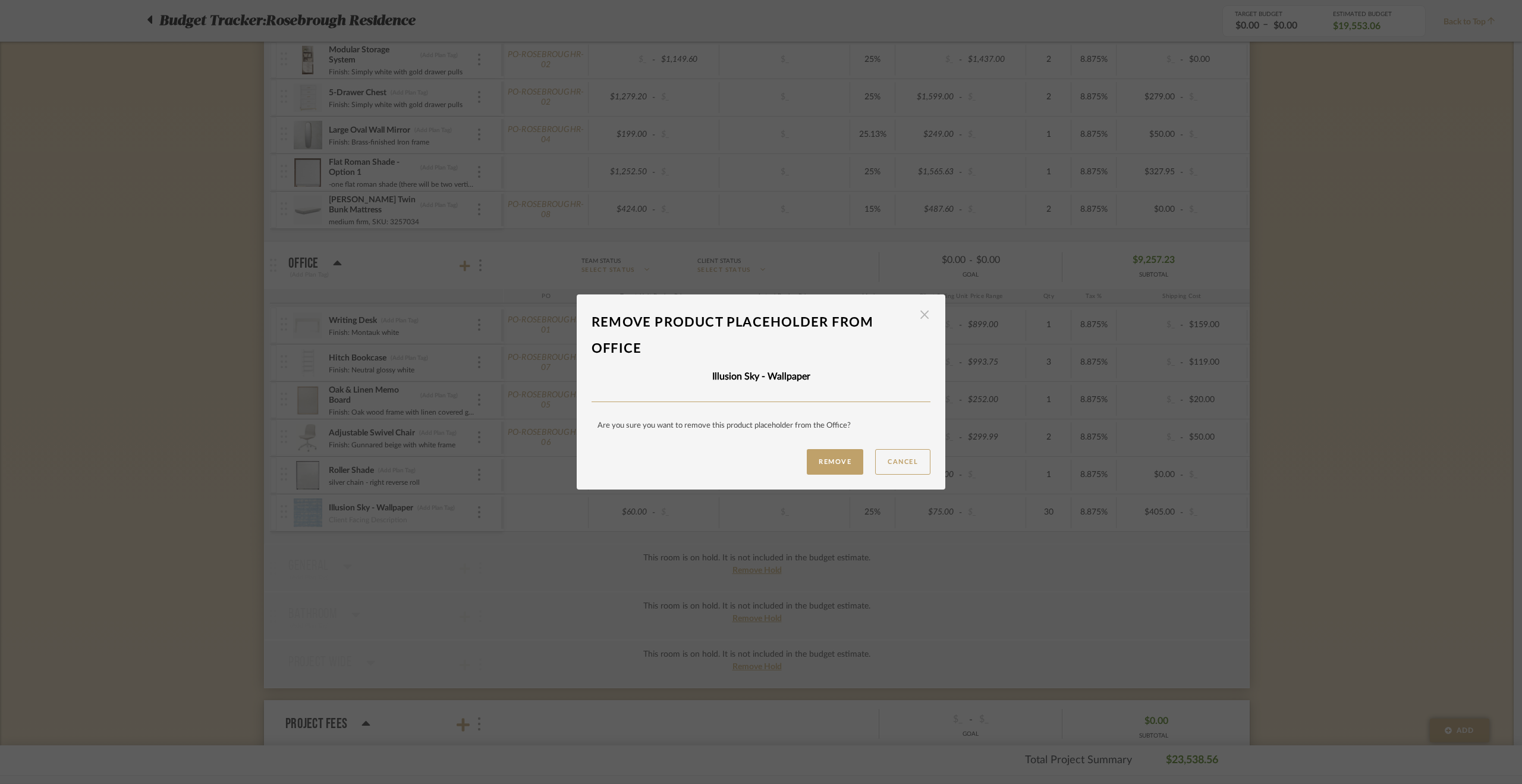
click at [921, 314] on span "button" at bounding box center [924, 315] width 24 height 24
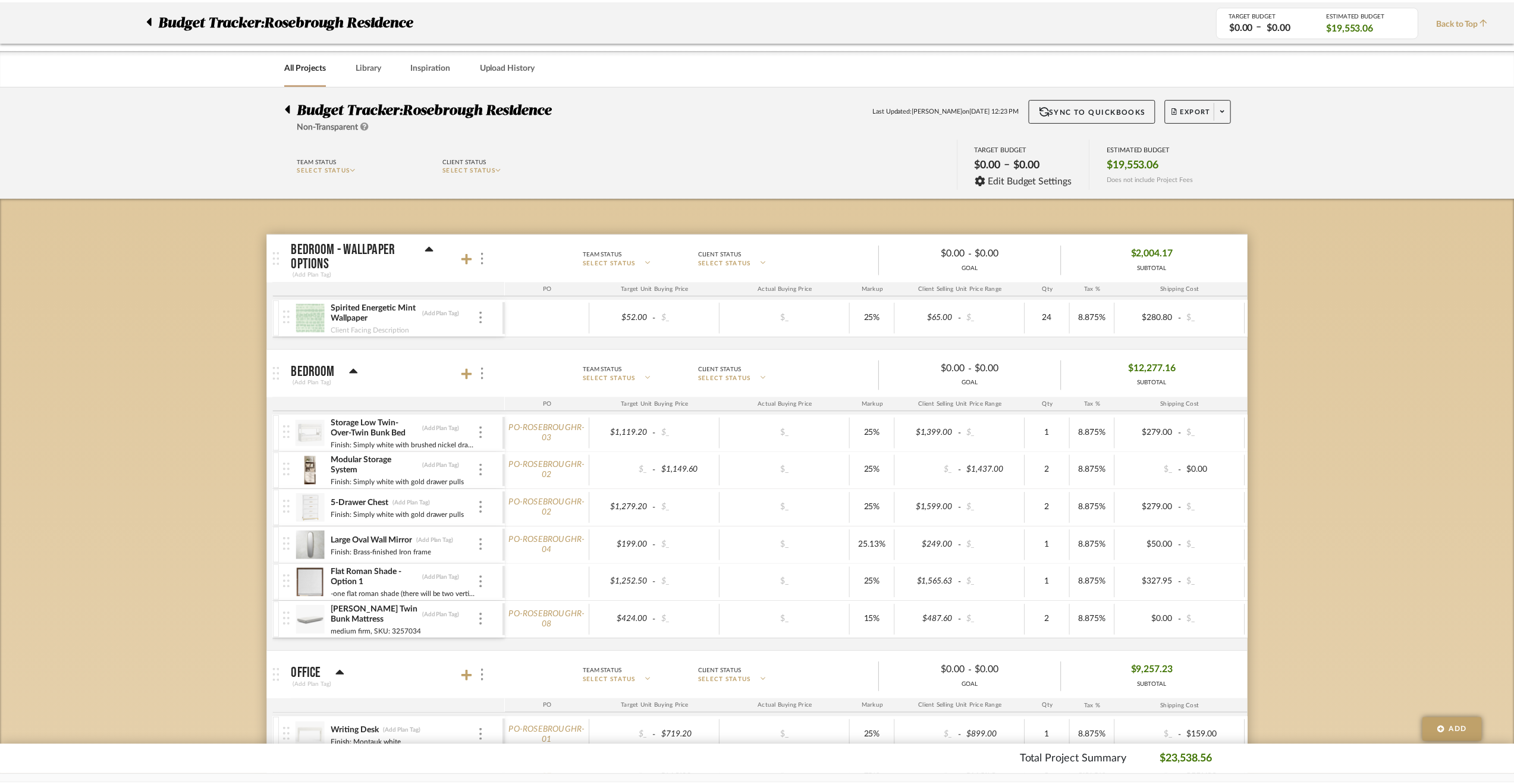
scroll to position [410, 0]
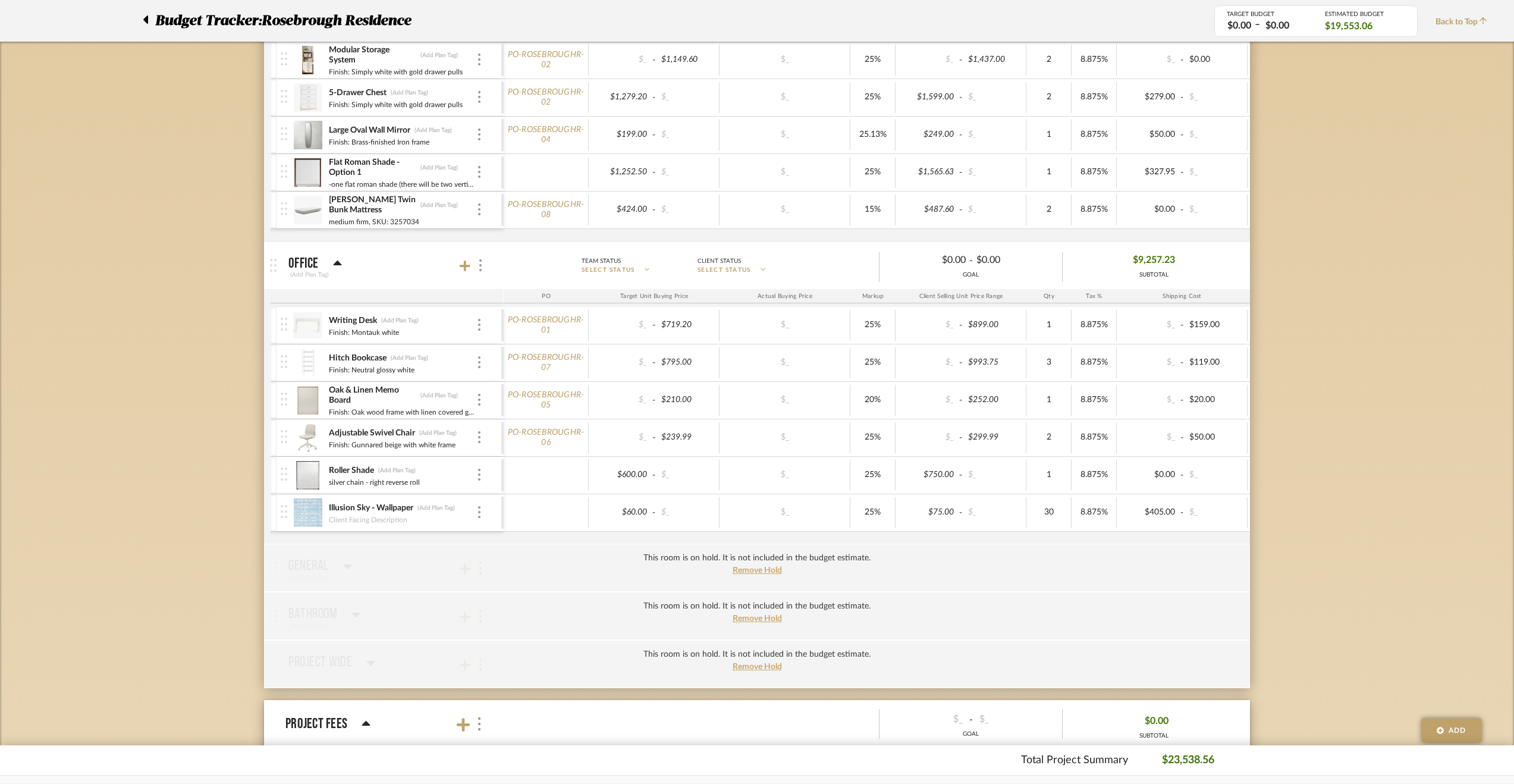
click at [480, 517] on div "Illusion Sky - Wallpaper (Add Plan Tag) Client Facing Description" at bounding box center [390, 513] width 221 height 37
click at [482, 512] on div at bounding box center [479, 513] width 6 height 13
click at [495, 526] on button "Manage Item" at bounding box center [530, 534] width 107 height 29
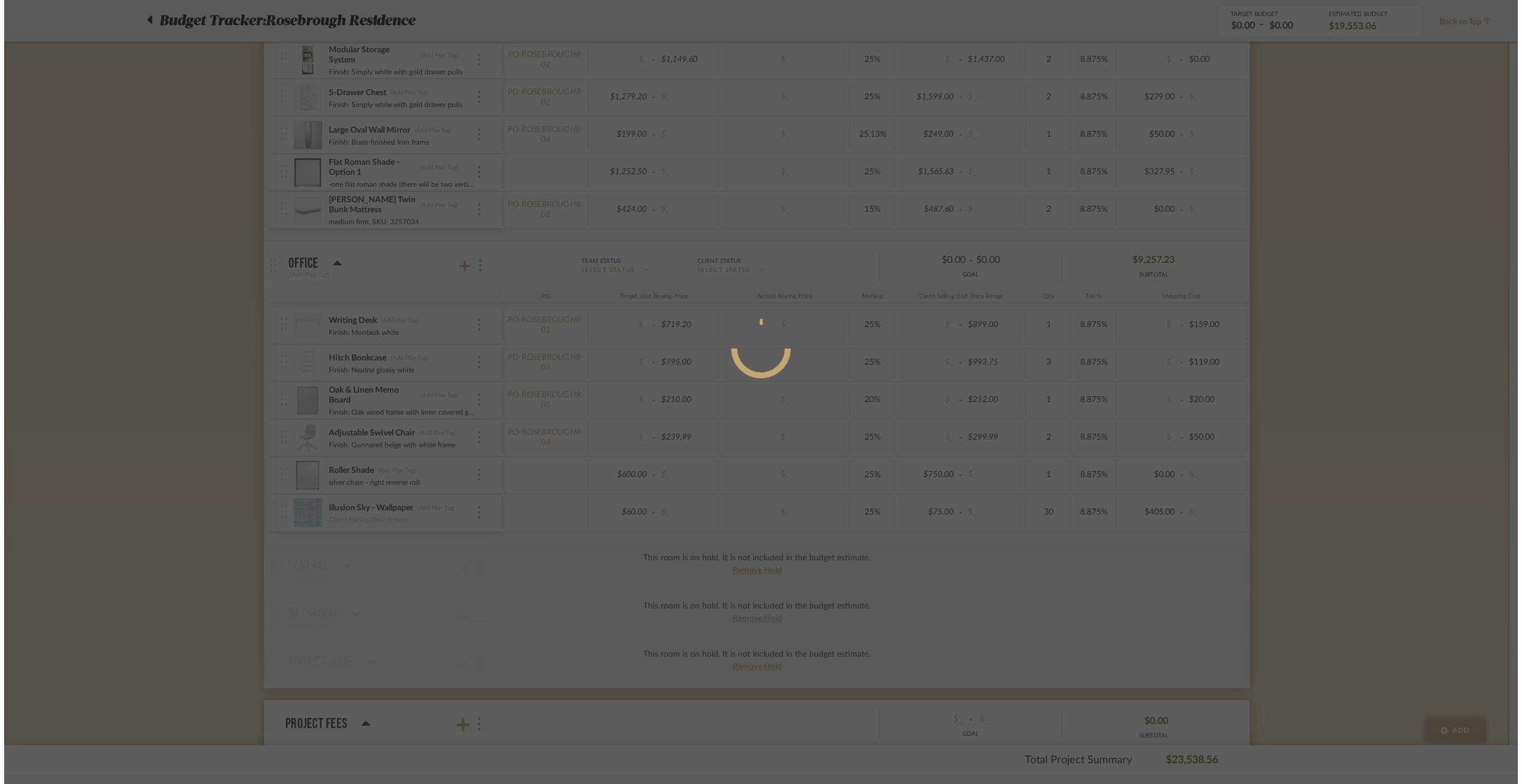
scroll to position [0, 0]
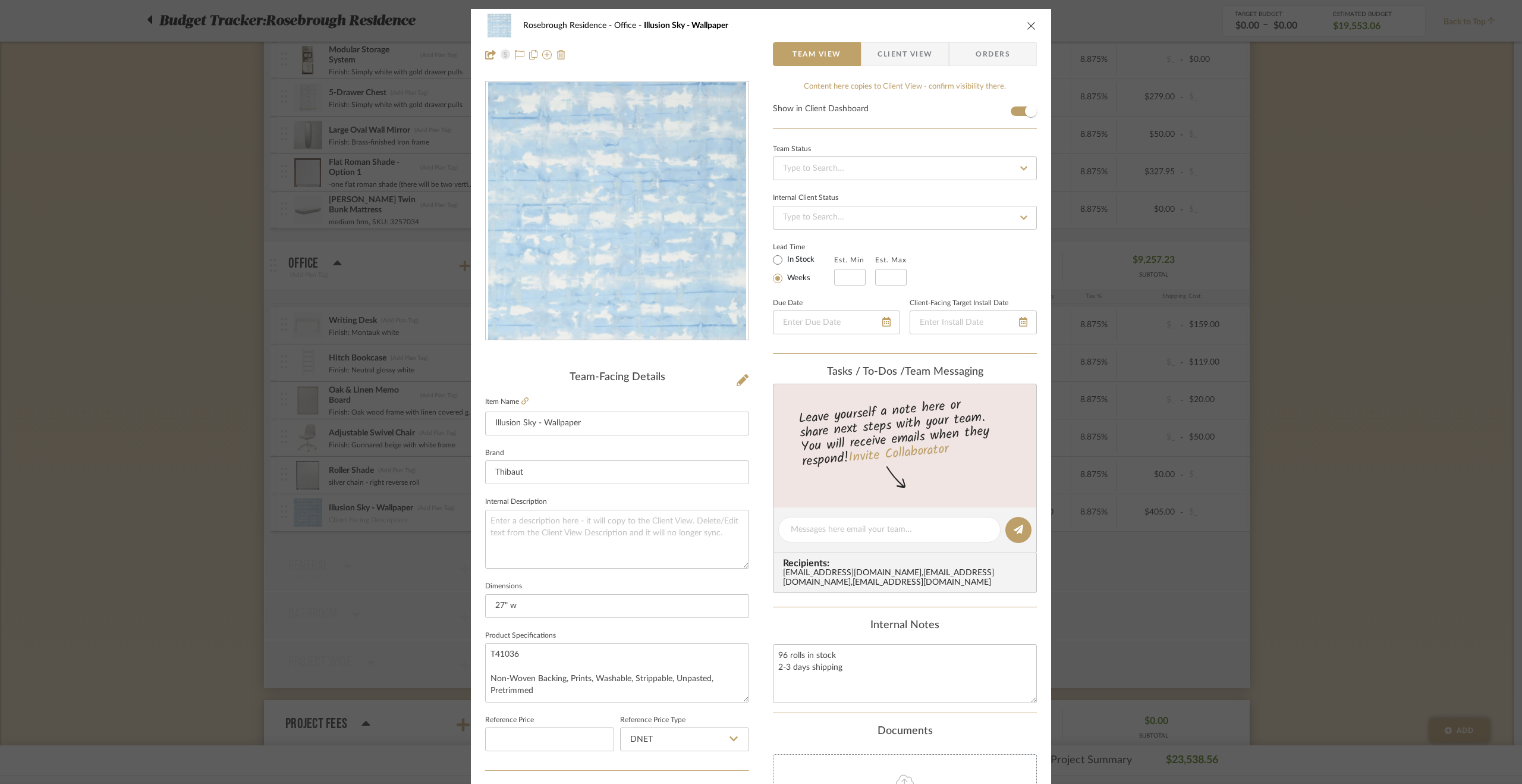
click at [898, 50] on span "Client View" at bounding box center [904, 54] width 54 height 24
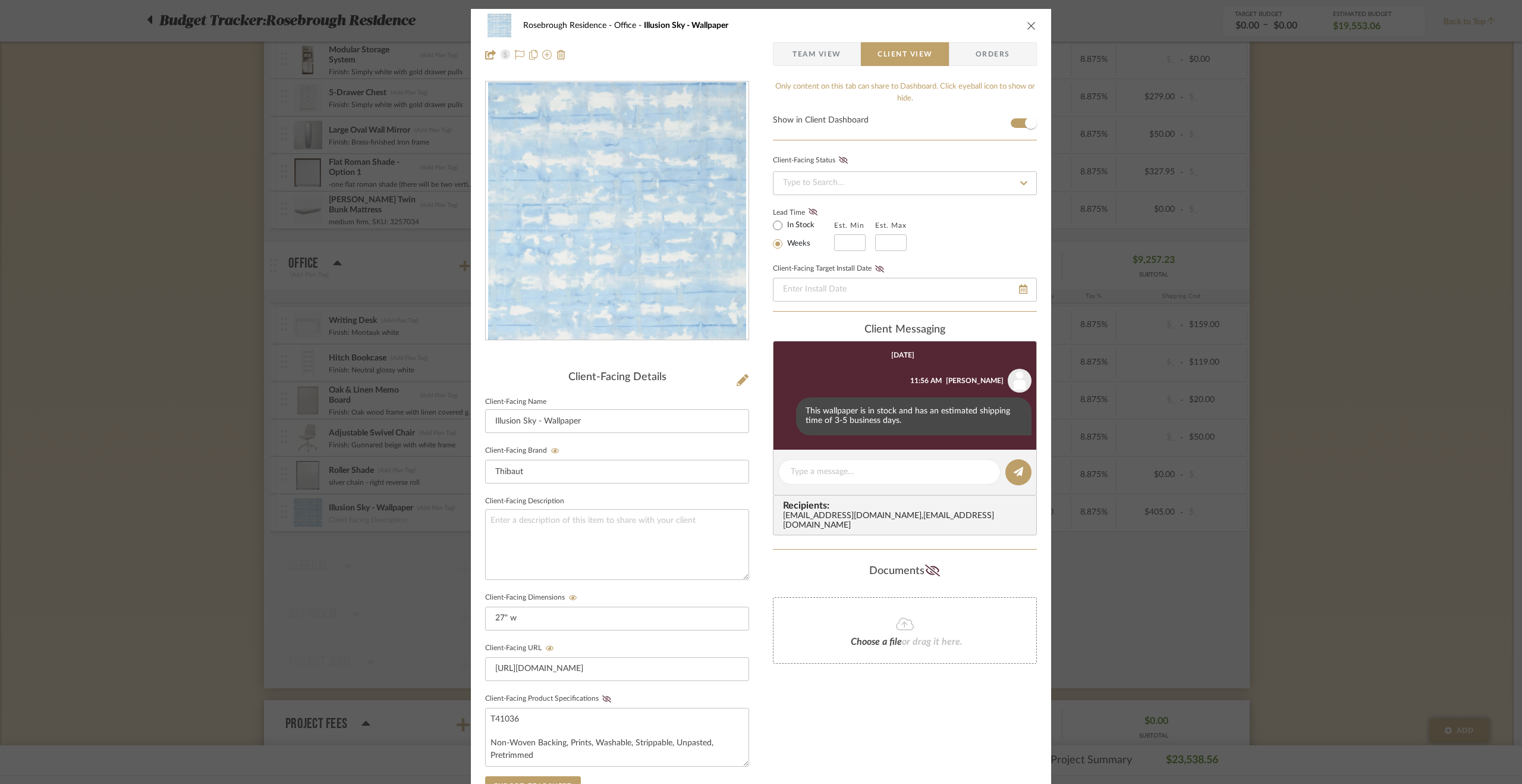
click at [849, 56] on span "Team View" at bounding box center [817, 54] width 87 height 24
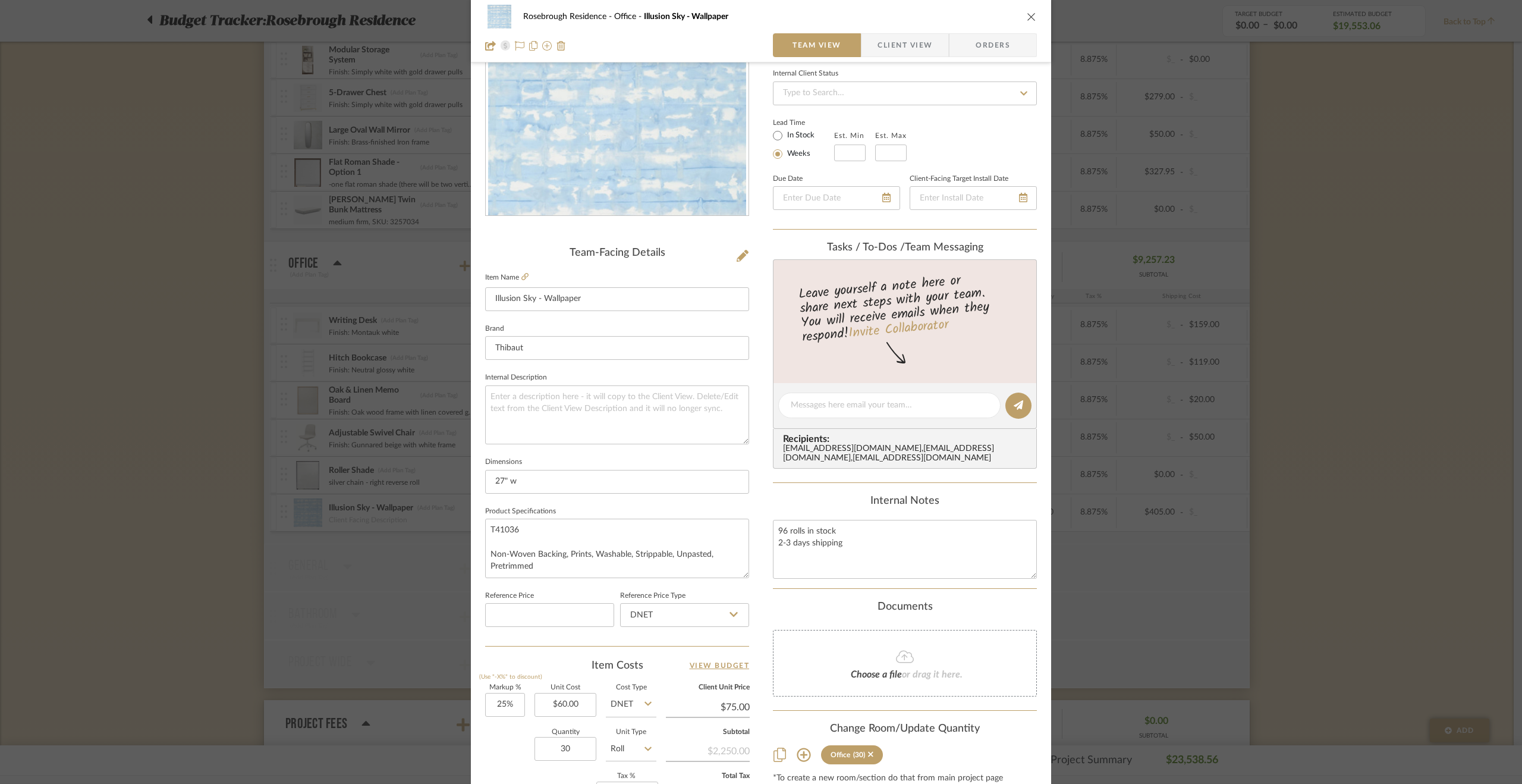
scroll to position [178, 0]
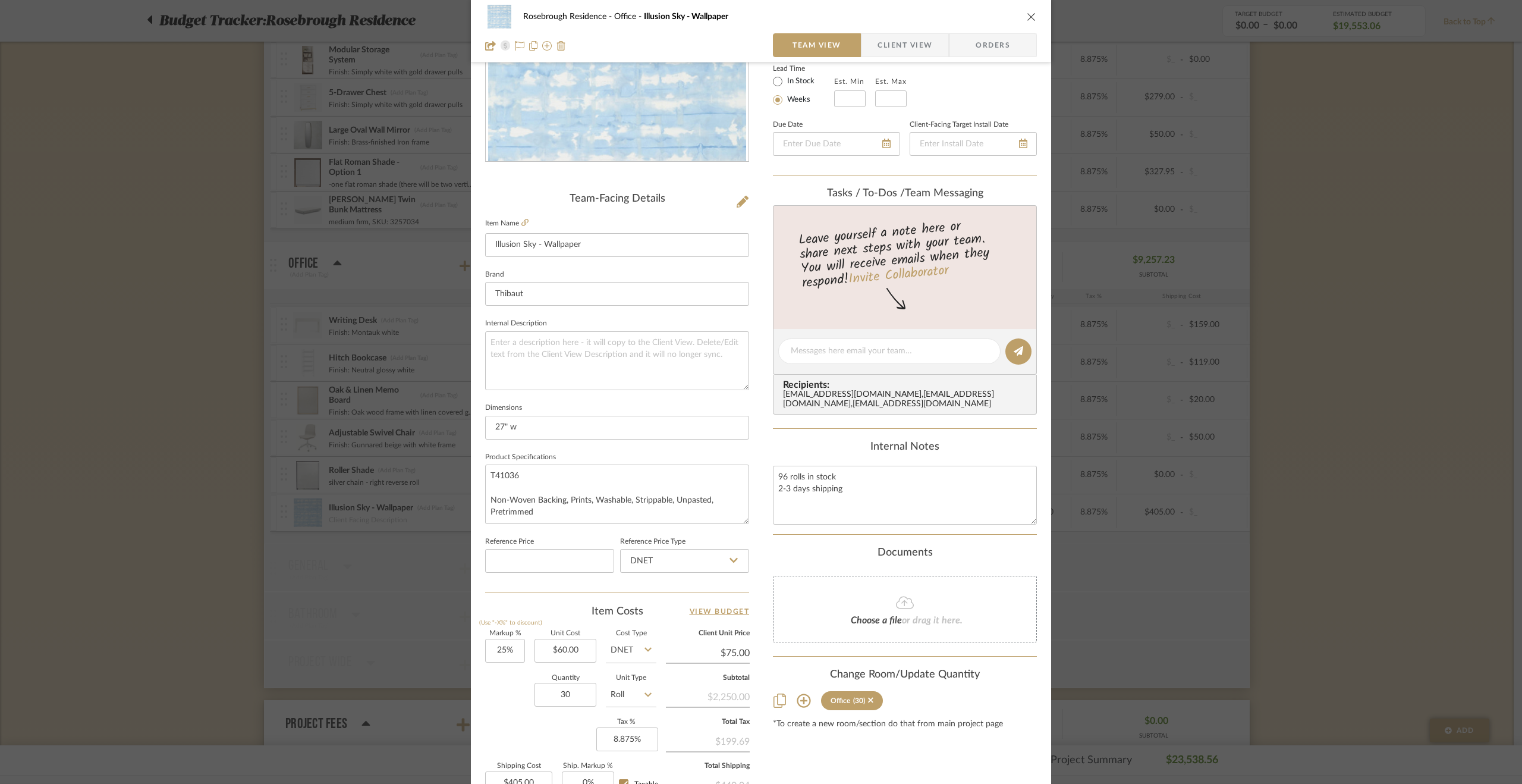
click at [1353, 569] on div "Rosebrough Residence Office Illusion Sky - Wallpaper Team View Client View Orde…" at bounding box center [761, 392] width 1522 height 784
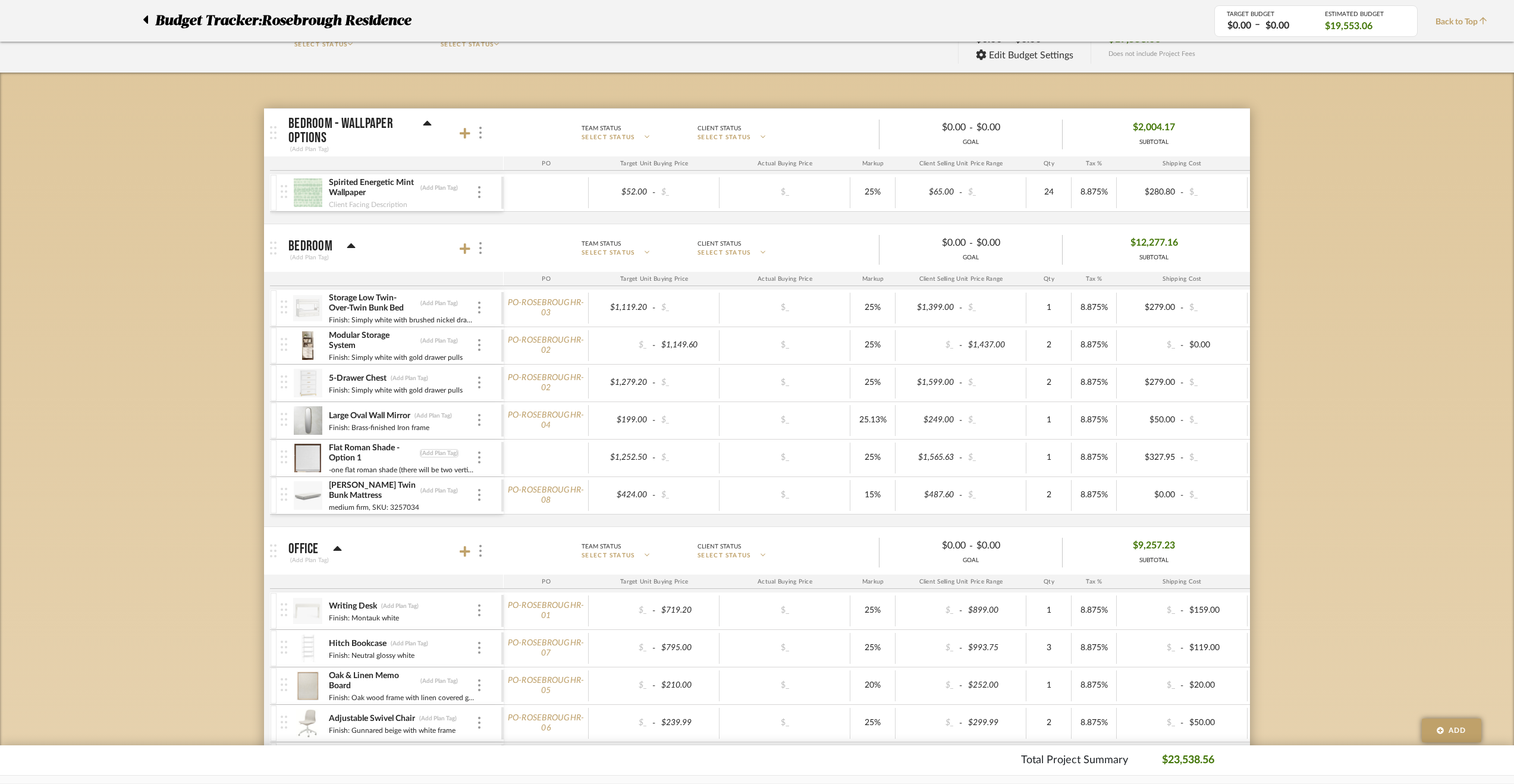
scroll to position [0, 0]
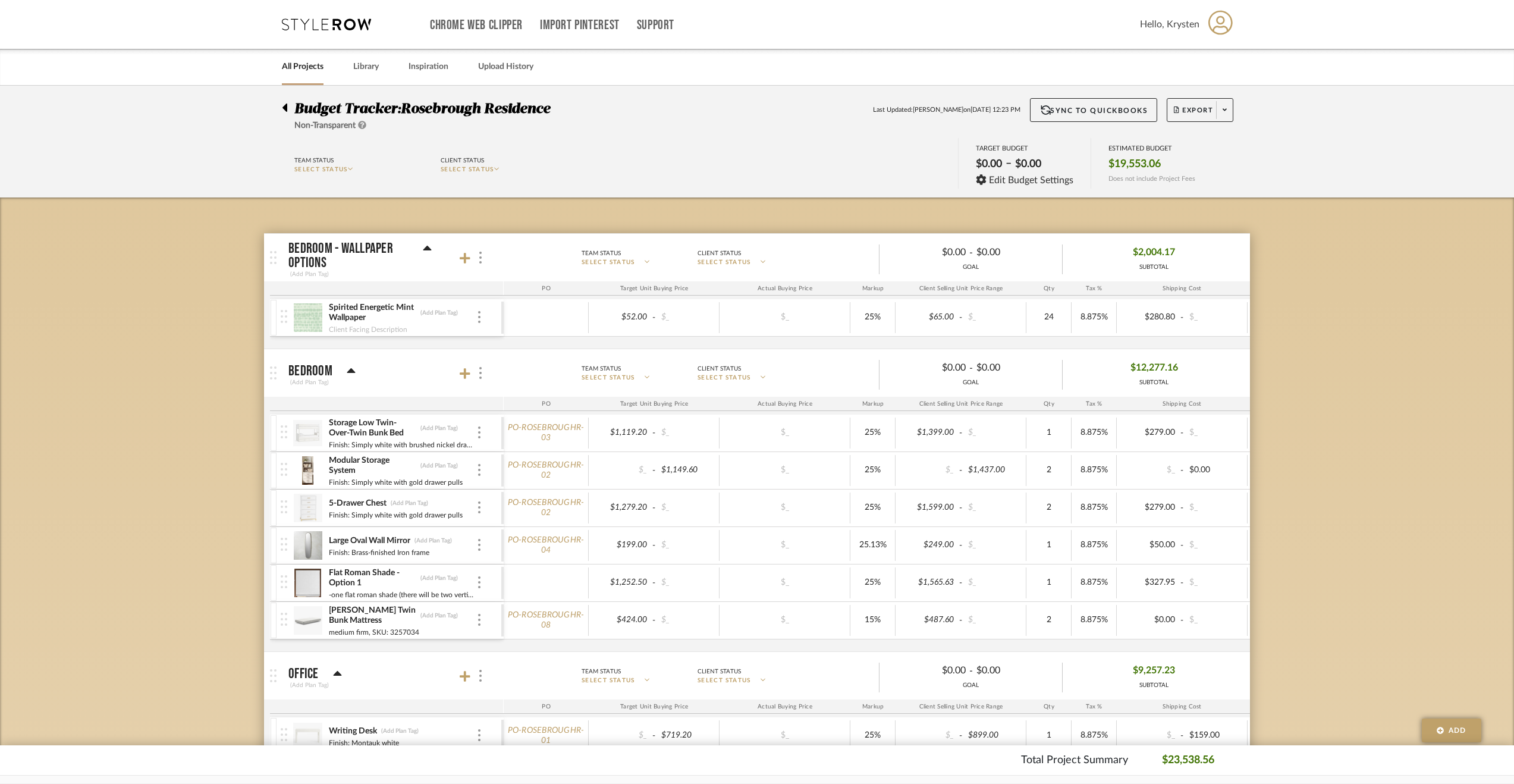
click at [285, 103] on icon at bounding box center [285, 107] width 6 height 14
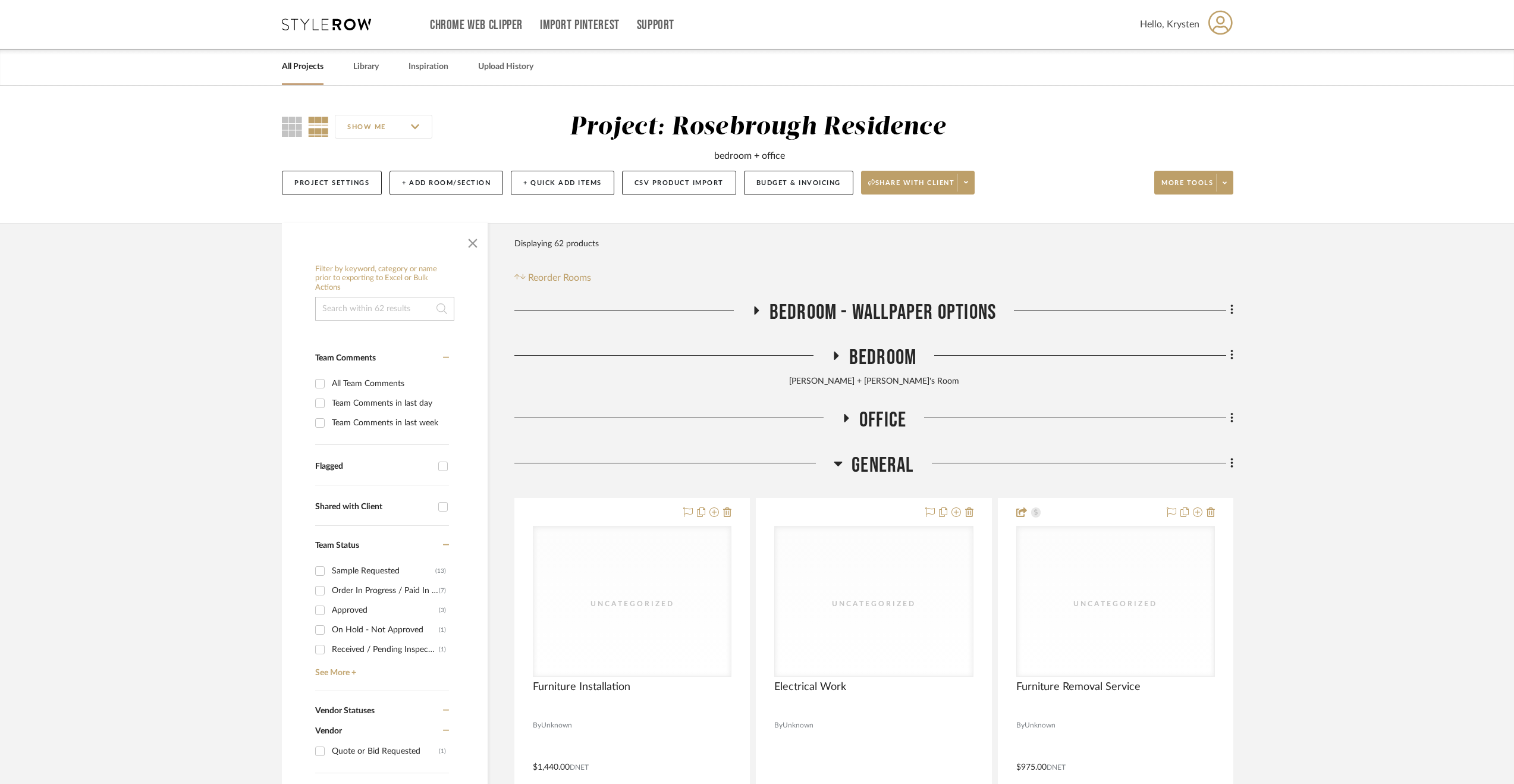
click at [861, 314] on span "Bedroom - Wallpaper Options" at bounding box center [883, 313] width 227 height 26
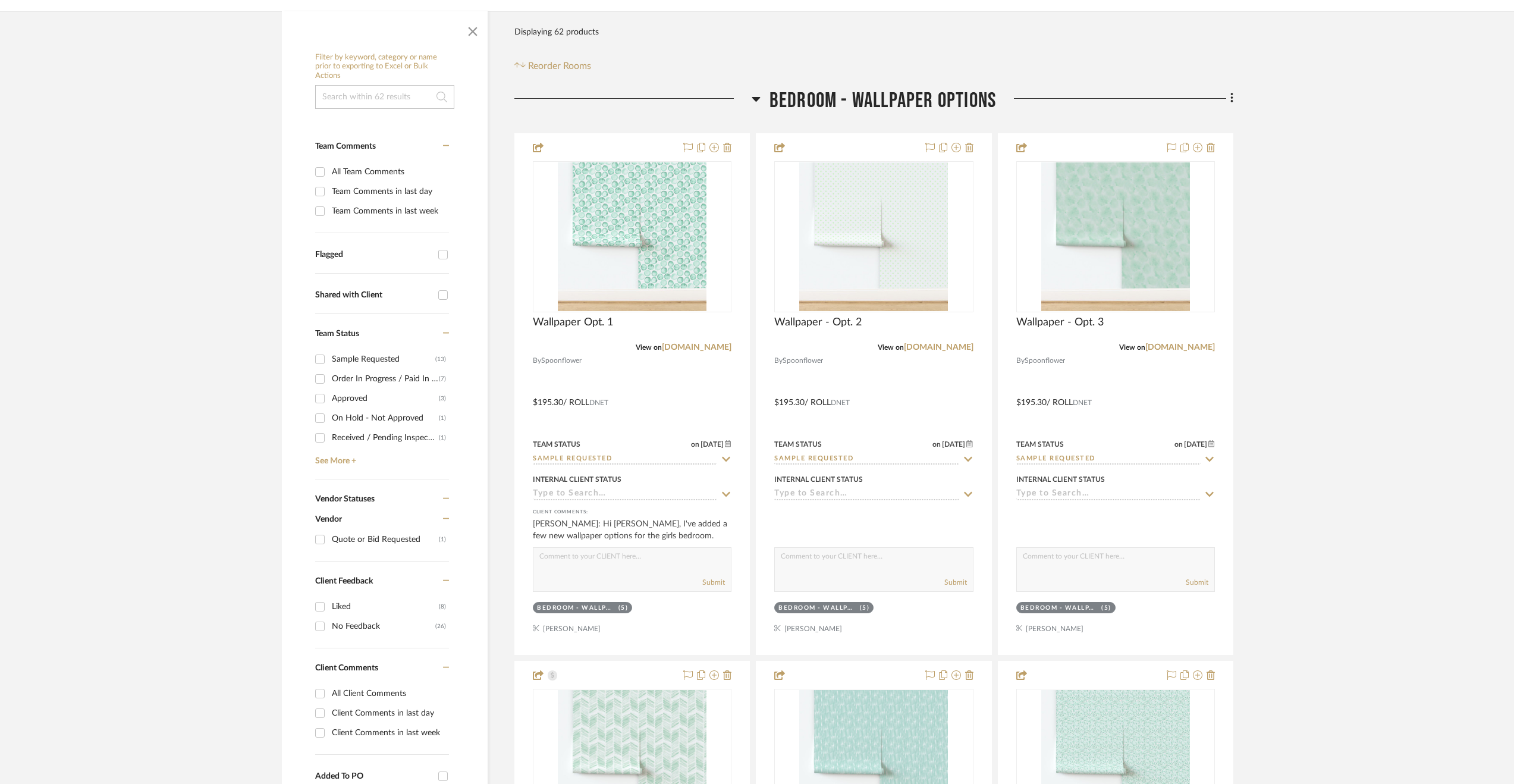
scroll to position [178, 0]
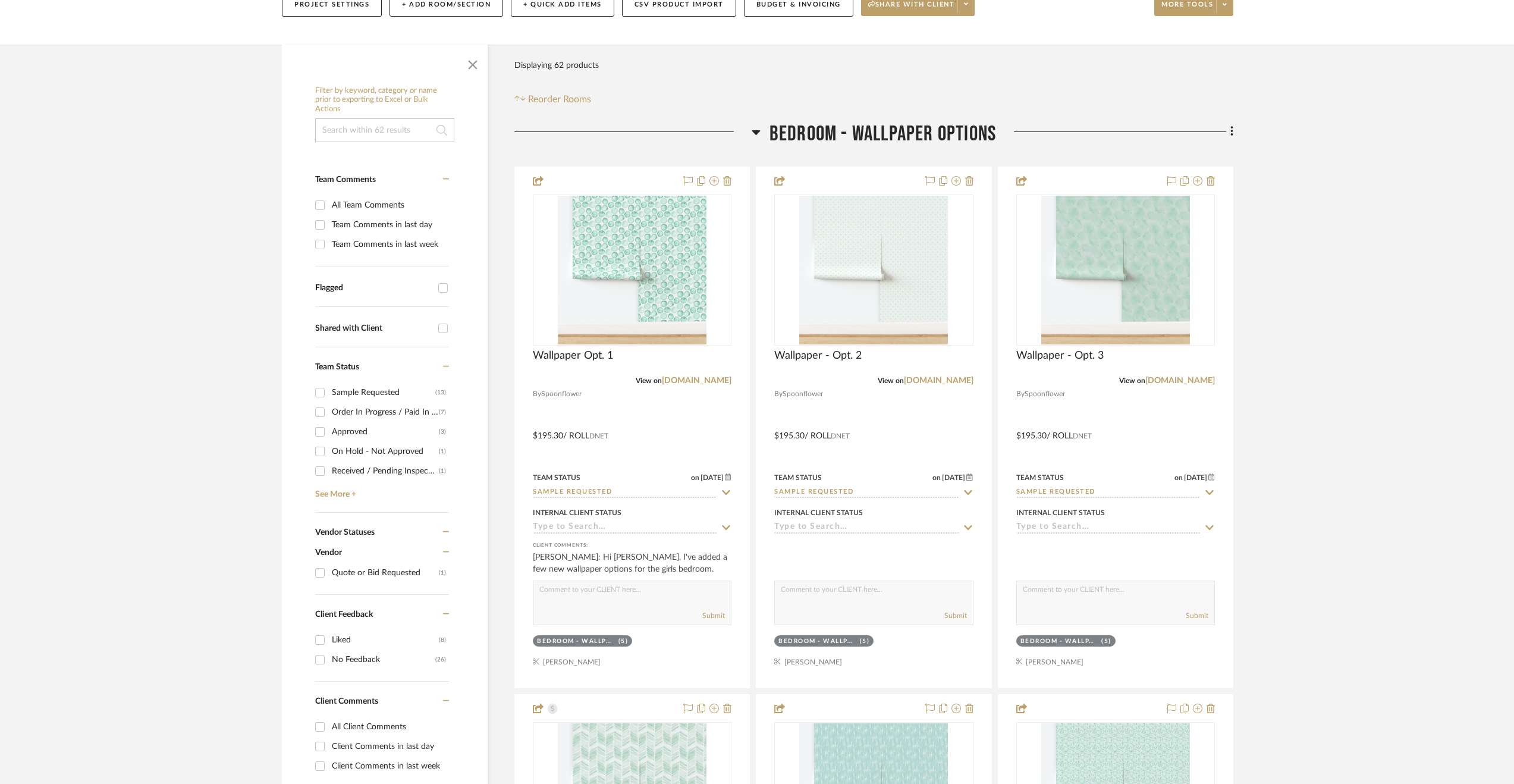
click at [918, 137] on span "Bedroom - Wallpaper Options" at bounding box center [883, 134] width 227 height 26
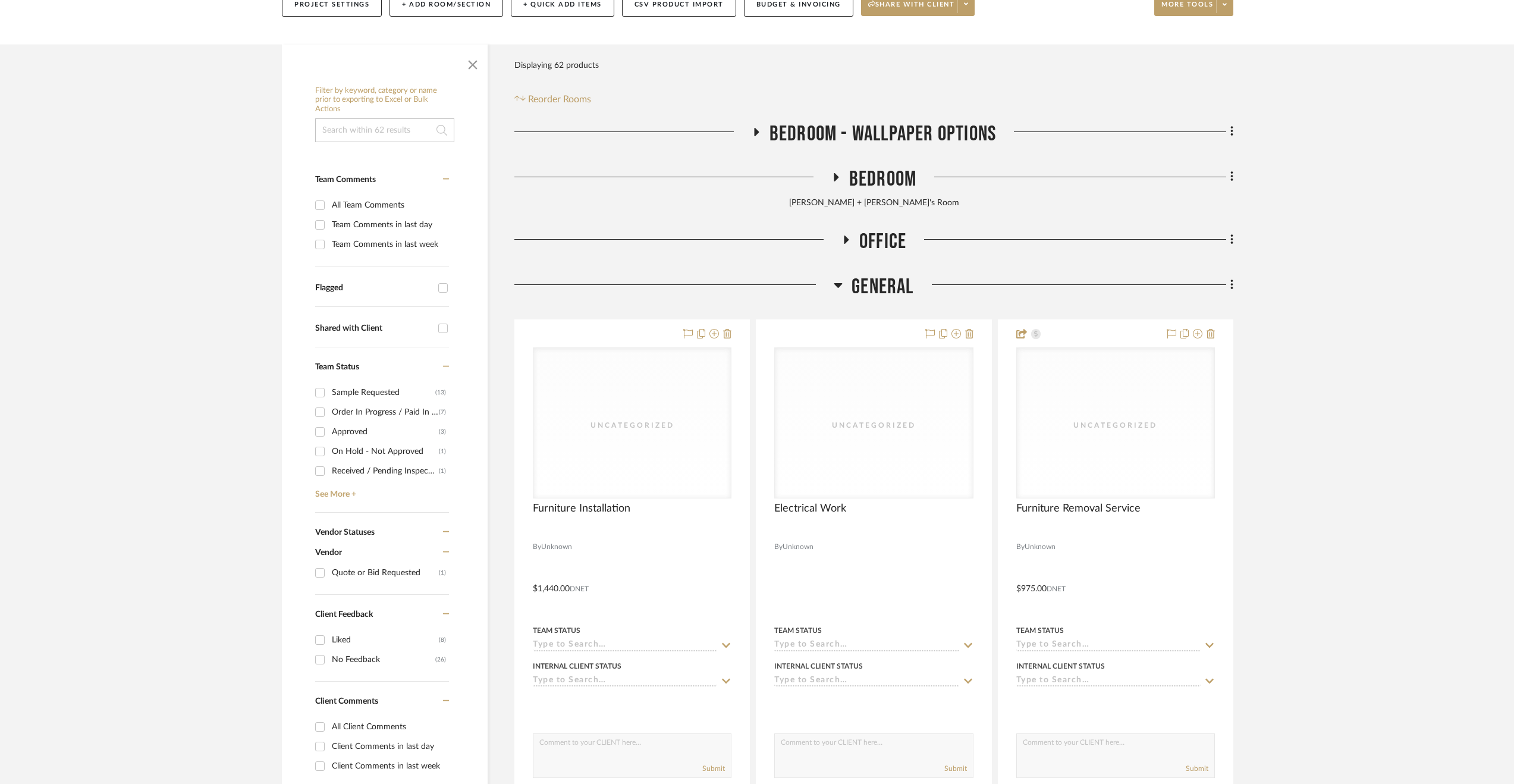
click at [889, 178] on span "Bedroom" at bounding box center [882, 179] width 67 height 26
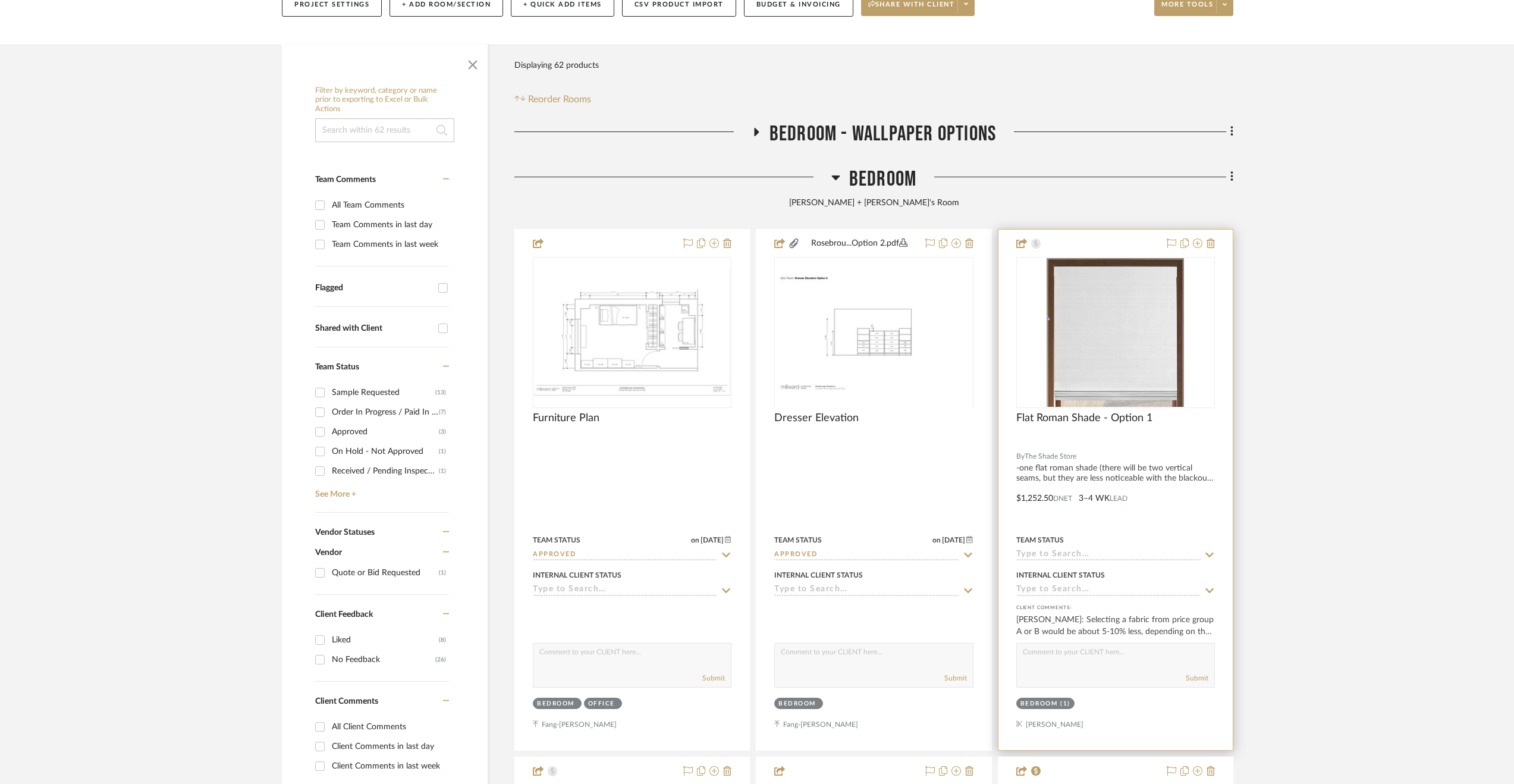
click at [1177, 488] on div at bounding box center [1115, 490] width 234 height 520
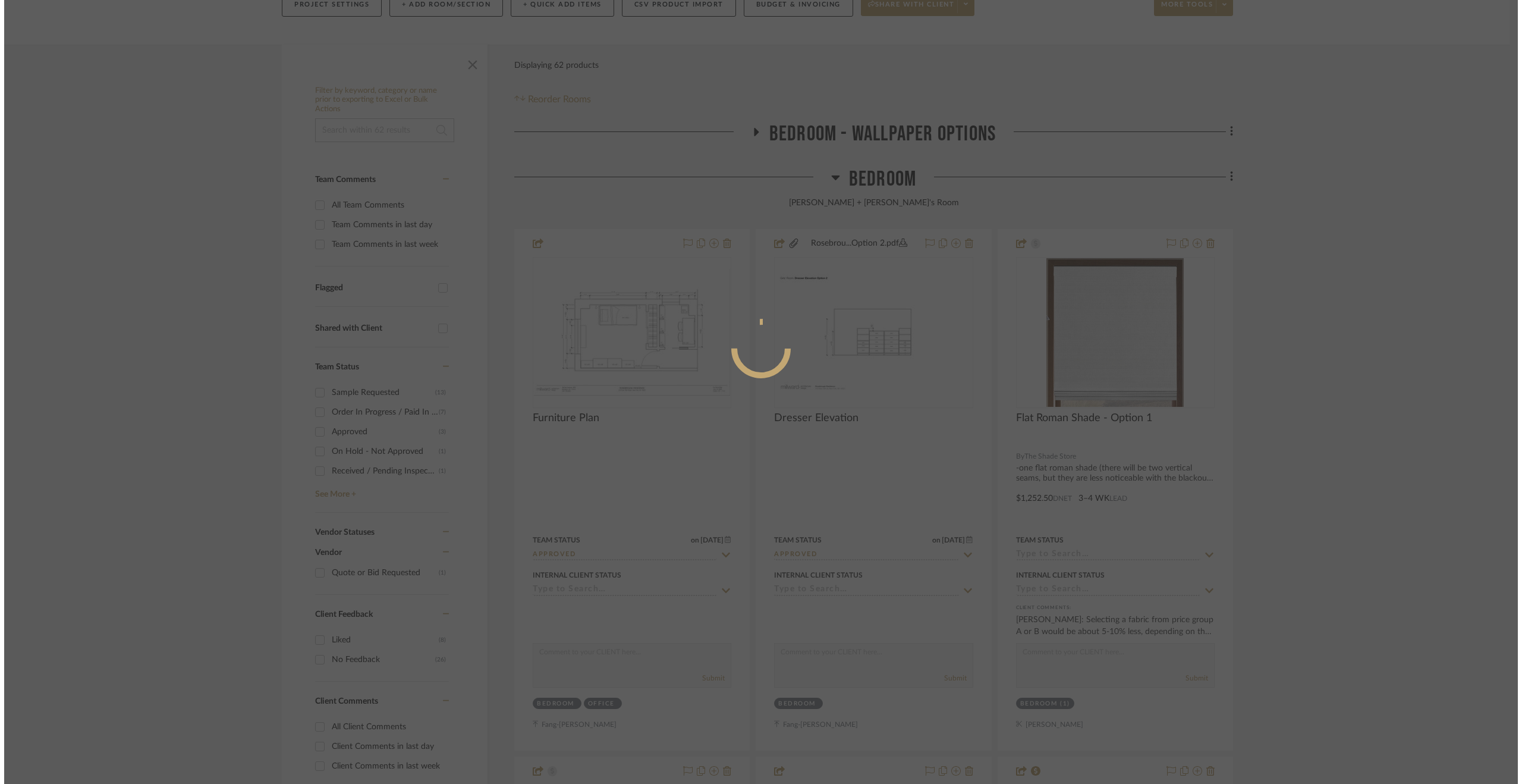
scroll to position [0, 0]
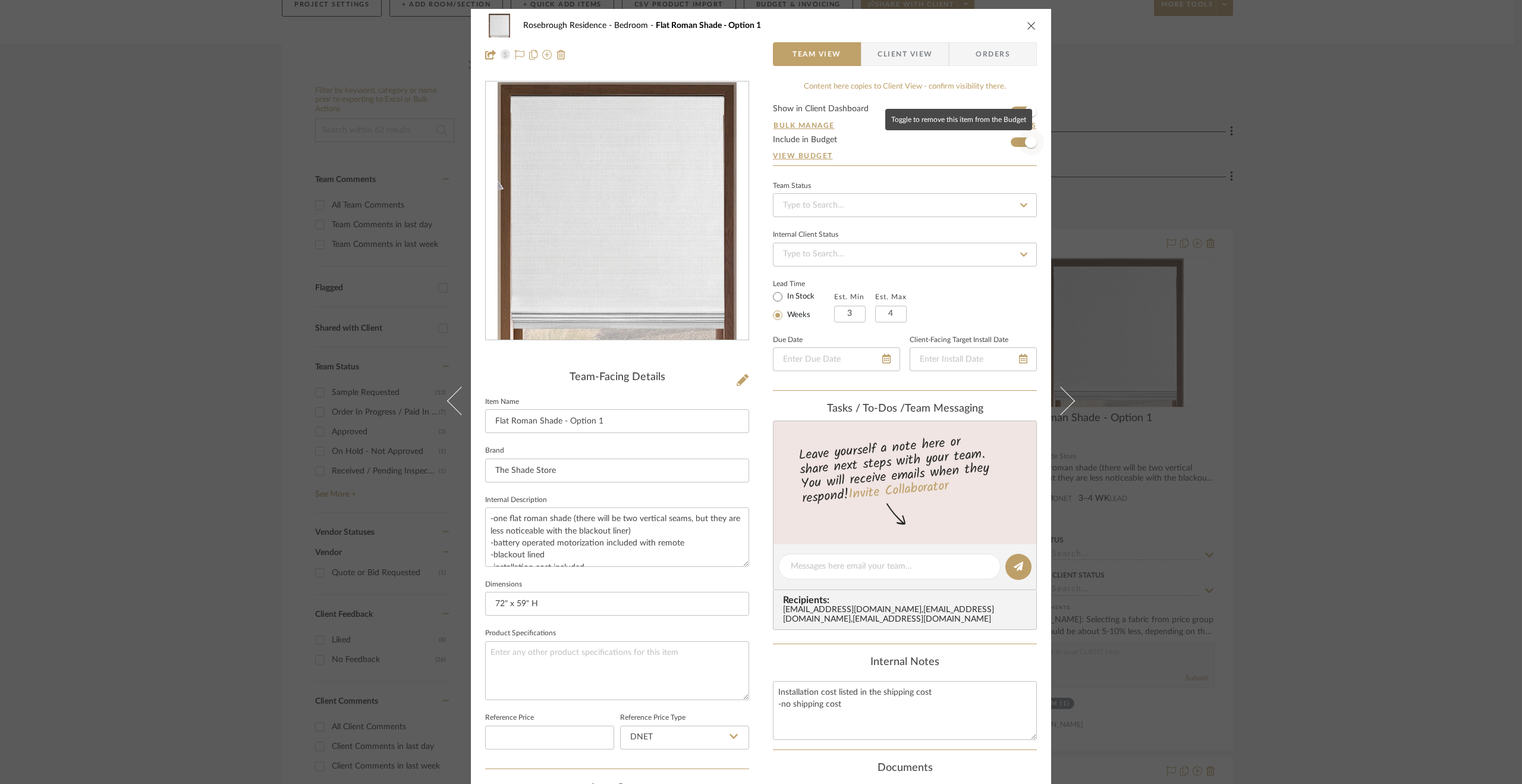
click at [1017, 137] on span "button" at bounding box center [1030, 142] width 26 height 26
click at [1378, 436] on div "Rosebrough Residence Bedroom Flat Roman Shade - Option 1 Team View Client View …" at bounding box center [761, 392] width 1522 height 784
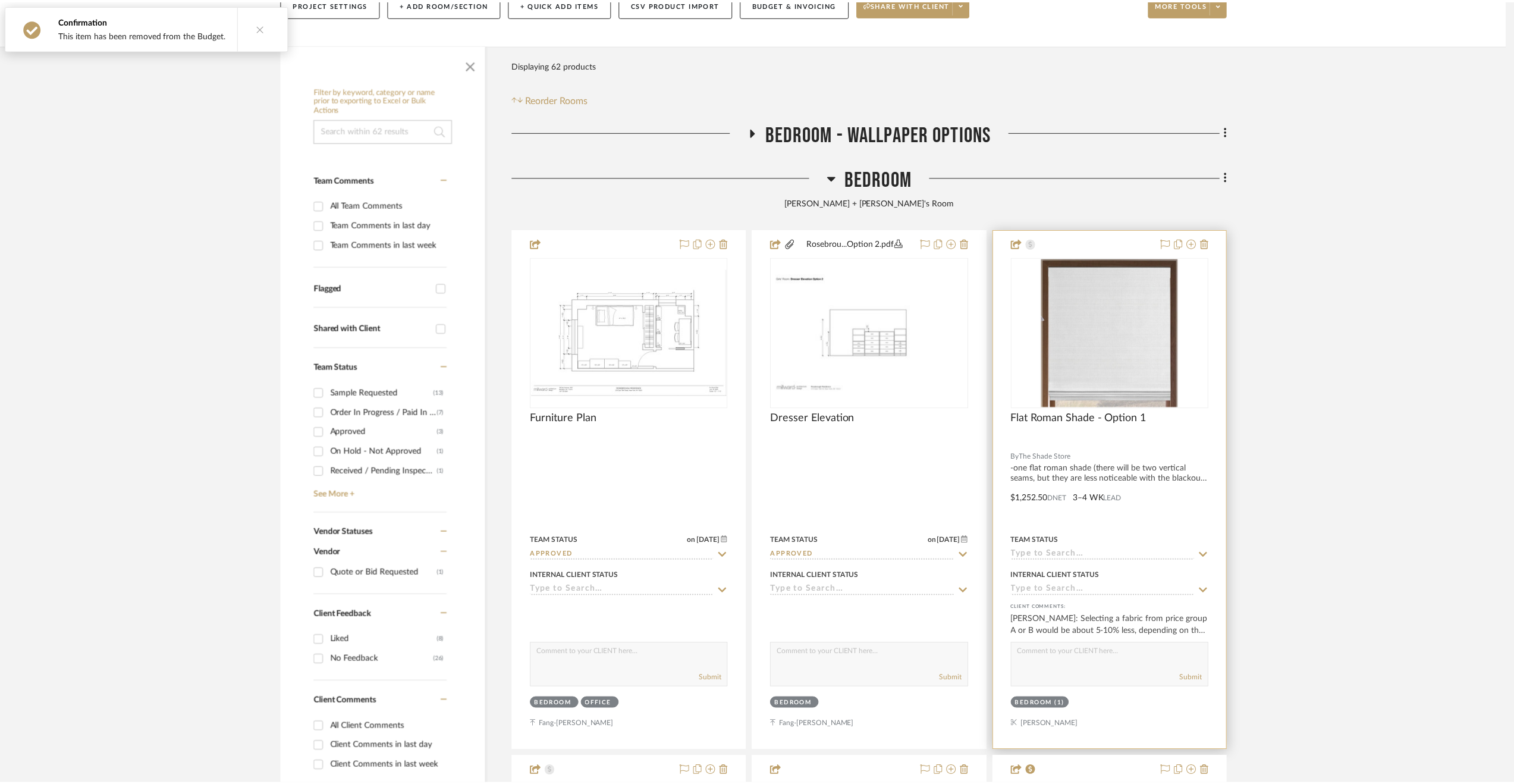
scroll to position [178, 0]
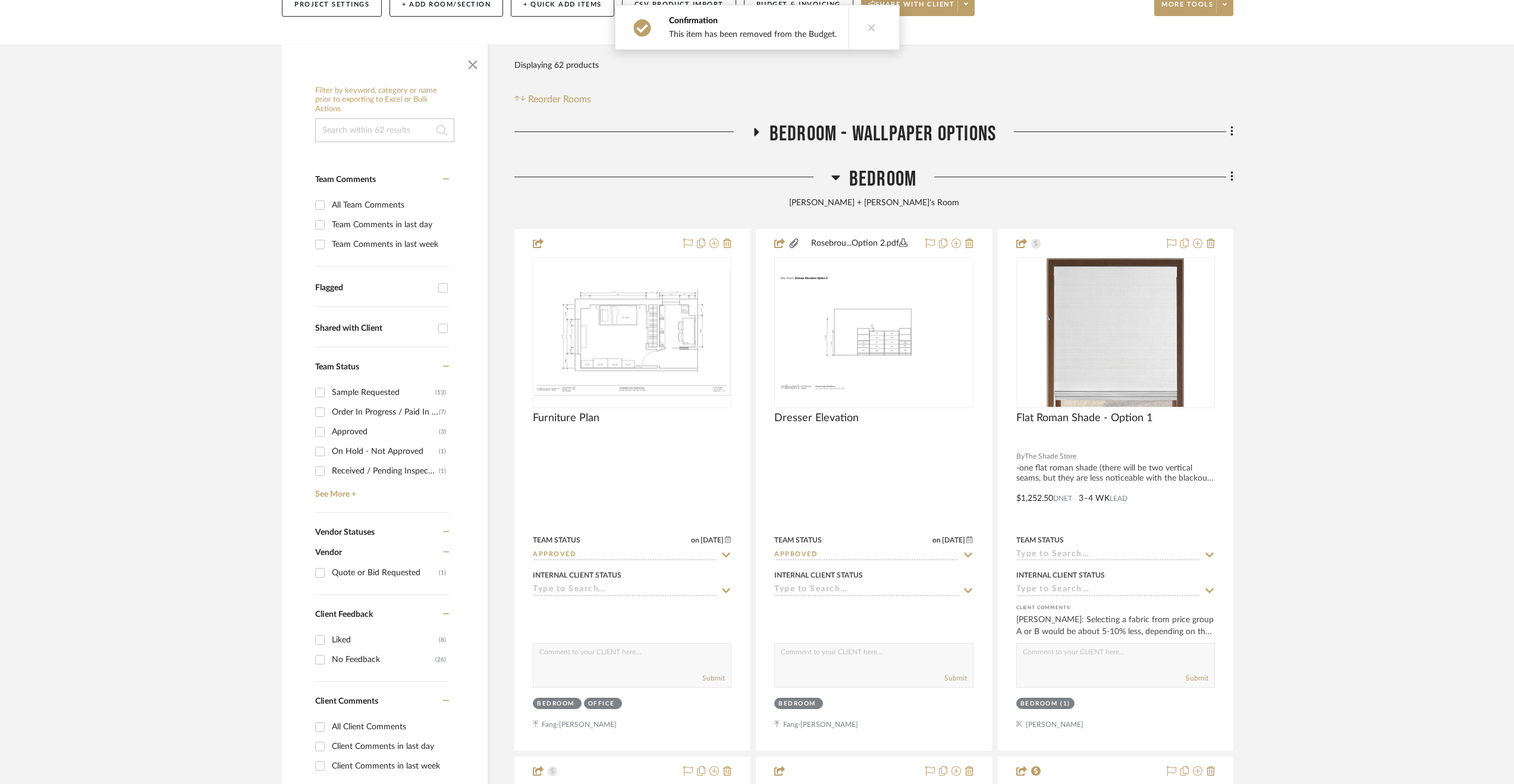
click at [900, 184] on span "Bedroom" at bounding box center [882, 179] width 67 height 26
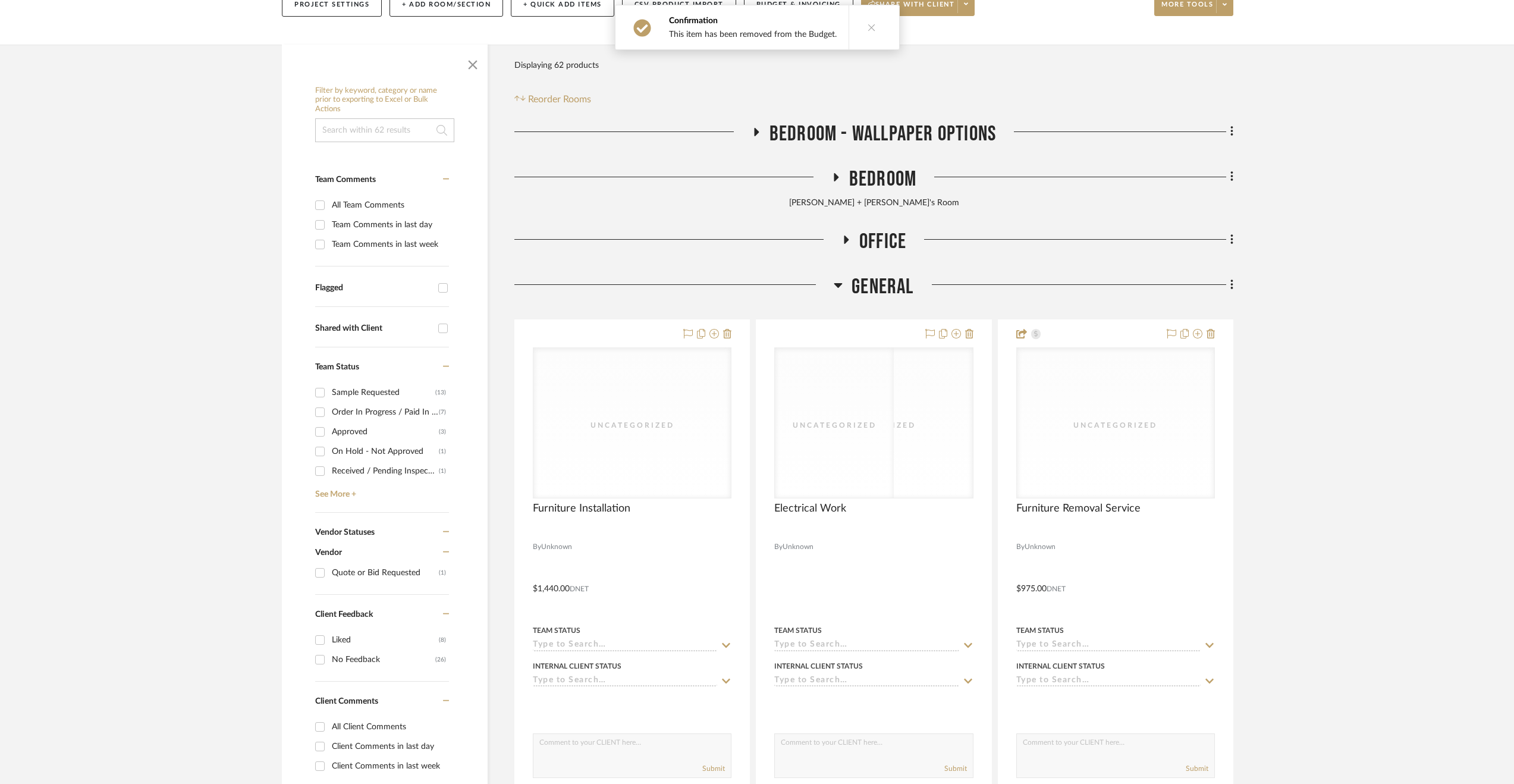
click at [878, 233] on span "Office" at bounding box center [882, 242] width 47 height 26
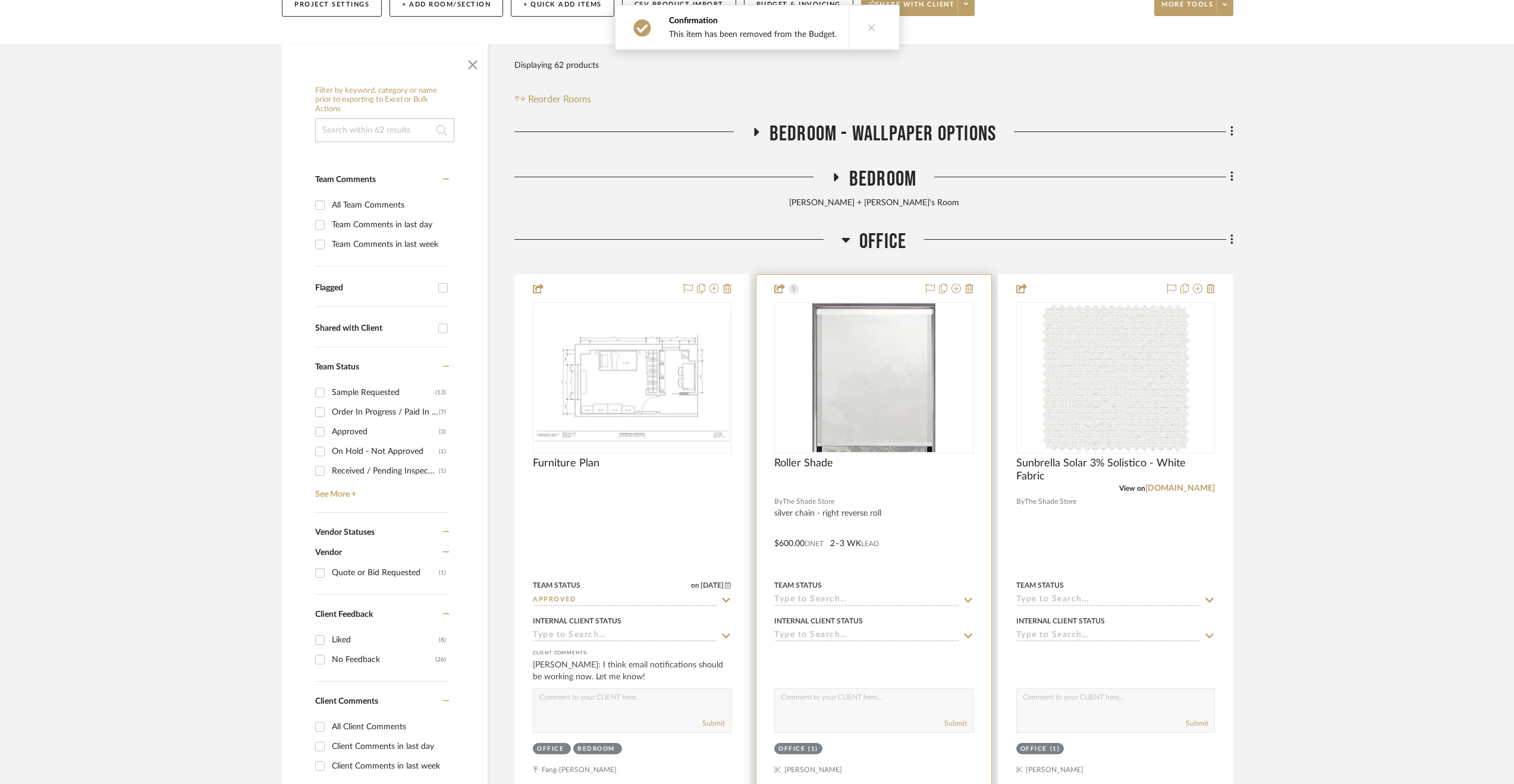
click at [921, 524] on div at bounding box center [874, 535] width 234 height 520
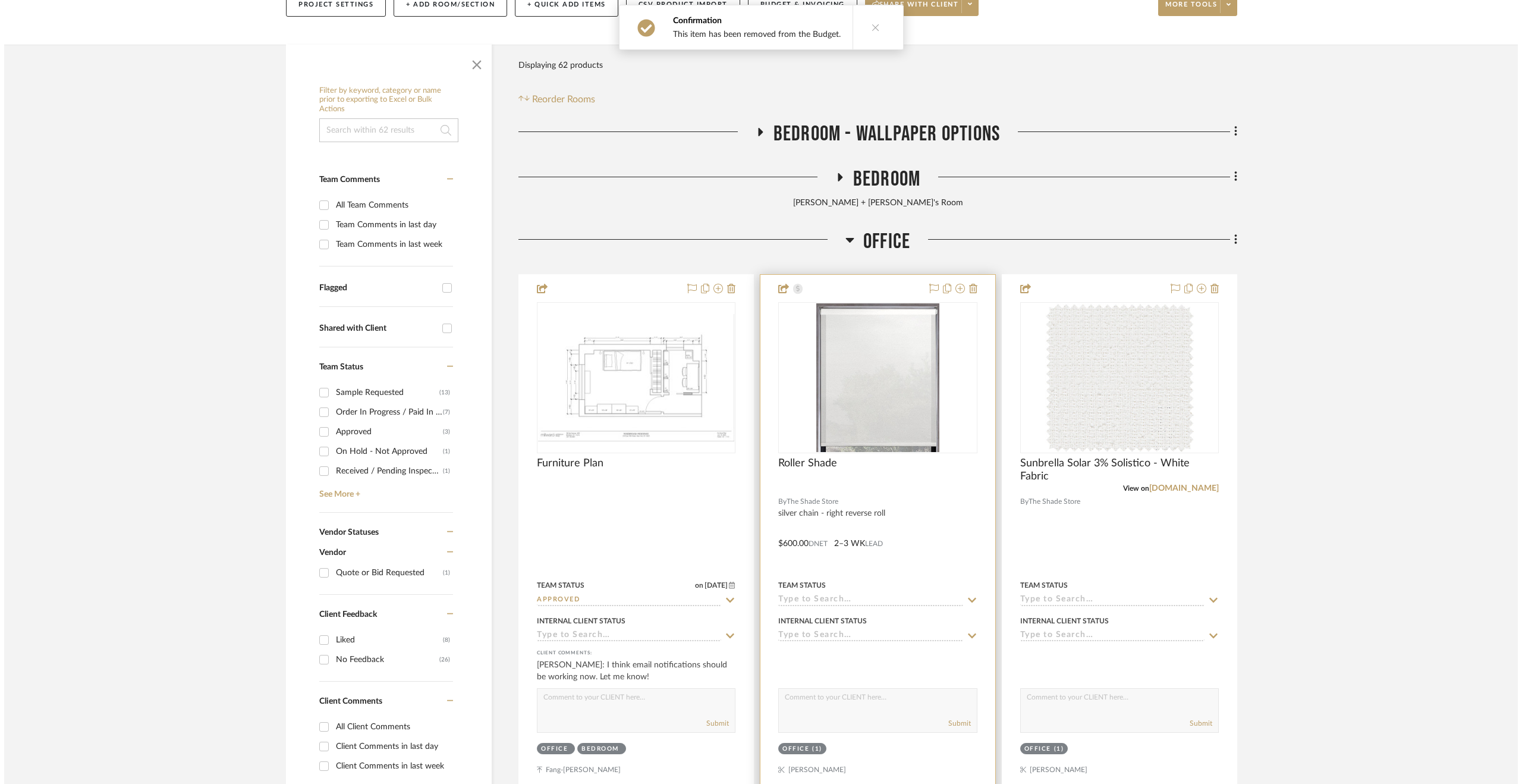
scroll to position [0, 0]
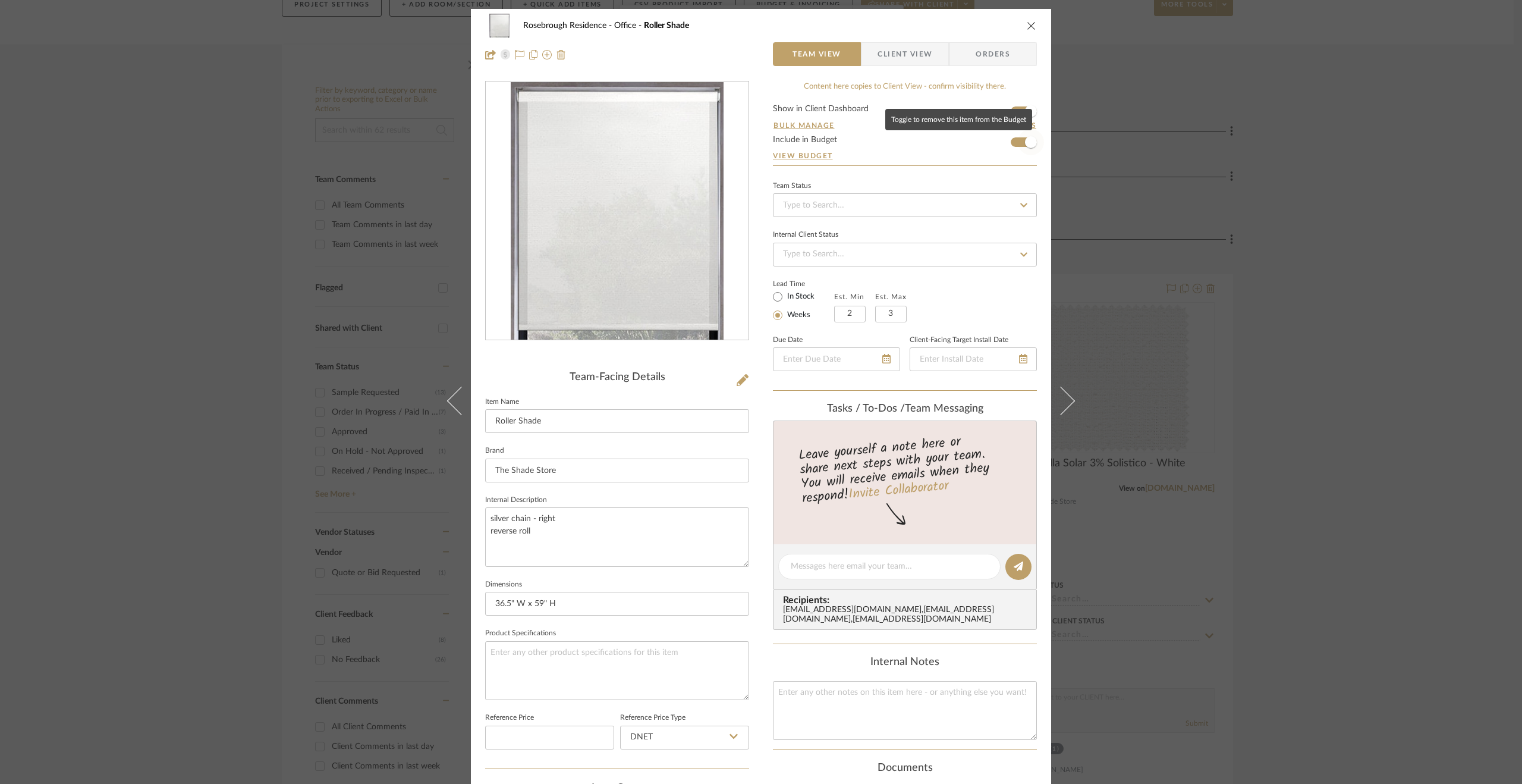
click at [1017, 143] on span "button" at bounding box center [1030, 142] width 26 height 26
click at [1225, 425] on div "Rosebrough Residence Office Roller Shade Team View Client View Orders Team-Faci…" at bounding box center [761, 392] width 1522 height 784
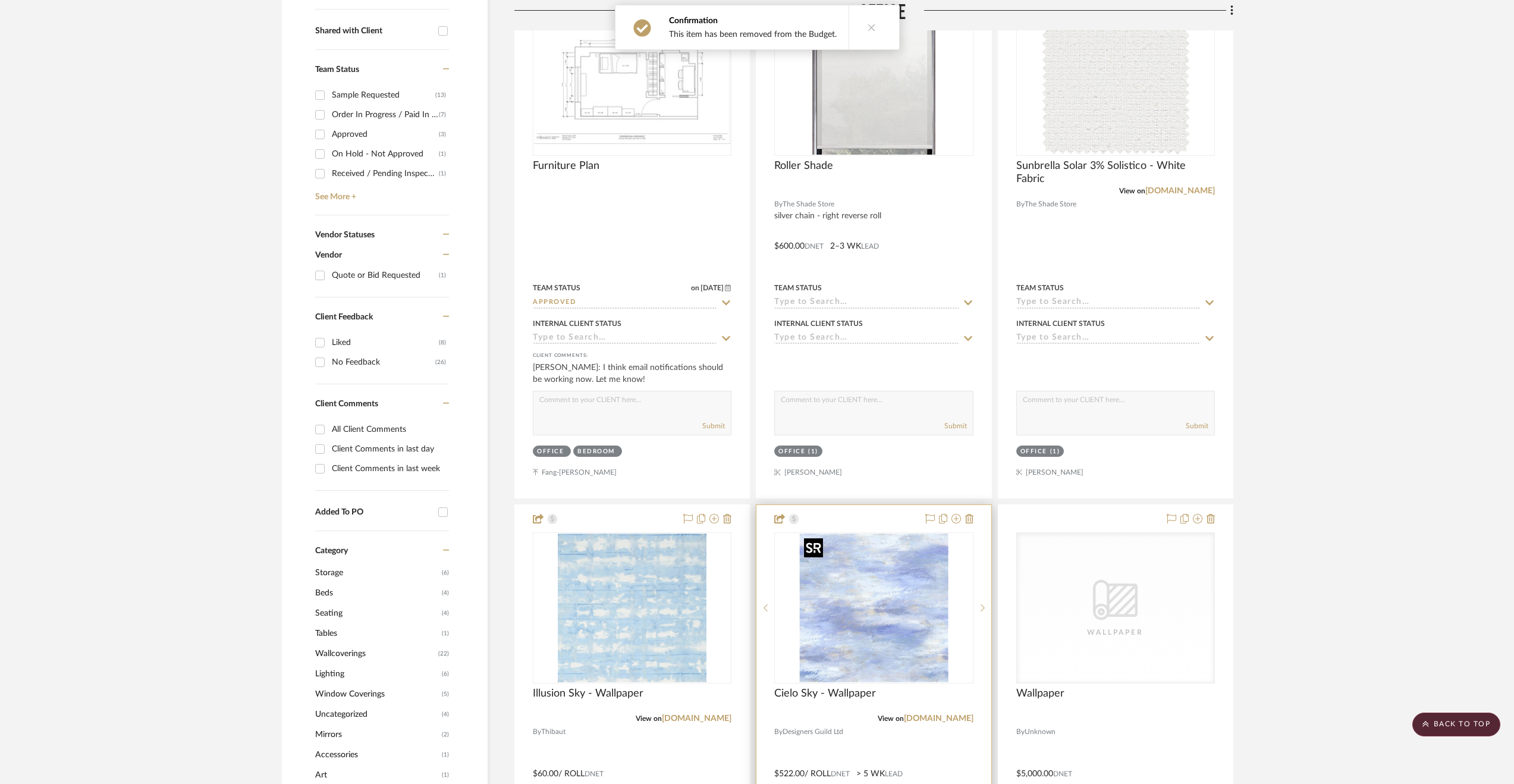
scroll to position [773, 0]
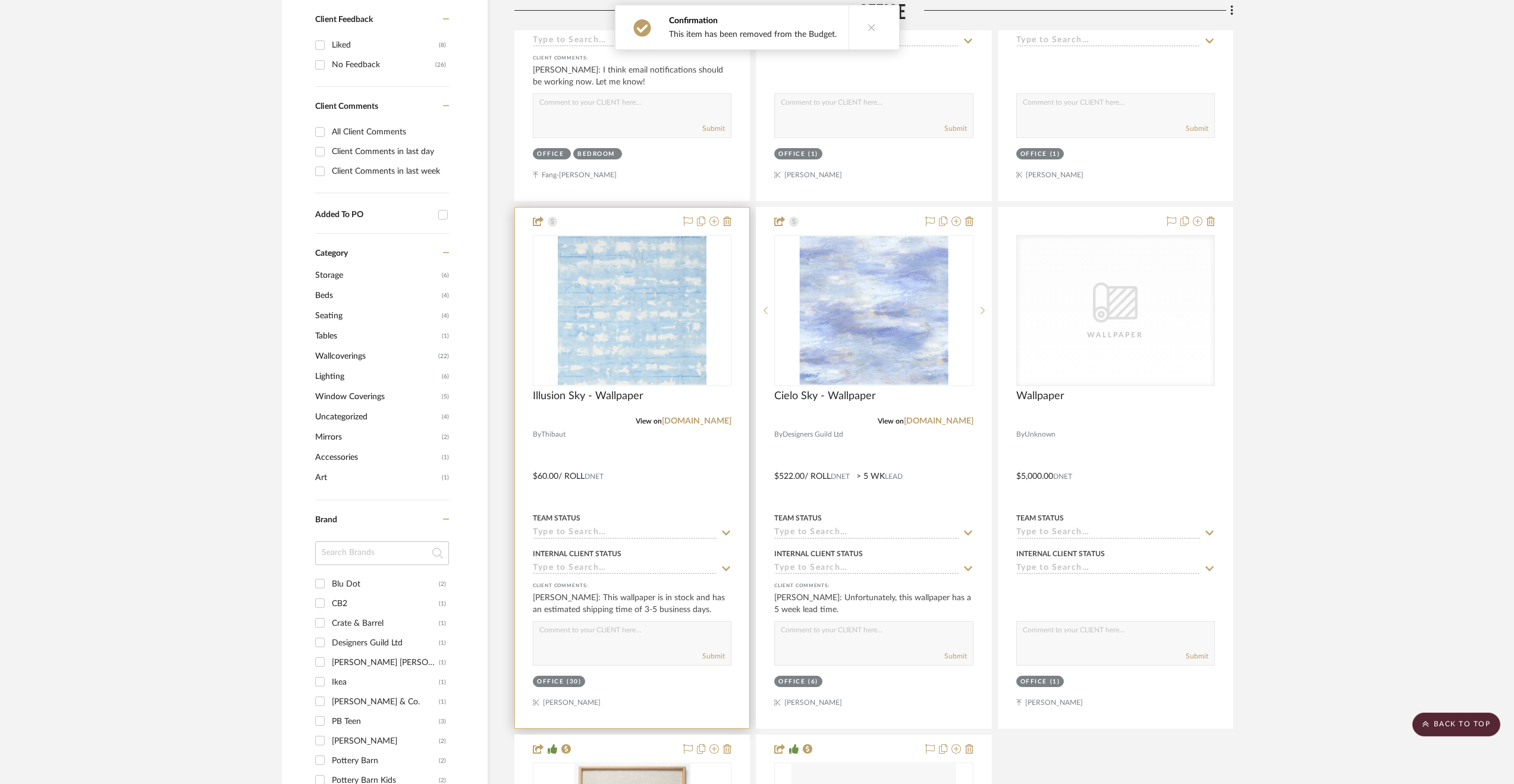
click at [678, 483] on div at bounding box center [632, 468] width 234 height 520
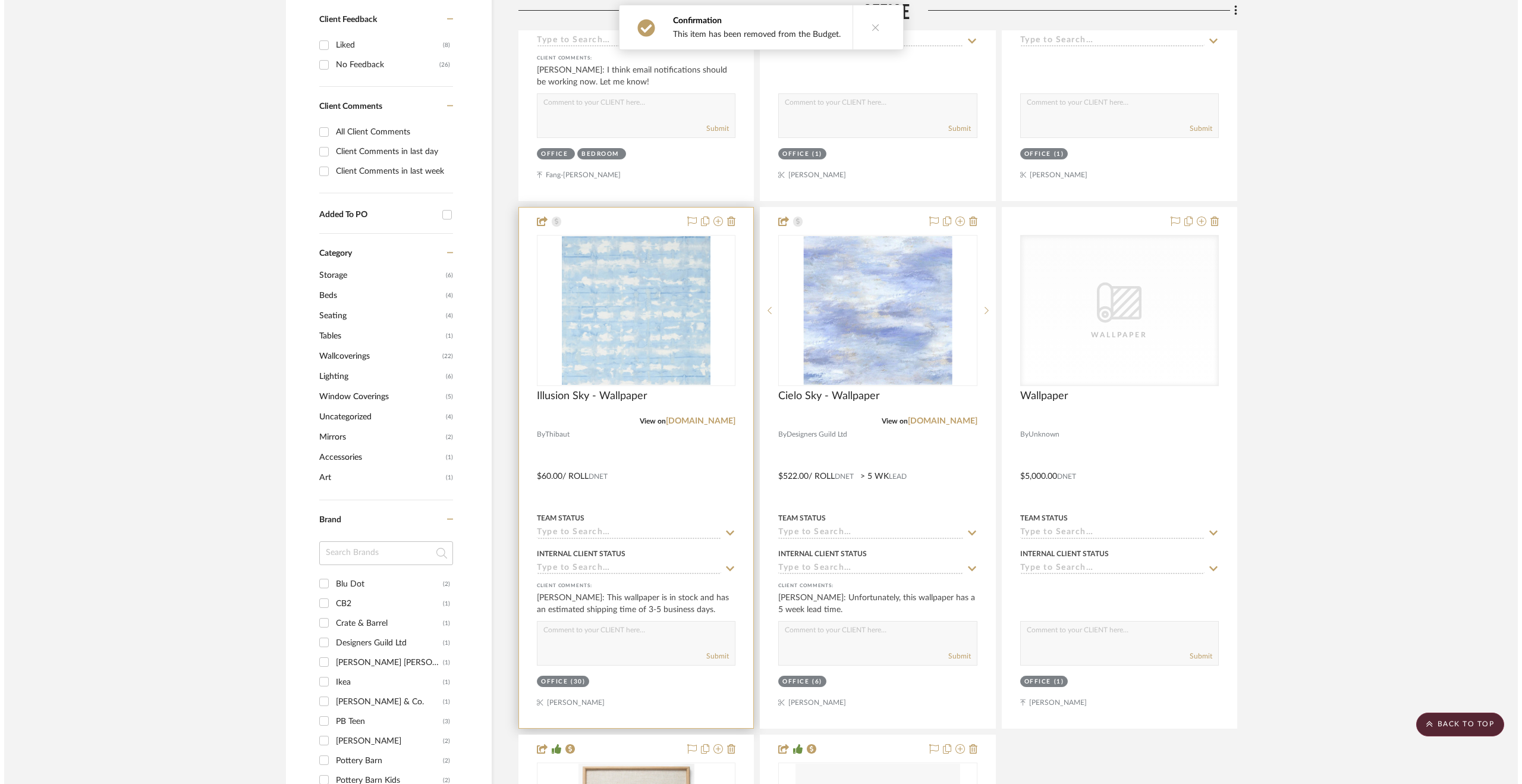
scroll to position [0, 0]
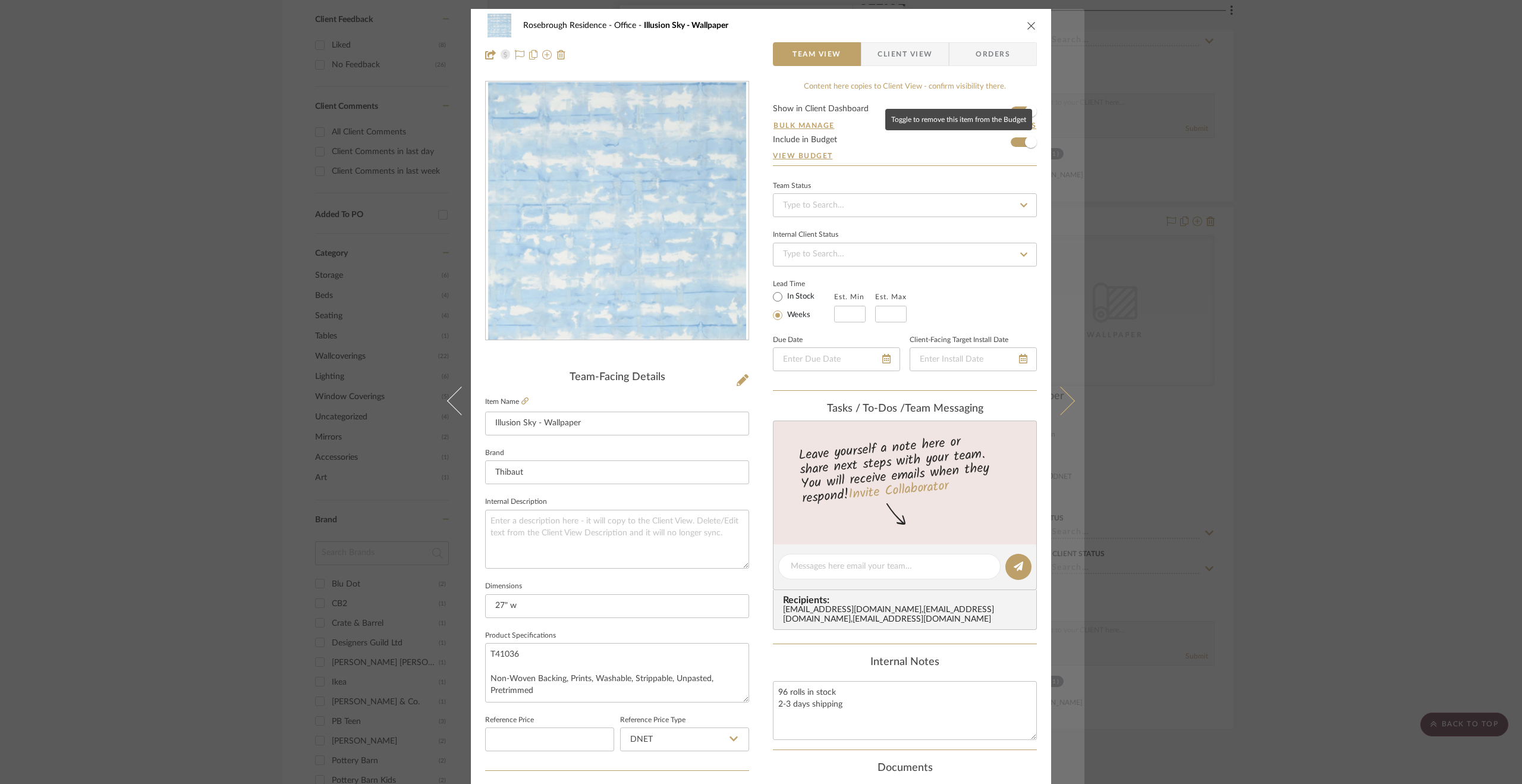
click at [1025, 146] on span "button" at bounding box center [1030, 142] width 12 height 12
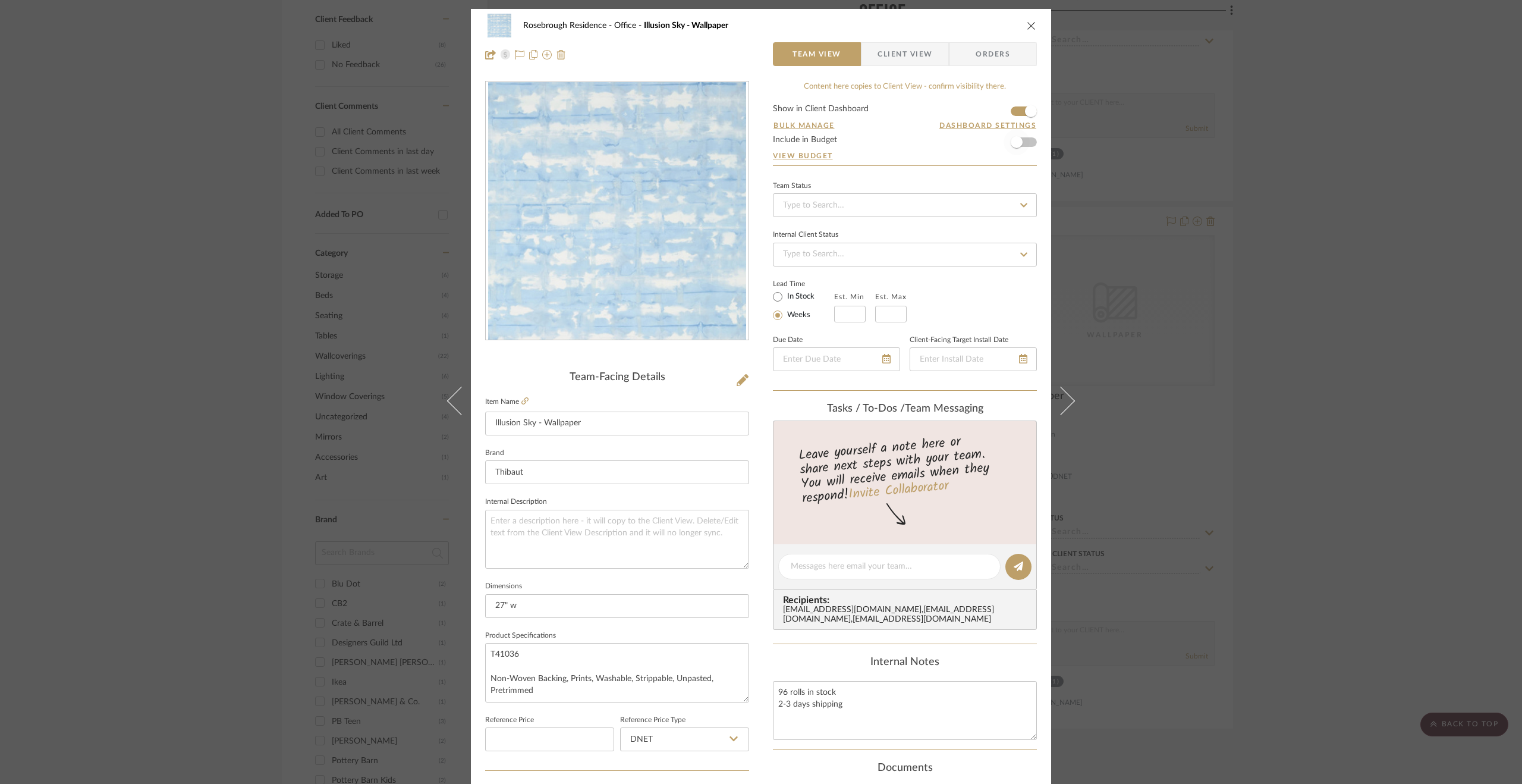
click at [1418, 570] on div "Rosebrough Residence Office Illusion Sky - Wallpaper Team View Client View Orde…" at bounding box center [761, 392] width 1522 height 784
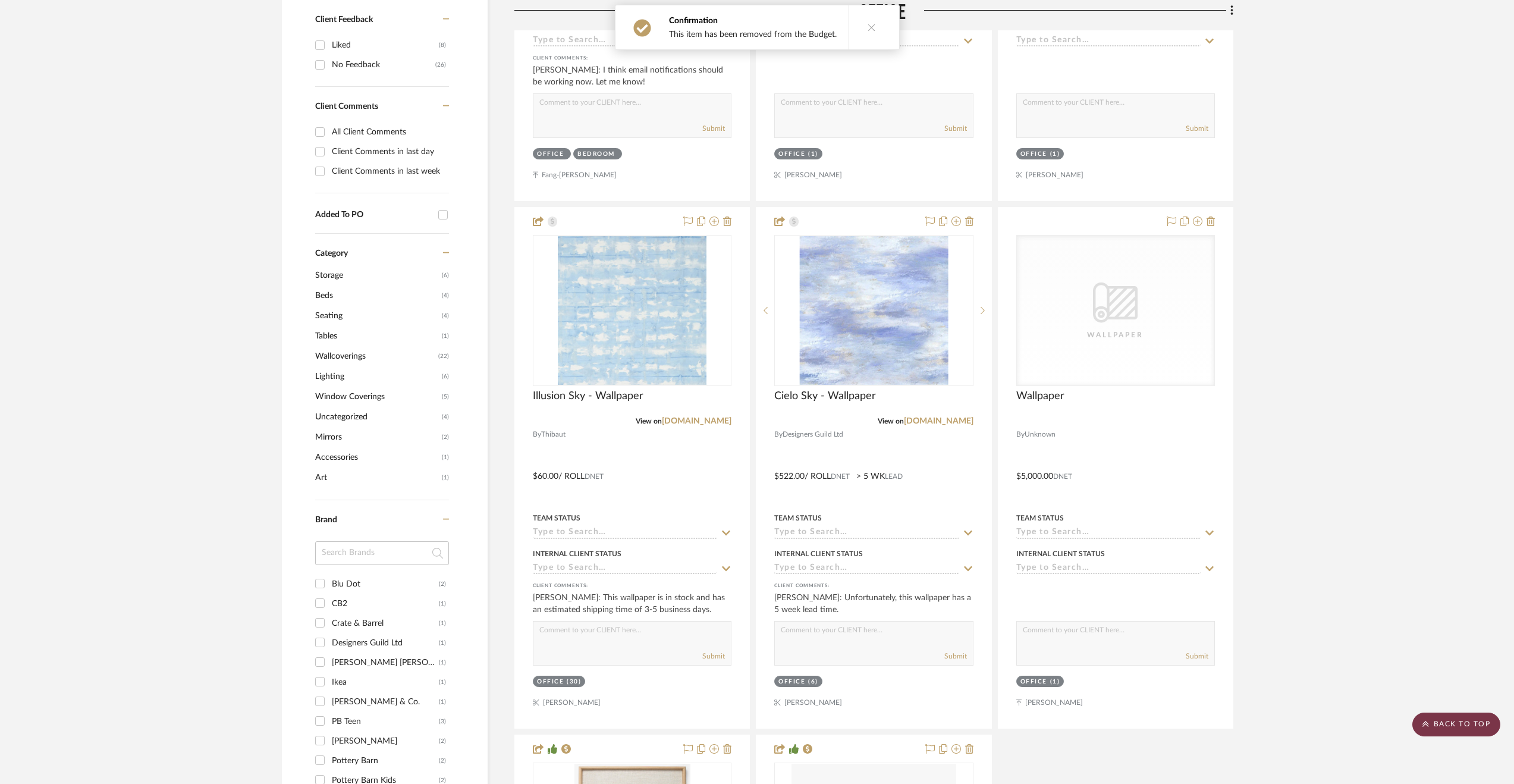
click at [1428, 727] on fa-icon at bounding box center [1425, 724] width 6 height 9
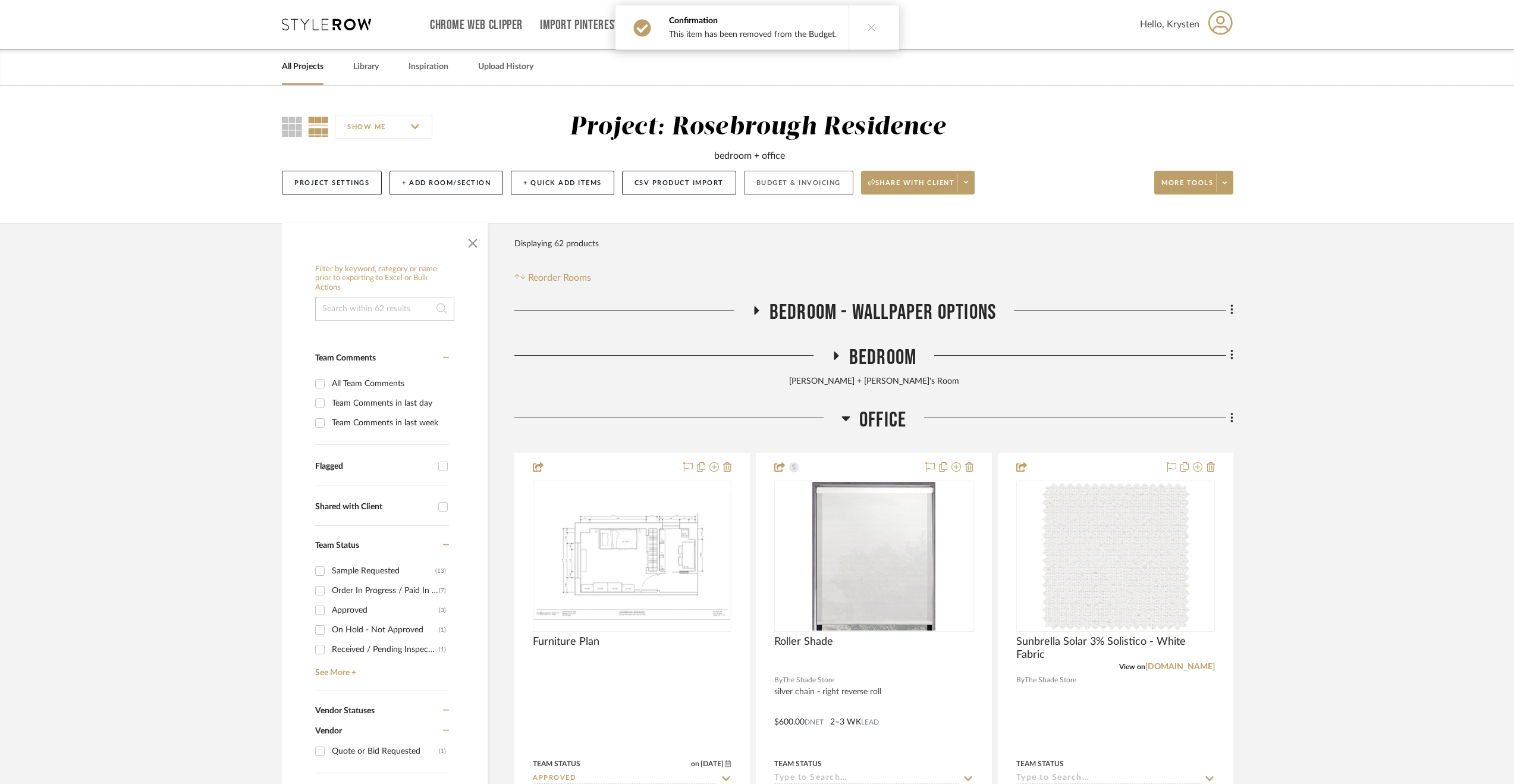
click at [789, 176] on button "Budget & Invoicing" at bounding box center [798, 183] width 110 height 24
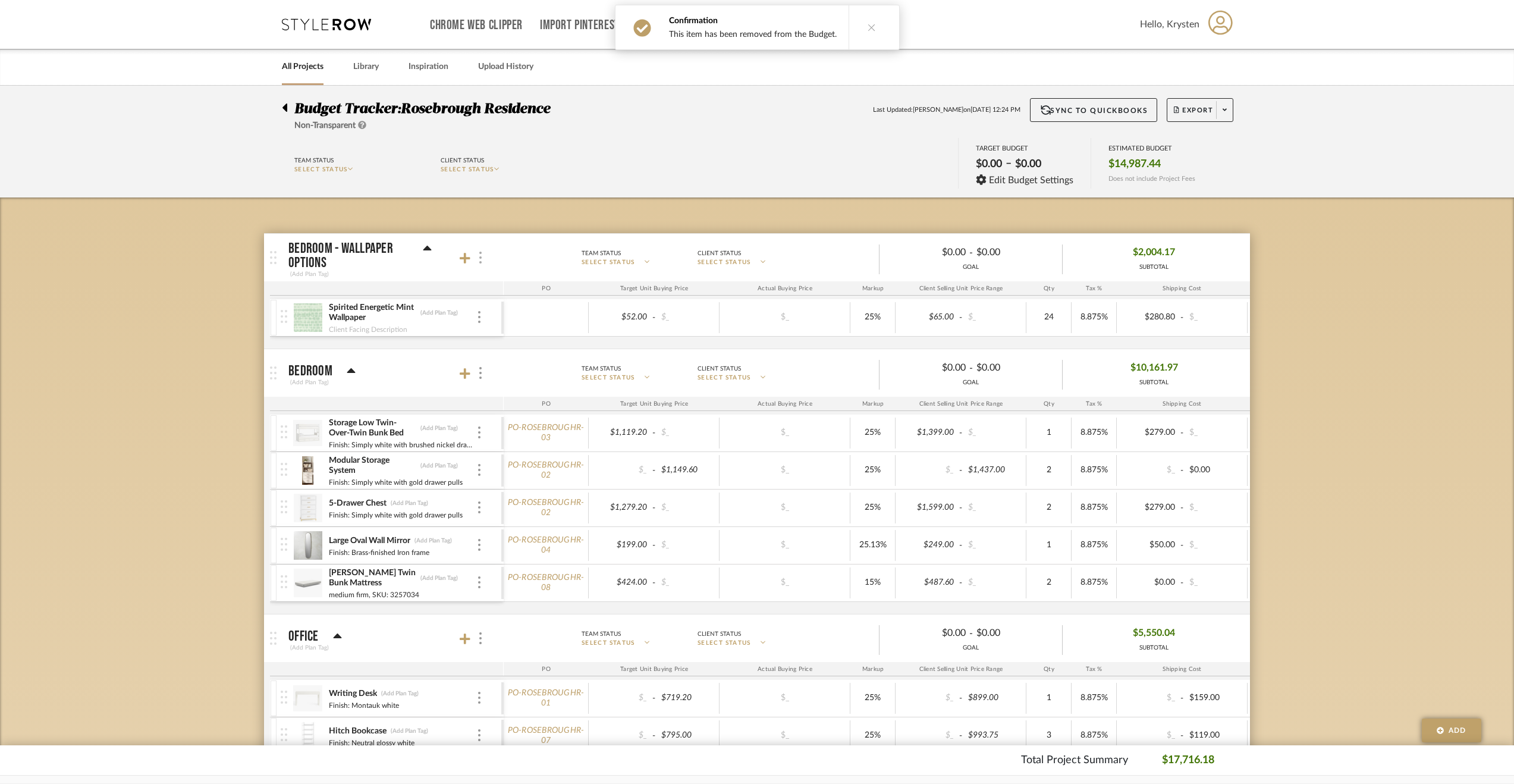
click at [481, 258] on img at bounding box center [481, 257] width 3 height 12
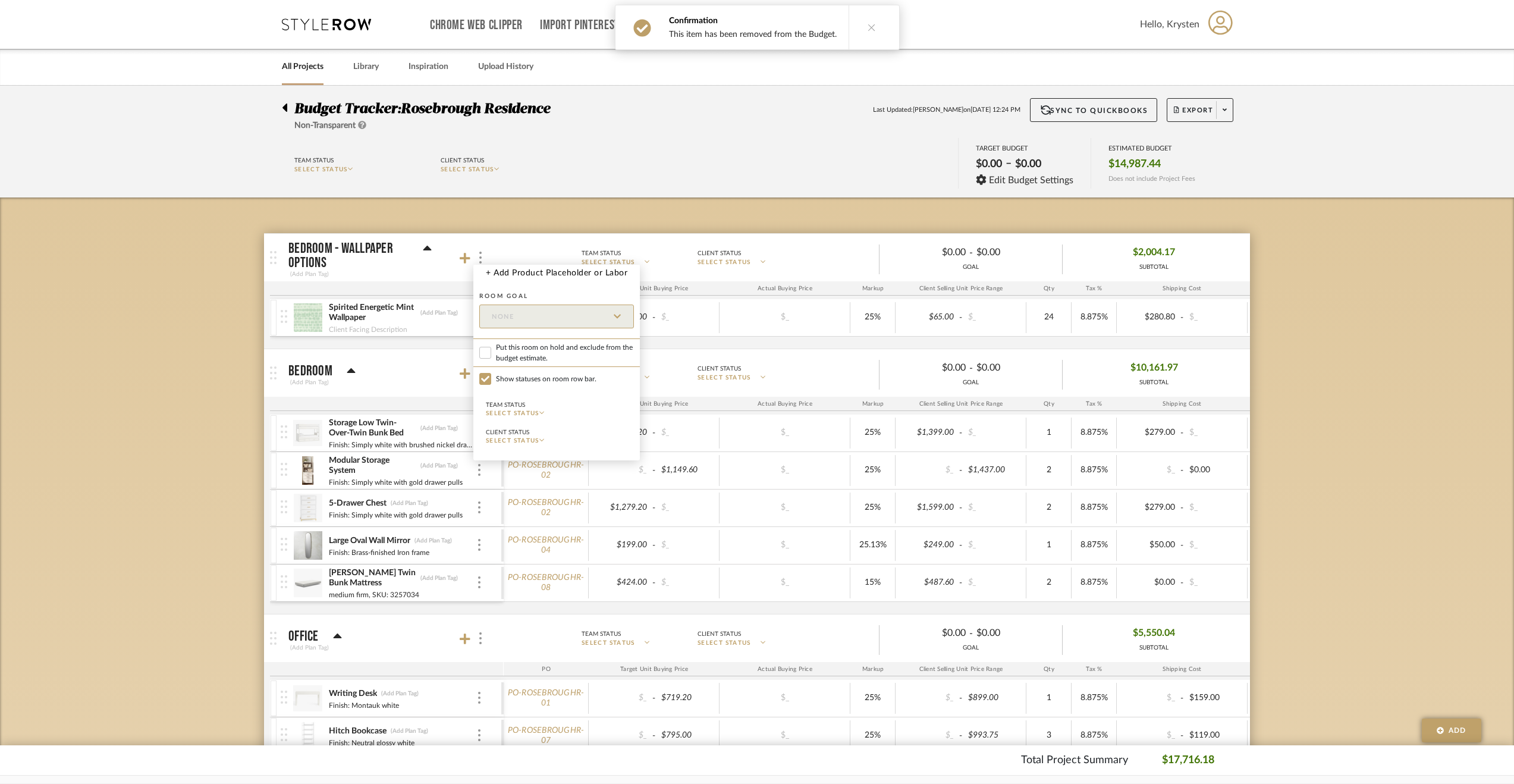
click at [589, 353] on span "Put this room on hold and exclude from the budget estimate." at bounding box center [566, 352] width 138 height 21
click at [491, 353] on input "Put this room on hold and exclude from the budget estimate." at bounding box center [485, 352] width 12 height 12
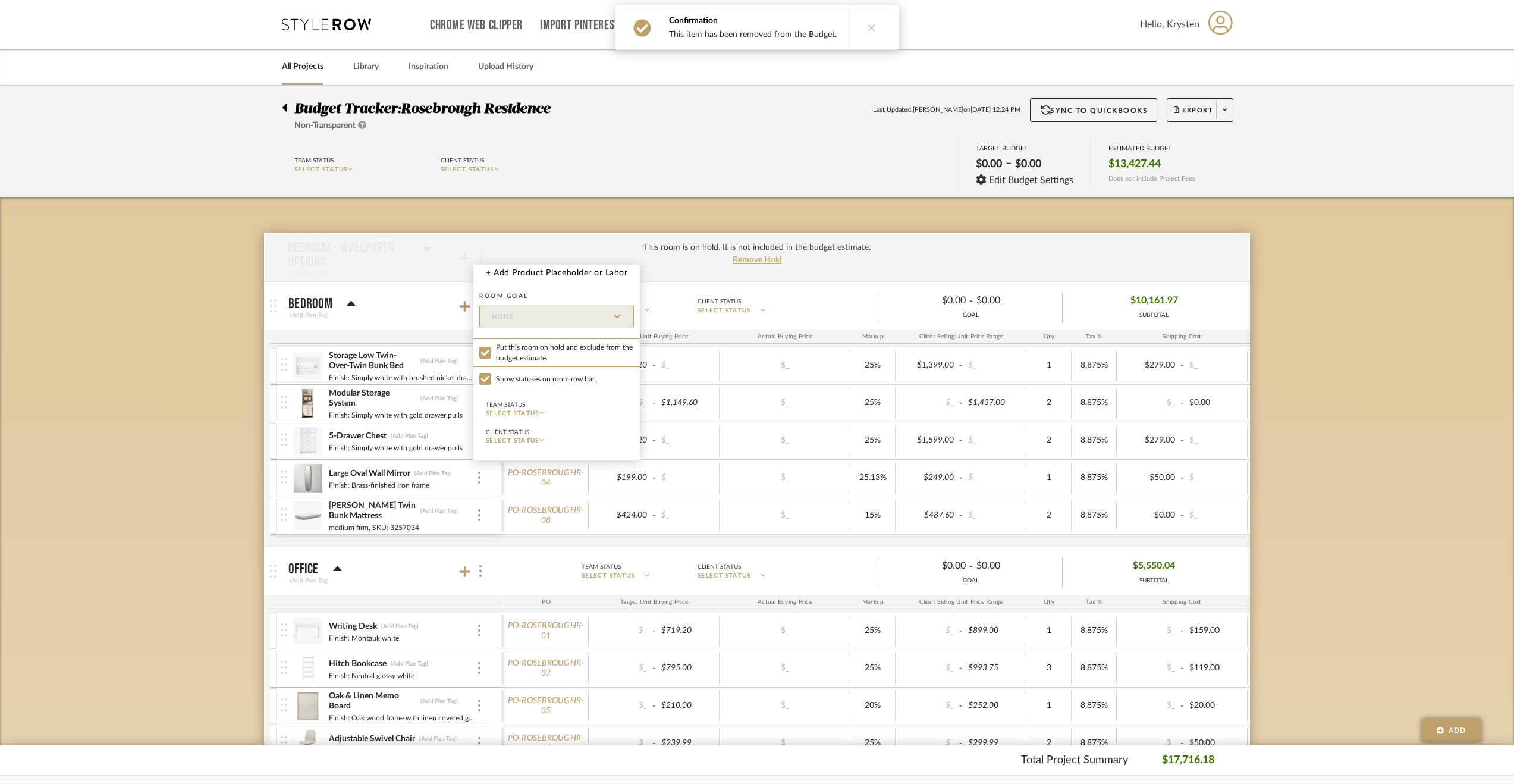
click at [1437, 500] on div at bounding box center [757, 392] width 1514 height 784
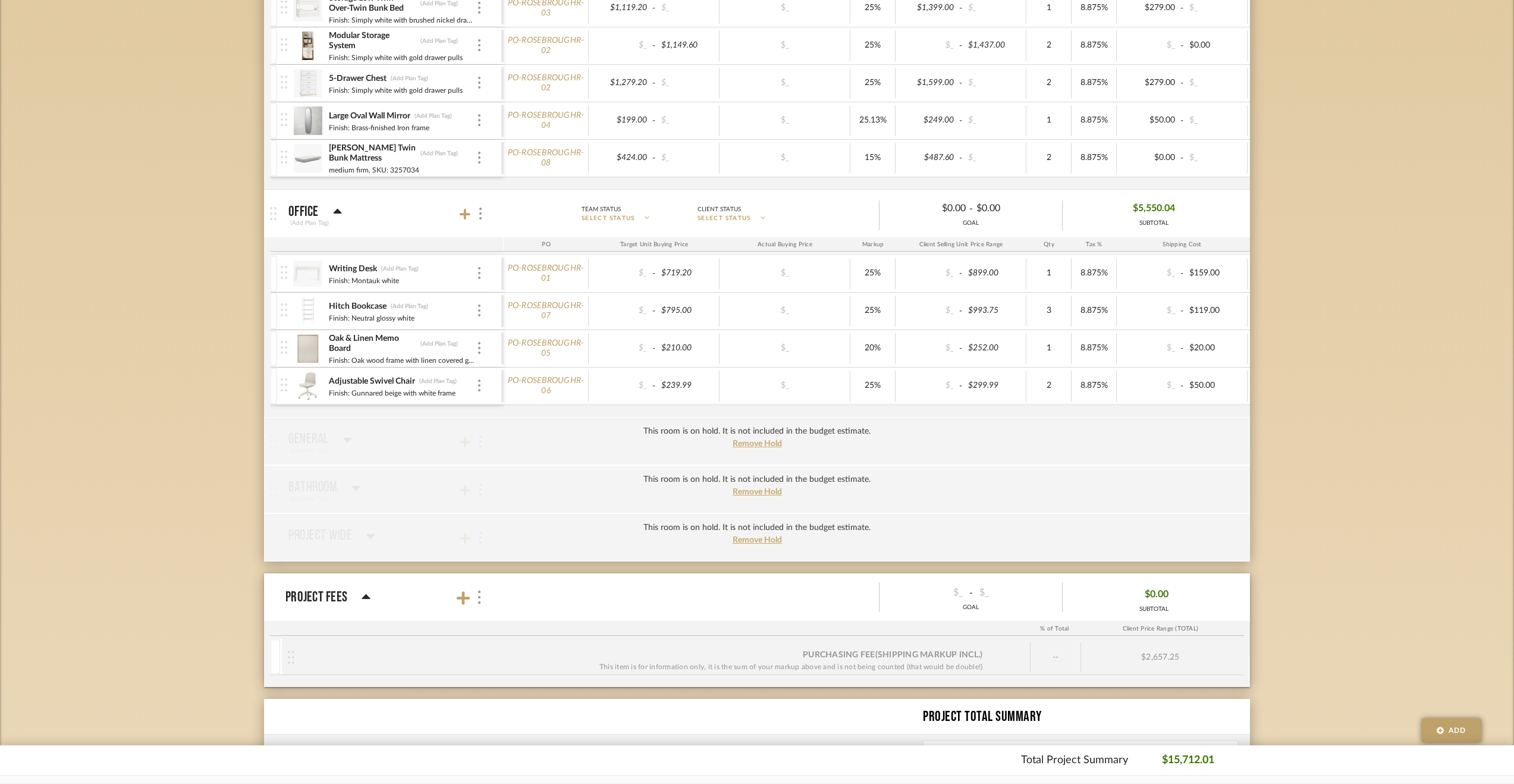
scroll to position [461, 0]
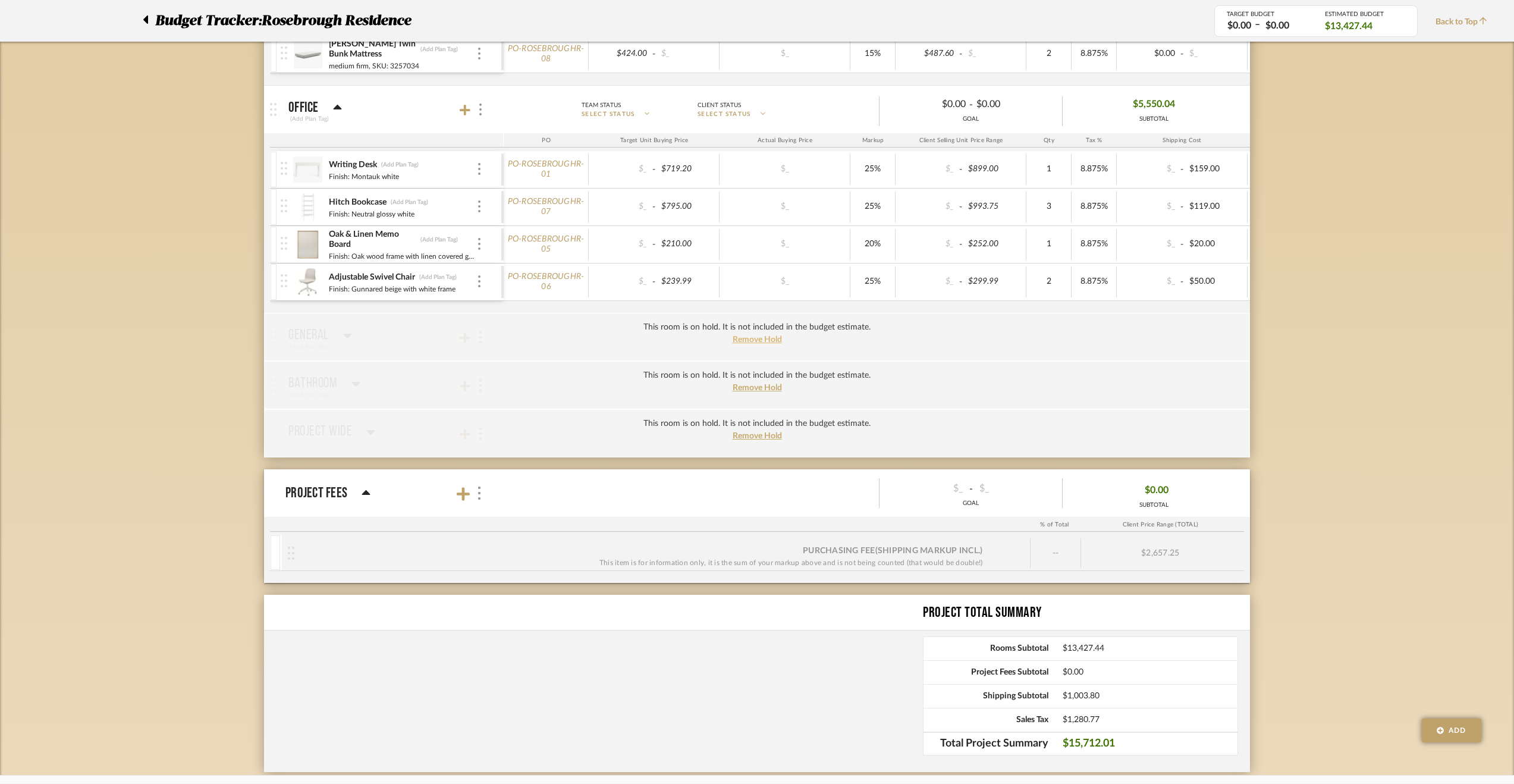
click at [765, 337] on span "Remove Hold" at bounding box center [757, 339] width 49 height 8
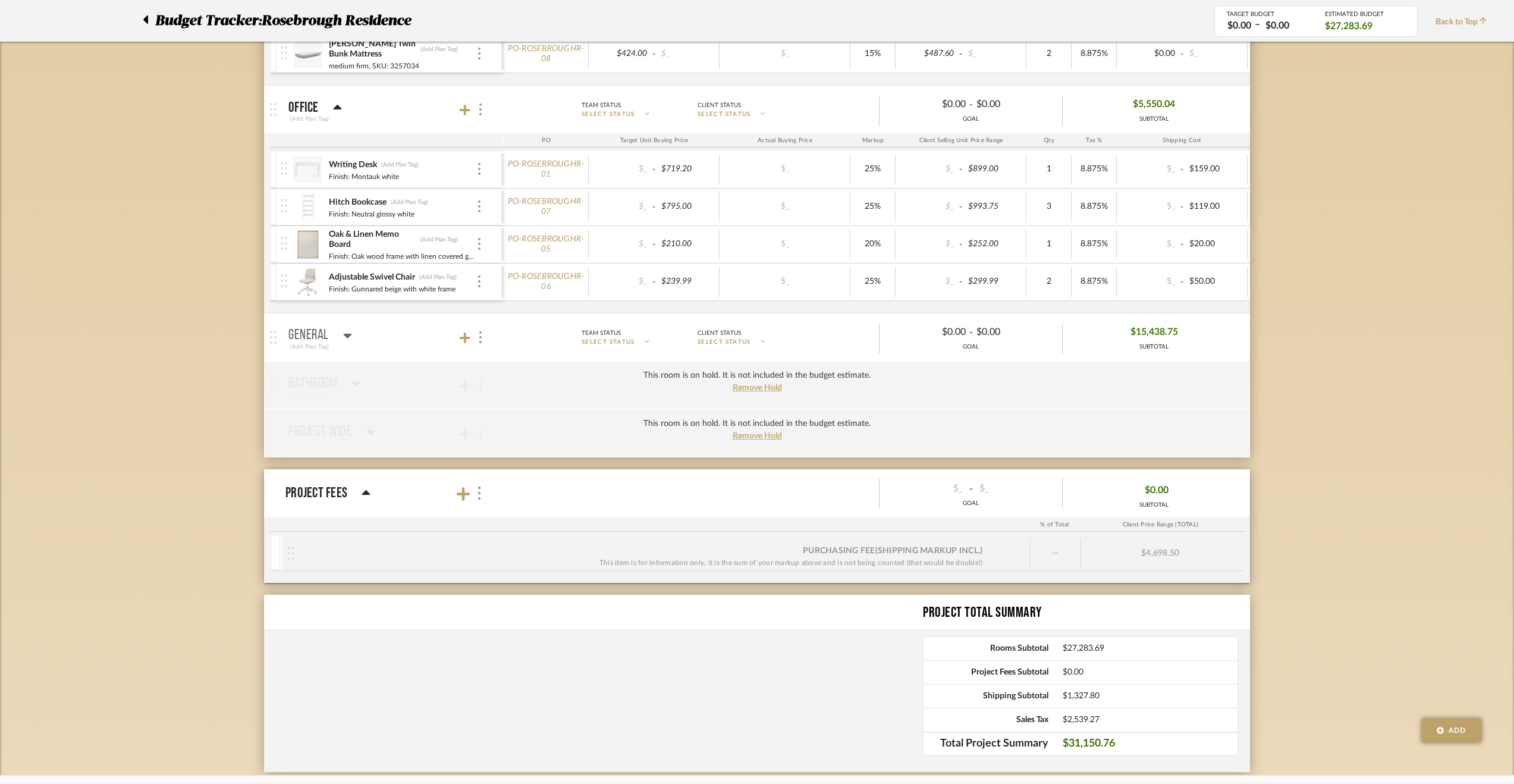
click at [351, 331] on icon at bounding box center [348, 335] width 9 height 14
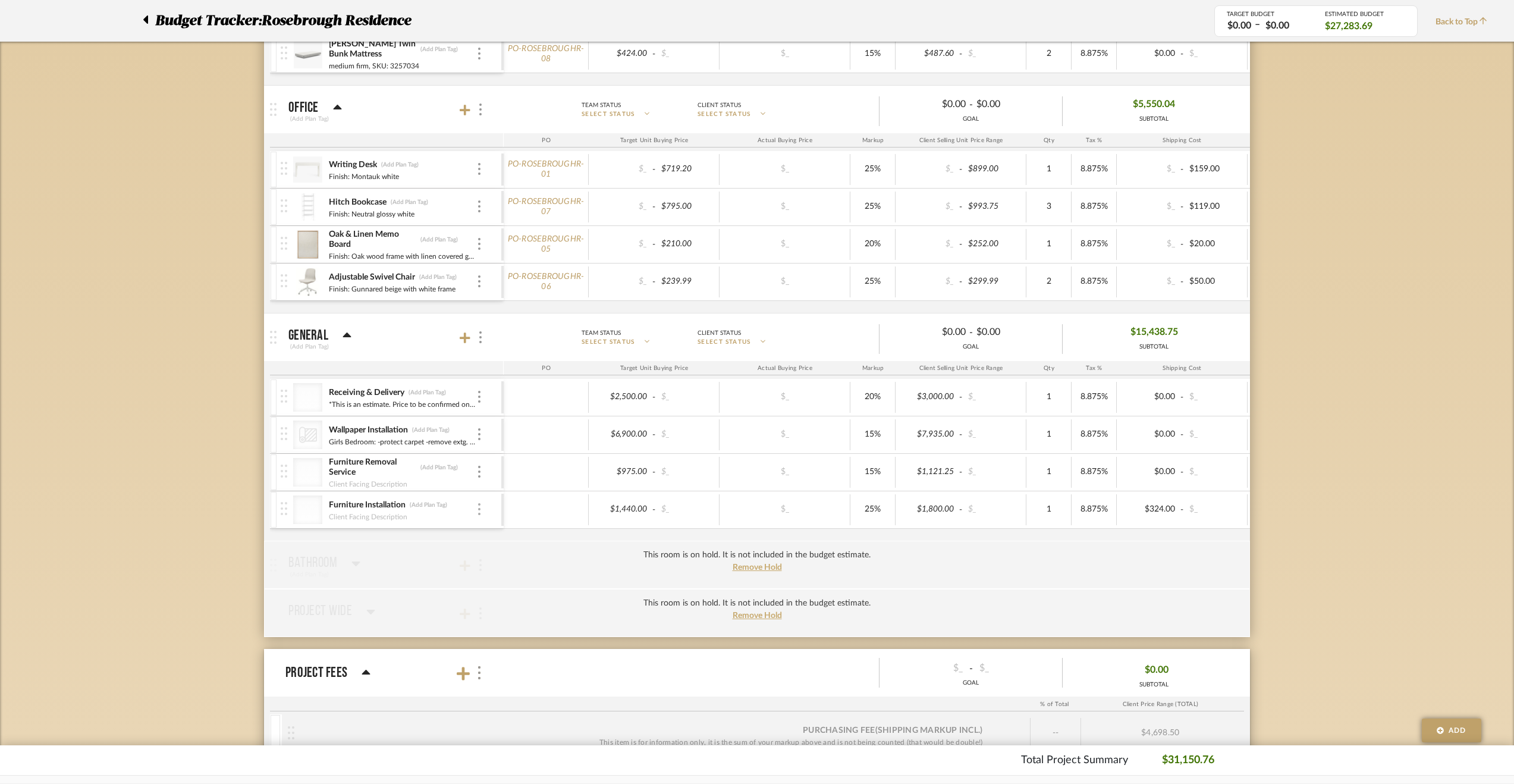
click at [482, 503] on div at bounding box center [479, 509] width 6 height 13
click at [510, 529] on span "Manage Item" at bounding box center [538, 530] width 71 height 10
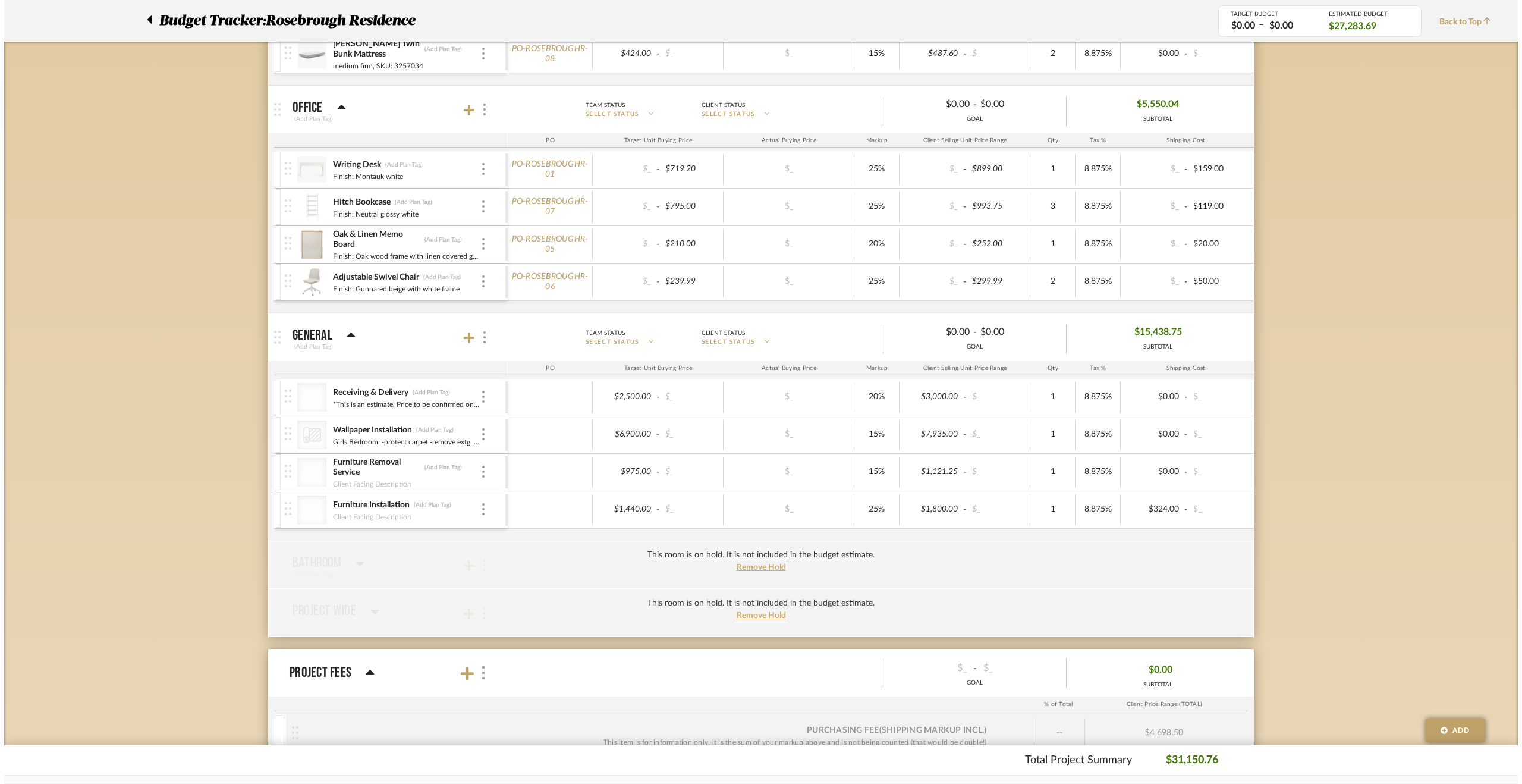
scroll to position [0, 0]
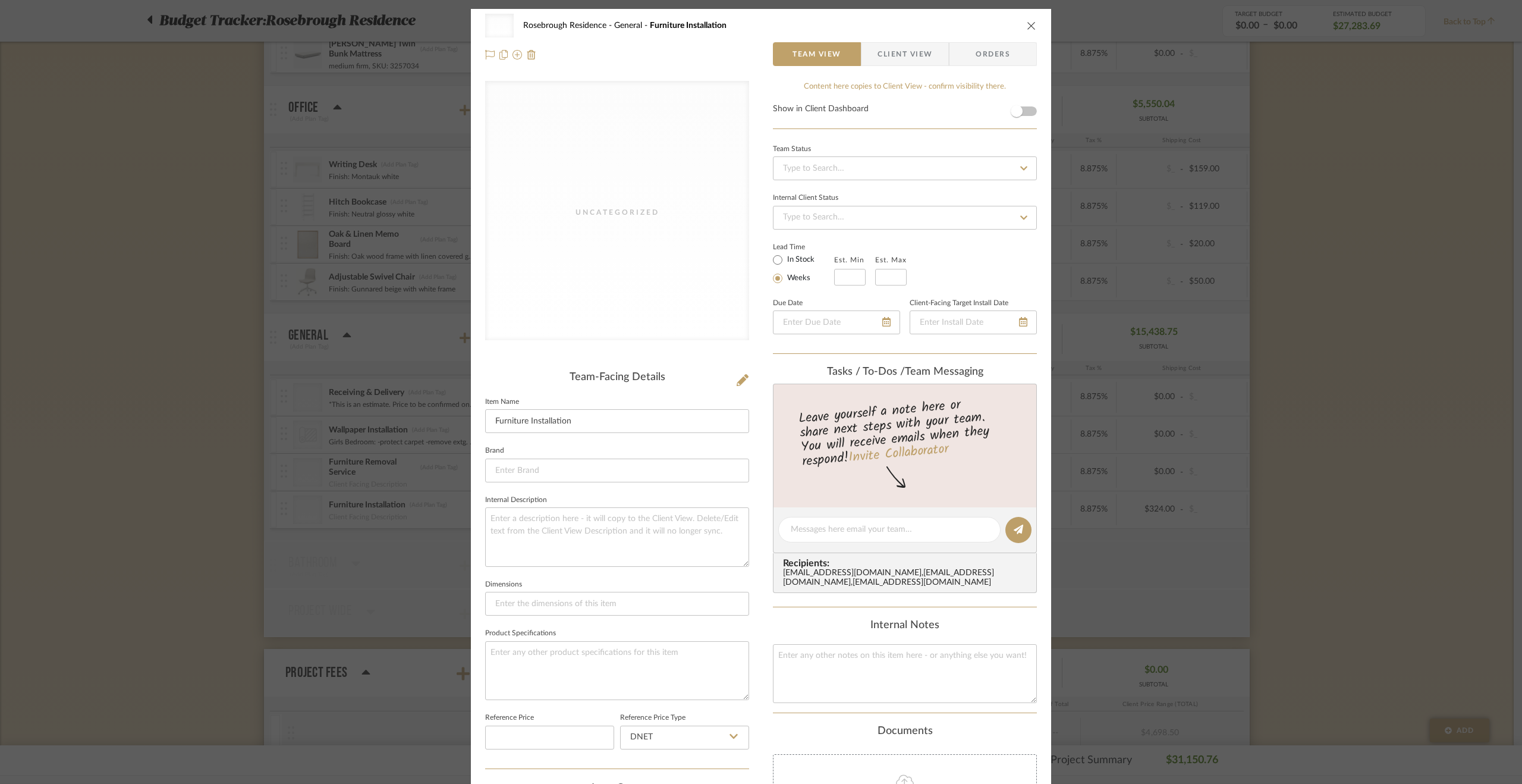
click at [1332, 491] on div "Uncategorized Rosebrough Residence General Furniture Installation Team View Cli…" at bounding box center [761, 392] width 1522 height 784
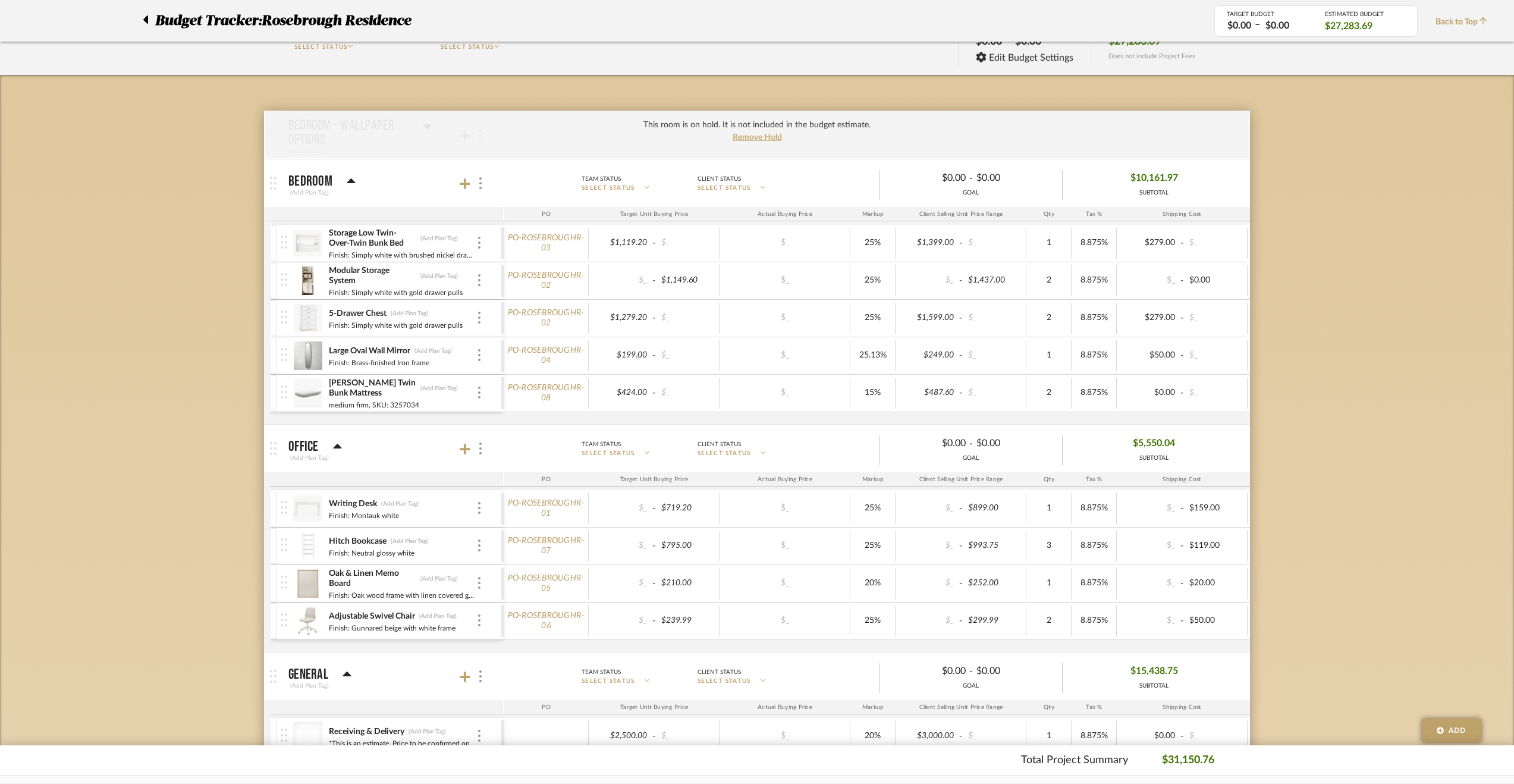
scroll to position [45, 0]
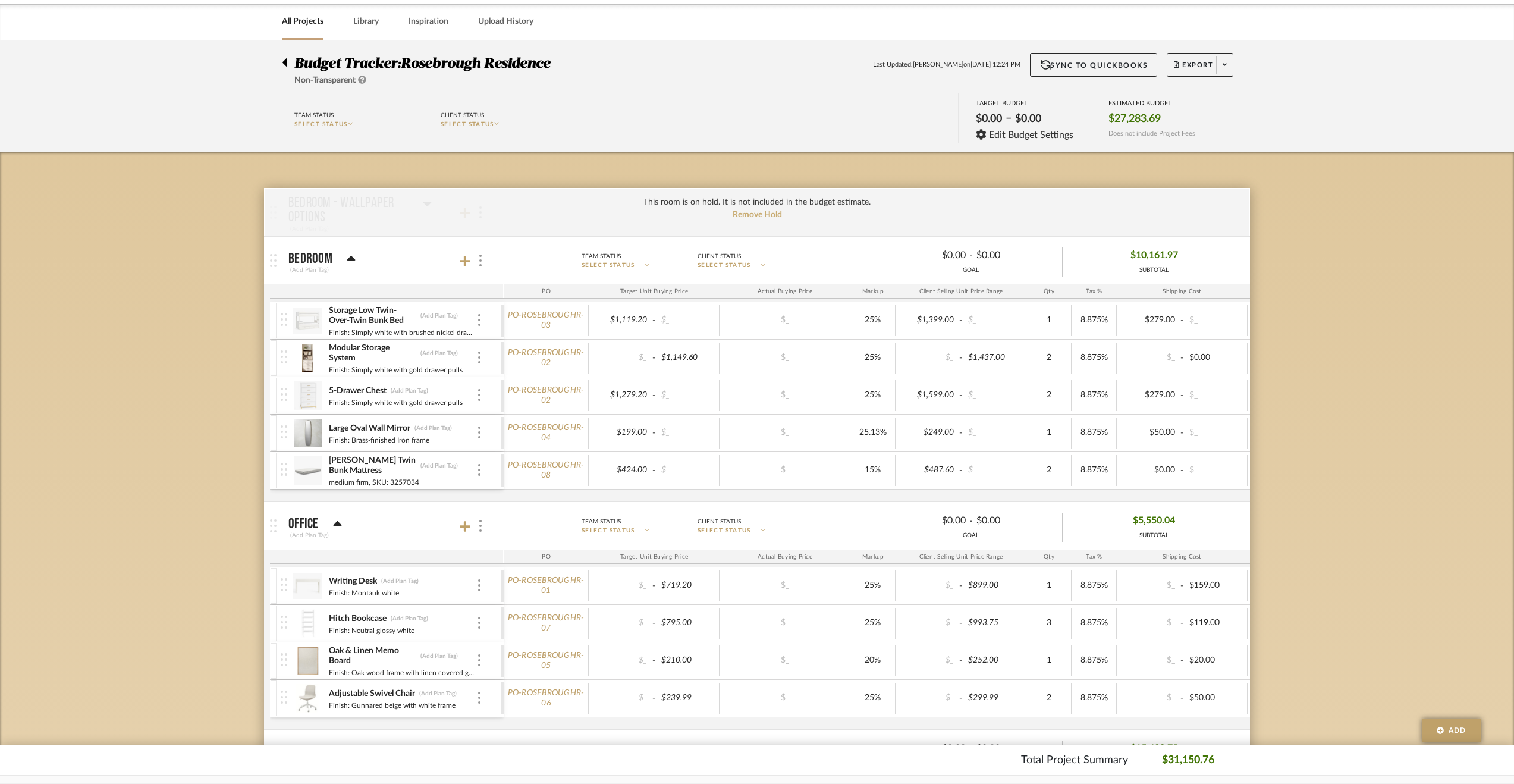
click at [287, 64] on div at bounding box center [289, 59] width 13 height 14
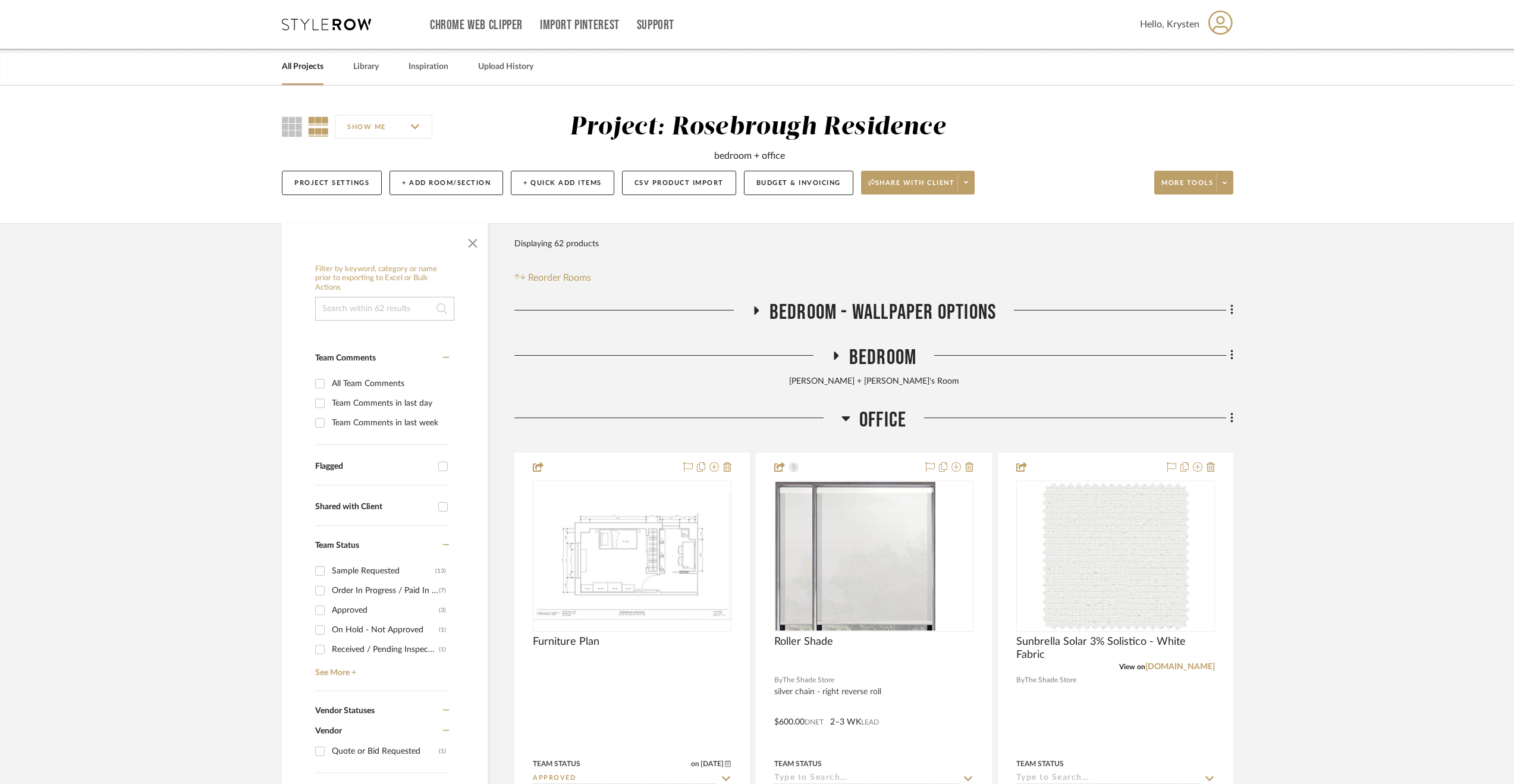
click at [880, 414] on span "Office" at bounding box center [882, 421] width 47 height 26
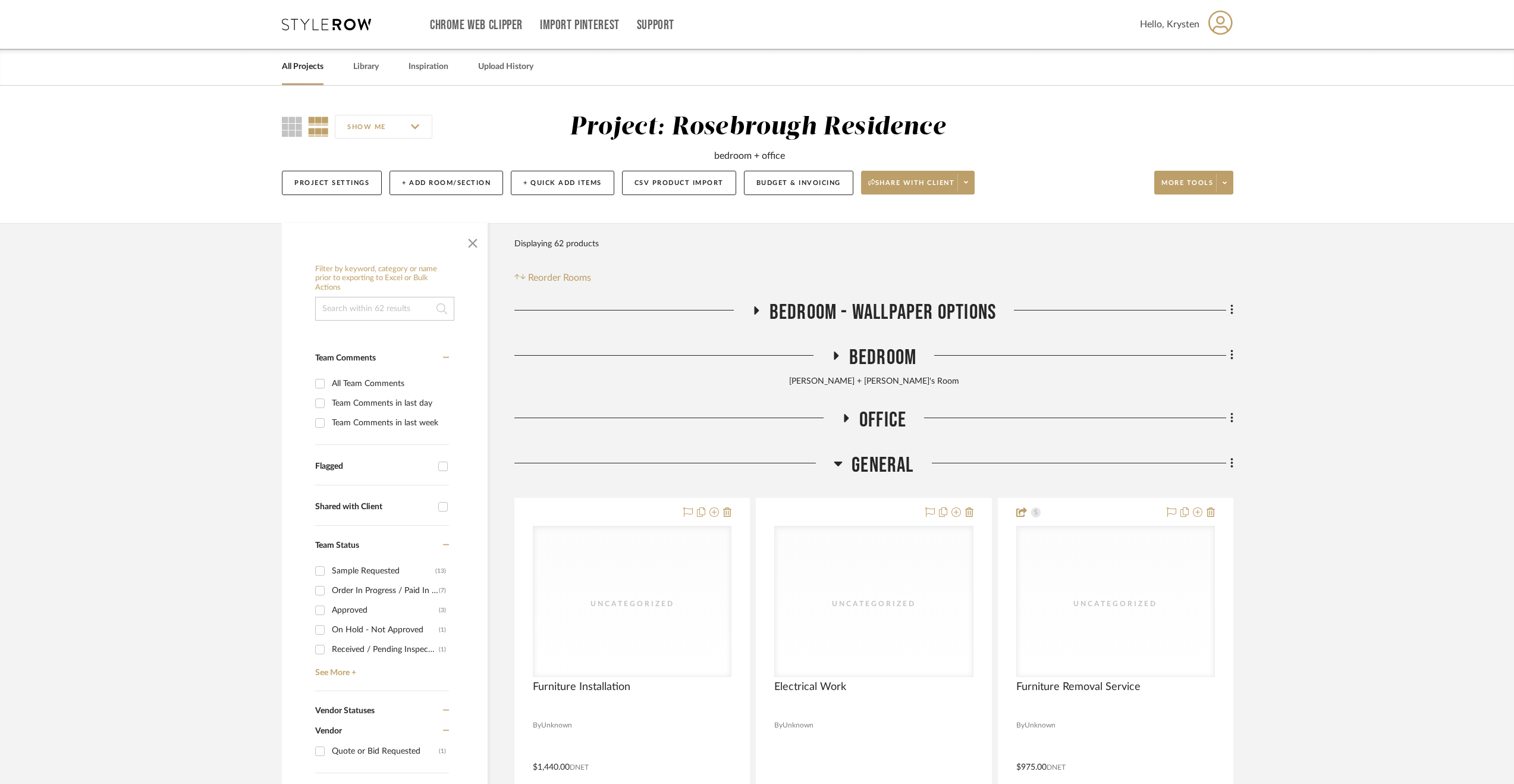
click at [902, 467] on span "General" at bounding box center [882, 466] width 62 height 26
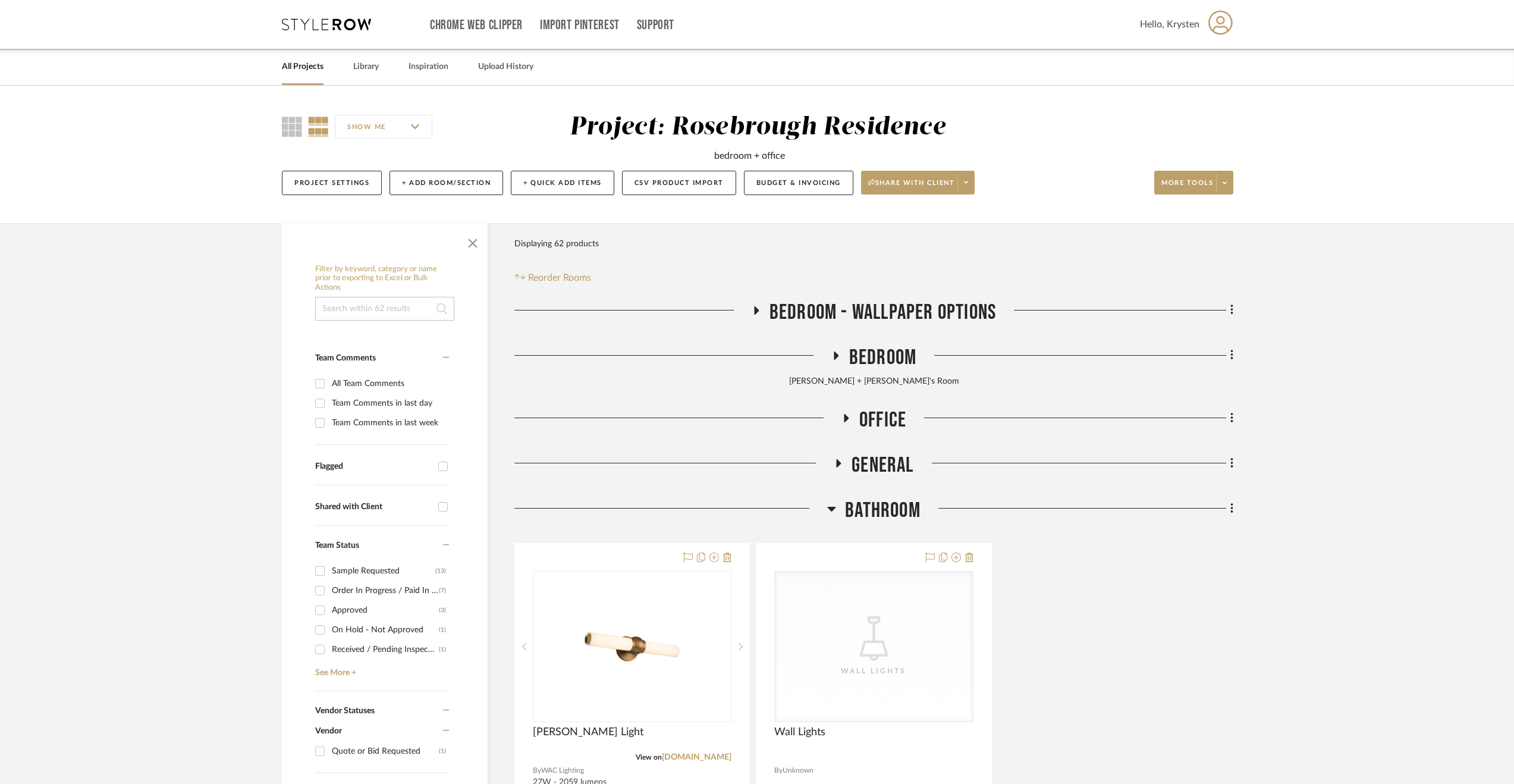
click at [902, 466] on span "General" at bounding box center [882, 466] width 62 height 26
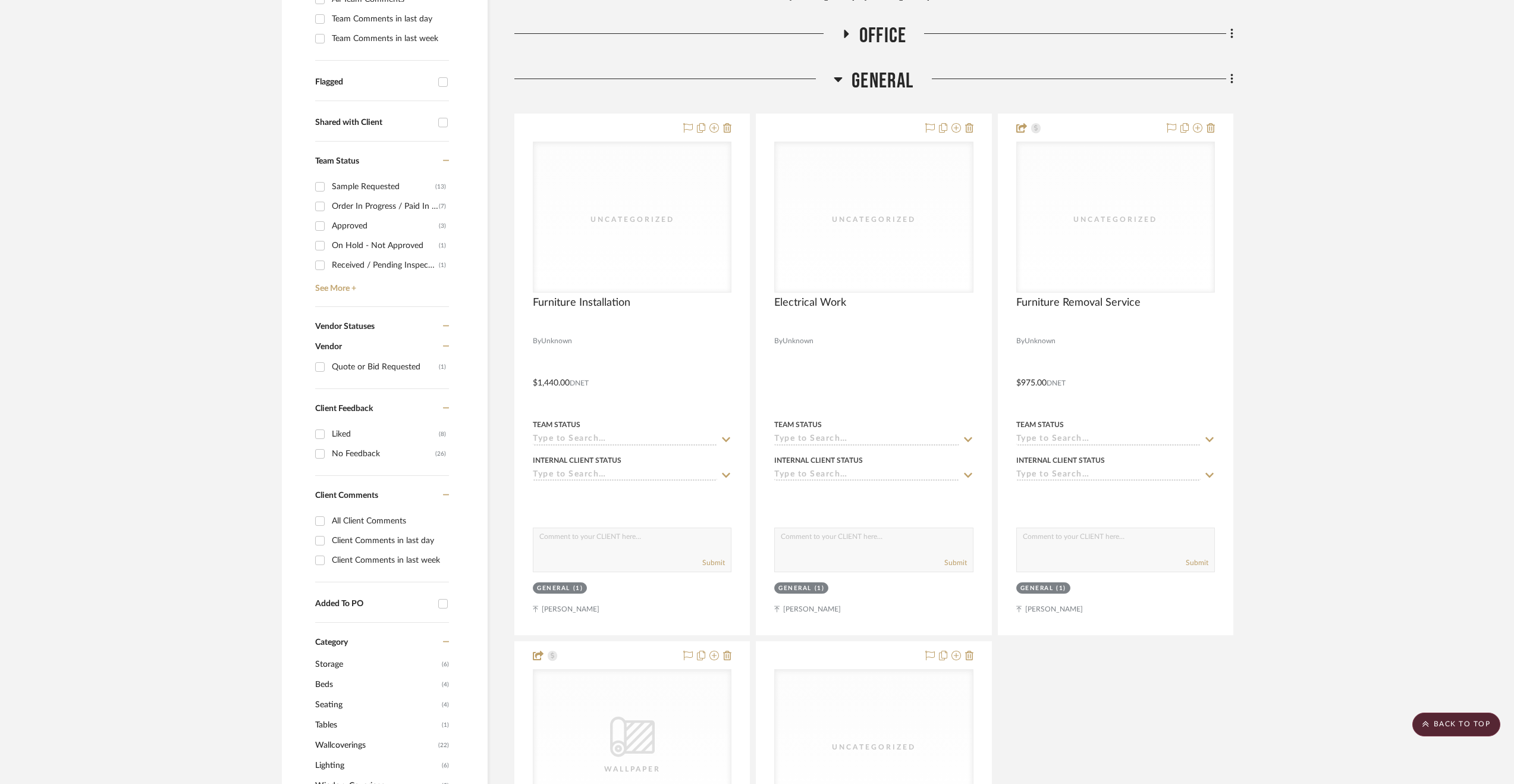
scroll to position [535, 0]
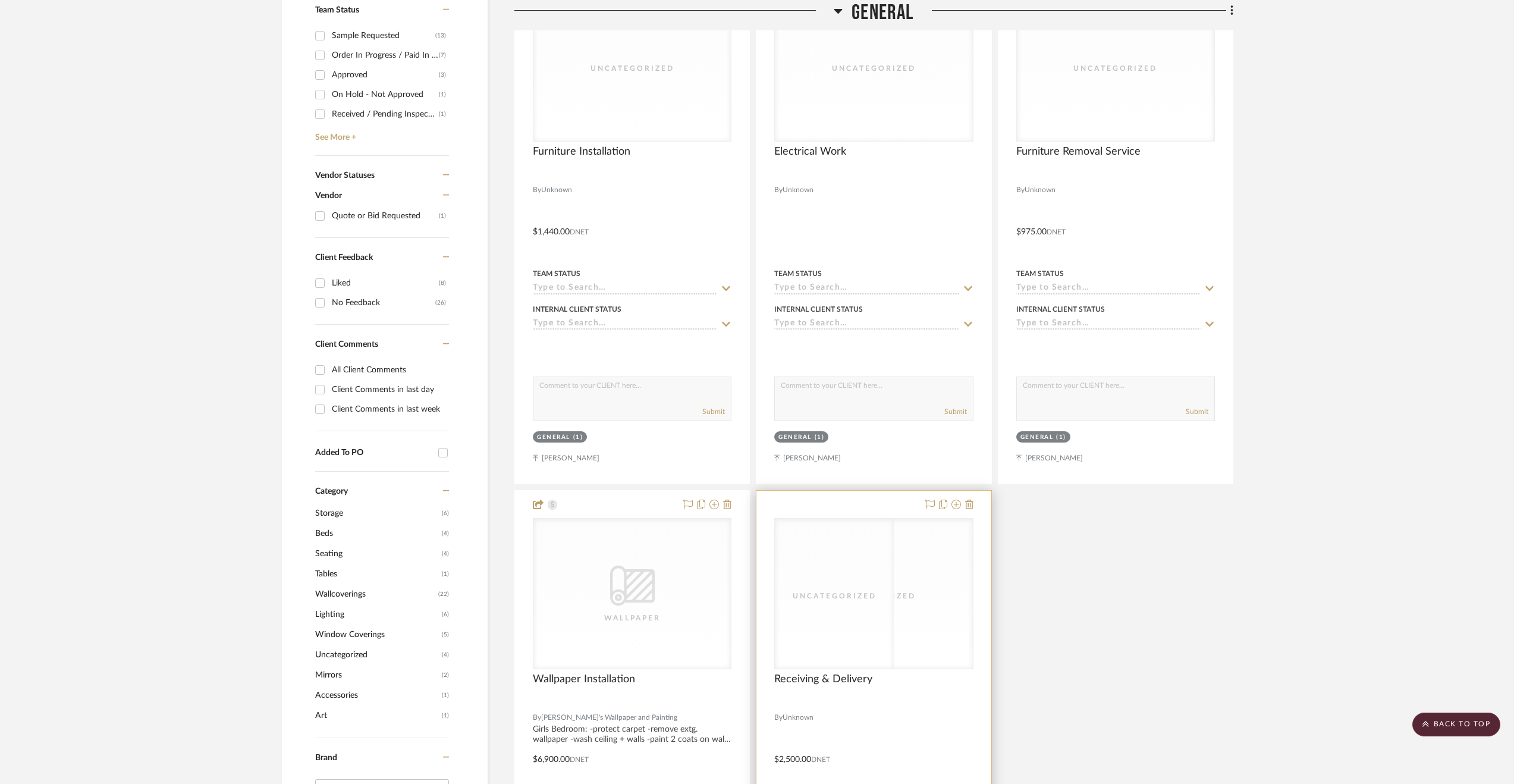
click at [904, 720] on div at bounding box center [874, 751] width 234 height 520
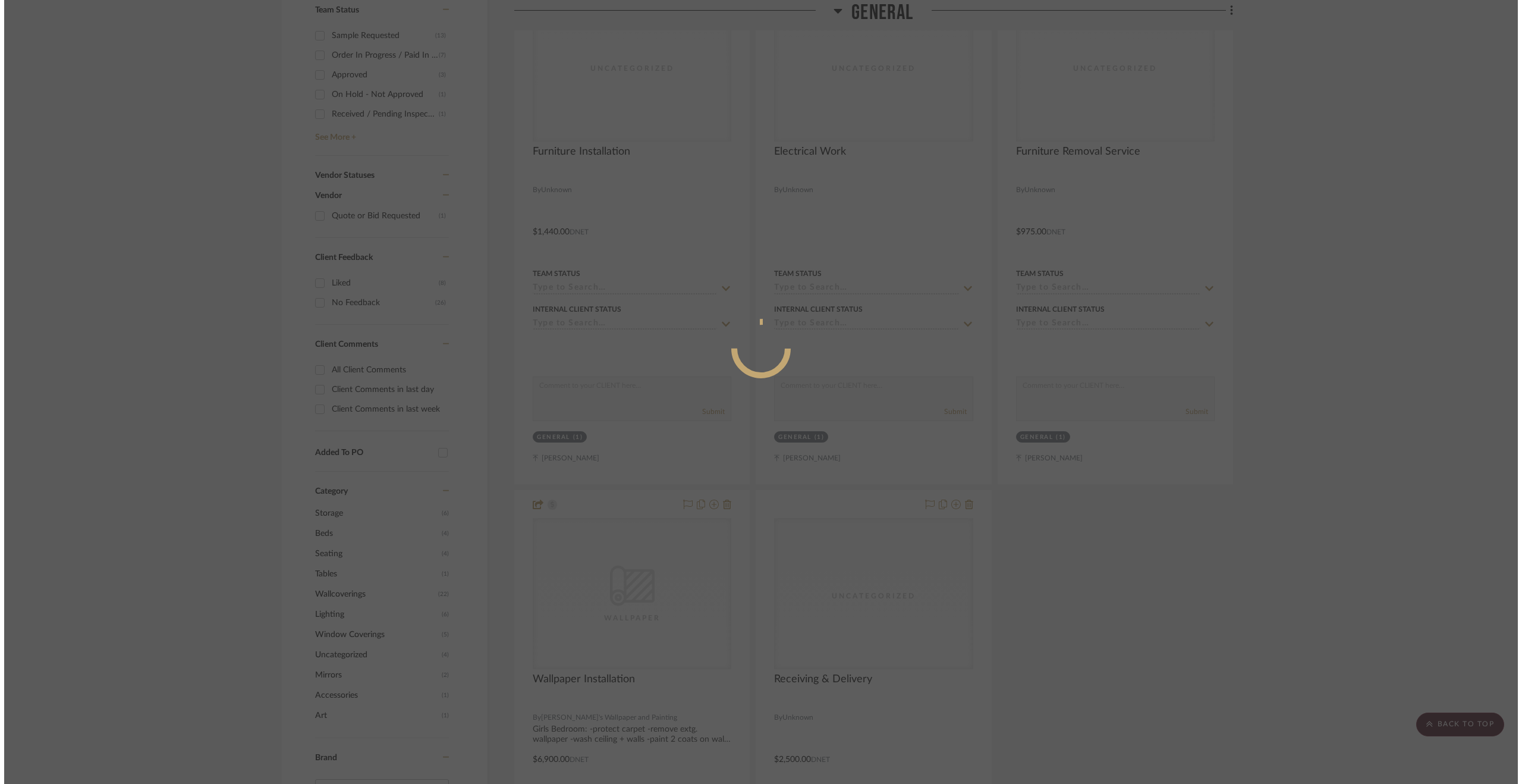
scroll to position [0, 0]
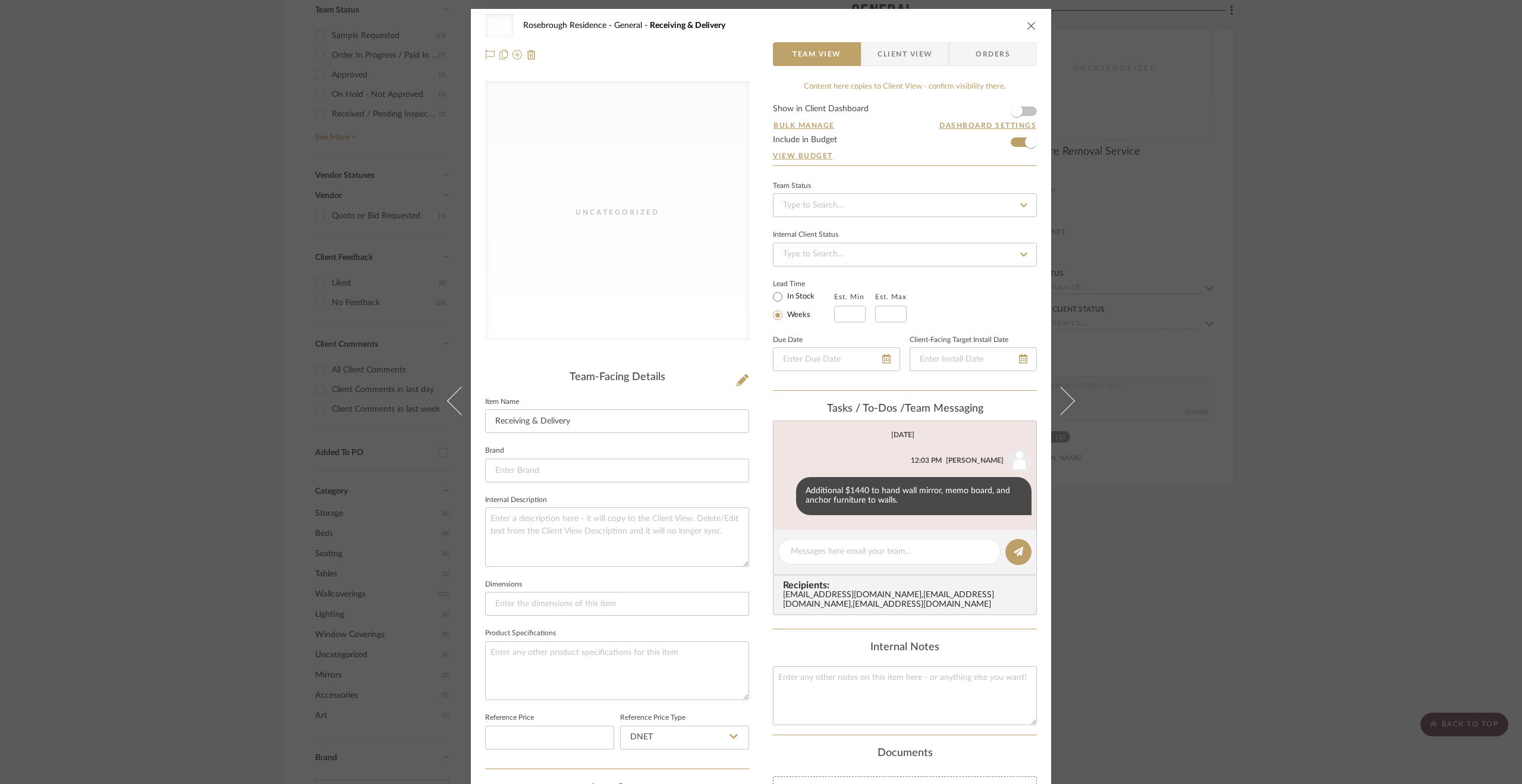
click at [1222, 583] on div "Uncategorized Rosebrough Residence General Receiving & Delivery Team View Clien…" at bounding box center [761, 392] width 1522 height 784
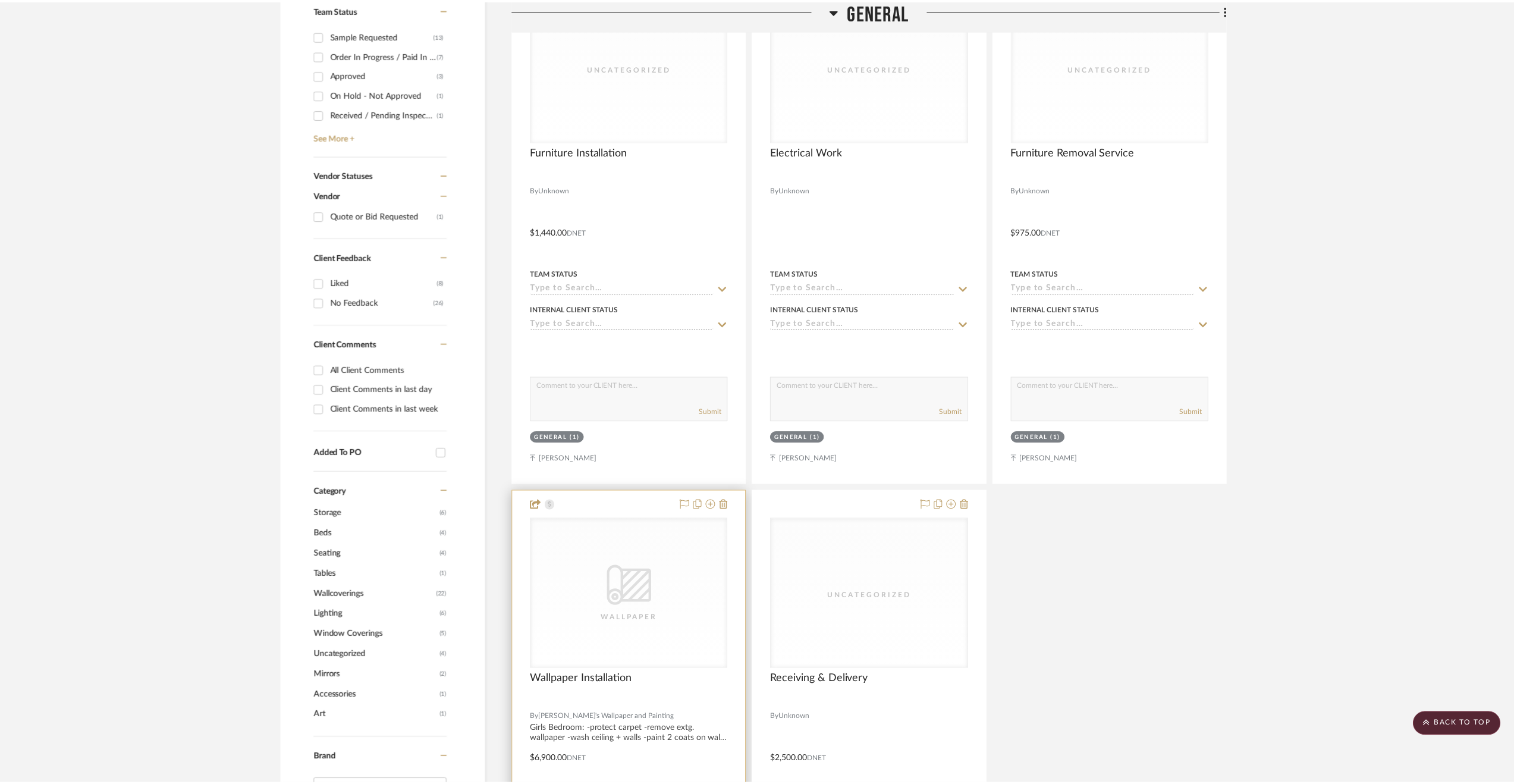
scroll to position [535, 0]
click at [685, 720] on div at bounding box center [632, 751] width 234 height 520
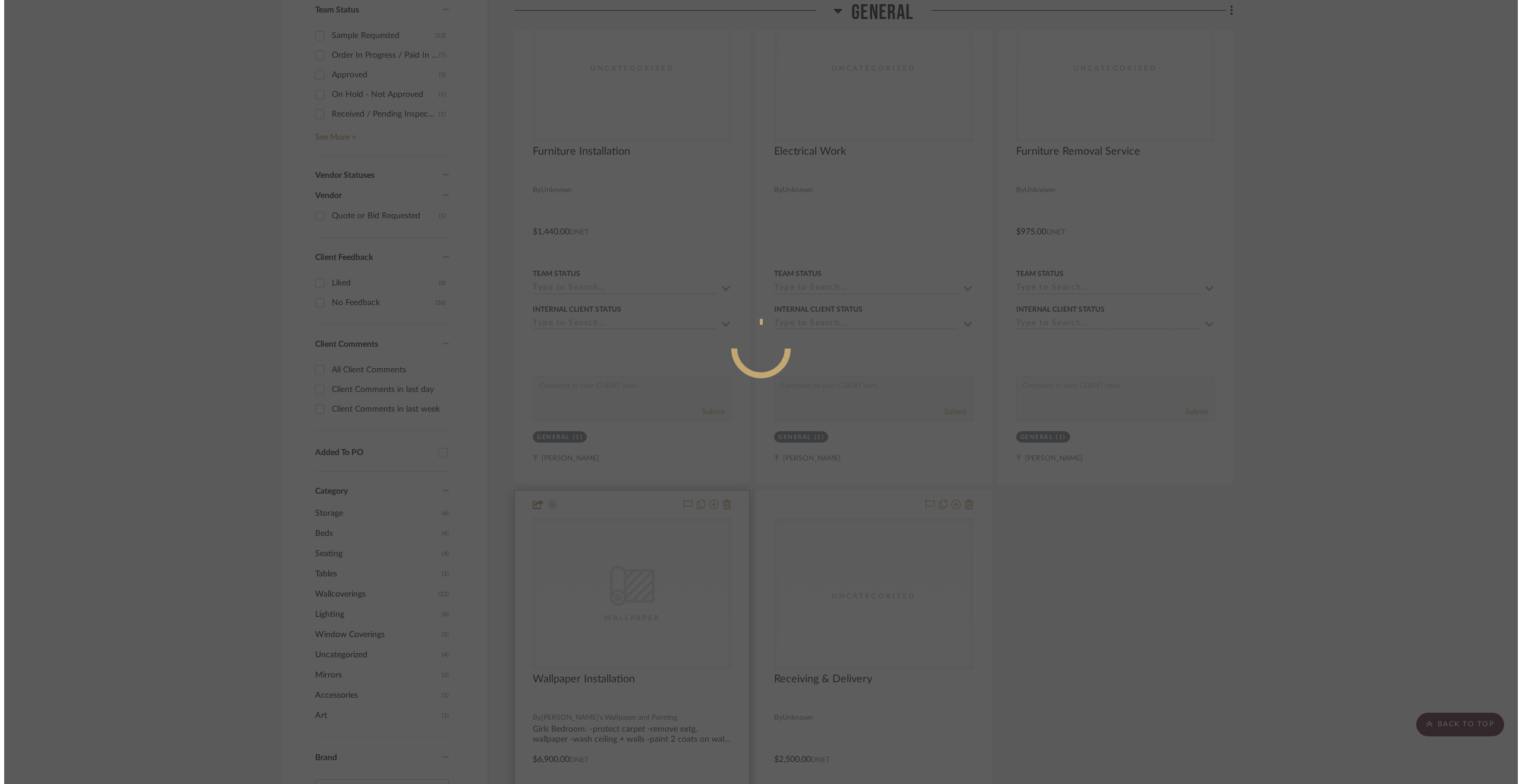
scroll to position [0, 0]
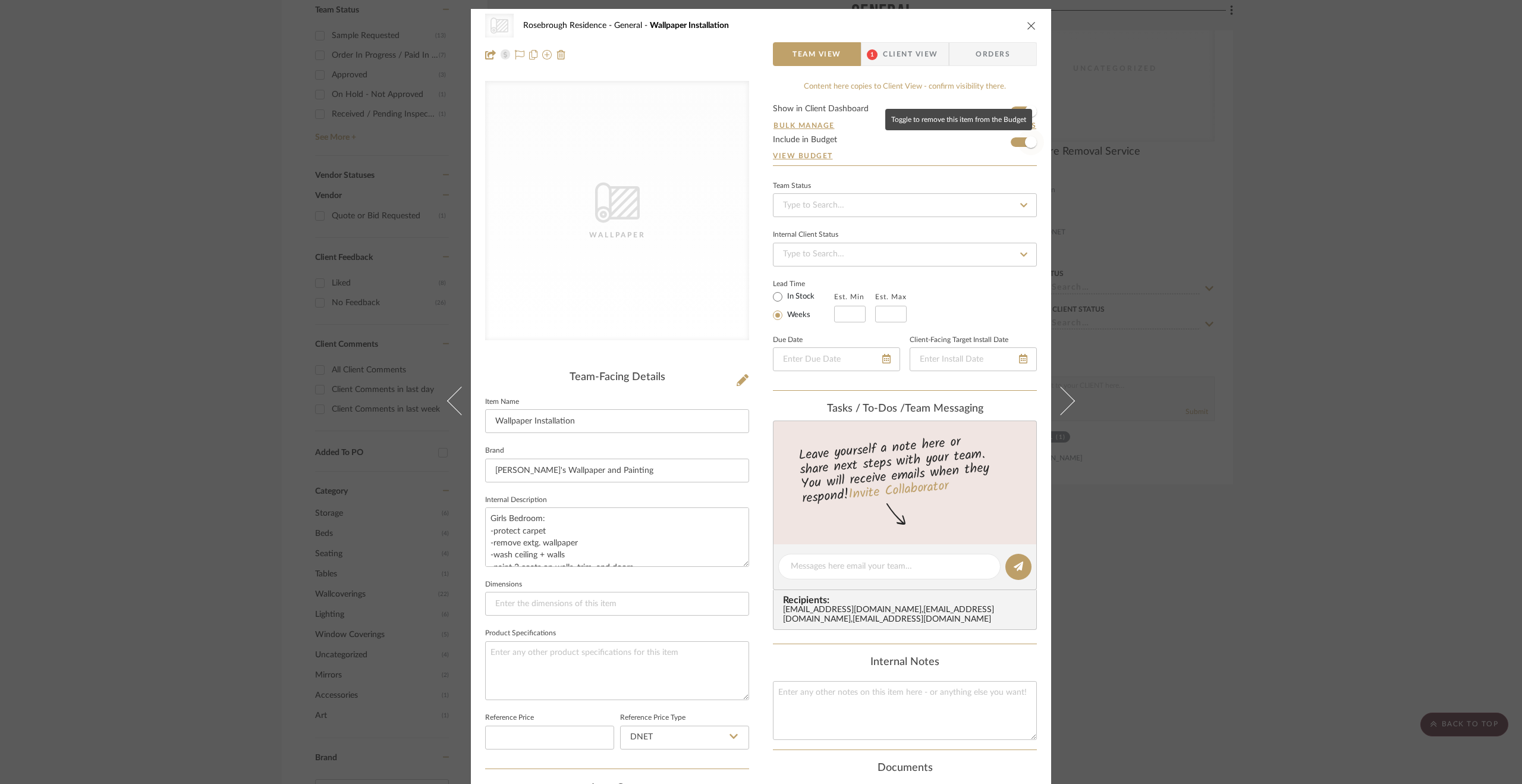
click at [1029, 142] on span "button" at bounding box center [1030, 142] width 12 height 12
click at [1227, 193] on div "CategoryIconWallcovering Created with Sketch. Wallpaper Rosebrough Residence Ge…" at bounding box center [761, 392] width 1522 height 784
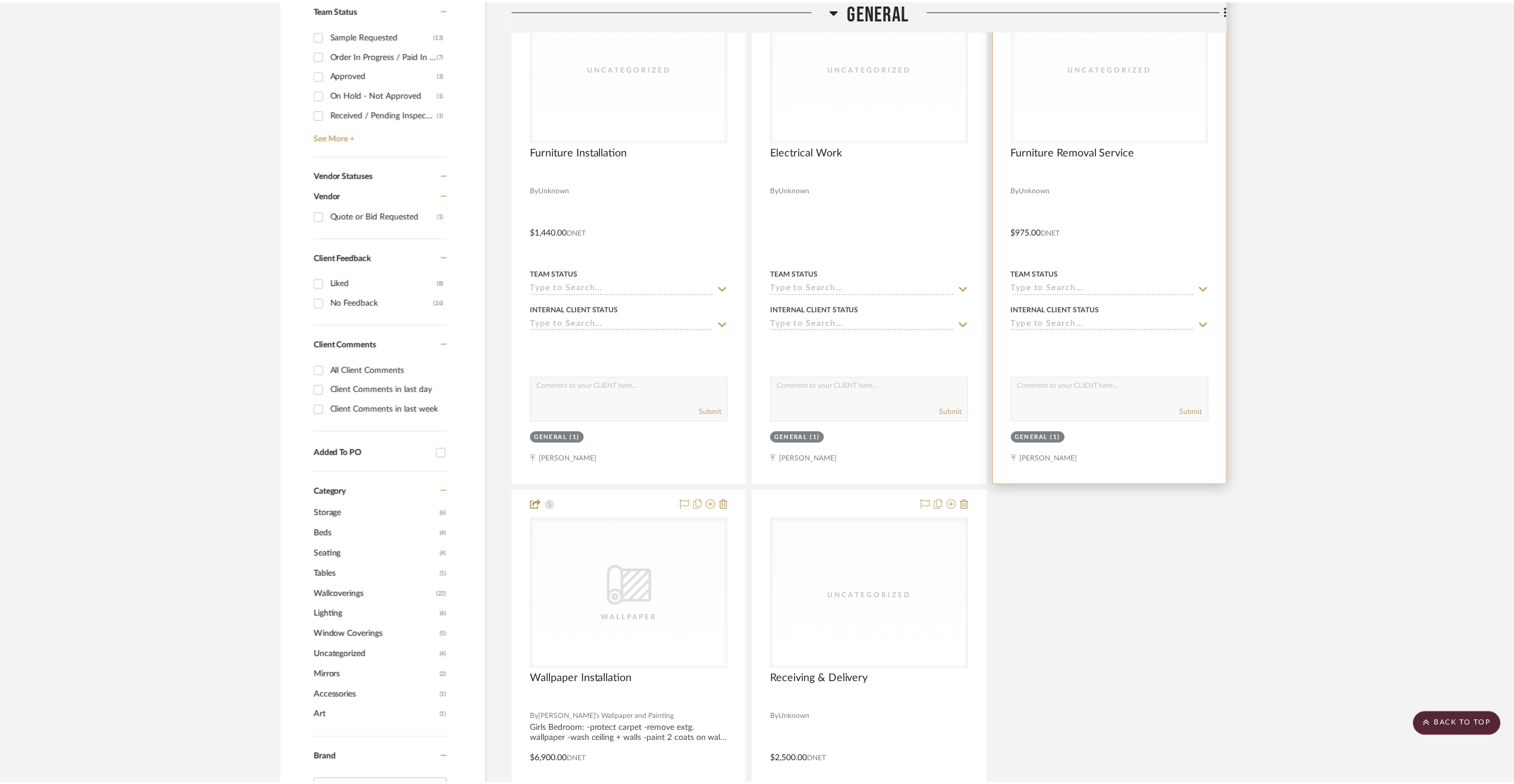
scroll to position [535, 0]
click at [1136, 220] on div at bounding box center [1112, 223] width 234 height 520
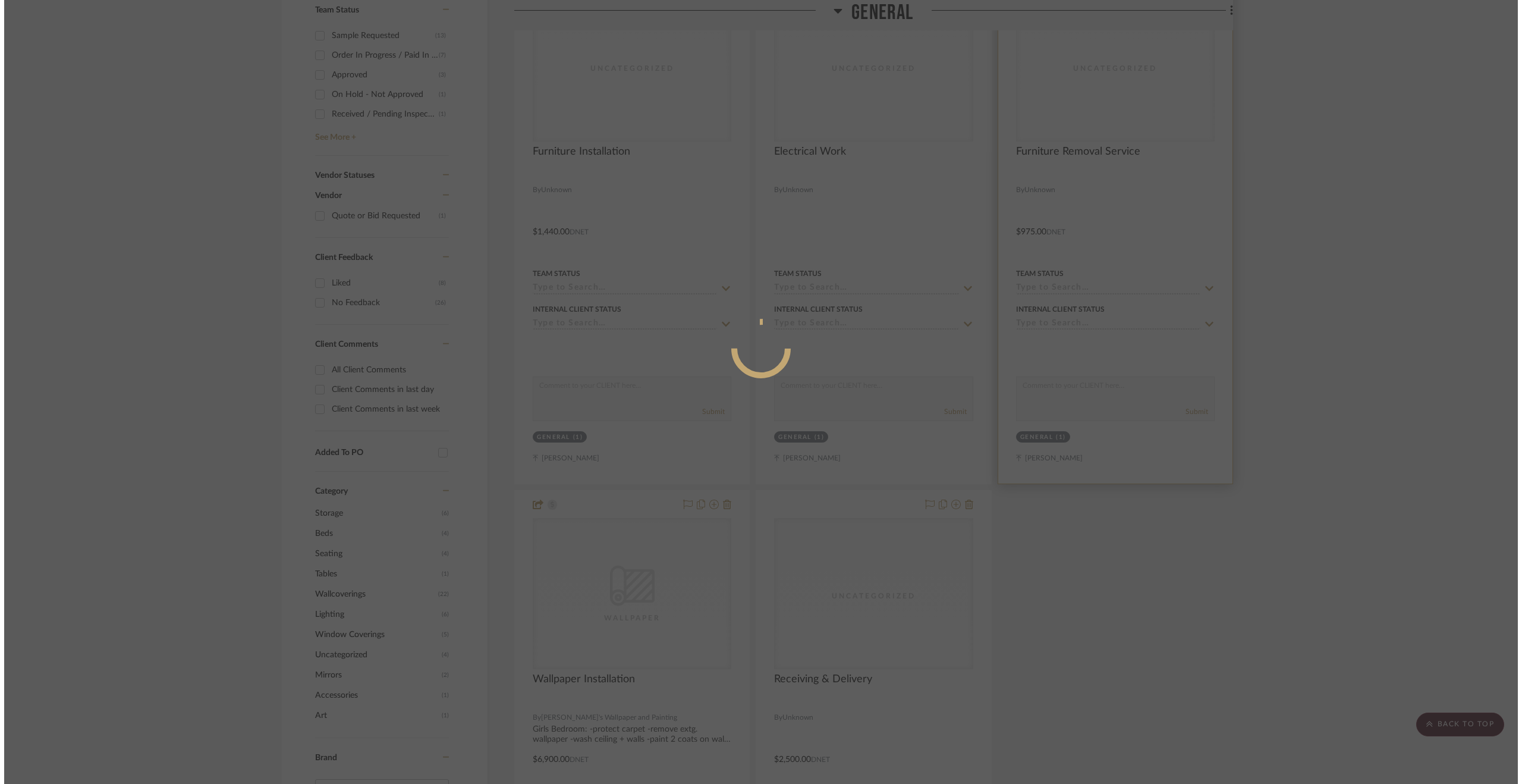
scroll to position [0, 0]
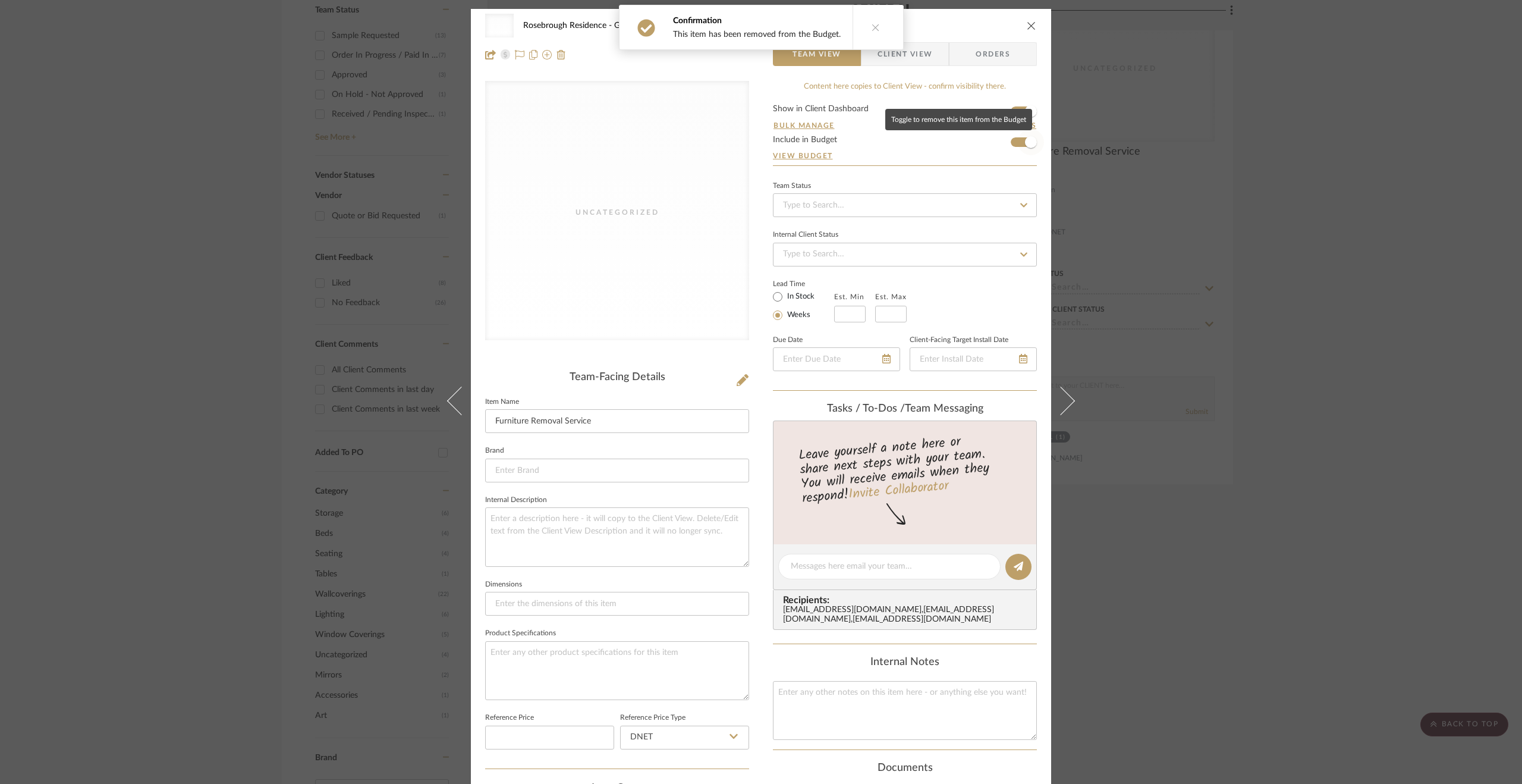
click at [1029, 140] on span "button" at bounding box center [1030, 142] width 12 height 12
click at [1412, 265] on div "Uncategorized Rosebrough Residence General Furniture Removal Service Team View …" at bounding box center [761, 392] width 1522 height 784
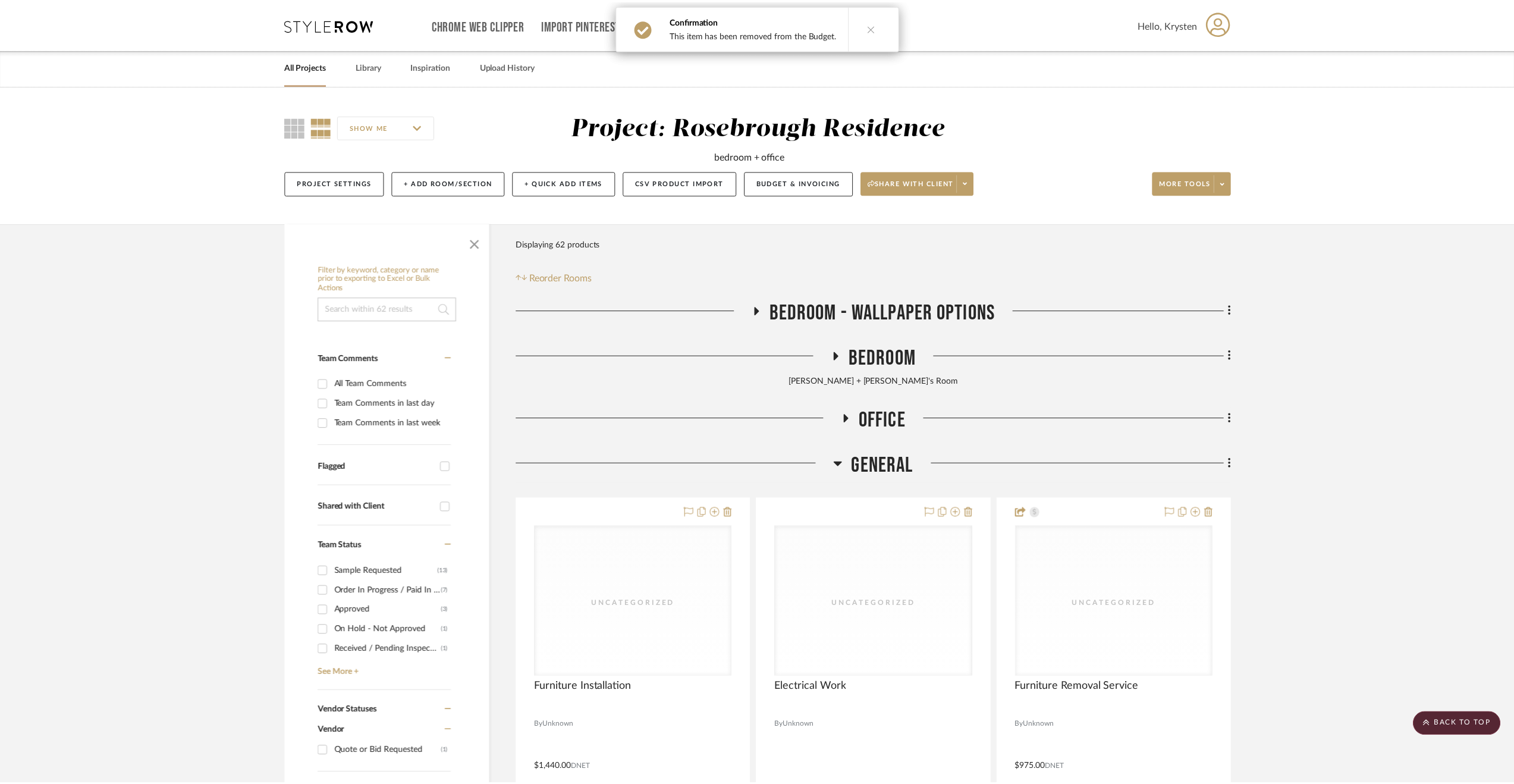
scroll to position [535, 0]
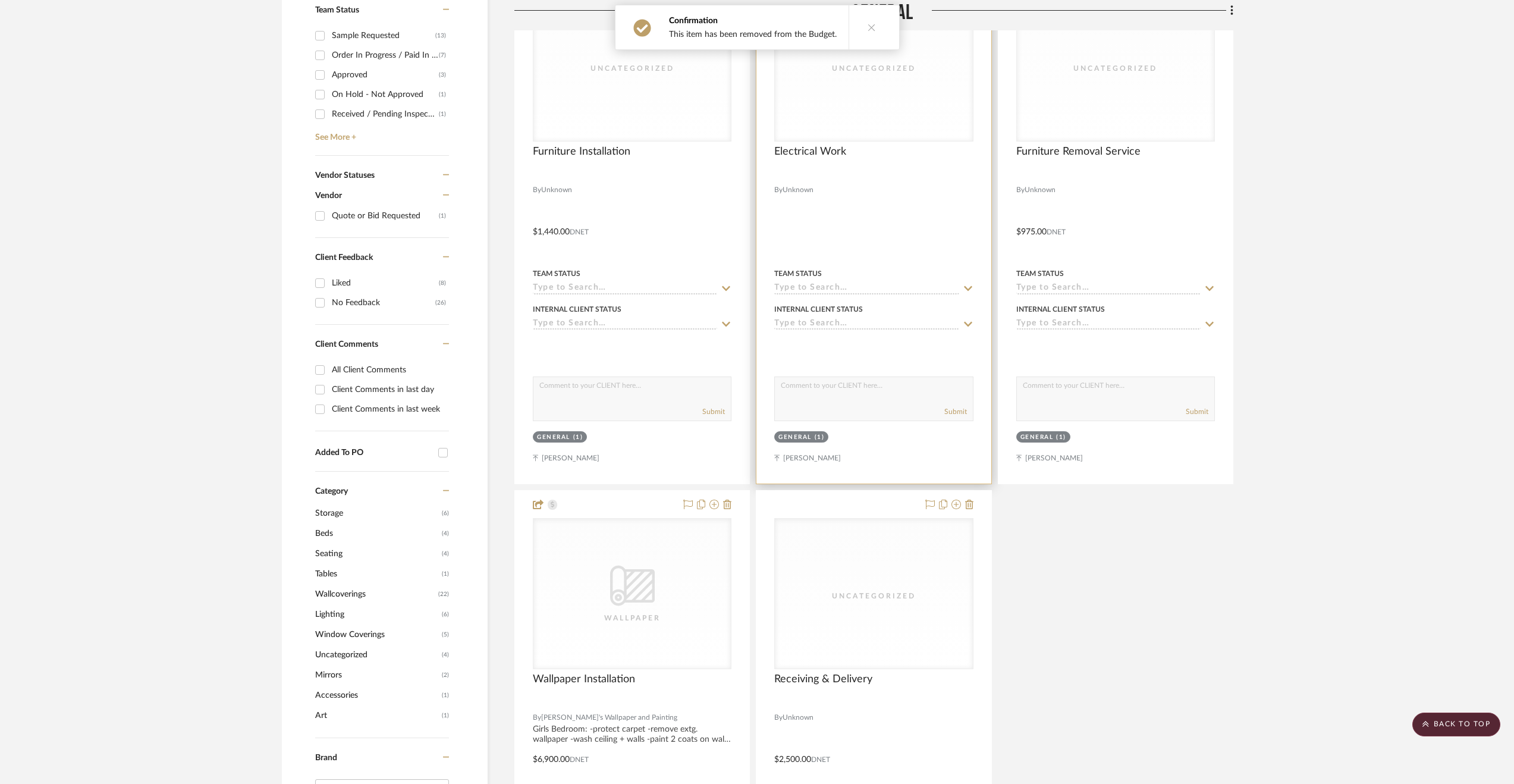
click at [840, 217] on div at bounding box center [874, 223] width 234 height 520
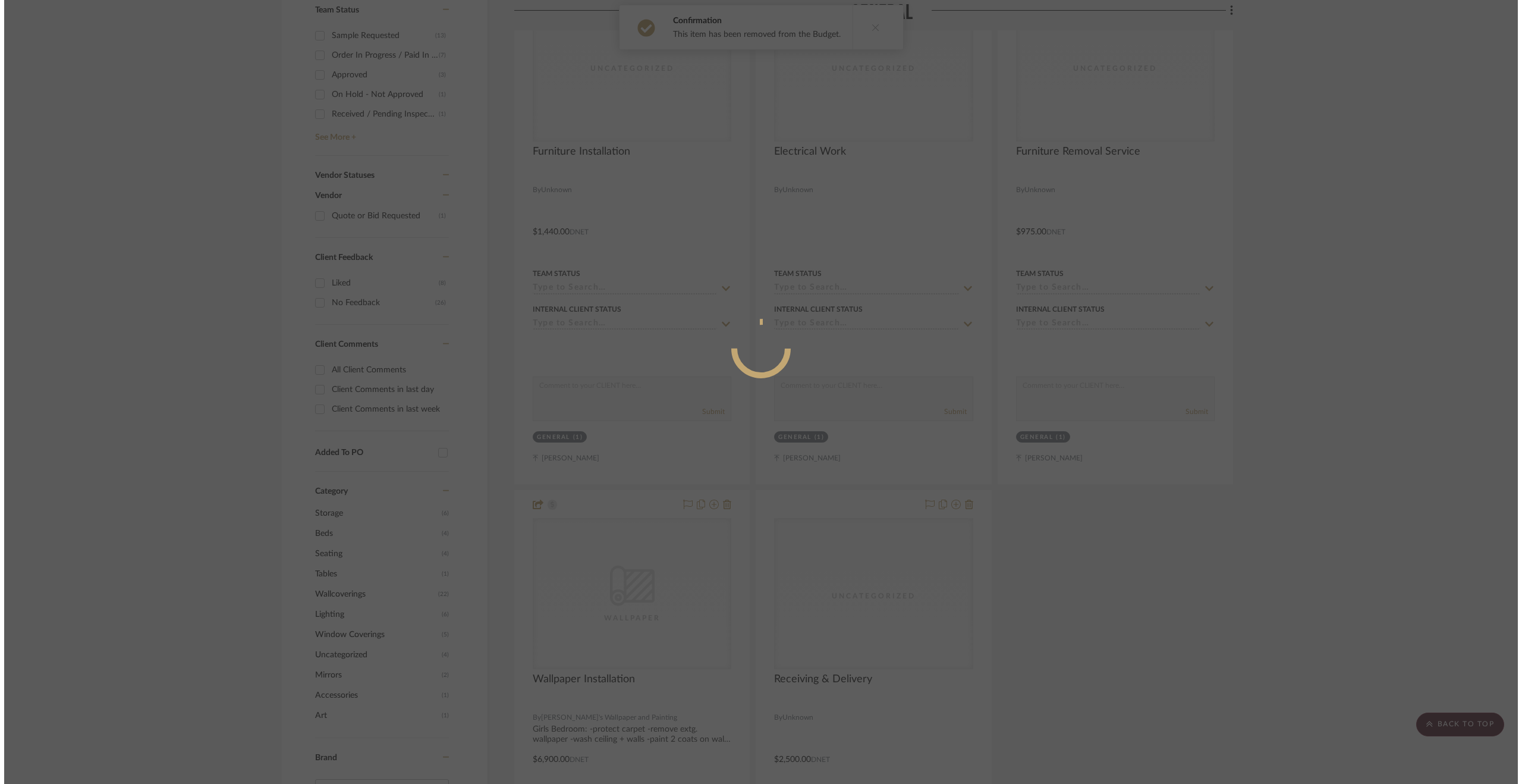
scroll to position [0, 0]
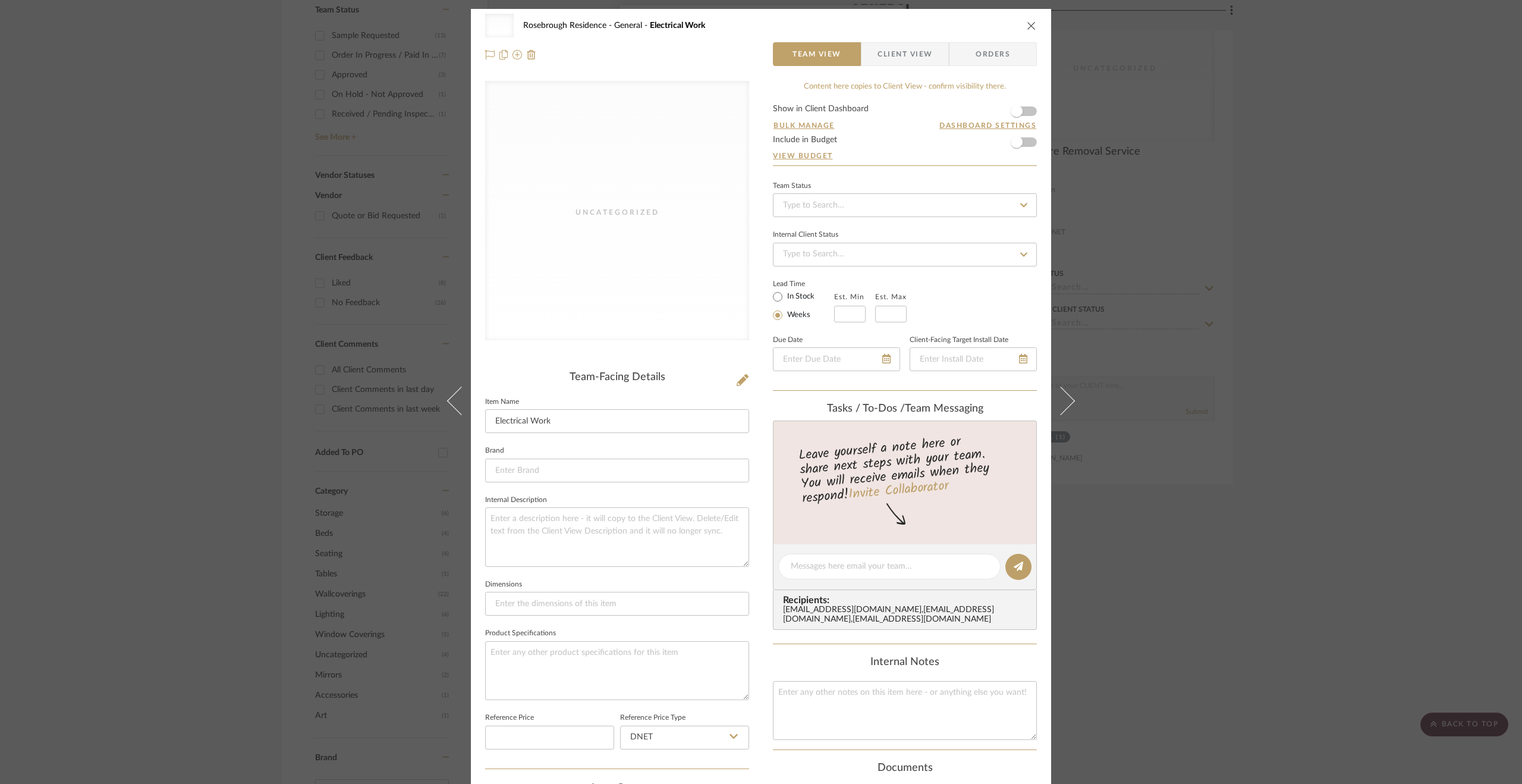
click at [1287, 390] on div "Uncategorized Rosebrough Residence General Electrical Work Team View Client Vie…" at bounding box center [761, 392] width 1522 height 784
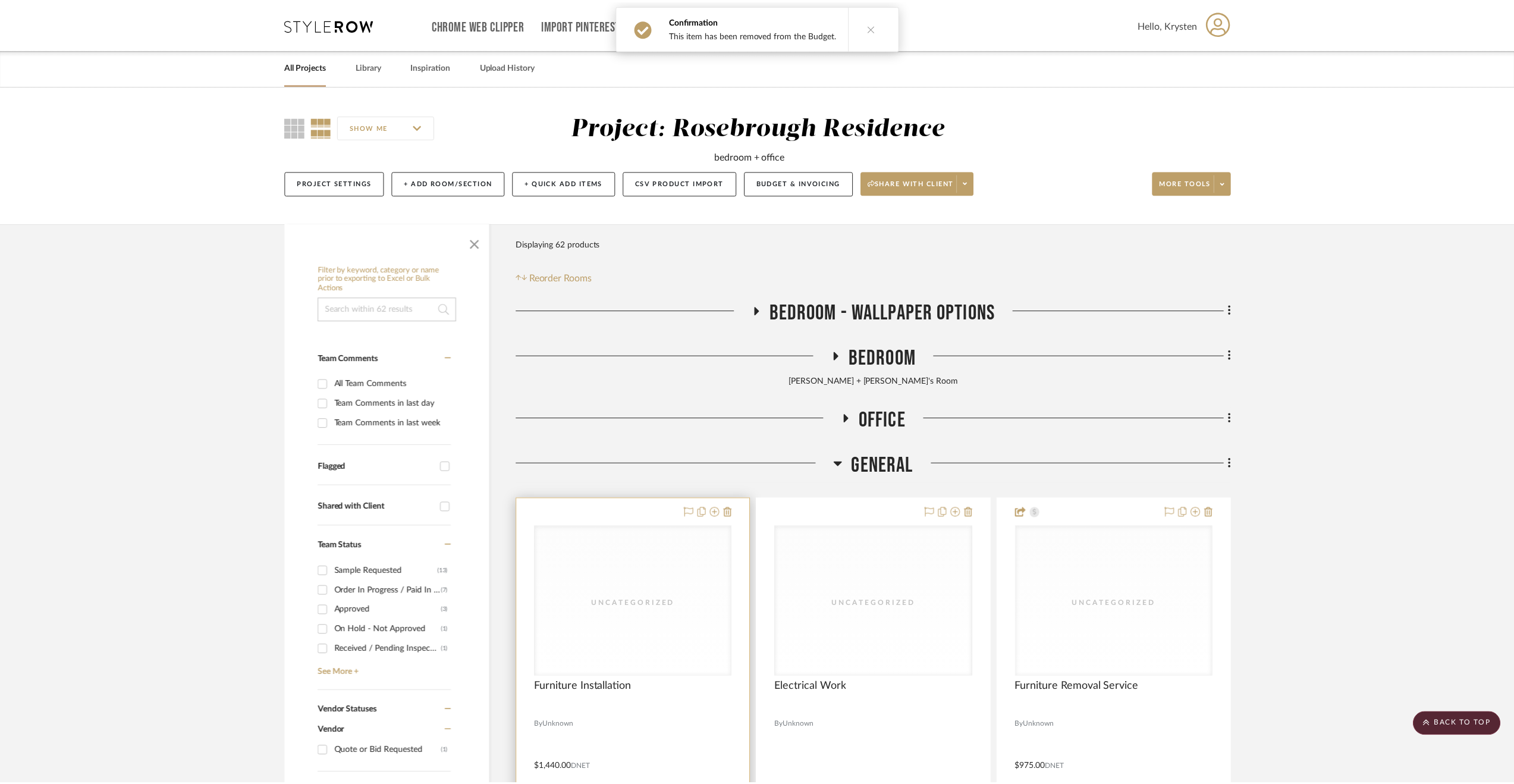
scroll to position [535, 0]
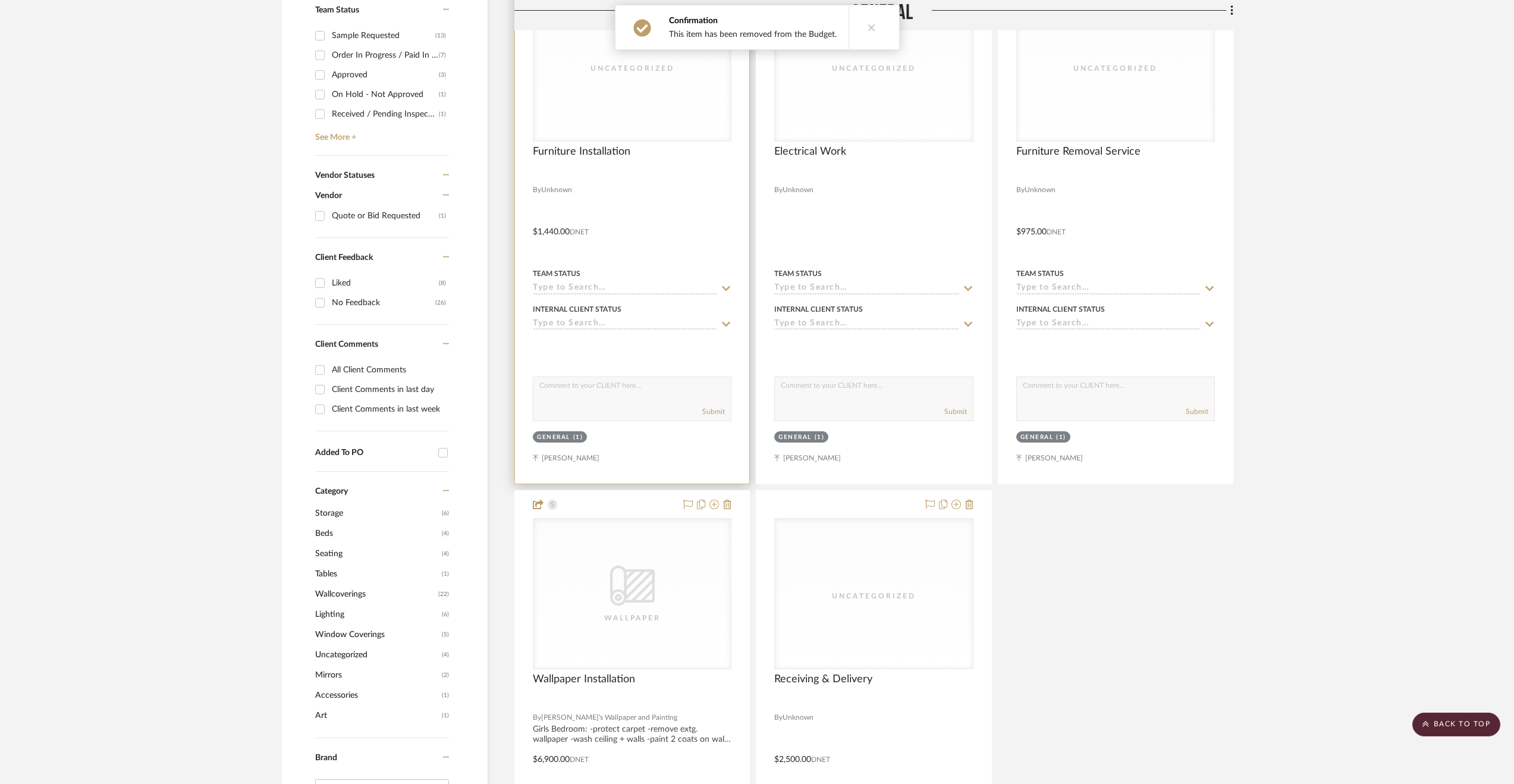
click at [669, 188] on div at bounding box center [632, 223] width 234 height 520
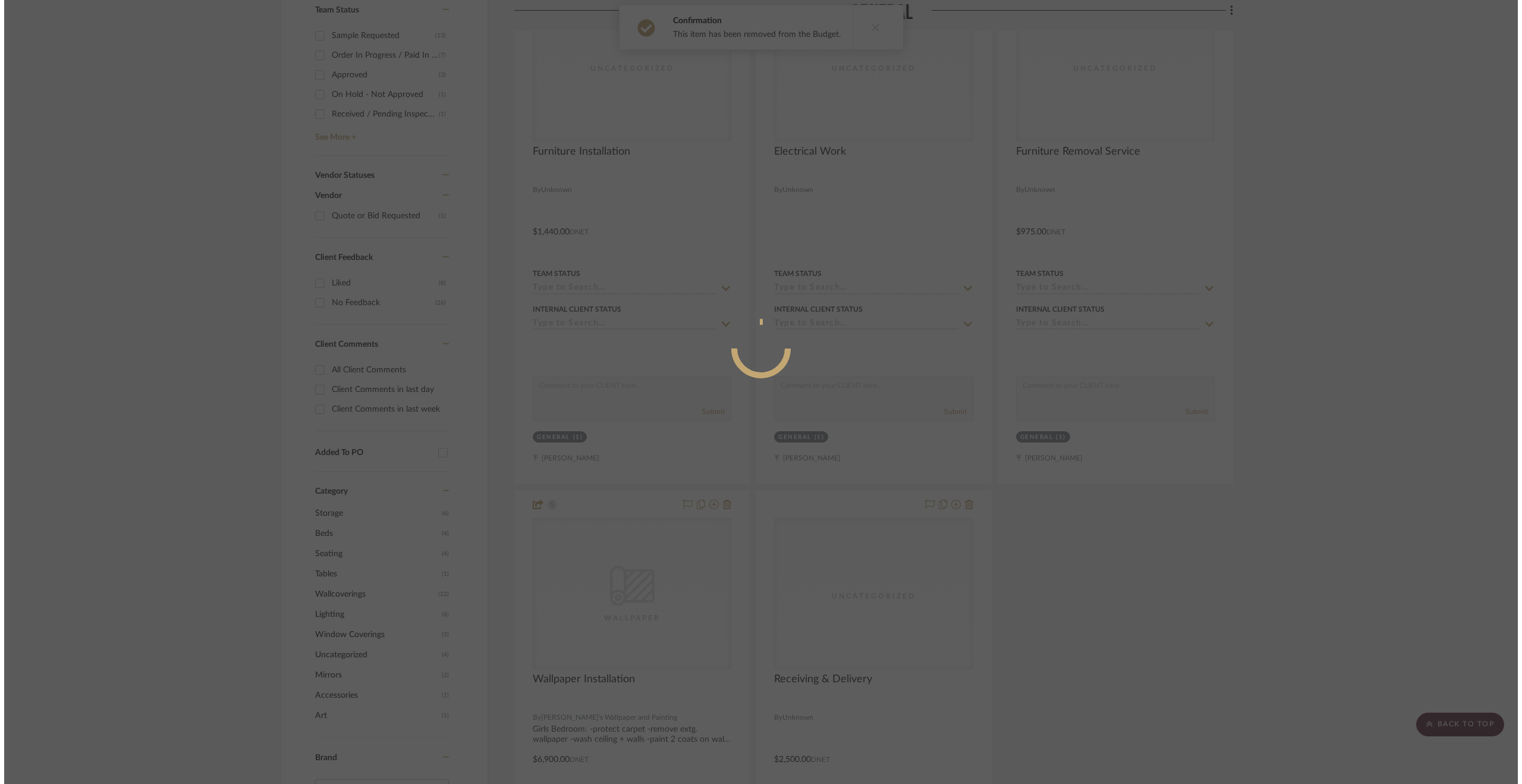
scroll to position [0, 0]
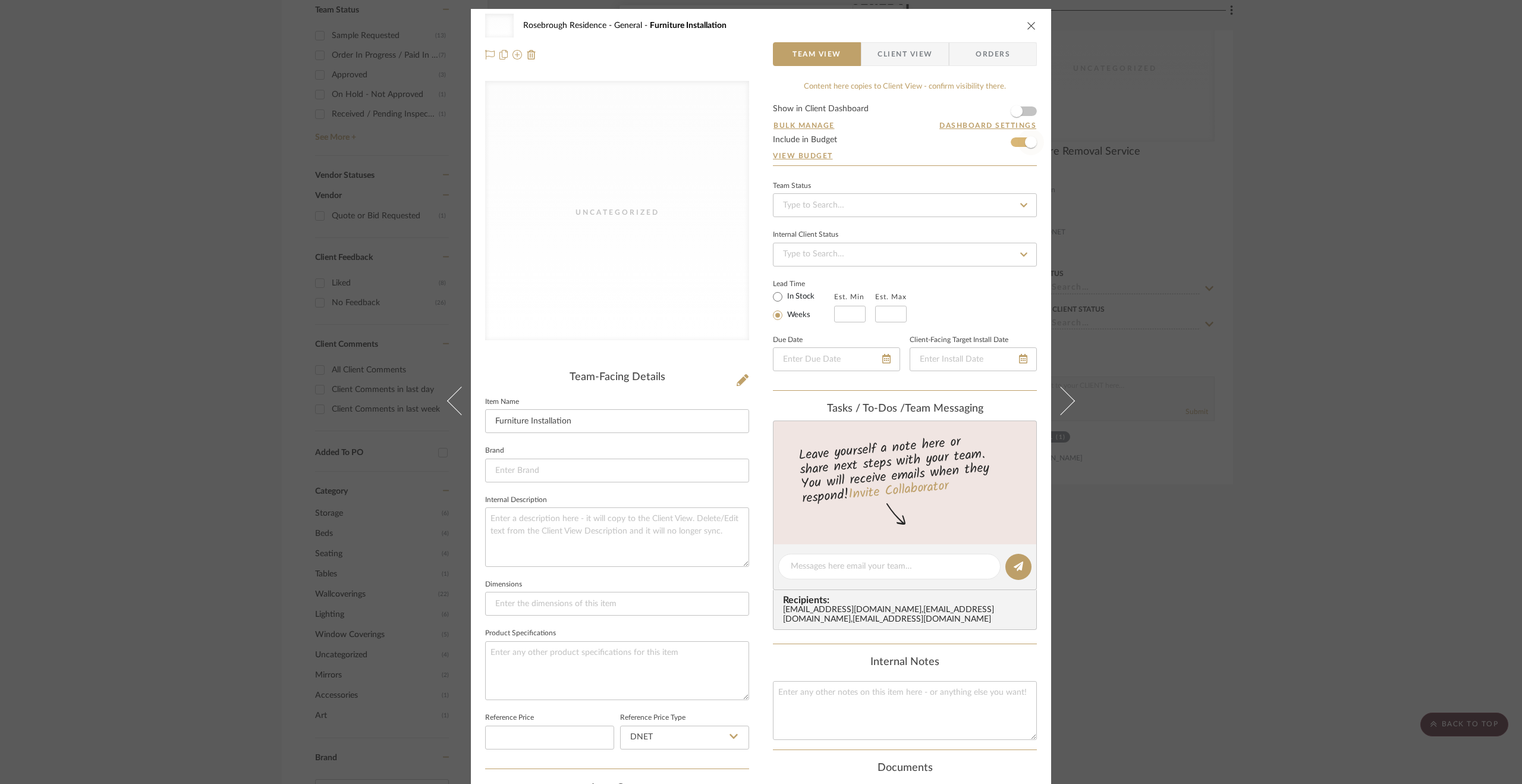
click at [1014, 141] on form "Show in Client Dashboard Bulk Manage Dashboard Settings Include in Budget View …" at bounding box center [905, 135] width 264 height 61
click at [1249, 328] on div "Uncategorized Rosebrough Residence General Furniture Installation Team View Cli…" at bounding box center [761, 392] width 1522 height 784
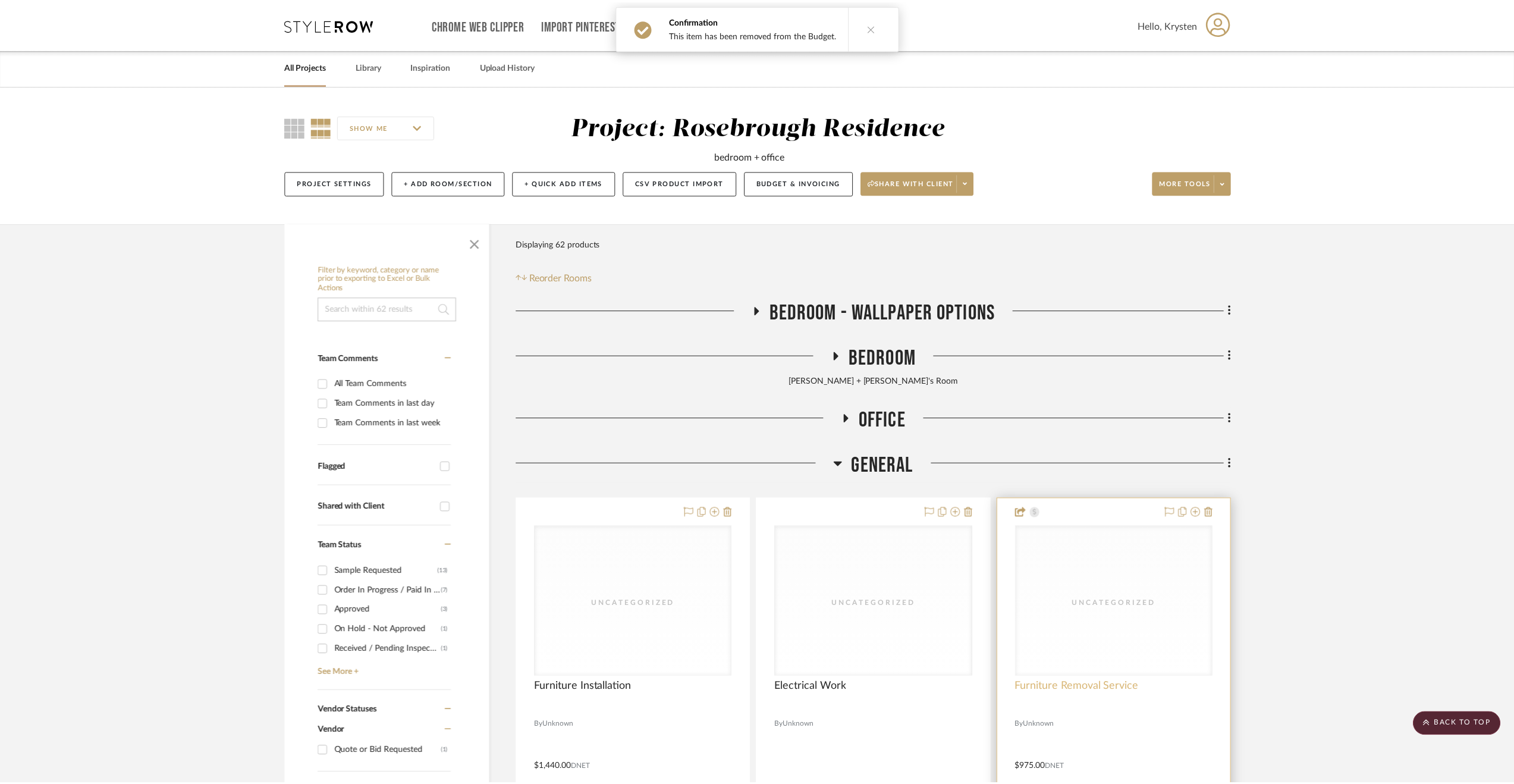
scroll to position [535, 0]
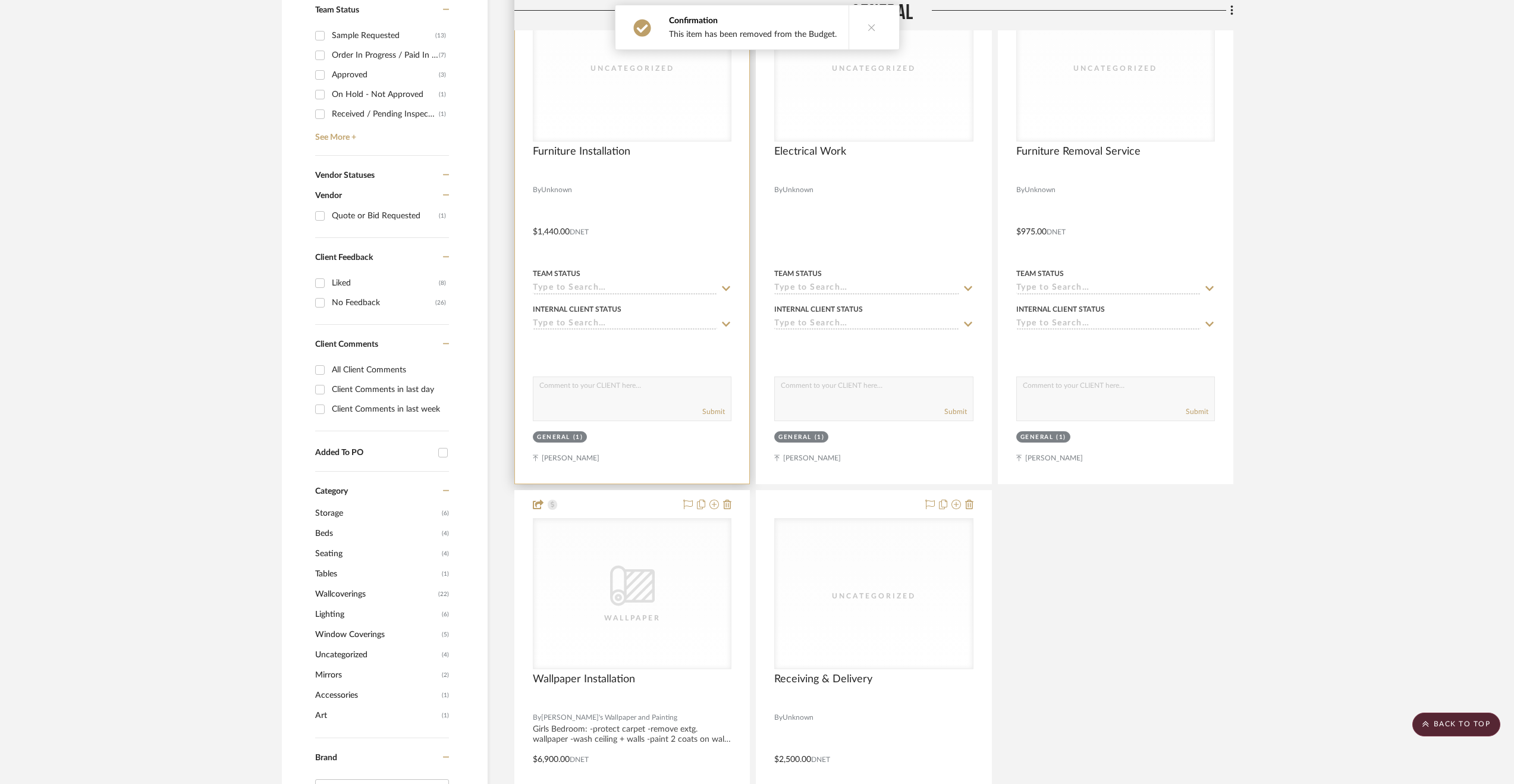
click at [662, 227] on div at bounding box center [632, 223] width 234 height 520
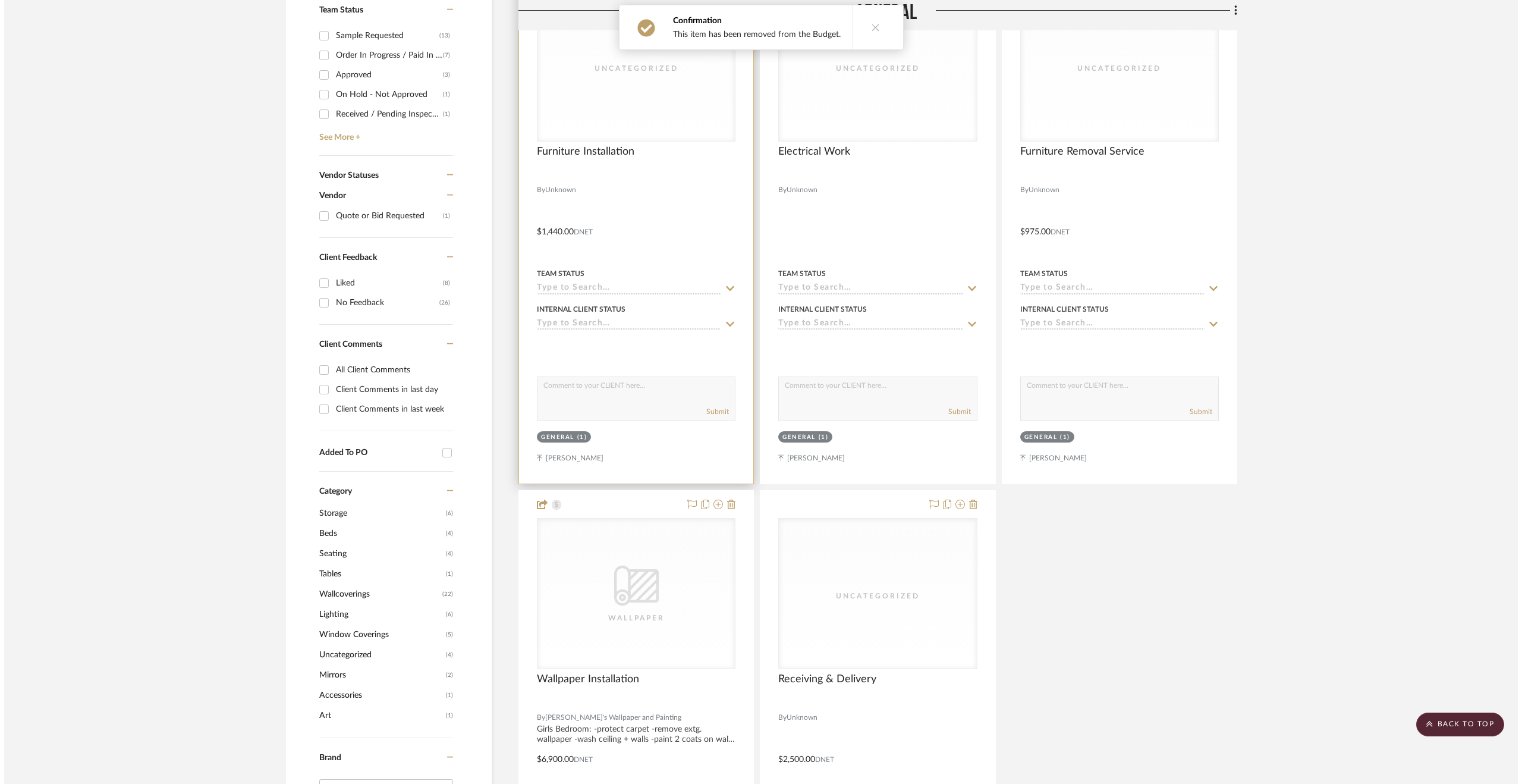
scroll to position [0, 0]
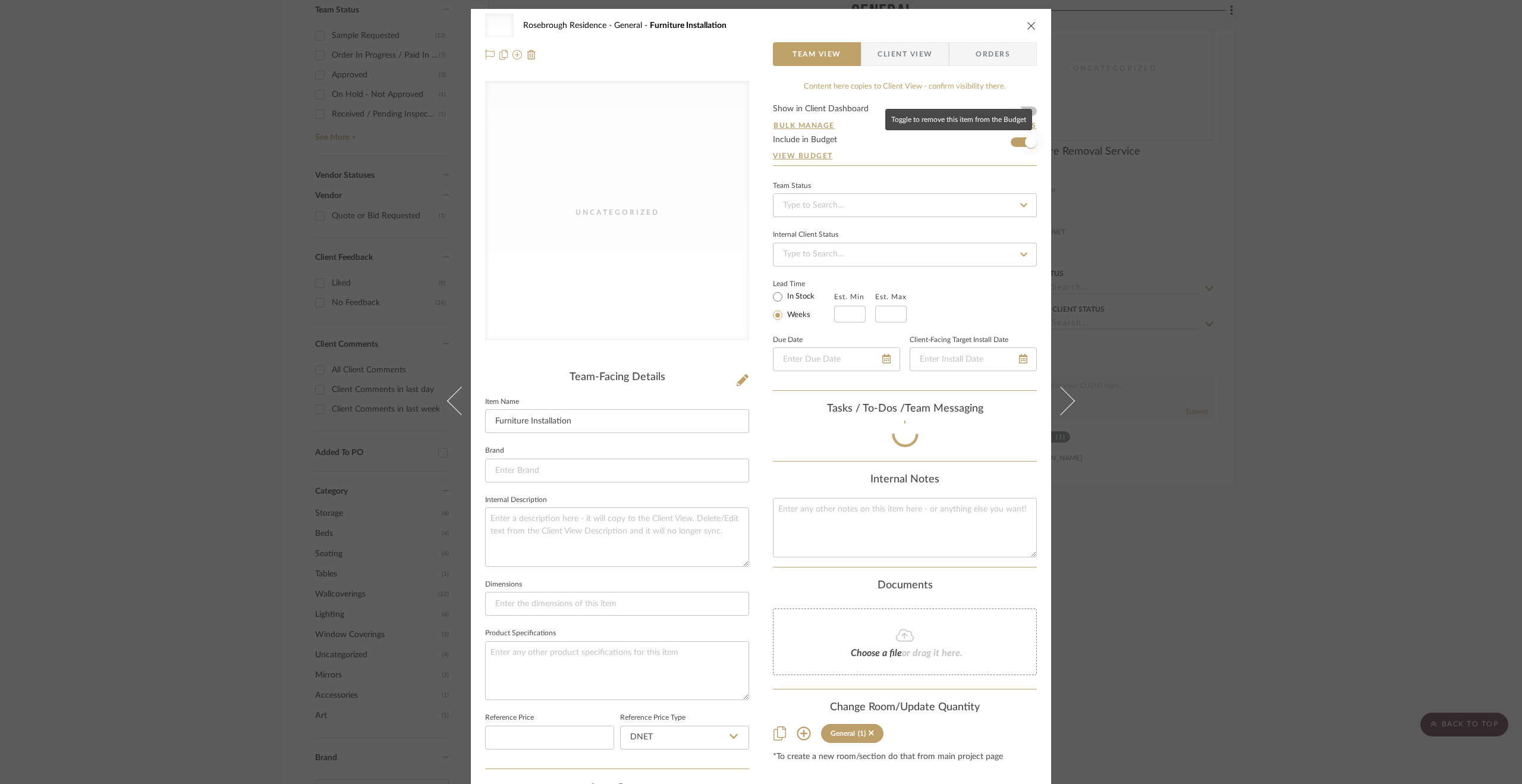
click at [1020, 137] on span "button" at bounding box center [1030, 142] width 26 height 26
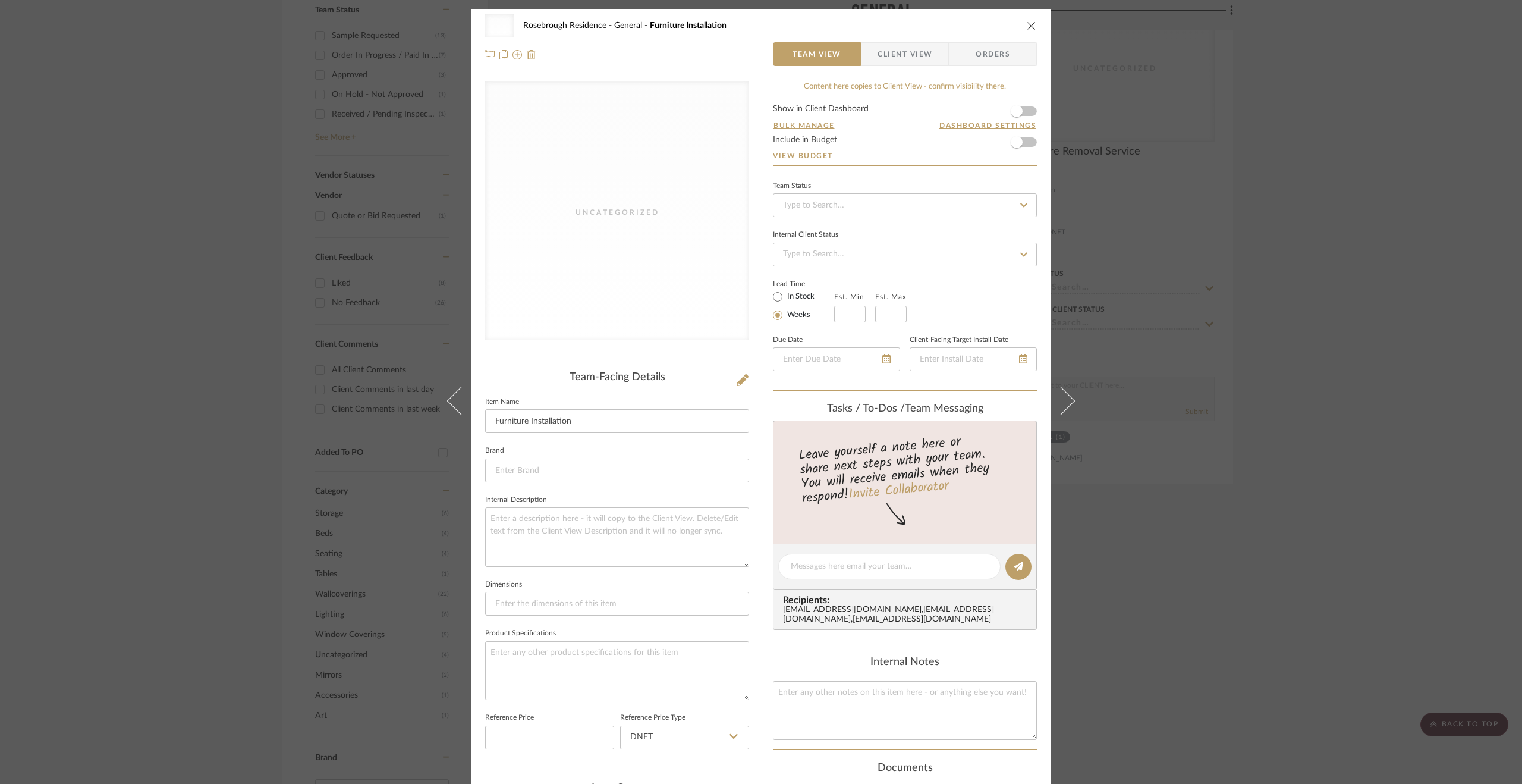
click at [1296, 468] on div "Uncategorized Rosebrough Residence General Furniture Installation Team View Cli…" at bounding box center [761, 392] width 1522 height 784
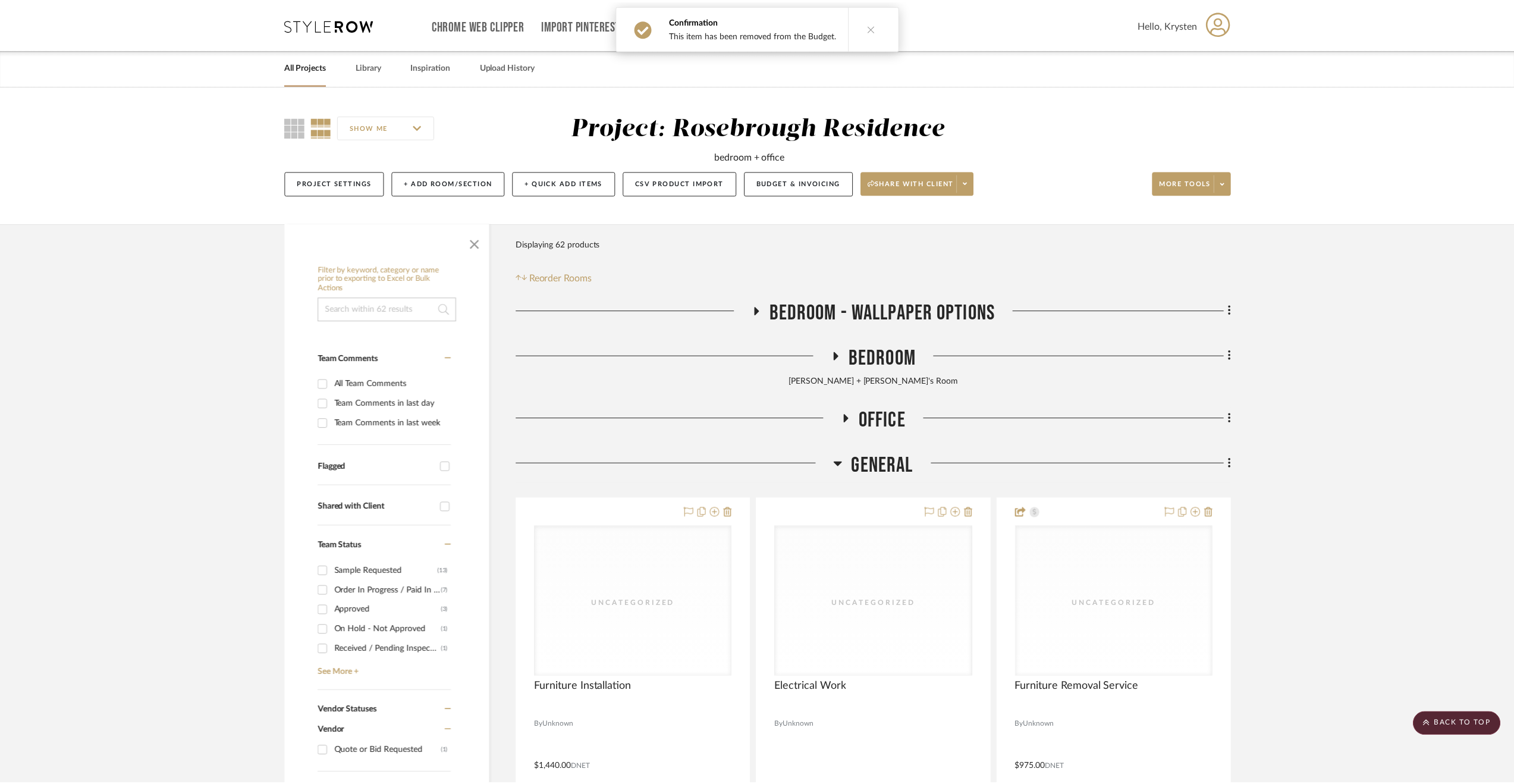
scroll to position [535, 0]
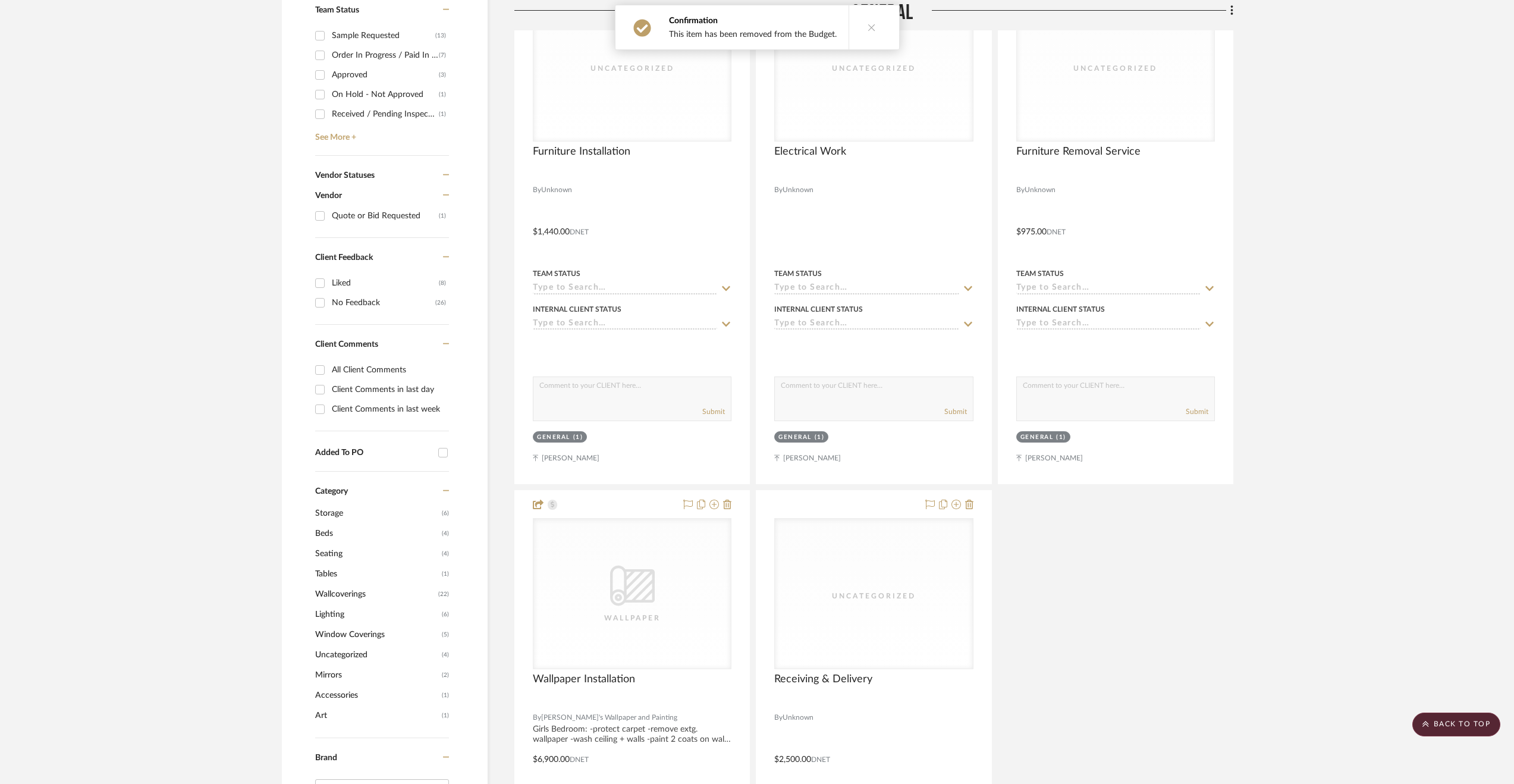
click at [1447, 737] on project-details-page "SHOW ME Project: Rosebrough Residence bedroom + office Project Settings + Add R…" at bounding box center [757, 623] width 1514 height 2144
click at [1440, 721] on scroll-to-top-button "BACK TO TOP" at bounding box center [1456, 724] width 88 height 24
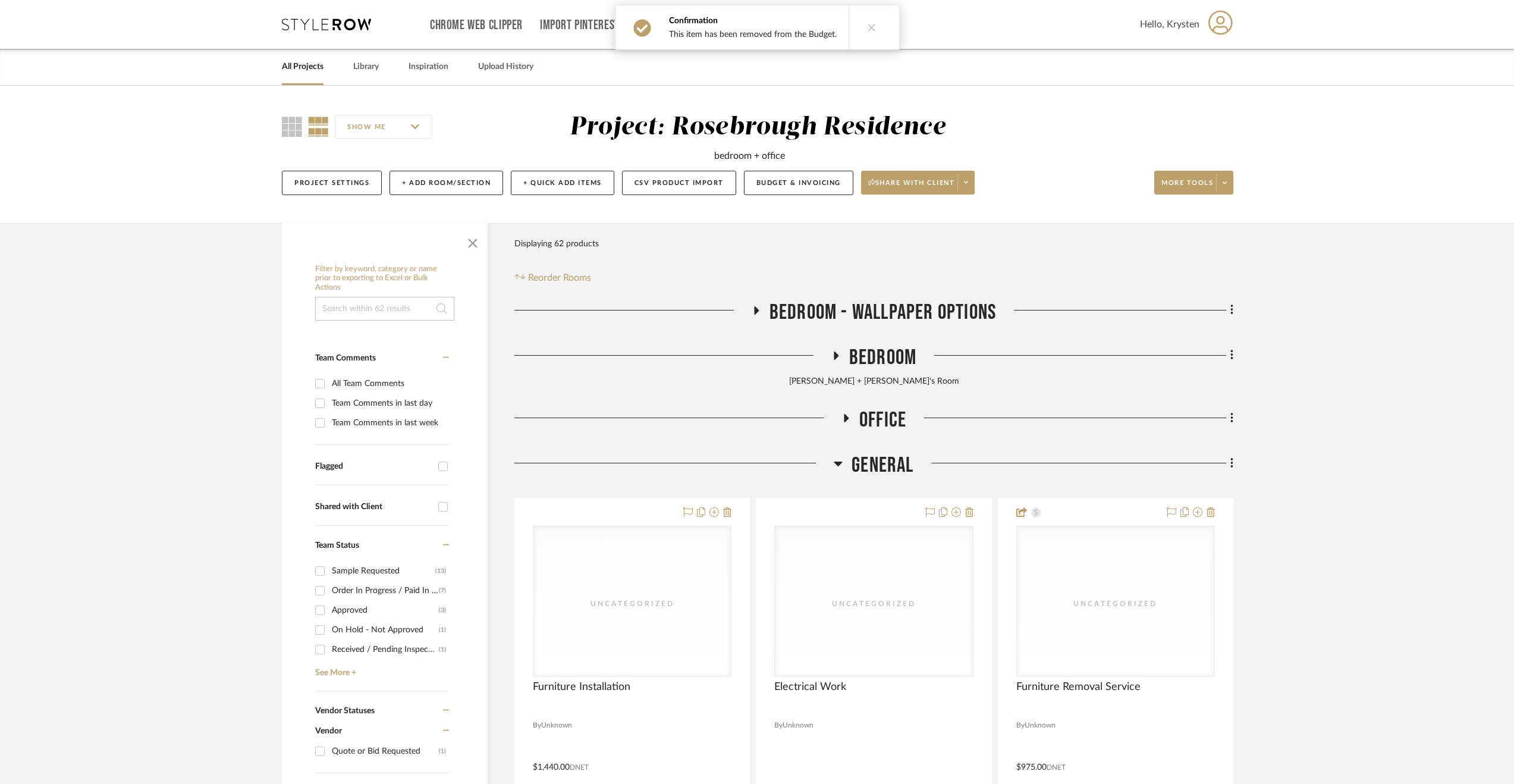
scroll to position [0, 0]
click at [769, 182] on button "Budget & Invoicing" at bounding box center [798, 183] width 110 height 24
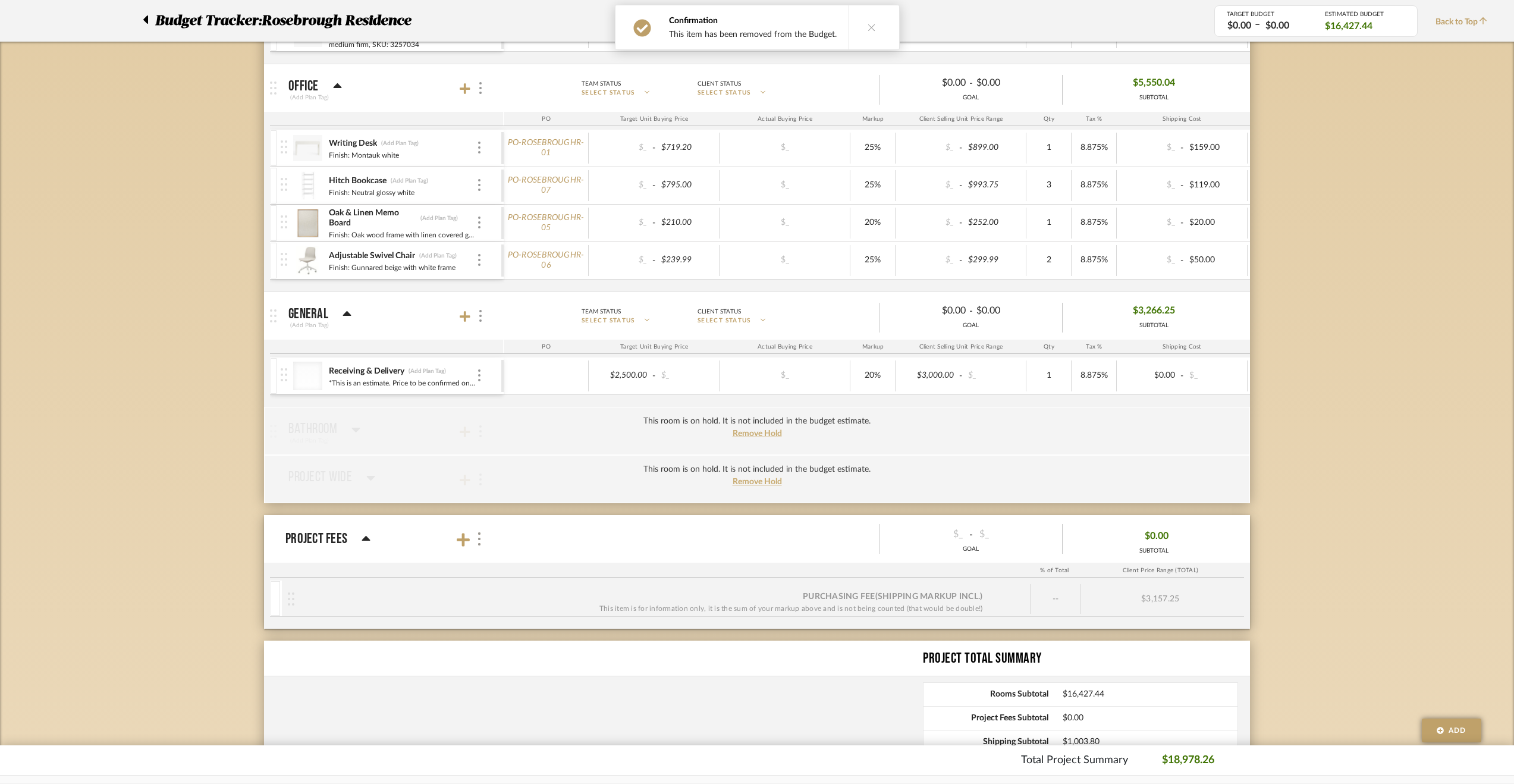
scroll to position [588, 0]
